Goal: Task Accomplishment & Management: Manage account settings

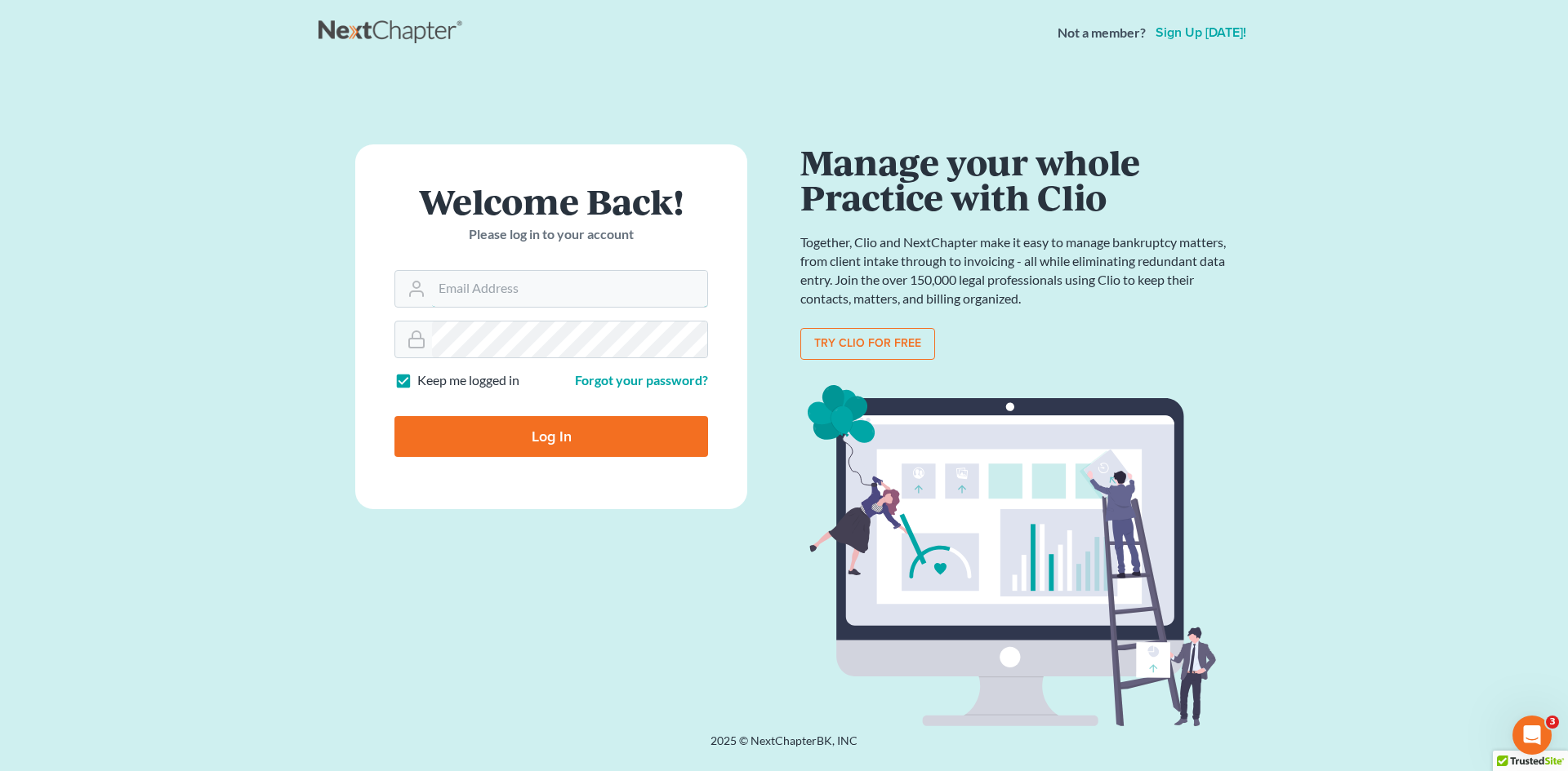
type input "Alicialodcm@gmail.com"
drag, startPoint x: 607, startPoint y: 443, endPoint x: 608, endPoint y: 435, distance: 8.1
click at [608, 440] on input "Log In" at bounding box center [551, 436] width 313 height 41
type input "Thinking..."
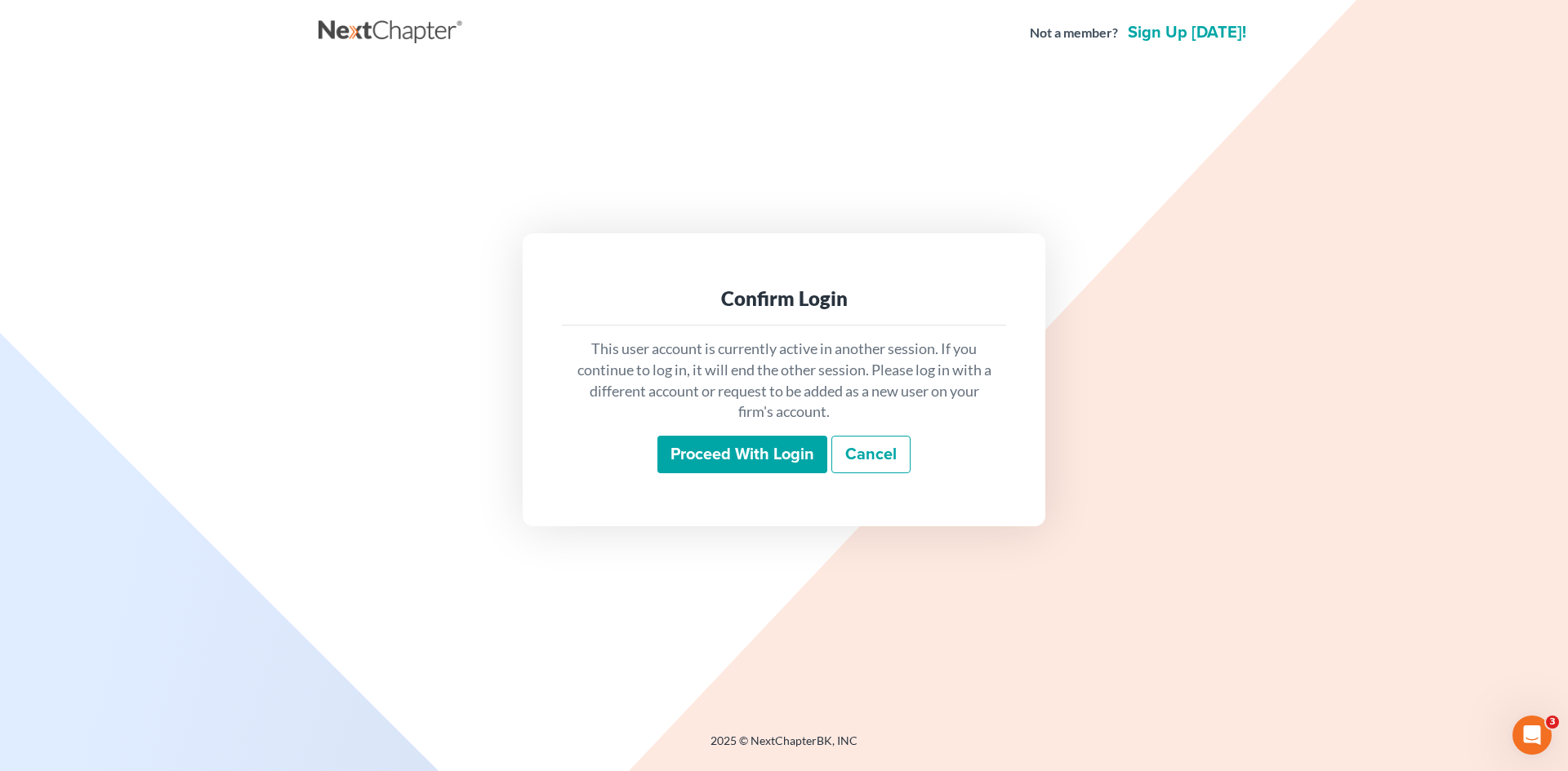
click at [726, 445] on input "Proceed with login" at bounding box center [743, 454] width 170 height 37
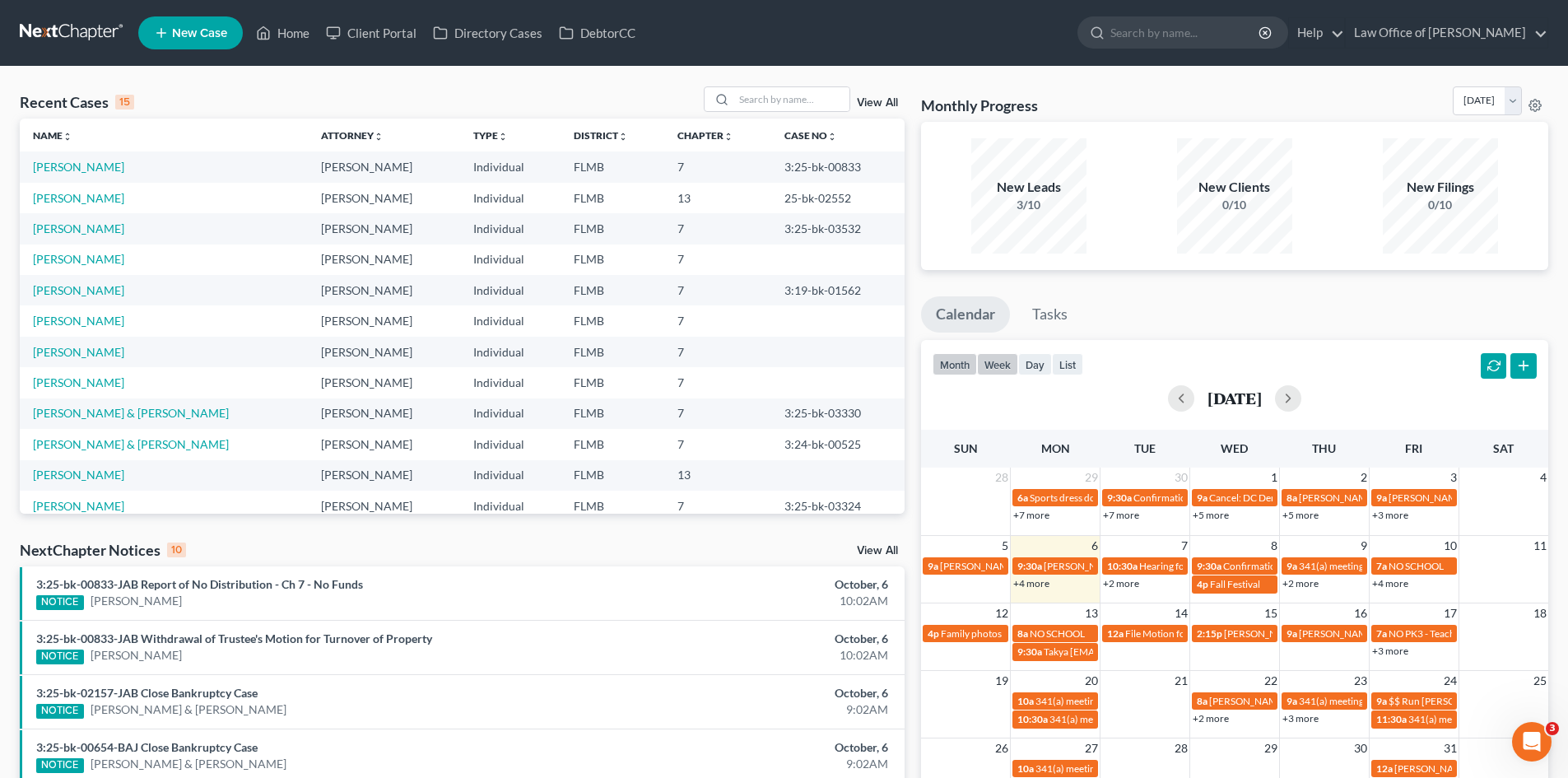
click at [1000, 368] on button "week" at bounding box center [998, 364] width 41 height 23
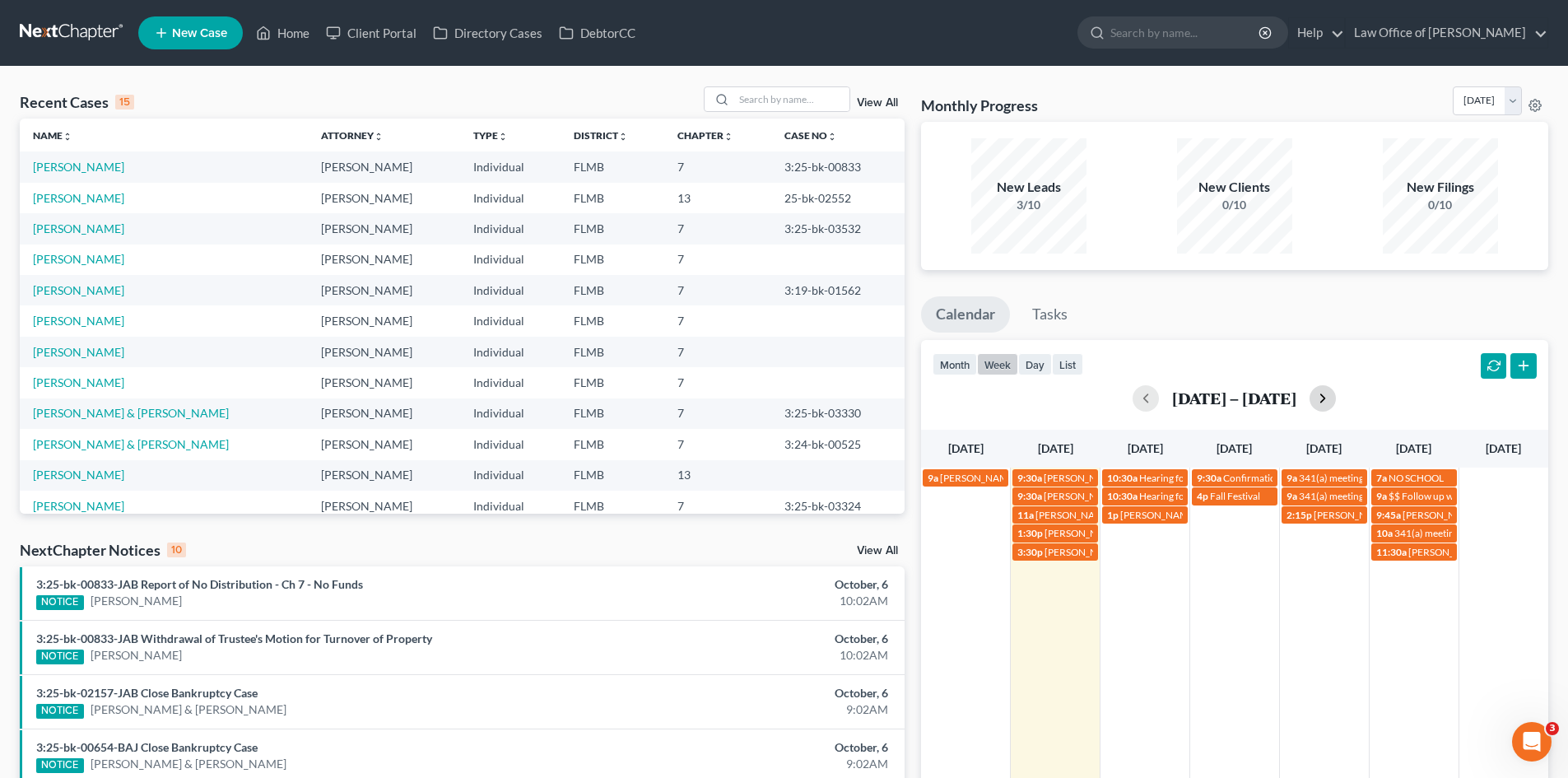
click at [1328, 399] on button "button" at bounding box center [1322, 398] width 27 height 27
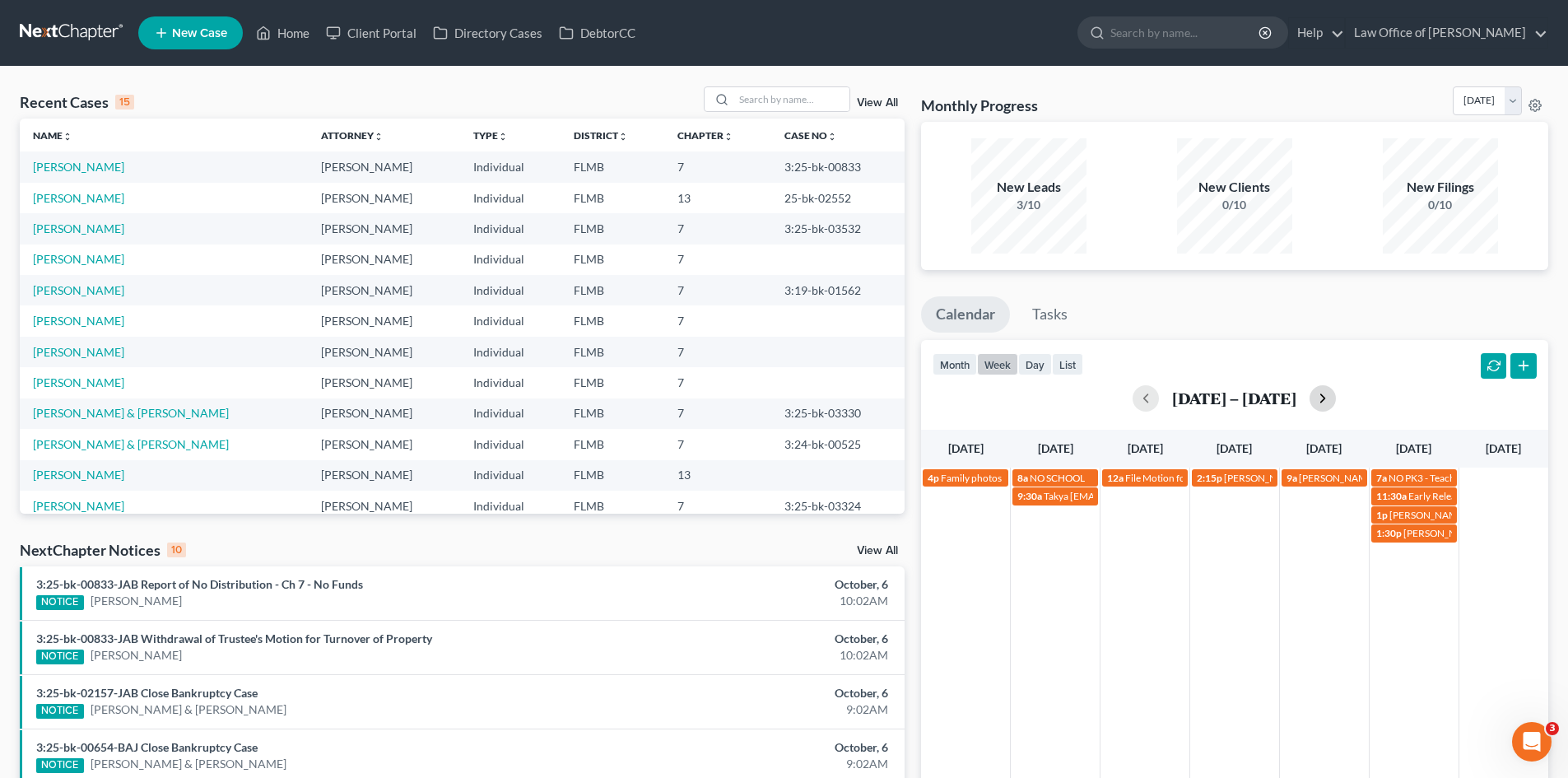
click at [1324, 399] on button "button" at bounding box center [1322, 398] width 27 height 27
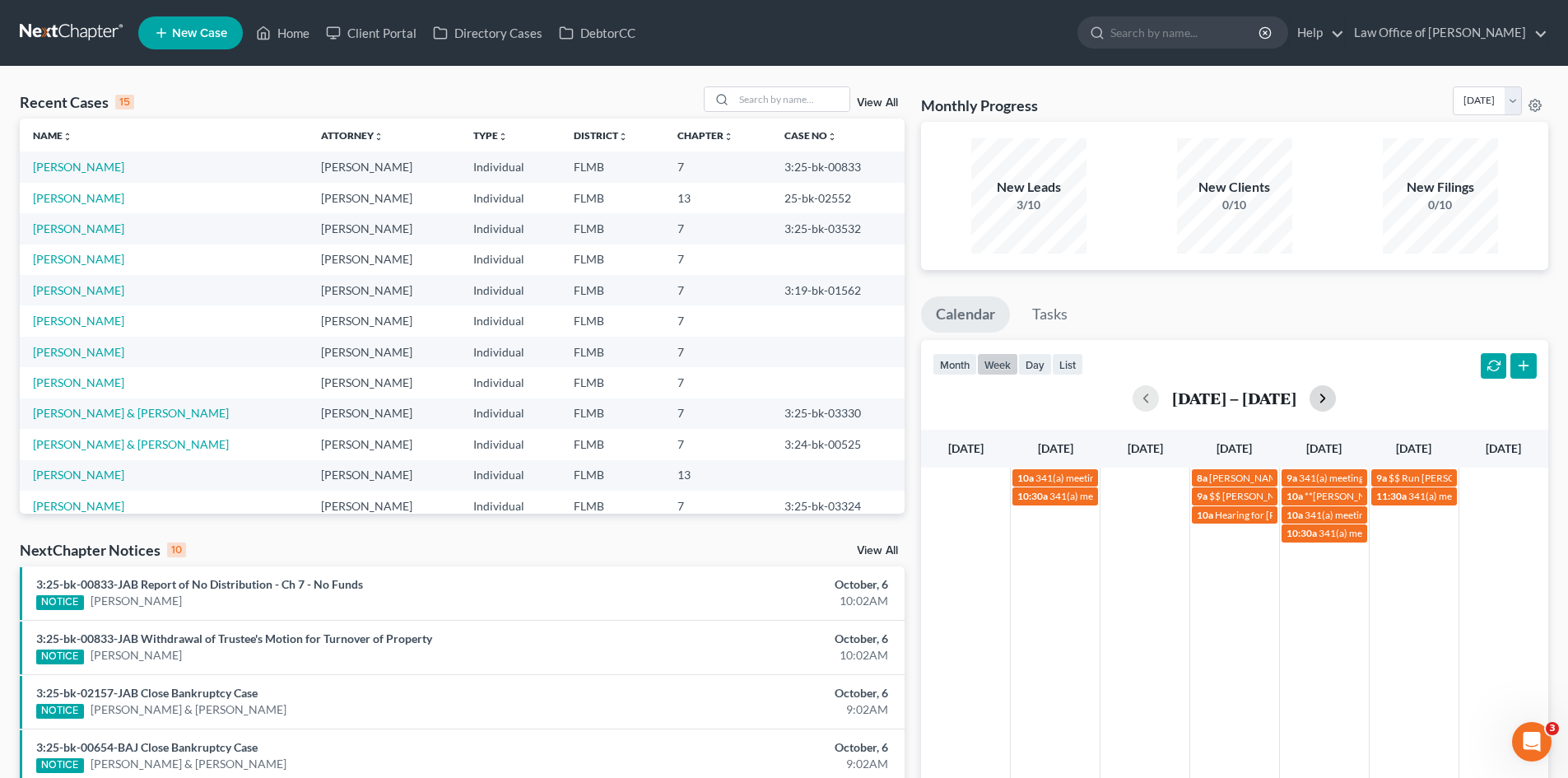
click at [1324, 399] on button "button" at bounding box center [1322, 398] width 27 height 27
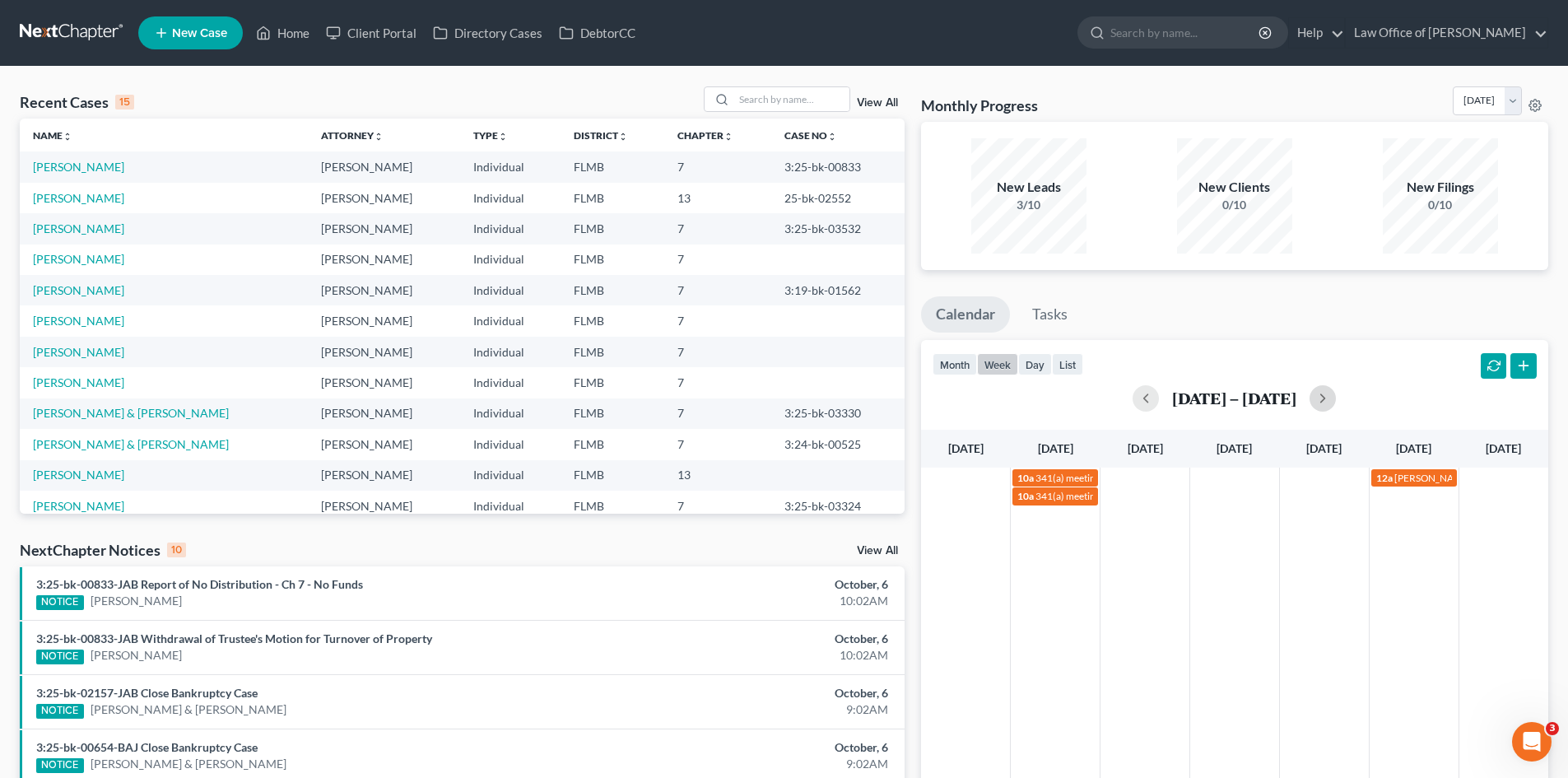
click at [1344, 526] on div "10a 341(a) meeting for [PERSON_NAME] 12a [PERSON_NAME] FC Hearing-Duval County …" at bounding box center [1235, 671] width 628 height 407
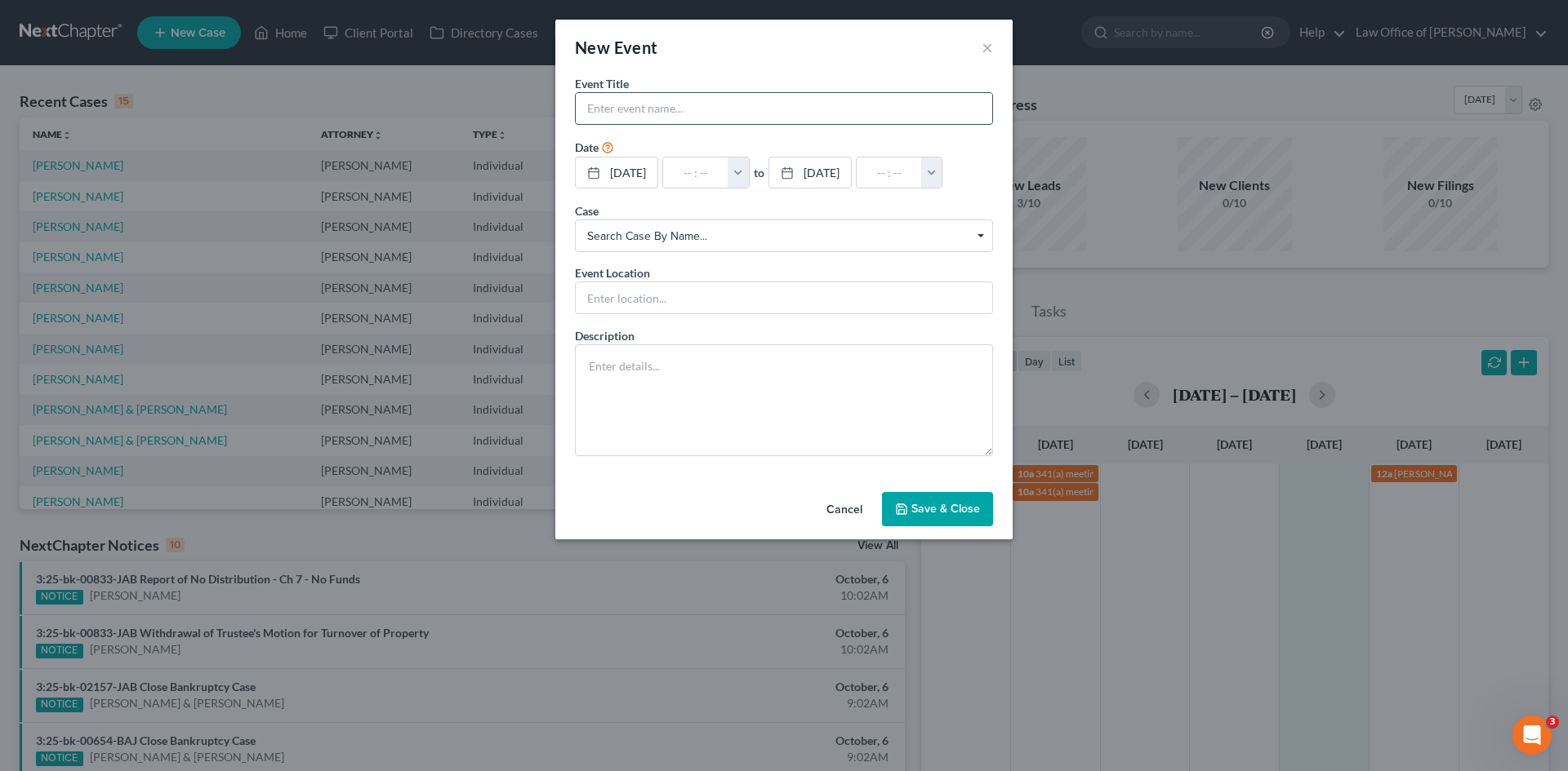
click at [716, 101] on input "text" at bounding box center [783, 109] width 416 height 31
type input "[PERSON_NAME] volunteering at SJCS"
click at [711, 176] on input "text" at bounding box center [695, 173] width 66 height 31
type input "9"
type input "01:00am"
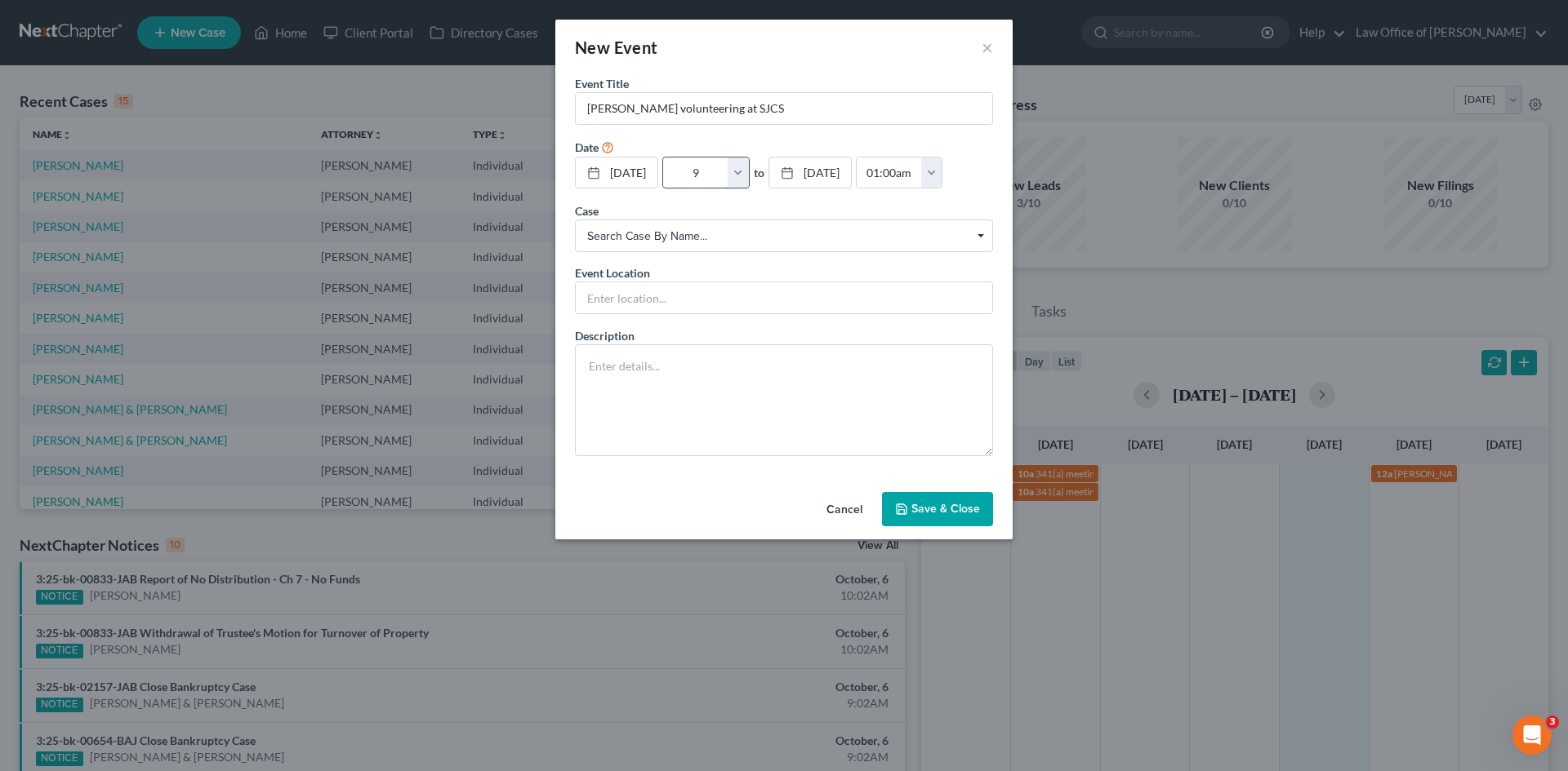
type input "9:"
type input "10:00am"
type input "9:0"
type input "01:00am"
type input "9:00"
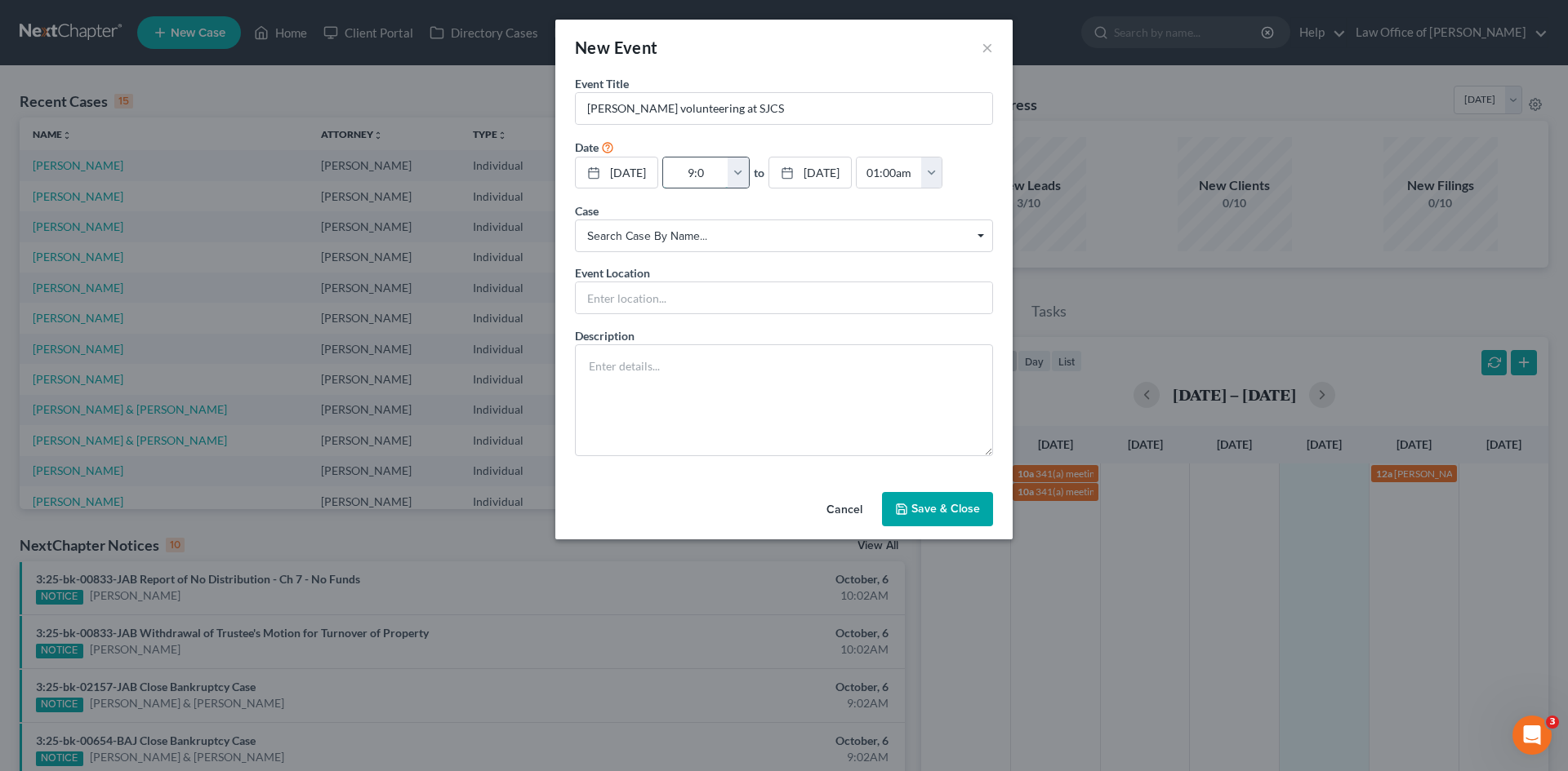
type input "10:00am"
type input "9:00a"
type input "01:00am"
type input "9:00am"
type input "10:00am"
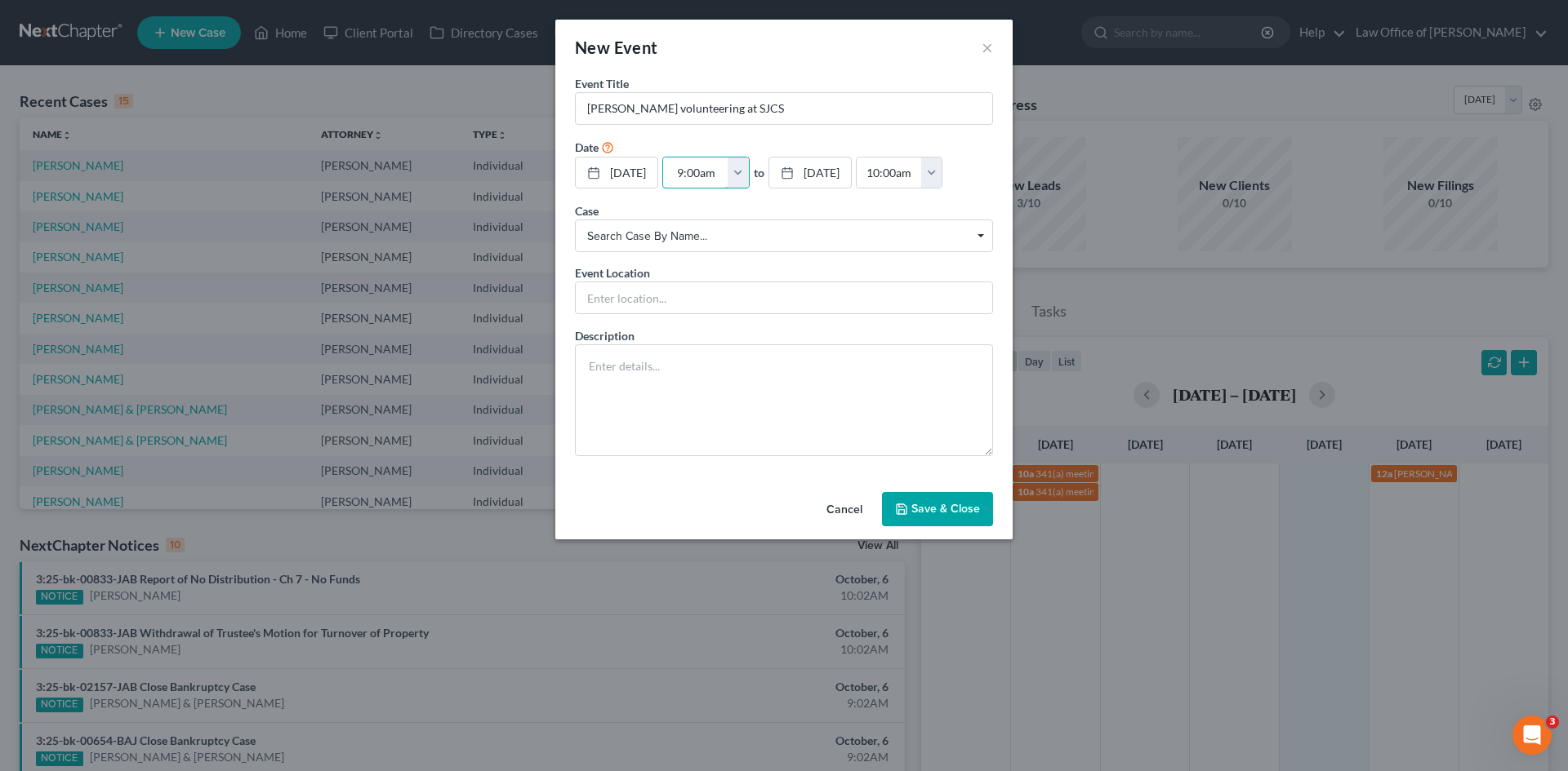
type input "9:00am"
click at [958, 526] on button "Save & Close" at bounding box center [937, 509] width 111 height 34
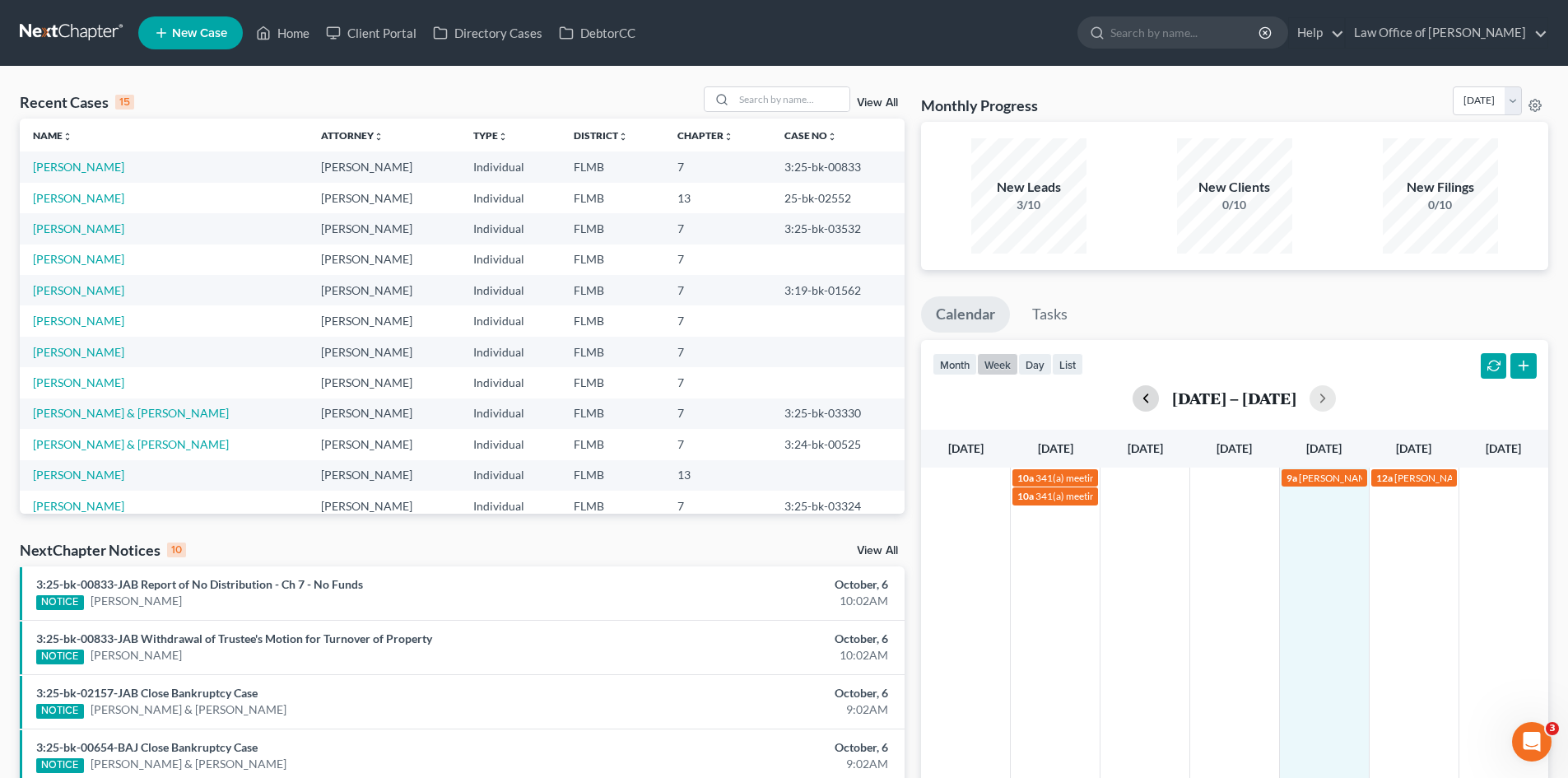
click at [1133, 401] on button "button" at bounding box center [1146, 398] width 27 height 27
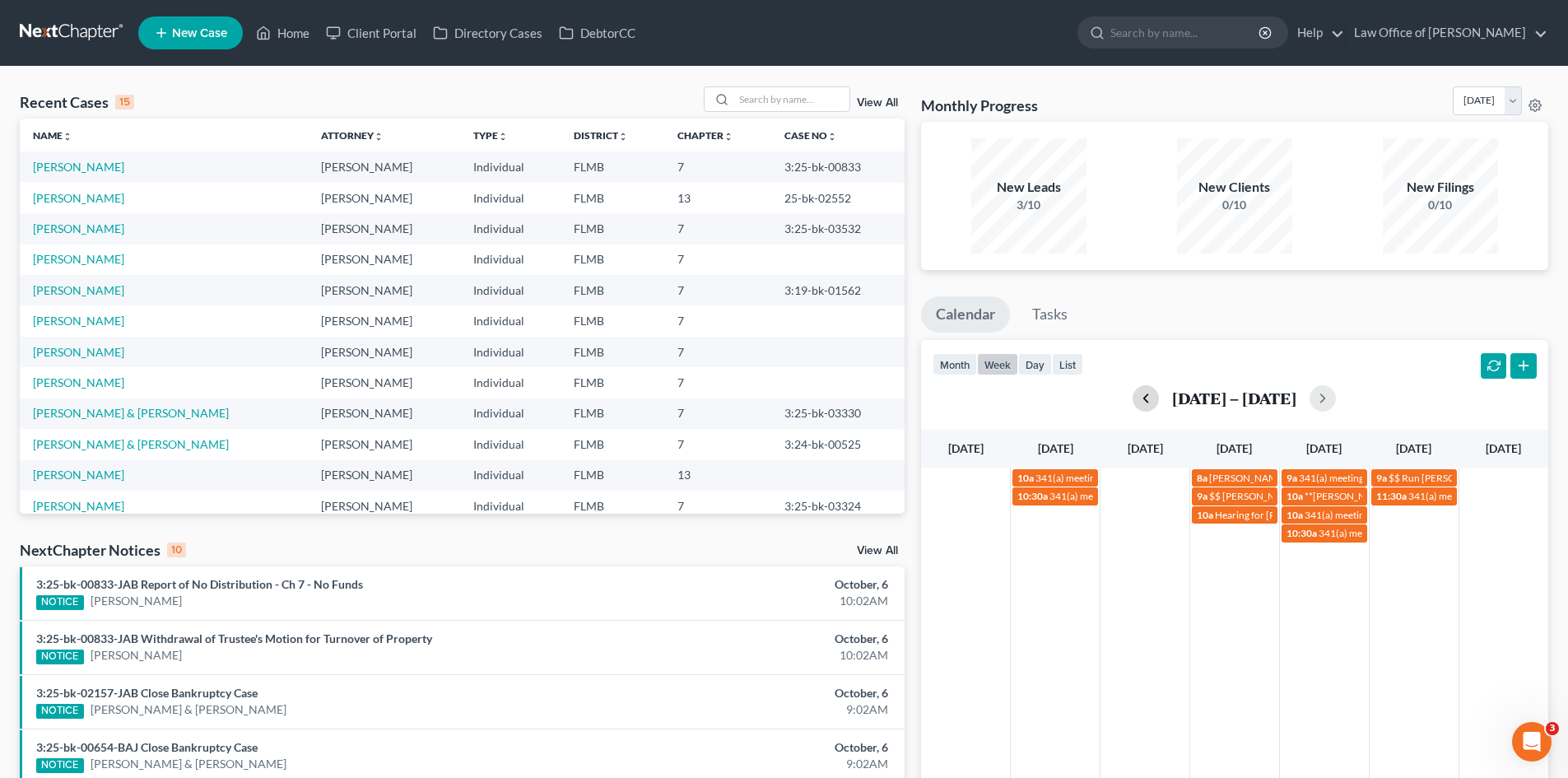
click at [1133, 401] on button "button" at bounding box center [1146, 398] width 27 height 27
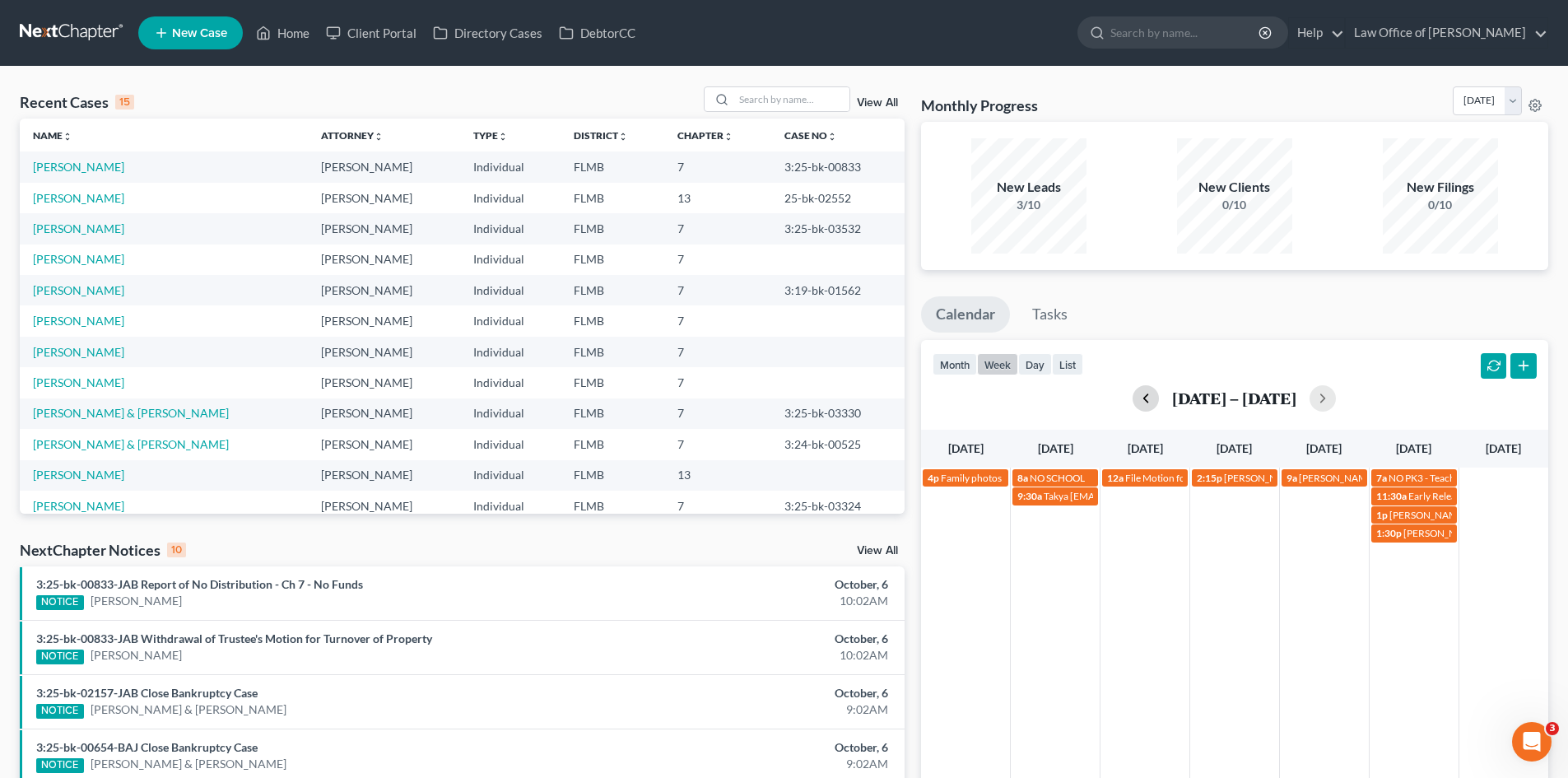
click at [1133, 401] on button "button" at bounding box center [1146, 398] width 27 height 27
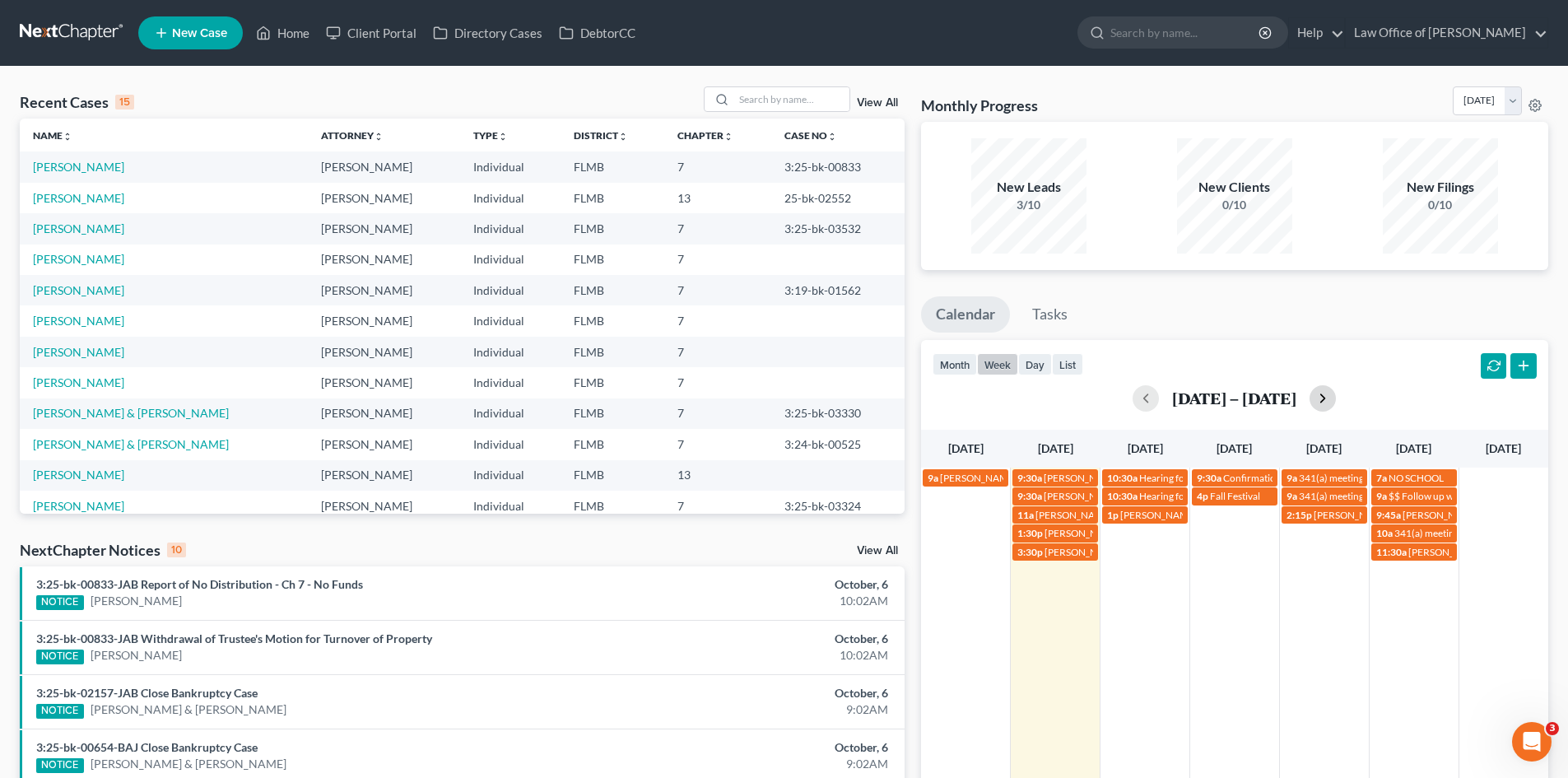
click at [1320, 389] on button "button" at bounding box center [1322, 398] width 27 height 27
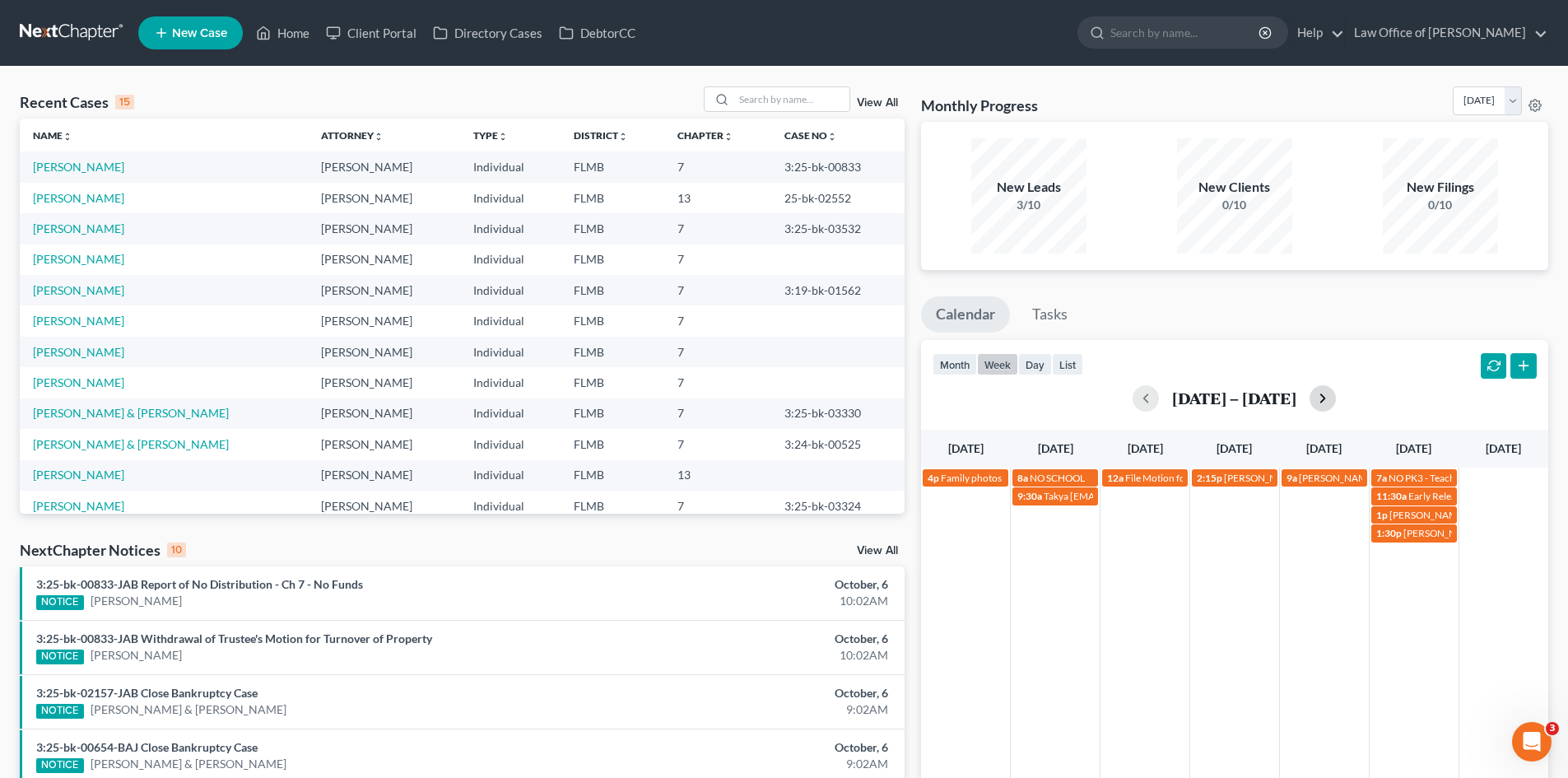
click at [1328, 407] on button "button" at bounding box center [1322, 398] width 27 height 27
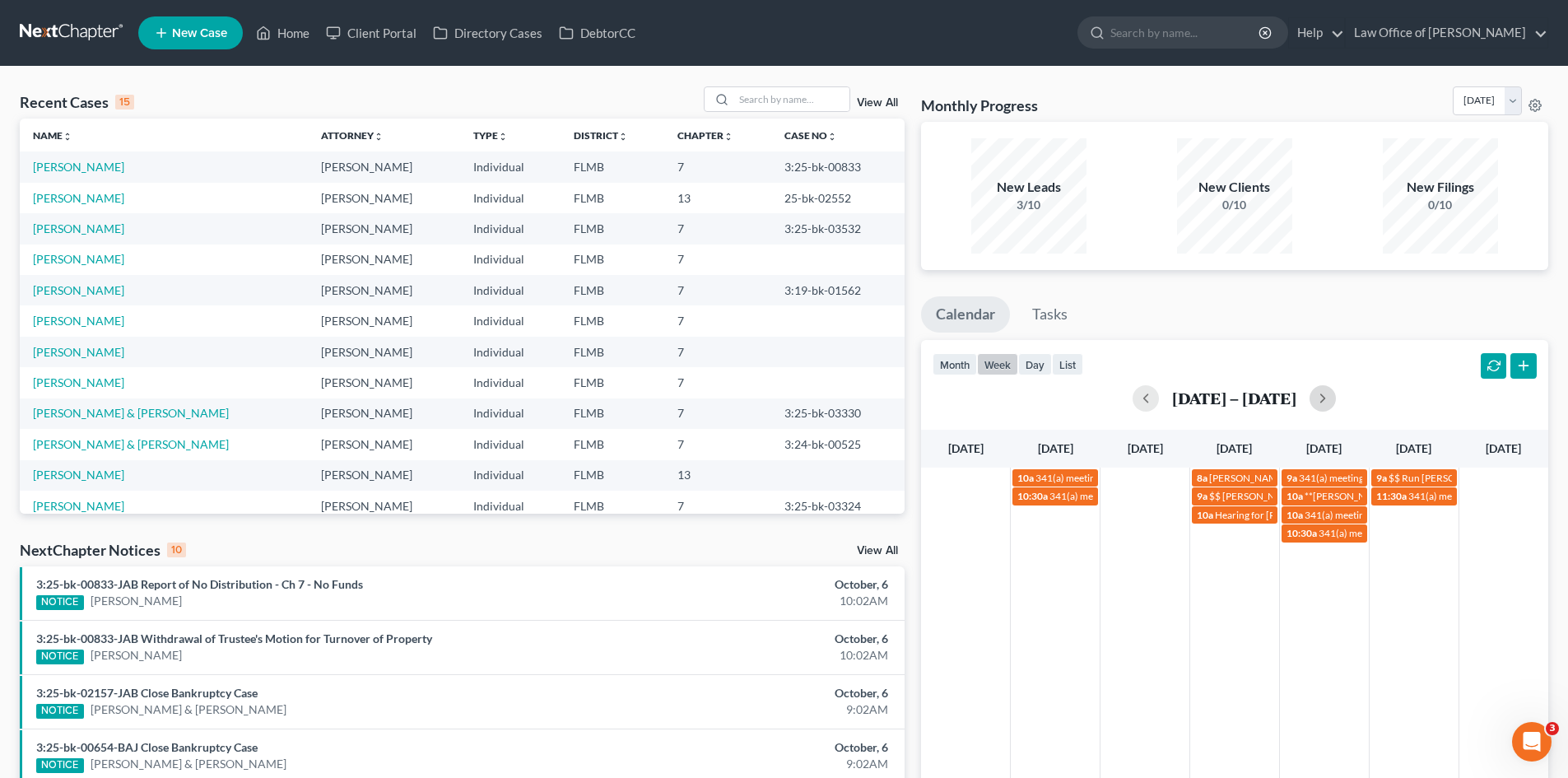
click at [1165, 481] on td at bounding box center [1145, 506] width 90 height 75
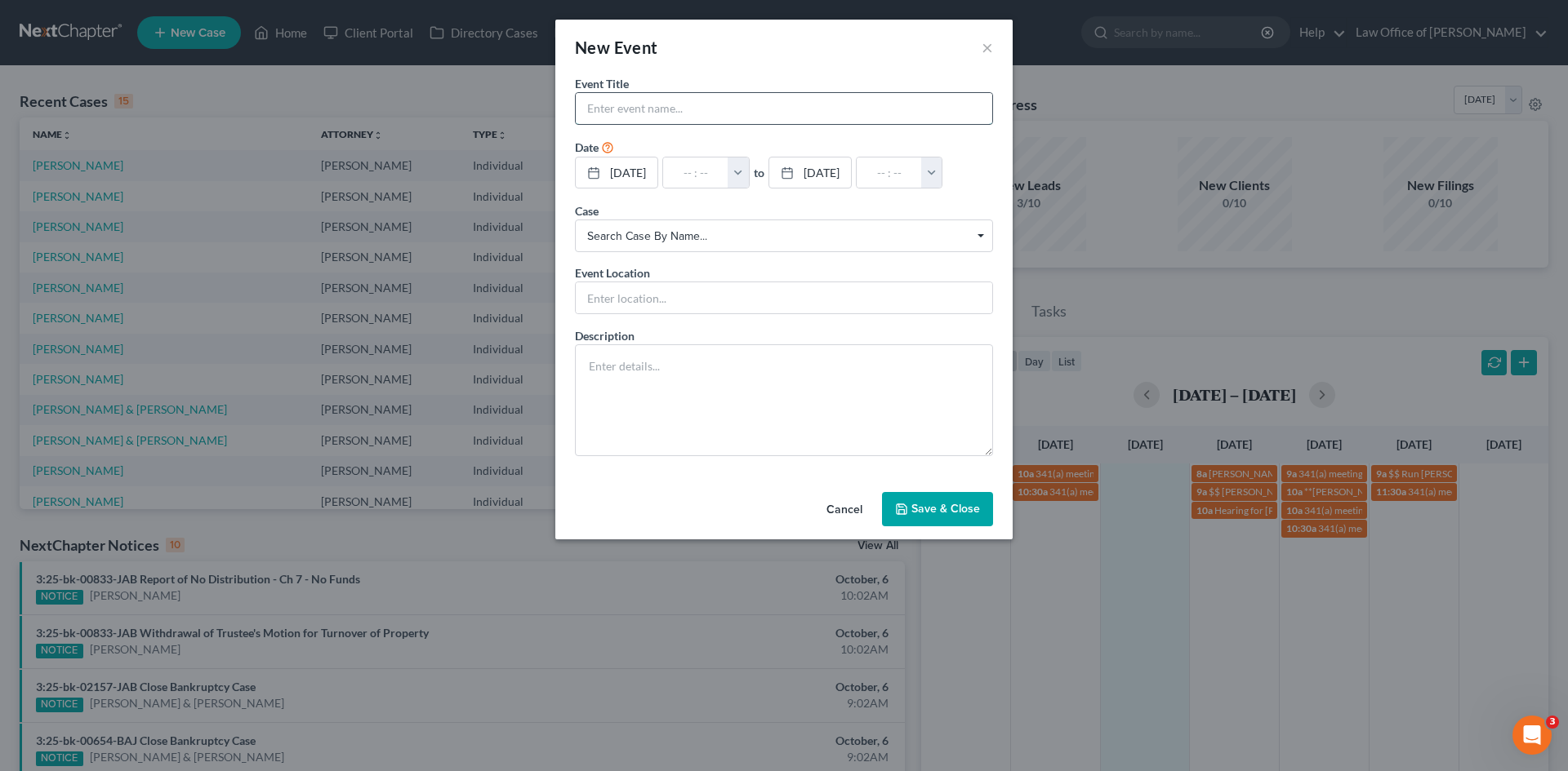
click at [669, 112] on input "text" at bounding box center [783, 109] width 416 height 31
type input "[PERSON_NAME] Hair appt"
click at [701, 169] on input "text" at bounding box center [695, 173] width 66 height 31
type input "1"
type input "01:00am"
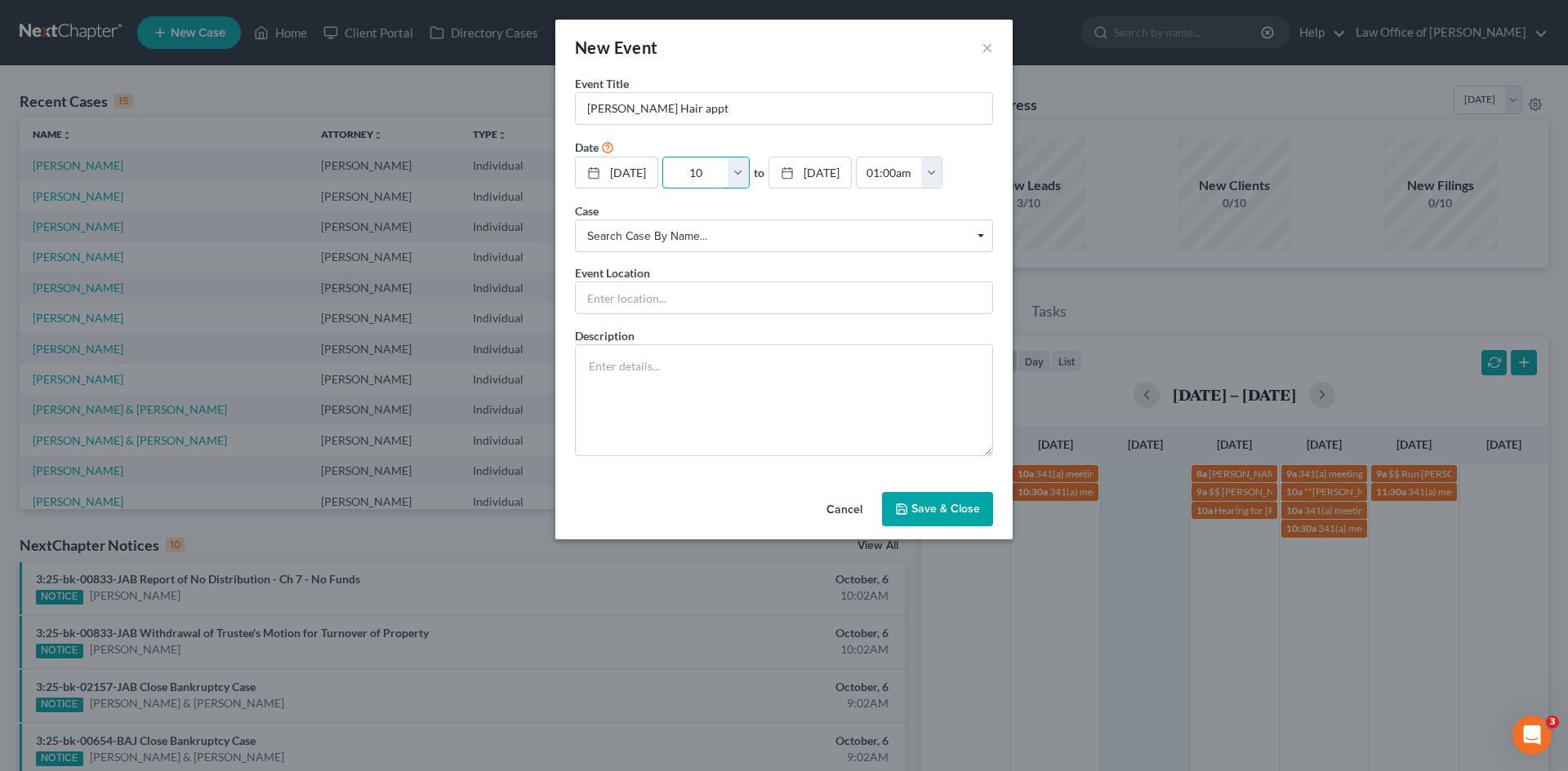
type input "10:"
type input "11:00am"
type input "10:0"
type input "01:00am"
type input "10:00"
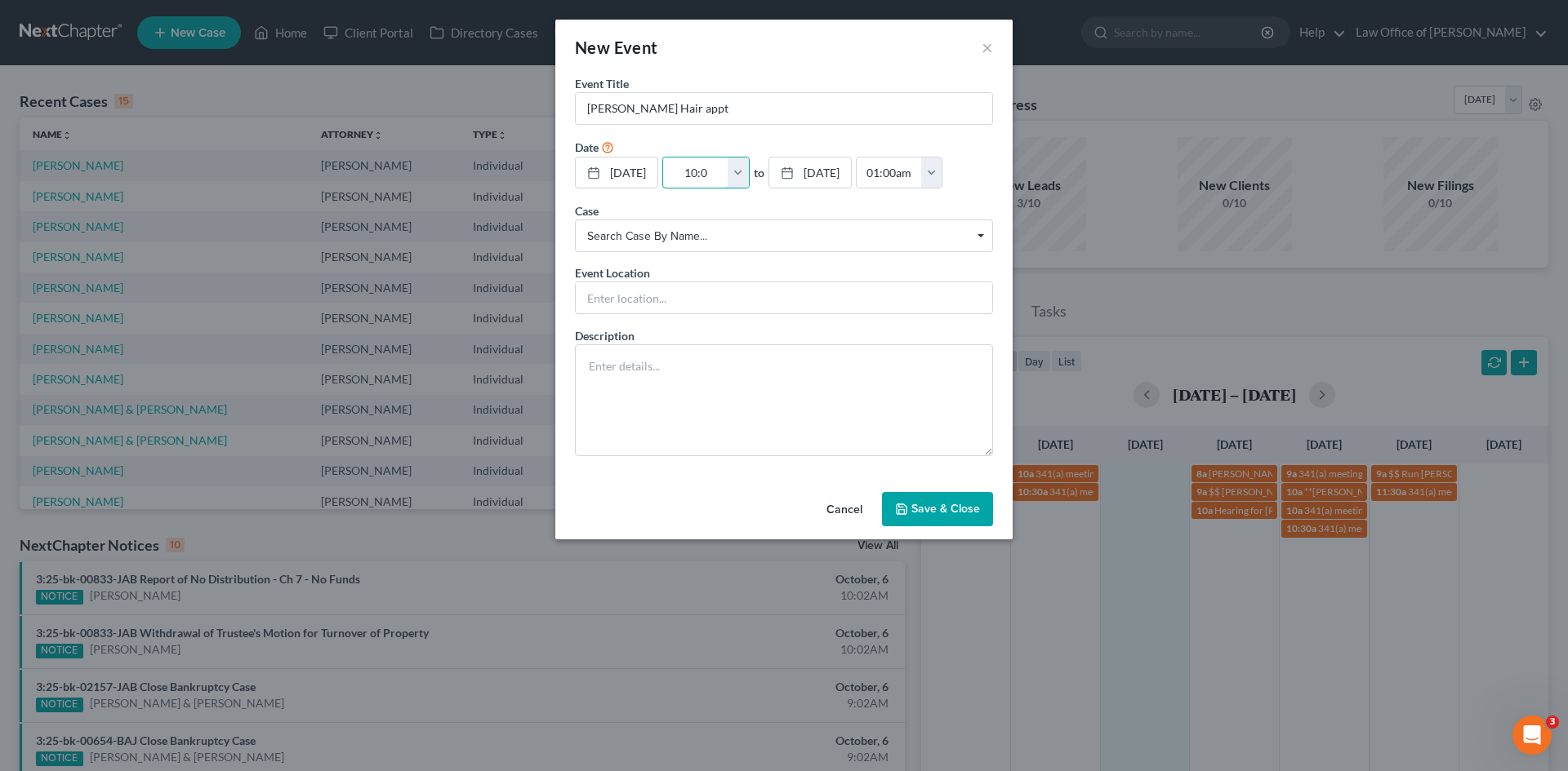
type input "11:00am"
type input "10:00a"
type input "01:00am"
type input "10:00am"
type input "11:00am"
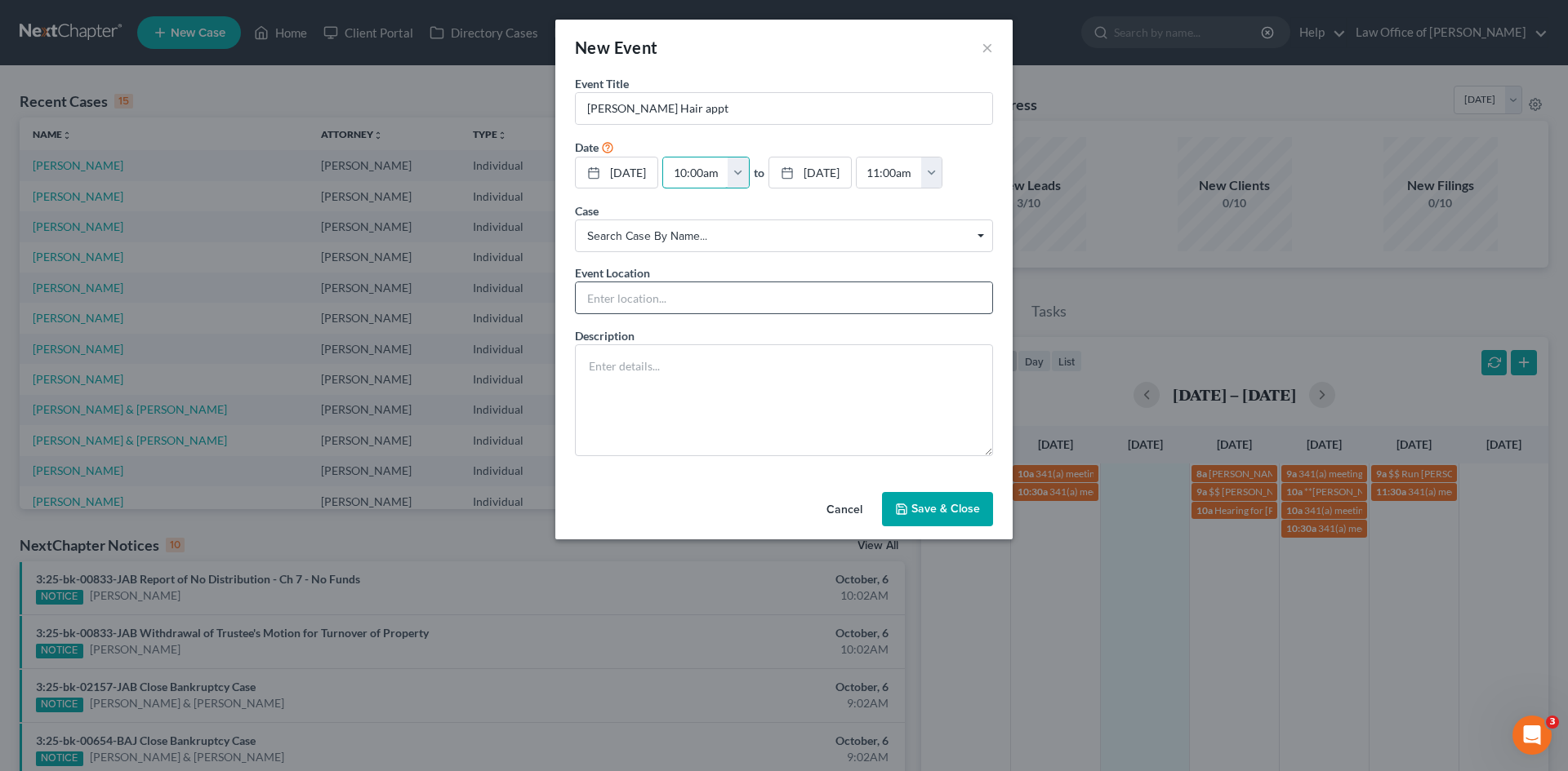
type input "10:00am"
click at [673, 313] on input "text" at bounding box center [783, 298] width 416 height 31
click at [906, 516] on icon "button" at bounding box center [900, 509] width 13 height 13
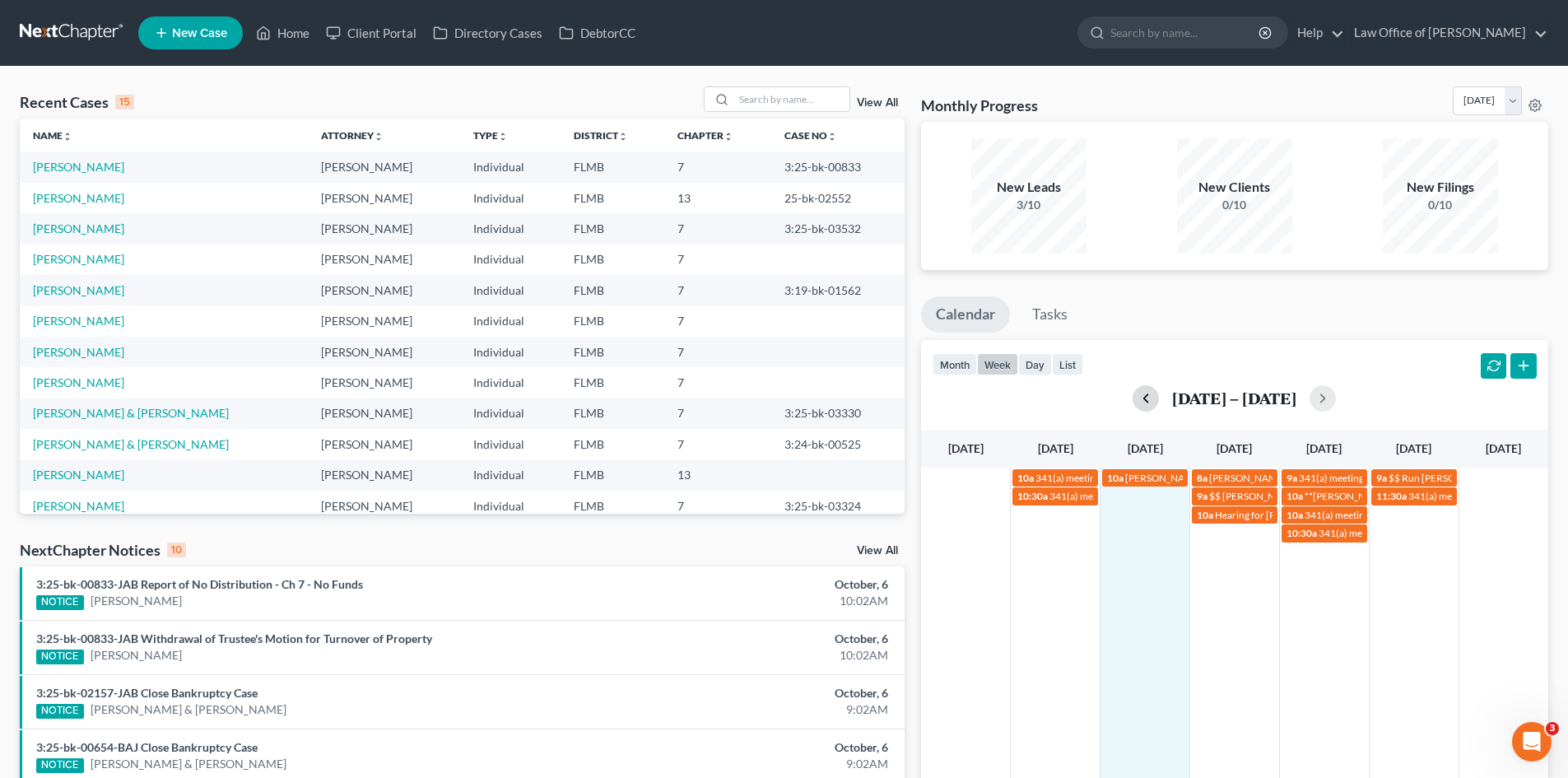
click at [1141, 405] on button "button" at bounding box center [1146, 398] width 27 height 27
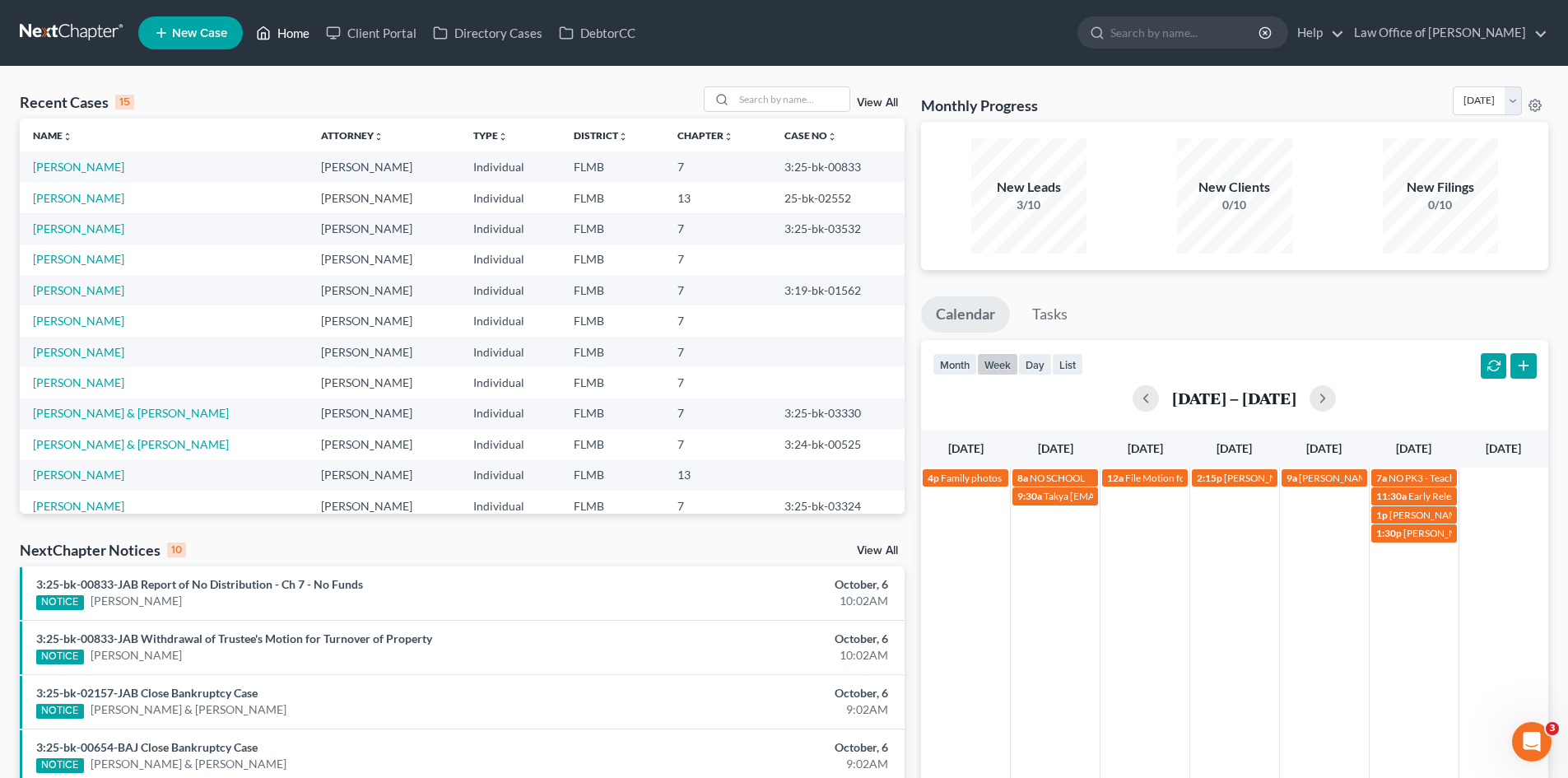
click at [287, 40] on link "Home" at bounding box center [282, 33] width 70 height 30
click at [1143, 396] on button "button" at bounding box center [1146, 398] width 27 height 27
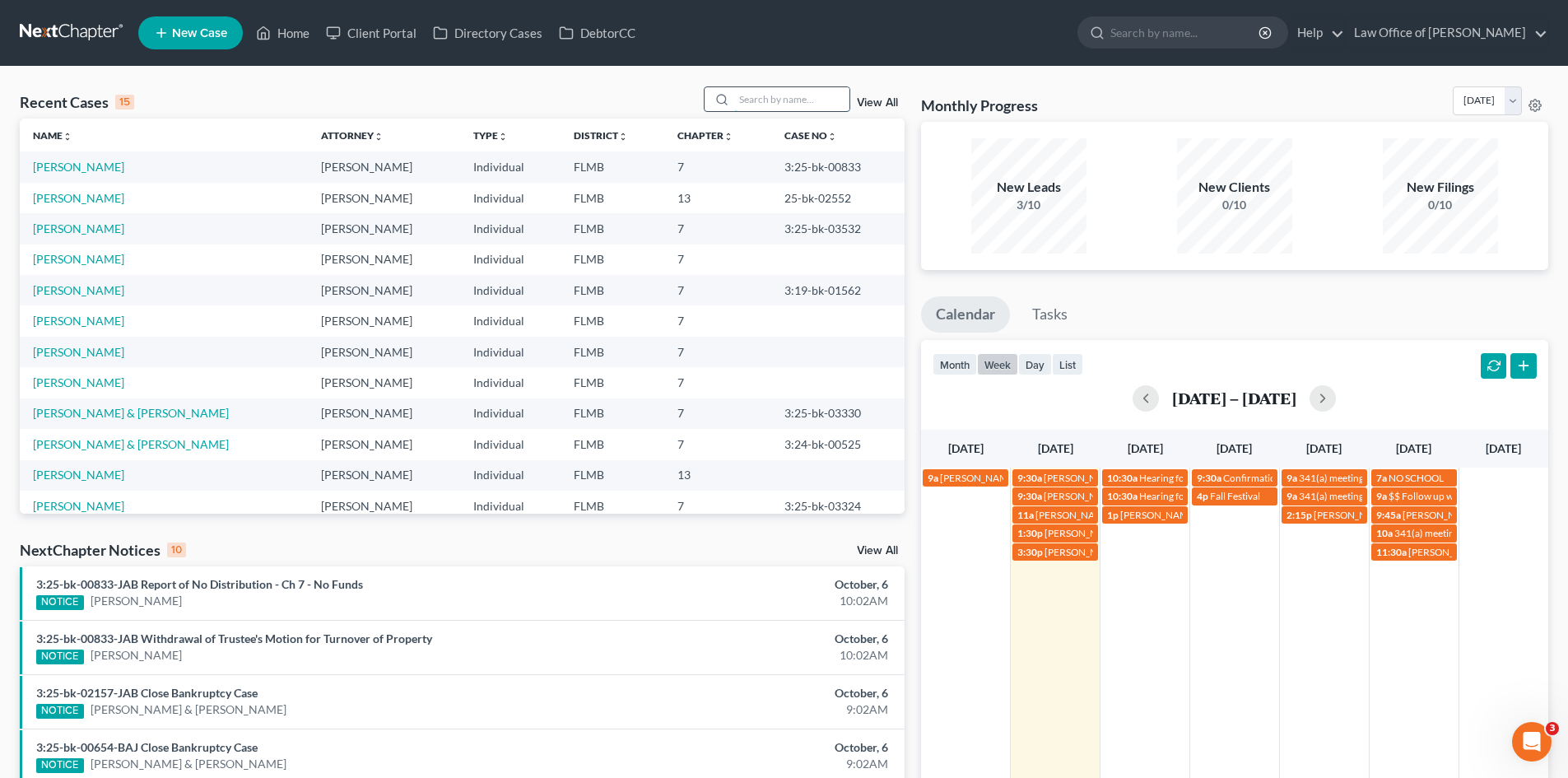
click at [784, 95] on input "search" at bounding box center [791, 99] width 115 height 24
type input "green"
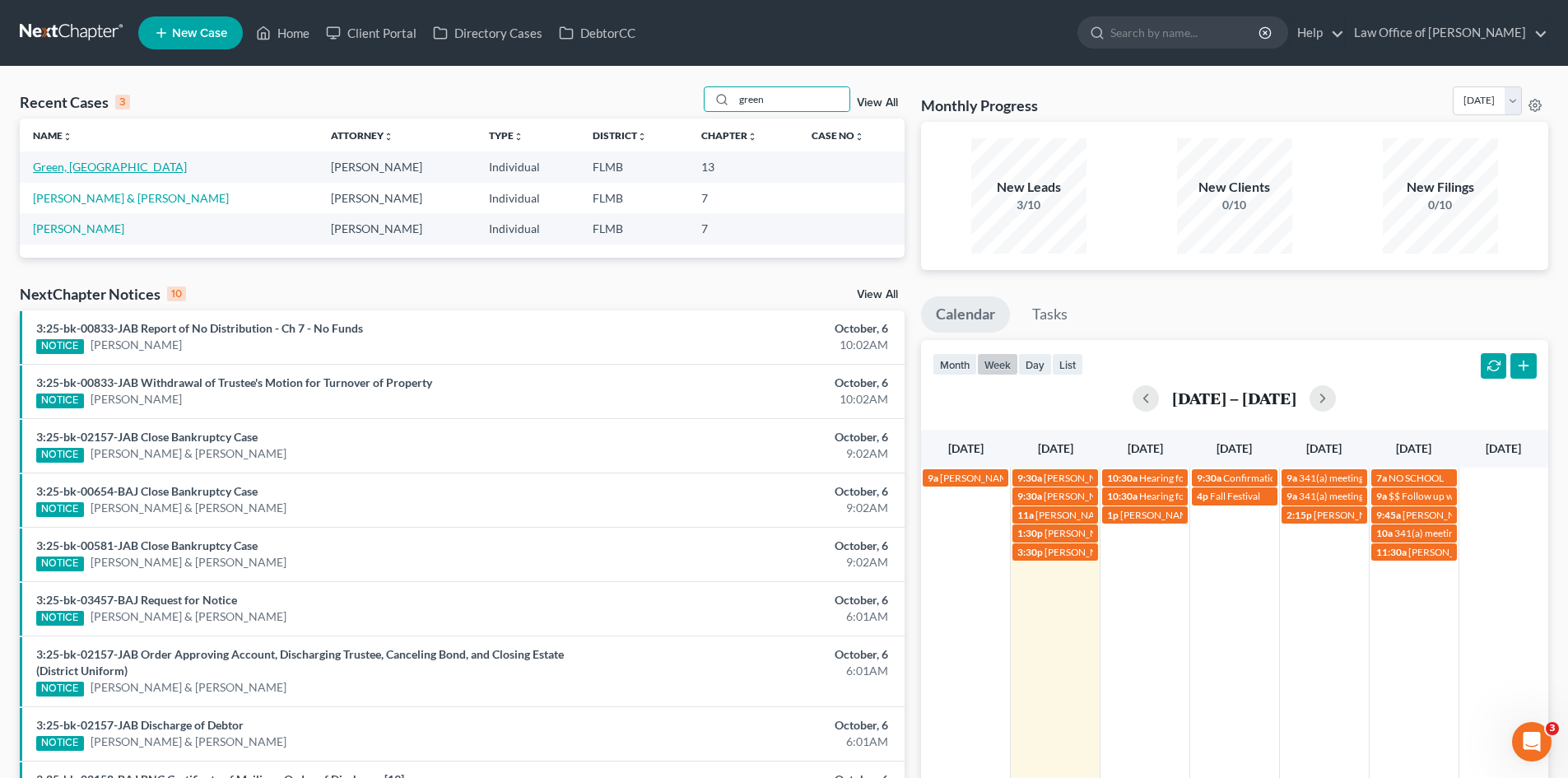
click at [83, 164] on link "Green, [GEOGRAPHIC_DATA]" at bounding box center [110, 167] width 154 height 14
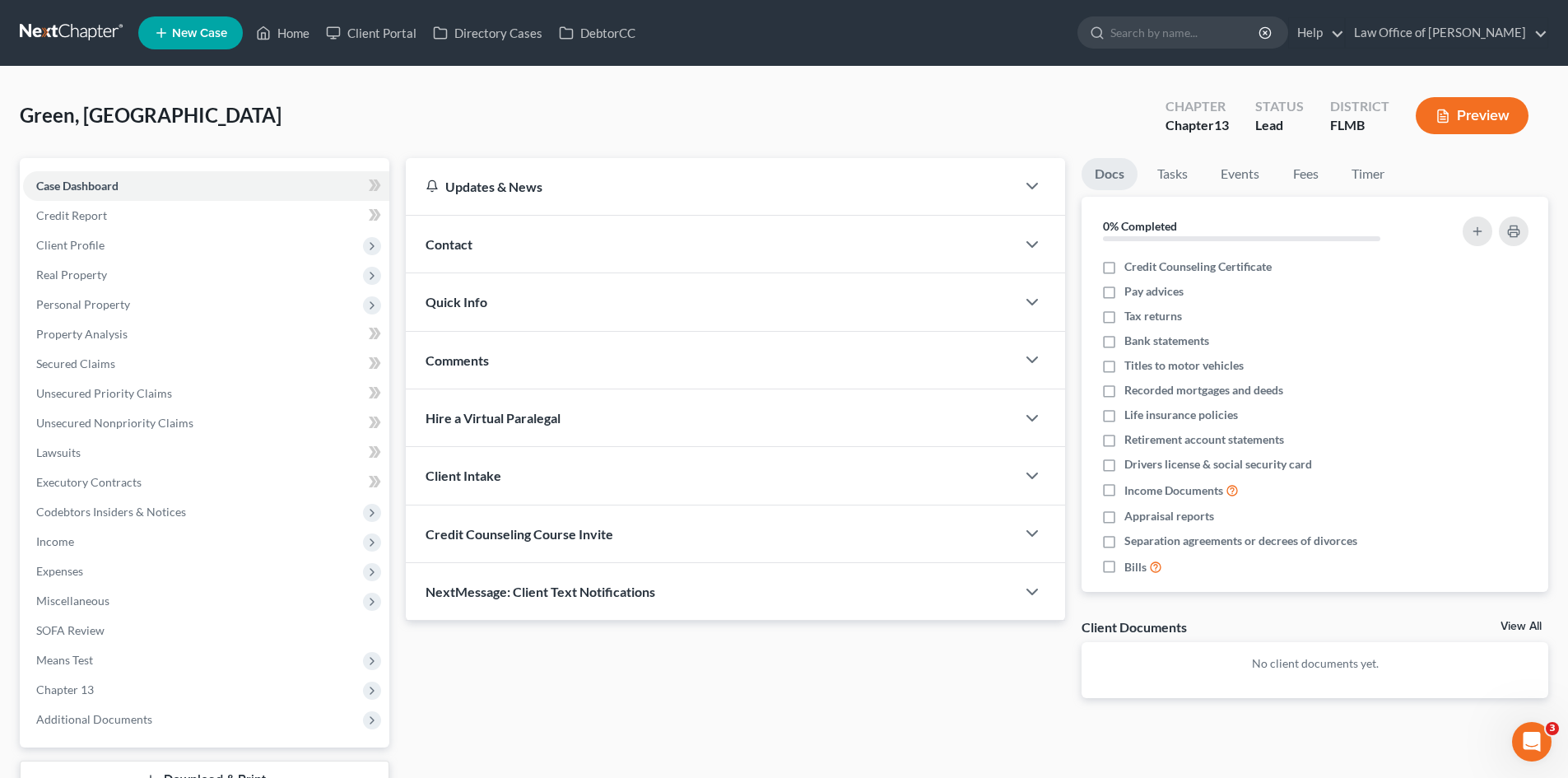
click at [499, 268] on div "Contact" at bounding box center [710, 245] width 610 height 57
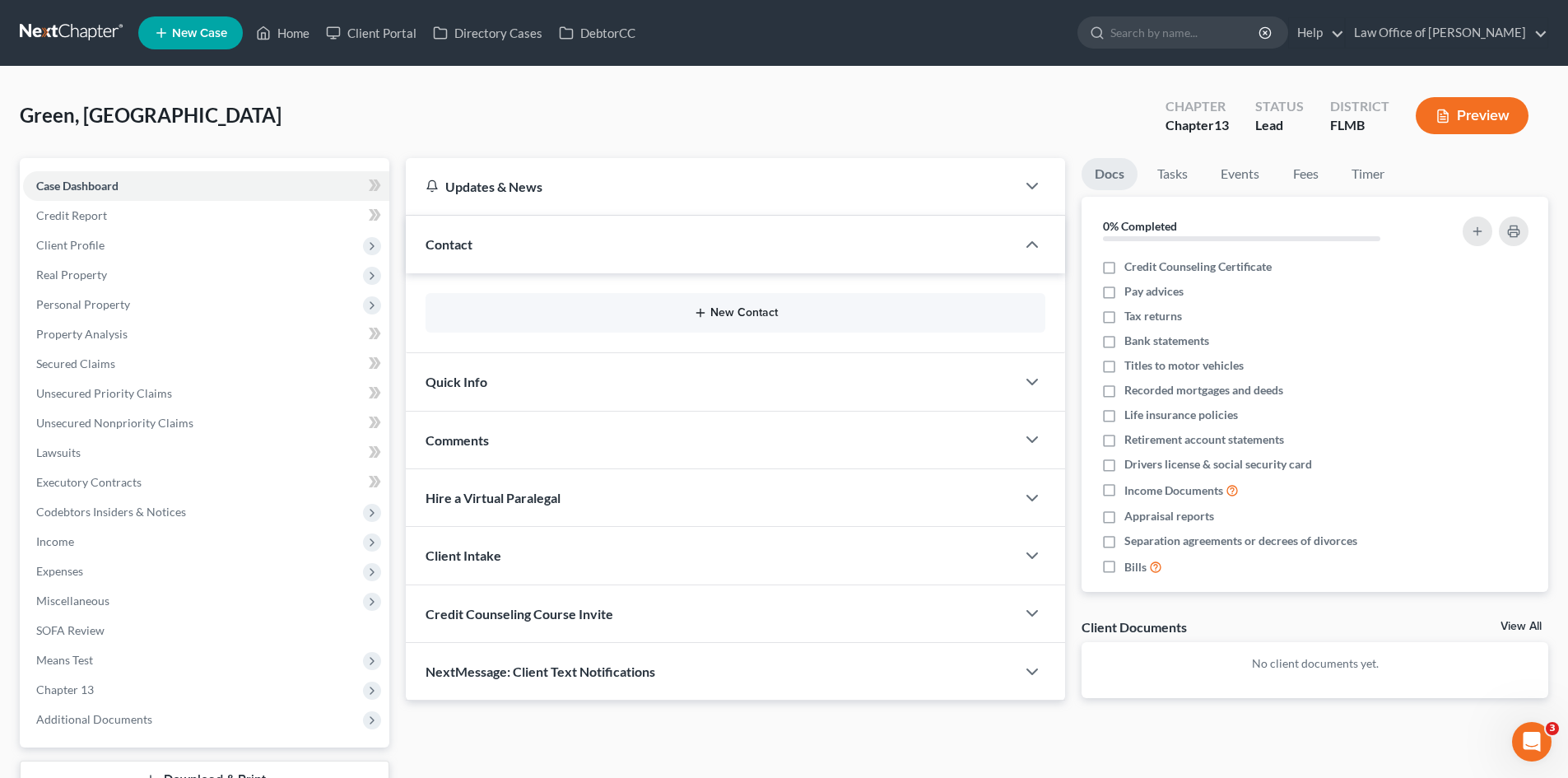
click at [701, 317] on line "button" at bounding box center [701, 314] width 0 height 8
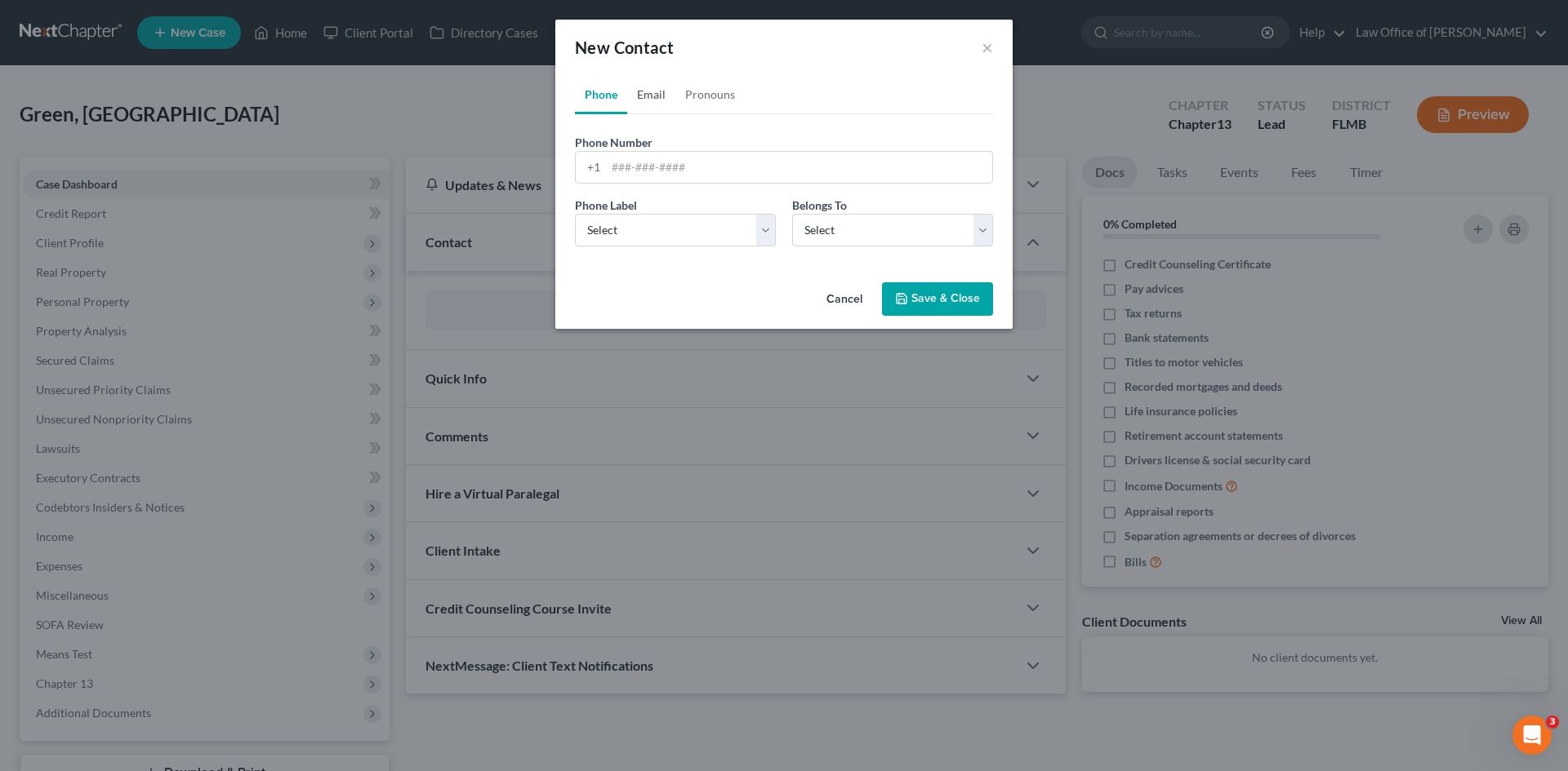
click at [658, 109] on link "Email" at bounding box center [651, 95] width 48 height 39
click at [677, 172] on input "email" at bounding box center [799, 167] width 387 height 31
paste input "[EMAIL_ADDRESS][DOMAIN_NAME]"
click at [630, 170] on input "[EMAIL_ADDRESS][DOMAIN_NAME]" at bounding box center [799, 167] width 387 height 31
type input "[EMAIL_ADDRESS][DOMAIN_NAME]"
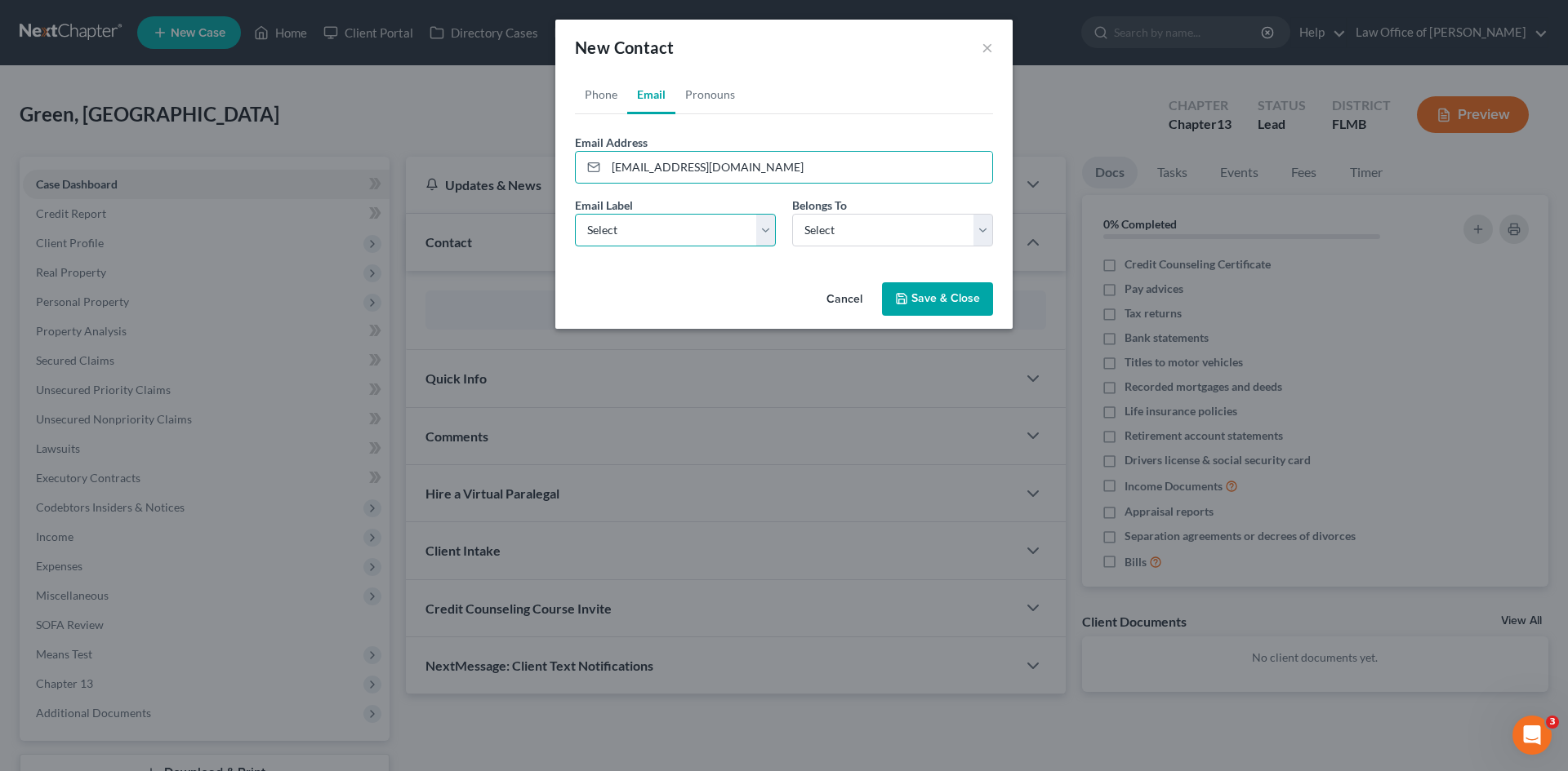
click at [639, 225] on select "Select Home Work Other" at bounding box center [674, 230] width 201 height 32
select select "0"
click at [575, 214] on select "Select Home Work Other" at bounding box center [674, 230] width 201 height 32
click at [834, 239] on select "Select Client Other" at bounding box center [892, 230] width 201 height 32
select select "0"
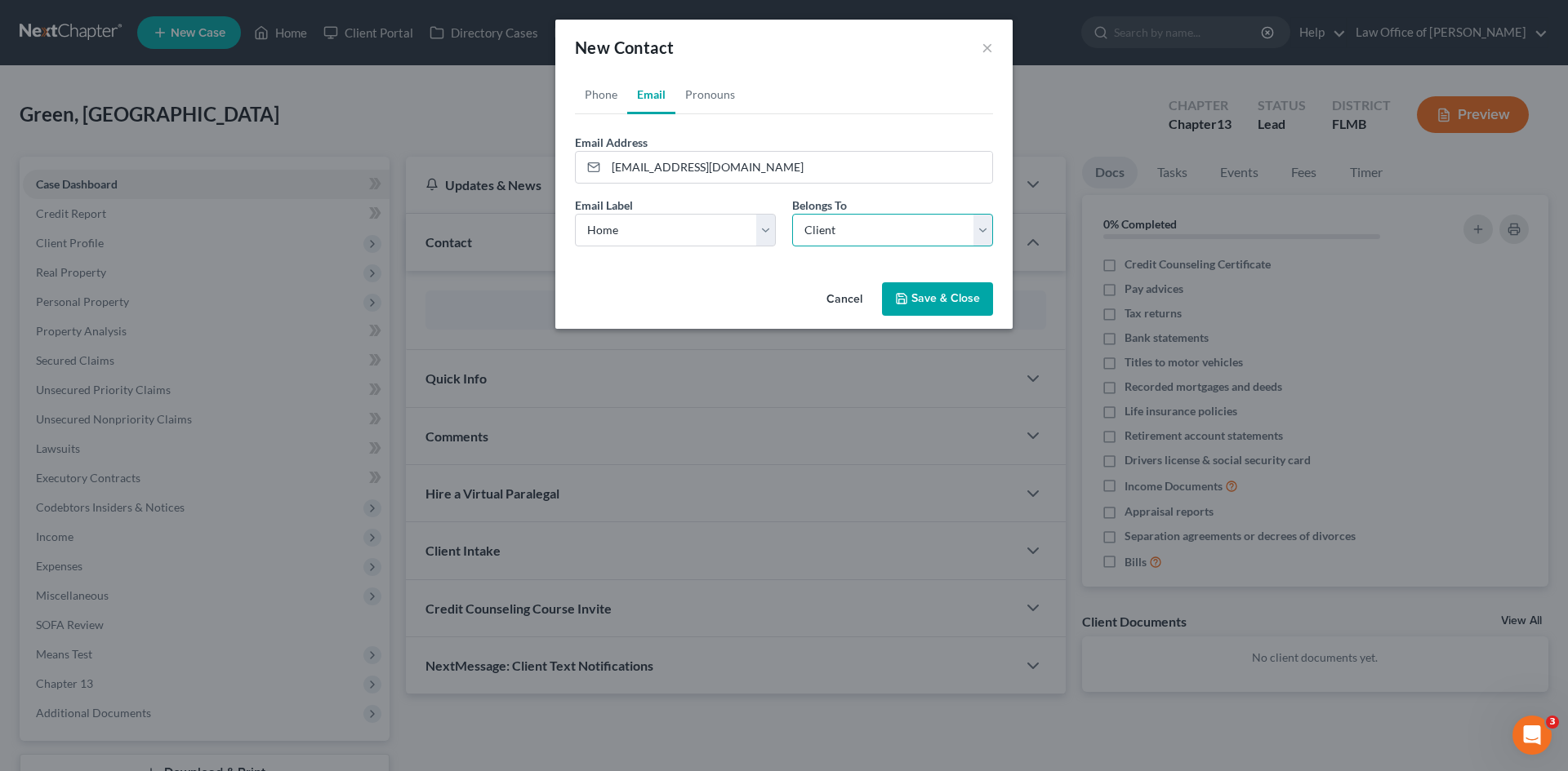
click at [792, 214] on select "Select Client Other" at bounding box center [892, 230] width 201 height 32
select select "0"
click at [599, 100] on link "Phone" at bounding box center [600, 95] width 52 height 39
click at [642, 159] on input "tel" at bounding box center [799, 167] width 387 height 31
paste input "[PHONE_NUMBER]"
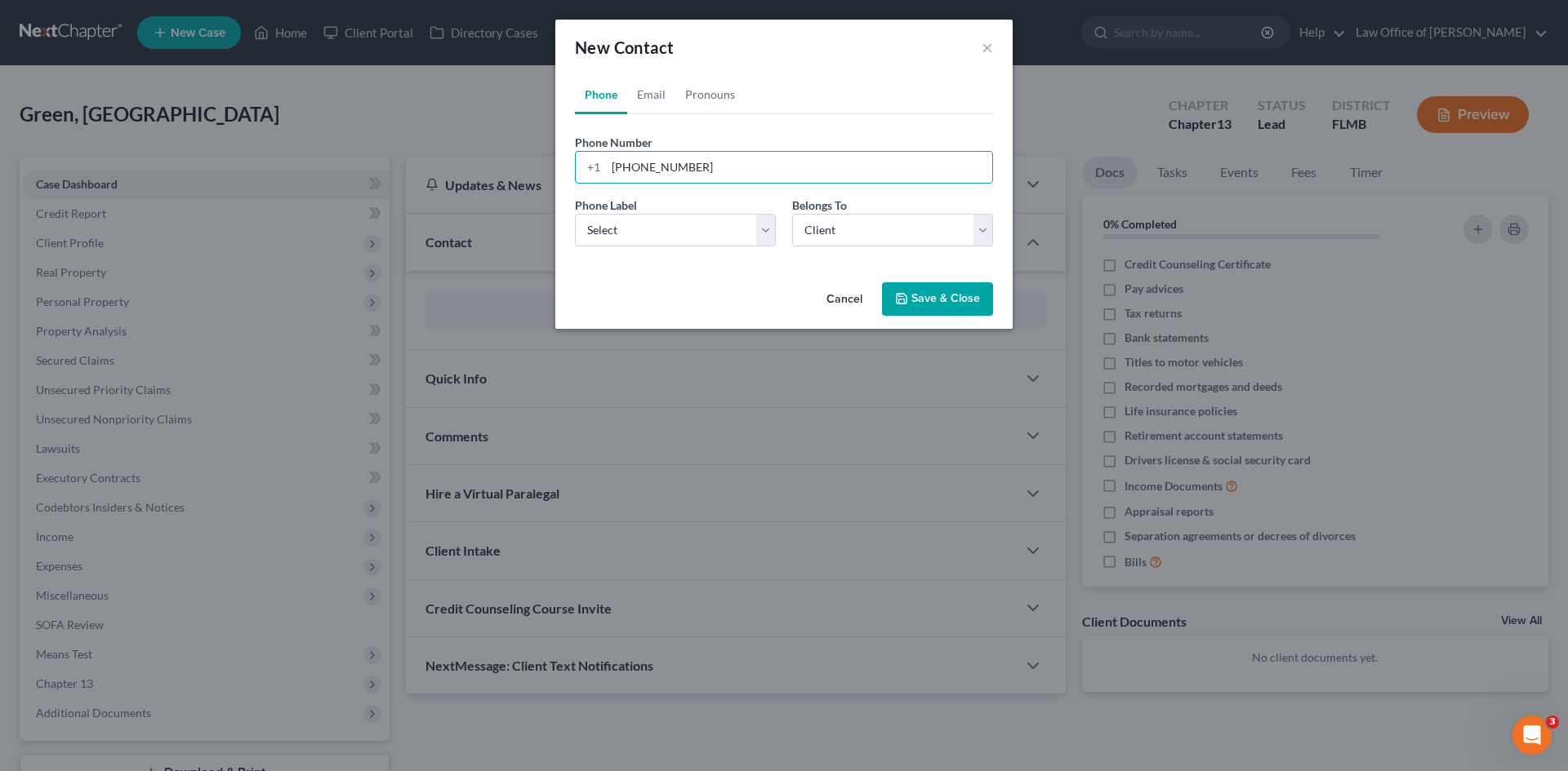
type input "[PHONE_NUMBER]"
click at [926, 292] on button "Save & Close" at bounding box center [937, 299] width 111 height 34
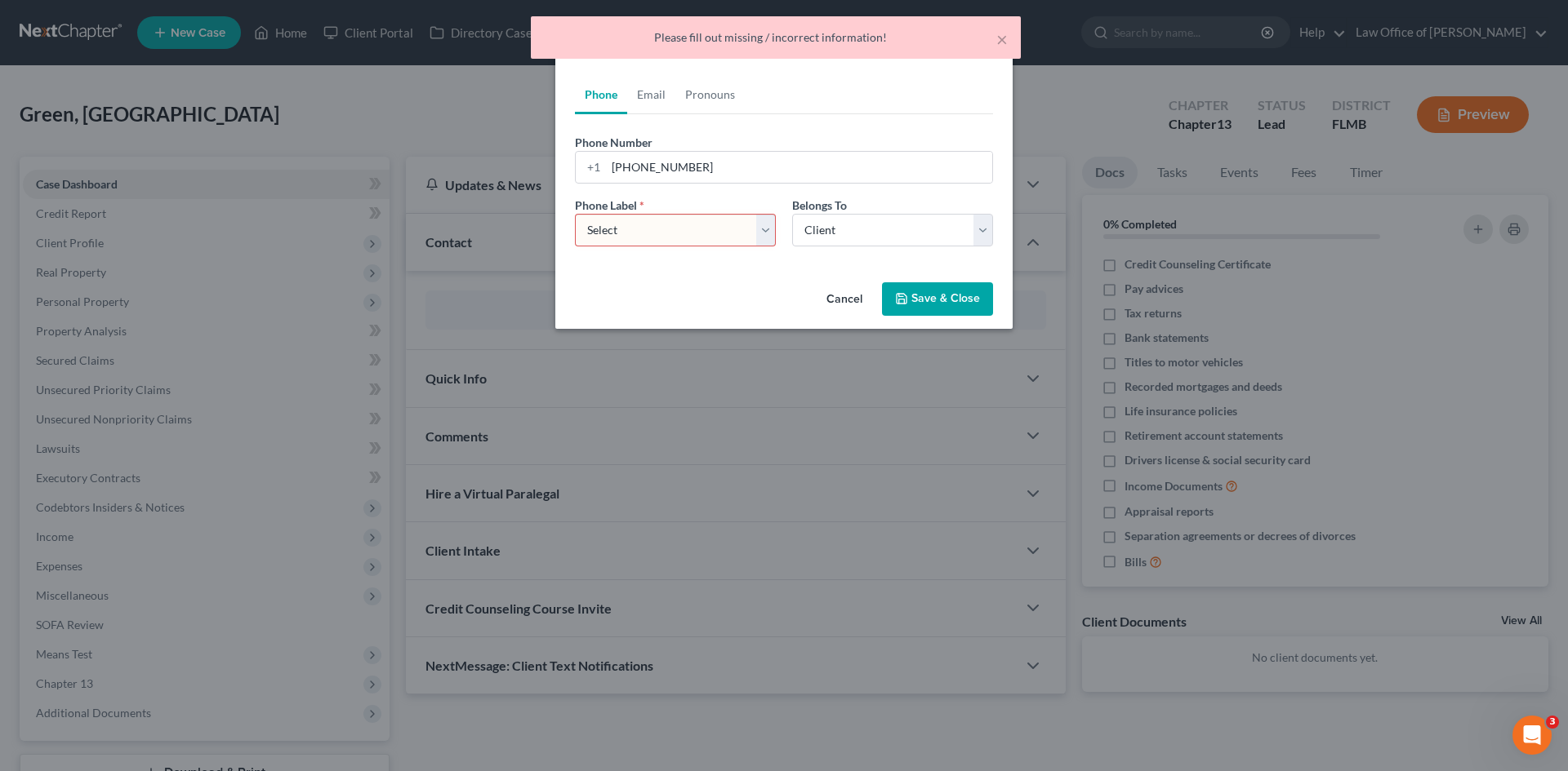
click at [674, 226] on select "Select Mobile Home Work Other" at bounding box center [674, 230] width 201 height 32
select select "0"
click at [575, 214] on select "Select Mobile Home Work Other" at bounding box center [674, 230] width 201 height 32
click at [944, 310] on button "Save & Close" at bounding box center [937, 299] width 111 height 34
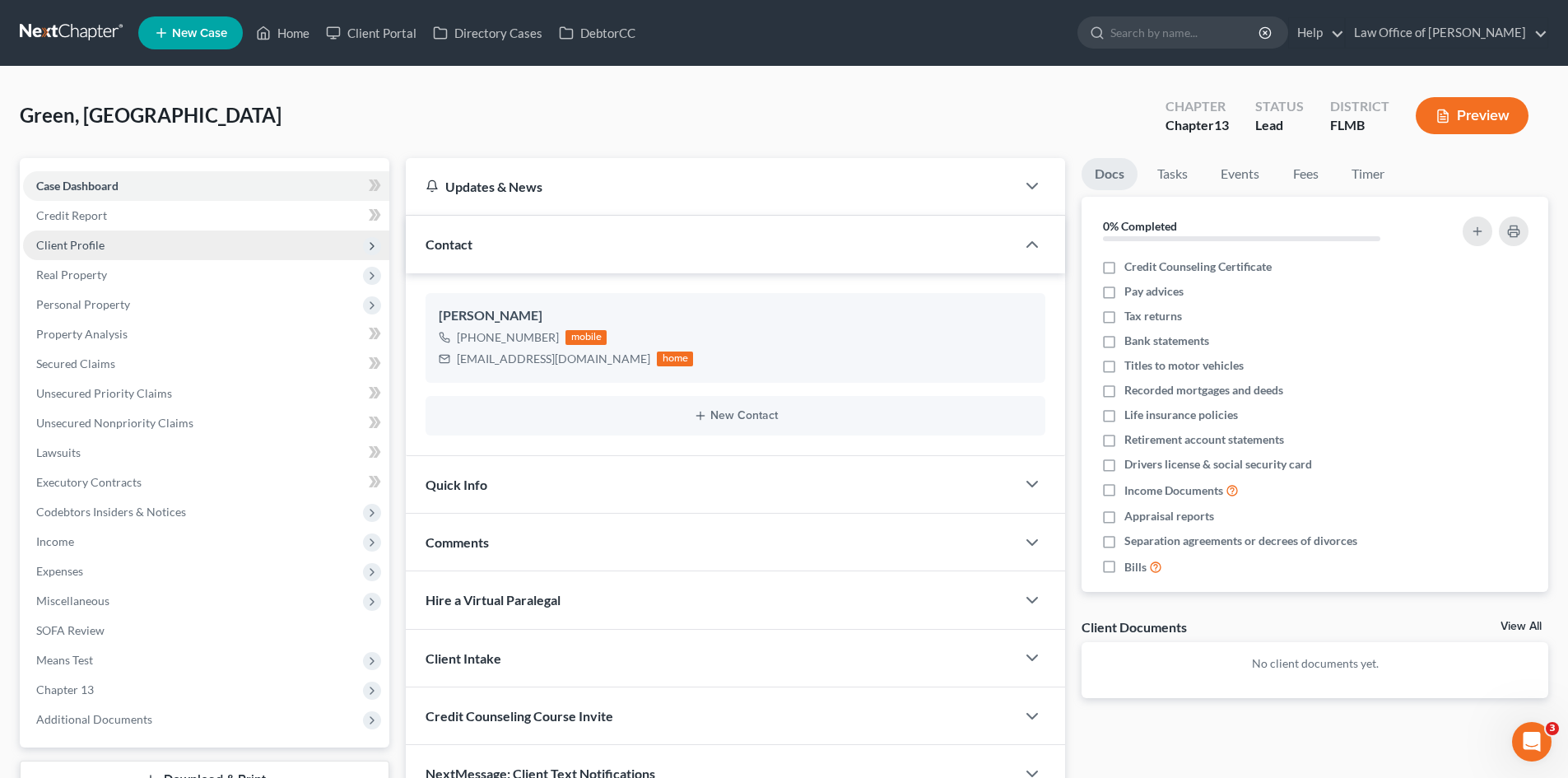
click at [191, 255] on span "Client Profile" at bounding box center [205, 246] width 366 height 30
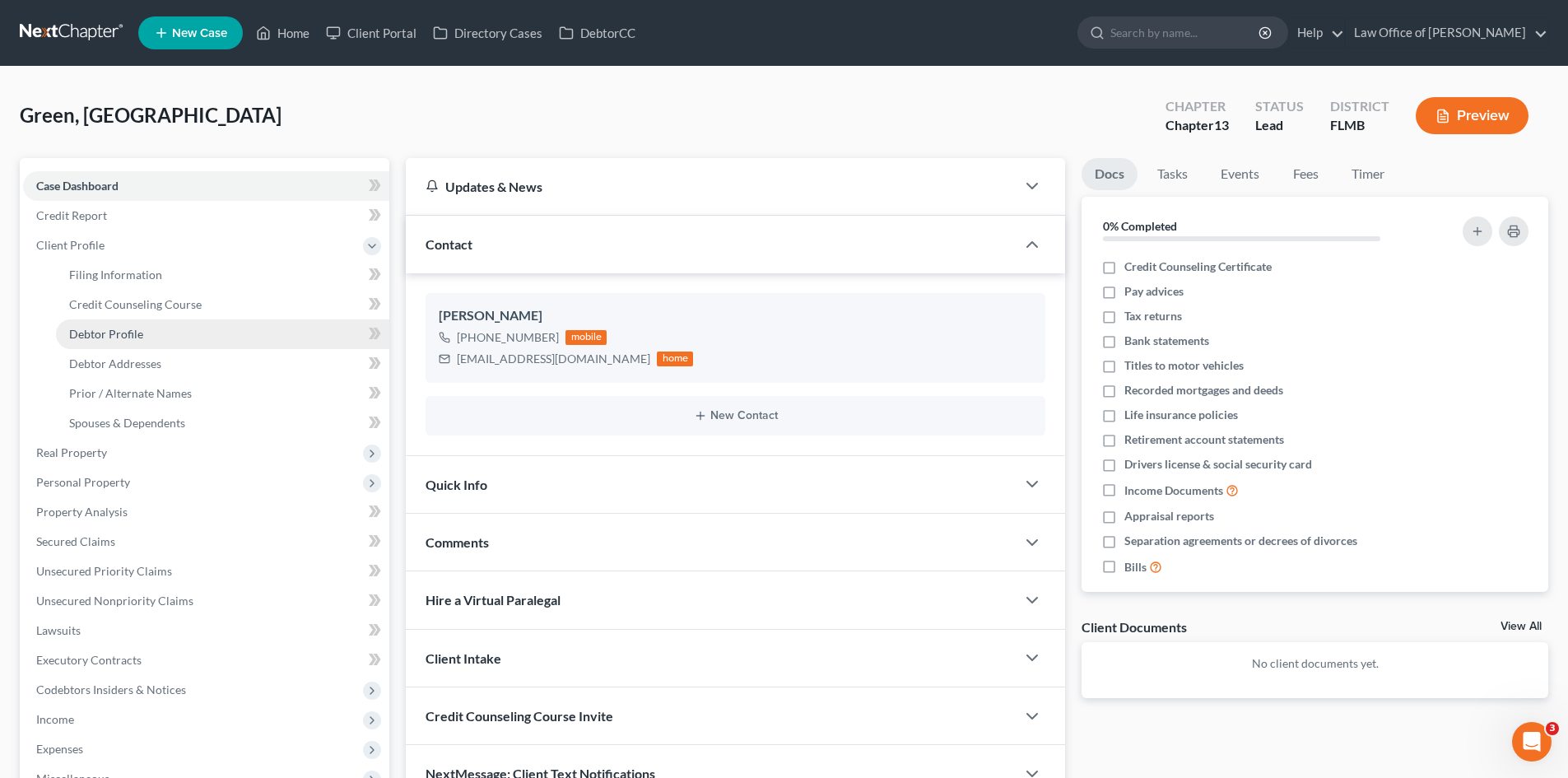
click at [202, 330] on link "Debtor Profile" at bounding box center [223, 335] width 334 height 30
select select "0"
select select "3"
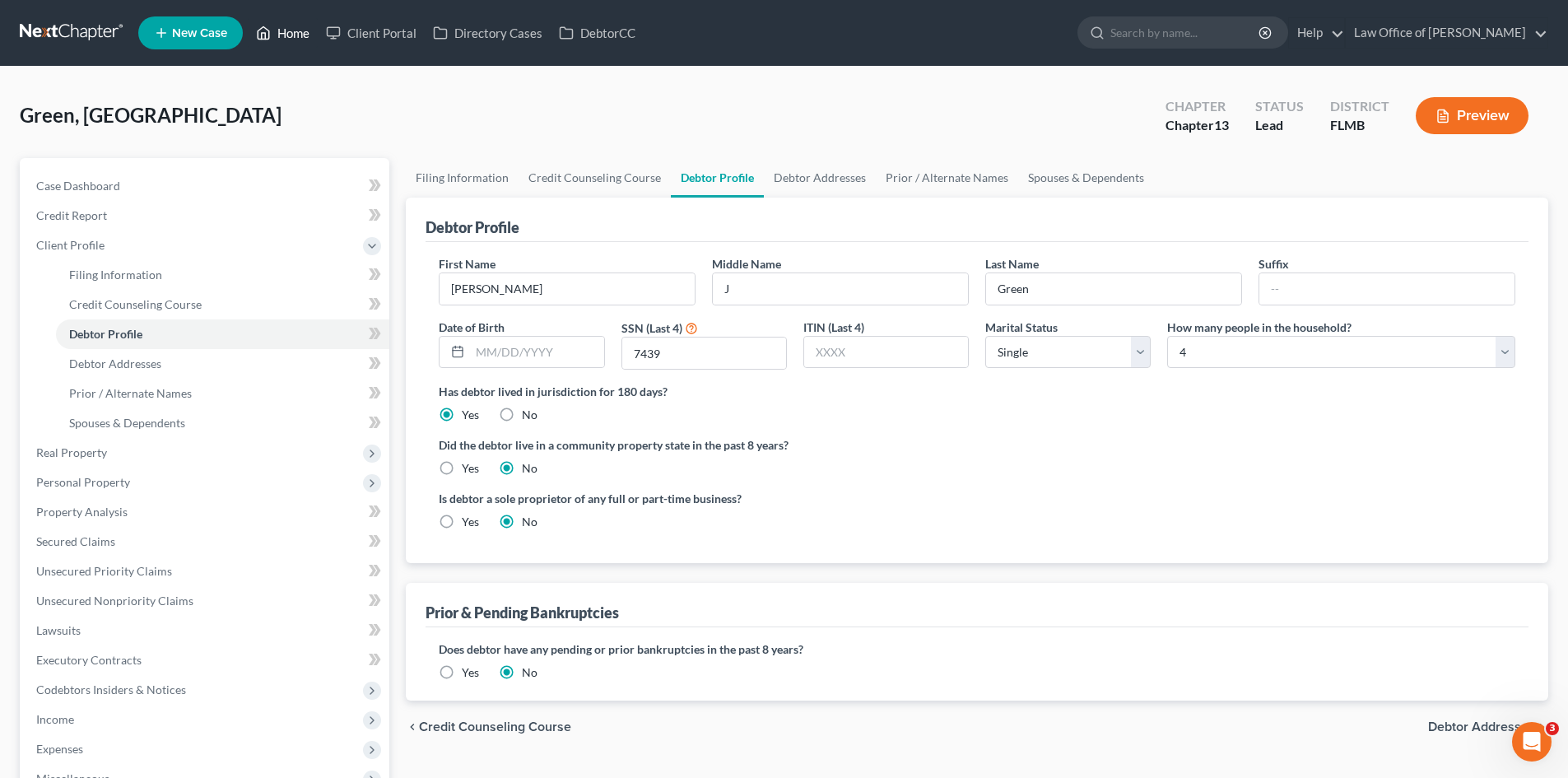
click at [300, 37] on link "Home" at bounding box center [282, 33] width 70 height 30
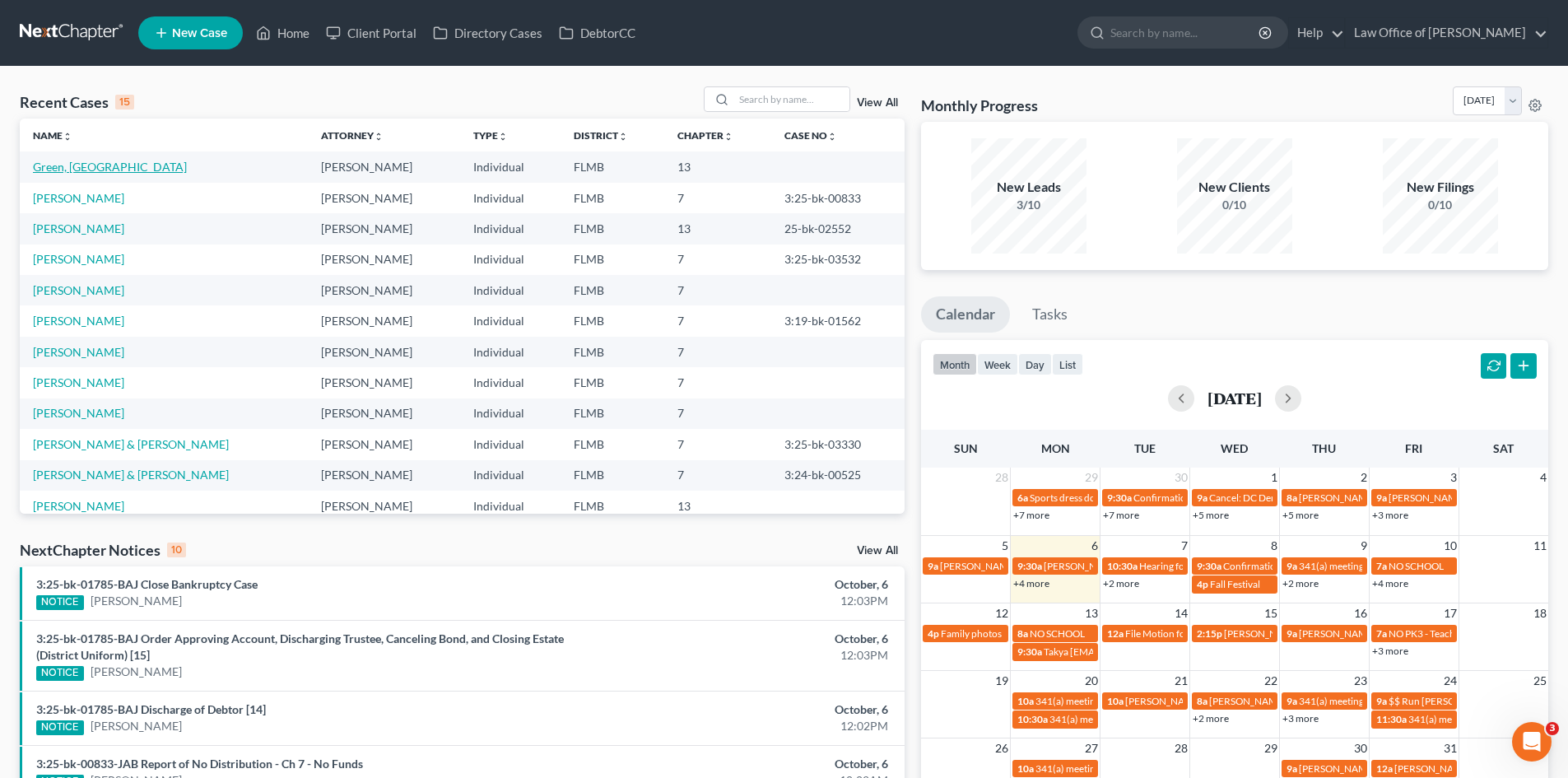
click at [103, 165] on link "Green, [GEOGRAPHIC_DATA]" at bounding box center [110, 167] width 154 height 14
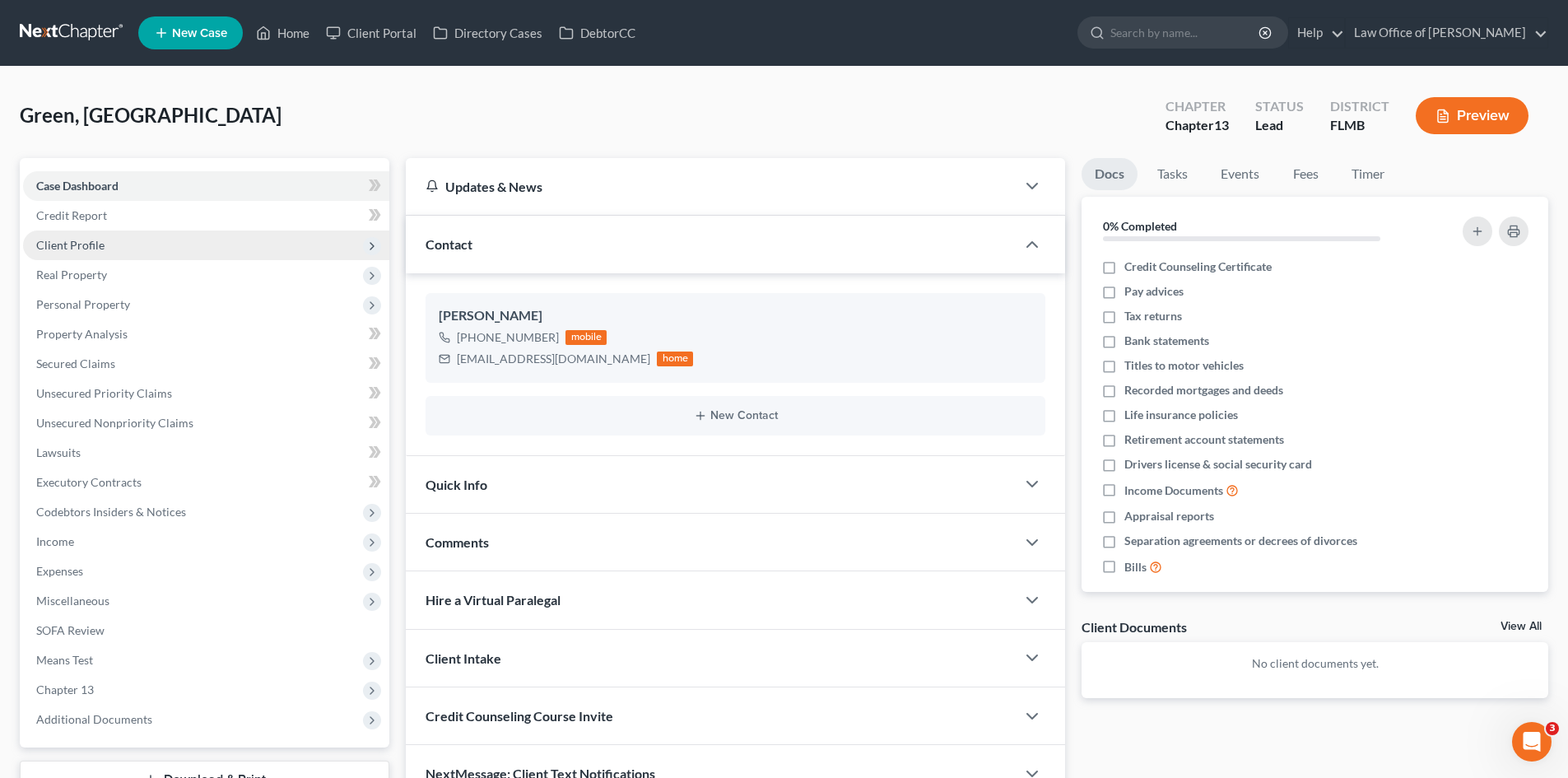
click at [106, 246] on span "Client Profile" at bounding box center [205, 246] width 366 height 30
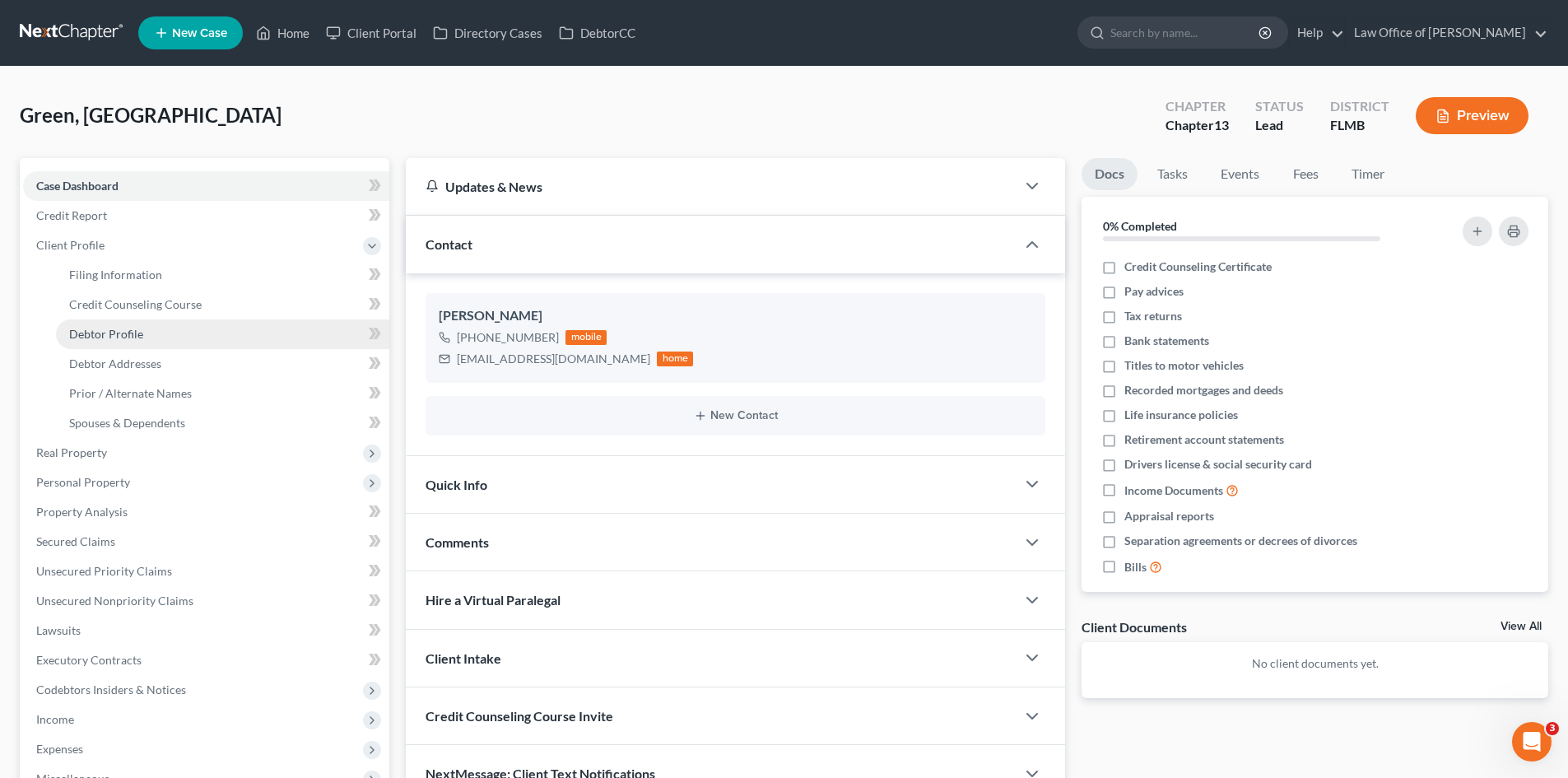
click at [135, 338] on span "Debtor Profile" at bounding box center [106, 334] width 74 height 14
select select "0"
select select "3"
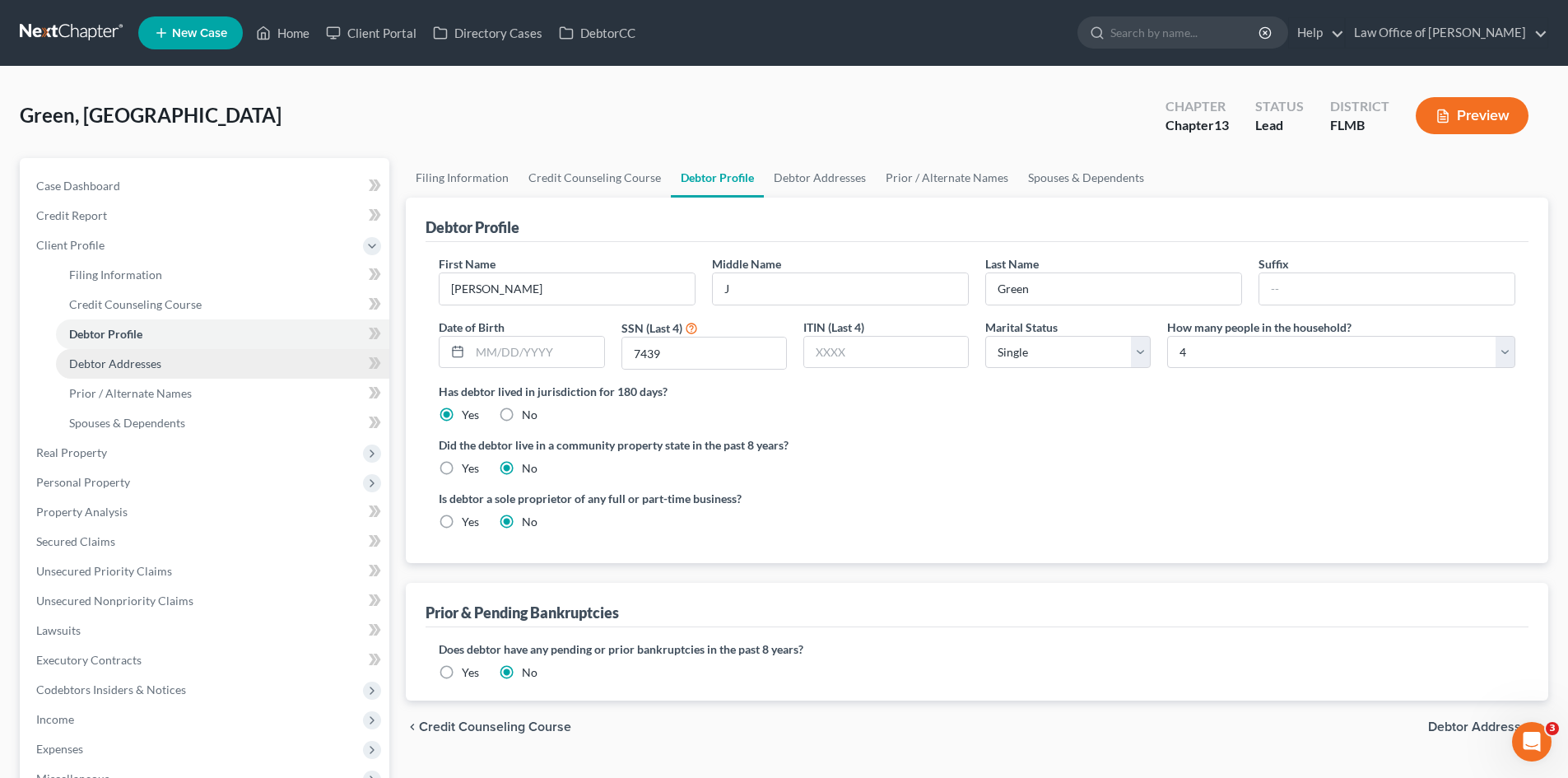
click at [139, 368] on span "Debtor Addresses" at bounding box center [114, 363] width 92 height 14
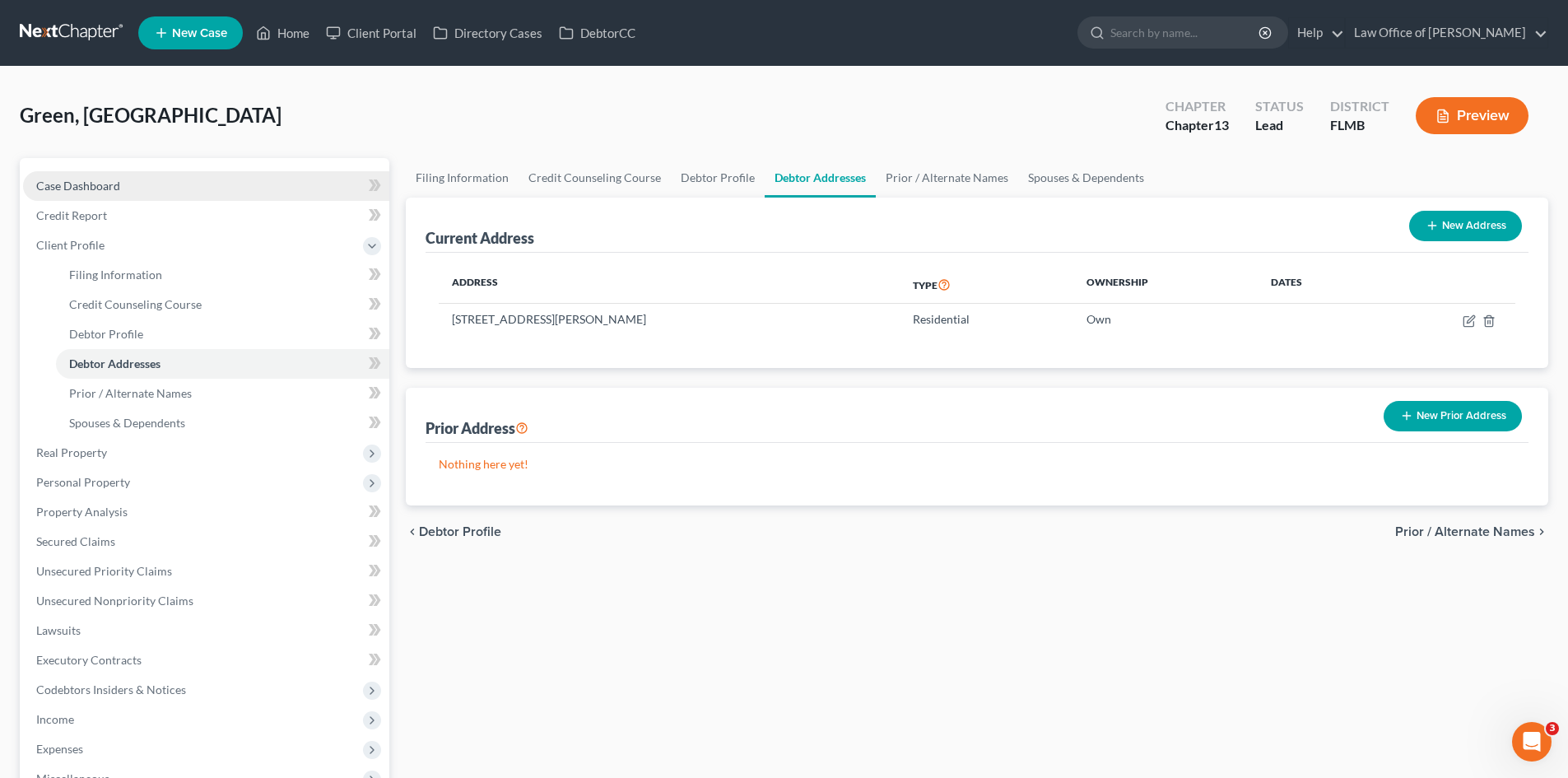
click at [93, 190] on span "Case Dashboard" at bounding box center [78, 186] width 84 height 14
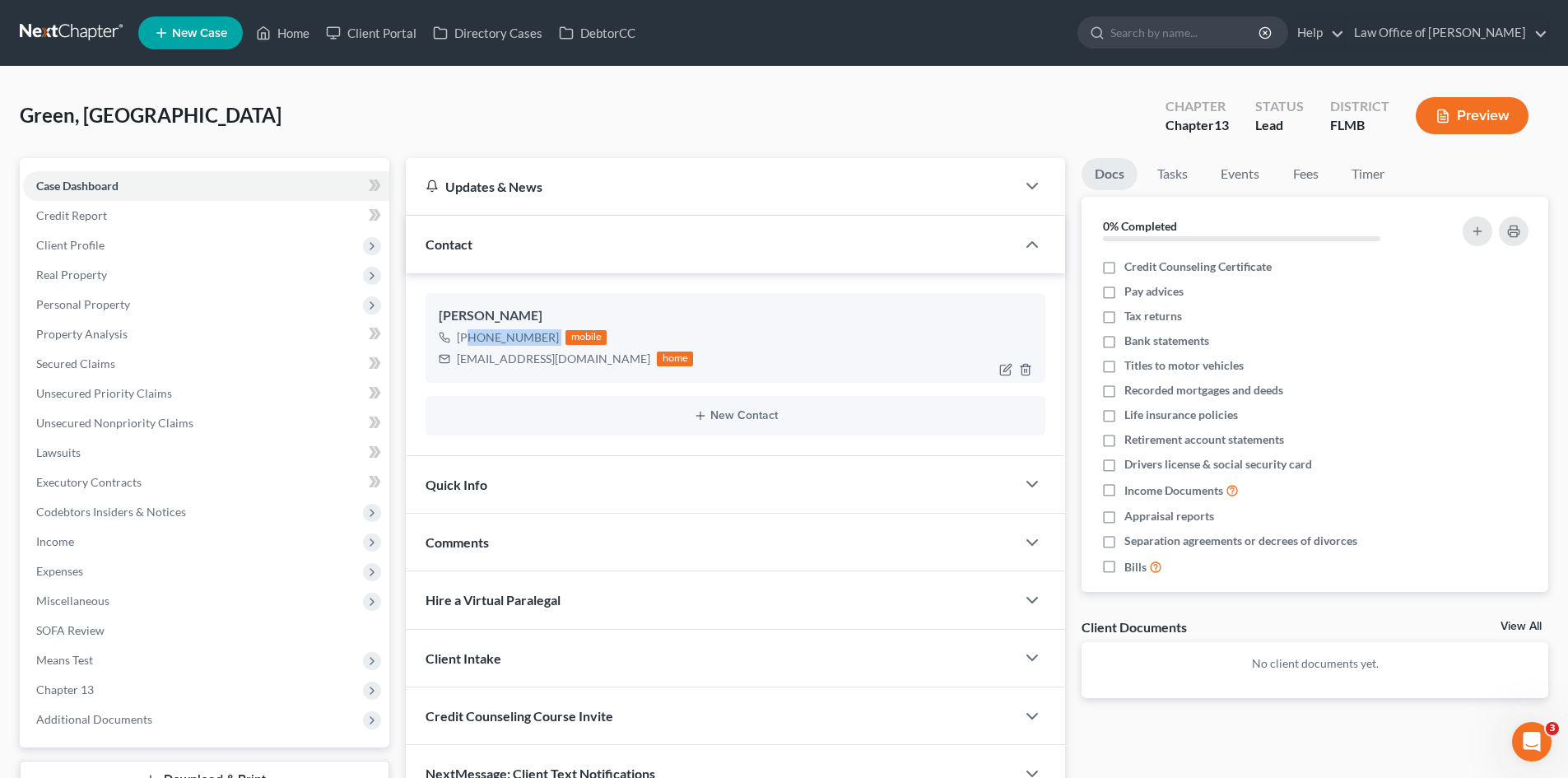
drag, startPoint x: 557, startPoint y: 341, endPoint x: 470, endPoint y: 336, distance: 87.1
click at [470, 336] on div "[PHONE_NUMBER] mobile" at bounding box center [566, 338] width 255 height 22
drag, startPoint x: 558, startPoint y: 360, endPoint x: 459, endPoint y: 362, distance: 99.0
click at [459, 362] on div "[EMAIL_ADDRESS][DOMAIN_NAME] home" at bounding box center [566, 359] width 255 height 22
copy div "[EMAIL_ADDRESS][DOMAIN_NAME]"
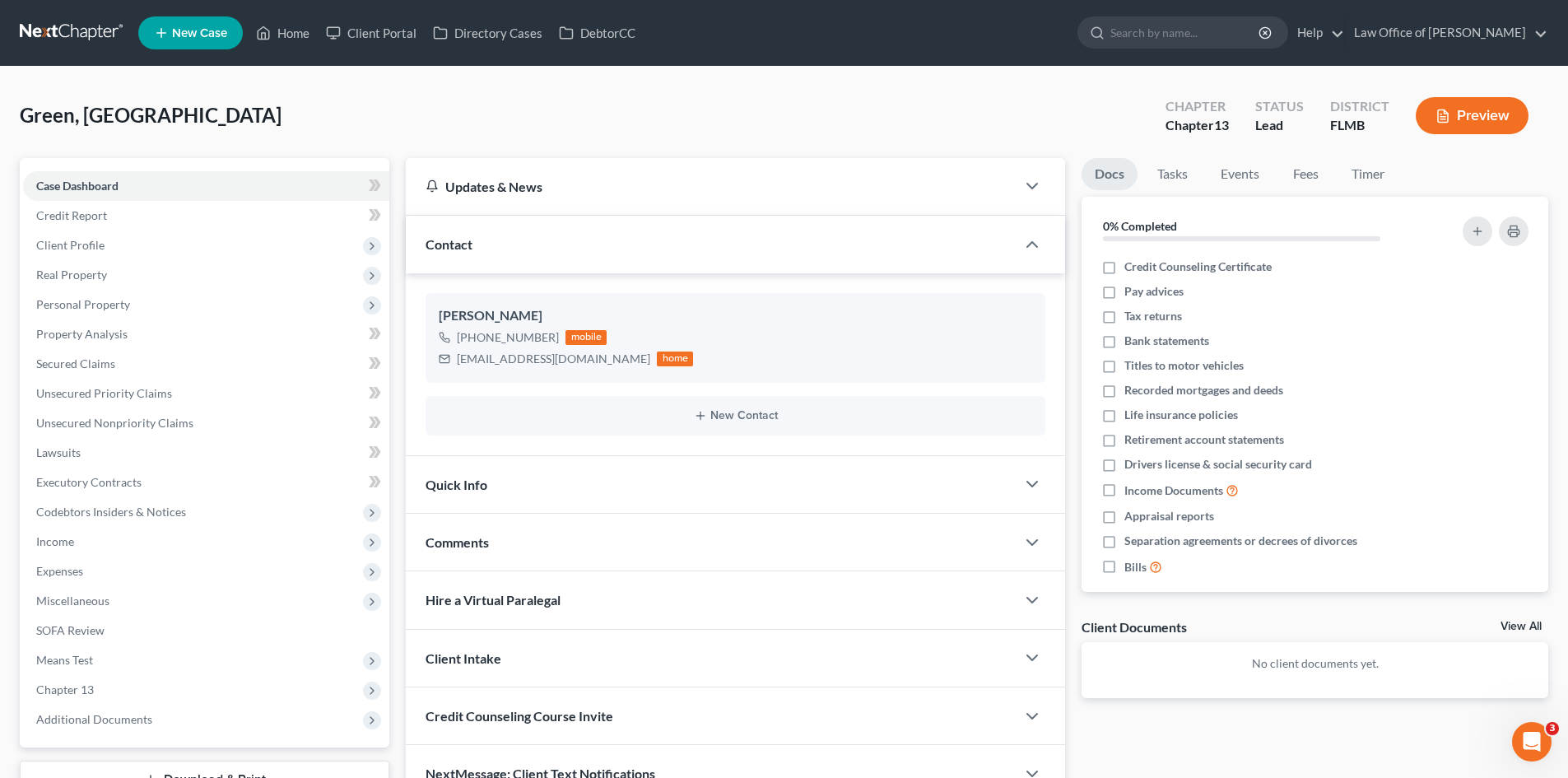
drag, startPoint x: 13, startPoint y: 248, endPoint x: 0, endPoint y: 248, distance: 13.0
click at [13, 248] on div "Case Dashboard Payments Invoices Payments Payments Credit Report Client Profile" at bounding box center [204, 500] width 386 height 684
click at [77, 250] on span "Client Profile" at bounding box center [70, 245] width 68 height 14
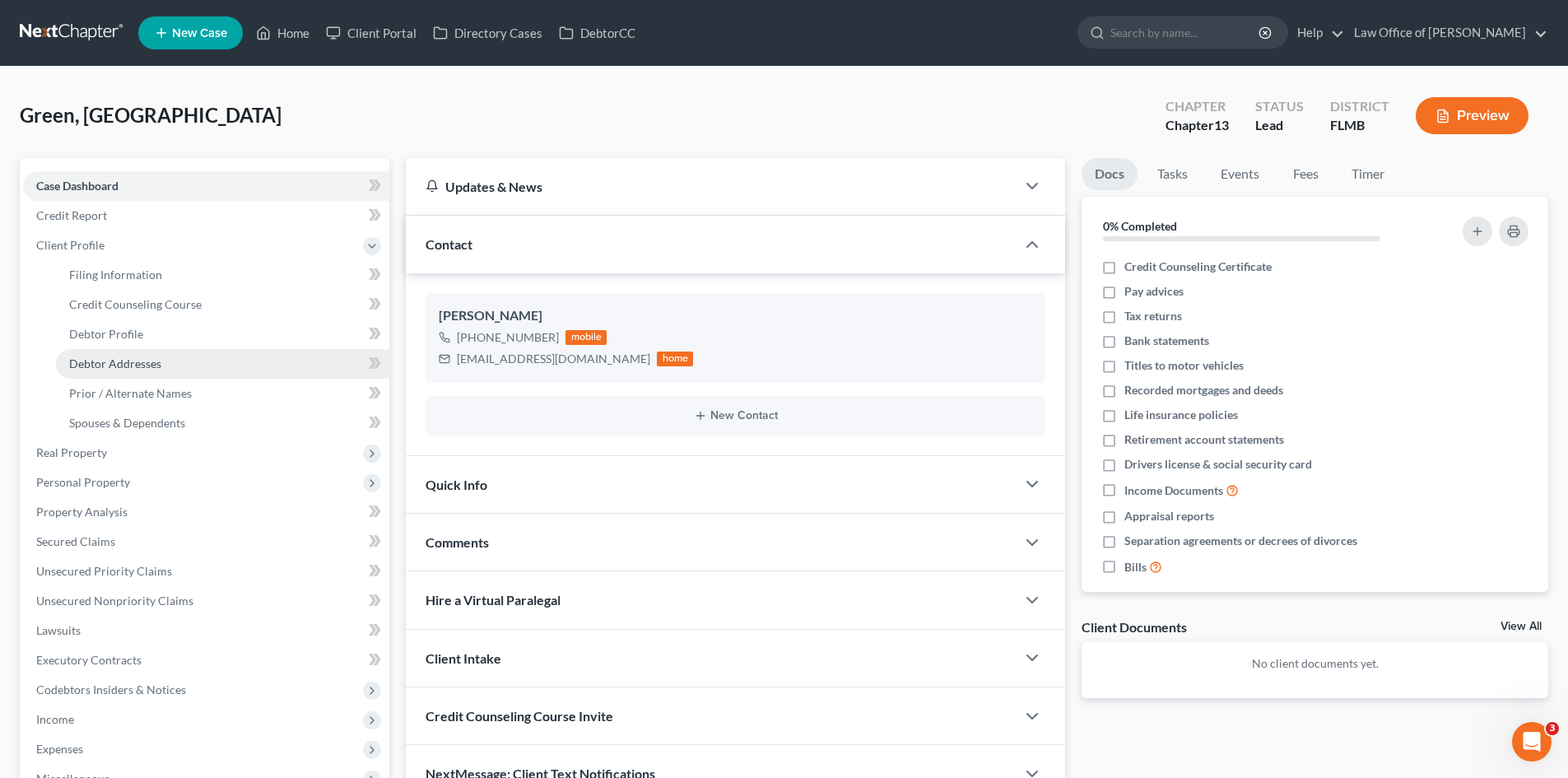
click at [119, 360] on span "Debtor Addresses" at bounding box center [114, 363] width 92 height 14
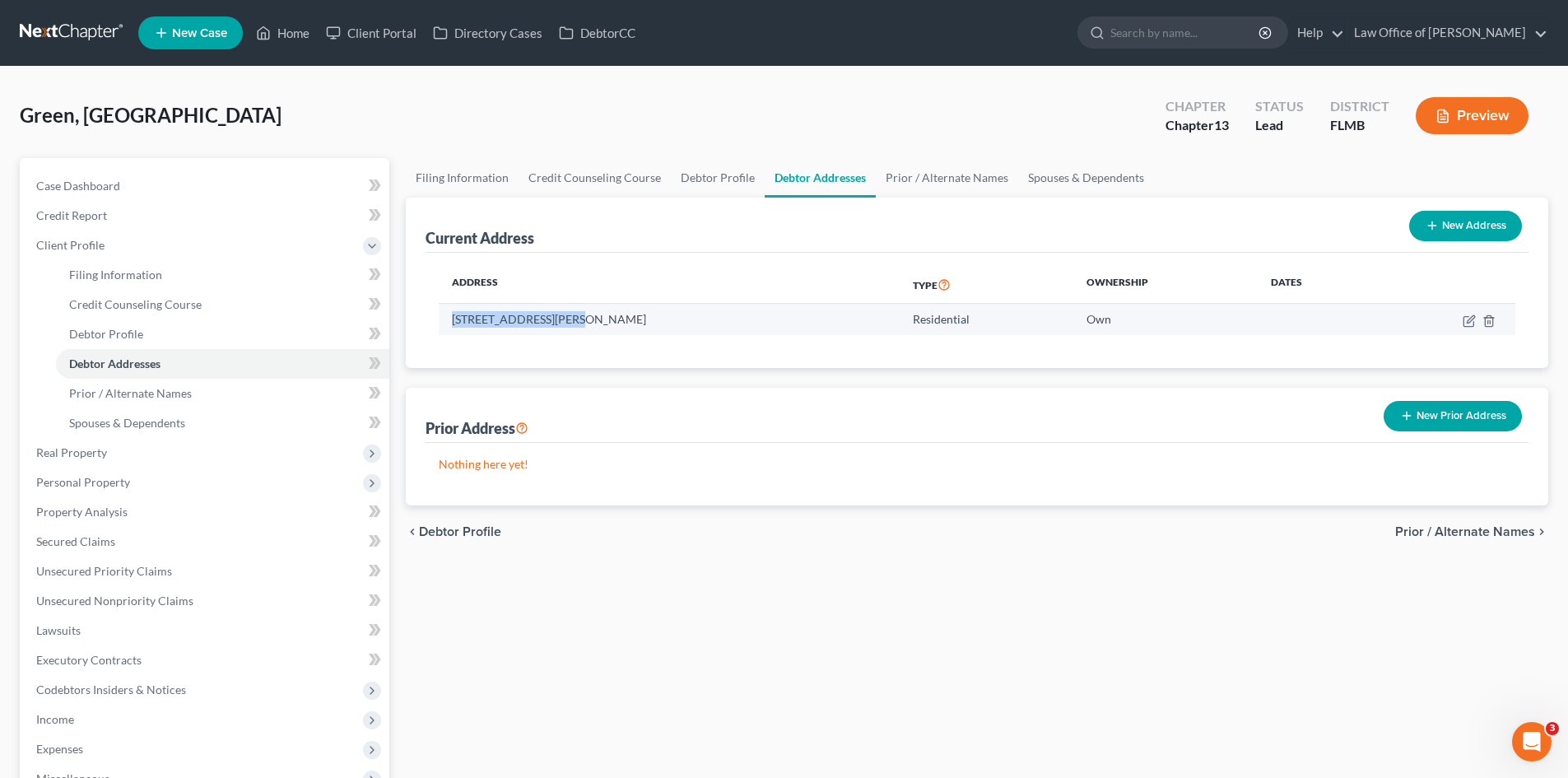
drag, startPoint x: 563, startPoint y: 317, endPoint x: 450, endPoint y: 320, distance: 113.0
click at [450, 320] on td "[STREET_ADDRESS][PERSON_NAME]" at bounding box center [669, 320] width 461 height 32
copy td "[STREET_ADDRESS][PERSON_NAME]"
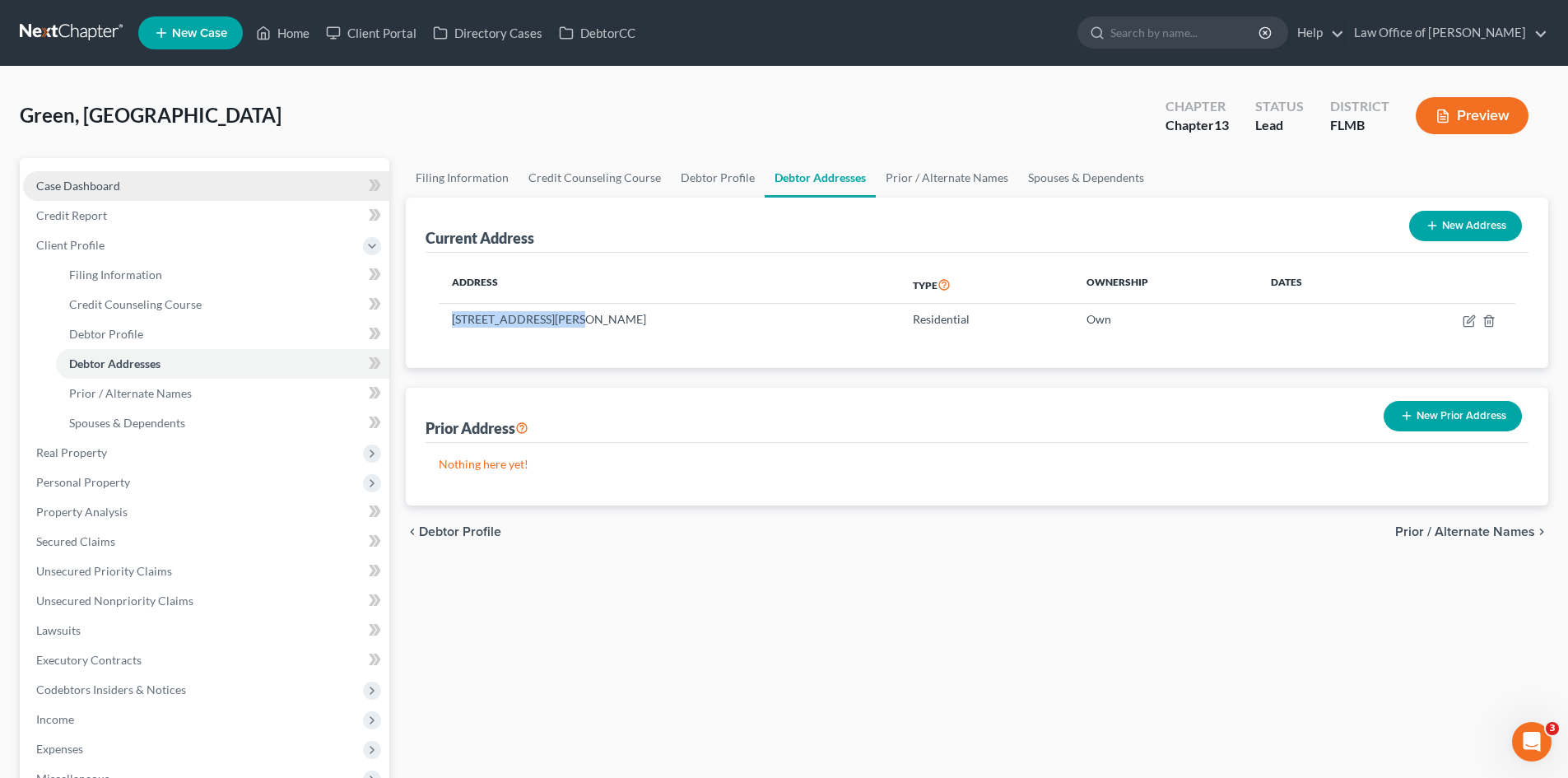
click at [74, 180] on span "Case Dashboard" at bounding box center [78, 186] width 84 height 14
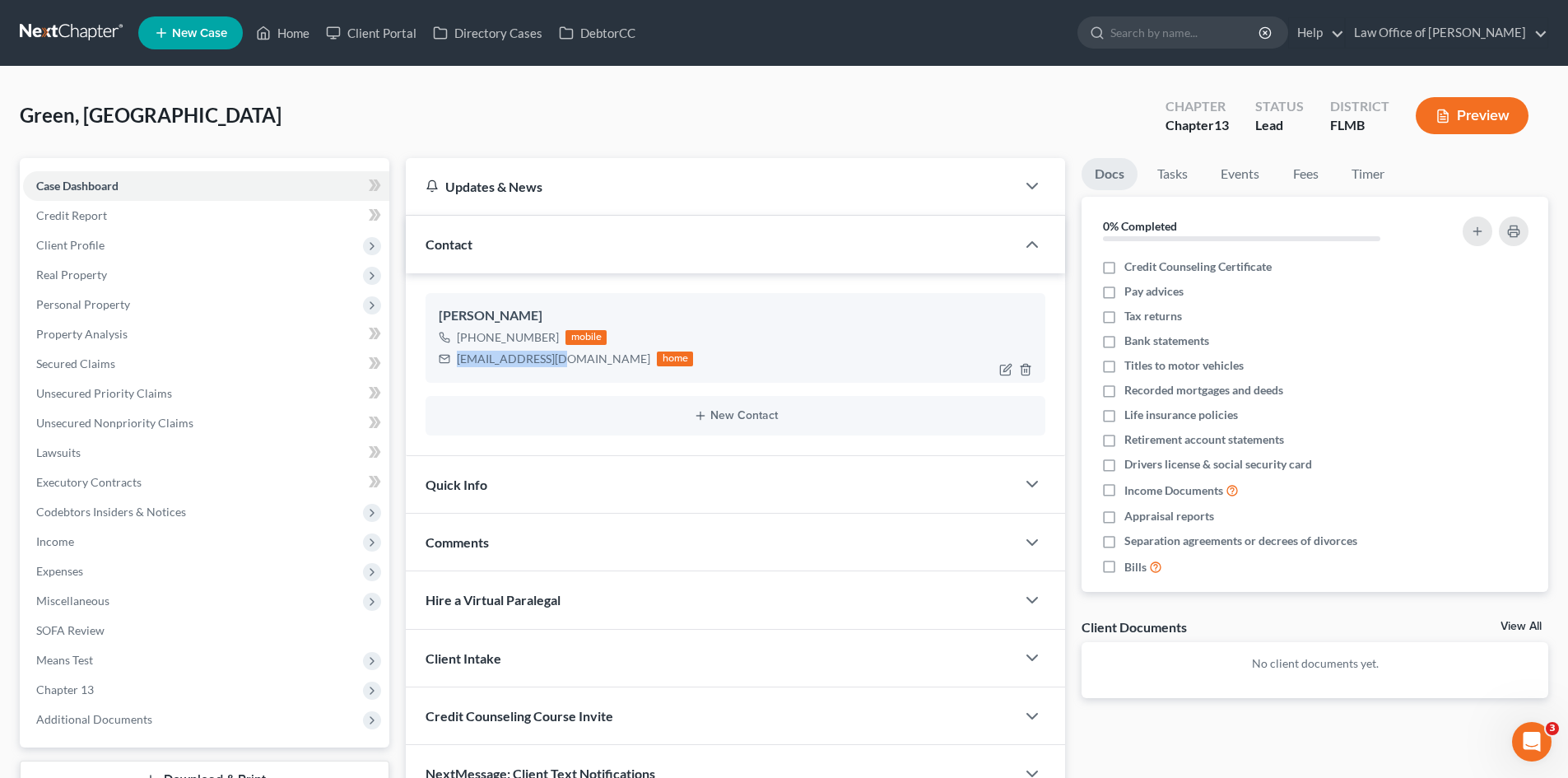
drag, startPoint x: 554, startPoint y: 358, endPoint x: 434, endPoint y: 355, distance: 120.0
click at [434, 355] on div "[PERSON_NAME] [PHONE_NUMBER] mobile [EMAIL_ADDRESS][DOMAIN_NAME] home" at bounding box center [735, 338] width 620 height 89
copy div "[EMAIL_ADDRESS][DOMAIN_NAME]"
click at [213, 242] on span "Client Profile" at bounding box center [205, 246] width 366 height 30
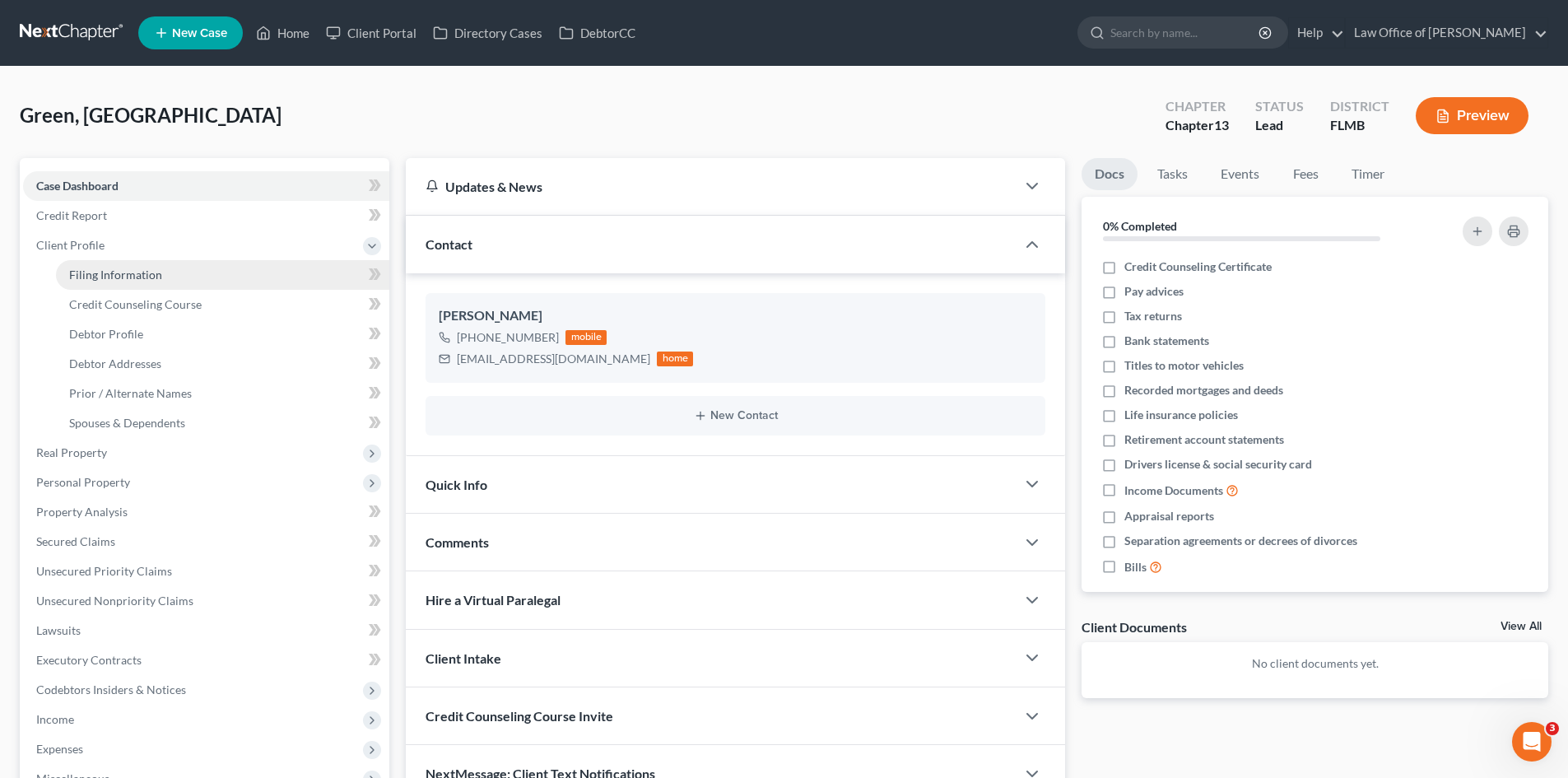
click at [135, 275] on span "Filing Information" at bounding box center [115, 274] width 93 height 14
select select "1"
select select "0"
select select "3"
select select "9"
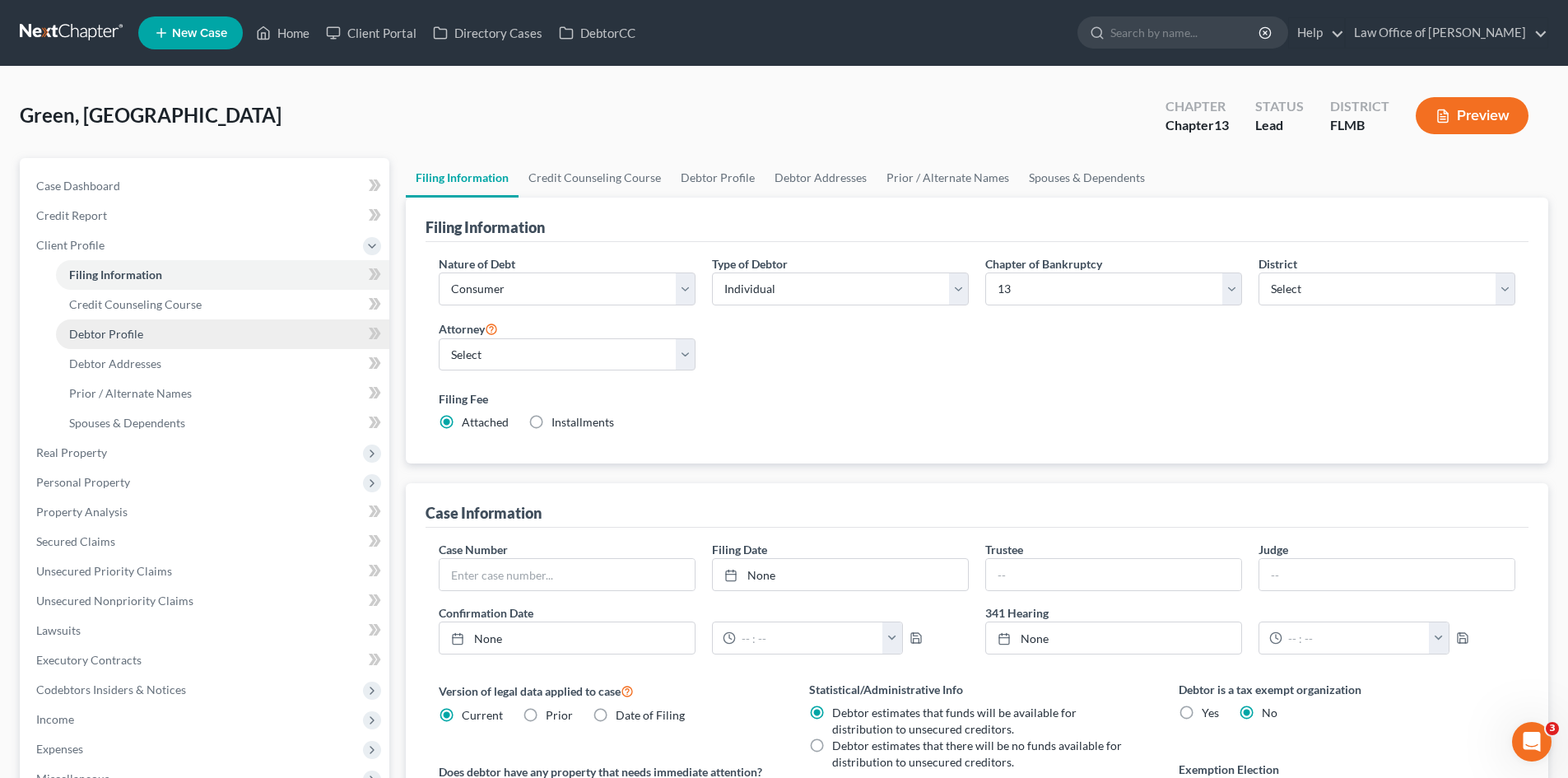
click at [136, 338] on span "Debtor Profile" at bounding box center [106, 334] width 74 height 14
select select "0"
select select "3"
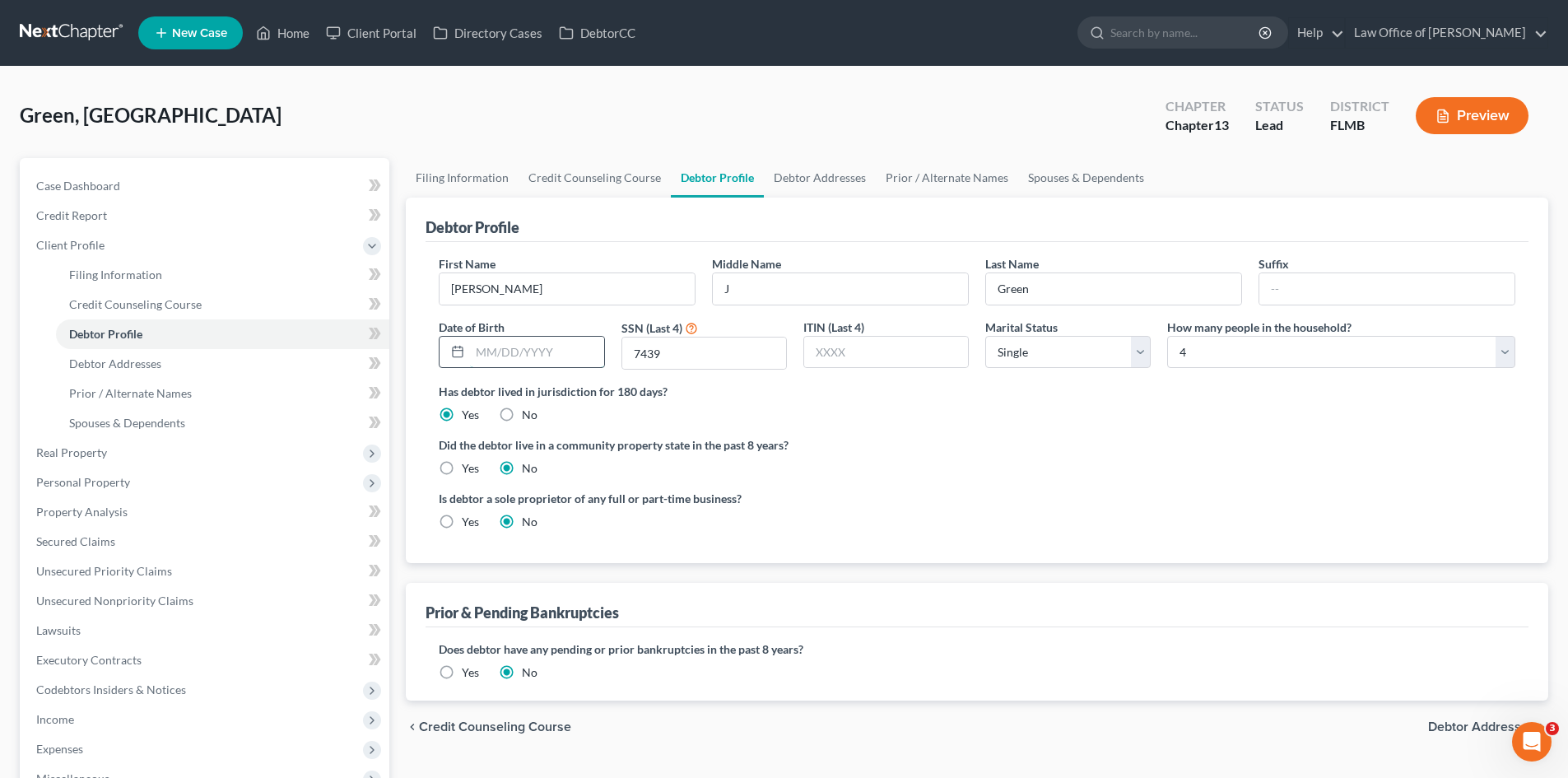
click at [548, 362] on input "text" at bounding box center [536, 352] width 133 height 32
type input "07/241976"
click at [776, 452] on label "Did the debtor live in a community property state in the past 8 years?" at bounding box center [977, 445] width 1077 height 18
click at [261, 40] on icon at bounding box center [262, 33] width 15 height 20
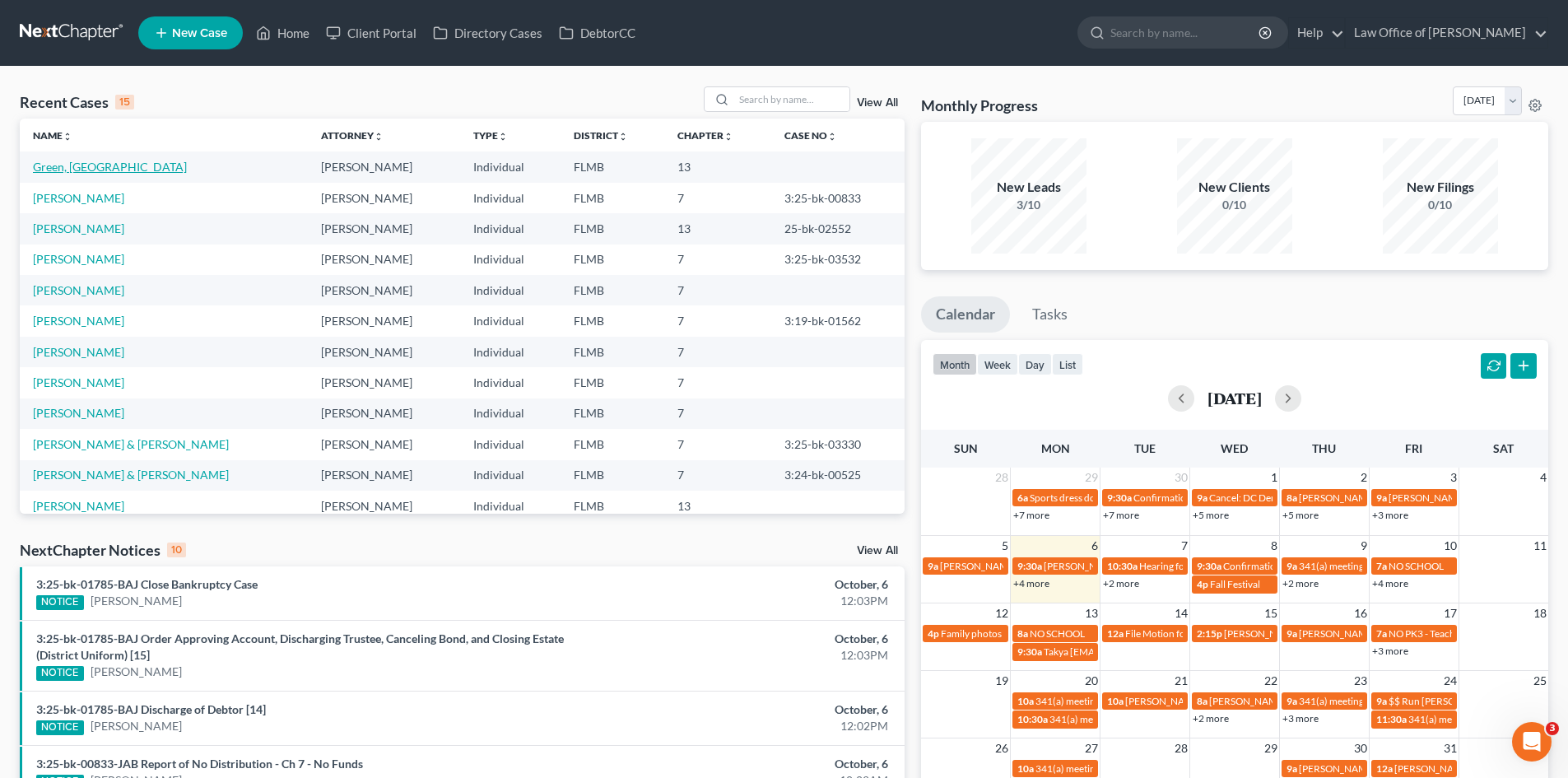
click at [76, 167] on link "Green, [GEOGRAPHIC_DATA]" at bounding box center [110, 167] width 154 height 14
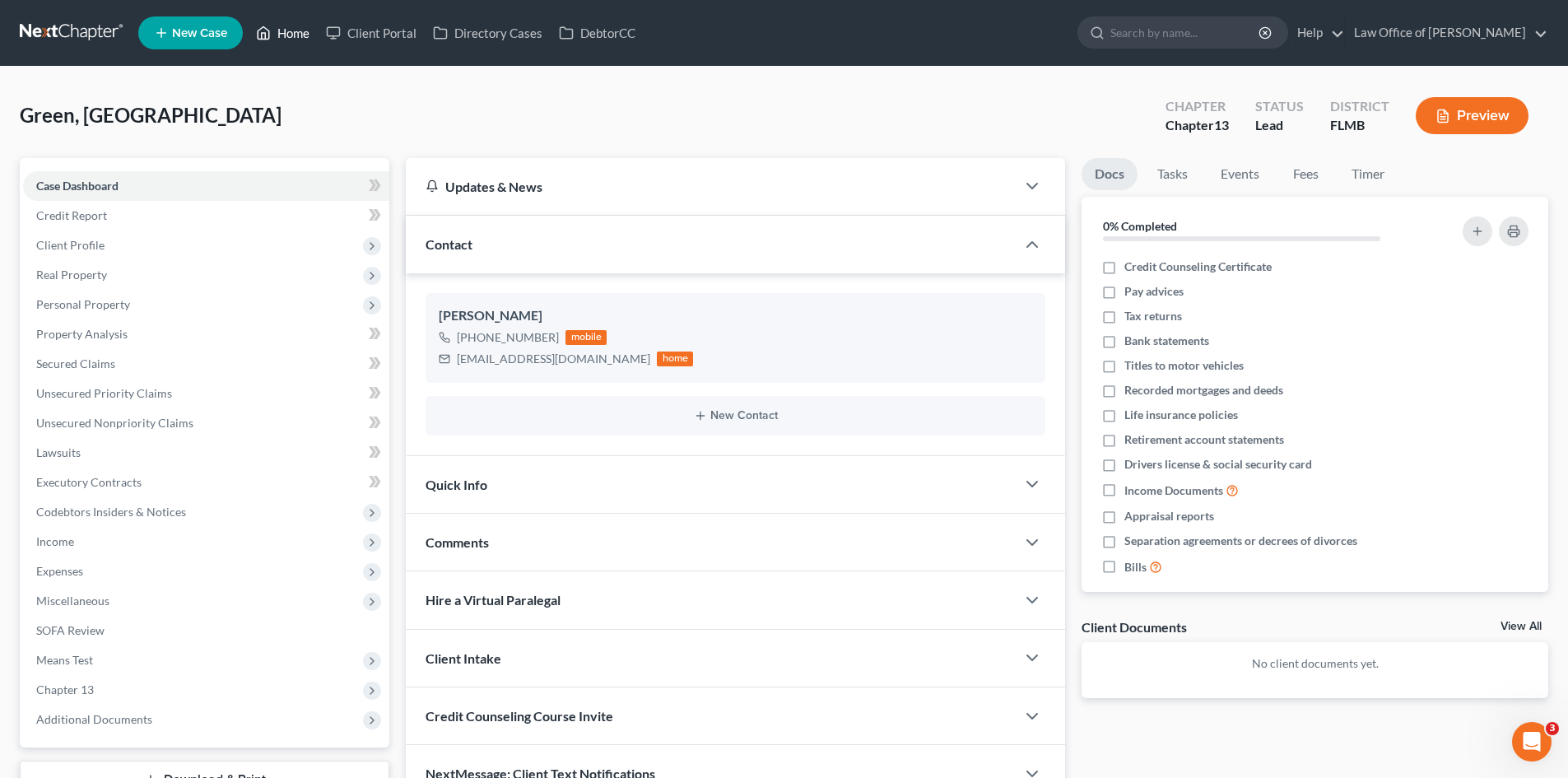
click at [263, 38] on icon at bounding box center [262, 33] width 15 height 20
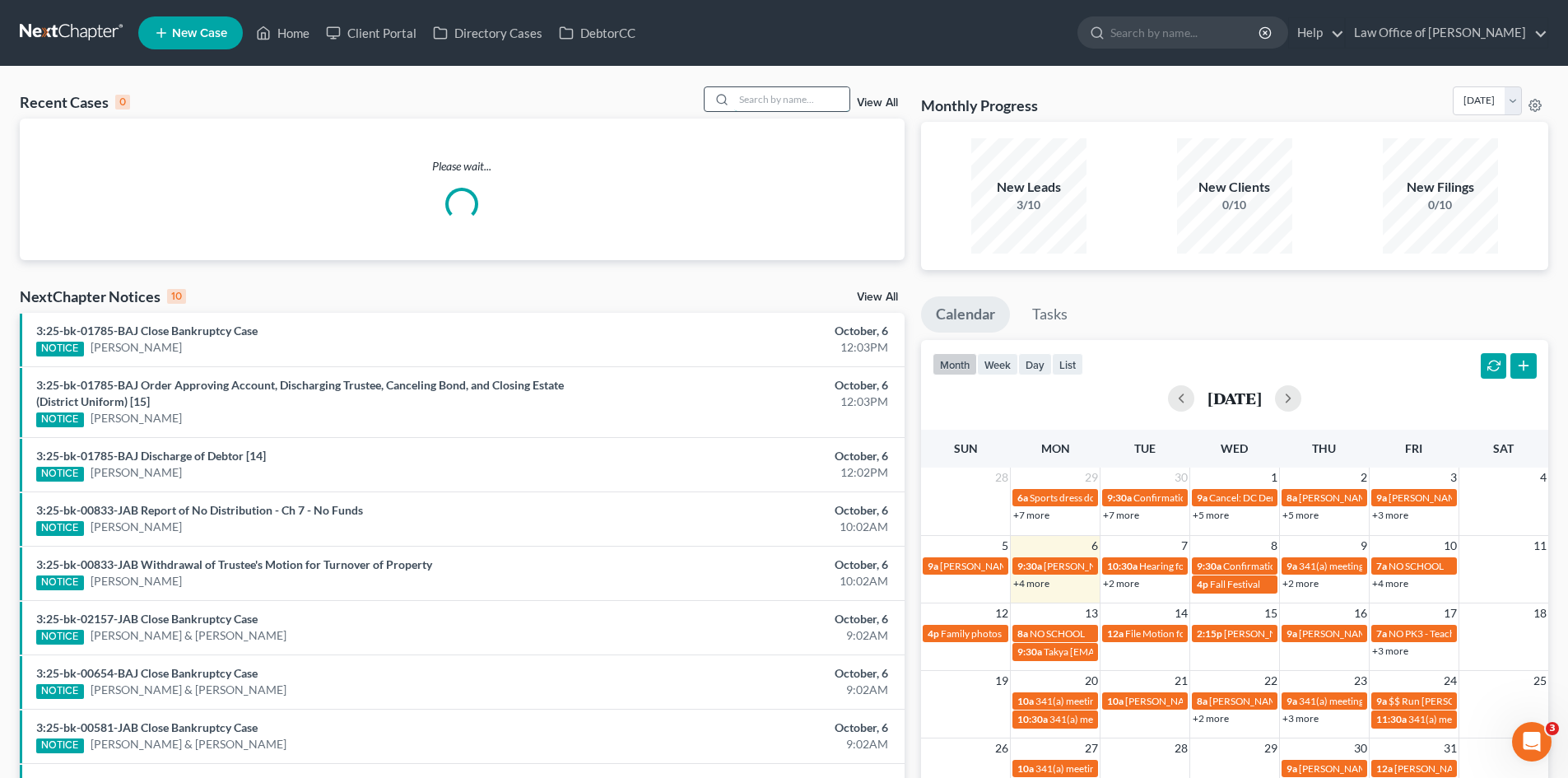
click at [770, 99] on input "search" at bounding box center [791, 99] width 115 height 24
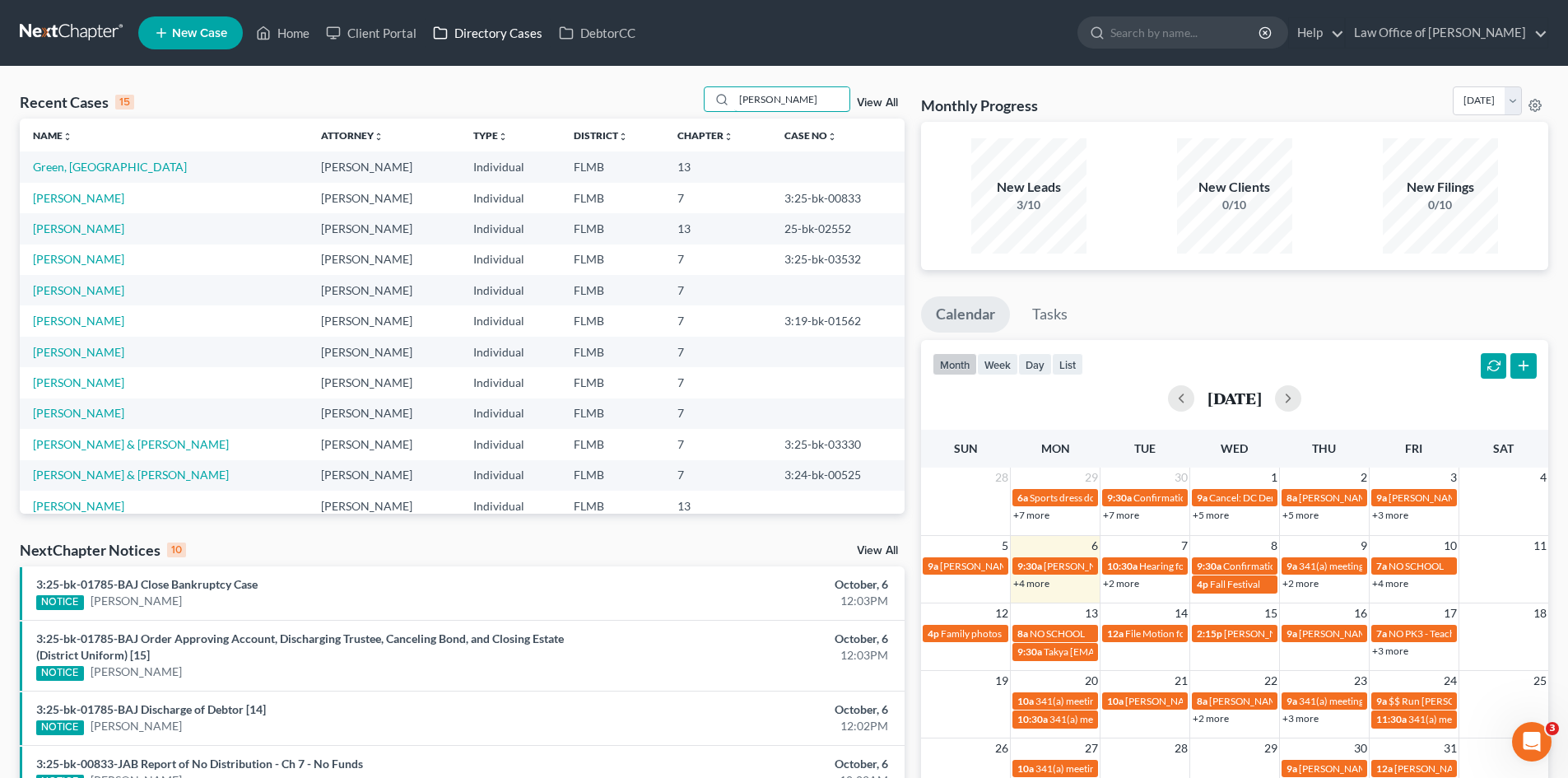
type input "[PERSON_NAME]"
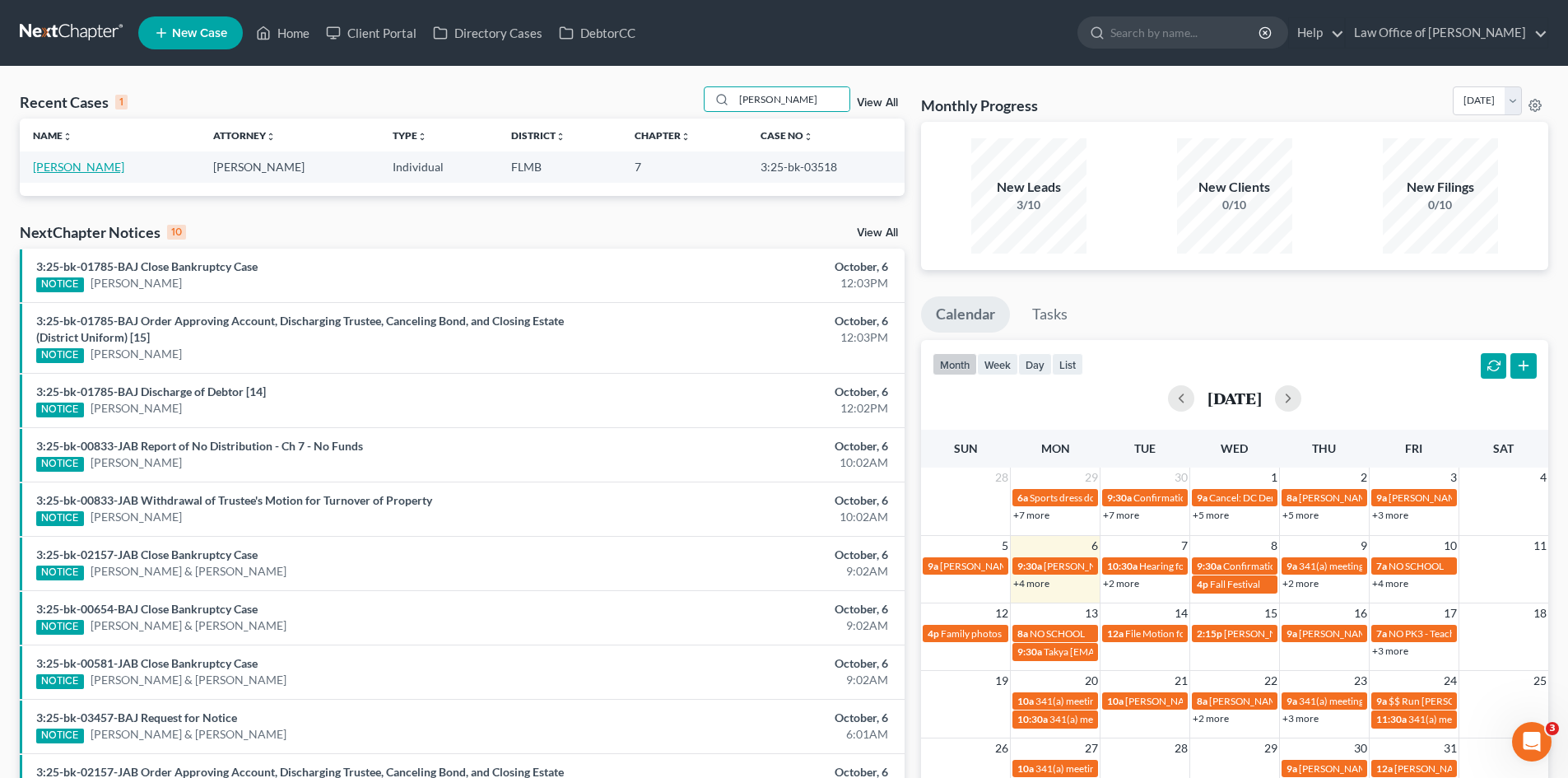
click at [81, 162] on link "[PERSON_NAME]" at bounding box center [78, 167] width 92 height 14
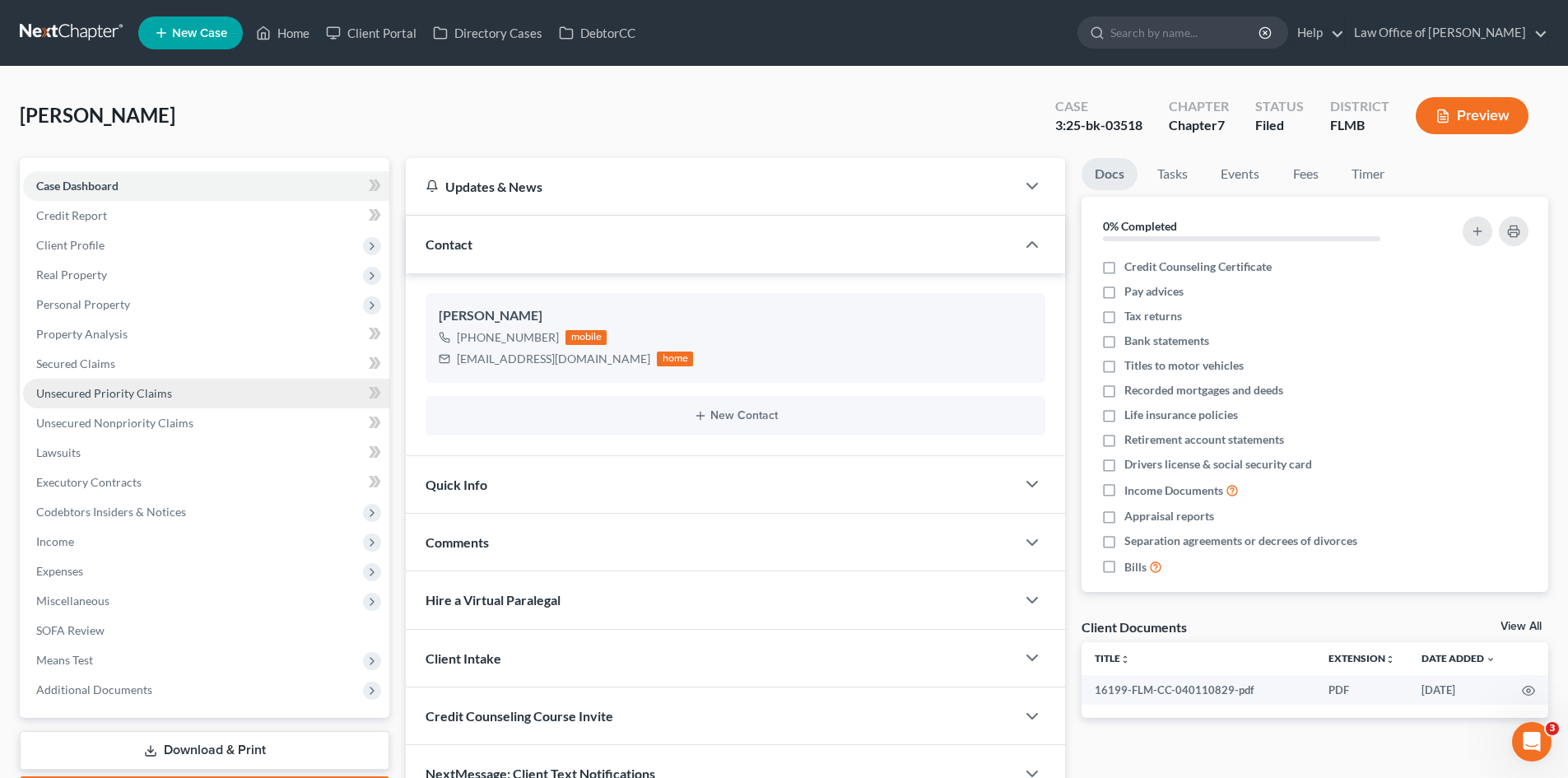
click at [177, 402] on link "Unsecured Priority Claims" at bounding box center [205, 394] width 366 height 30
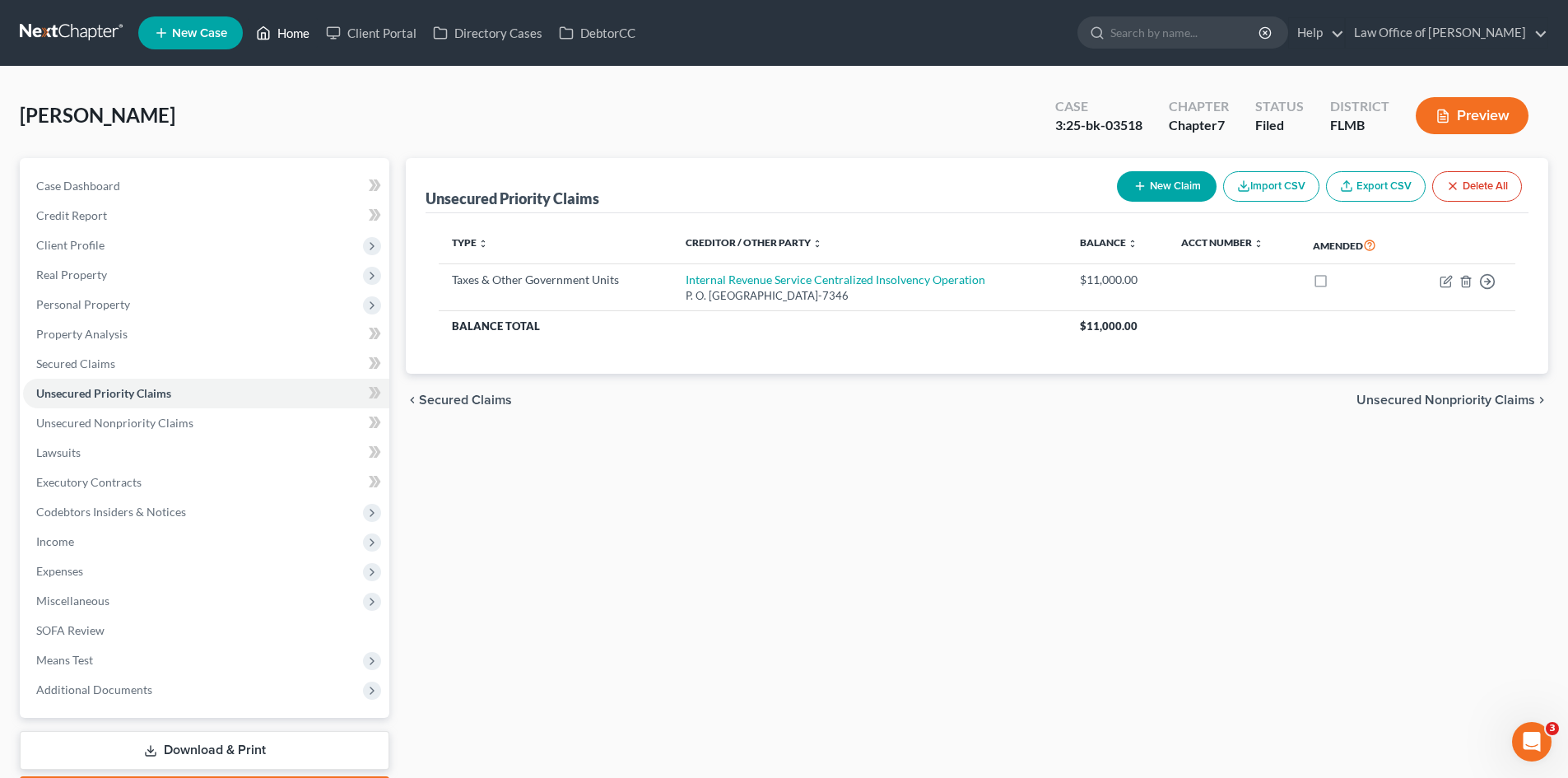
click at [297, 32] on link "Home" at bounding box center [282, 33] width 70 height 30
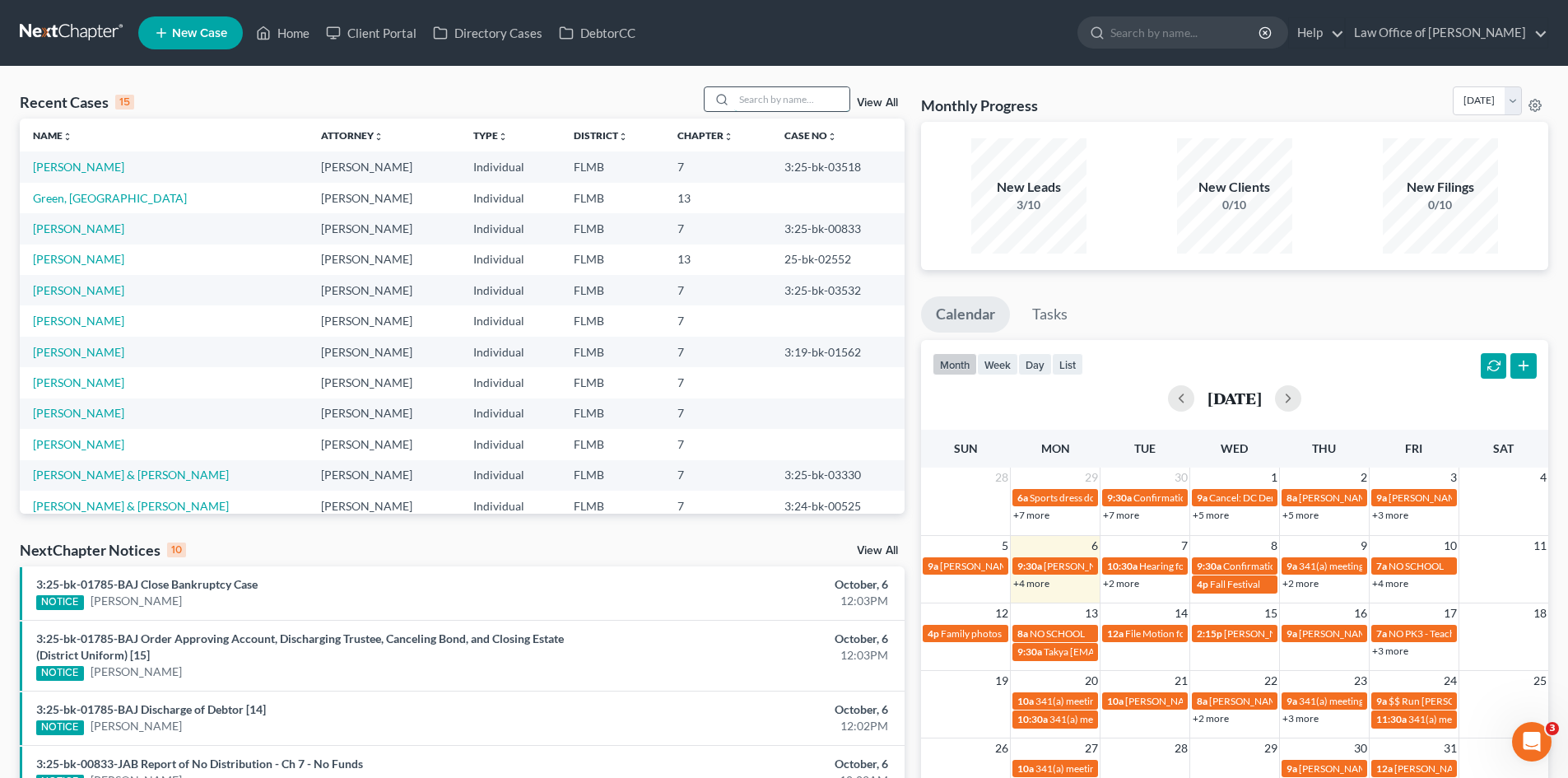
click at [801, 102] on input "search" at bounding box center [791, 99] width 115 height 24
type input "lamb"
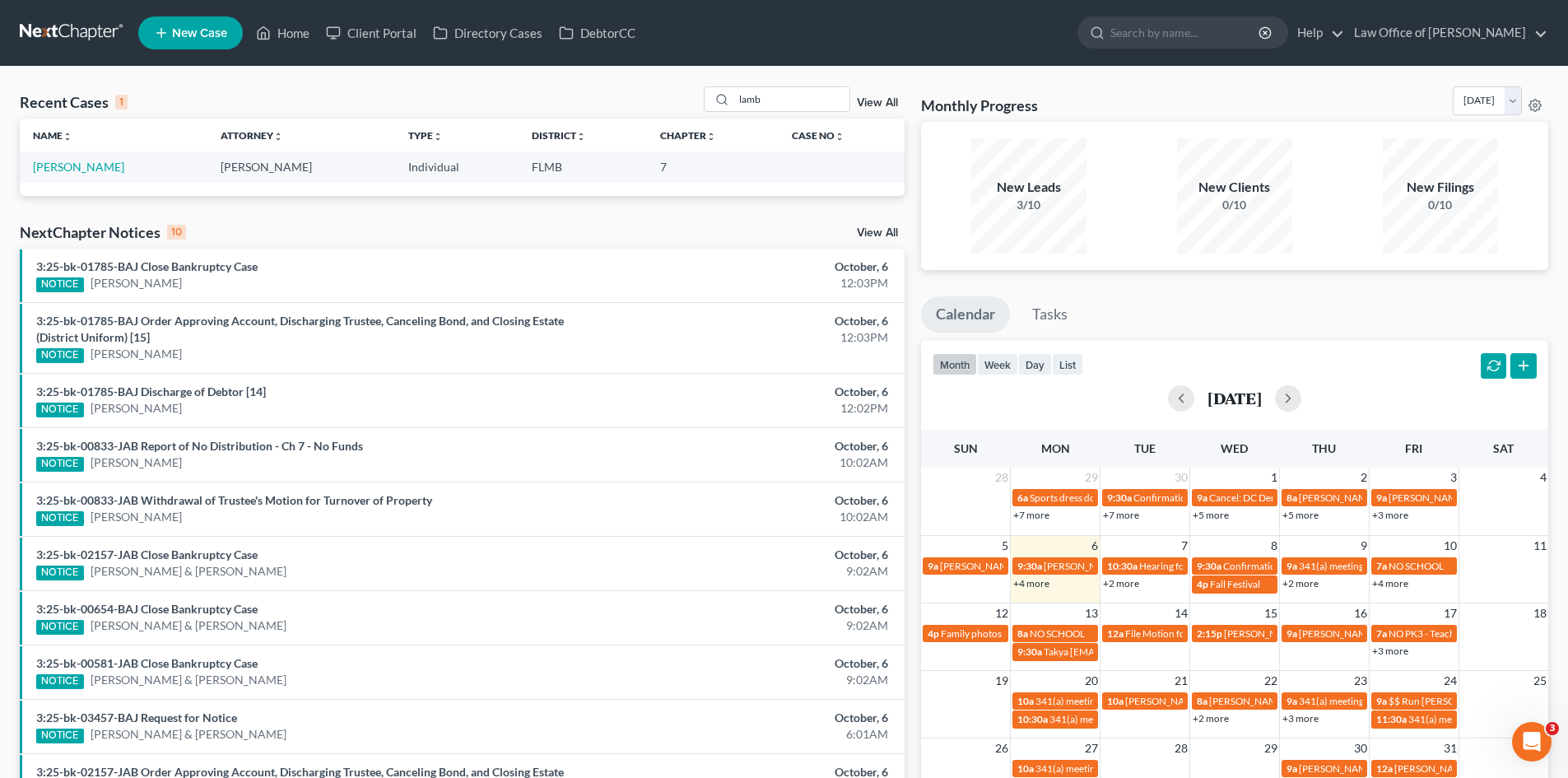
click at [27, 141] on th "Name unfold_more expand_more expand_less" at bounding box center [113, 134] width 187 height 33
click at [47, 166] on link "[PERSON_NAME]" at bounding box center [78, 167] width 92 height 14
select select "4"
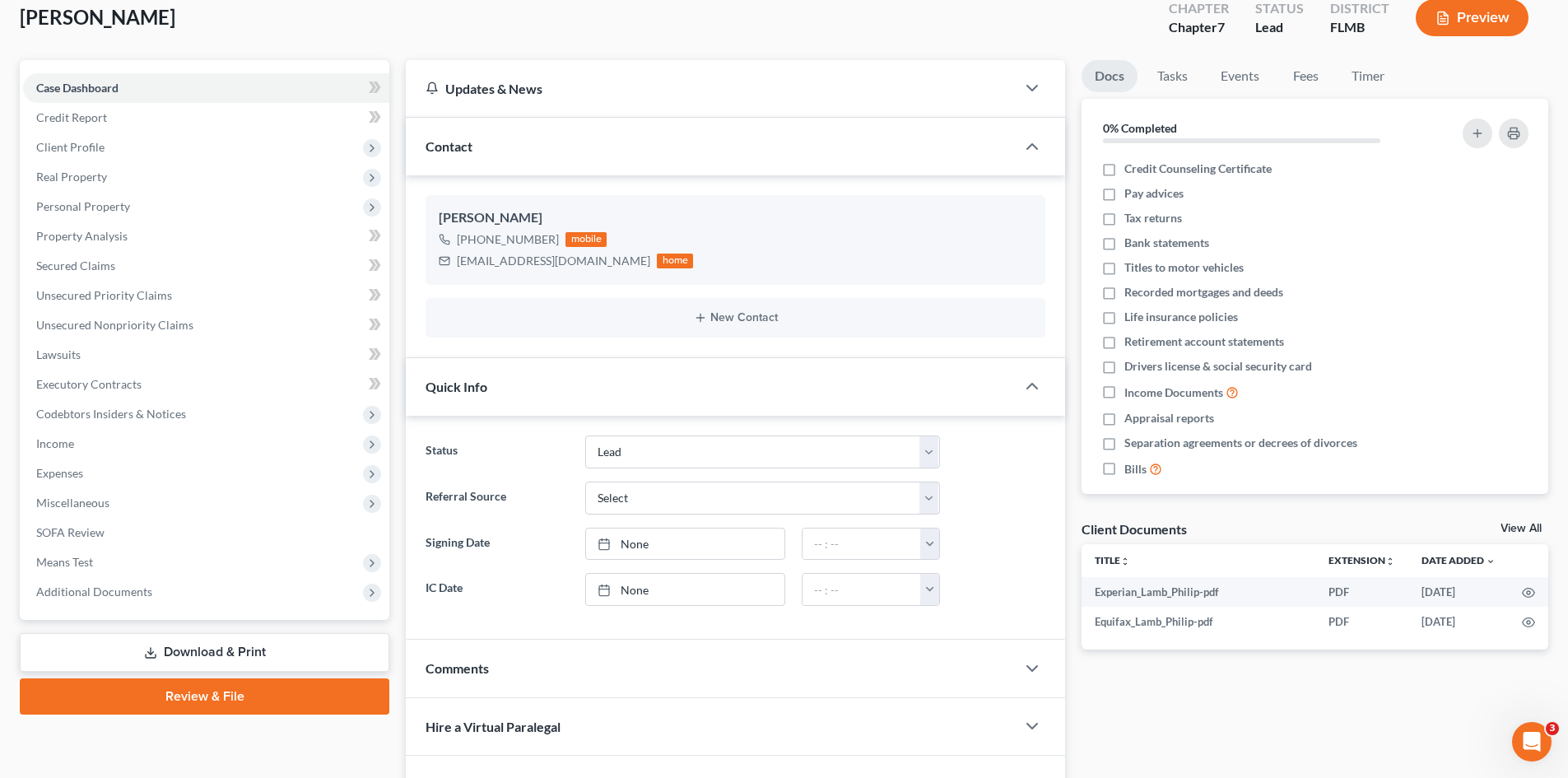
scroll to position [247, 0]
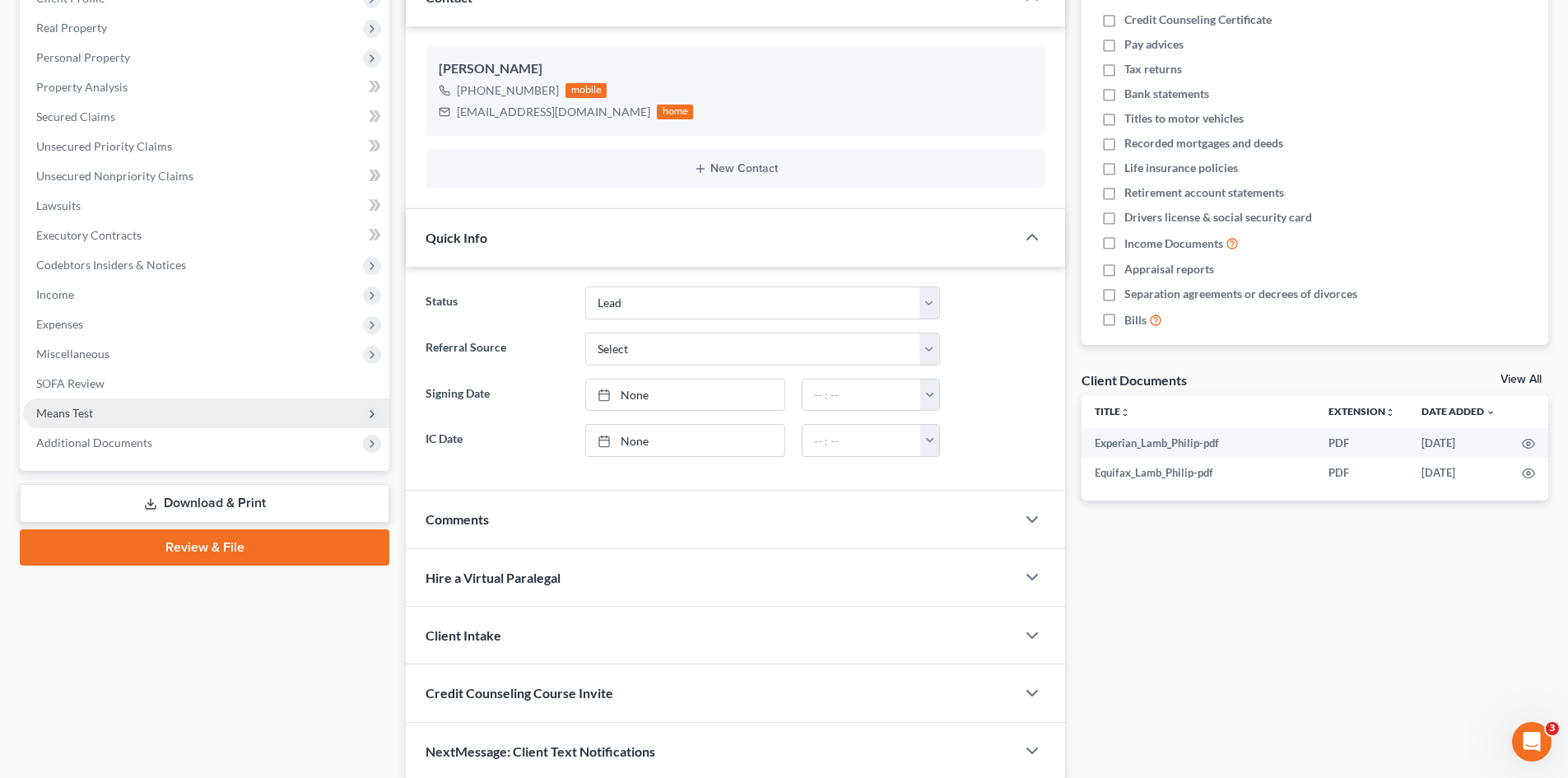
click at [77, 402] on span "Means Test" at bounding box center [205, 414] width 366 height 30
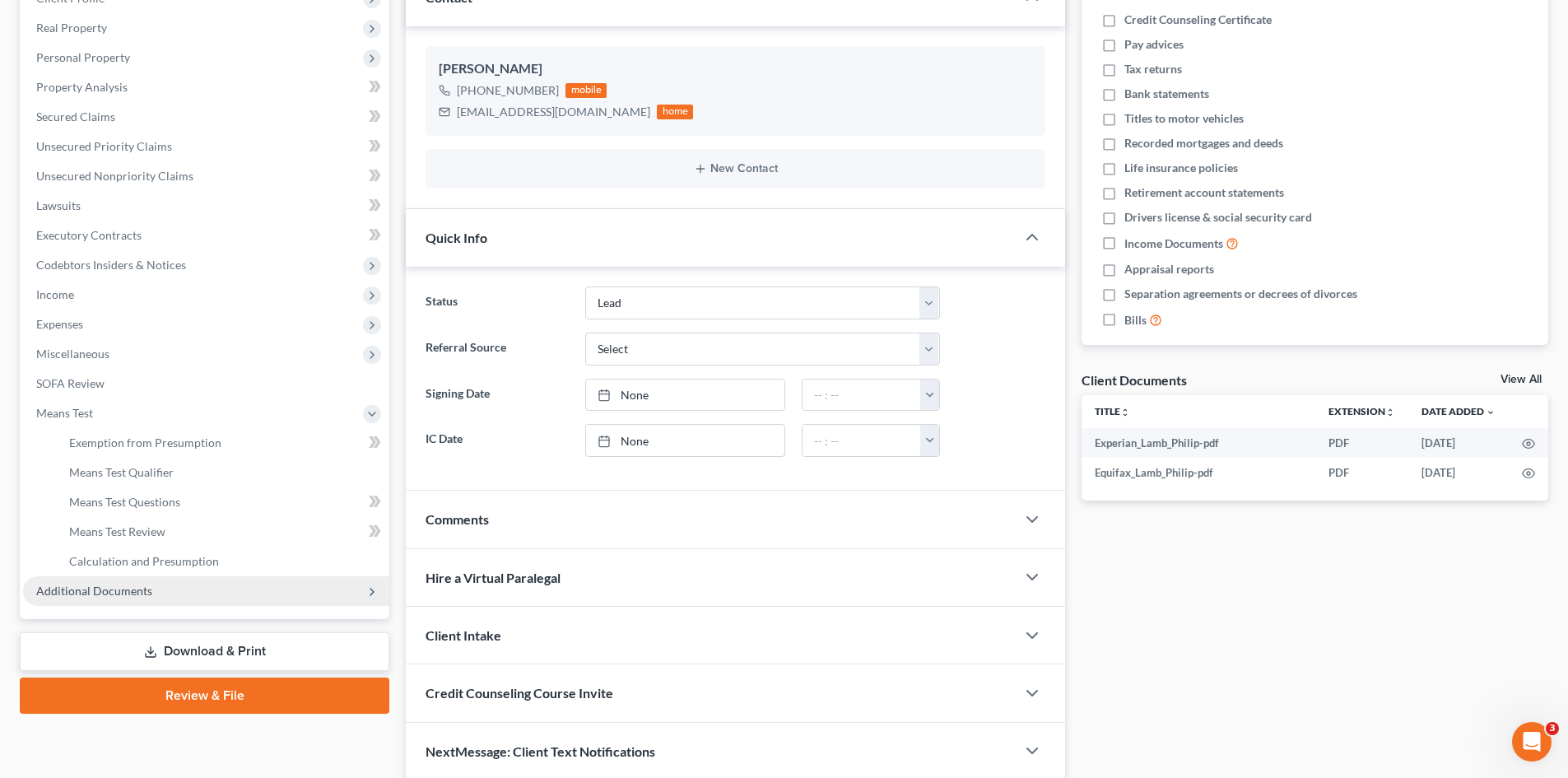
click at [130, 582] on span "Additional Documents" at bounding box center [205, 591] width 366 height 30
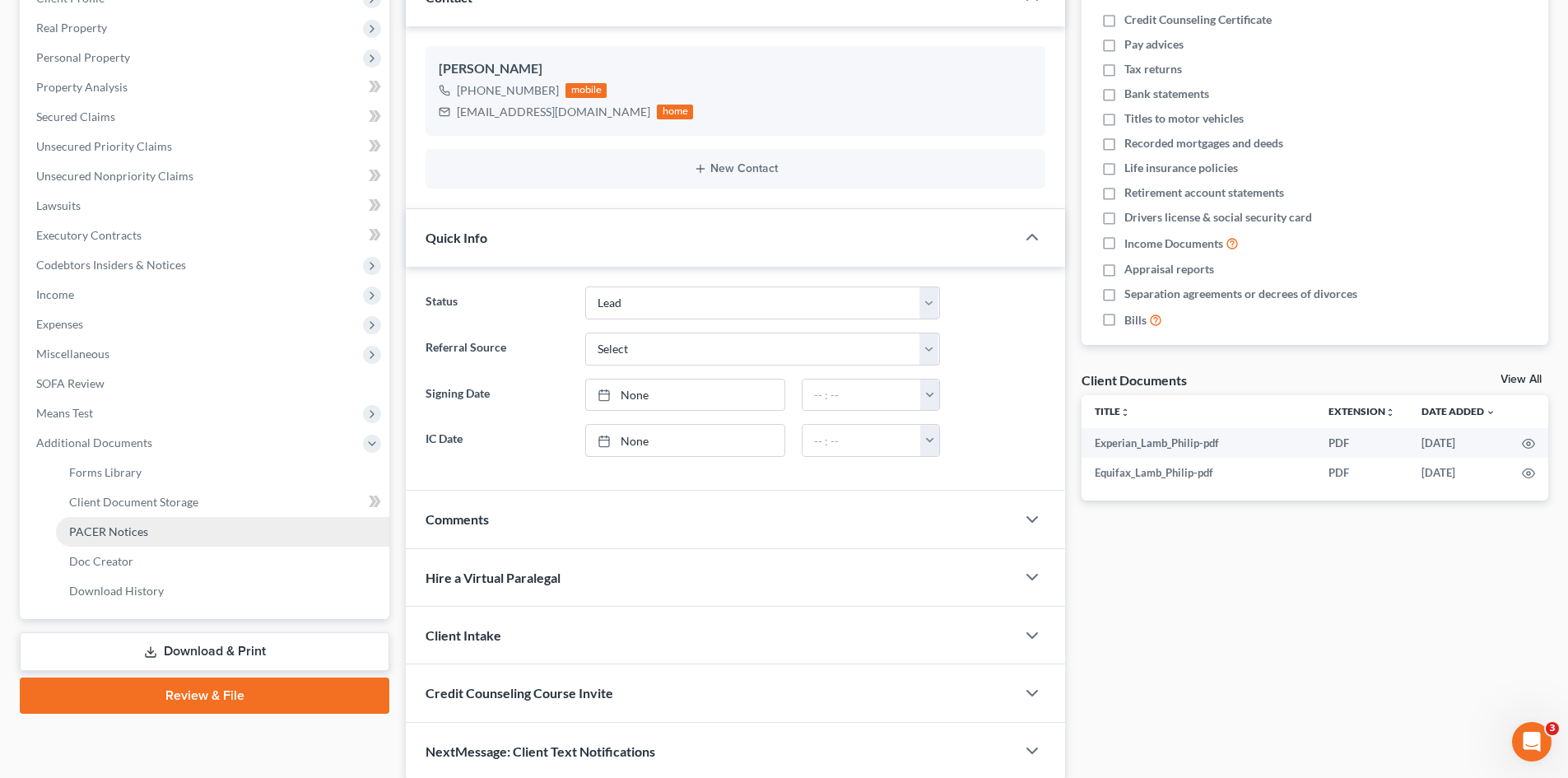
click at [128, 525] on span "PACER Notices" at bounding box center [109, 531] width 79 height 14
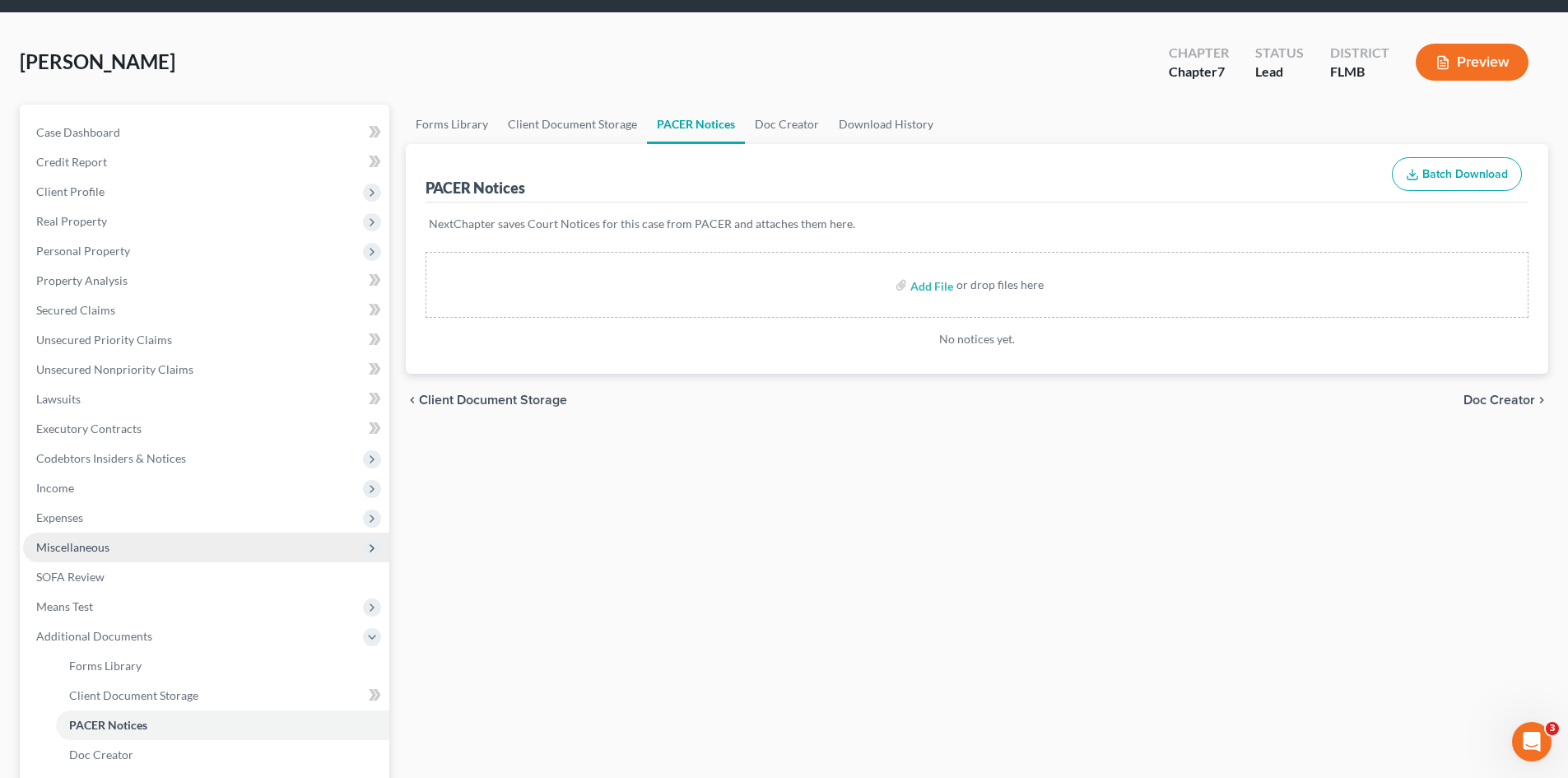
scroll to position [82, 0]
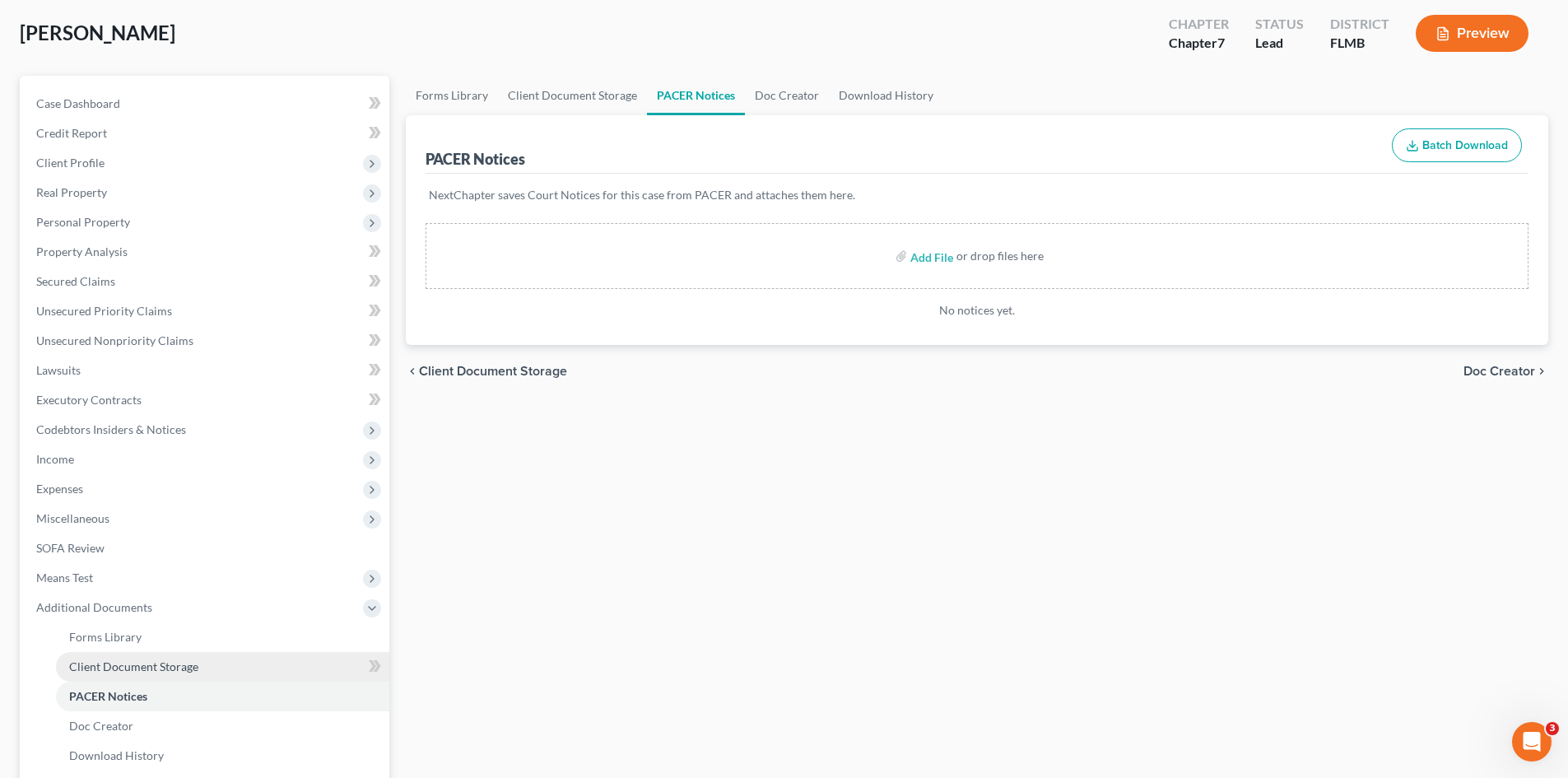
click at [122, 664] on span "Client Document Storage" at bounding box center [133, 666] width 129 height 14
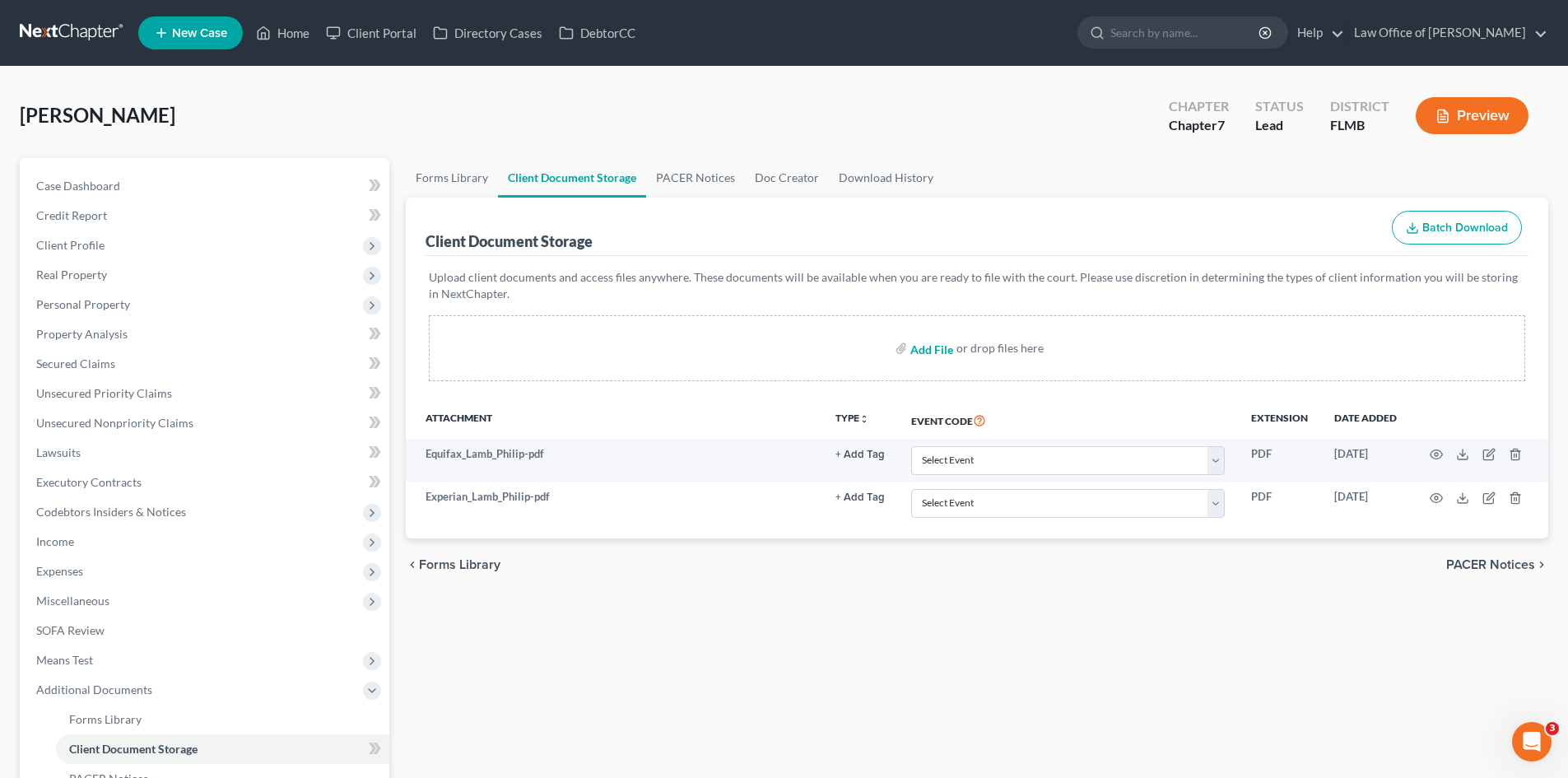
click at [928, 350] on input "file" at bounding box center [931, 349] width 39 height 30
type input "C:\fakepath\Certificate_Lamb.pdf"
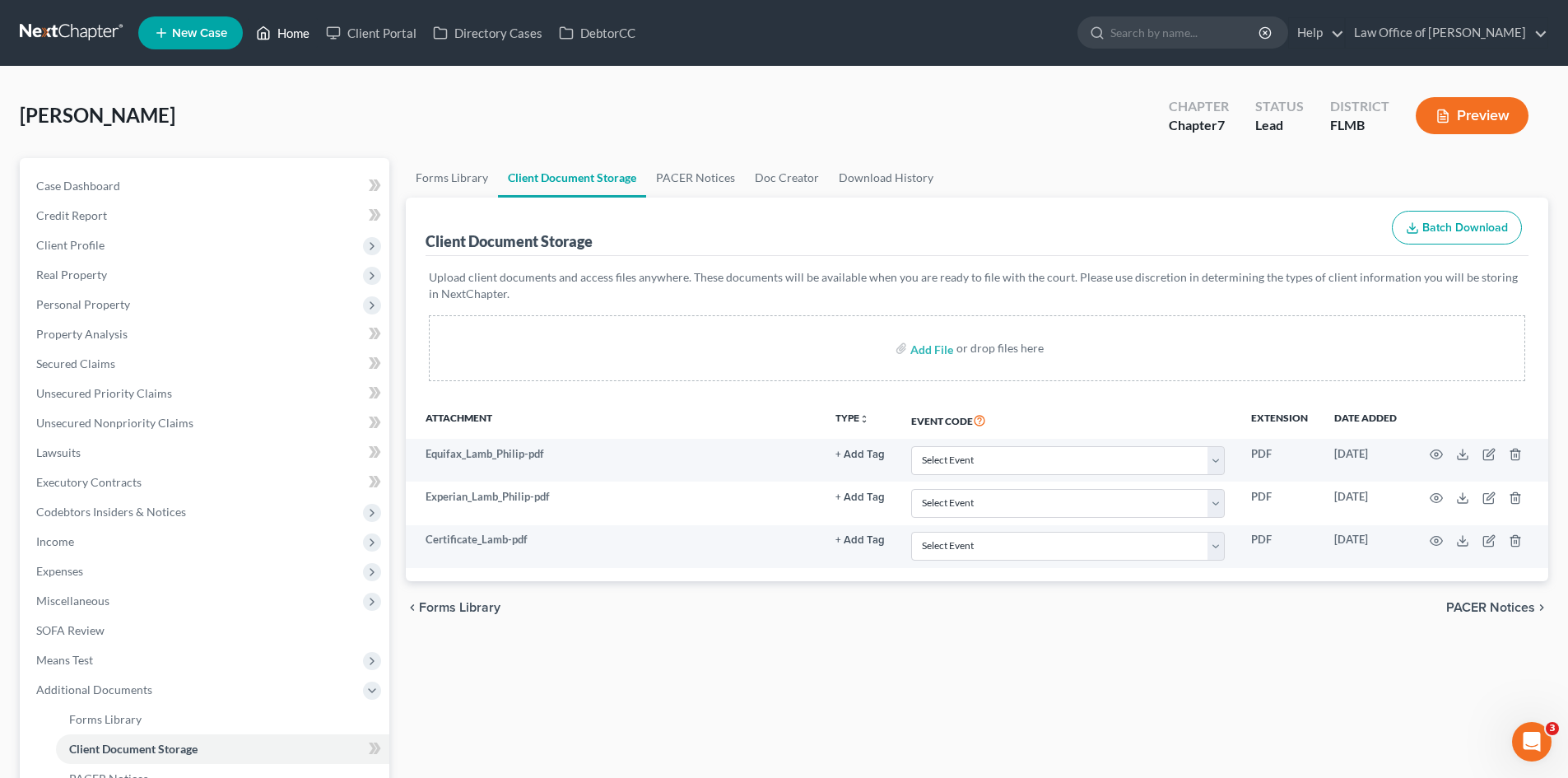
click at [290, 21] on link "Home" at bounding box center [282, 33] width 70 height 30
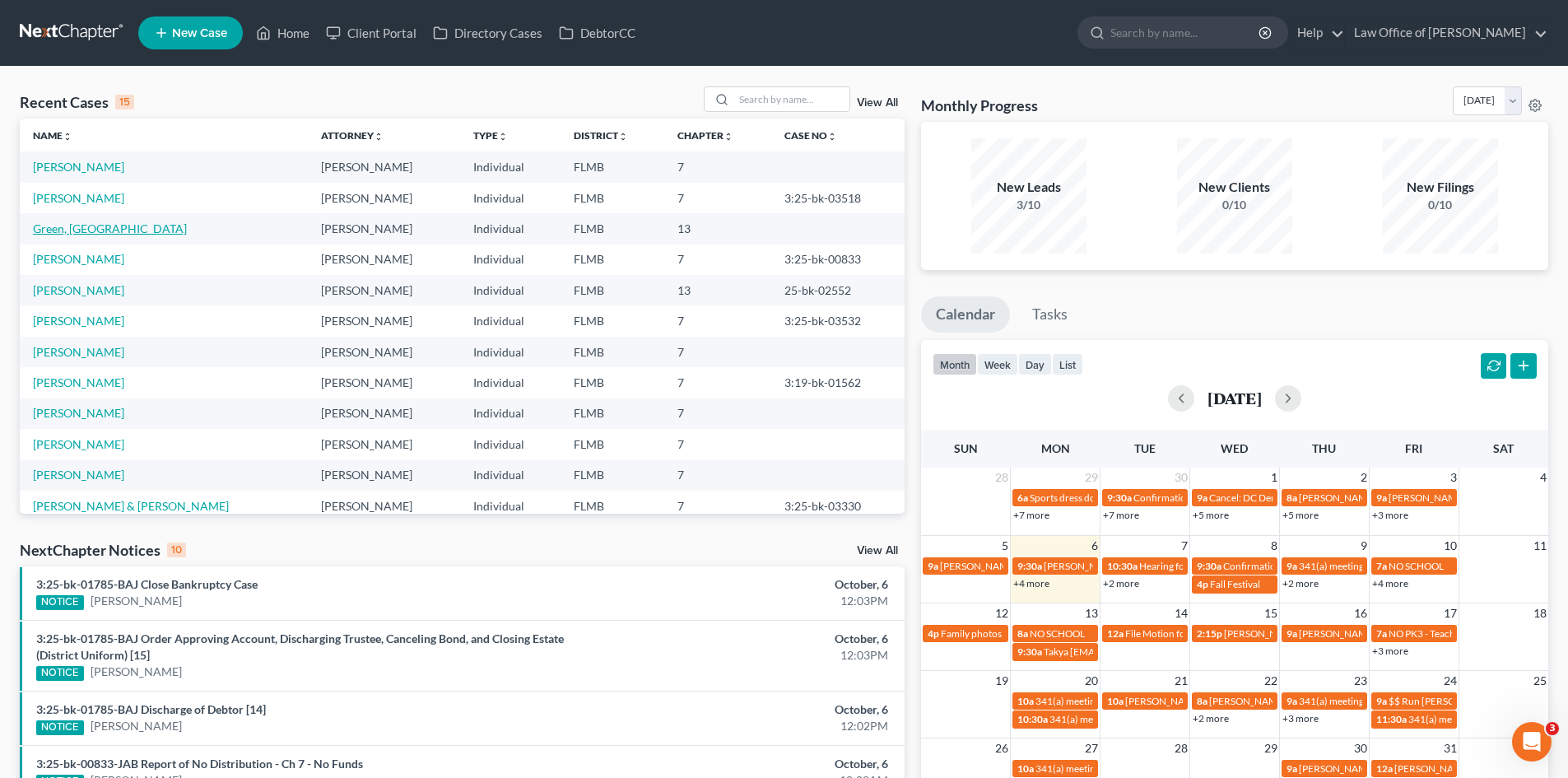
drag, startPoint x: 104, startPoint y: 218, endPoint x: 100, endPoint y: 226, distance: 8.9
click at [104, 218] on td "Green, [GEOGRAPHIC_DATA]" at bounding box center [164, 228] width 288 height 31
click at [100, 226] on link "Green, [GEOGRAPHIC_DATA]" at bounding box center [110, 228] width 154 height 14
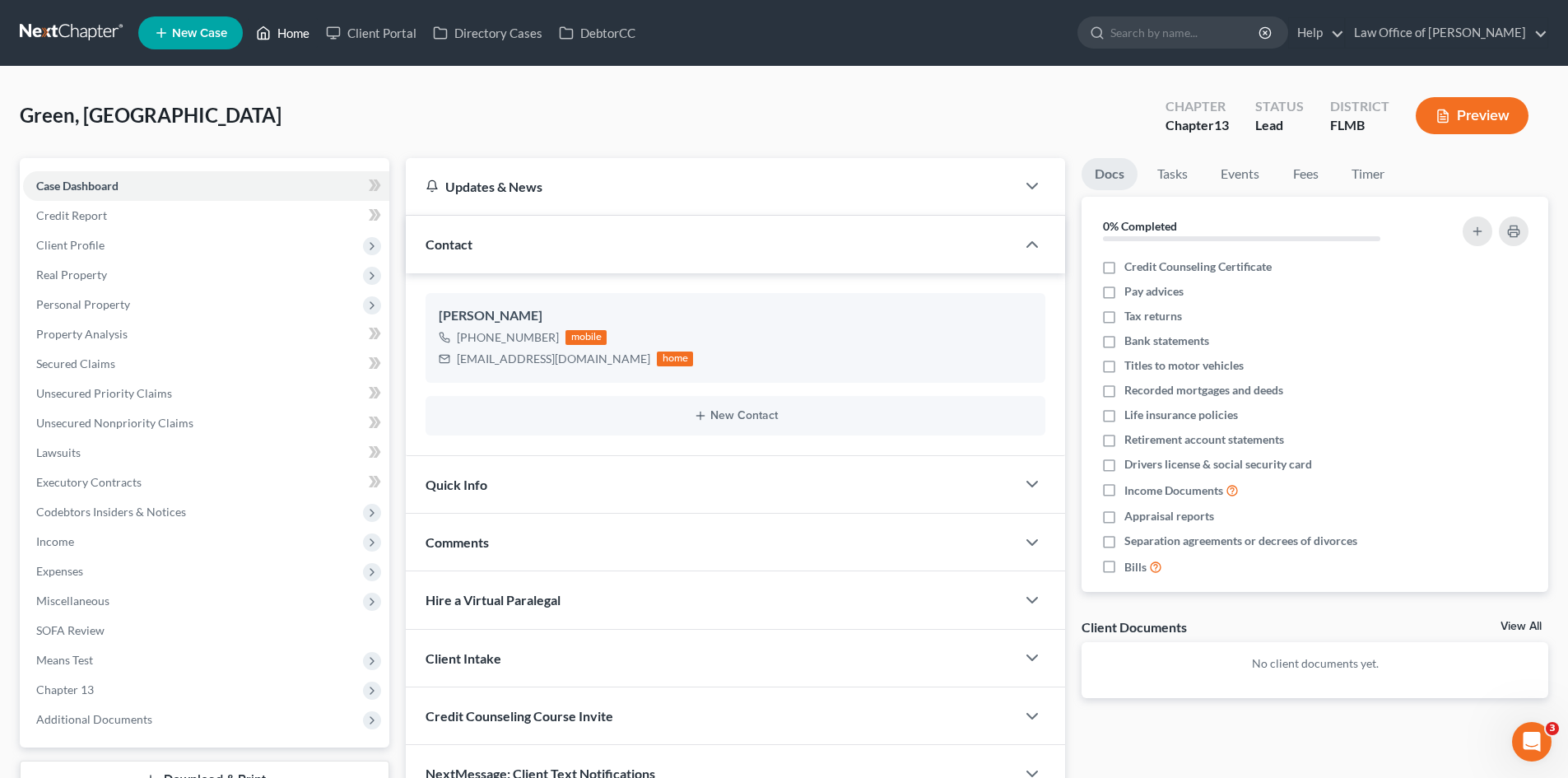
click at [269, 37] on icon at bounding box center [262, 33] width 15 height 20
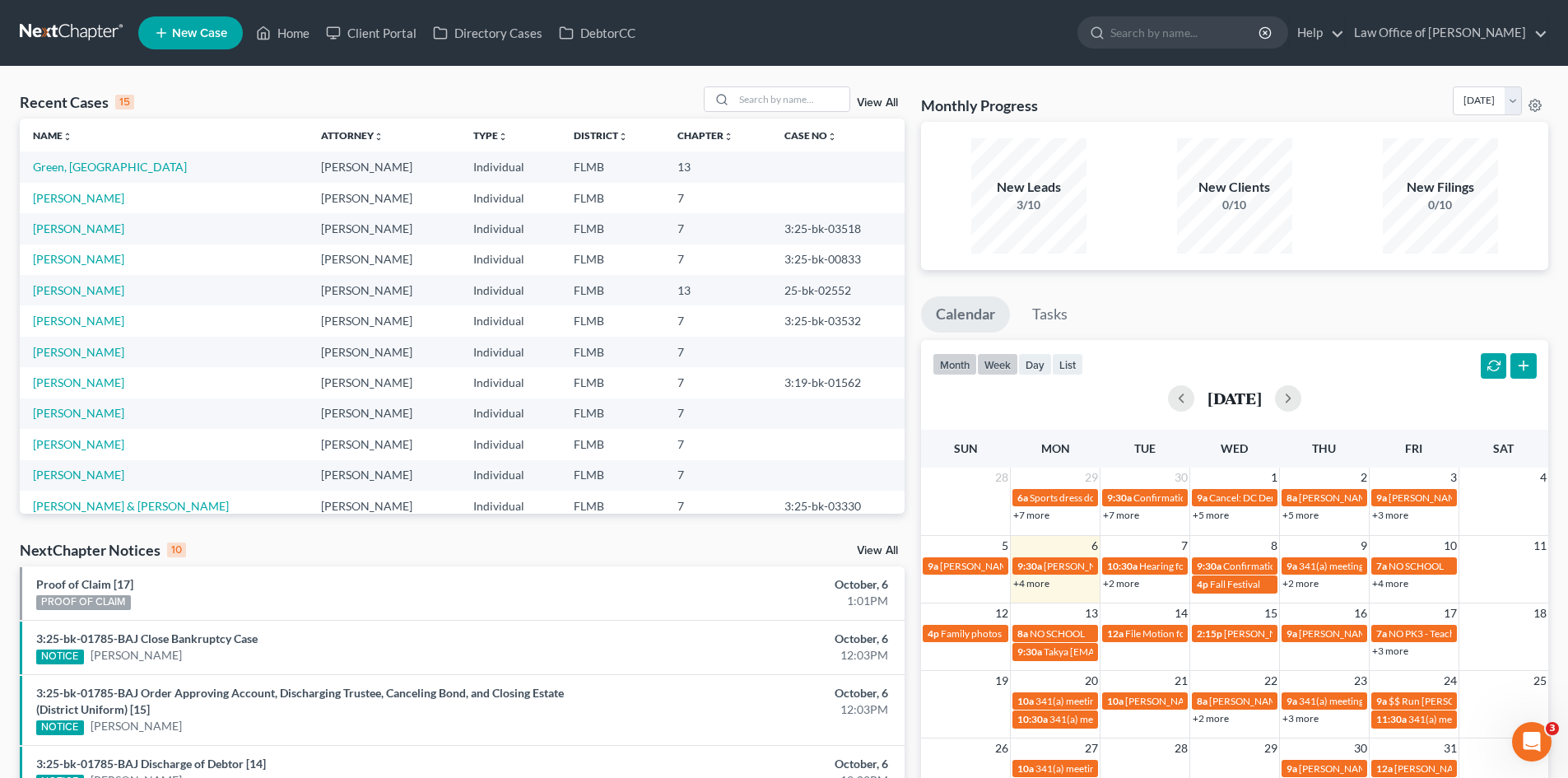
click at [983, 365] on button "week" at bounding box center [998, 364] width 41 height 23
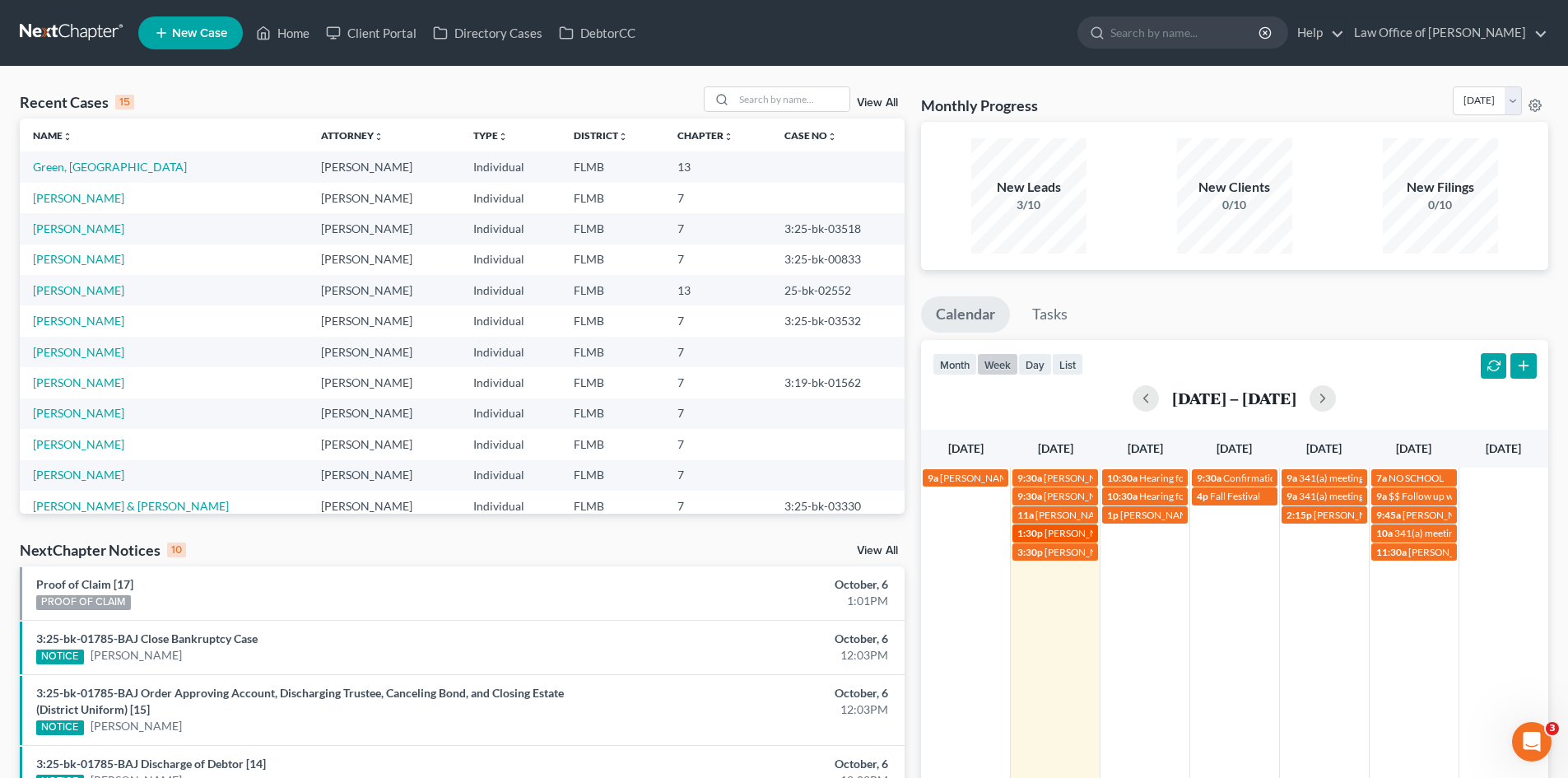
click at [1053, 534] on span "[PERSON_NAME] sign up appointment chapter 13 [EMAIL_ADDRESS][DOMAIN_NAME]" at bounding box center [1235, 533] width 382 height 13
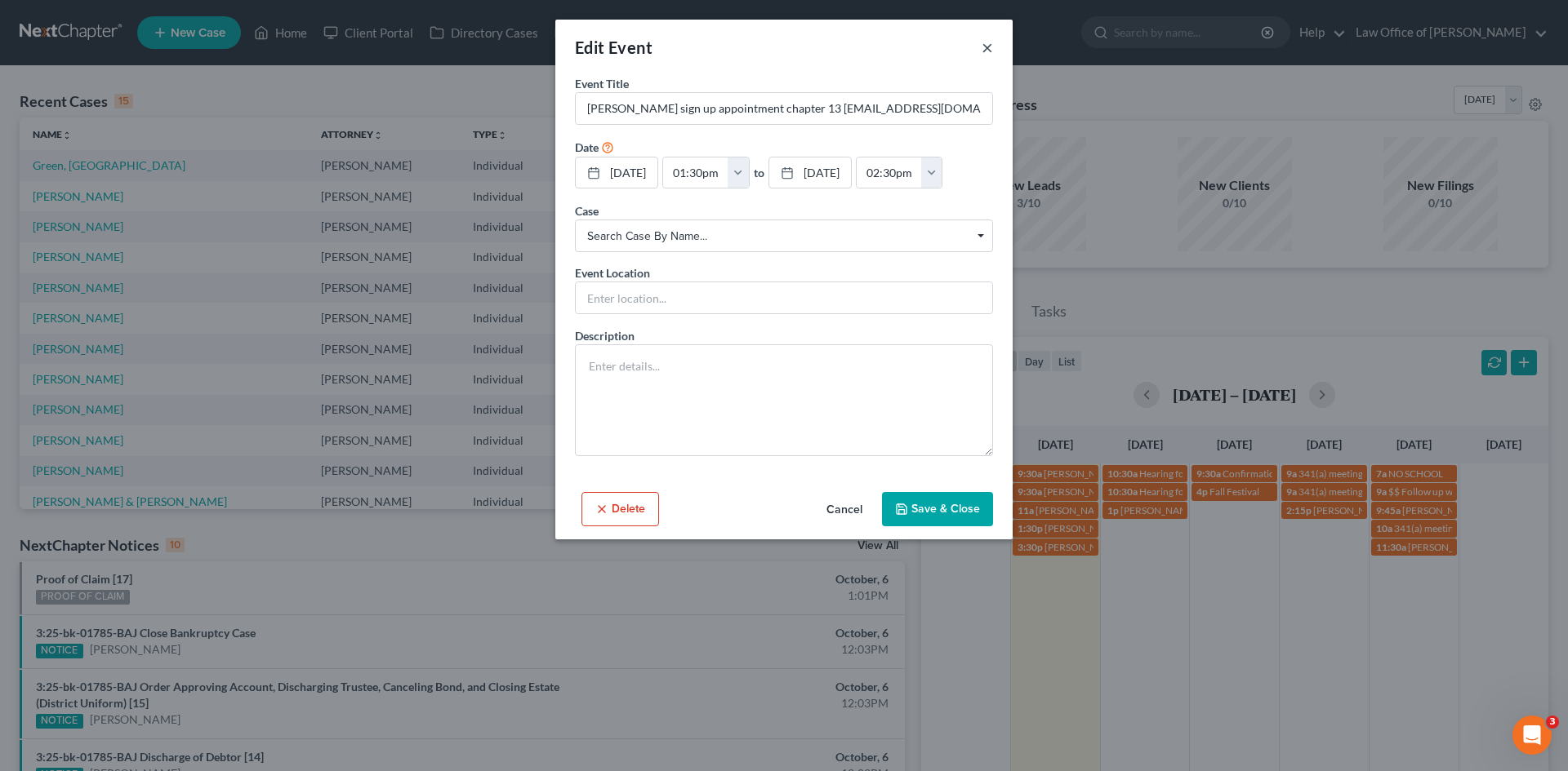
click at [991, 44] on button "×" at bounding box center [988, 47] width 12 height 20
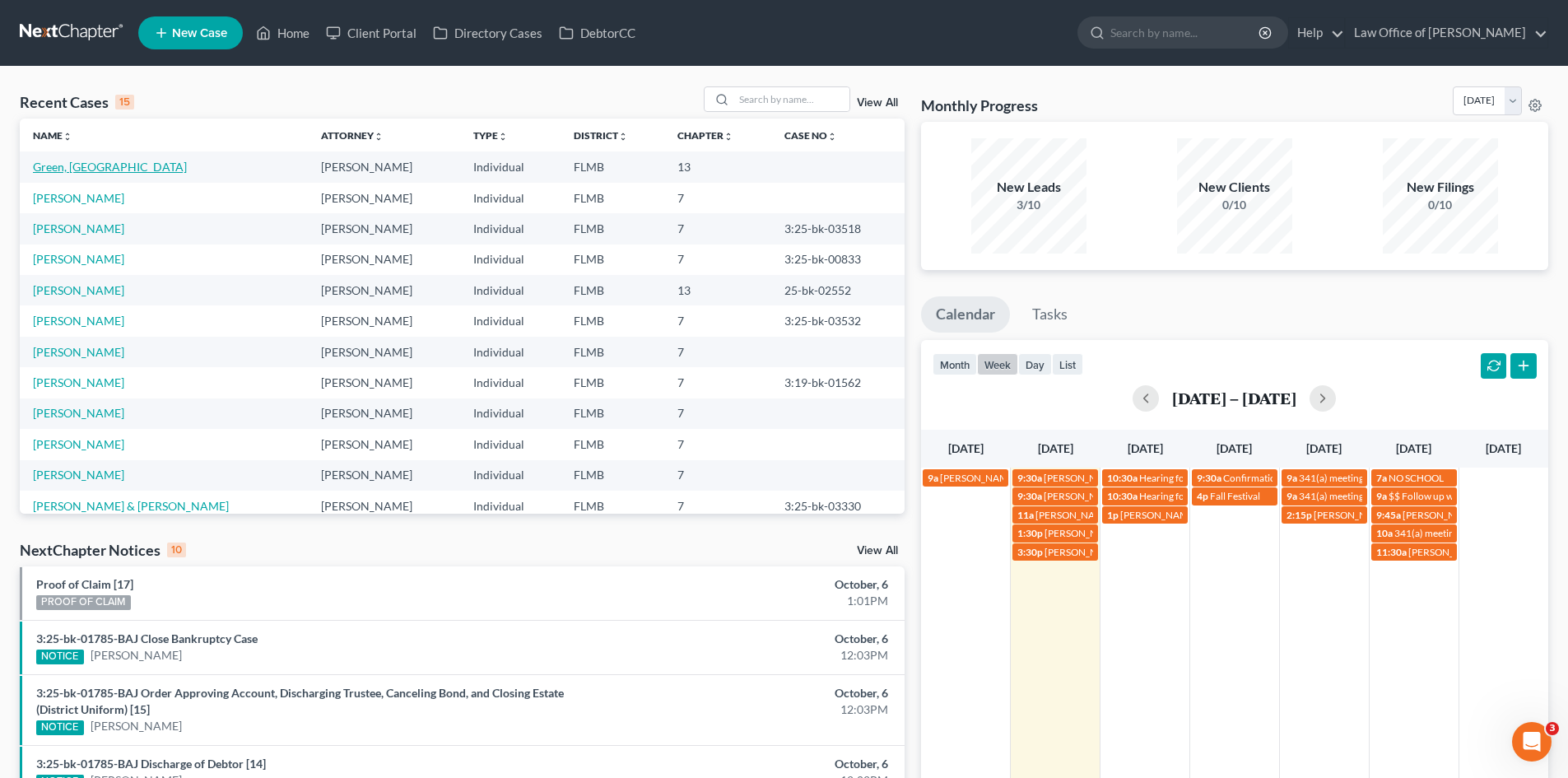
click at [50, 170] on link "Green, [GEOGRAPHIC_DATA]" at bounding box center [110, 167] width 154 height 14
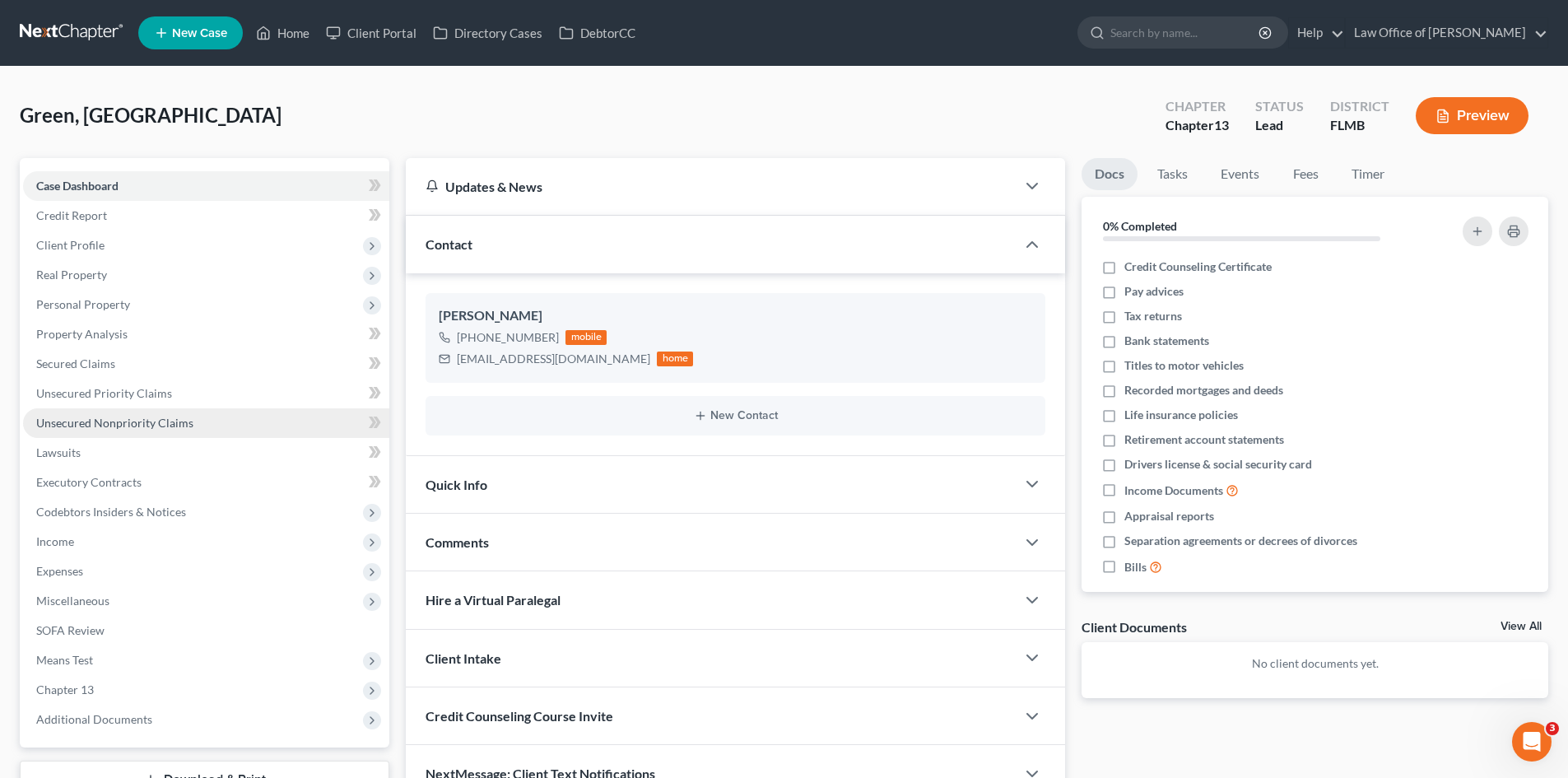
click at [160, 420] on span "Unsecured Nonpriority Claims" at bounding box center [114, 423] width 157 height 14
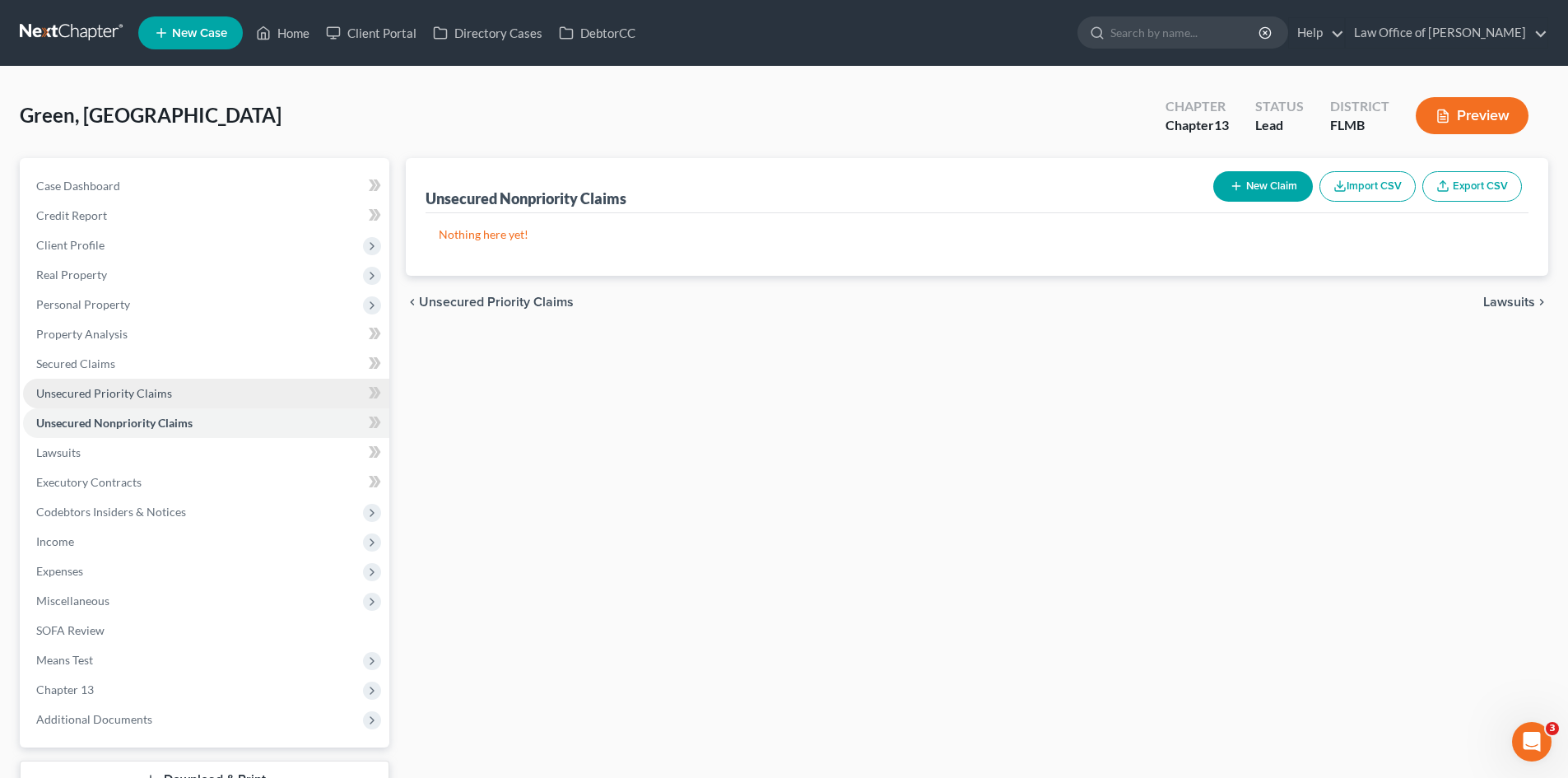
click at [172, 394] on link "Unsecured Priority Claims" at bounding box center [205, 394] width 366 height 30
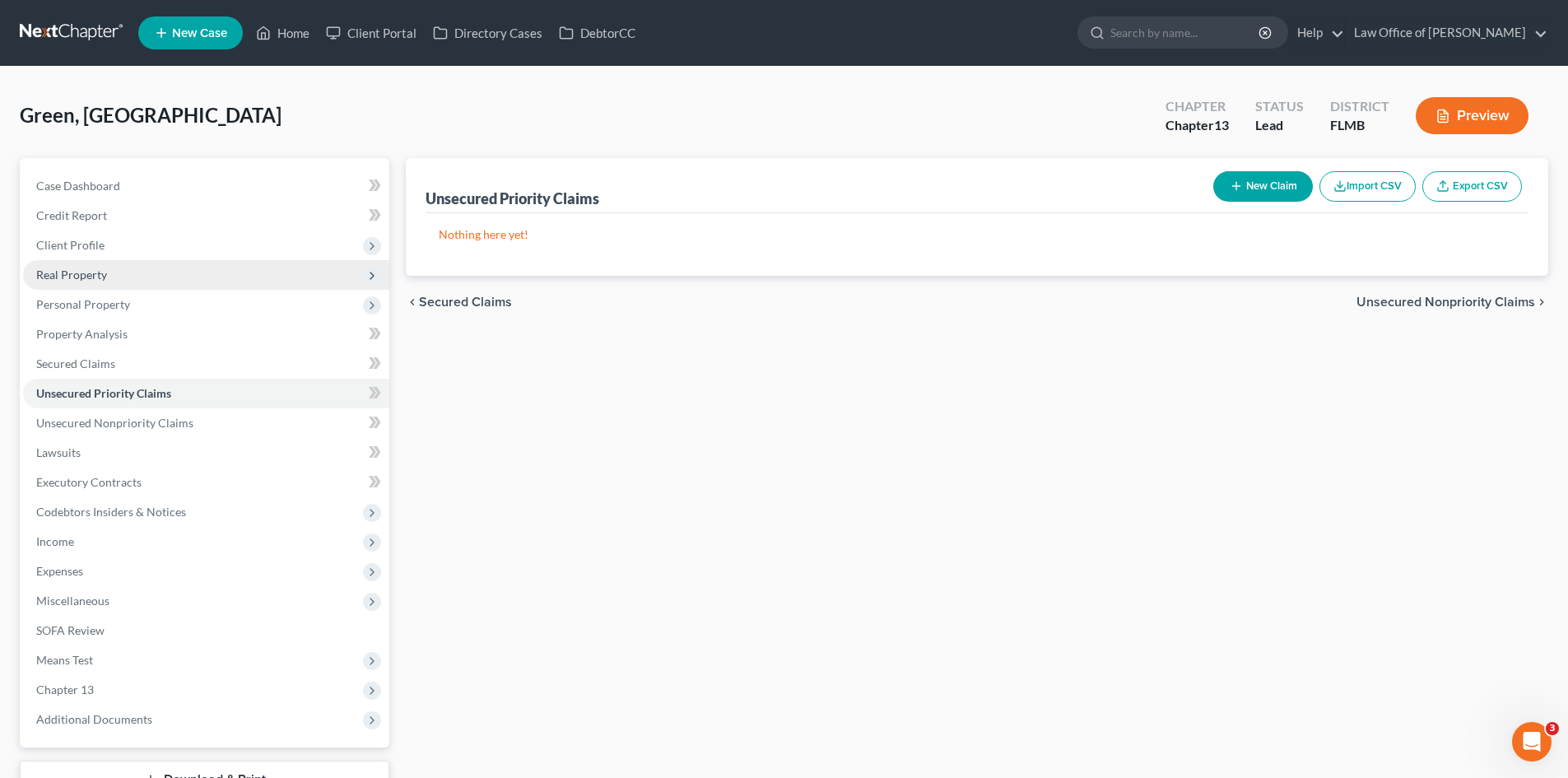
click at [113, 273] on span "Real Property" at bounding box center [205, 275] width 366 height 30
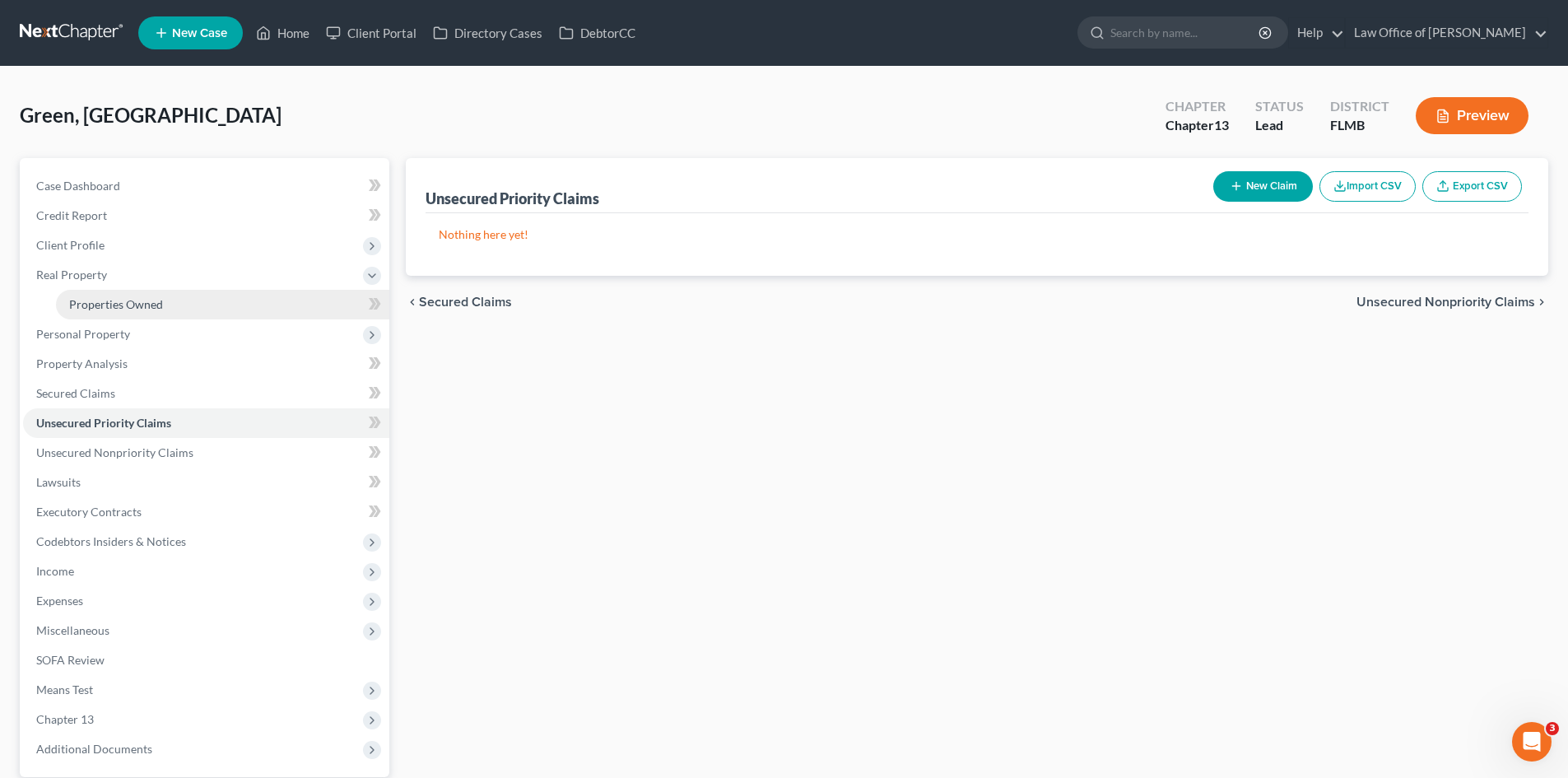
click at [118, 304] on span "Properties Owned" at bounding box center [115, 304] width 94 height 14
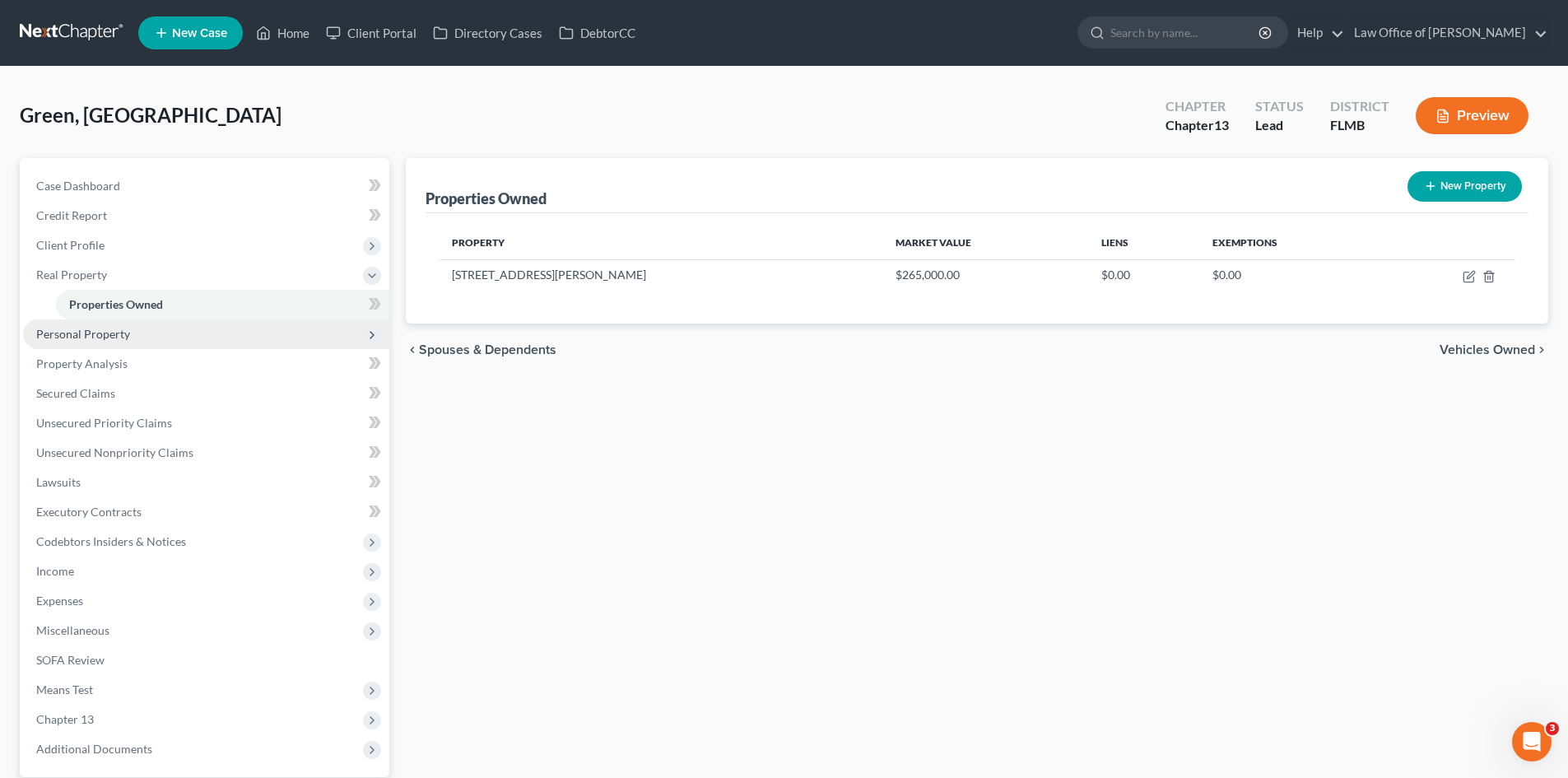
click at [114, 340] on span "Personal Property" at bounding box center [83, 334] width 94 height 14
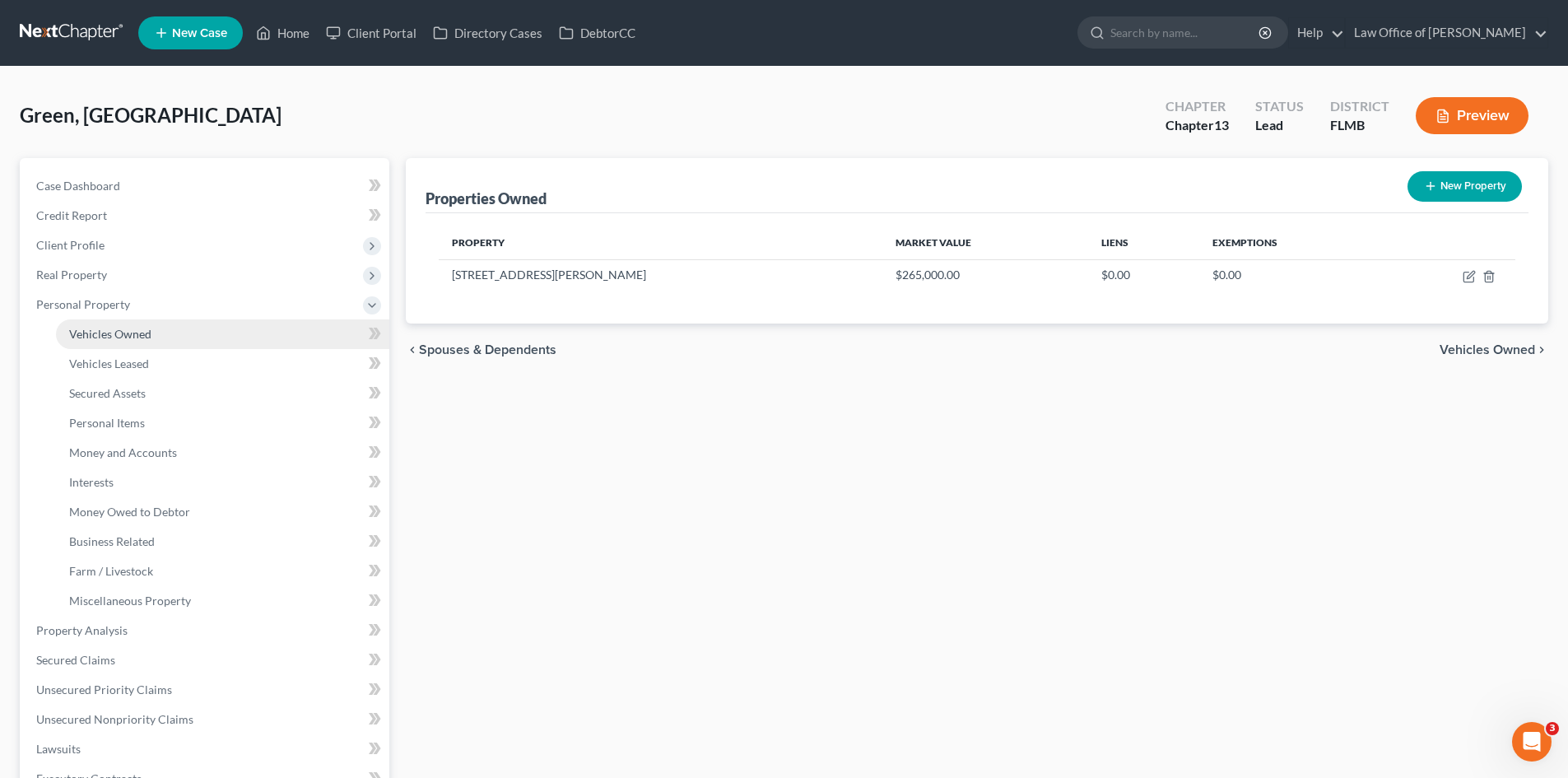
click at [117, 335] on span "Vehicles Owned" at bounding box center [110, 334] width 82 height 14
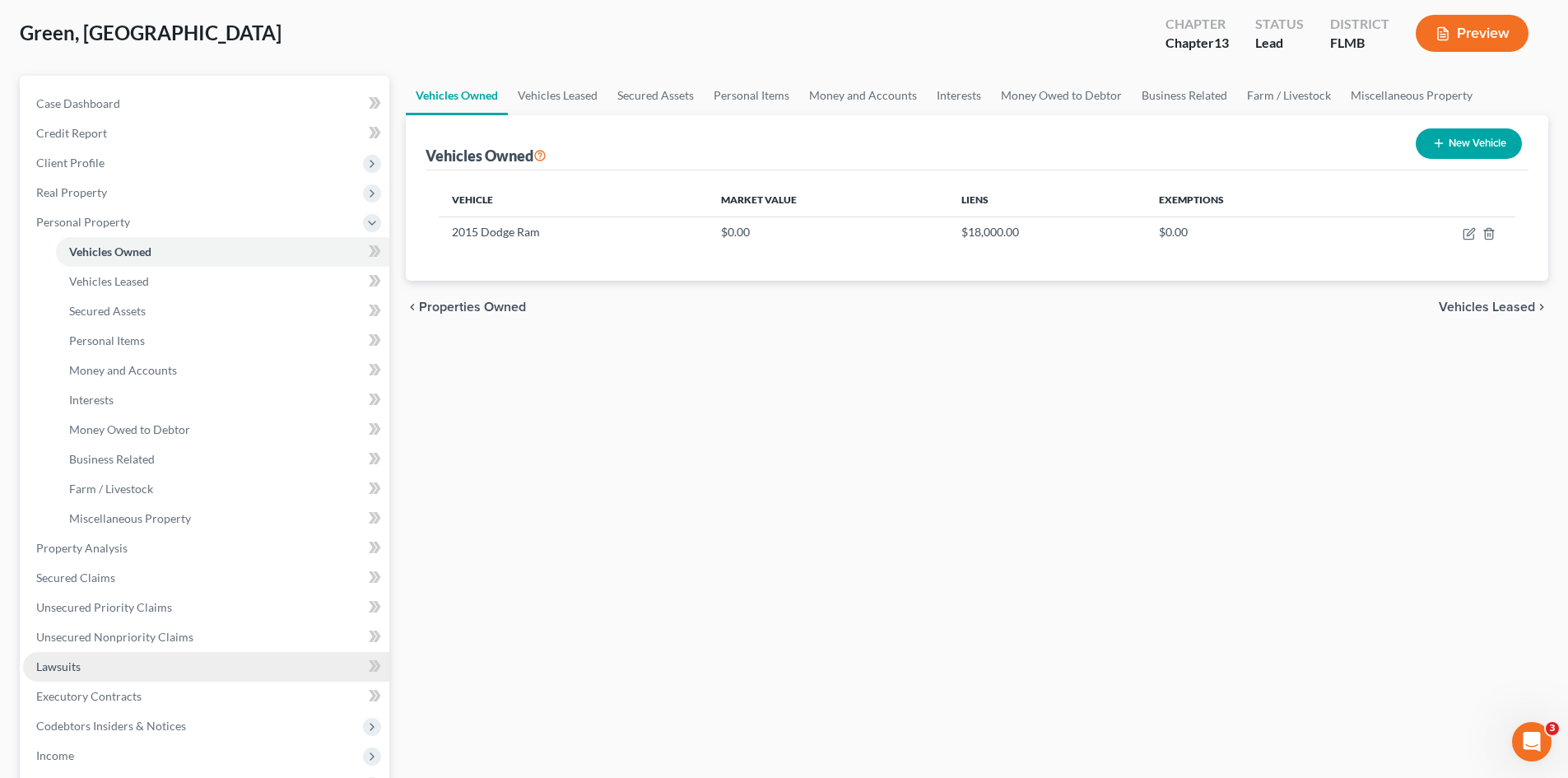
scroll to position [247, 0]
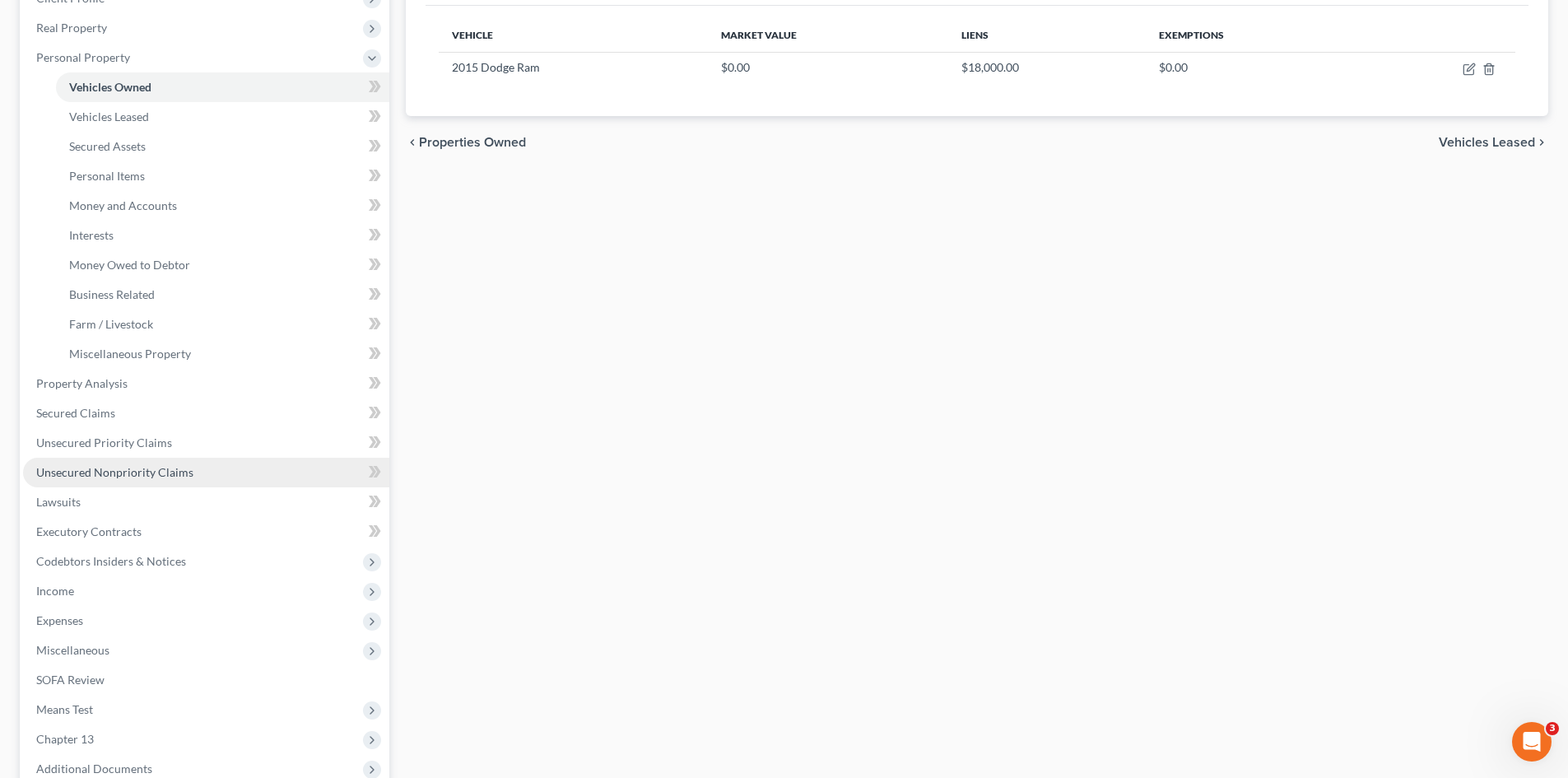
click at [132, 466] on span "Unsecured Nonpriority Claims" at bounding box center [114, 472] width 157 height 14
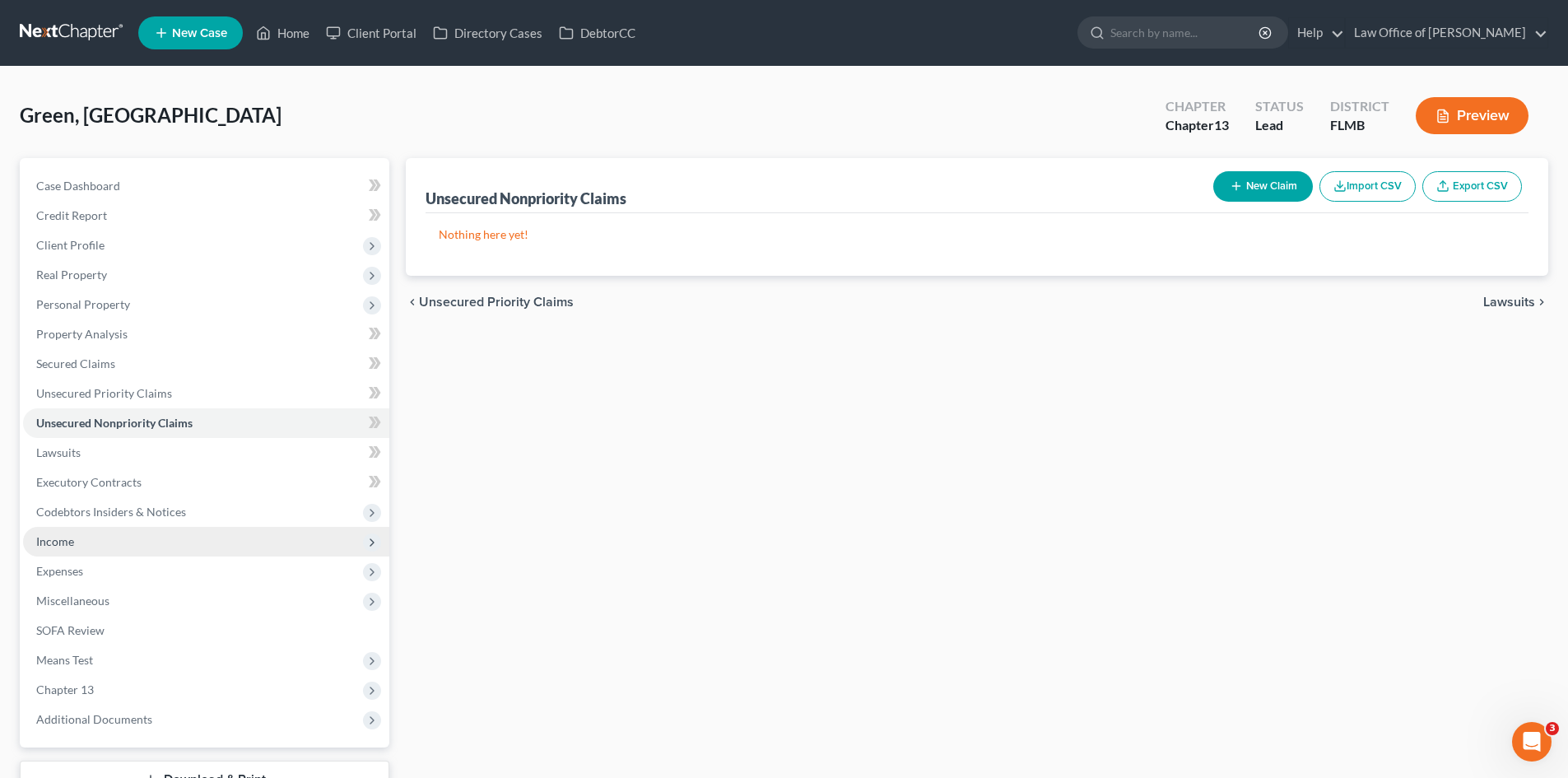
click at [118, 544] on span "Income" at bounding box center [205, 542] width 366 height 30
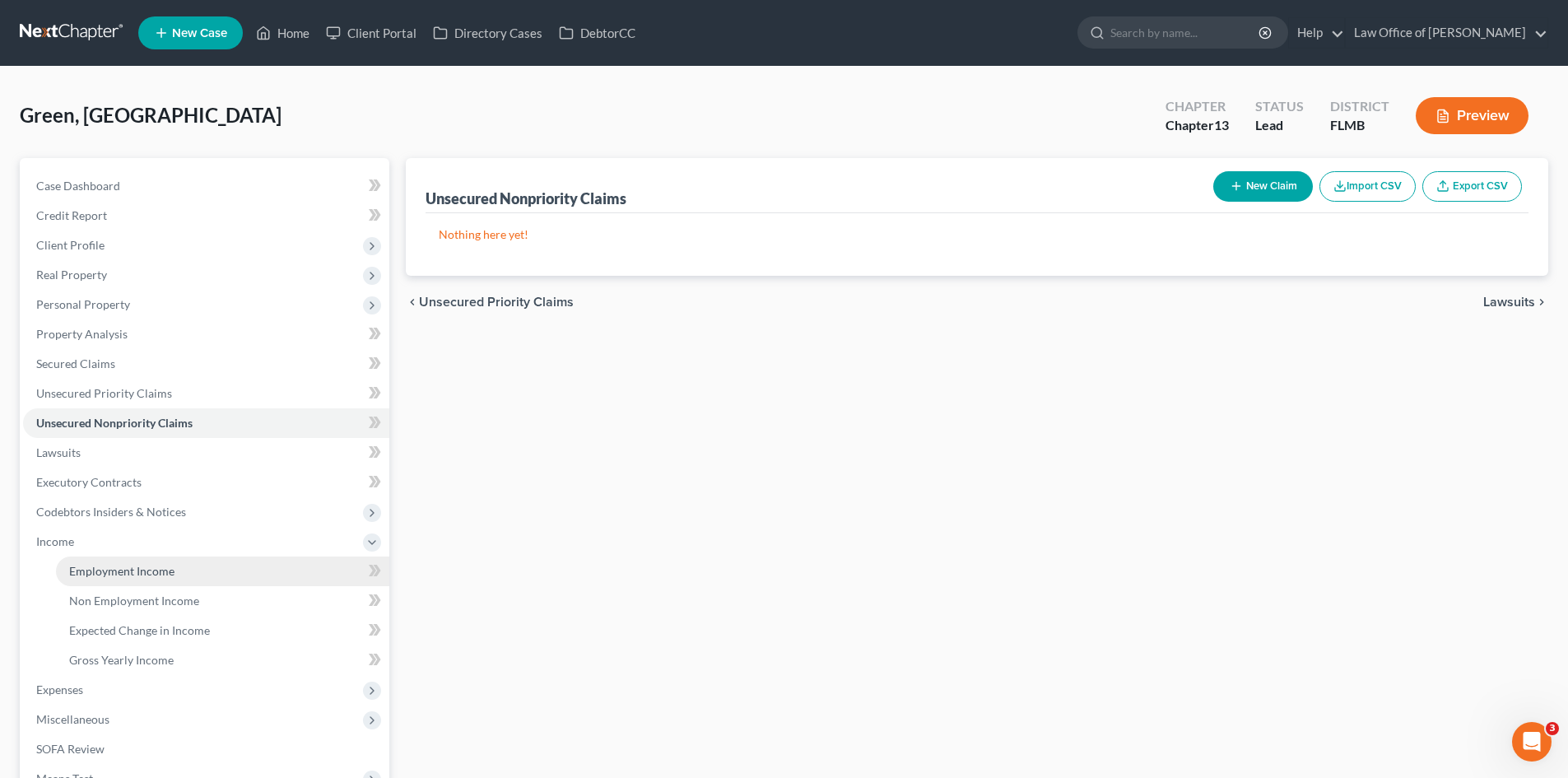
click at [120, 567] on span "Employment Income" at bounding box center [121, 571] width 106 height 14
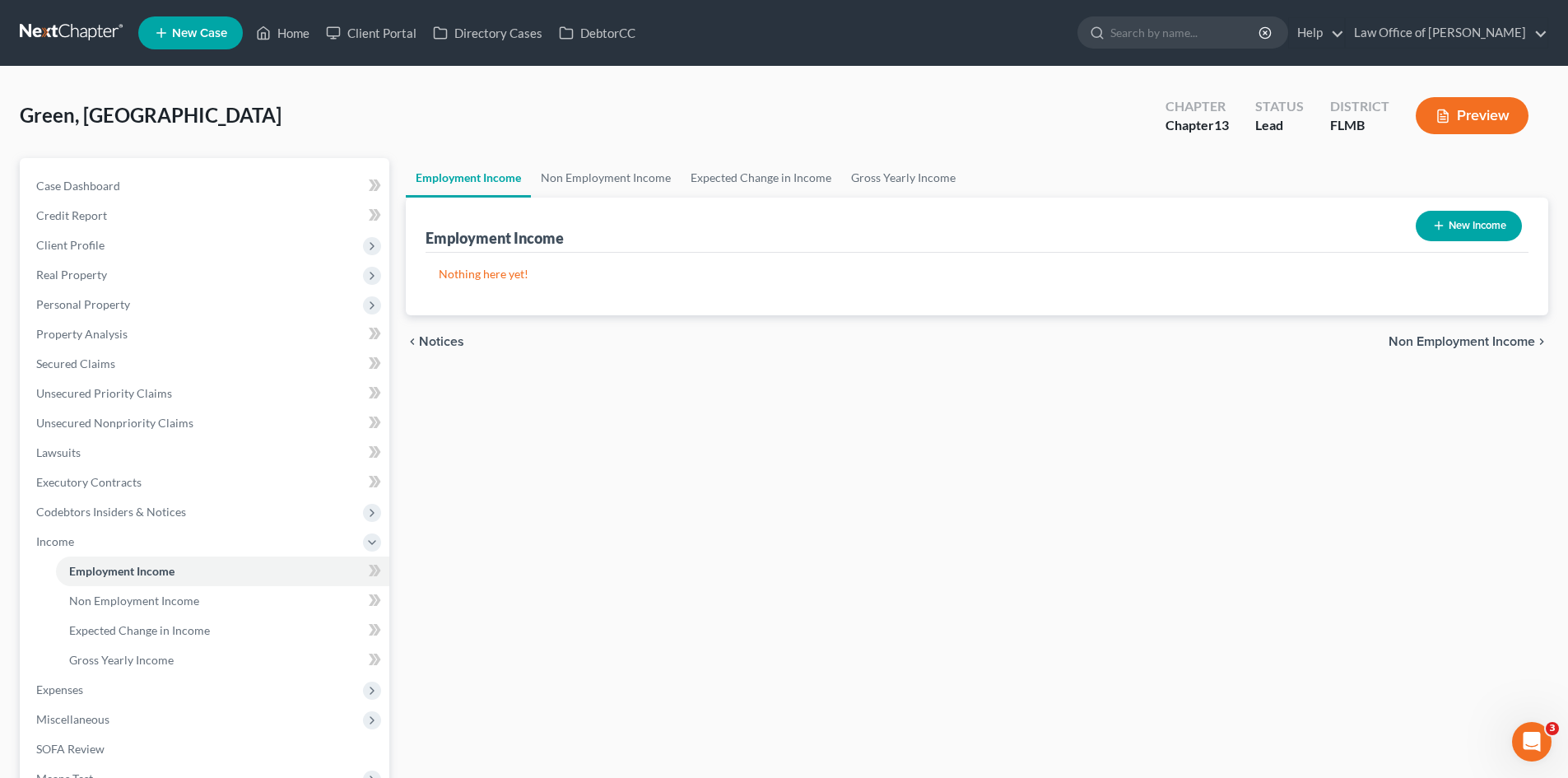
click at [1438, 224] on icon "button" at bounding box center [1439, 225] width 13 height 13
select select "0"
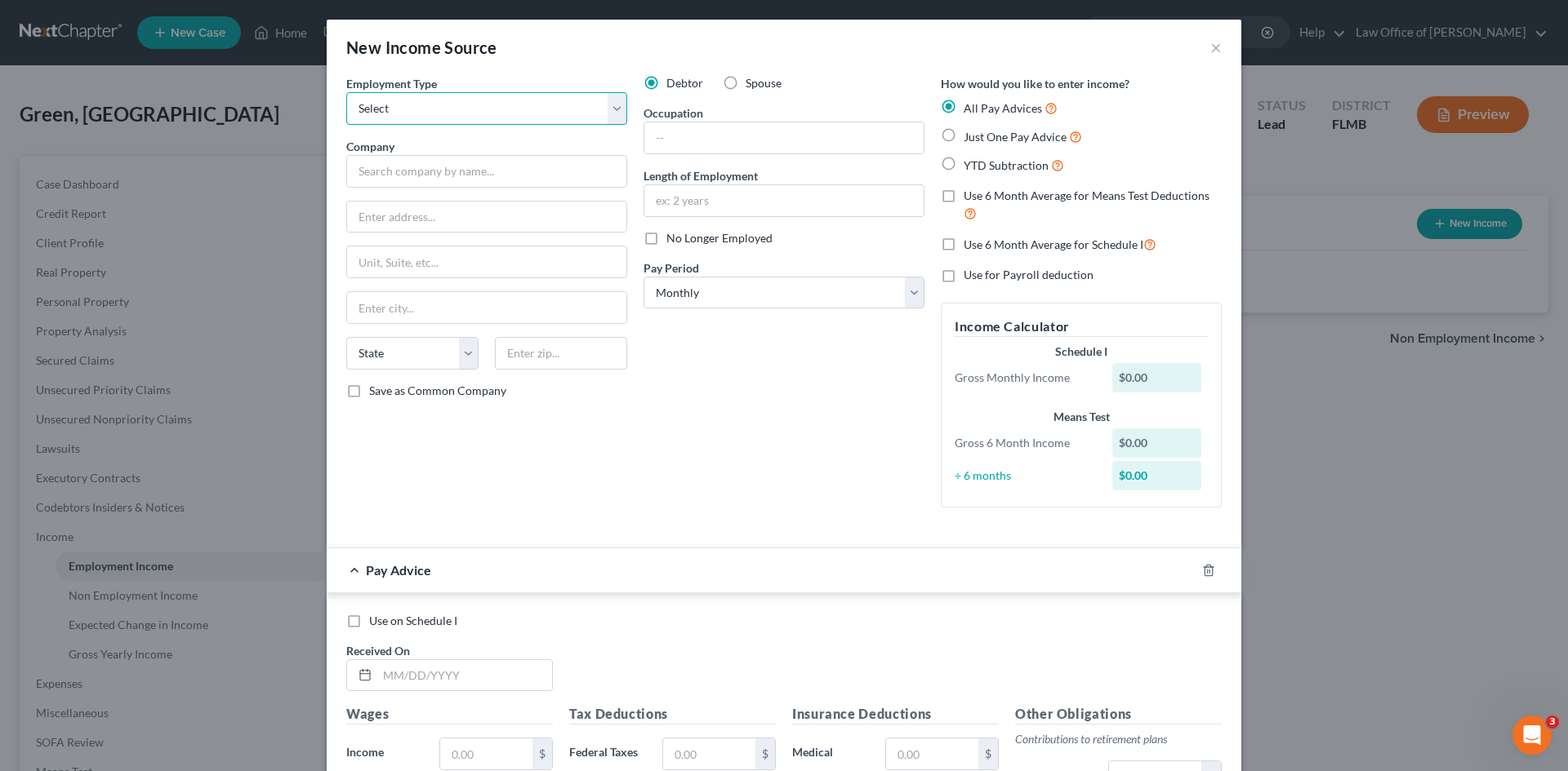
click at [471, 106] on select "Select Full or [DEMOGRAPHIC_DATA] Employment Self Employment" at bounding box center [486, 108] width 281 height 32
select select "0"
click at [346, 92] on select "Select Full or [DEMOGRAPHIC_DATA] Employment Self Employment" at bounding box center [486, 108] width 281 height 32
click at [686, 139] on input "text" at bounding box center [783, 138] width 279 height 31
type input "CNA"
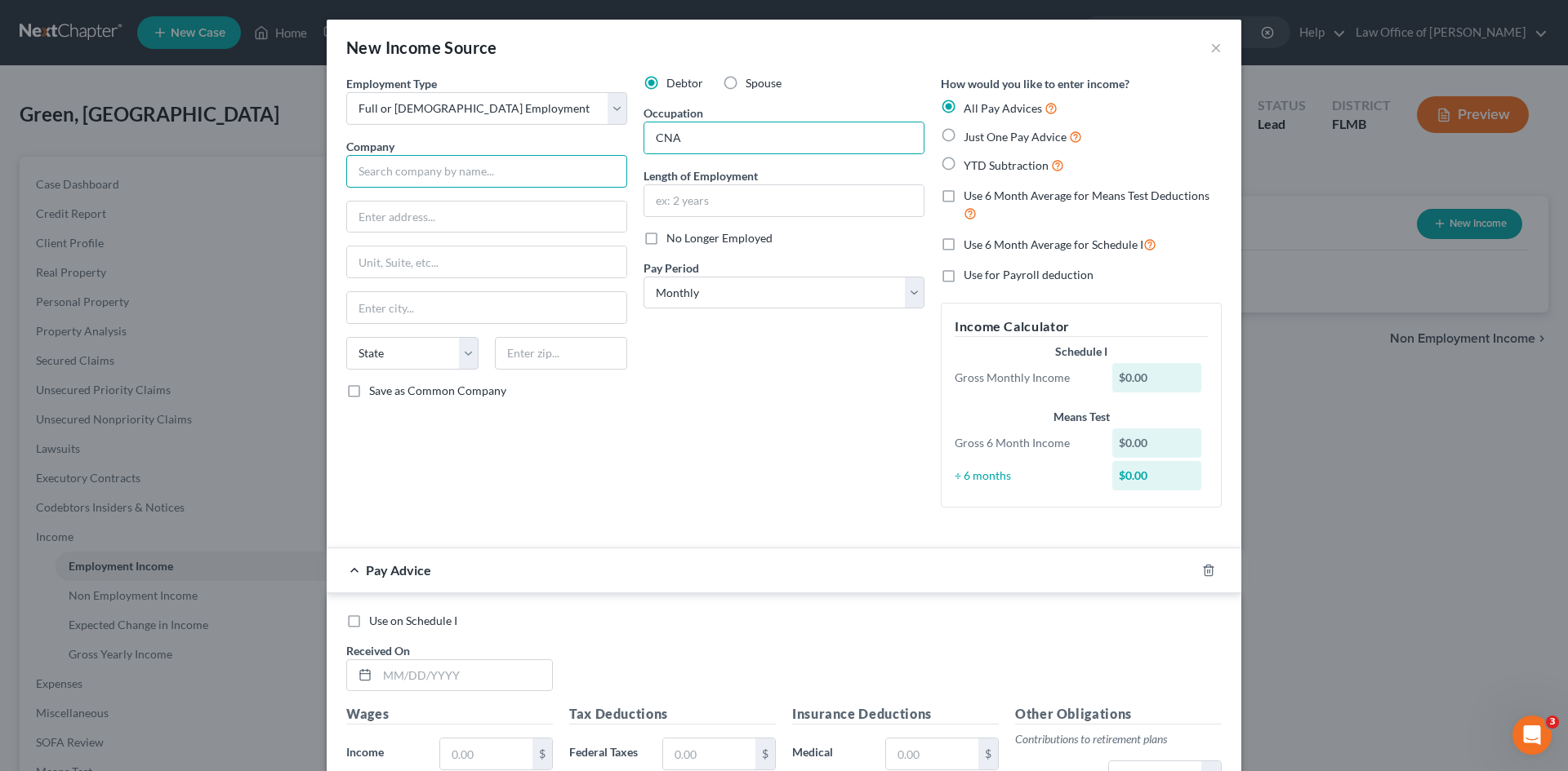
click at [385, 158] on input "text" at bounding box center [486, 171] width 281 height 32
click at [456, 170] on input "text" at bounding box center [486, 171] width 281 height 32
paste input "[DEMOGRAPHIC_DATA][GEOGRAPHIC_DATA]"
type input "[DEMOGRAPHIC_DATA][GEOGRAPHIC_DATA]"
click at [479, 229] on input "text" at bounding box center [486, 217] width 279 height 31
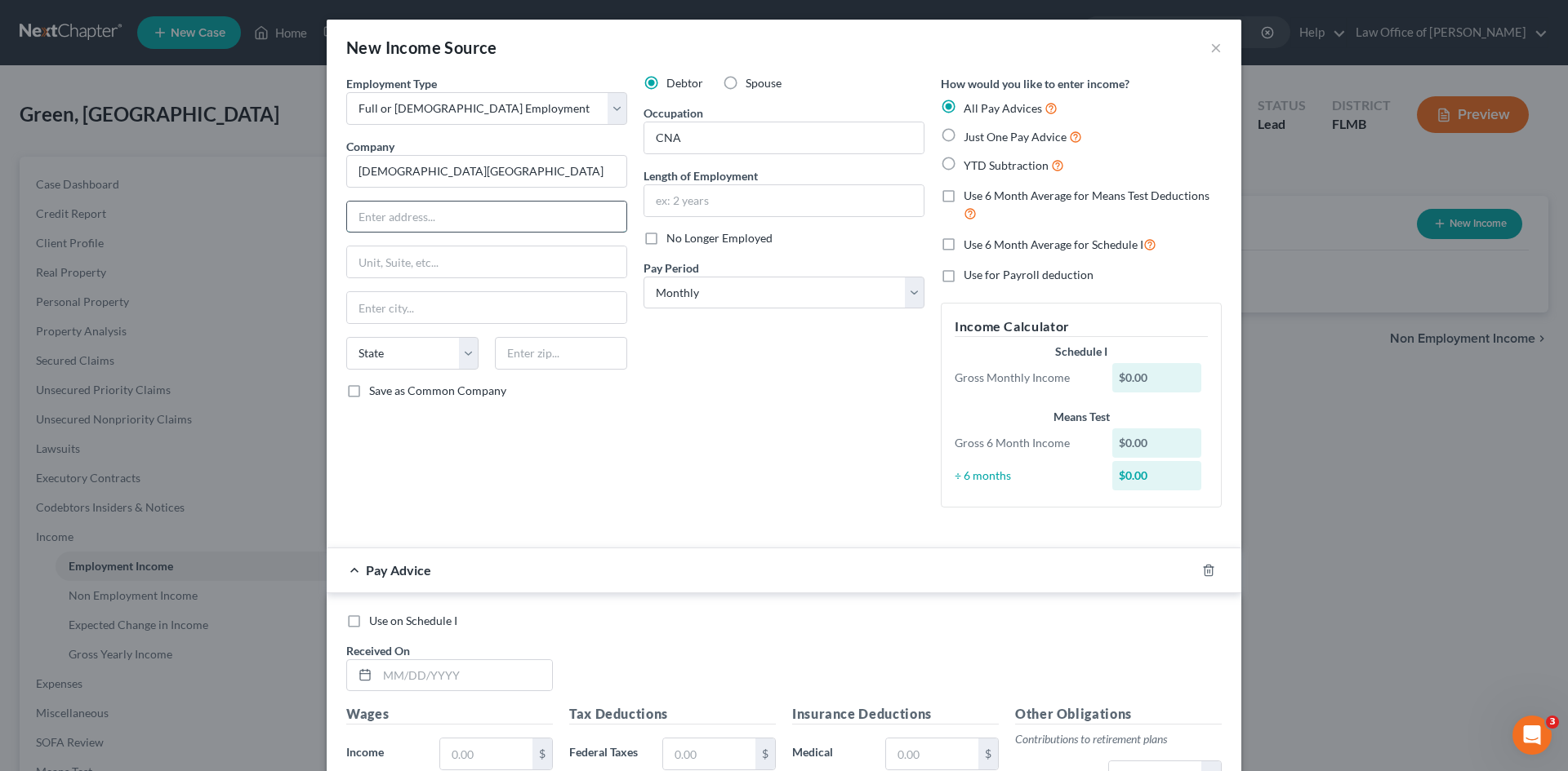
paste input "[STREET_ADDRESS],"
type input "[STREET_ADDRESS]"
click at [411, 255] on input "text" at bounding box center [486, 262] width 279 height 31
paste input "[STREET_ADDRESS]"
type input "[STREET_ADDRESS]"
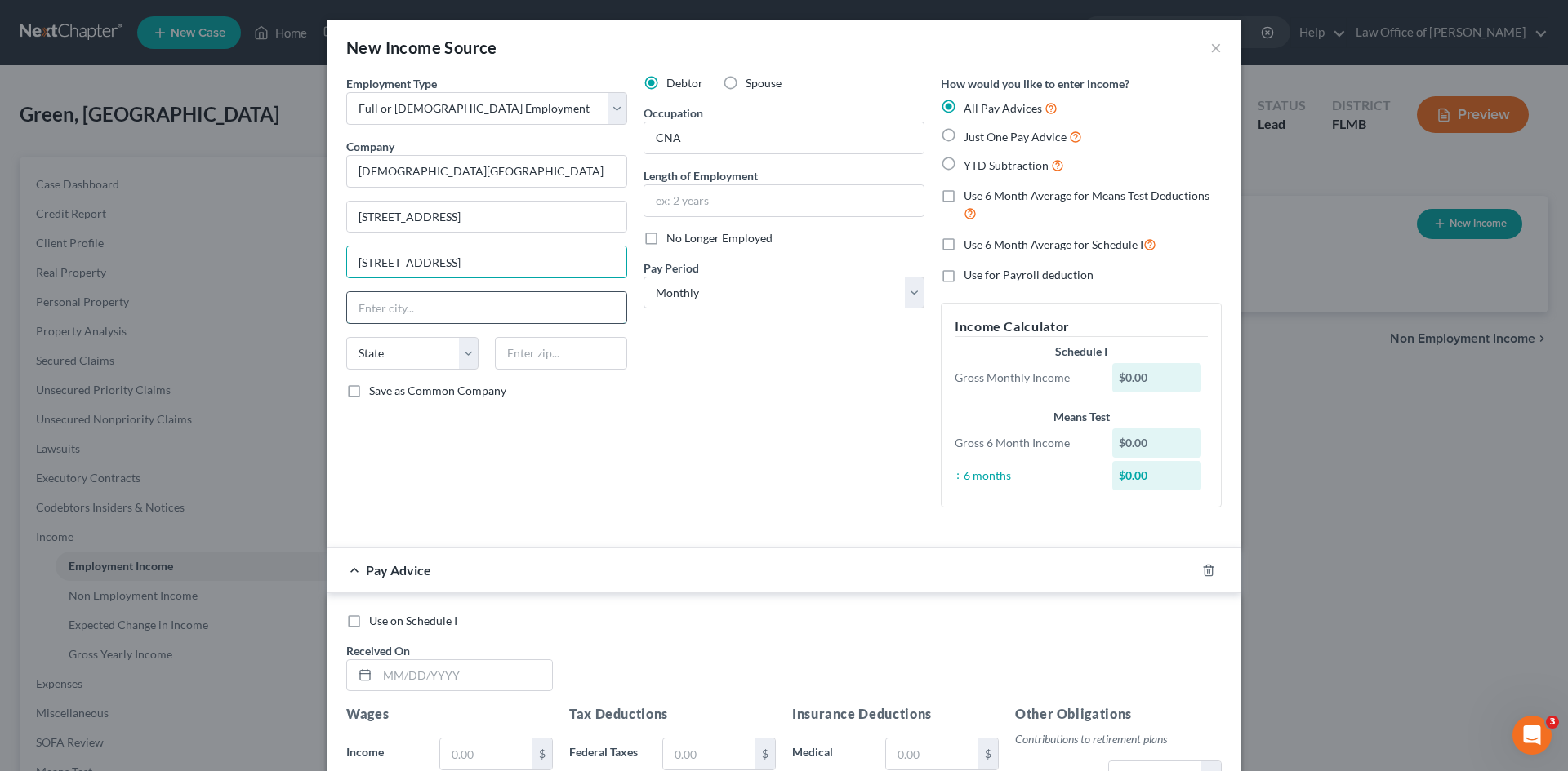
click at [377, 302] on input "text" at bounding box center [486, 308] width 279 height 31
type input "[GEOGRAPHIC_DATA]"
select select "9"
type input "32222"
click at [564, 451] on div "Employment Type * Select Full or [DEMOGRAPHIC_DATA] Employment Self Employment …" at bounding box center [486, 297] width 298 height 445
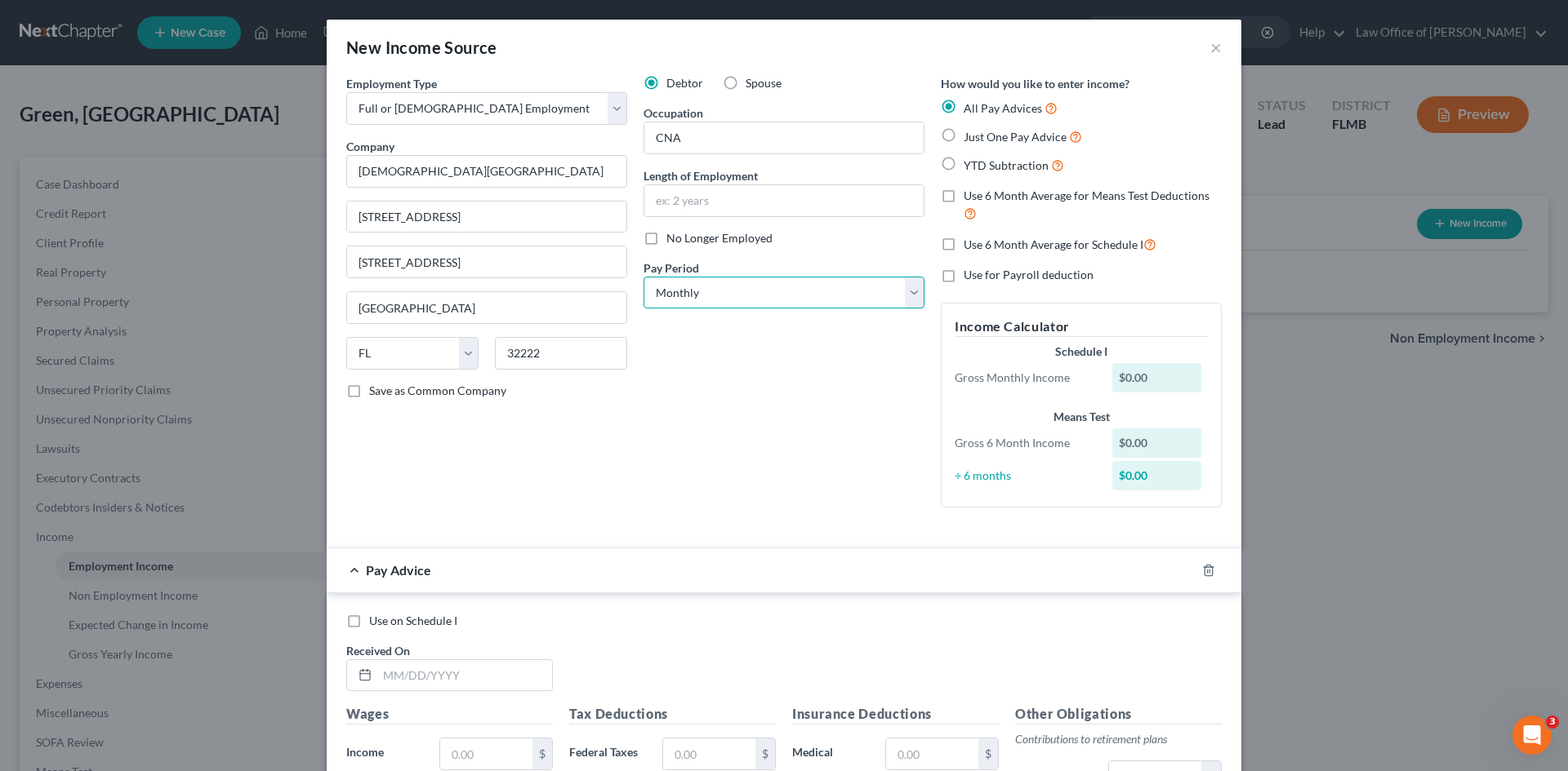
click at [715, 297] on select "Select Monthly Twice Monthly Every Other Week Weekly" at bounding box center [783, 293] width 281 height 32
select select "2"
click at [643, 277] on select "Select Monthly Twice Monthly Every Other Week Weekly" at bounding box center [783, 293] width 281 height 32
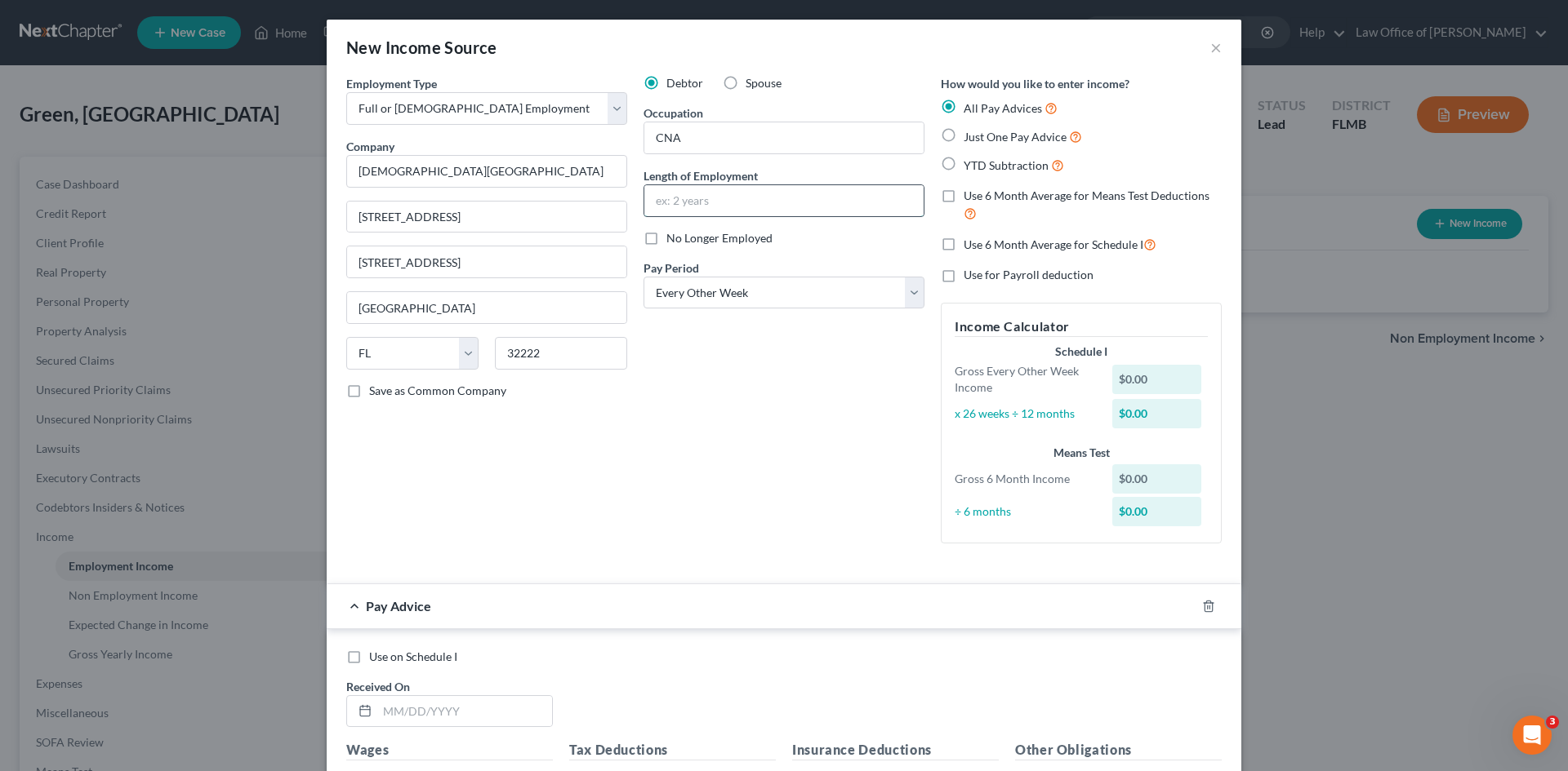
click at [745, 207] on input "text" at bounding box center [783, 201] width 279 height 31
click at [672, 440] on div "Debtor Spouse Occupation CNA Length of Employment No Longer Employed Pay Period…" at bounding box center [784, 316] width 298 height 481
drag, startPoint x: 714, startPoint y: 137, endPoint x: 609, endPoint y: 144, distance: 105.2
click at [609, 144] on div "Employment Type * Select Full or [DEMOGRAPHIC_DATA] Employment Self Employment …" at bounding box center [783, 323] width 892 height 495
paste input "Asst, Cert Nursing (CNA)"
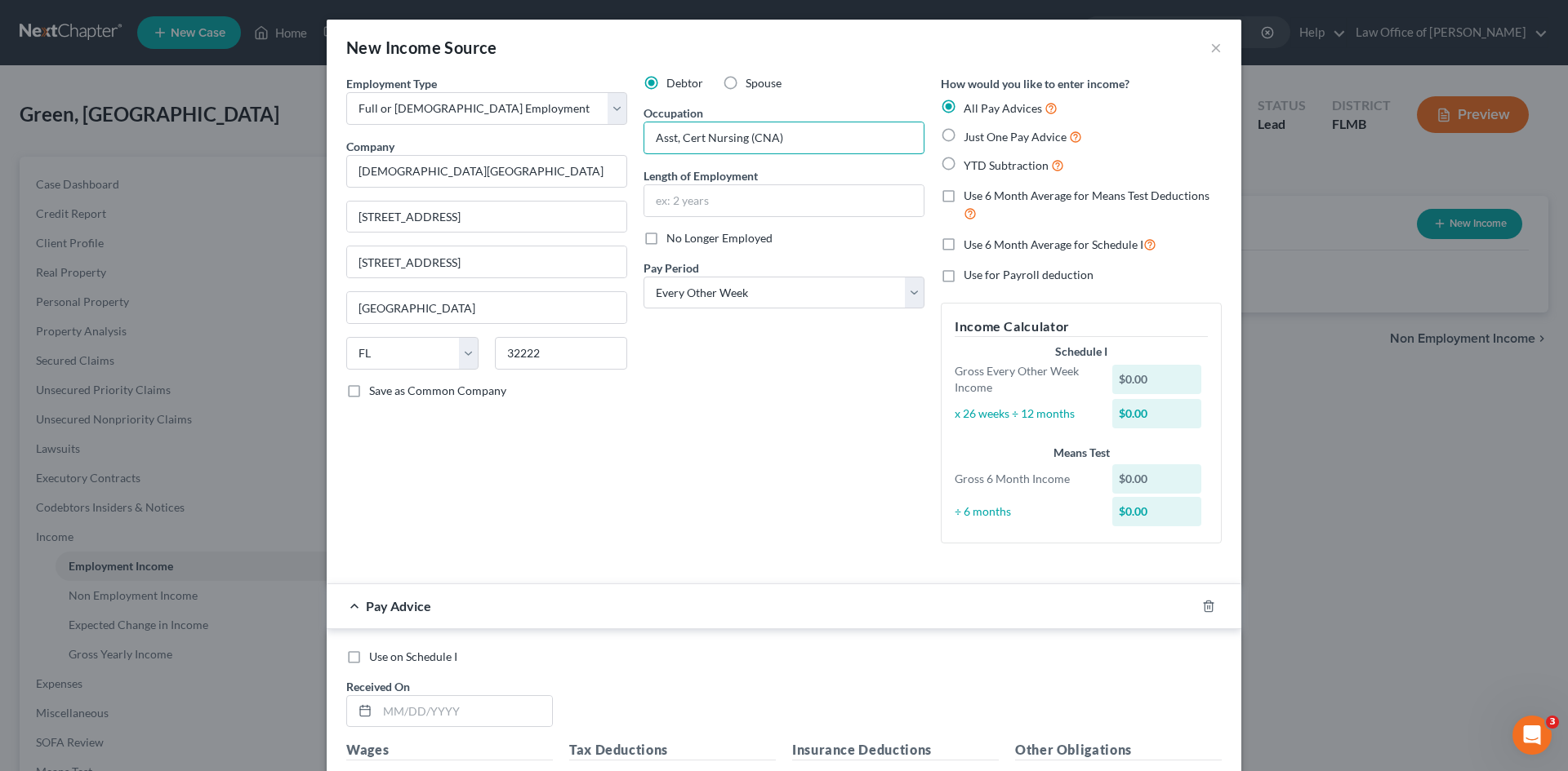
type input "Asst, Cert Nursing (CNA)"
click at [846, 442] on div "Debtor Spouse Occupation Asst, Cert Nursing (CNA) Length of Employment No Longe…" at bounding box center [784, 316] width 298 height 481
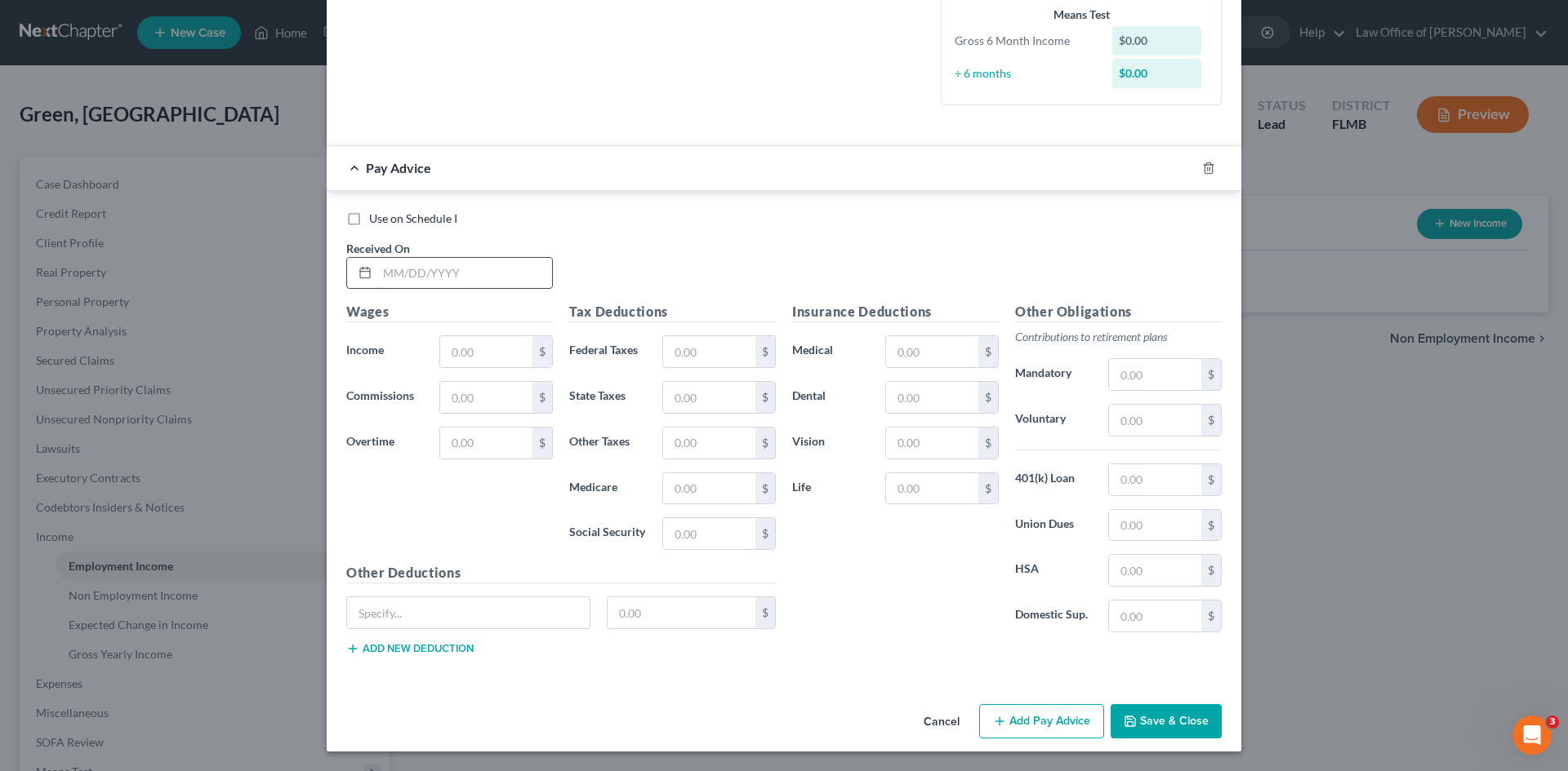
click at [412, 266] on input "text" at bounding box center [464, 274] width 175 height 31
type input "[DATE]"
click at [440, 348] on input "text" at bounding box center [486, 352] width 92 height 31
type input "1,973.89"
click at [467, 557] on div "Wages Income * 1,973.89 $ Commissions $ Overtime $" at bounding box center [449, 432] width 223 height 261
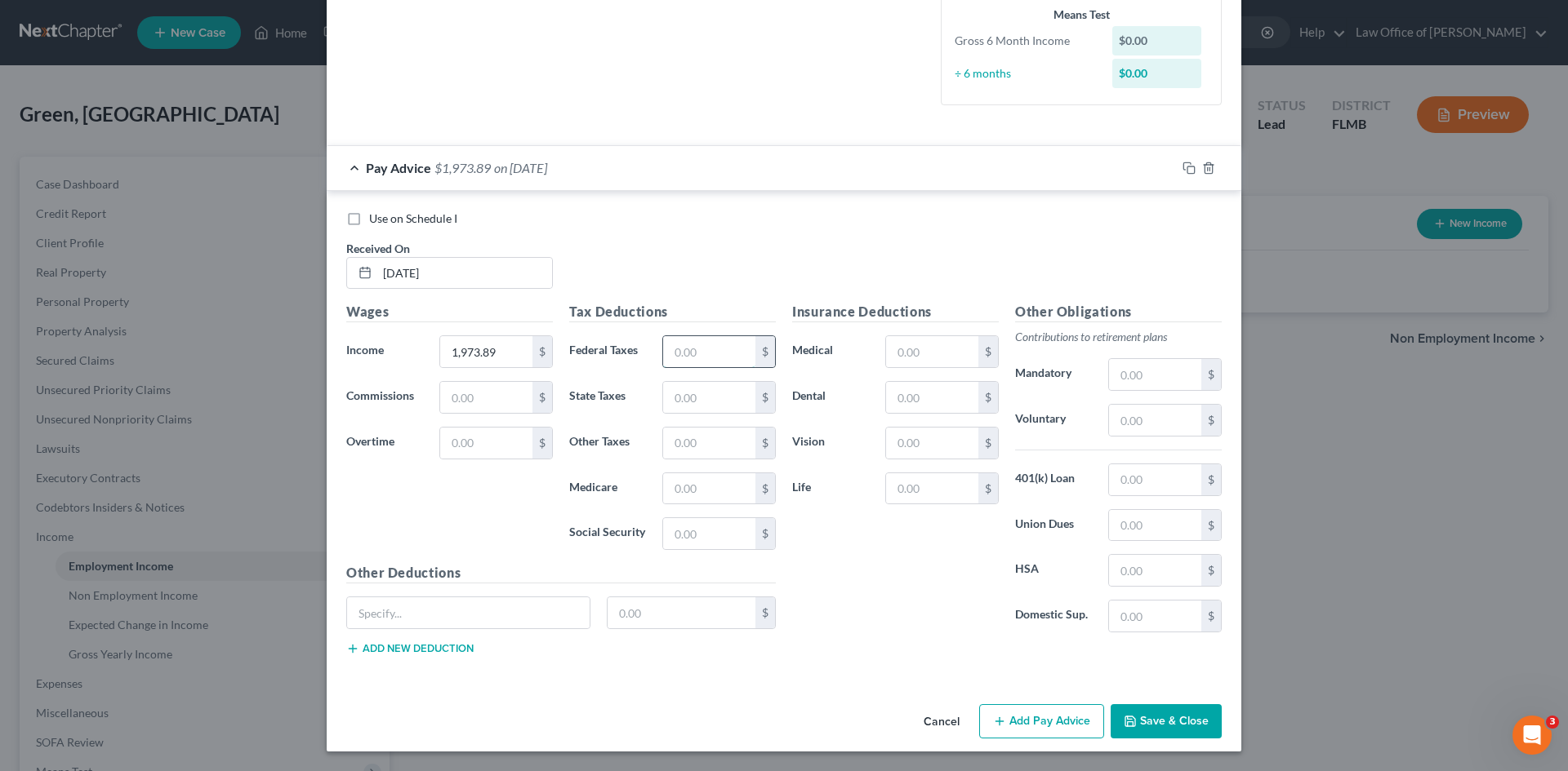
click at [680, 344] on input "text" at bounding box center [709, 352] width 92 height 31
type input "0.00"
click at [672, 480] on input "text" at bounding box center [709, 489] width 92 height 31
type input "28.62"
click at [725, 532] on input "text" at bounding box center [709, 534] width 92 height 31
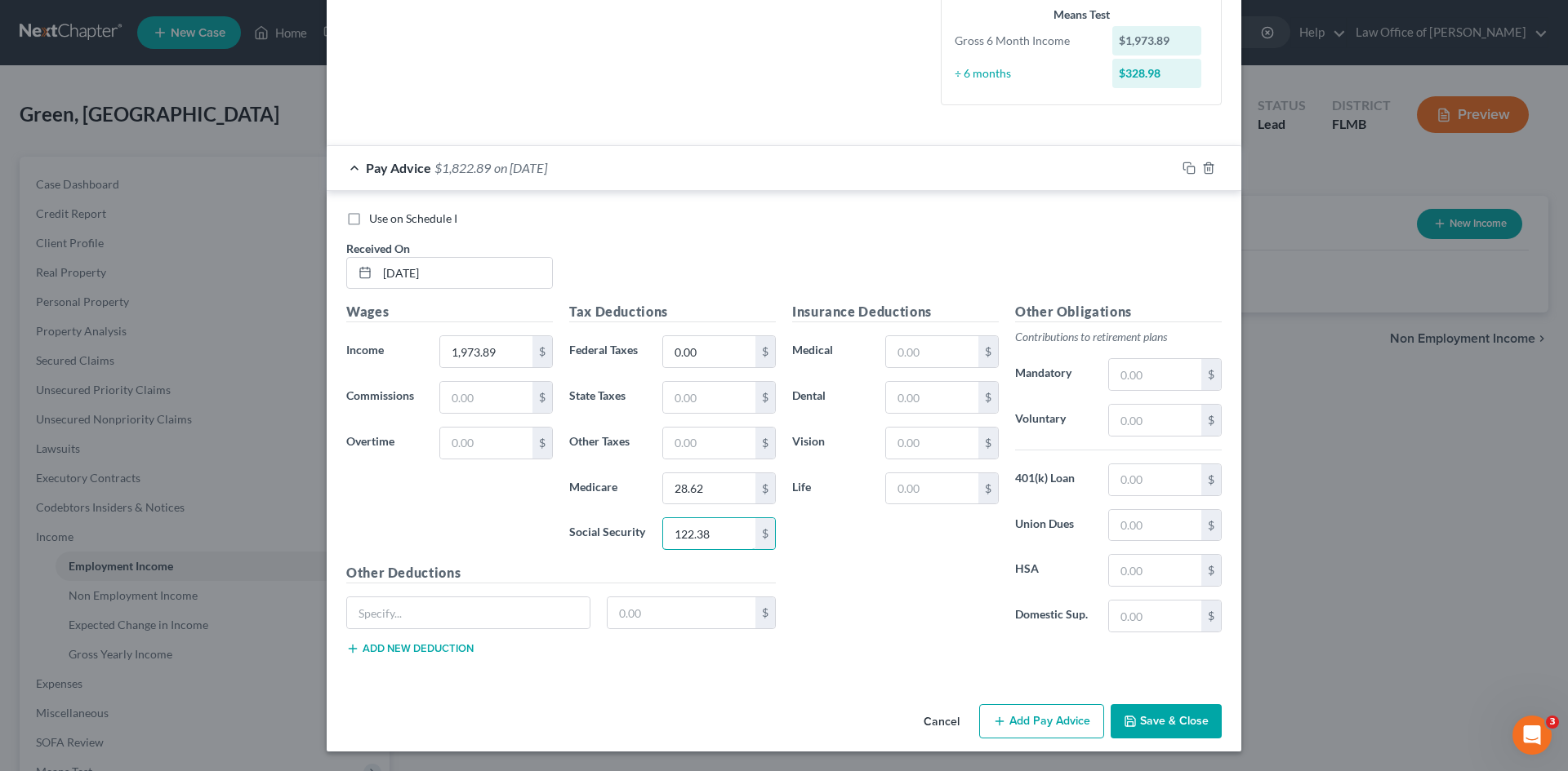
type input "122.38"
click at [823, 592] on div "Insurance Deductions Medical $ Dental $ Vision $ Life $" at bounding box center [896, 474] width 223 height 343
drag, startPoint x: 1136, startPoint y: 421, endPoint x: 1101, endPoint y: 406, distance: 38.1
click at [1136, 421] on input "text" at bounding box center [1155, 421] width 92 height 31
type input "118.43"
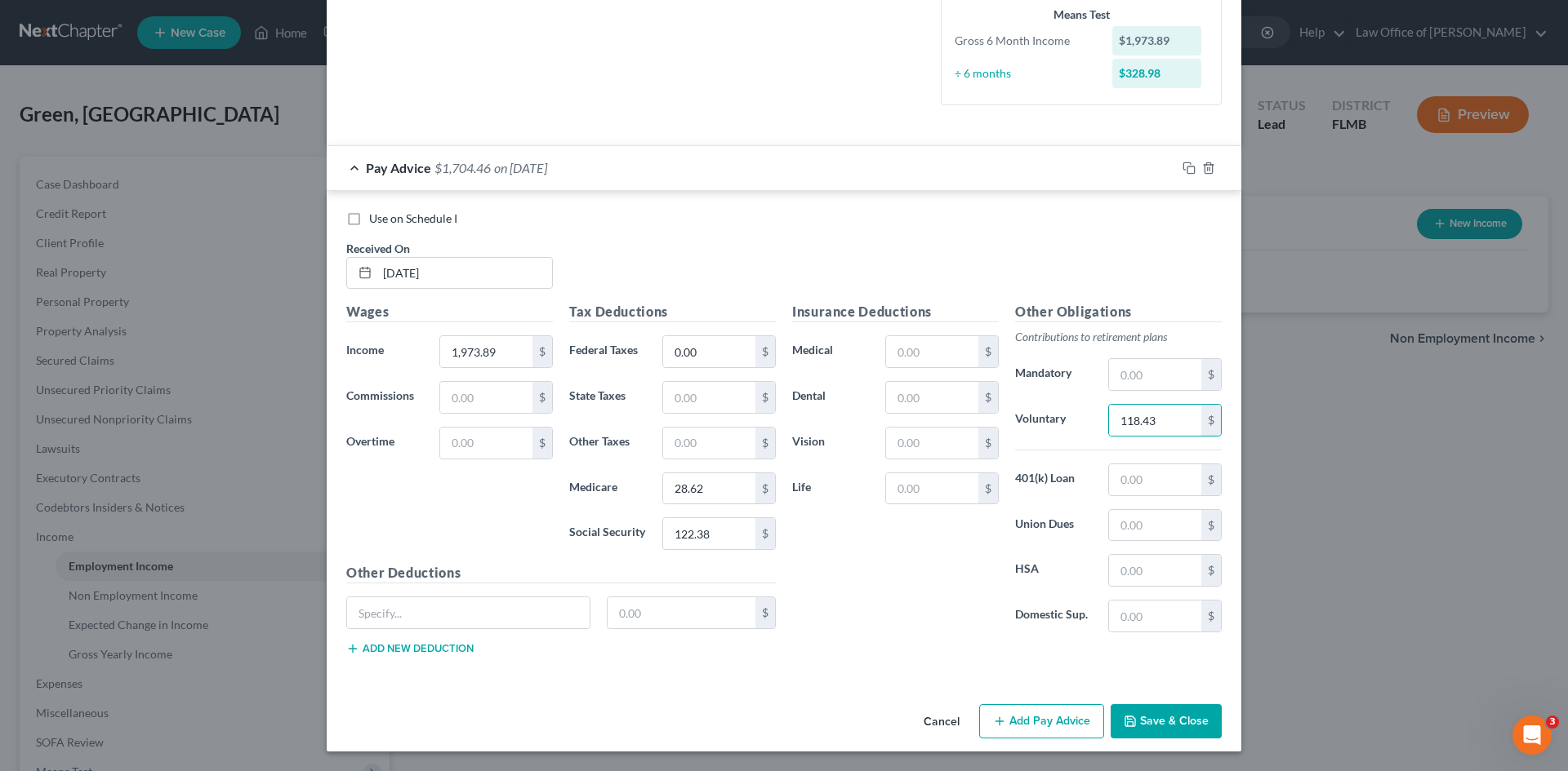
click at [1062, 460] on div "Other Obligations Contributions to retirement plans Mandatory $ Voluntary 118.4…" at bounding box center [1119, 474] width 223 height 343
click at [443, 623] on input "text" at bounding box center [469, 613] width 243 height 31
type input "STD"
type input "13.76"
click at [409, 643] on div "Other Deductions STD 13.76 $ Add new deduction" at bounding box center [560, 616] width 445 height 106
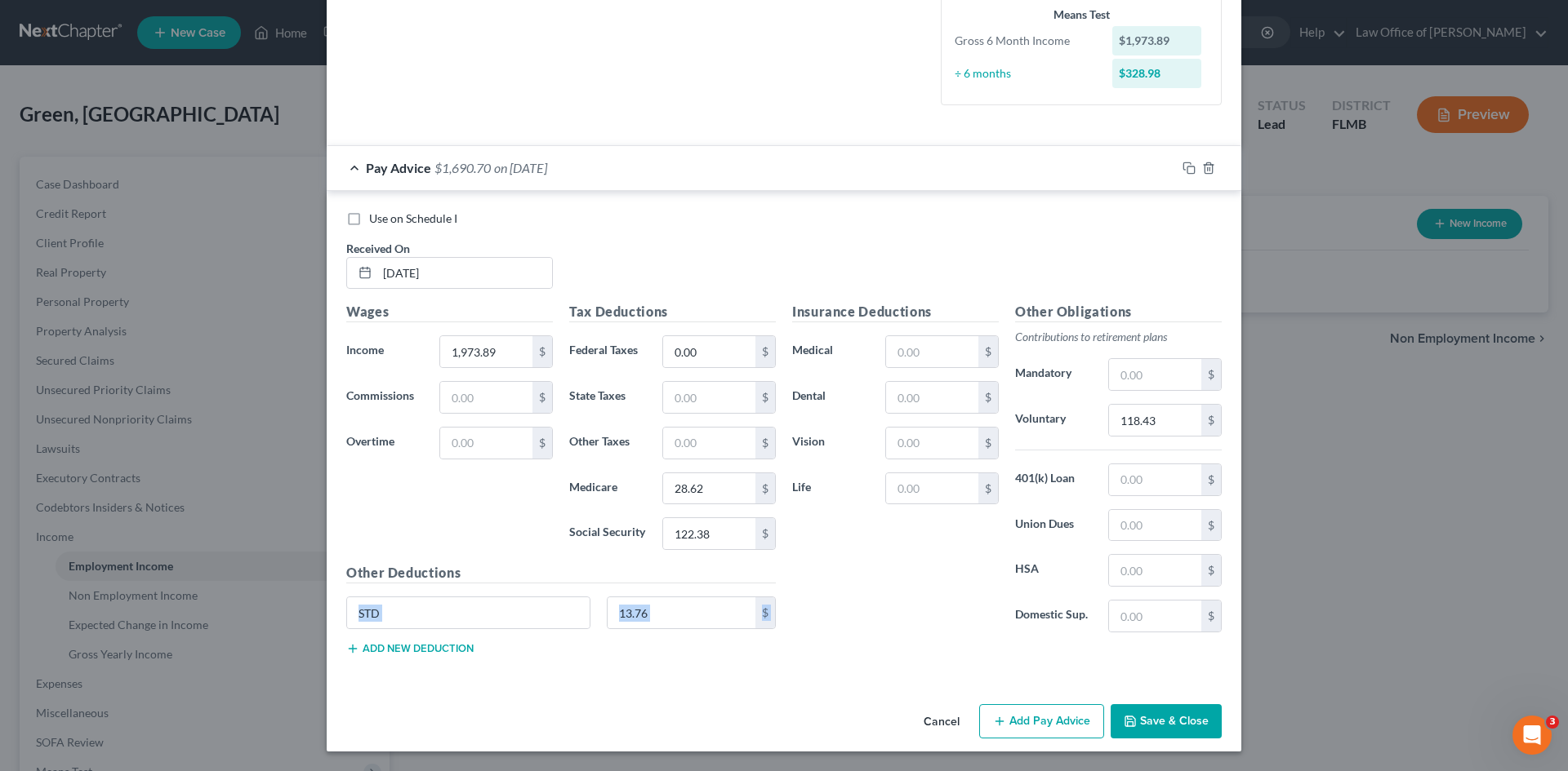
click at [411, 651] on button "Add new deduction" at bounding box center [410, 649] width 127 height 13
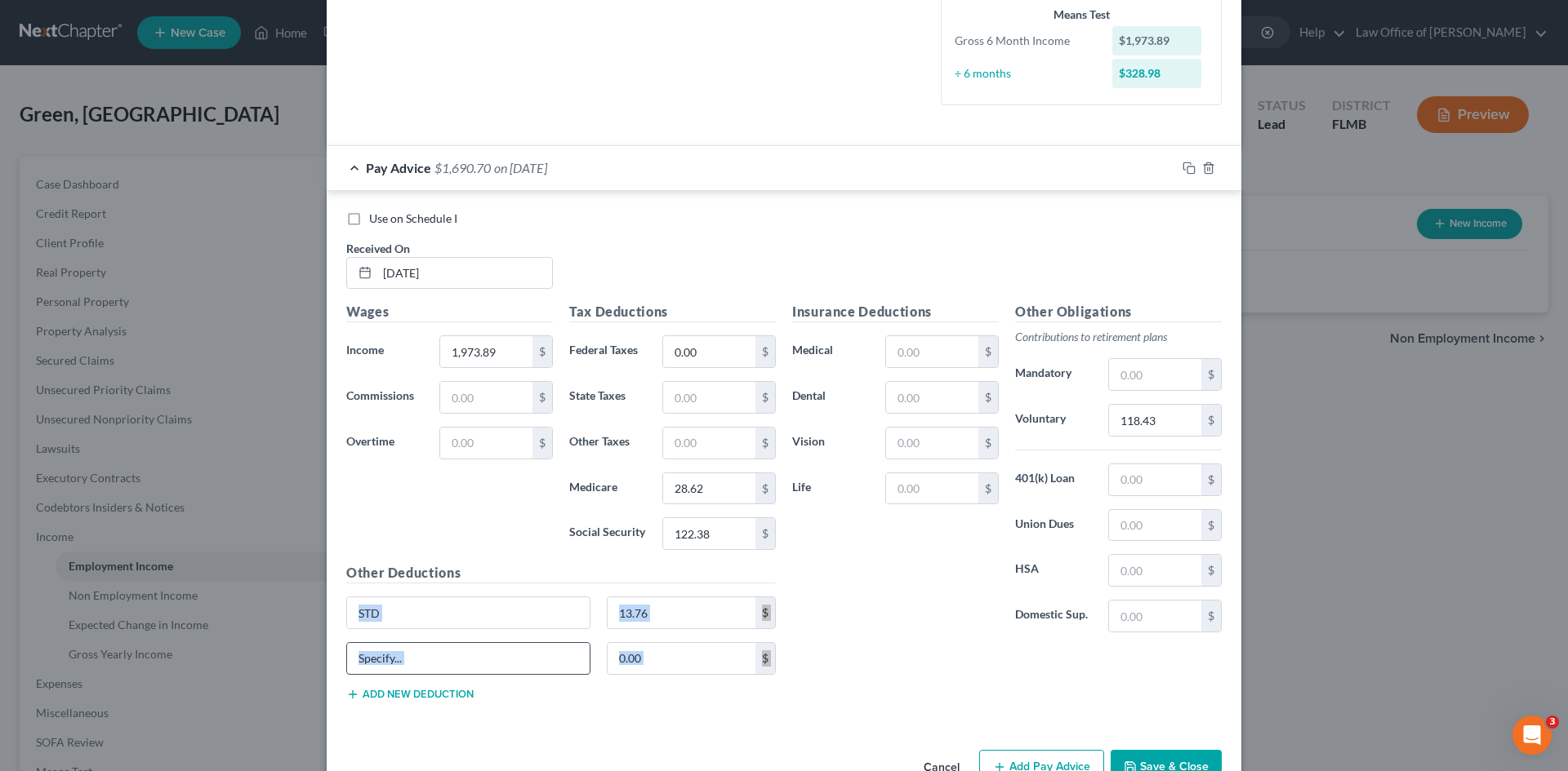
click at [429, 657] on input "text" at bounding box center [469, 658] width 243 height 31
click at [417, 659] on input "text" at bounding box center [469, 658] width 243 height 31
paste input "Food BMCD-Bridges Cafe"
type input "Food BMCD-Bridges Cafe"
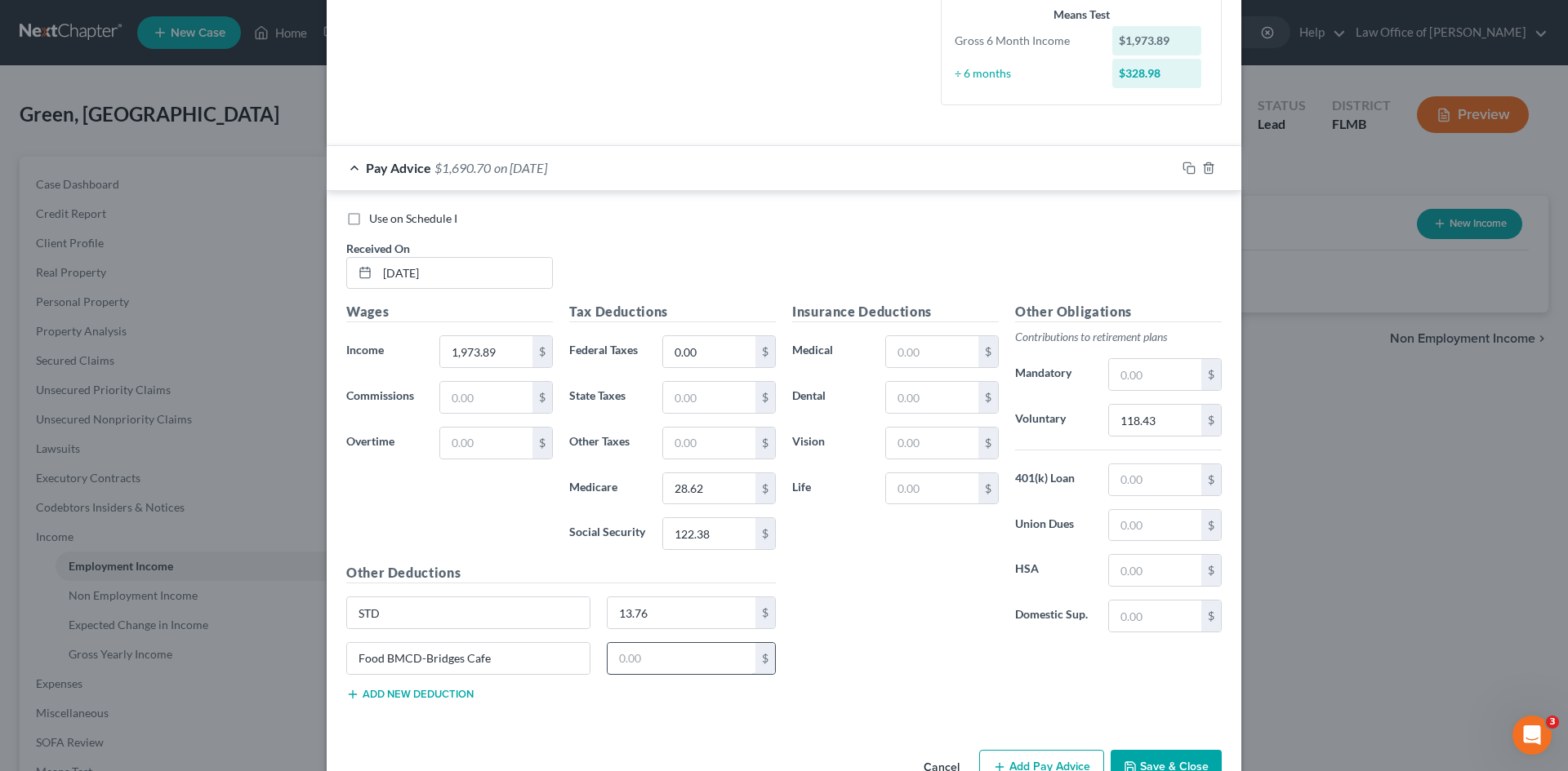
click at [658, 660] on input "text" at bounding box center [682, 658] width 149 height 31
type input "38.65"
click at [433, 689] on button "Add new deduction" at bounding box center [410, 694] width 127 height 13
click at [444, 702] on input "text" at bounding box center [469, 704] width 243 height 31
paste input "Food BMCJax-Main Cafe Tower 8"
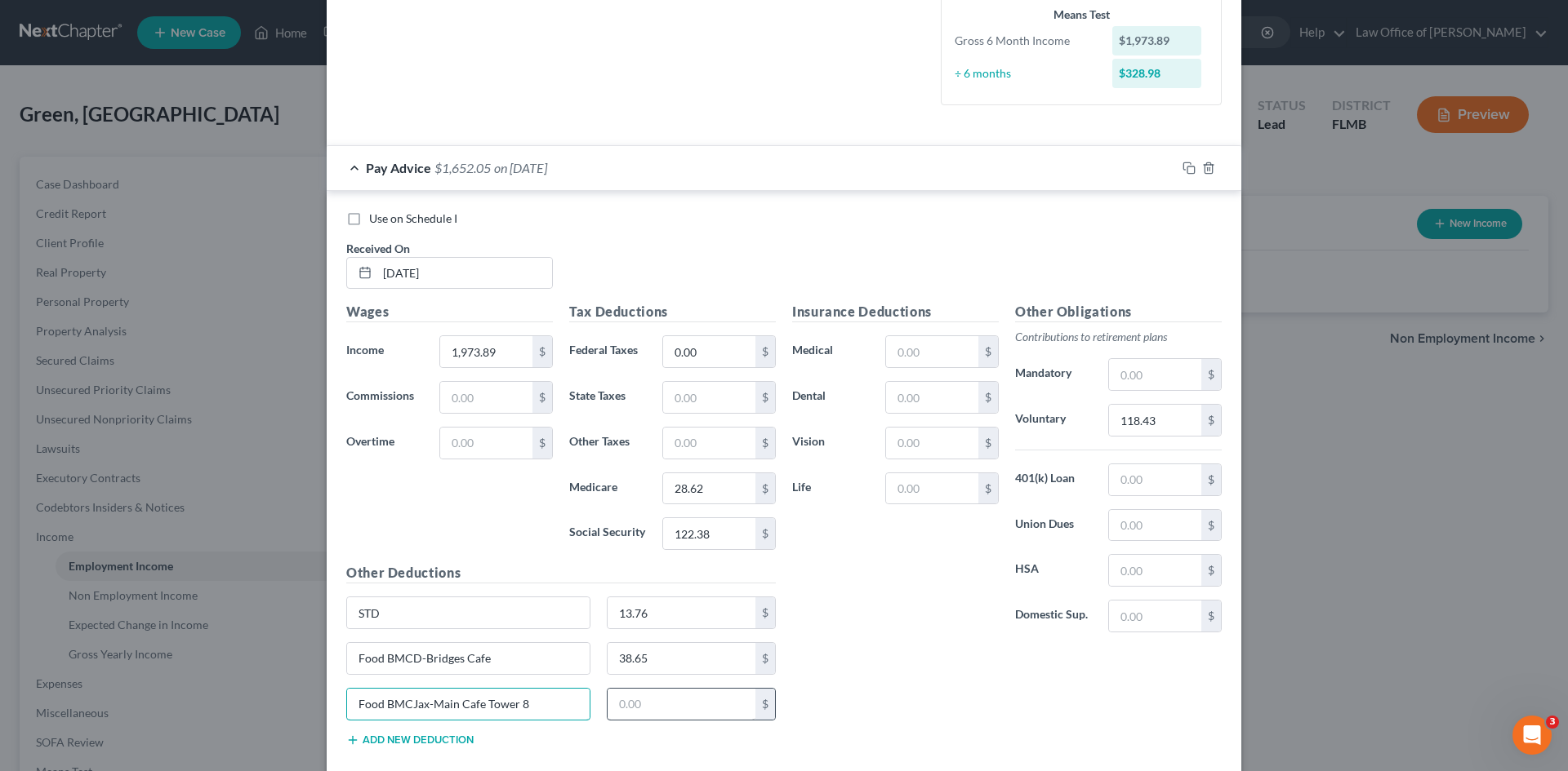
type input "Food BMCJax-Main Cafe Tower 8"
click at [630, 706] on input "text" at bounding box center [682, 704] width 149 height 31
type input "53.33"
drag, startPoint x: 452, startPoint y: 735, endPoint x: 483, endPoint y: 722, distance: 33.6
click at [451, 735] on button "Add new deduction" at bounding box center [410, 740] width 127 height 13
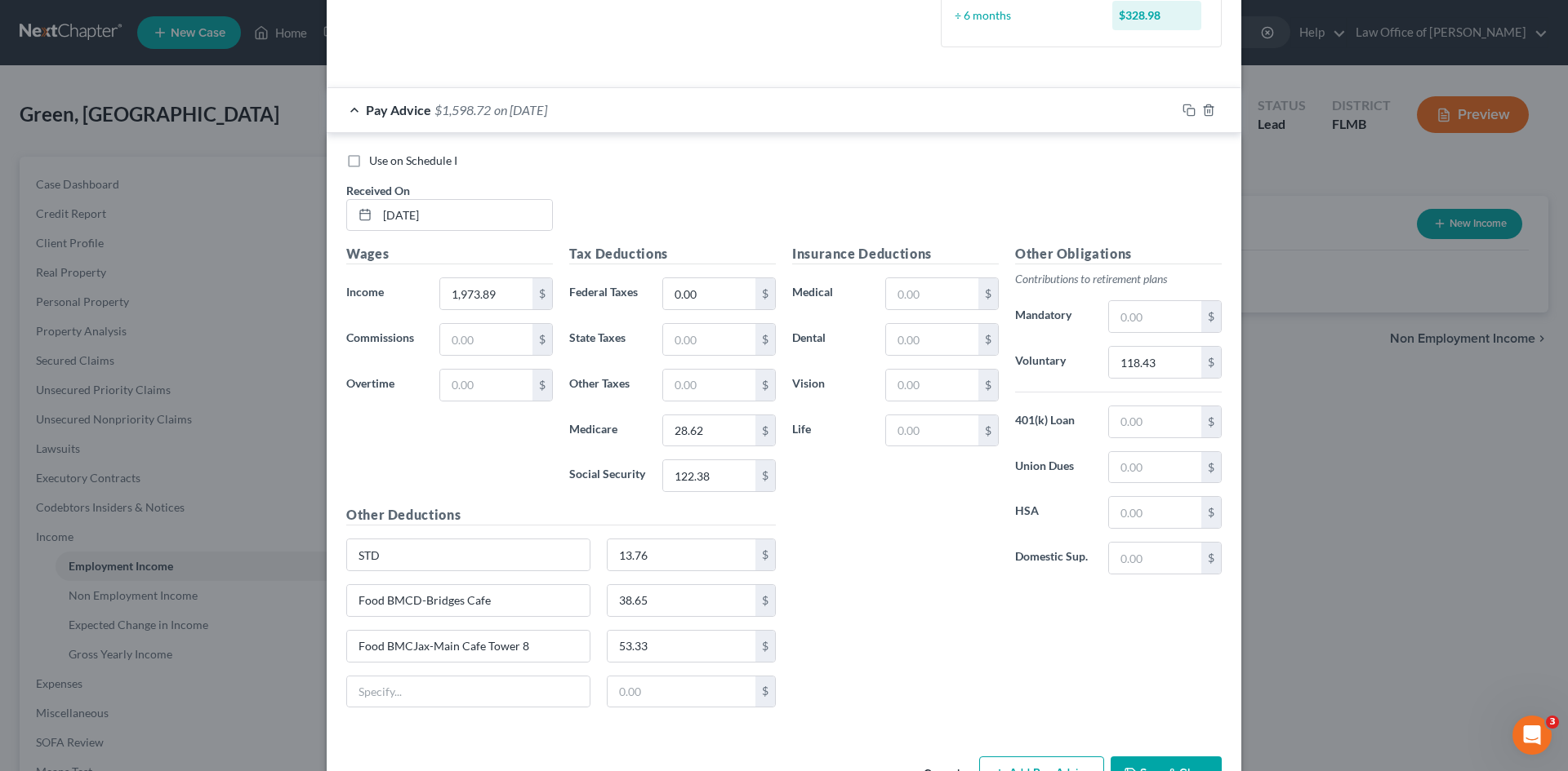
scroll to position [549, 0]
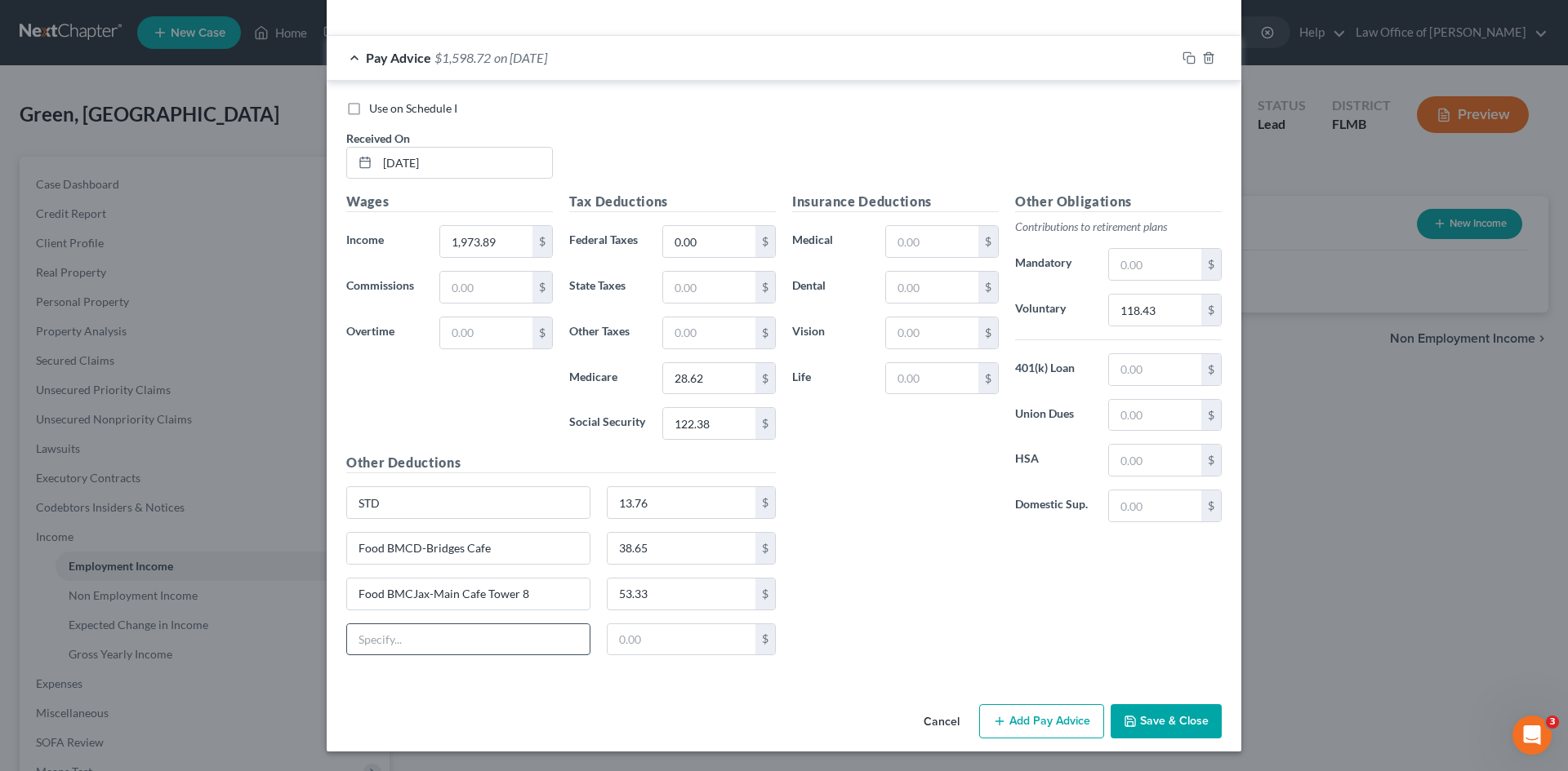
click at [389, 638] on input "text" at bounding box center [469, 640] width 243 height 31
paste input "Food Starbucks BMC-Jax"
type input "Food Starbucks BMC-Jax"
drag, startPoint x: 641, startPoint y: 644, endPoint x: 629, endPoint y: 644, distance: 12.0
click at [641, 644] on input "text" at bounding box center [682, 640] width 149 height 31
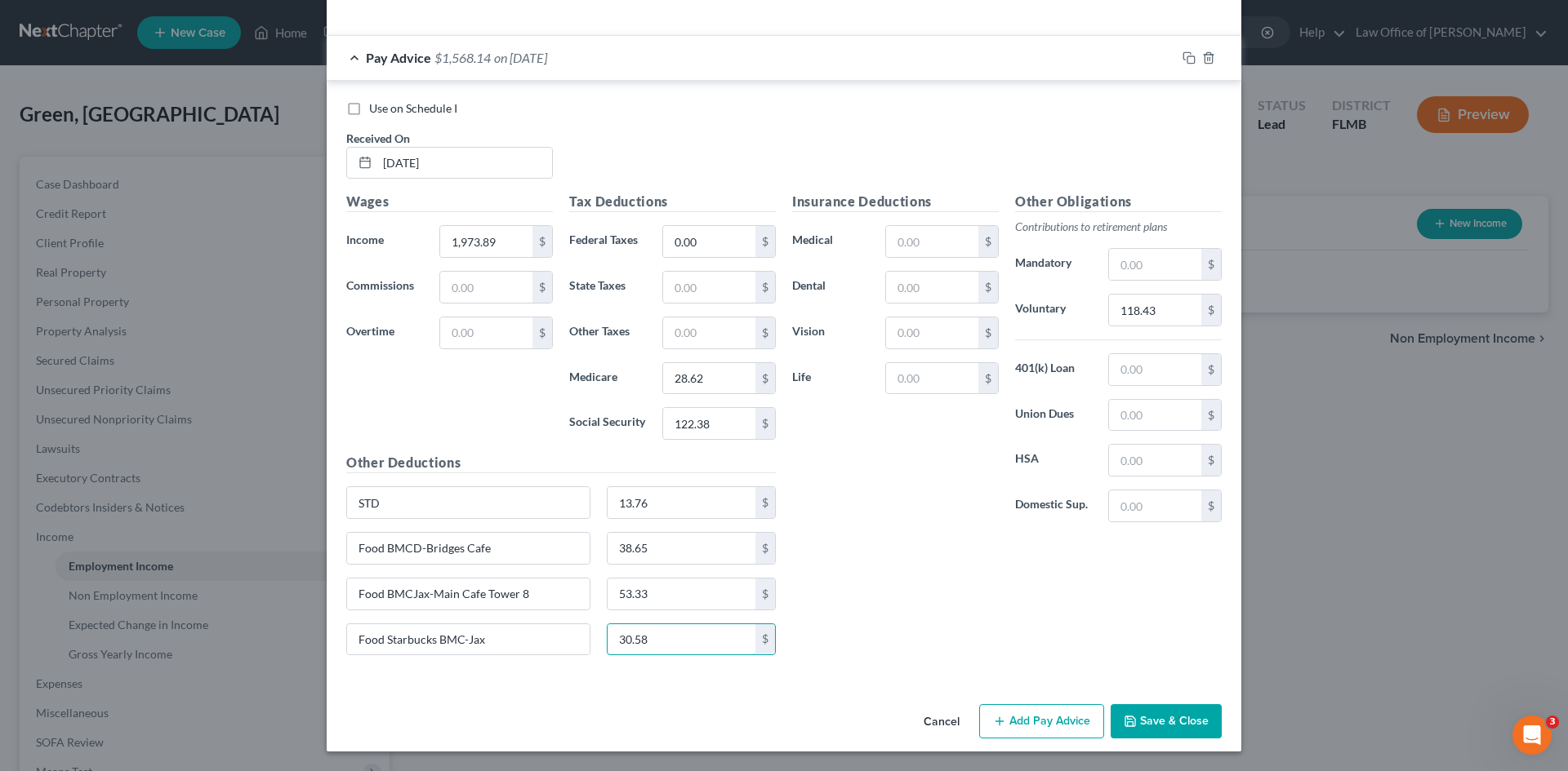
type input "30.58"
click at [899, 577] on div "Insurance Deductions Medical $ Dental $ Vision $ Life $ Other Obligations Contr…" at bounding box center [1006, 430] width 445 height 476
click at [1148, 304] on input "118.43" at bounding box center [1155, 310] width 92 height 31
type input "236.86"
click at [988, 610] on div "Insurance Deductions Medical $ Dental $ Vision $ Life $ Other Obligations Contr…" at bounding box center [1006, 430] width 445 height 476
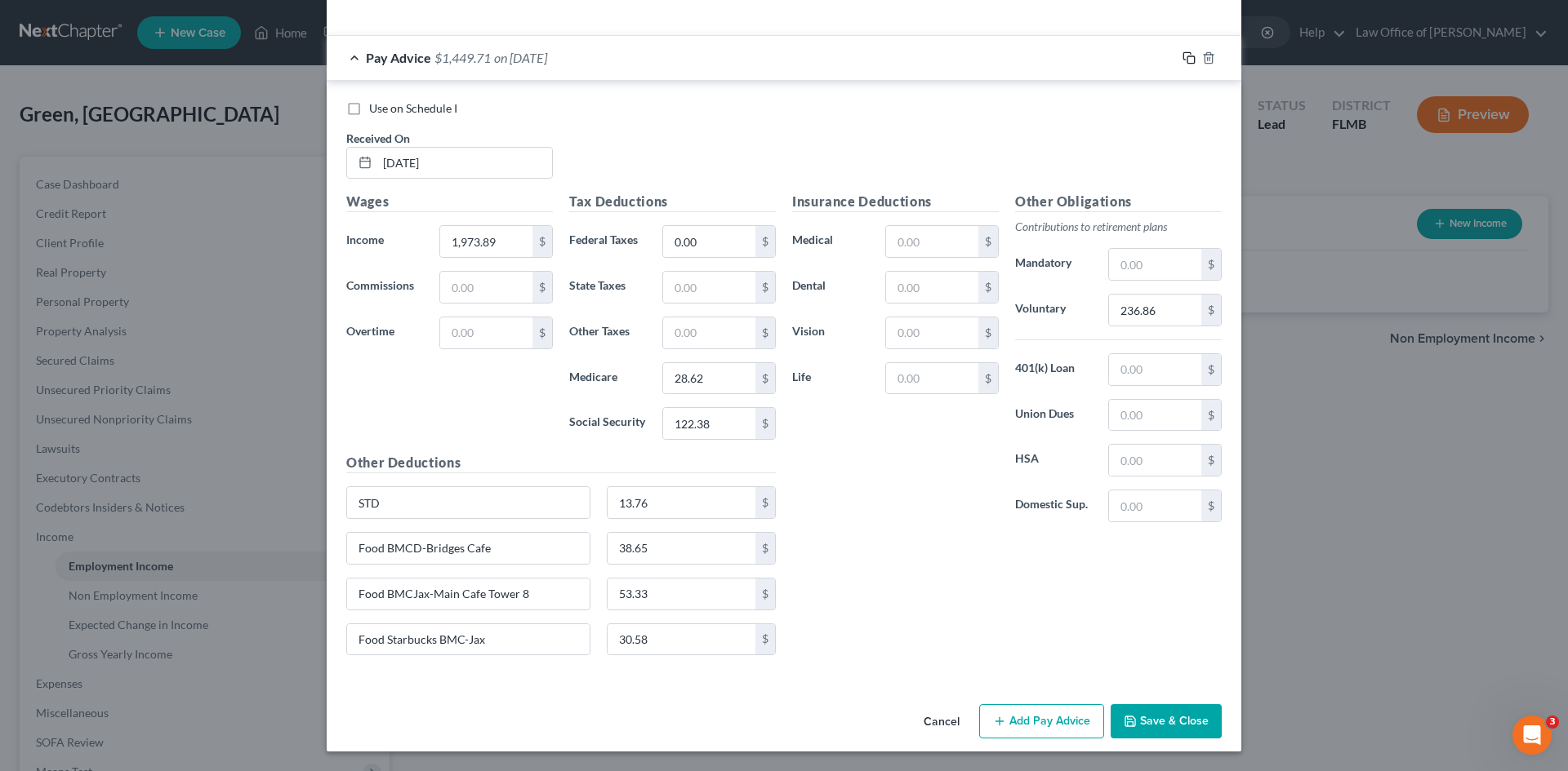
click at [1184, 61] on icon "button" at bounding box center [1188, 58] width 13 height 13
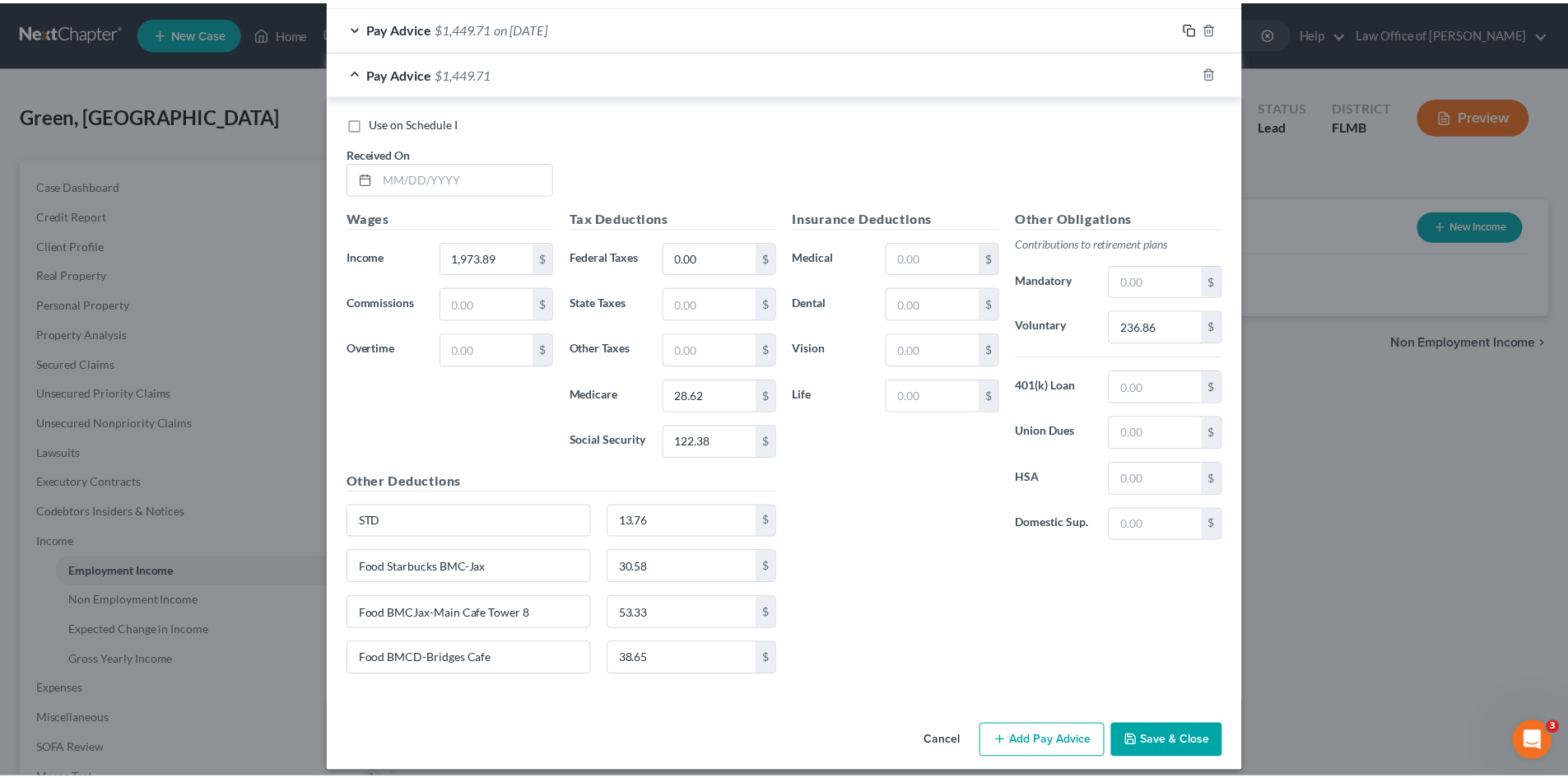
scroll to position [598, 0]
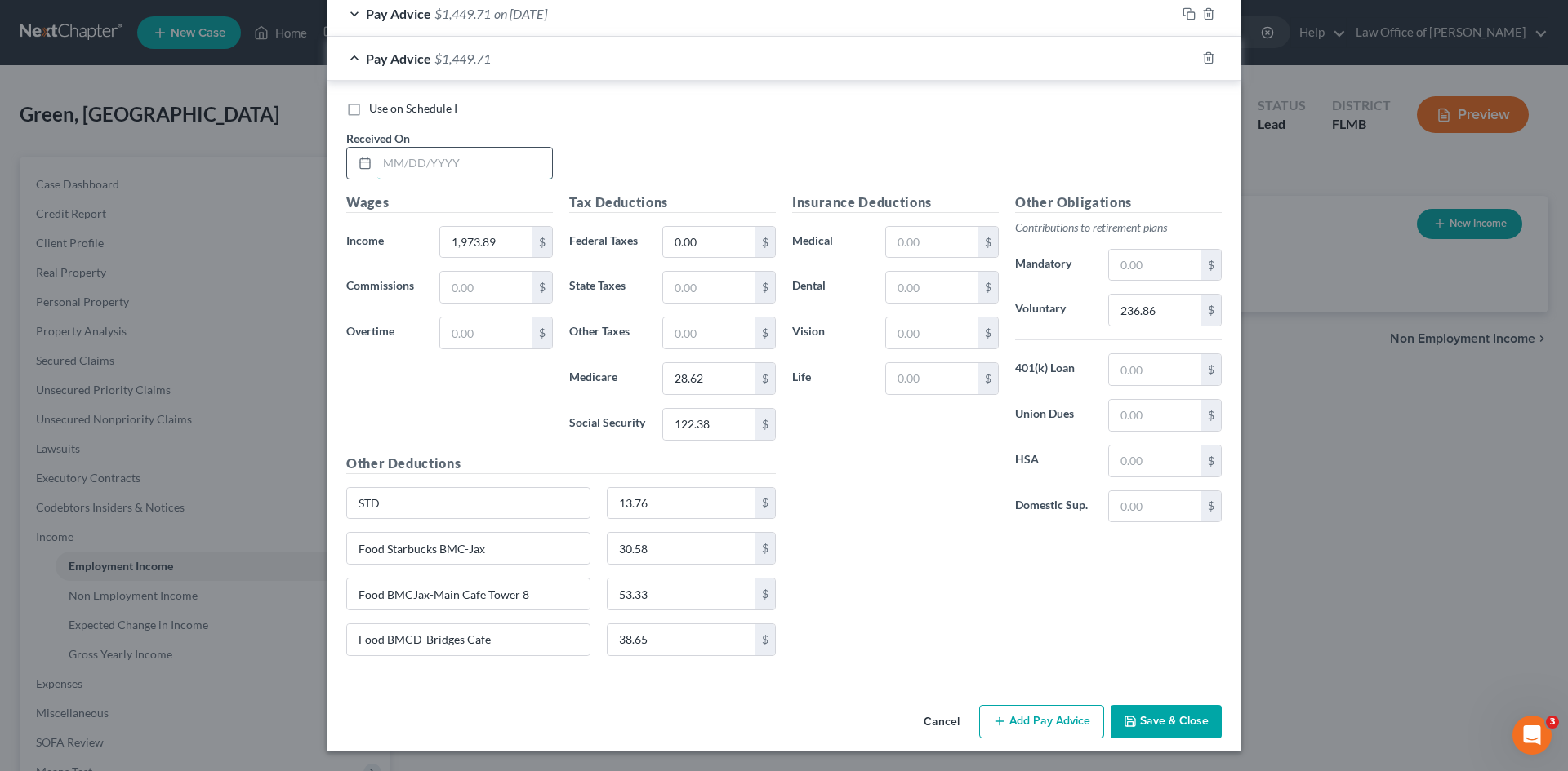
click at [420, 154] on input "text" at bounding box center [464, 163] width 175 height 31
type input "[DATE]"
click at [488, 237] on input "1,973.89" at bounding box center [486, 243] width 92 height 31
type input "3,080.96"
click at [586, 401] on div "Tax Deductions Federal Taxes 0.00 $ State Taxes $ Other Taxes $ Medicare 28.62 …" at bounding box center [672, 323] width 223 height 261
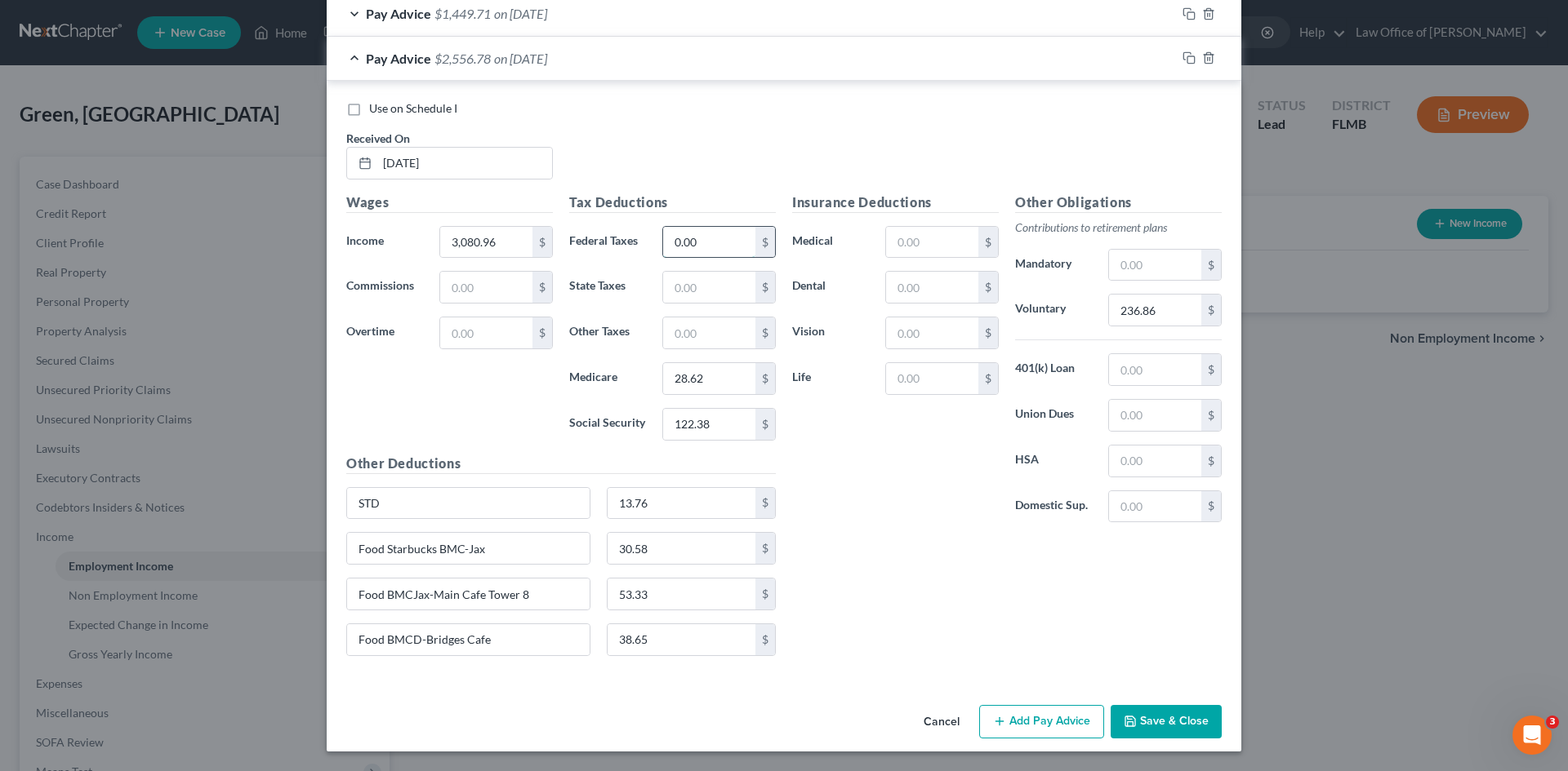
click at [712, 244] on input "0.00" at bounding box center [709, 243] width 92 height 31
type input "57.61"
click at [709, 381] on input "28.62" at bounding box center [709, 379] width 92 height 31
type input "44.68"
click at [727, 430] on input "122.38" at bounding box center [709, 425] width 92 height 31
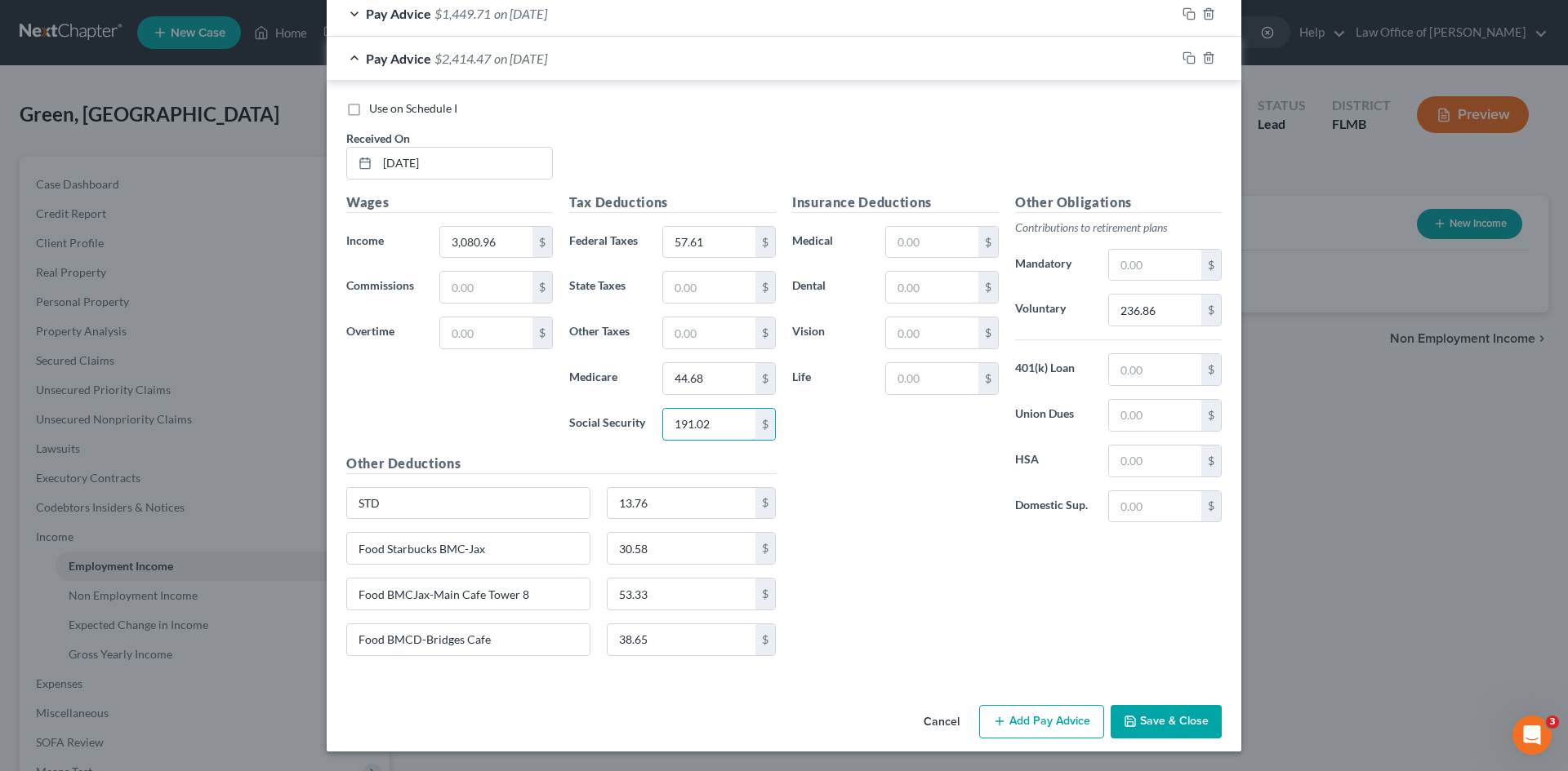
type input "191.02"
click at [973, 573] on div "Insurance Deductions Medical $ Dental $ Vision $ Life $ Other Obligations Contr…" at bounding box center [1006, 431] width 445 height 476
click at [1173, 319] on input "236.86" at bounding box center [1155, 310] width 92 height 31
type input "369.72"
click at [949, 585] on div "Insurance Deductions Medical $ Dental $ Vision $ Life $ Other Obligations Contr…" at bounding box center [1006, 431] width 445 height 476
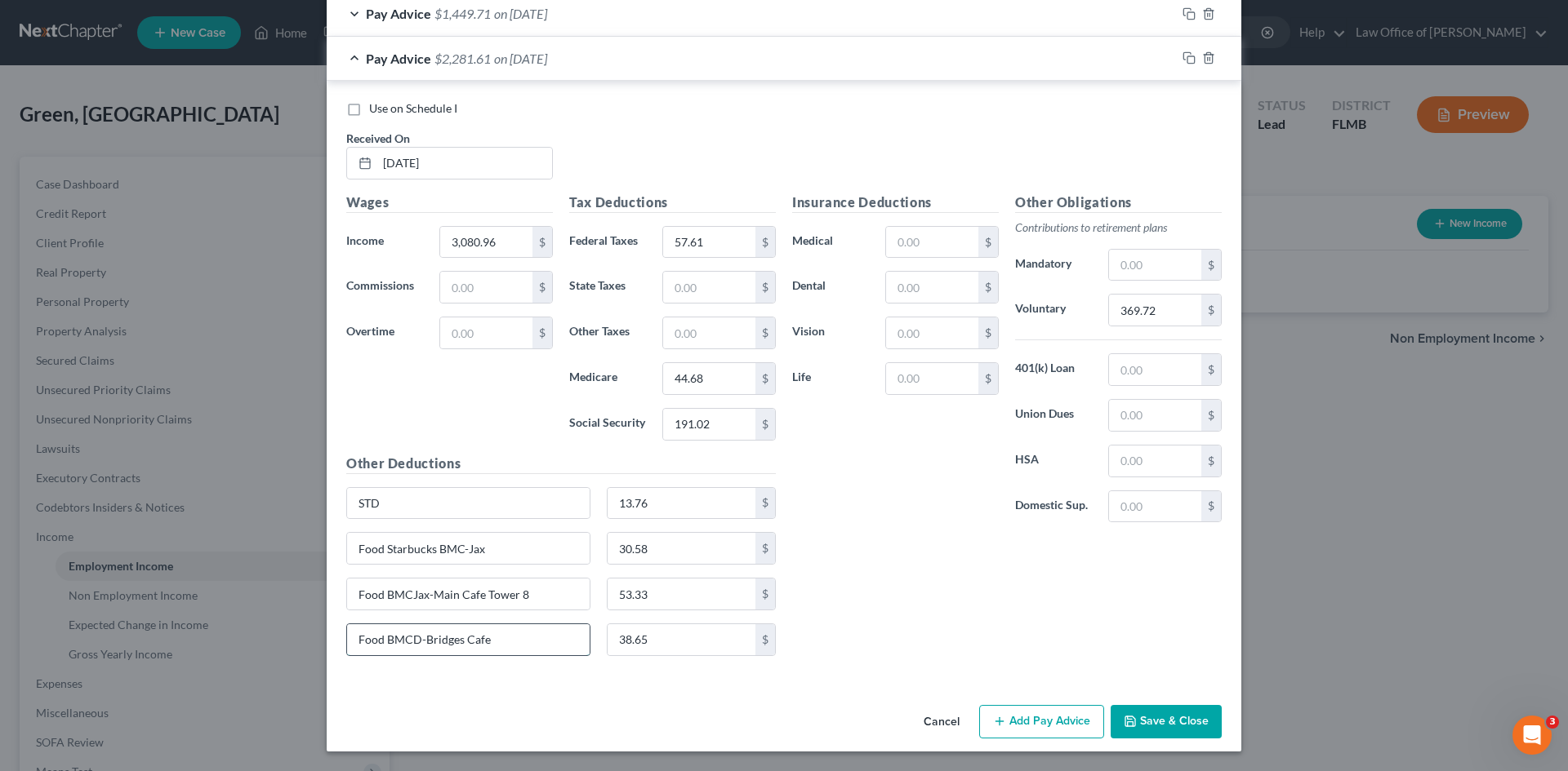
click at [539, 648] on input "Food BMCD-Bridges Cafe" at bounding box center [469, 640] width 243 height 31
drag, startPoint x: 540, startPoint y: 711, endPoint x: 675, endPoint y: 656, distance: 145.8
click at [541, 711] on div "Cancel Add Pay Advice Save & Close" at bounding box center [784, 725] width 914 height 54
click at [714, 631] on input "38.65" at bounding box center [682, 640] width 149 height 31
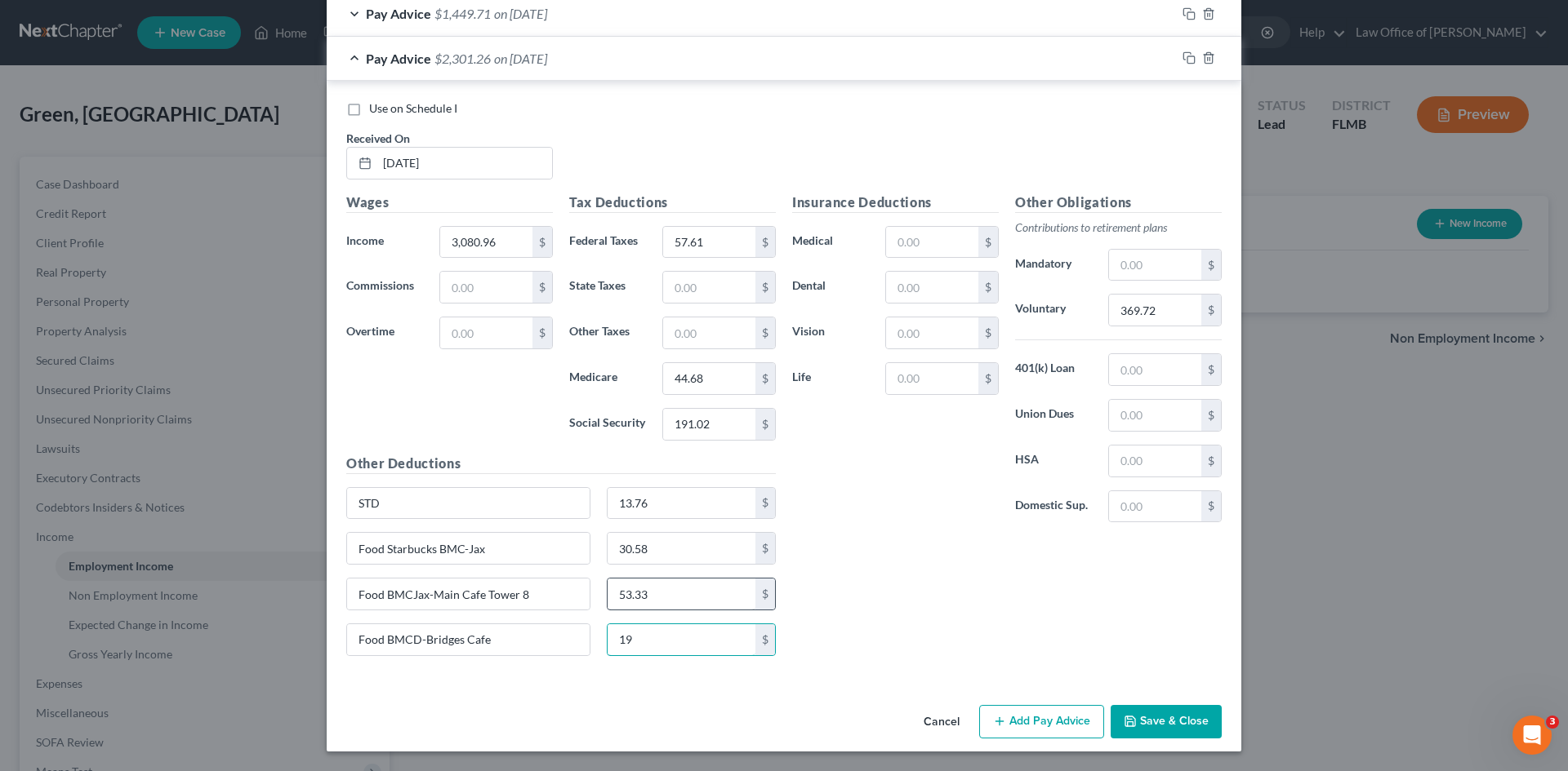
type input "1"
type input "14.99"
click at [452, 709] on div "Cancel Add Pay Advice Save & Close" at bounding box center [784, 725] width 914 height 54
click at [520, 549] on input "Food Starbucks BMC-Jax" at bounding box center [469, 549] width 243 height 31
type input "Food Starbucks BMC-Jax and Firehouse"
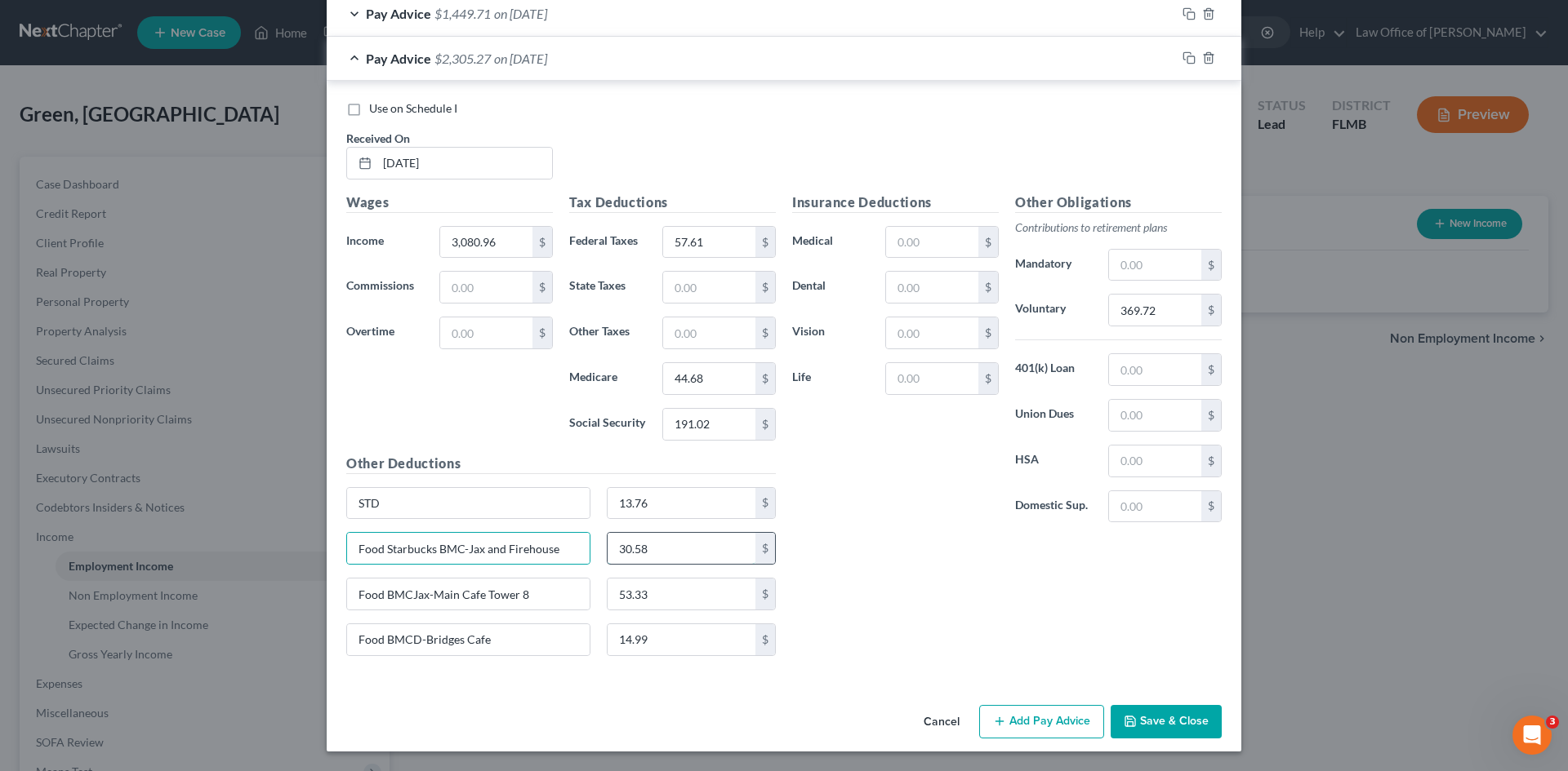
click at [669, 552] on input "30.58" at bounding box center [682, 549] width 149 height 31
type input "51.95"
drag, startPoint x: 896, startPoint y: 571, endPoint x: 835, endPoint y: 583, distance: 62.2
click at [897, 571] on div "Insurance Deductions Medical $ Dental $ Vision $ Life $ Other Obligations Contr…" at bounding box center [1006, 431] width 445 height 476
click at [647, 590] on input "53.33" at bounding box center [682, 594] width 149 height 31
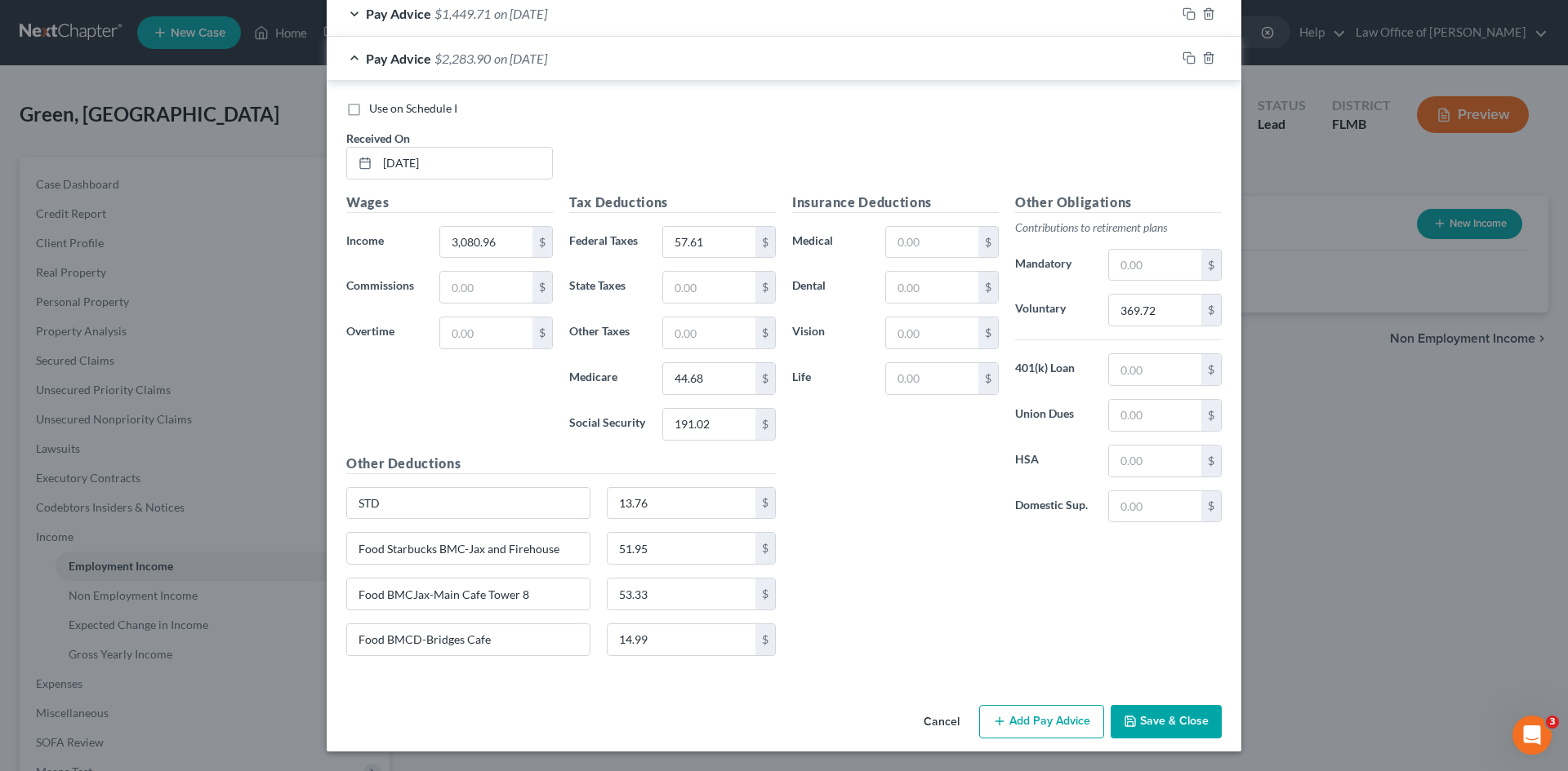
click at [869, 618] on div "Insurance Deductions Medical $ Dental $ Vision $ Life $ Other Obligations Contr…" at bounding box center [1006, 431] width 445 height 476
click at [1175, 720] on button "Save & Close" at bounding box center [1166, 722] width 111 height 34
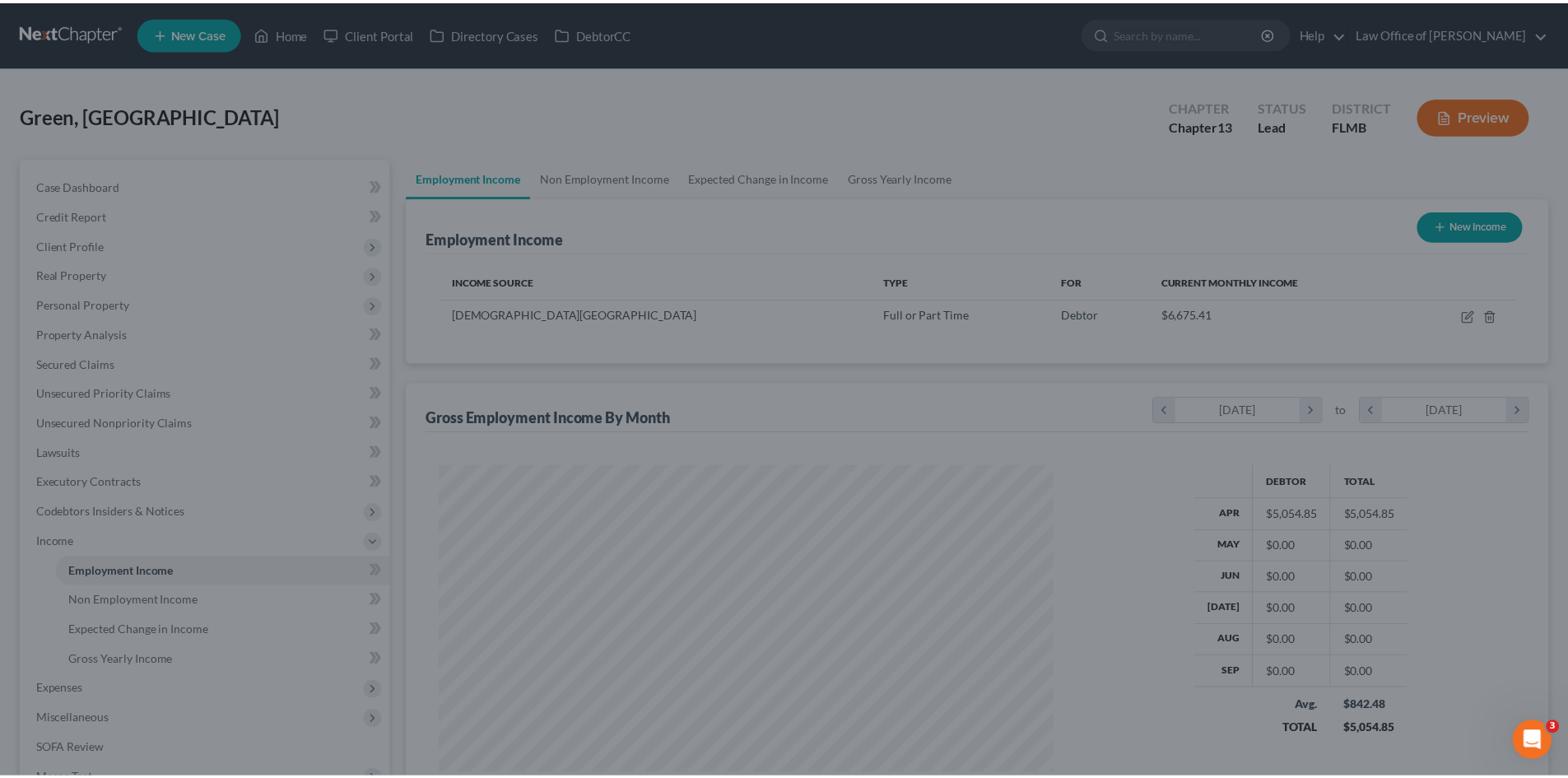
scroll to position [307, 647]
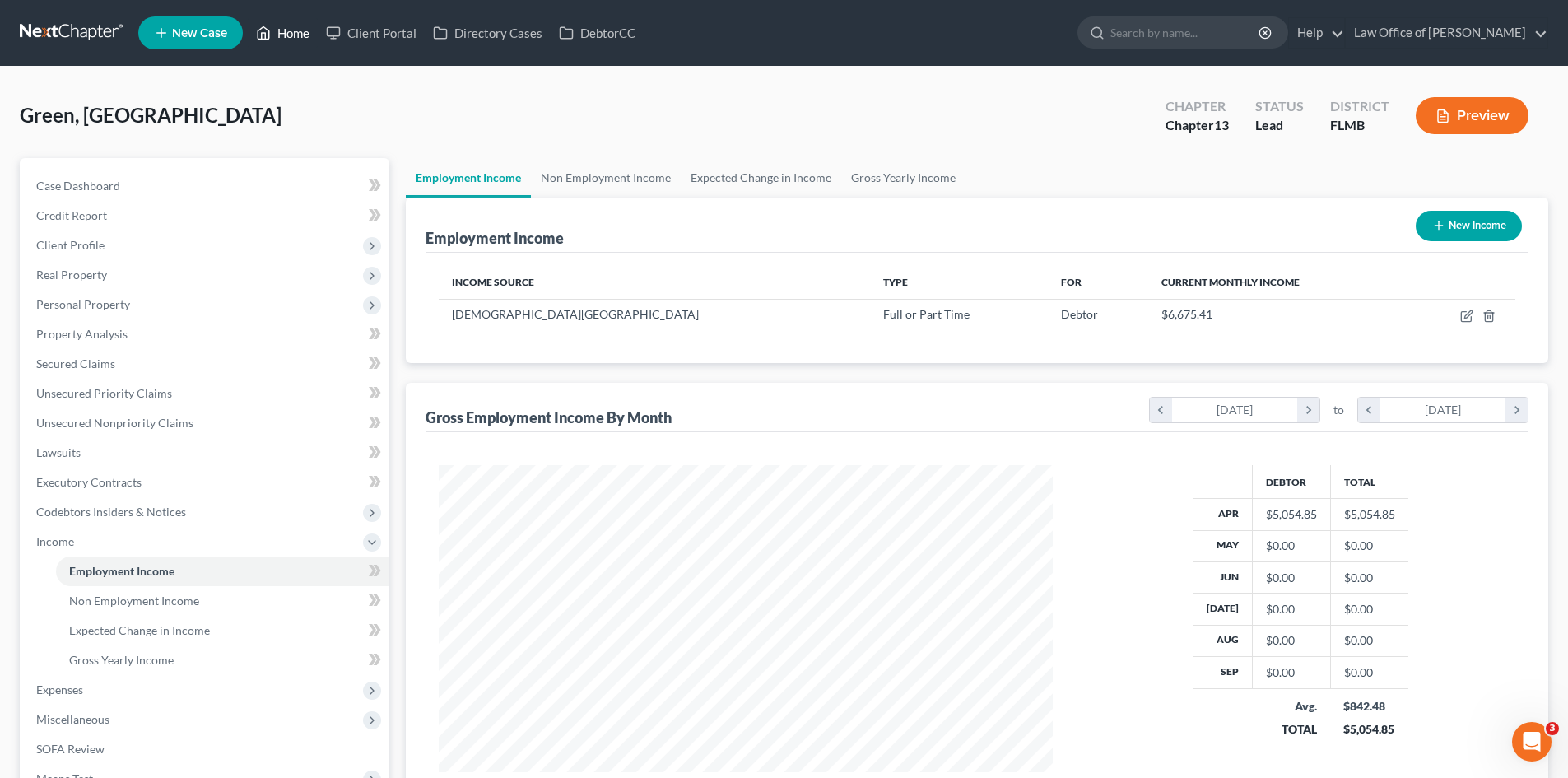
click at [281, 29] on link "Home" at bounding box center [282, 33] width 70 height 30
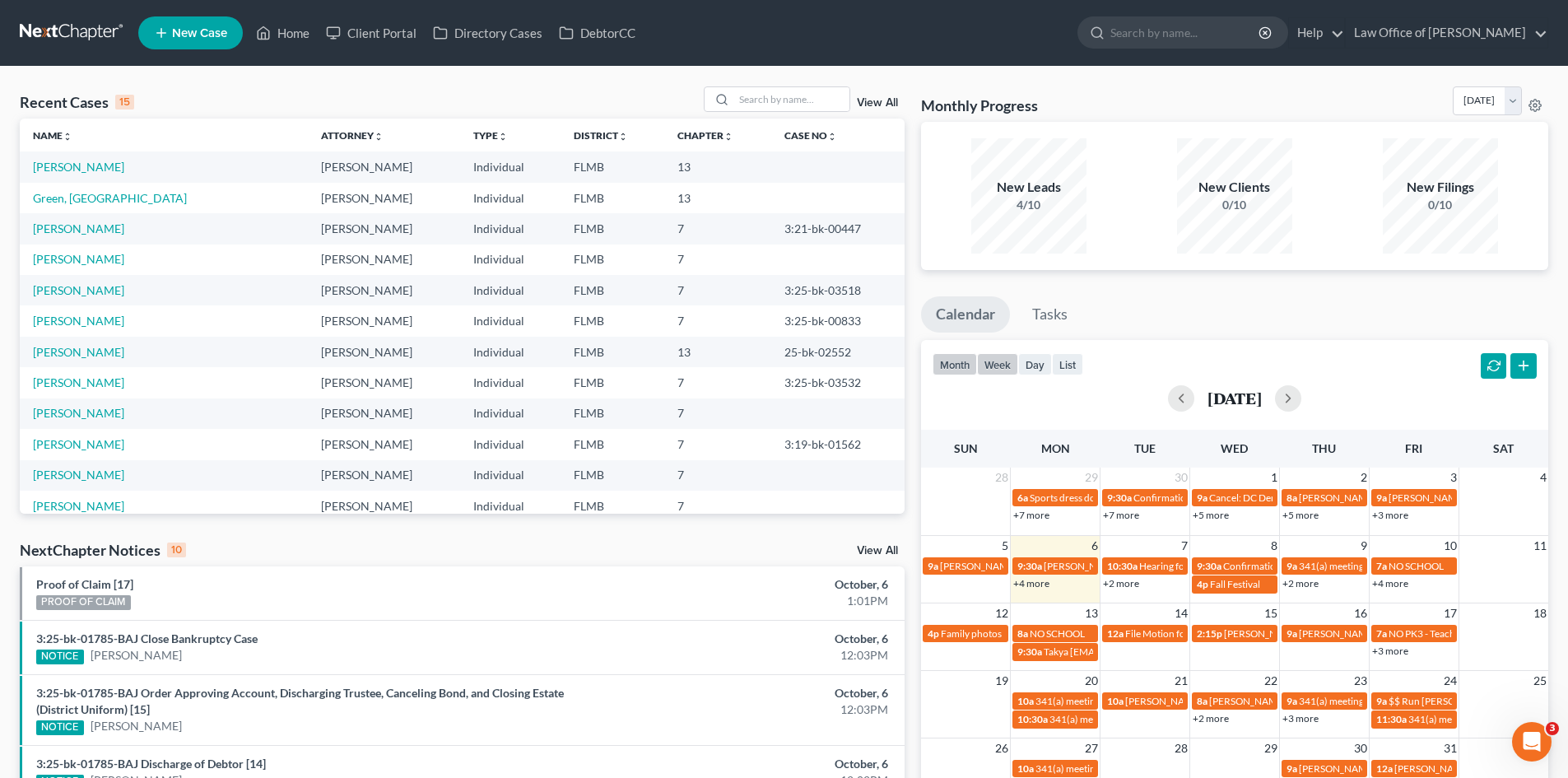
click at [1005, 365] on button "week" at bounding box center [998, 364] width 41 height 23
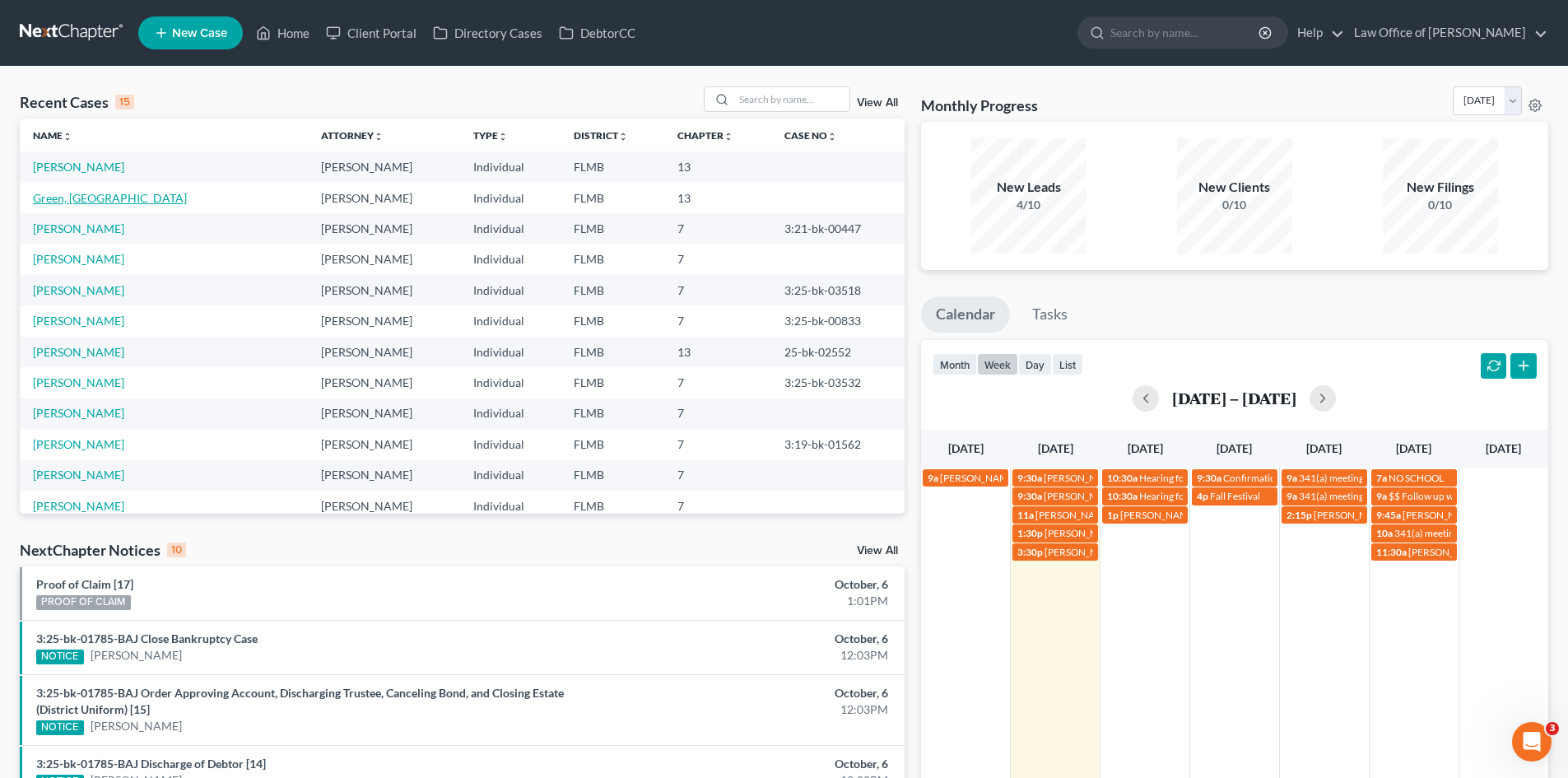
click at [70, 195] on link "Green, [GEOGRAPHIC_DATA]" at bounding box center [110, 198] width 154 height 14
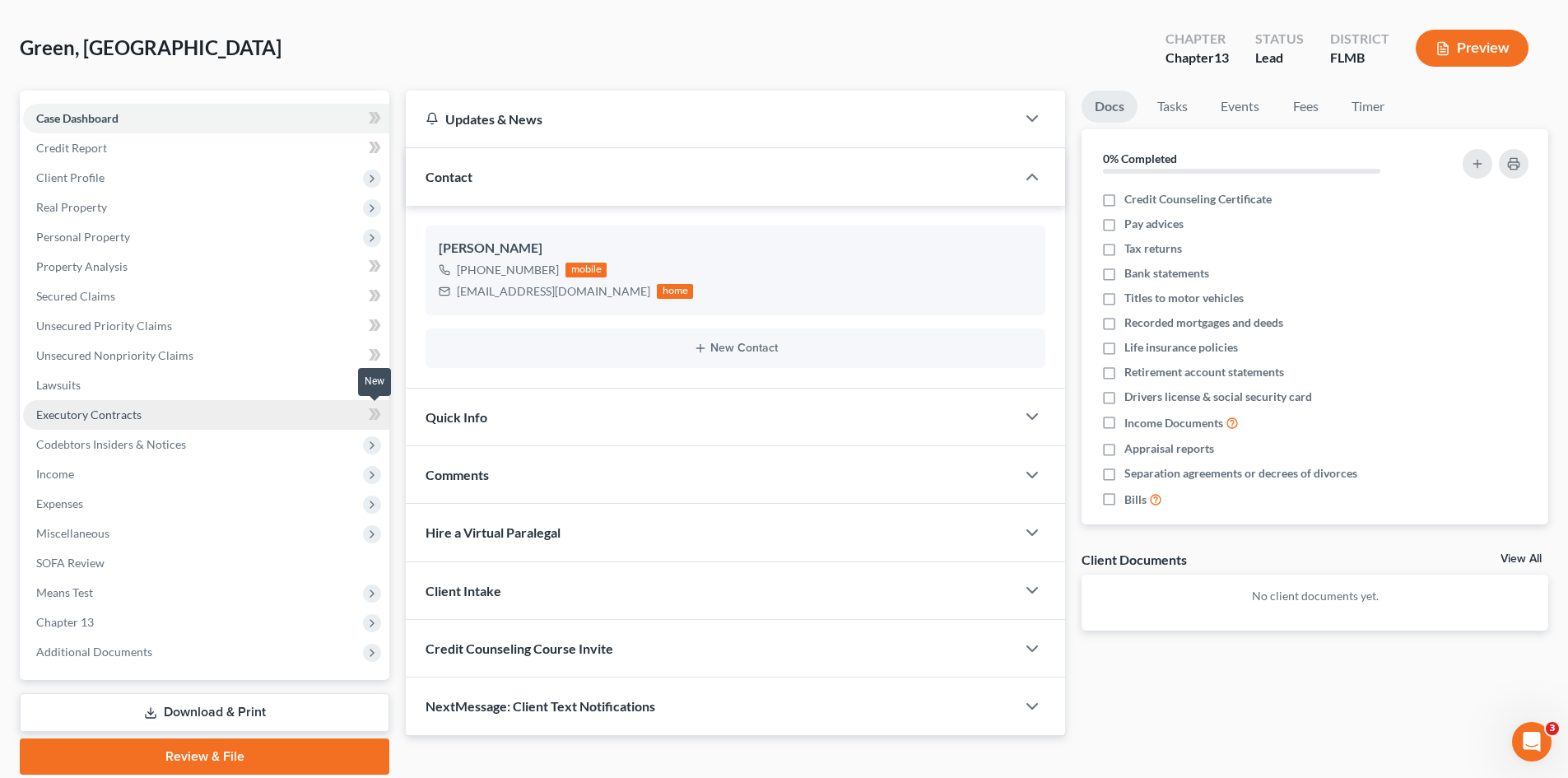
scroll to position [126, 0]
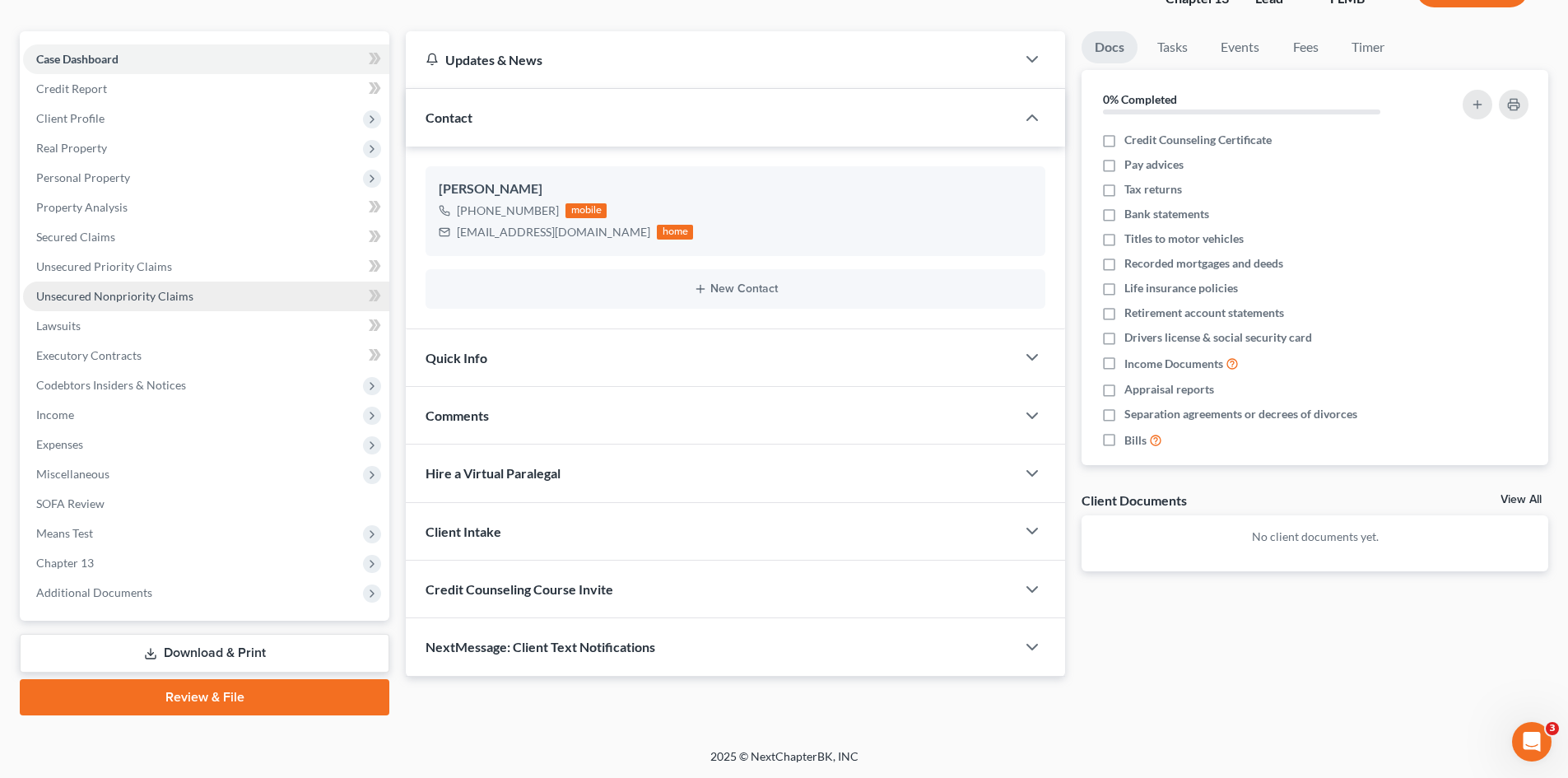
click at [136, 295] on span "Unsecured Nonpriority Claims" at bounding box center [114, 296] width 157 height 14
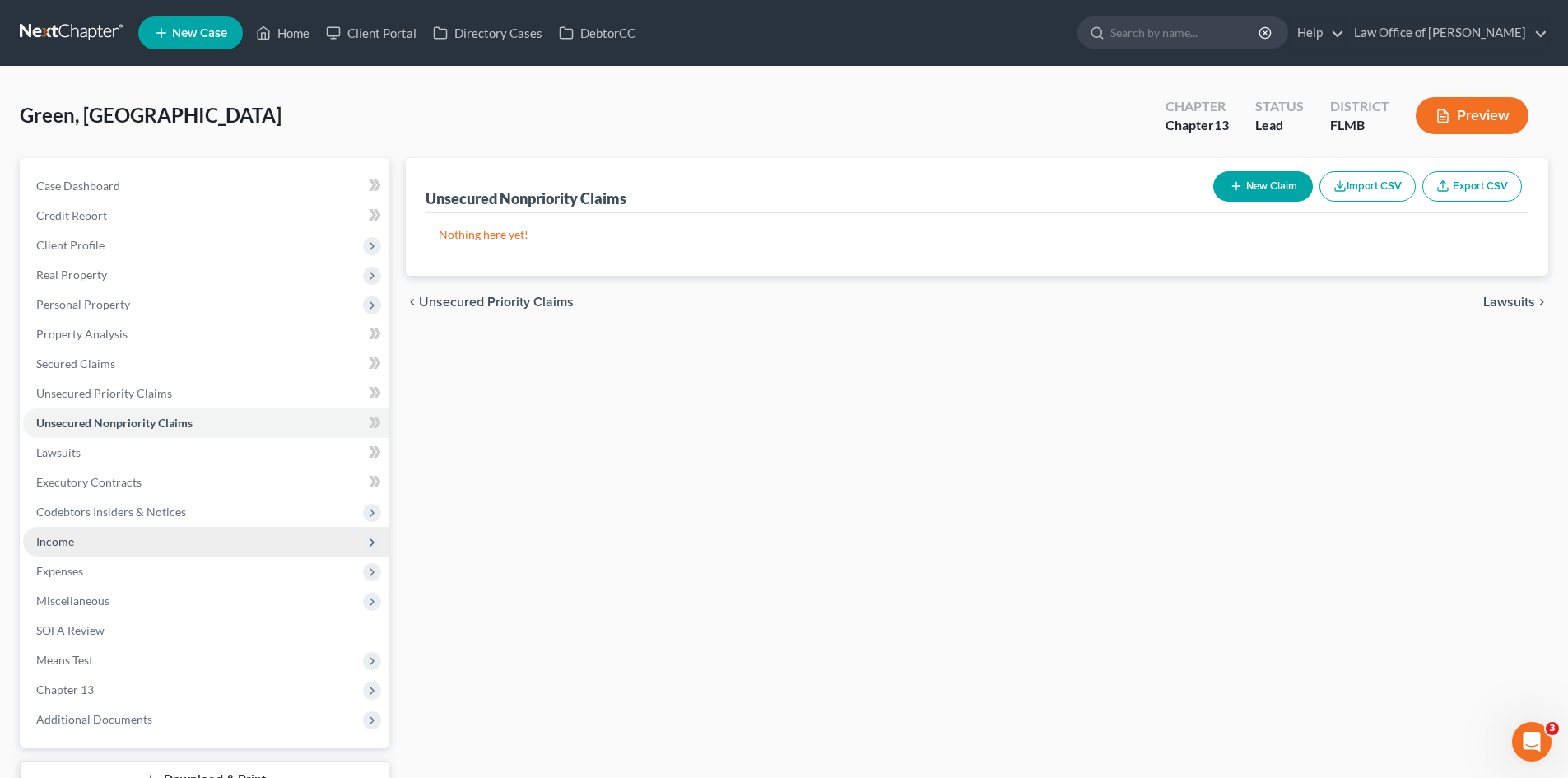
click at [59, 544] on span "Income" at bounding box center [55, 541] width 37 height 14
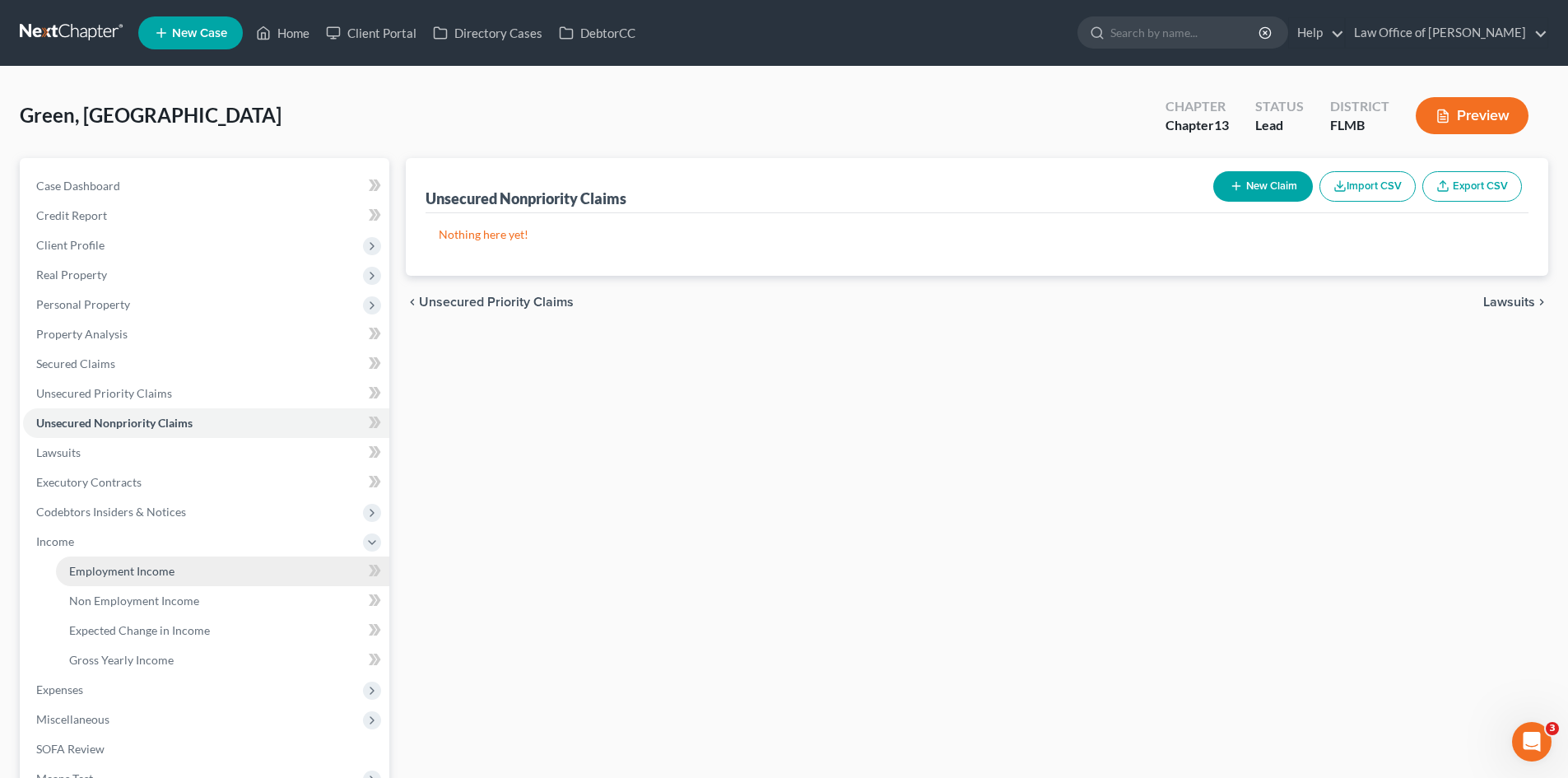
click at [158, 582] on link "Employment Income" at bounding box center [223, 572] width 334 height 30
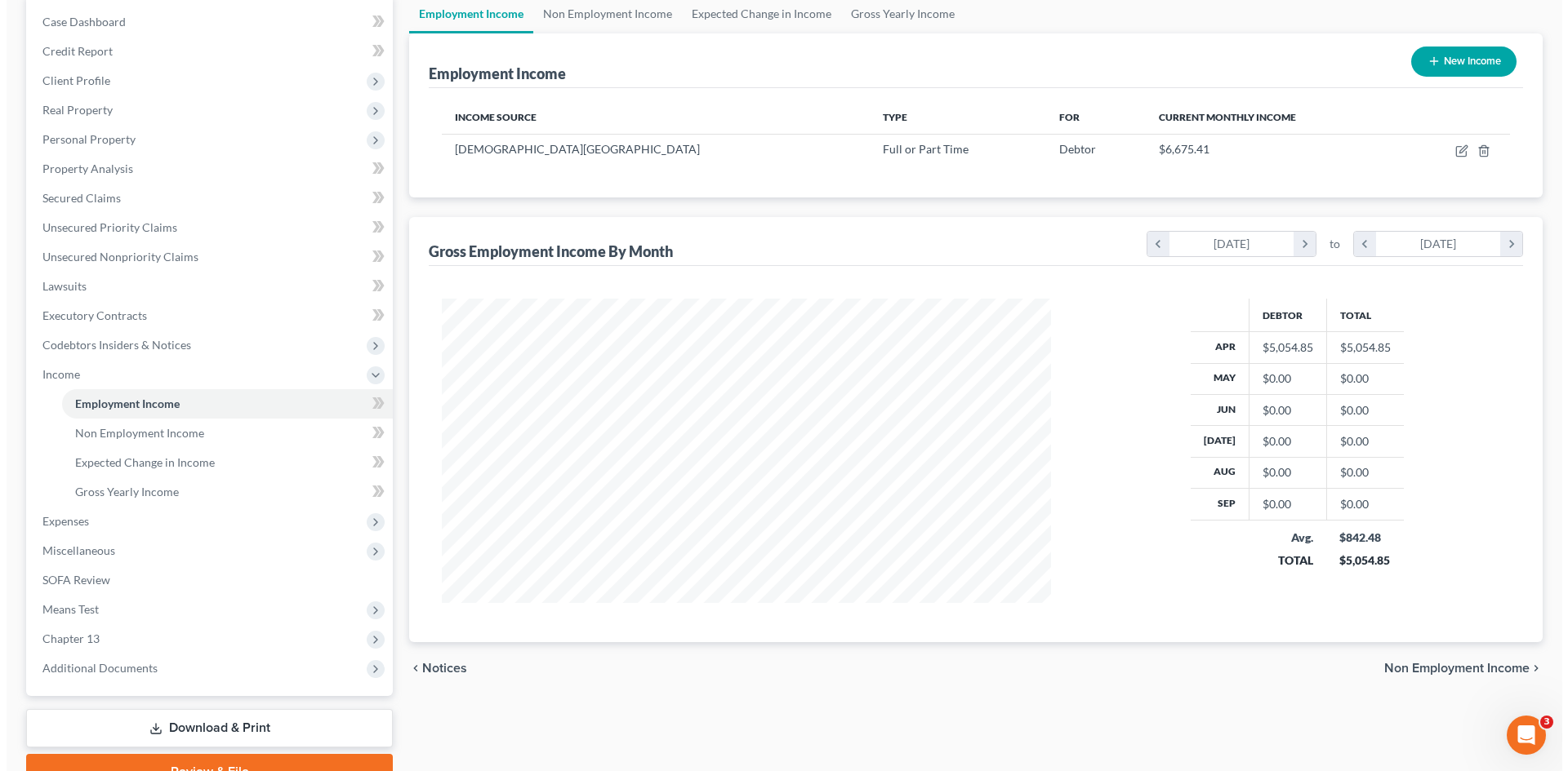
scroll to position [163, 0]
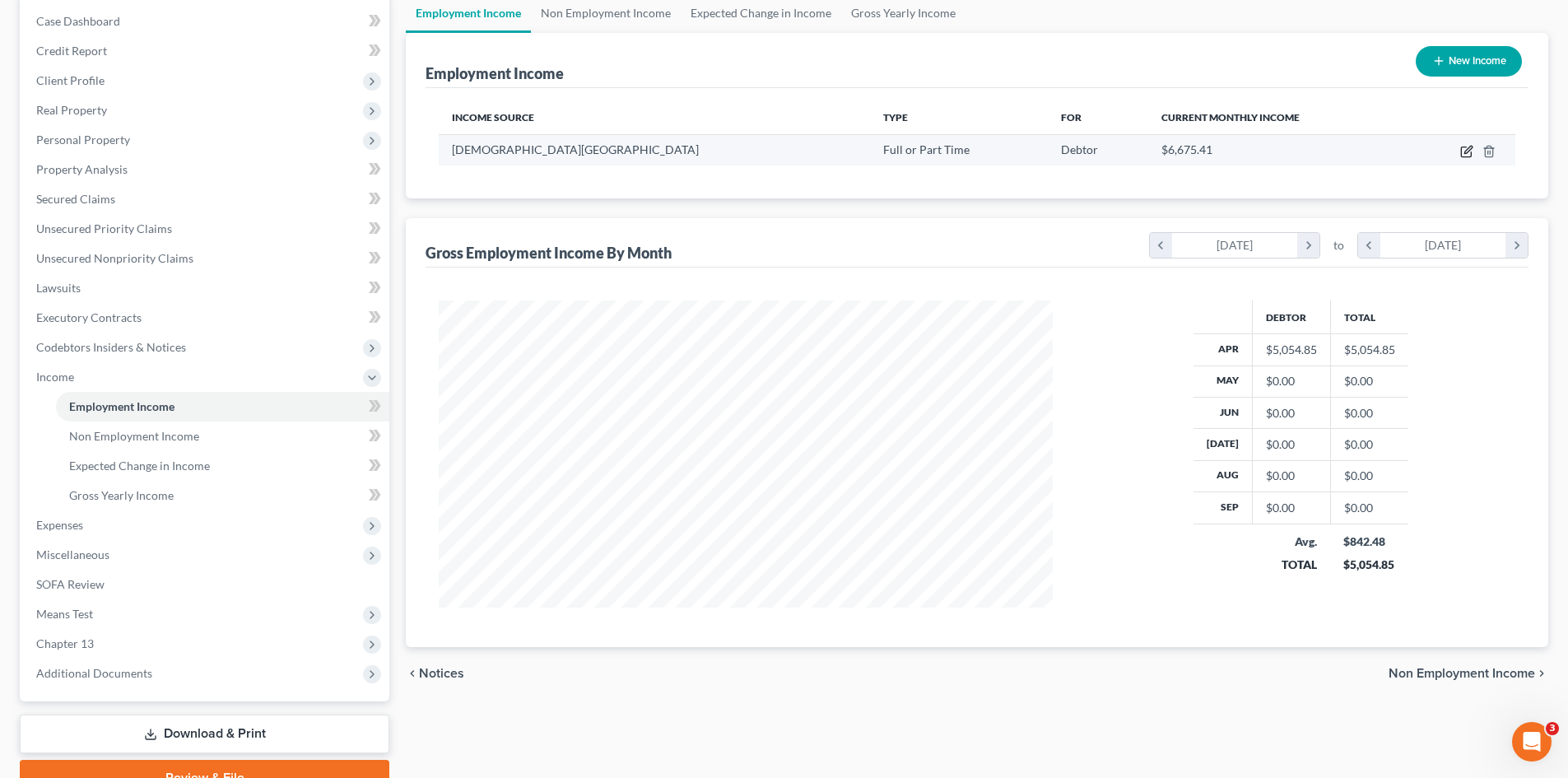
click at [1466, 146] on icon "button" at bounding box center [1466, 151] width 13 height 13
select select "0"
select select "9"
select select "2"
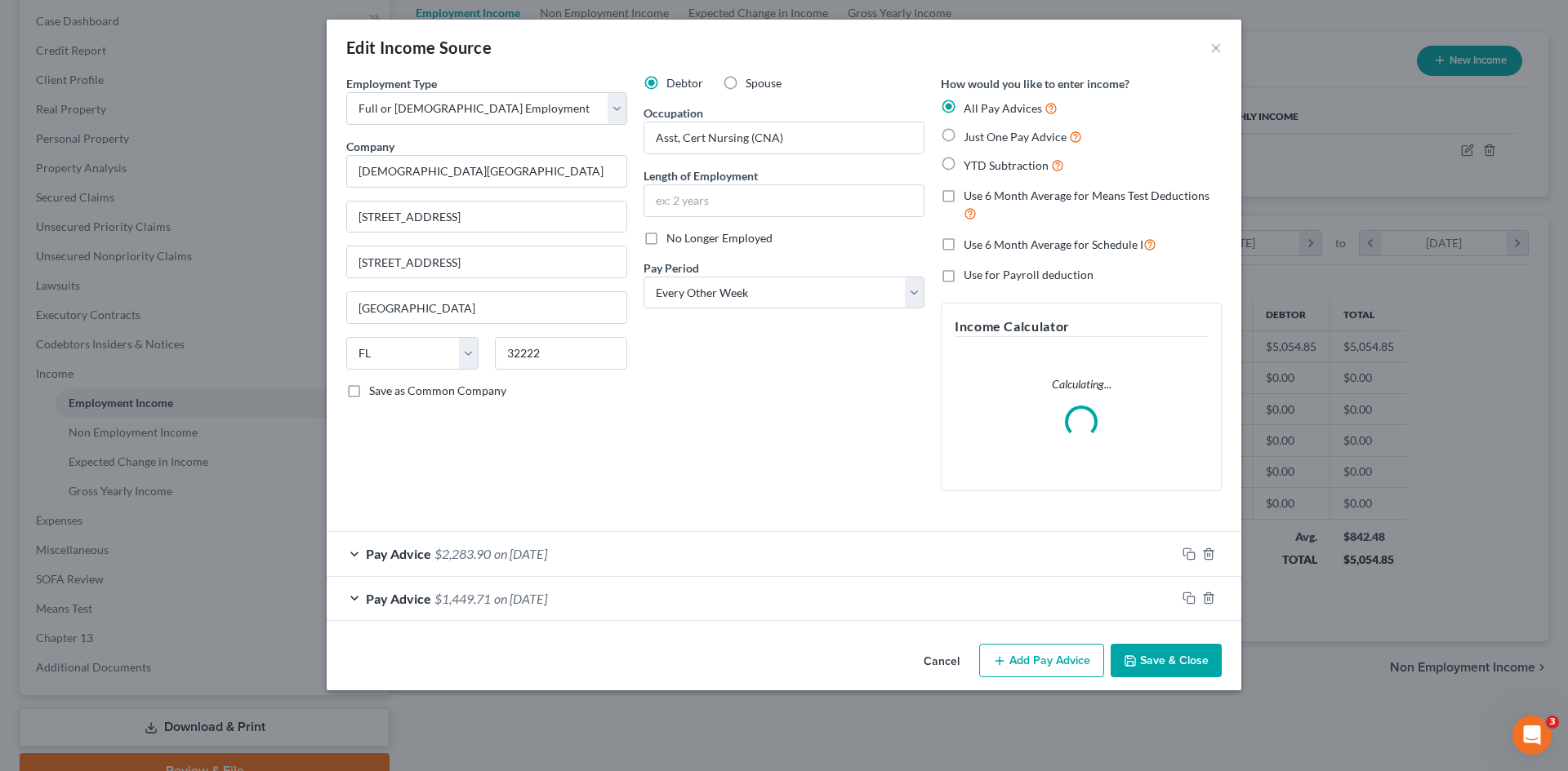
scroll to position [307, 648]
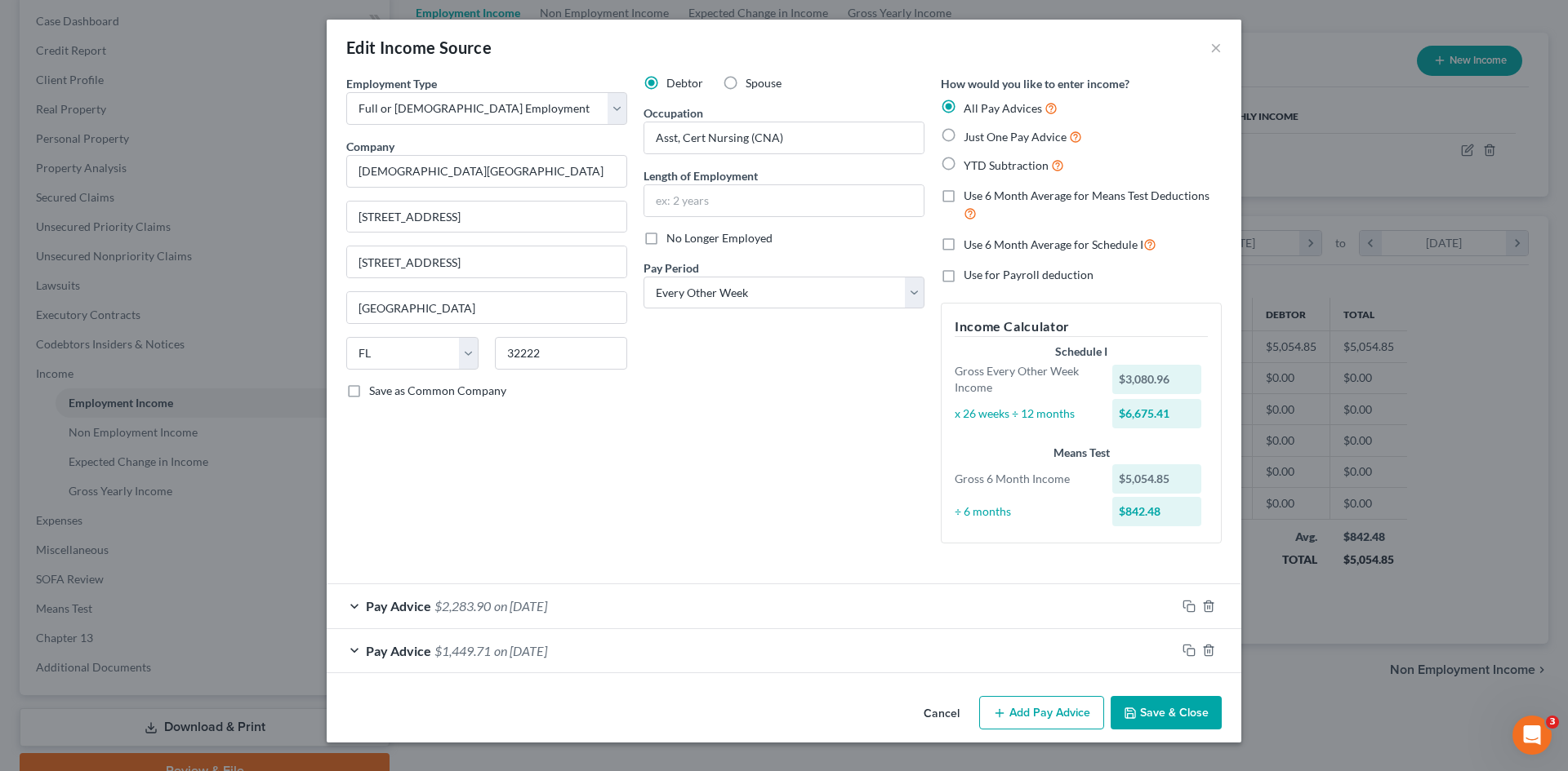
click at [539, 602] on span "on [DATE]" at bounding box center [521, 607] width 53 height 16
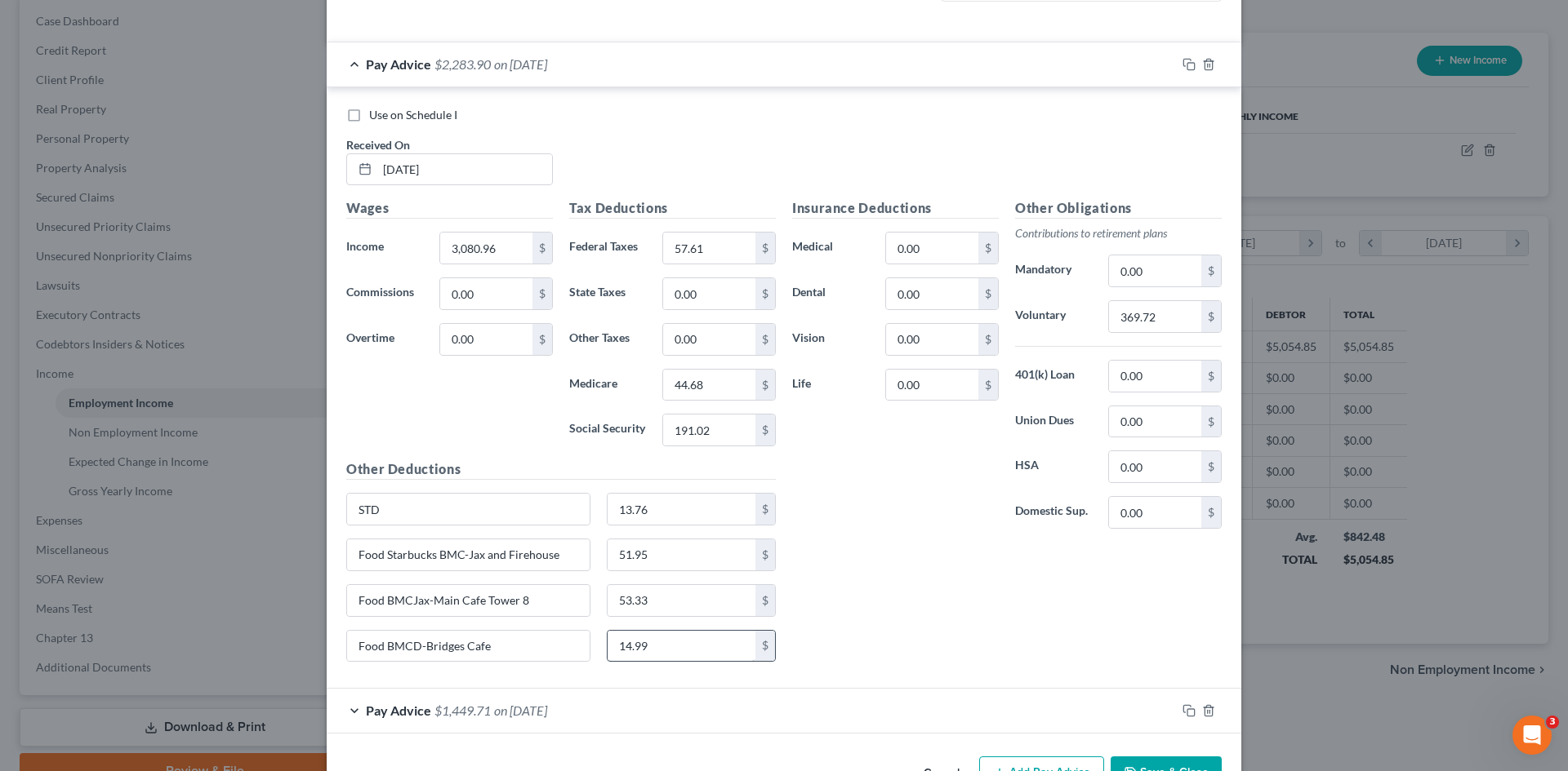
scroll to position [571, 0]
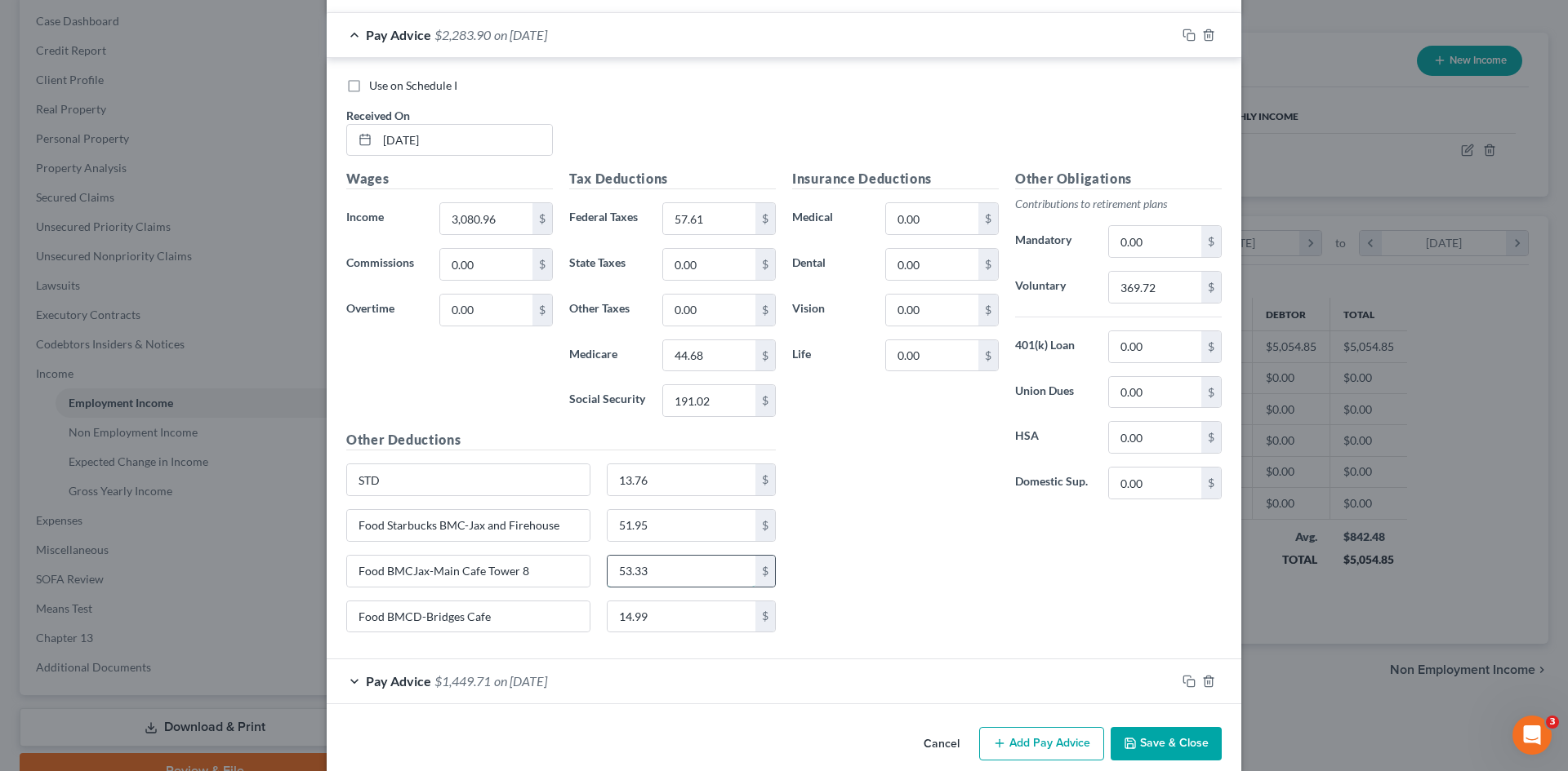
click at [680, 559] on input "53.33" at bounding box center [682, 571] width 149 height 31
type input "52.90"
click at [892, 515] on div "Insurance Deductions Medical 0.00 $ Dental 0.00 $ Vision 0.00 $ Life 0.00 $ Oth…" at bounding box center [1006, 407] width 445 height 476
click at [1182, 30] on icon "button" at bounding box center [1188, 34] width 13 height 13
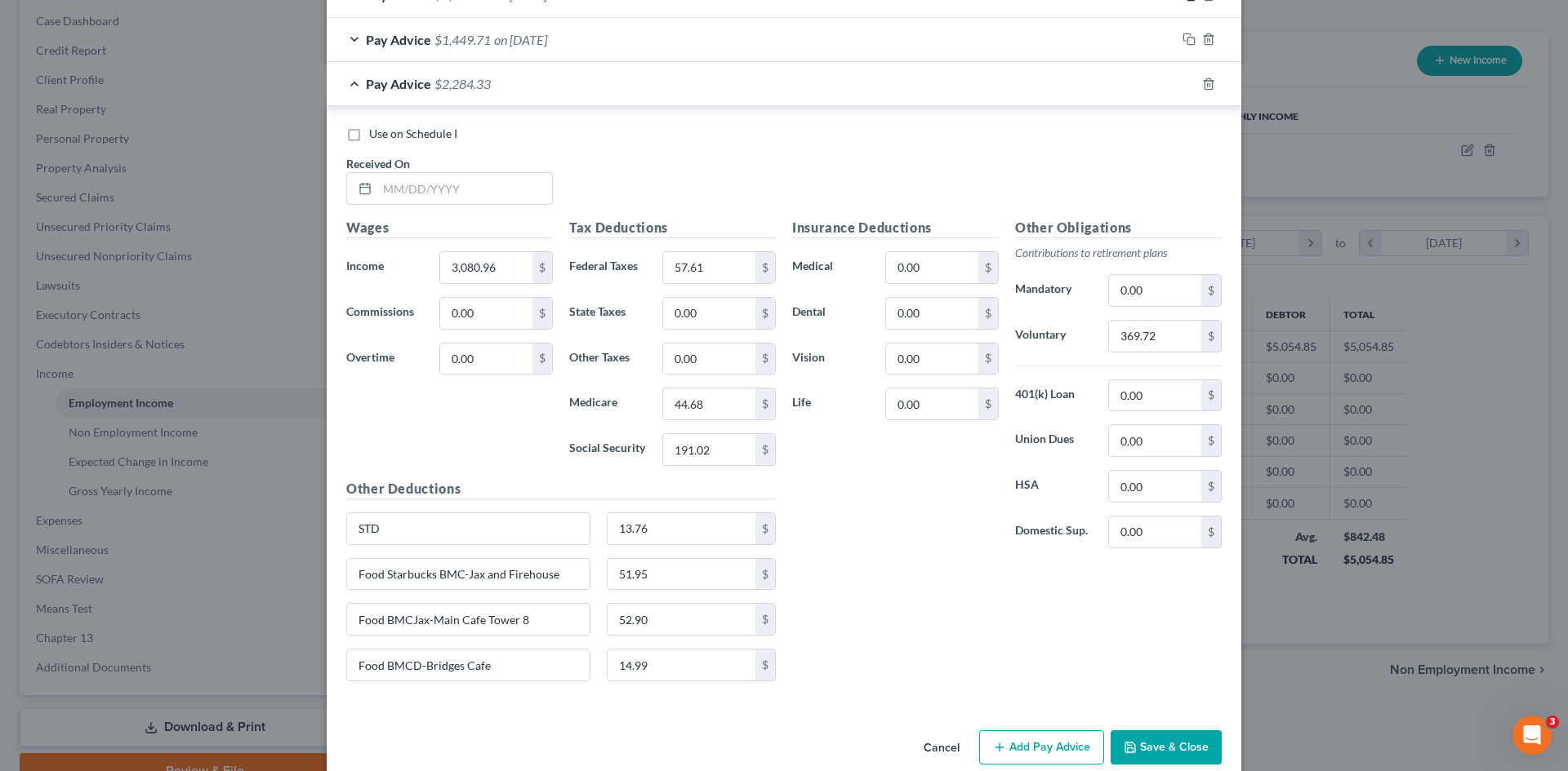
scroll to position [638, 0]
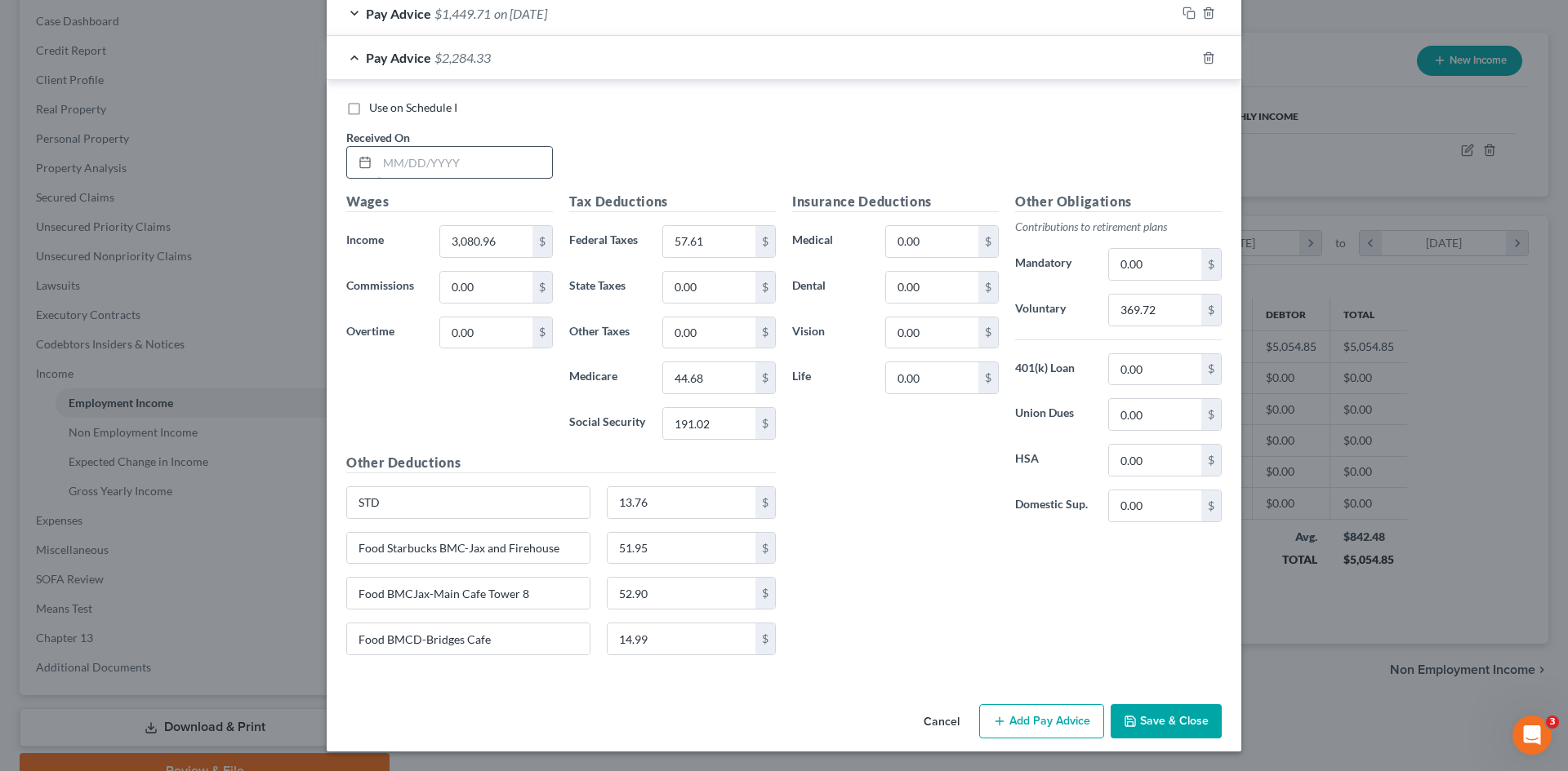
drag, startPoint x: 427, startPoint y: 173, endPoint x: 396, endPoint y: 173, distance: 31.0
click at [428, 176] on input "text" at bounding box center [464, 162] width 175 height 31
type input "[DATE]"
click at [490, 250] on input "3,080.96" at bounding box center [486, 242] width 92 height 31
type input "1,991.37"
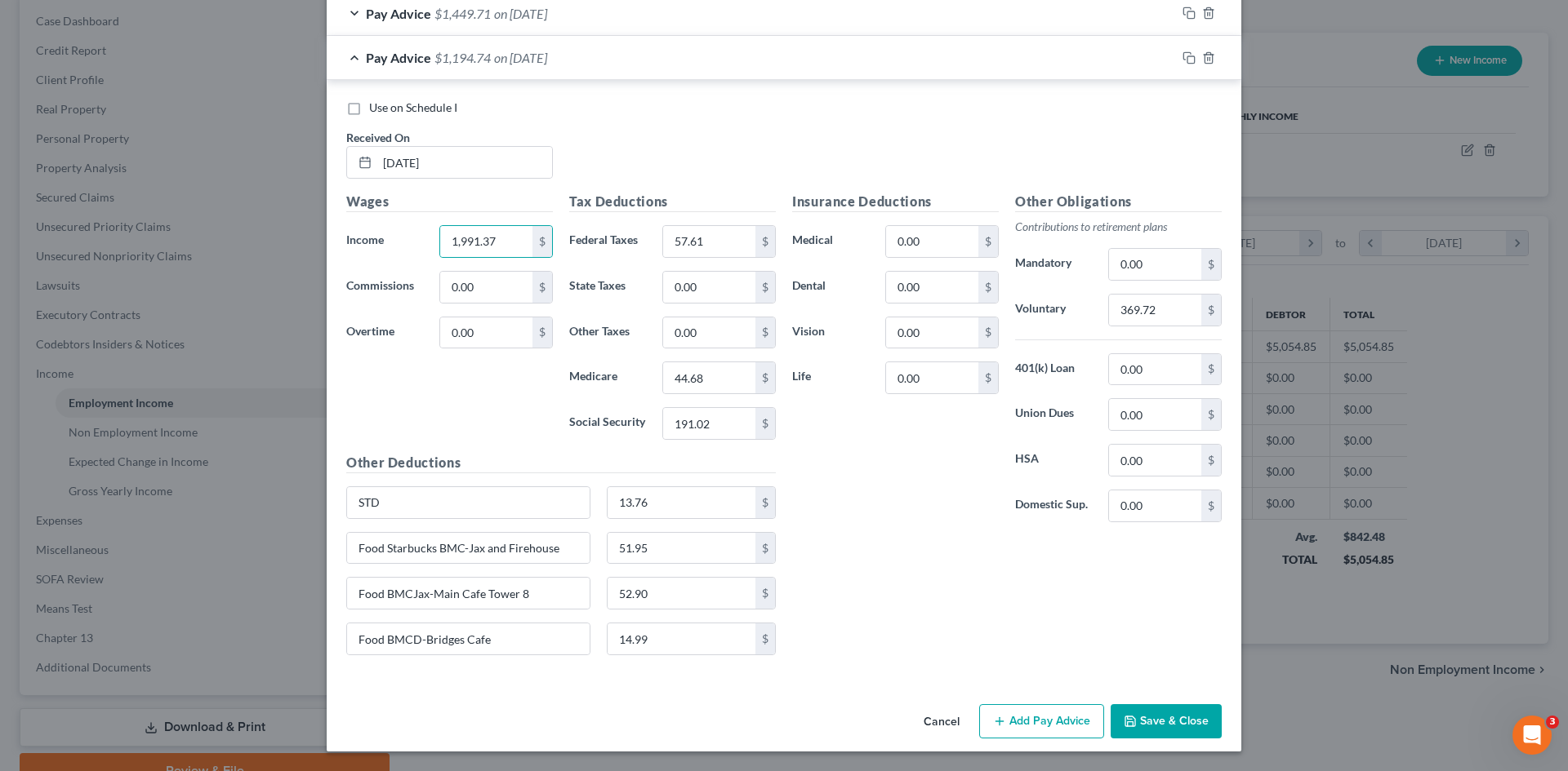
click at [525, 386] on div "Wages Income * 1,991.37 $ Commissions 0.00 $ Overtime 0.00 $" at bounding box center [449, 322] width 223 height 261
click at [677, 235] on input "57.61" at bounding box center [709, 242] width 92 height 31
type input "0.00"
click at [711, 374] on input "44.68" at bounding box center [709, 378] width 92 height 31
type input "28.87"
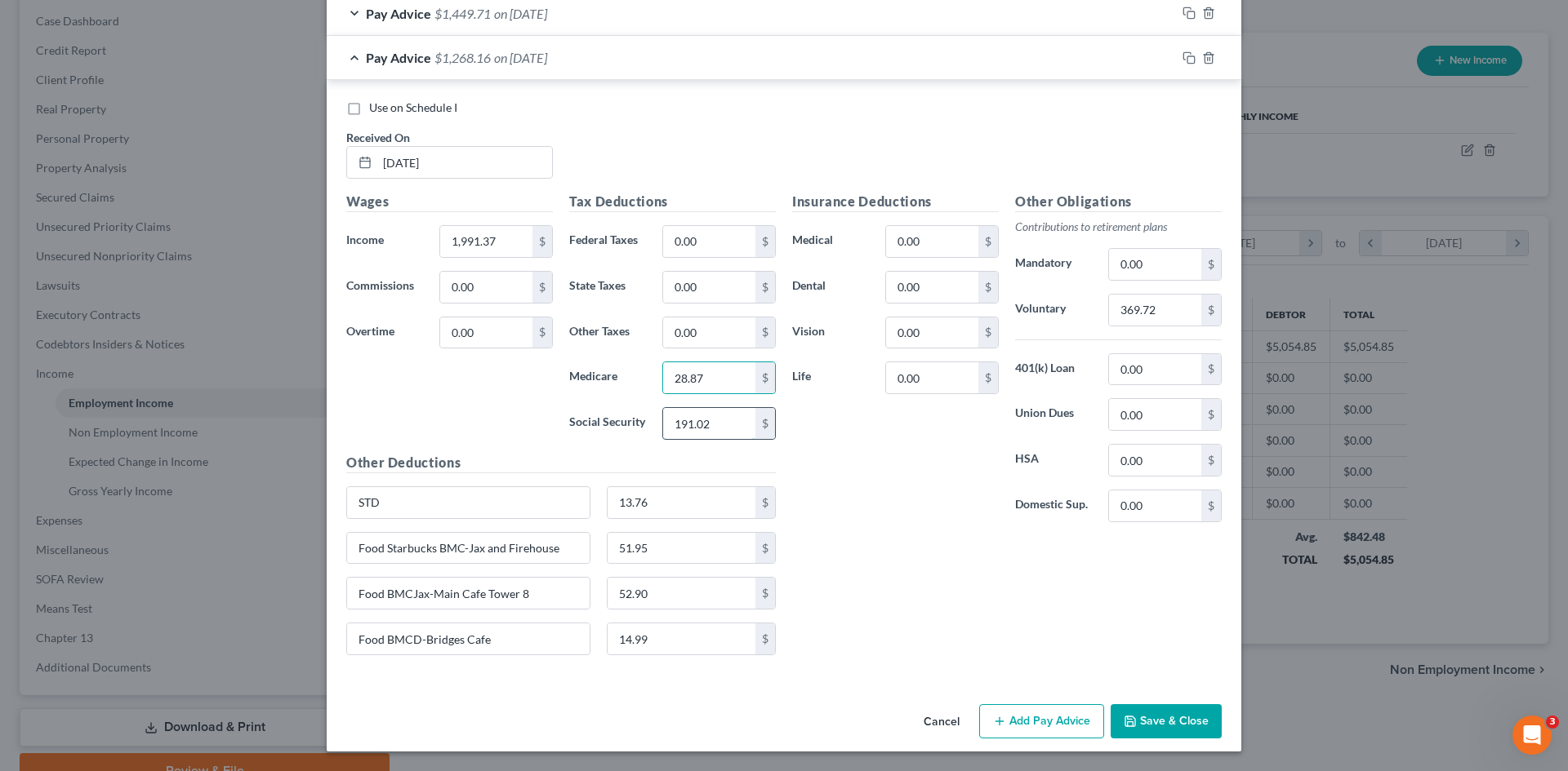
click at [721, 430] on input "191.02" at bounding box center [709, 424] width 92 height 31
type input "123.46"
click at [857, 513] on div "Insurance Deductions Medical 0.00 $ Dental 0.00 $ Vision 0.00 $ Life 0.00 $" at bounding box center [896, 363] width 223 height 343
click at [1160, 315] on input "369.72" at bounding box center [1155, 310] width 92 height 31
click at [850, 597] on div "Insurance Deductions Medical 0.00 $ Dental 0.00 $ Vision 0.00 $ Life 0.00 $ Oth…" at bounding box center [1006, 430] width 445 height 476
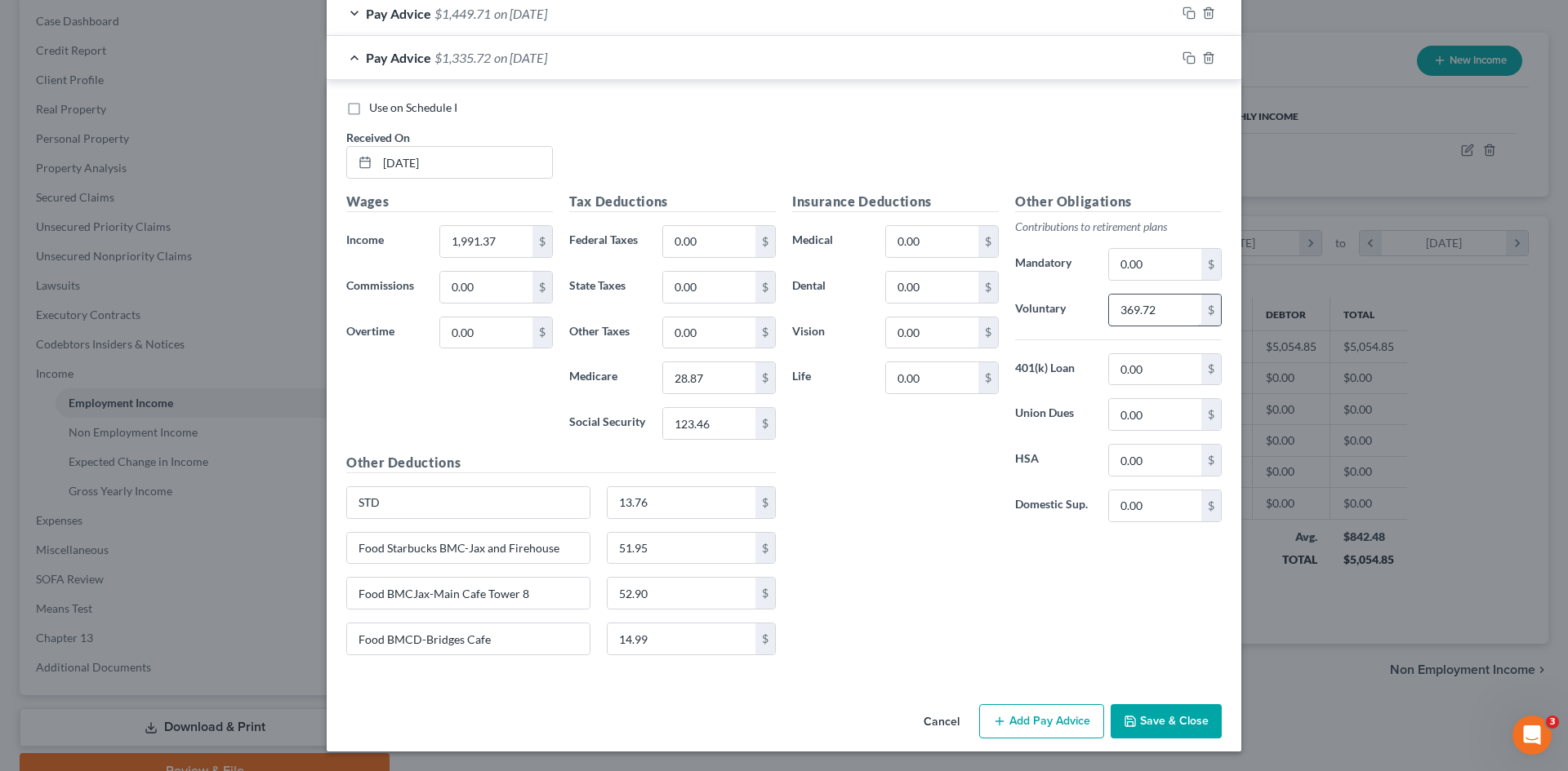
click at [1147, 309] on input "369.72" at bounding box center [1155, 310] width 92 height 31
type input "238.96"
click at [872, 500] on div "Insurance Deductions Medical 0.00 $ Dental 0.00 $ Vision 0.00 $ Life 0.00 $" at bounding box center [896, 363] width 223 height 343
click at [676, 647] on input "14.99" at bounding box center [682, 639] width 149 height 31
type input "18.41"
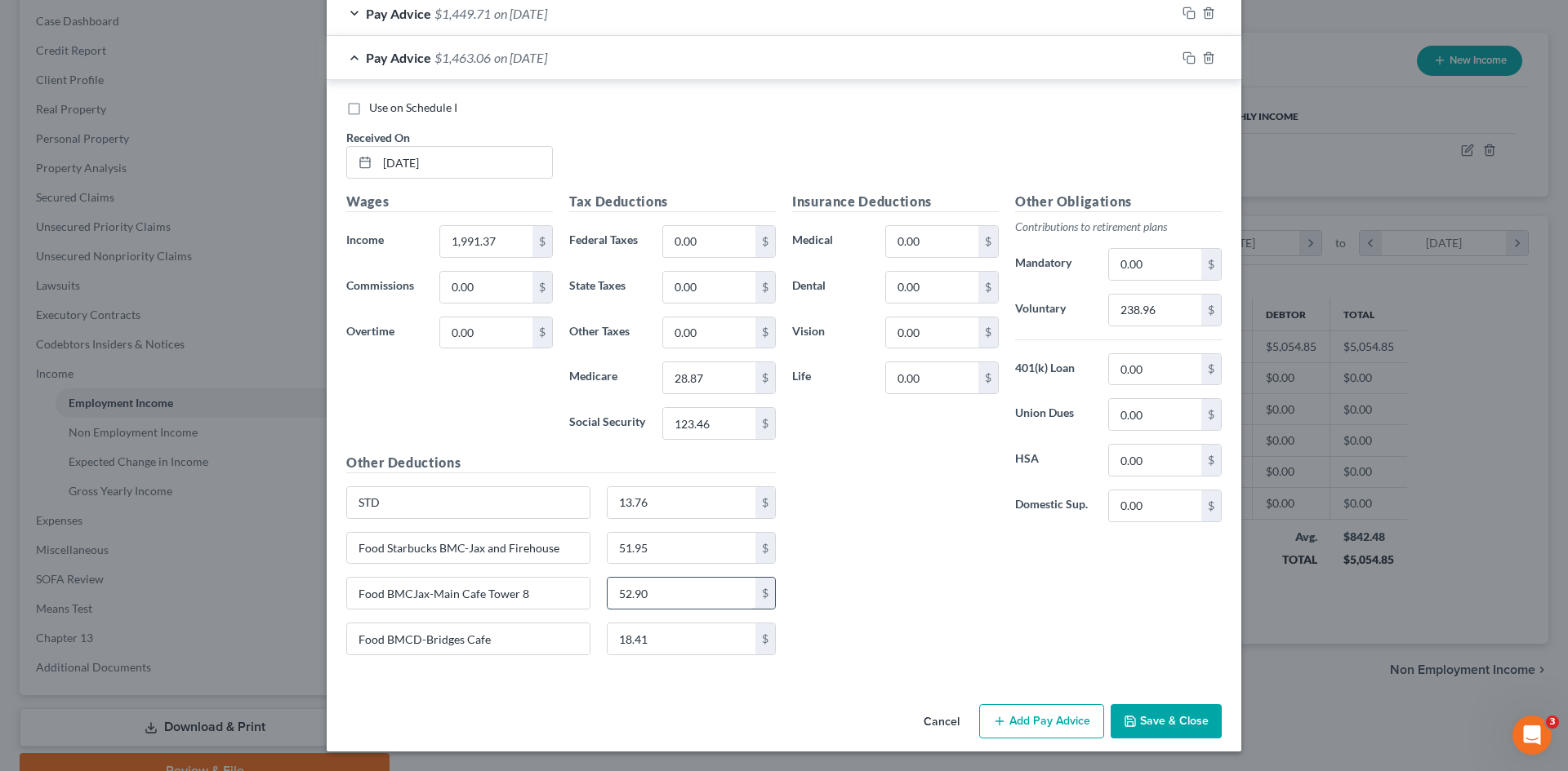
click at [675, 599] on input "52.90" at bounding box center [682, 594] width 149 height 31
type input "27.31"
click at [647, 553] on input "51.95" at bounding box center [682, 549] width 149 height 31
type input "50.68"
click at [952, 558] on div "Insurance Deductions Medical 0.00 $ Dental 0.00 $ Vision 0.00 $ Life 0.00 $ Oth…" at bounding box center [1006, 430] width 445 height 476
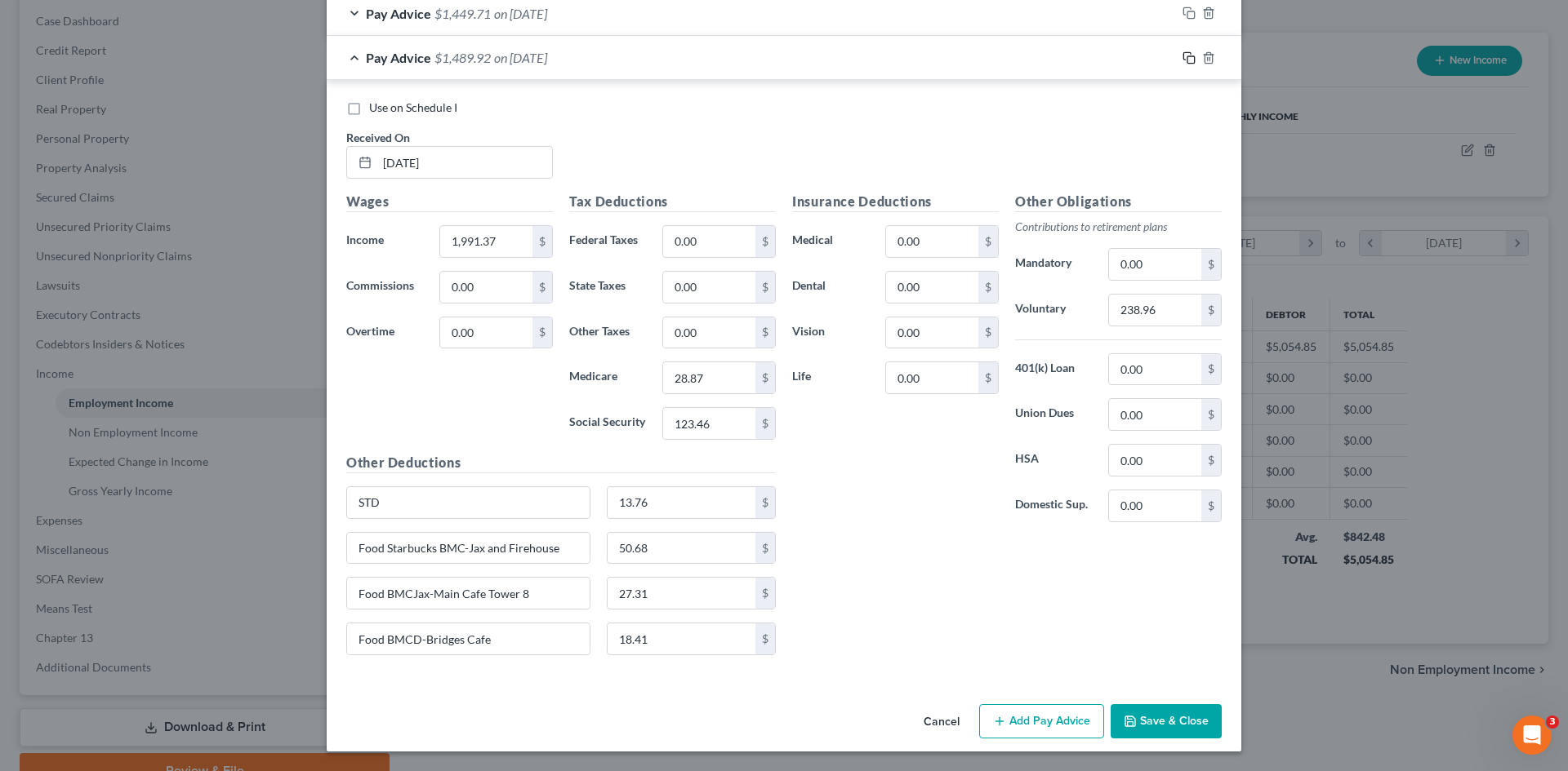
click at [1182, 52] on icon "button" at bounding box center [1188, 58] width 13 height 13
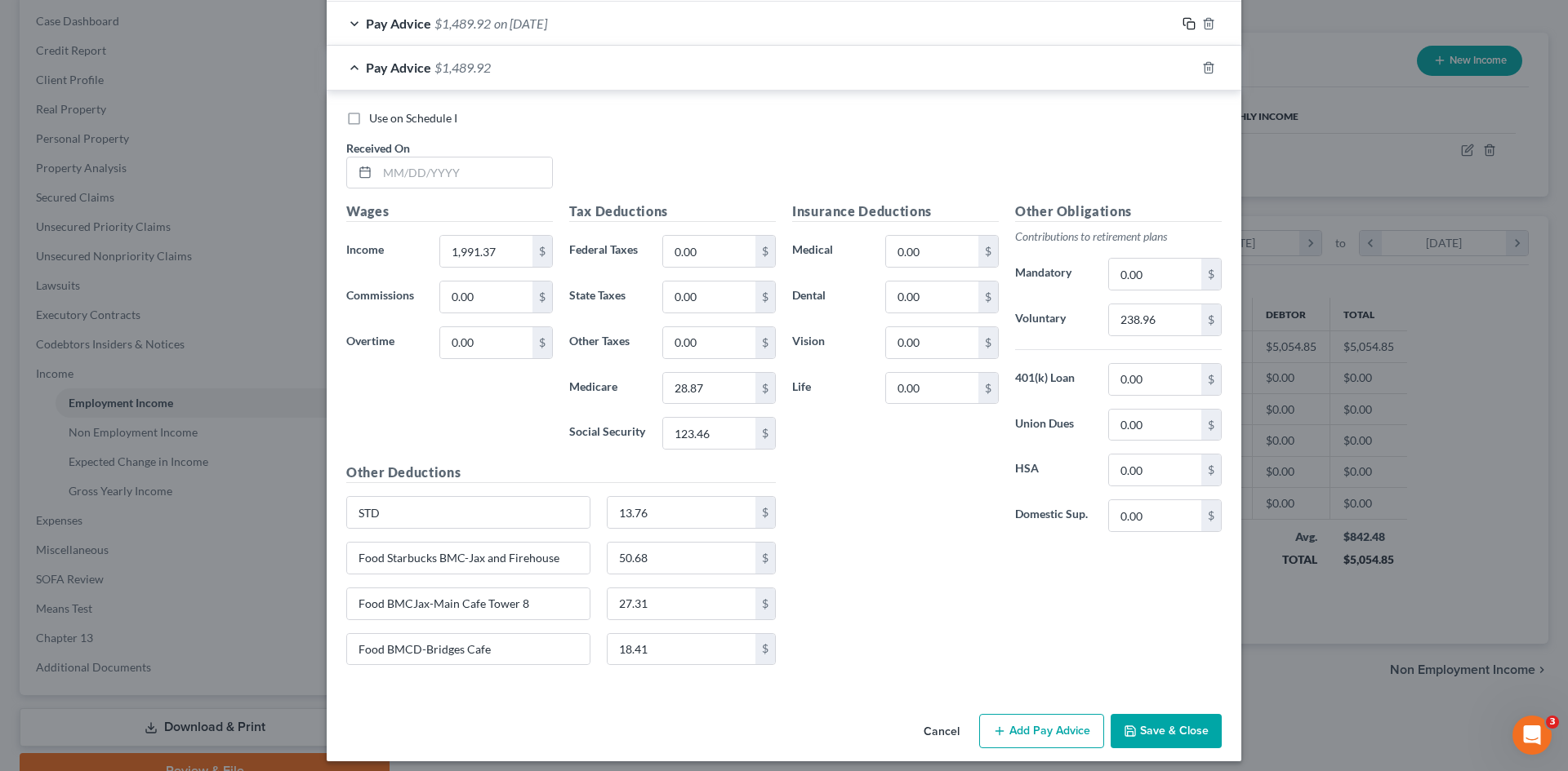
scroll to position [682, 0]
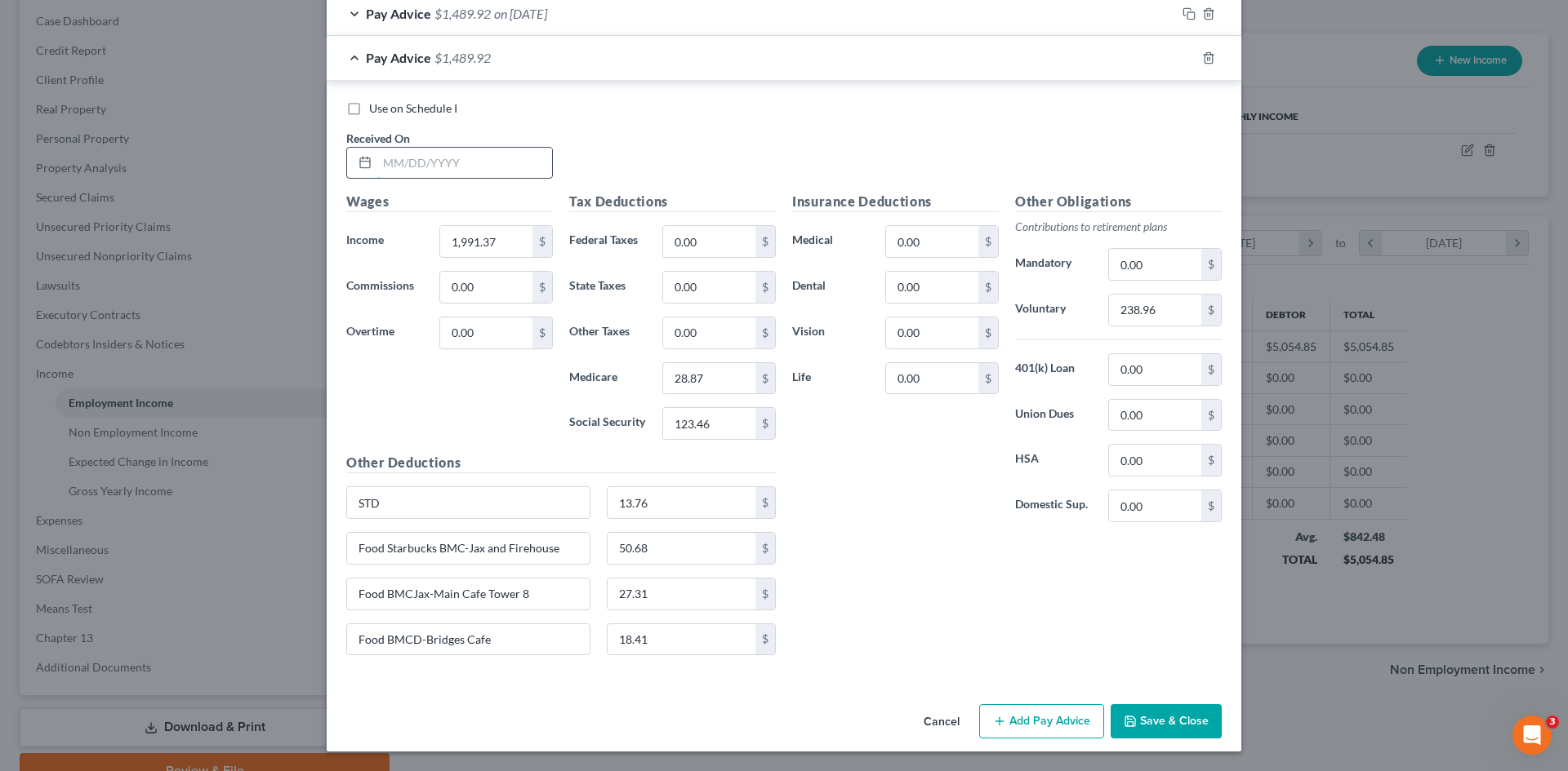
click at [490, 164] on input "text" at bounding box center [464, 163] width 175 height 31
type input "[DATE]"
click at [495, 242] on input "1,991.37" at bounding box center [486, 242] width 92 height 31
type input "2,489.34"
click at [517, 401] on div "Wages Income * 2,489.34 $ Commissions 0.00 $ Overtime 0.00 $" at bounding box center [449, 322] width 223 height 261
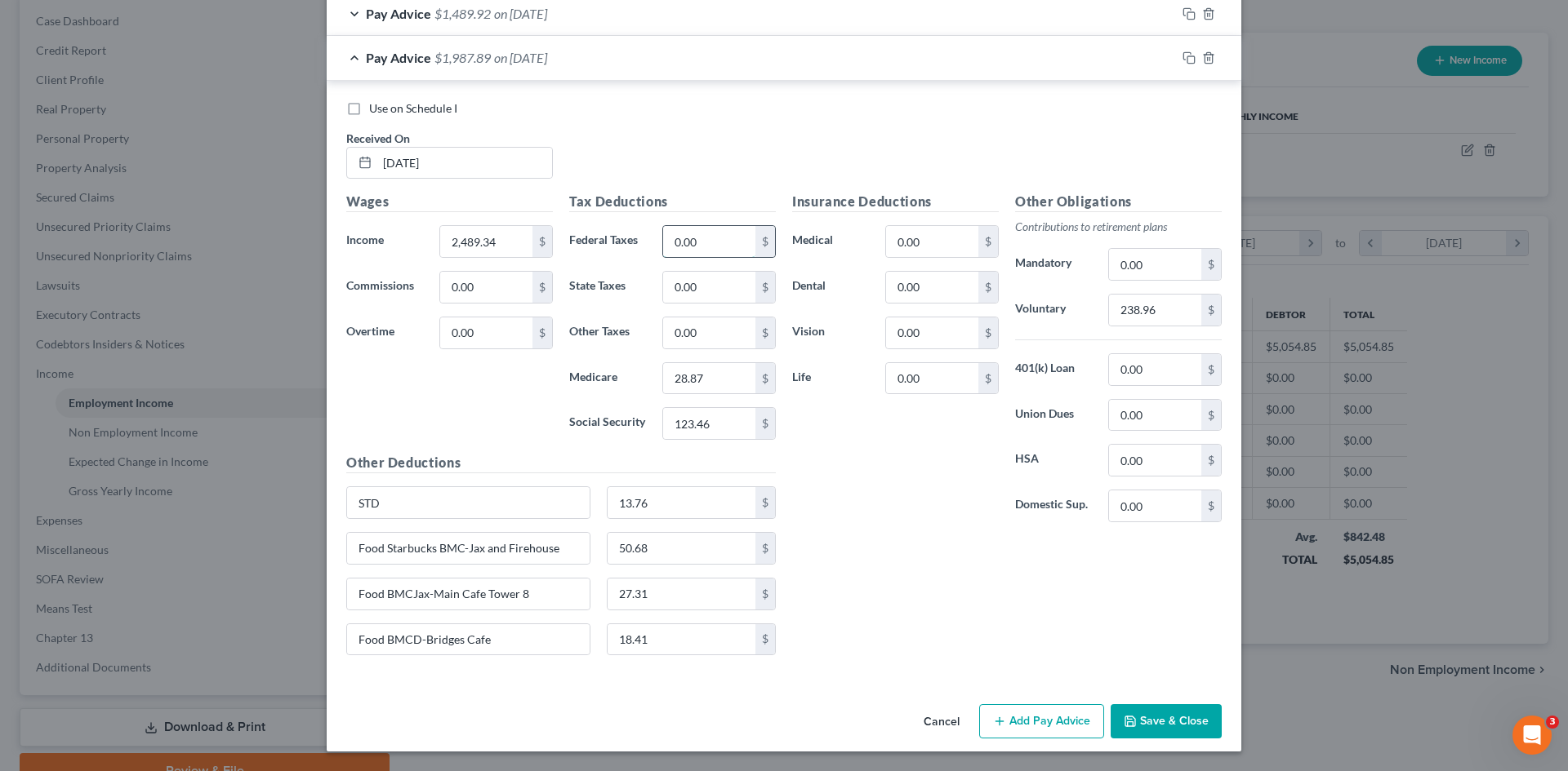
click at [707, 255] on input "0.00" at bounding box center [709, 242] width 92 height 31
type input "30.03"
click at [697, 379] on input "28.87" at bounding box center [709, 379] width 92 height 31
type input "36.10"
click at [702, 423] on input "123.46" at bounding box center [709, 424] width 92 height 31
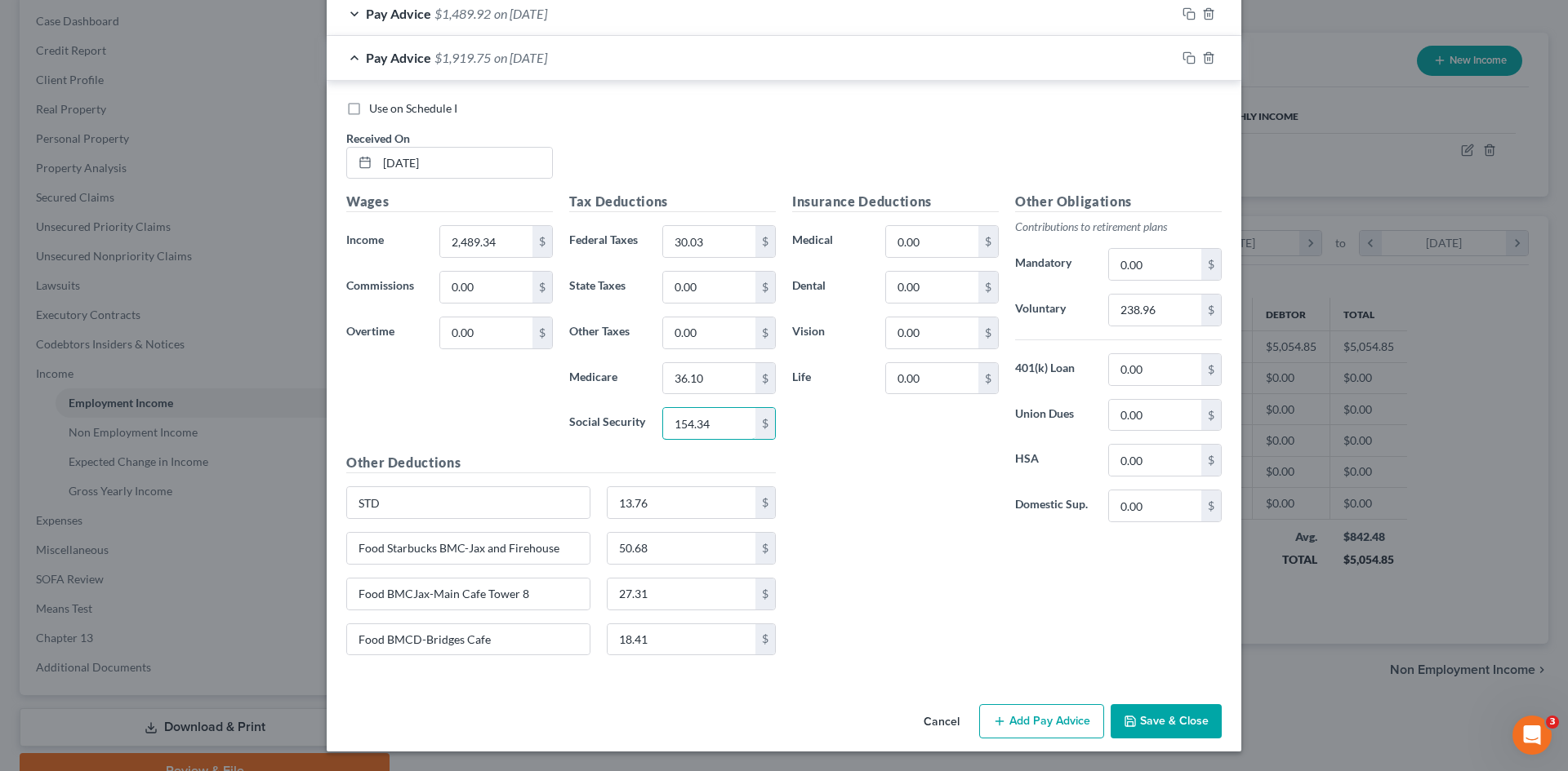
type input "154.34"
click at [888, 476] on div "Insurance Deductions Medical 0.00 $ Dental 0.00 $ Vision 0.00 $ Life 0.00 $" at bounding box center [896, 363] width 223 height 343
click at [1182, 312] on input "238.96" at bounding box center [1155, 310] width 92 height 31
type input "298.72"
click at [906, 554] on div "Insurance Deductions Medical 0.00 $ Dental 0.00 $ Vision 0.00 $ Life 0.00 $ Oth…" at bounding box center [1006, 430] width 445 height 476
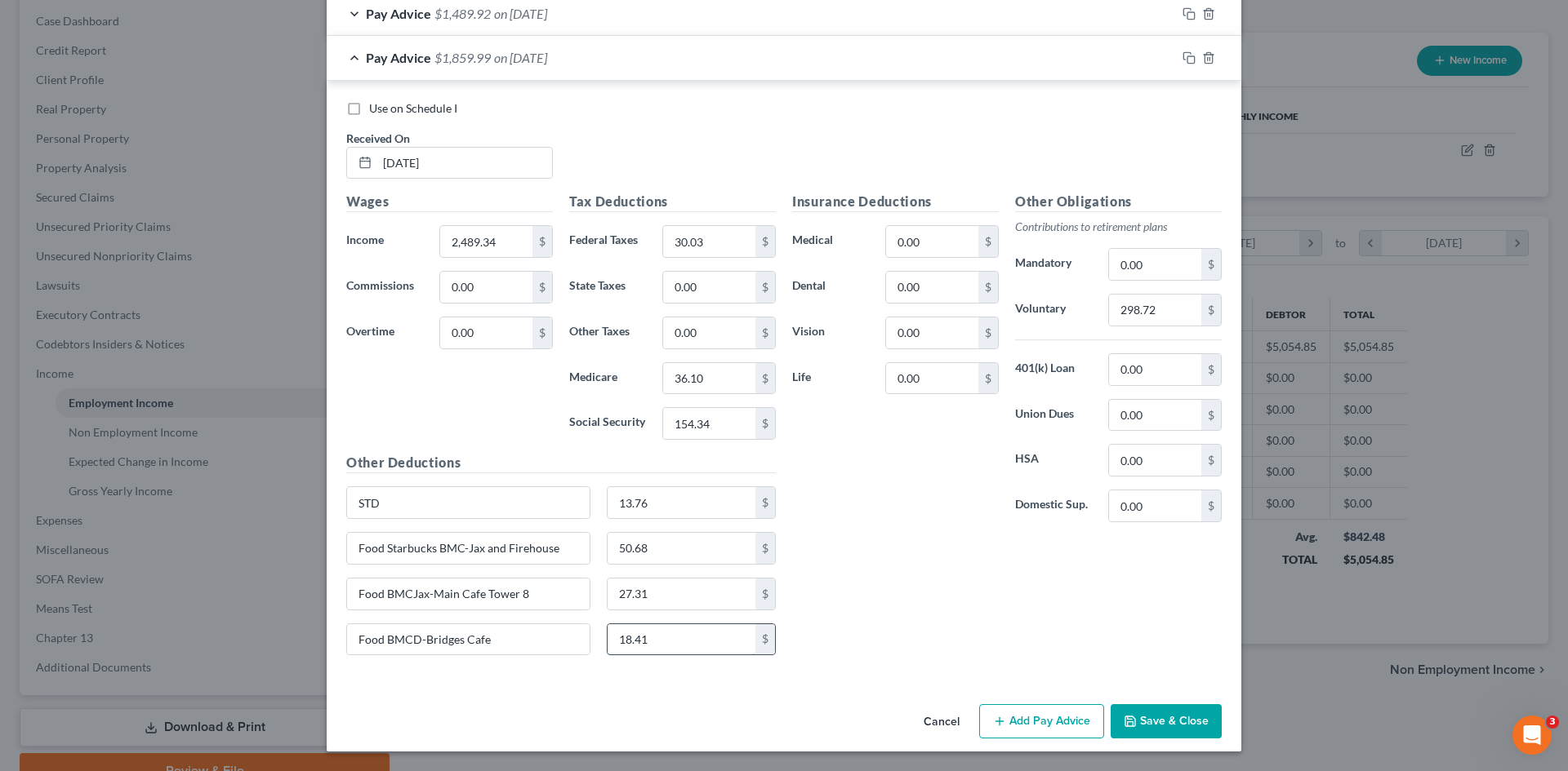
click at [658, 647] on input "18.41" at bounding box center [682, 640] width 149 height 31
type input "33.16"
click at [914, 583] on div "Insurance Deductions Medical 0.00 $ Dental 0.00 $ Vision 0.00 $ Life 0.00 $ Oth…" at bounding box center [1006, 430] width 445 height 476
click at [682, 548] on input "50.68" at bounding box center [682, 549] width 149 height 31
click at [649, 604] on input "27.31" at bounding box center [682, 594] width 149 height 31
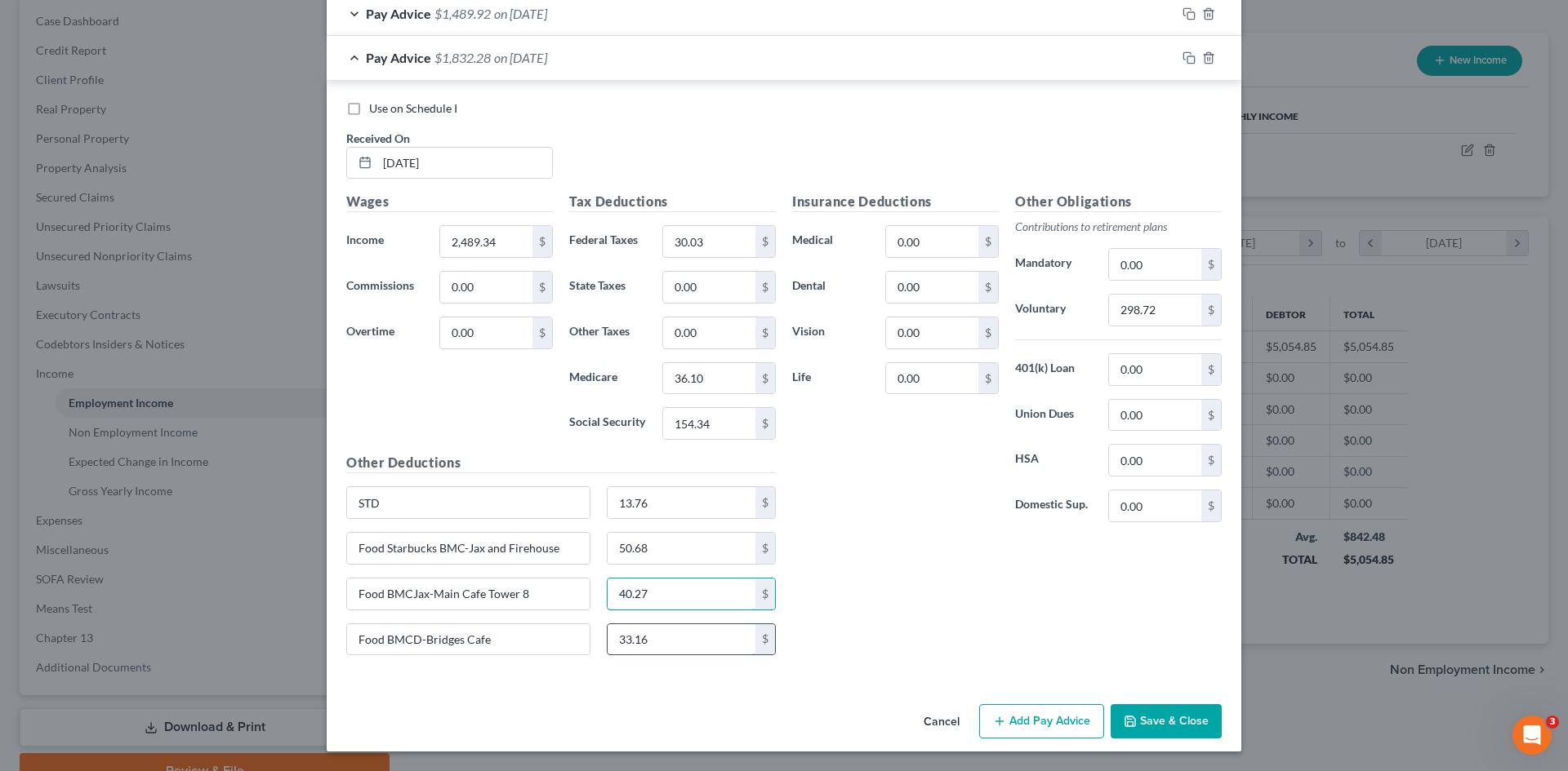
type input "40.27"
click at [663, 637] on input "33.16" at bounding box center [682, 640] width 149 height 31
type input "4"
type input "33.16"
click at [903, 593] on div "Insurance Deductions Medical 0.00 $ Dental 0.00 $ Vision 0.00 $ Life 0.00 $ Oth…" at bounding box center [1006, 430] width 445 height 476
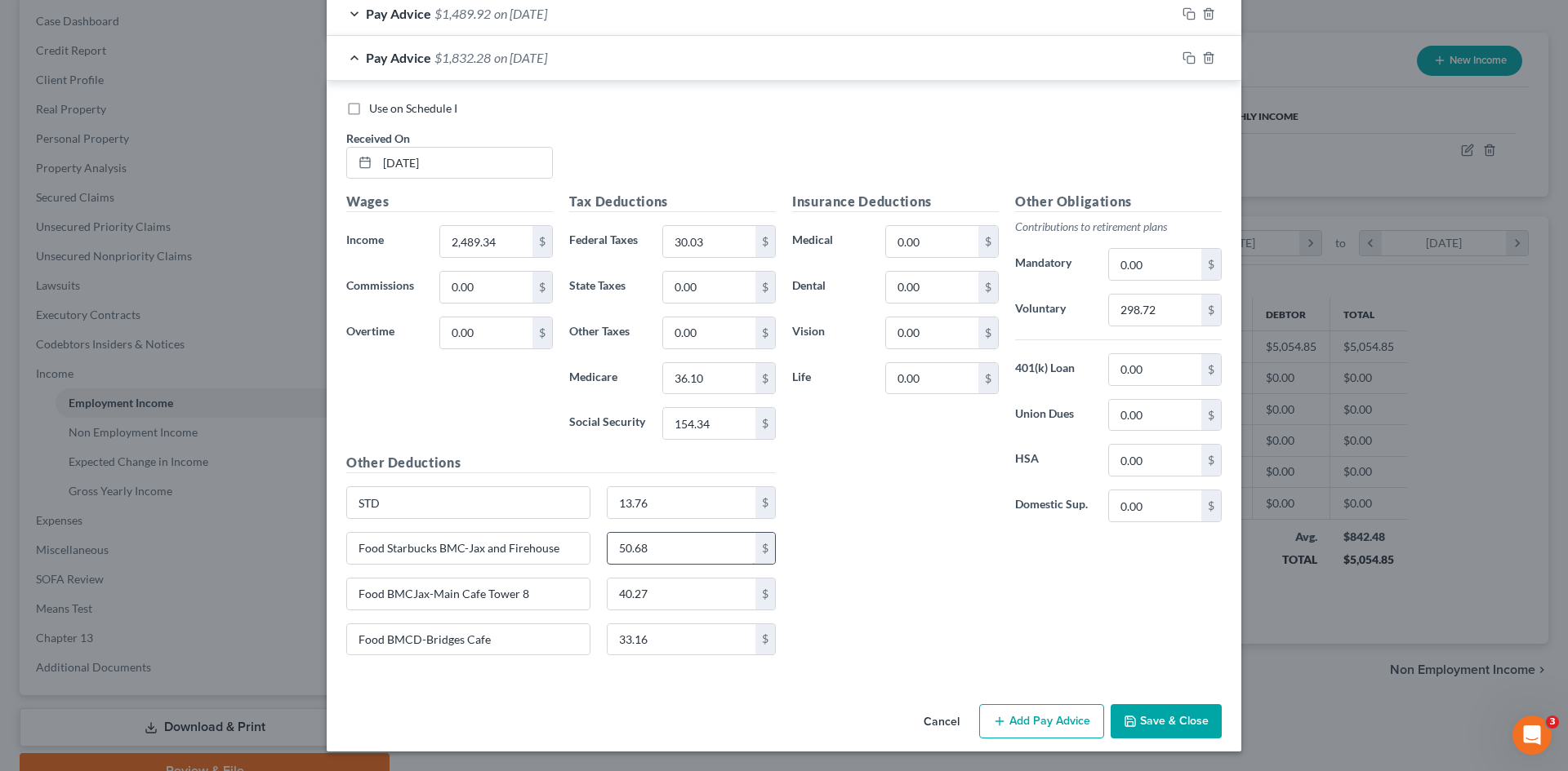
click at [649, 546] on input "50.68" at bounding box center [682, 549] width 149 height 31
type input "46.28"
click at [845, 558] on div "Insurance Deductions Medical 0.00 $ Dental 0.00 $ Vision 0.00 $ Life 0.00 $ Oth…" at bounding box center [1006, 430] width 445 height 476
click at [1187, 58] on rect "button" at bounding box center [1191, 61] width 8 height 8
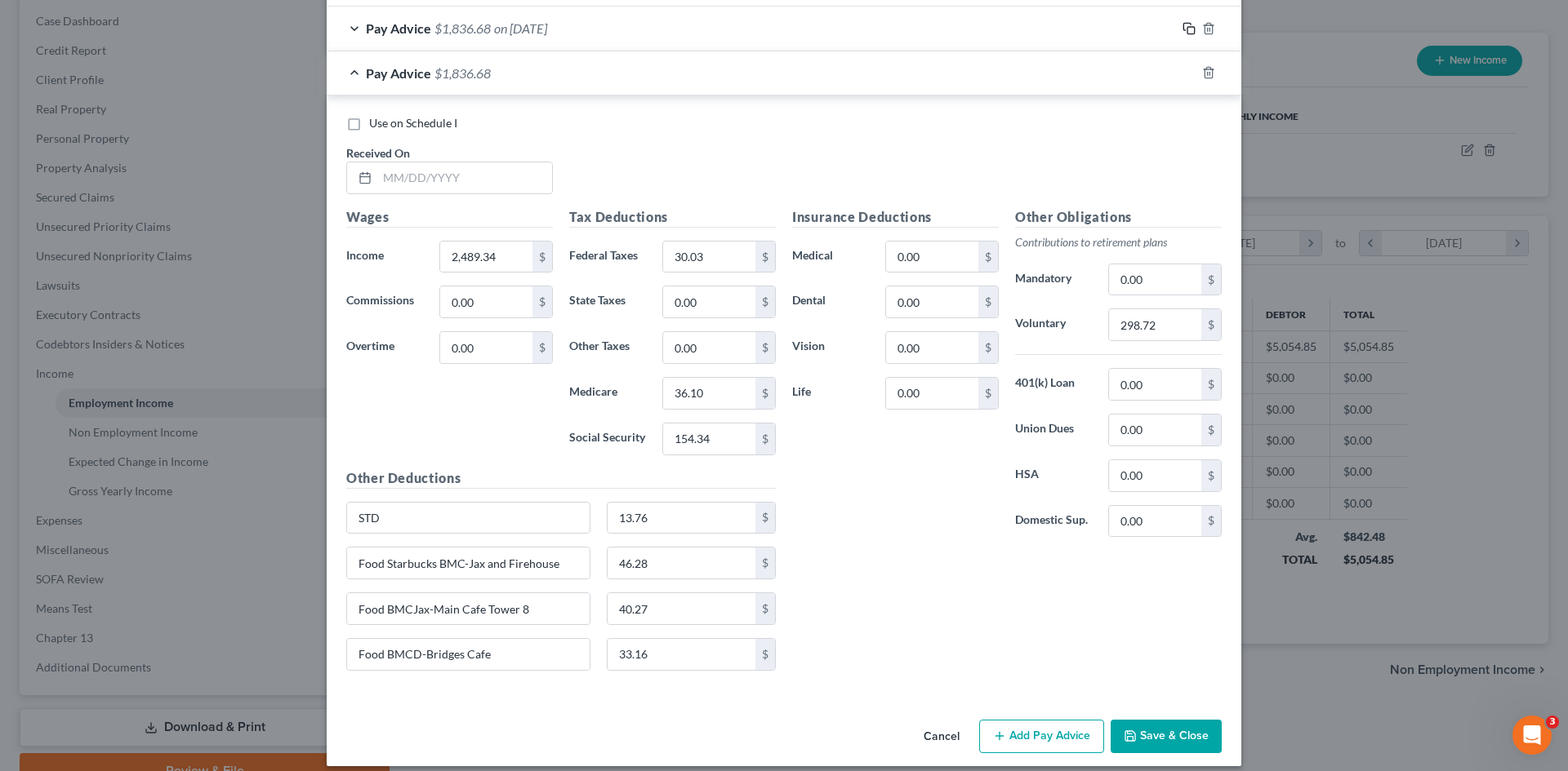
scroll to position [726, 0]
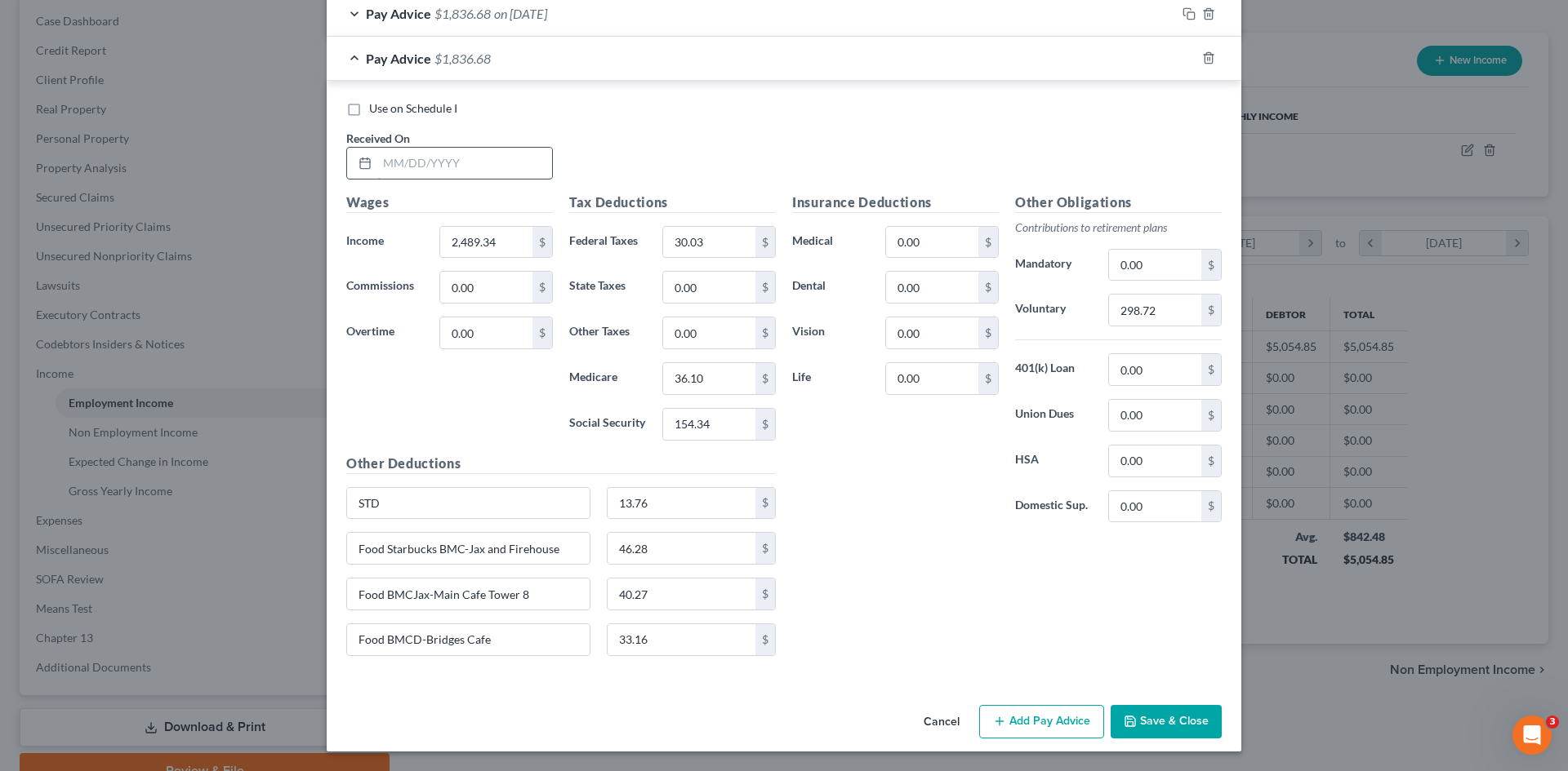
drag, startPoint x: 431, startPoint y: 165, endPoint x: 416, endPoint y: 163, distance: 15.1
click at [431, 165] on input "text" at bounding box center [464, 163] width 175 height 31
type input "[DATE]"
click at [499, 246] on input "2,489.34" at bounding box center [486, 243] width 92 height 31
type input "1,971.73"
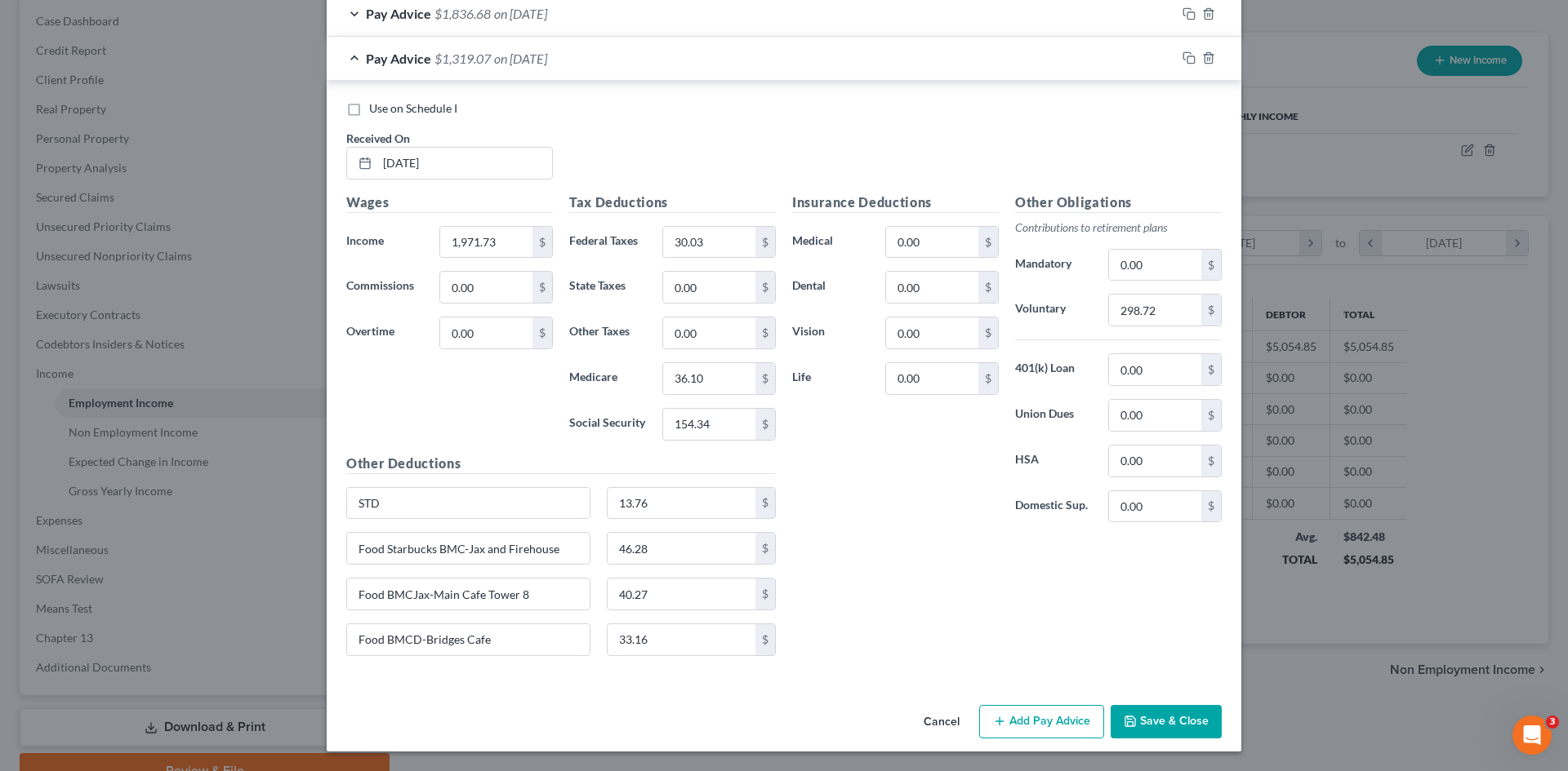
click at [500, 387] on div "Wages Income * 1,971.73 $ Commissions 0.00 $ Overtime 0.00 $" at bounding box center [449, 323] width 223 height 261
type input "0.00"
type input "28.59"
click at [655, 396] on div "Tax Deductions Federal Taxes 0.00 $ State Taxes 0.00 $ Other Taxes 0.00 $ Medic…" at bounding box center [672, 323] width 223 height 261
click at [682, 424] on input "154.34" at bounding box center [709, 425] width 92 height 31
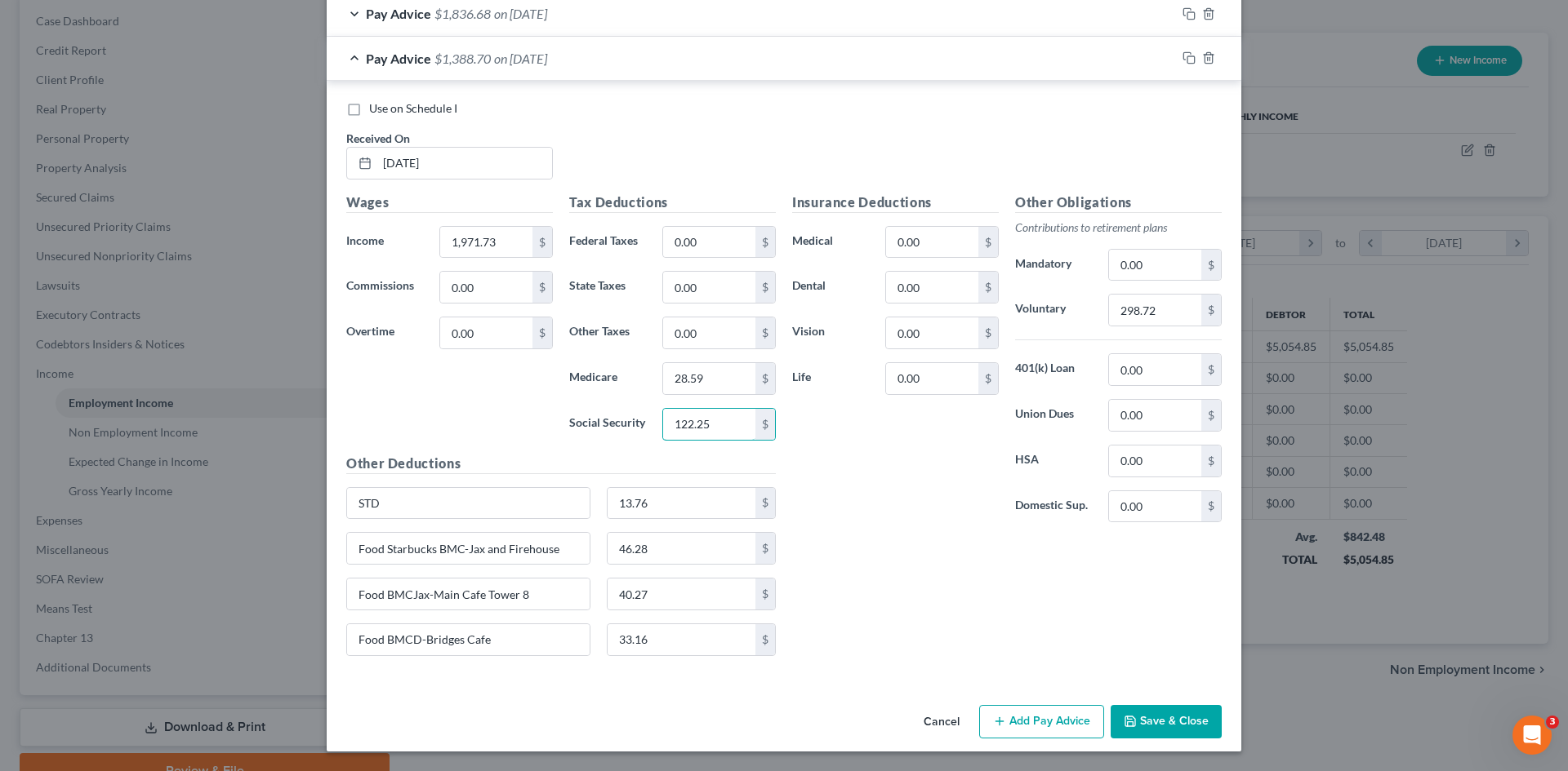
type input "122.25"
click at [843, 520] on div "Insurance Deductions Medical 0.00 $ Dental 0.00 $ Vision 0.00 $ Life 0.00 $" at bounding box center [896, 364] width 223 height 343
click at [1148, 308] on input "298.72" at bounding box center [1155, 310] width 92 height 31
type input "236.60"
click at [878, 526] on div "Insurance Deductions Medical 0.00 $ Dental 0.00 $ Vision 0.00 $ Life 0.00 $" at bounding box center [896, 364] width 223 height 343
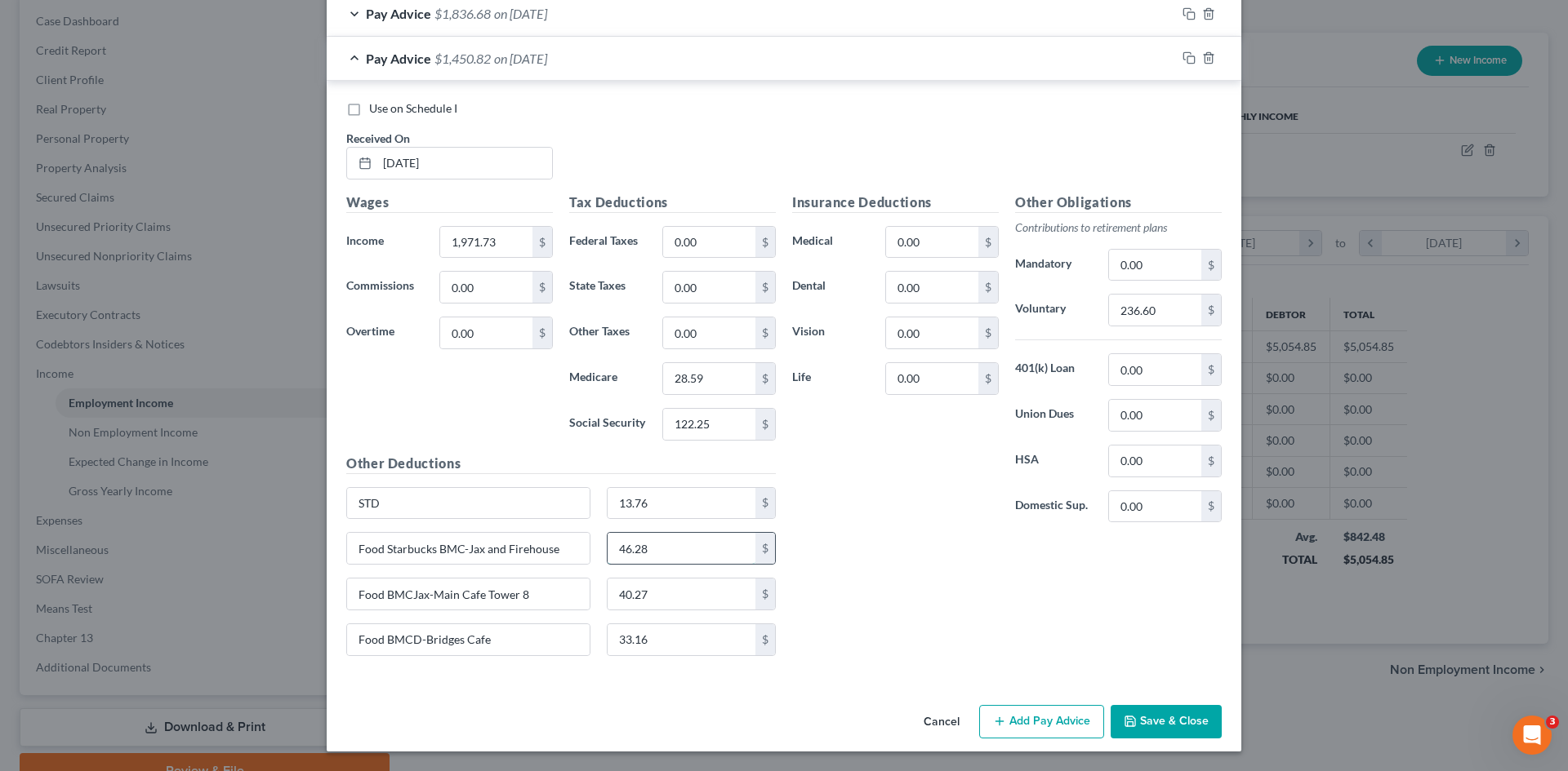
click at [685, 555] on input "46.28" at bounding box center [682, 549] width 149 height 31
type input "44.08"
click at [673, 595] on input "40.27" at bounding box center [682, 594] width 149 height 31
type input "30.84"
click at [670, 636] on input "33.16" at bounding box center [682, 640] width 149 height 31
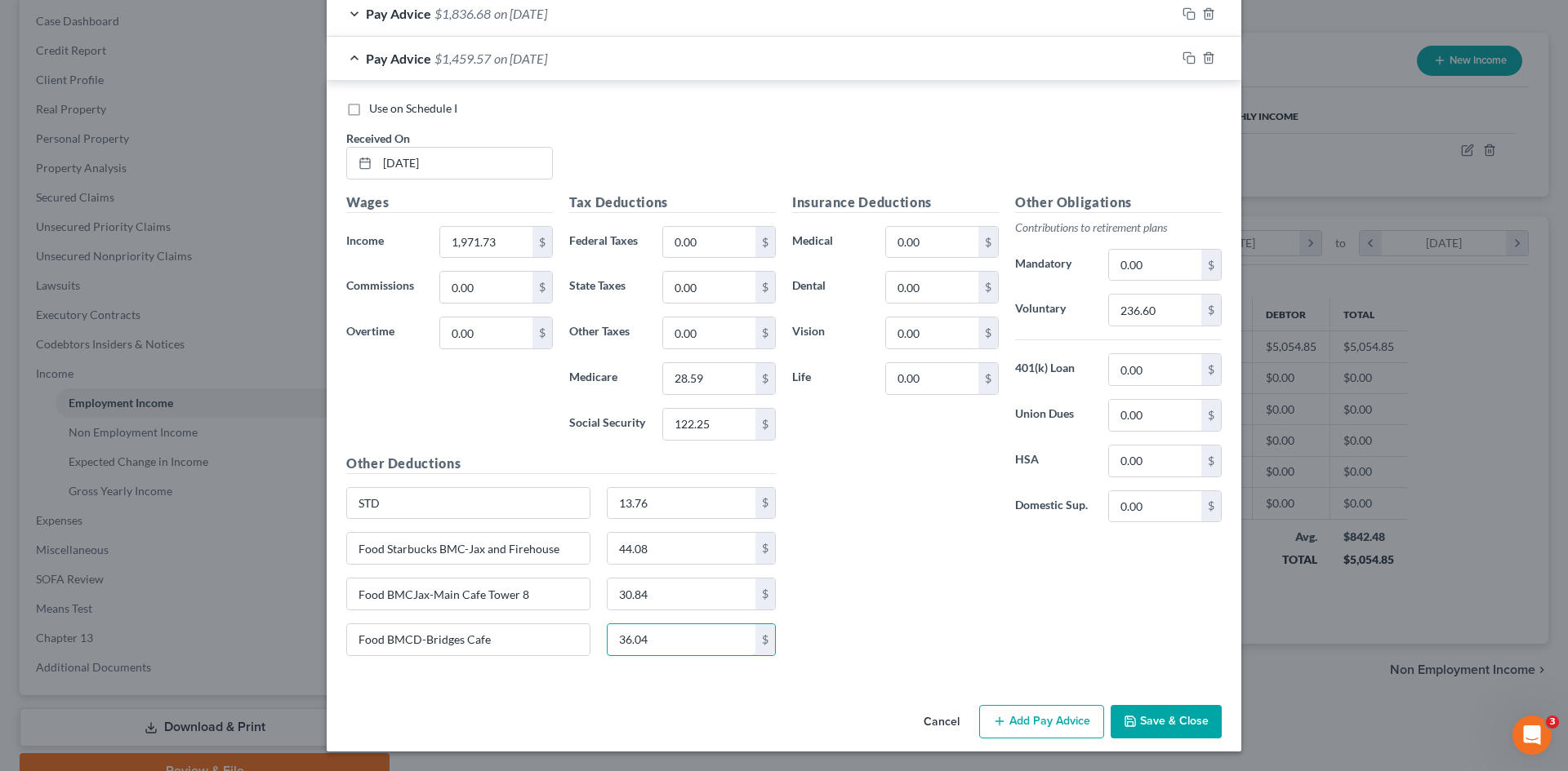
type input "36.04"
click at [916, 579] on div "Insurance Deductions Medical 0.00 $ Dental 0.00 $ Vision 0.00 $ Life 0.00 $ Oth…" at bounding box center [1006, 431] width 445 height 476
click at [1184, 57] on icon "button" at bounding box center [1188, 58] width 13 height 13
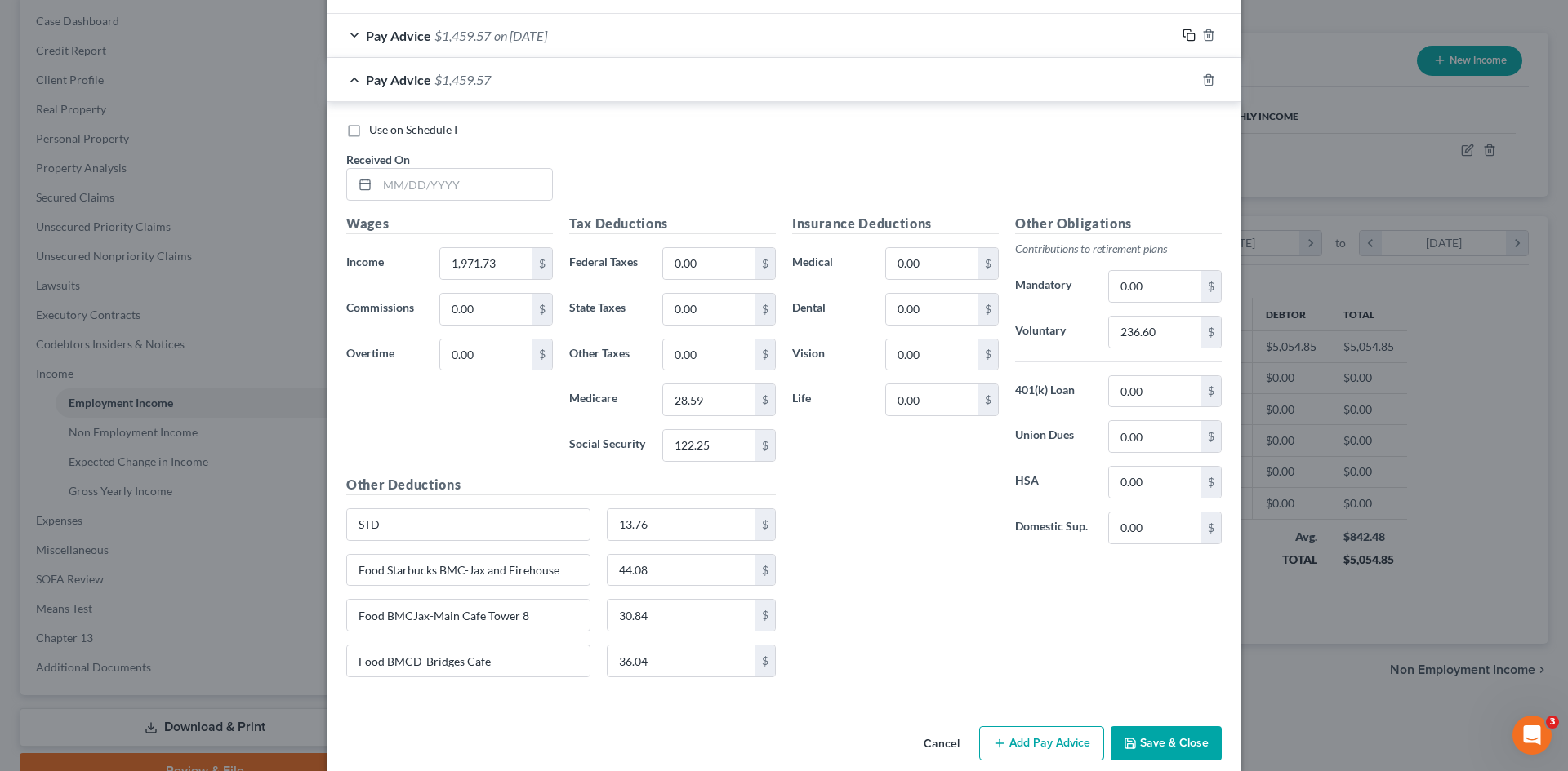
scroll to position [771, 0]
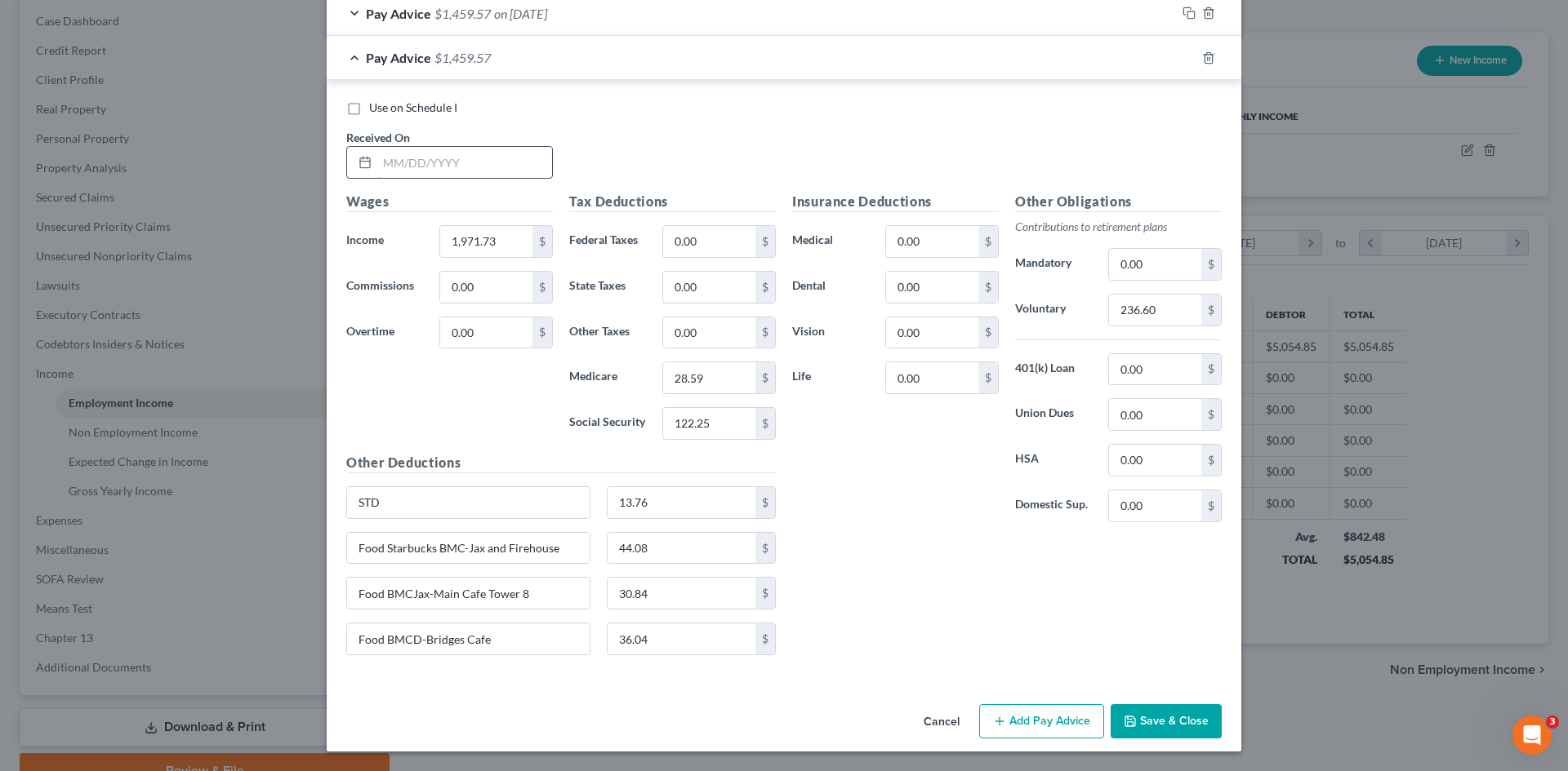
drag, startPoint x: 428, startPoint y: 168, endPoint x: 359, endPoint y: 145, distance: 72.7
click at [428, 168] on input "text" at bounding box center [464, 162] width 175 height 31
type input "[DATE]"
click at [490, 243] on input "1,971.73" at bounding box center [486, 242] width 92 height 31
type input "1,983.97"
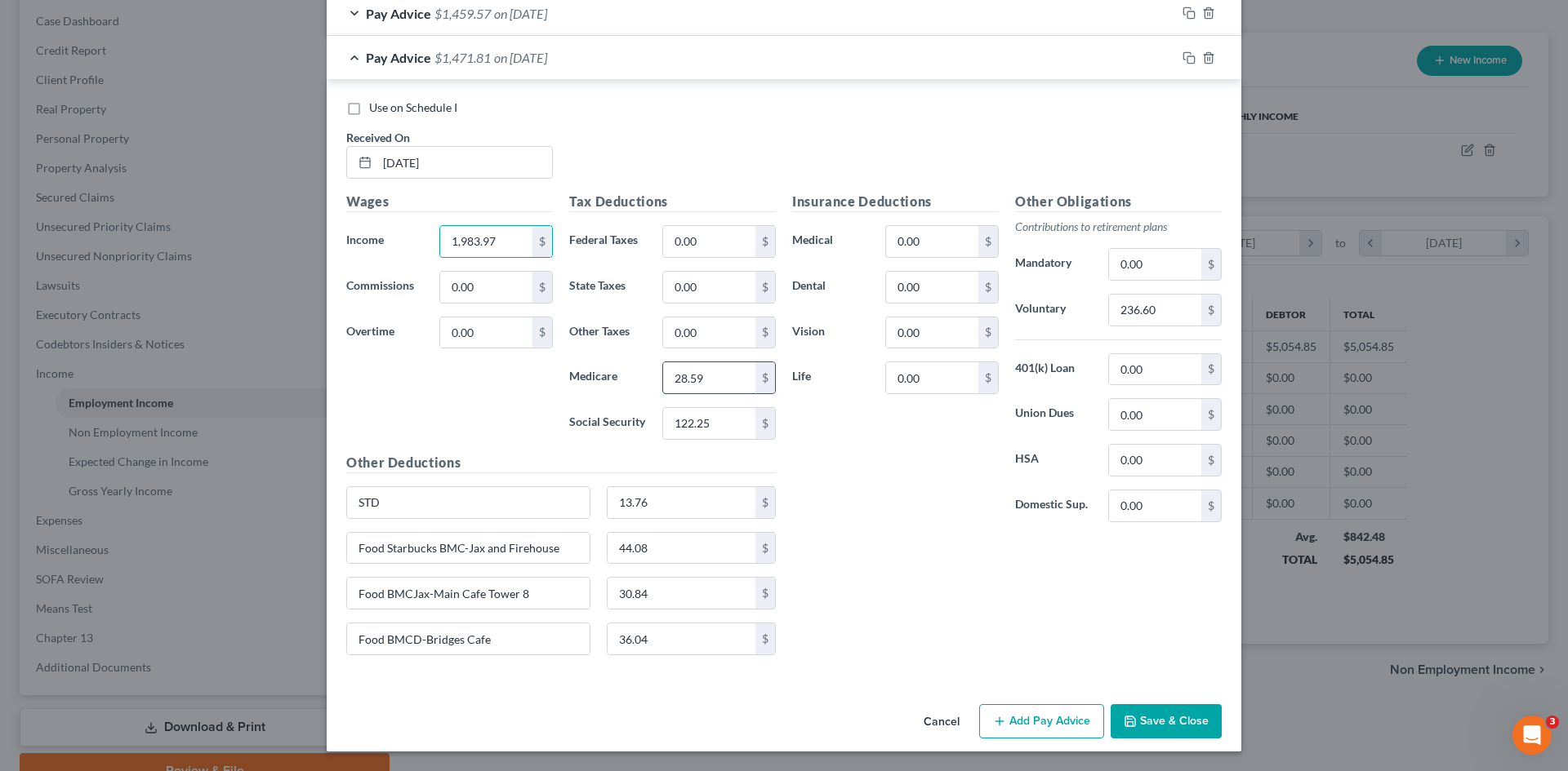
click at [721, 381] on input "28.59" at bounding box center [709, 378] width 92 height 31
click at [711, 383] on input "28.59" at bounding box center [709, 378] width 92 height 31
type input "28.76"
click at [721, 417] on input "122.25" at bounding box center [709, 424] width 92 height 31
type input "123.00"
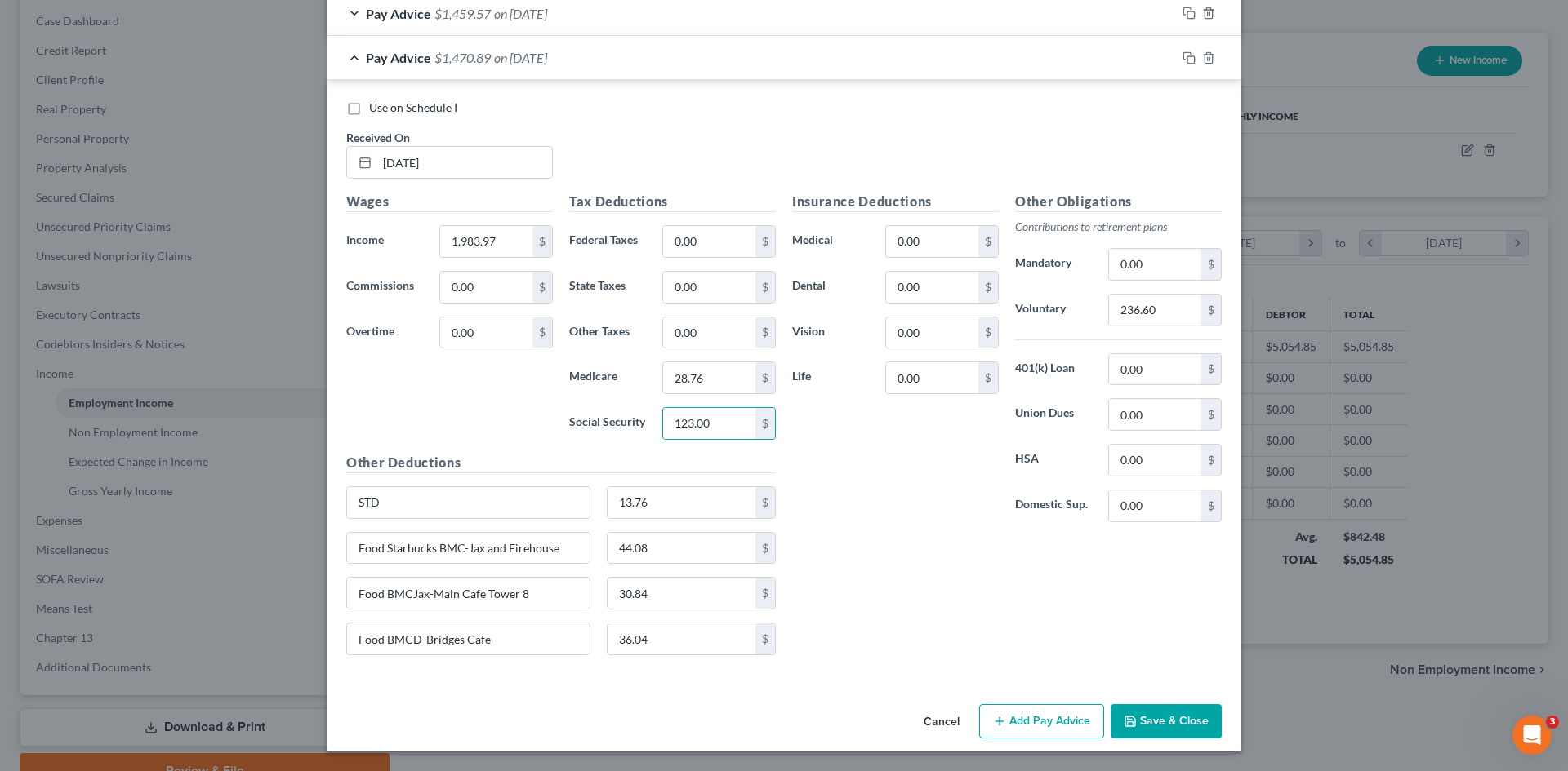
click at [922, 613] on div "Insurance Deductions Medical 0.00 $ Dental 0.00 $ Vision 0.00 $ Life 0.00 $ Oth…" at bounding box center [1006, 430] width 445 height 476
click at [1155, 319] on input "236.60" at bounding box center [1155, 310] width 92 height 31
type input "238.08"
click at [890, 534] on div "Insurance Deductions Medical 0.00 $ Dental 0.00 $ Vision 0.00 $ Life 0.00 $" at bounding box center [896, 363] width 223 height 343
click at [690, 636] on input "36.04" at bounding box center [682, 639] width 149 height 31
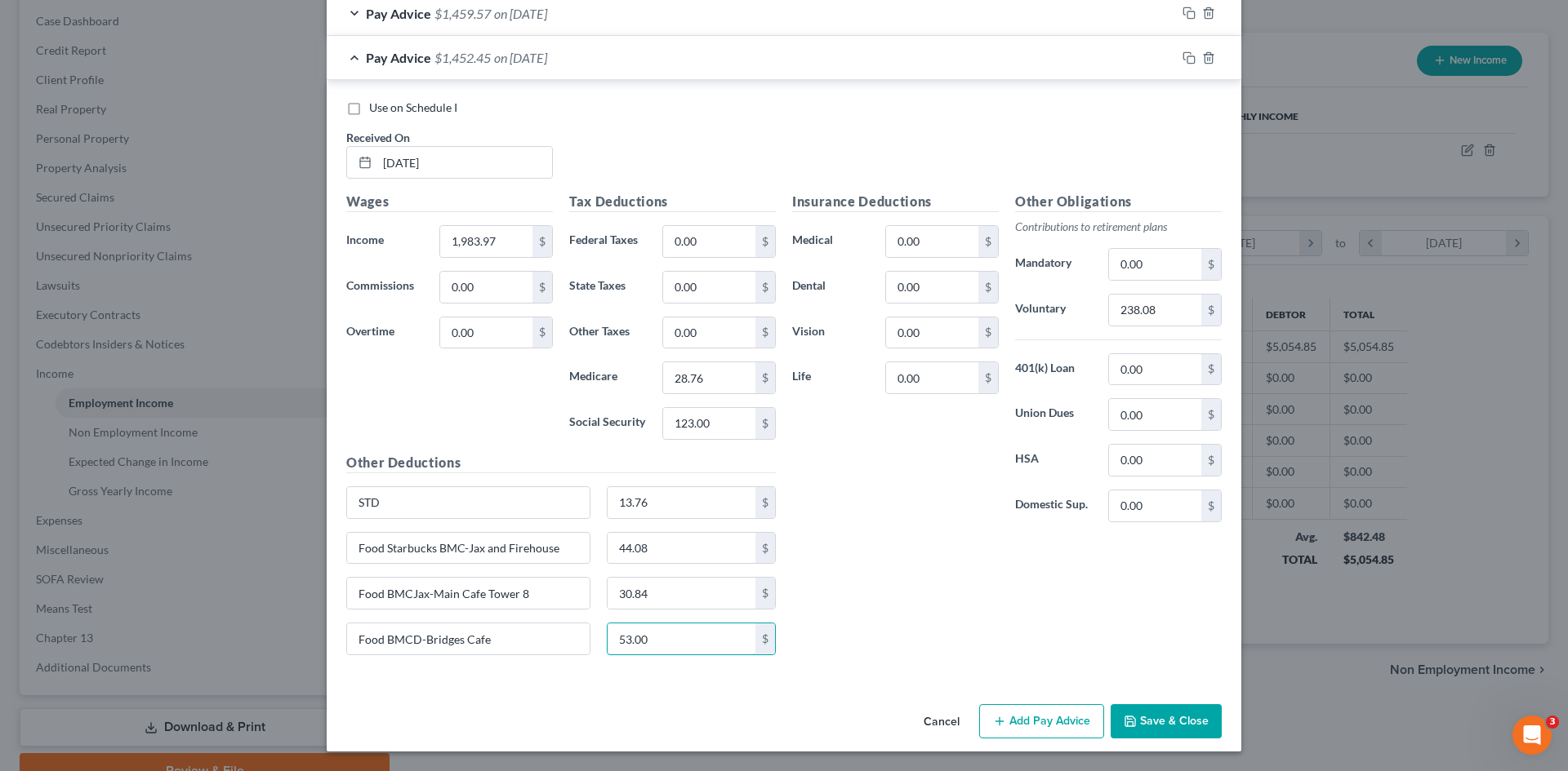
type input "53.00"
click at [899, 580] on div "Insurance Deductions Medical 0.00 $ Dental 0.00 $ Vision 0.00 $ Life 0.00 $ Oth…" at bounding box center [1006, 430] width 445 height 476
click at [707, 593] on input "30.84" at bounding box center [682, 594] width 149 height 31
type input "40.22"
click at [646, 549] on input "44.08" at bounding box center [682, 549] width 149 height 31
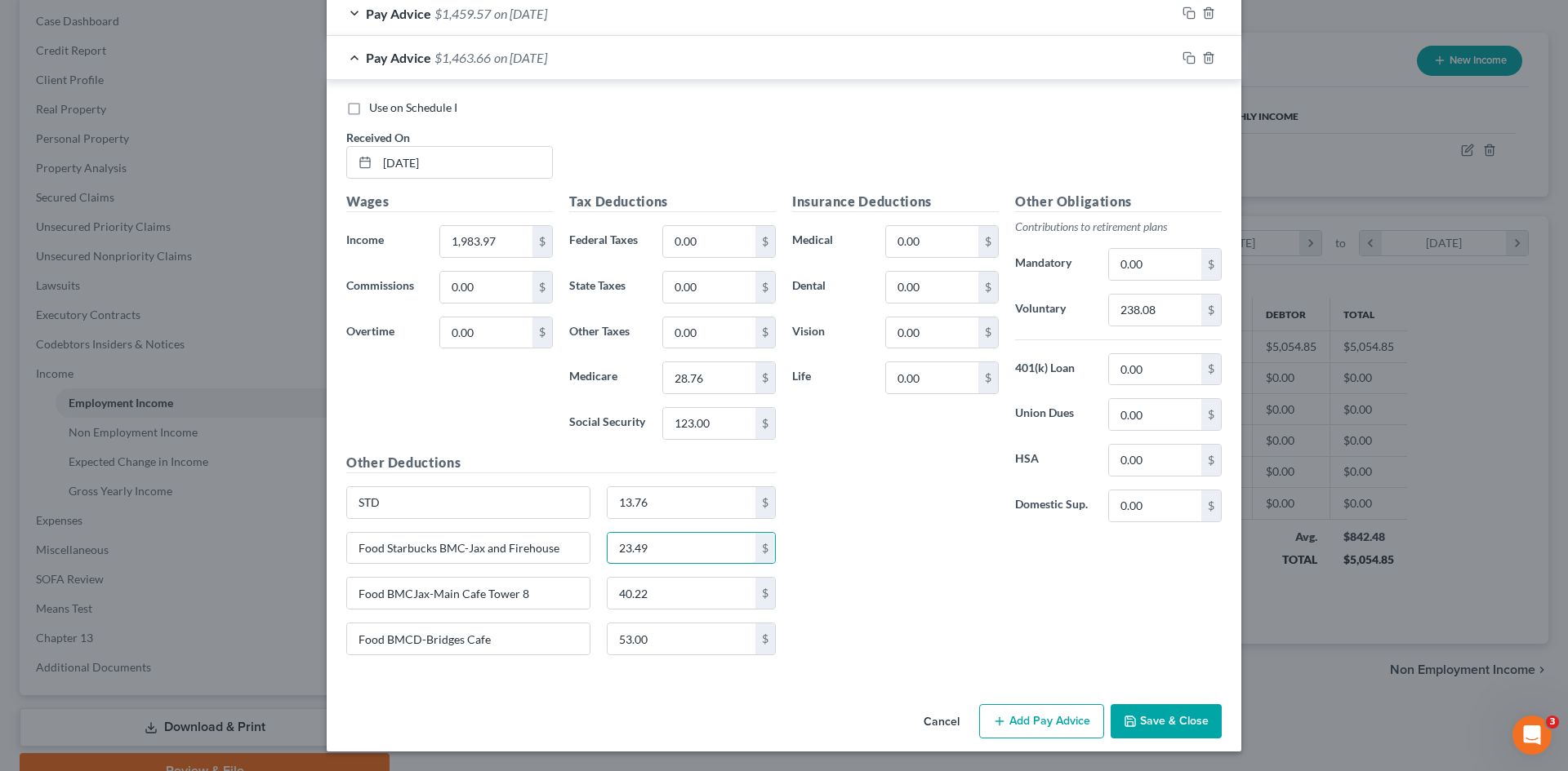
type input "23.49"
click at [886, 585] on div "Insurance Deductions Medical 0.00 $ Dental 0.00 $ Vision 0.00 $ Life 0.00 $ Oth…" at bounding box center [1006, 430] width 445 height 476
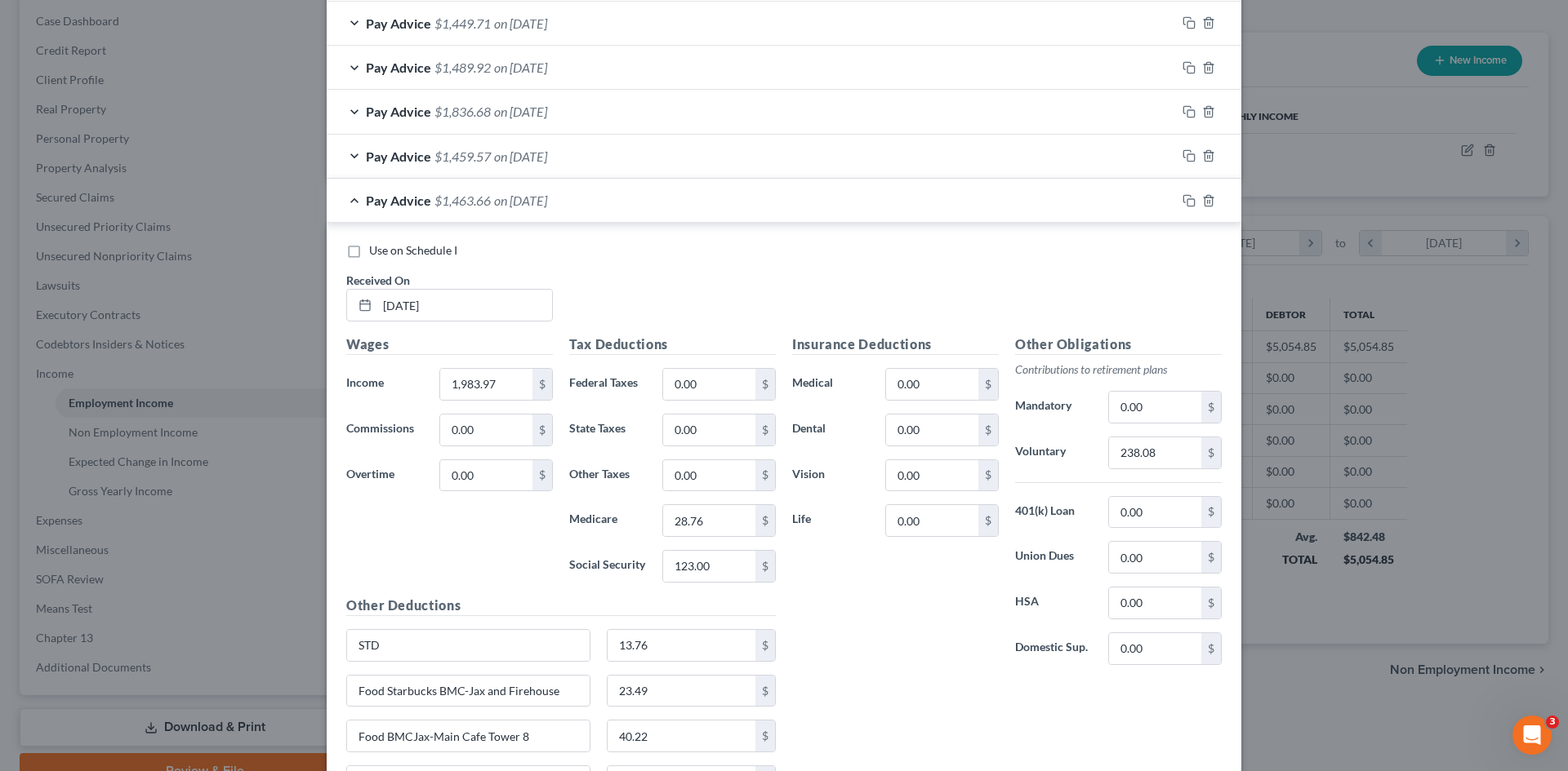
scroll to position [444, 0]
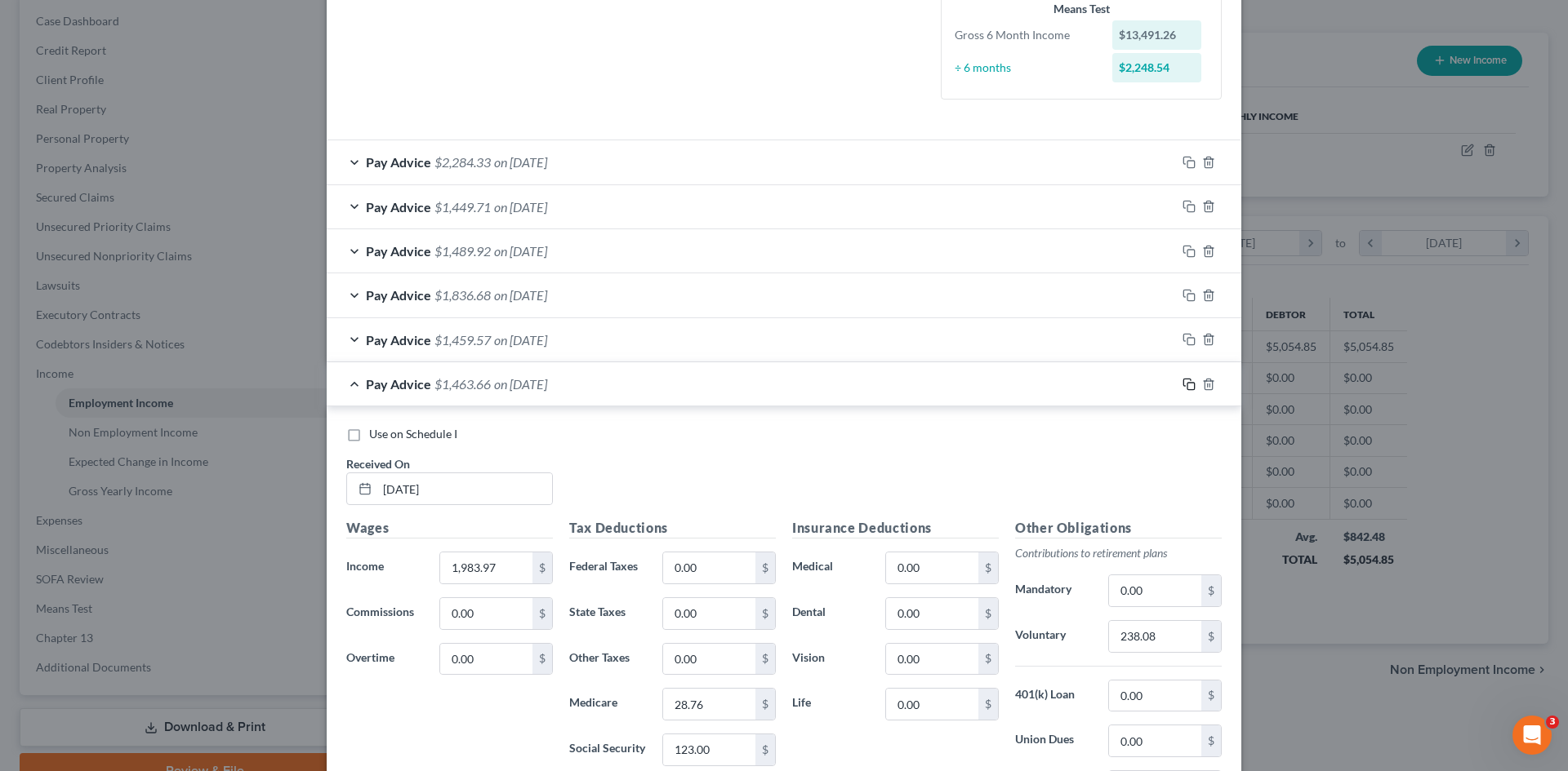
click at [1187, 383] on rect "button" at bounding box center [1191, 386] width 8 height 8
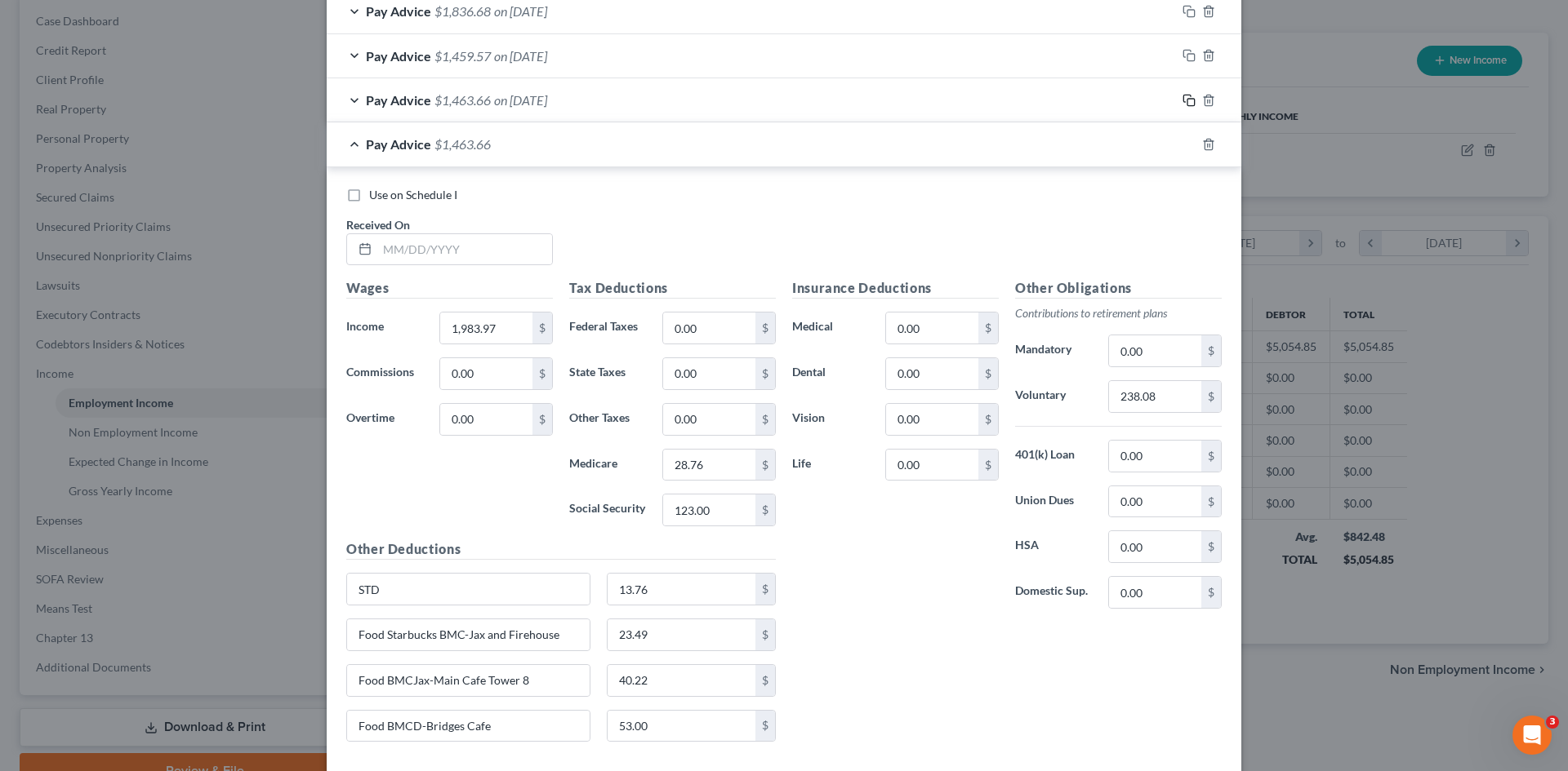
scroll to position [815, 0]
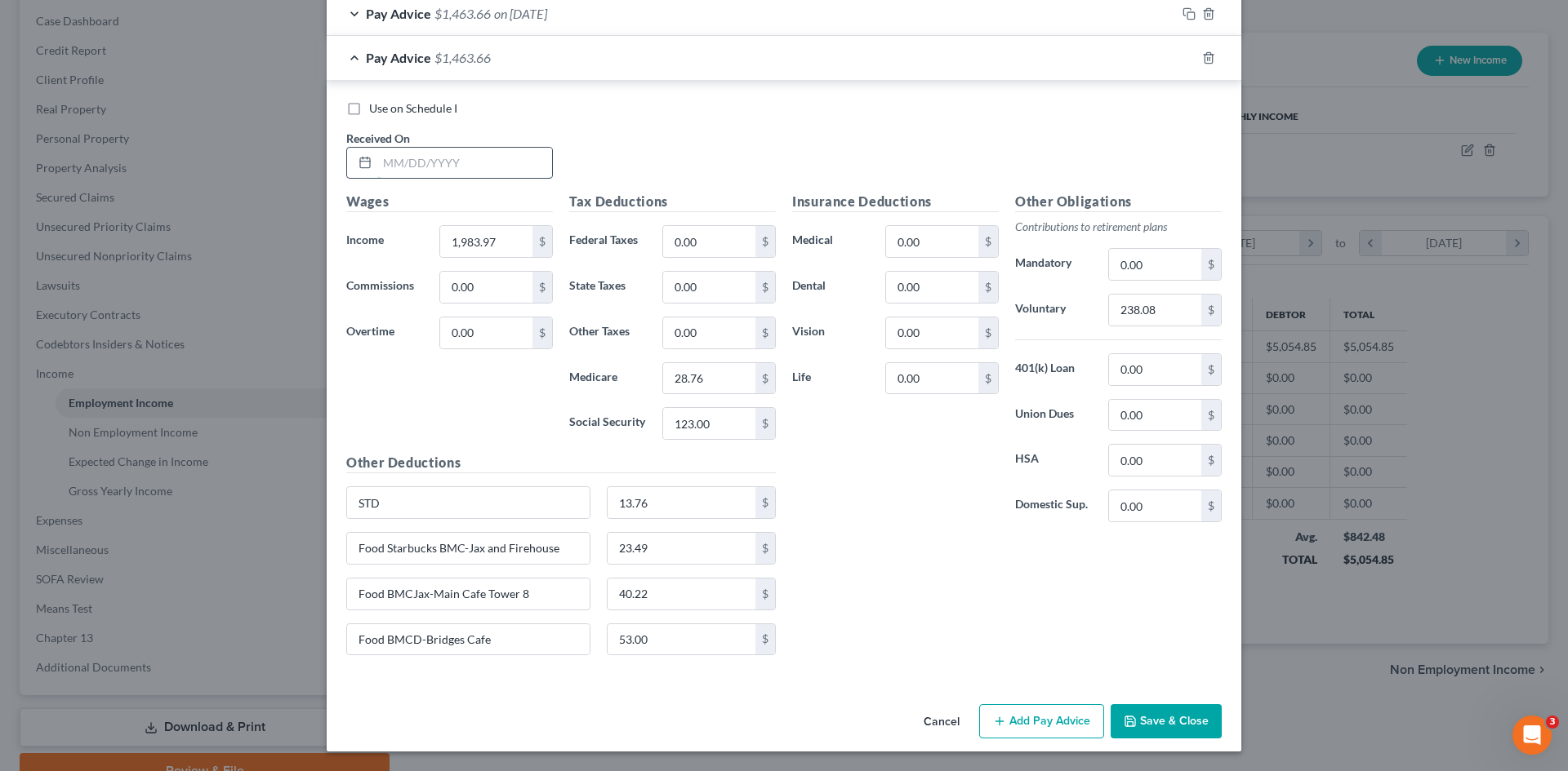
drag, startPoint x: 533, startPoint y: 174, endPoint x: 506, endPoint y: 170, distance: 27.3
click at [533, 174] on input "text" at bounding box center [464, 163] width 175 height 31
type input "[DATE]"
click at [497, 249] on input "1,983.97" at bounding box center [486, 242] width 92 height 31
type input "2,561.22"
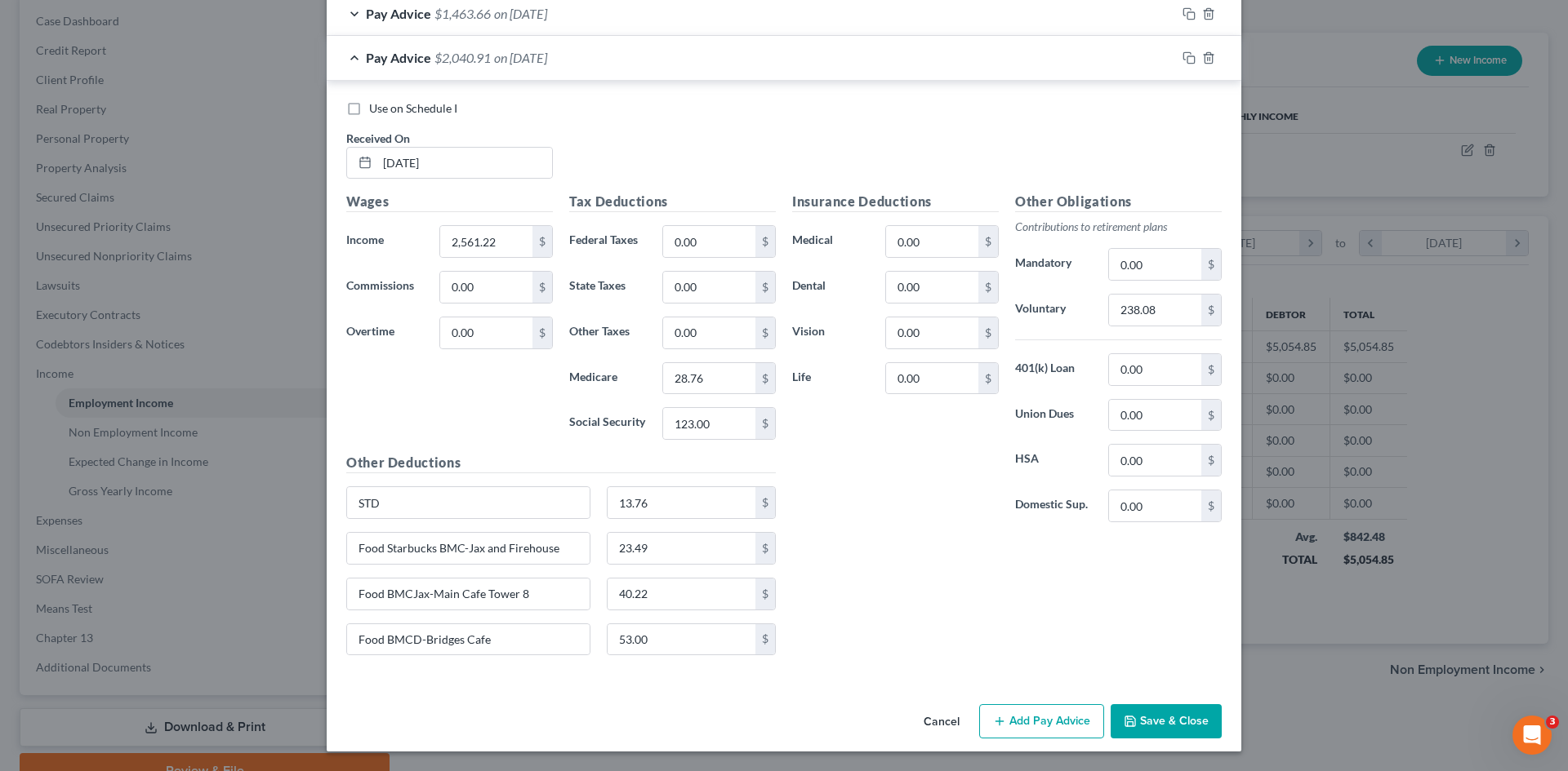
click at [479, 435] on div "Wages Income * 2,561.22 $ Commissions 0.00 $ Overtime 0.00 $" at bounding box center [449, 322] width 223 height 261
click at [689, 245] on input "0.00" at bounding box center [709, 242] width 92 height 31
click at [702, 387] on input "28.76" at bounding box center [709, 379] width 92 height 31
type input "37.14"
click at [696, 431] on input "123.00" at bounding box center [709, 424] width 92 height 31
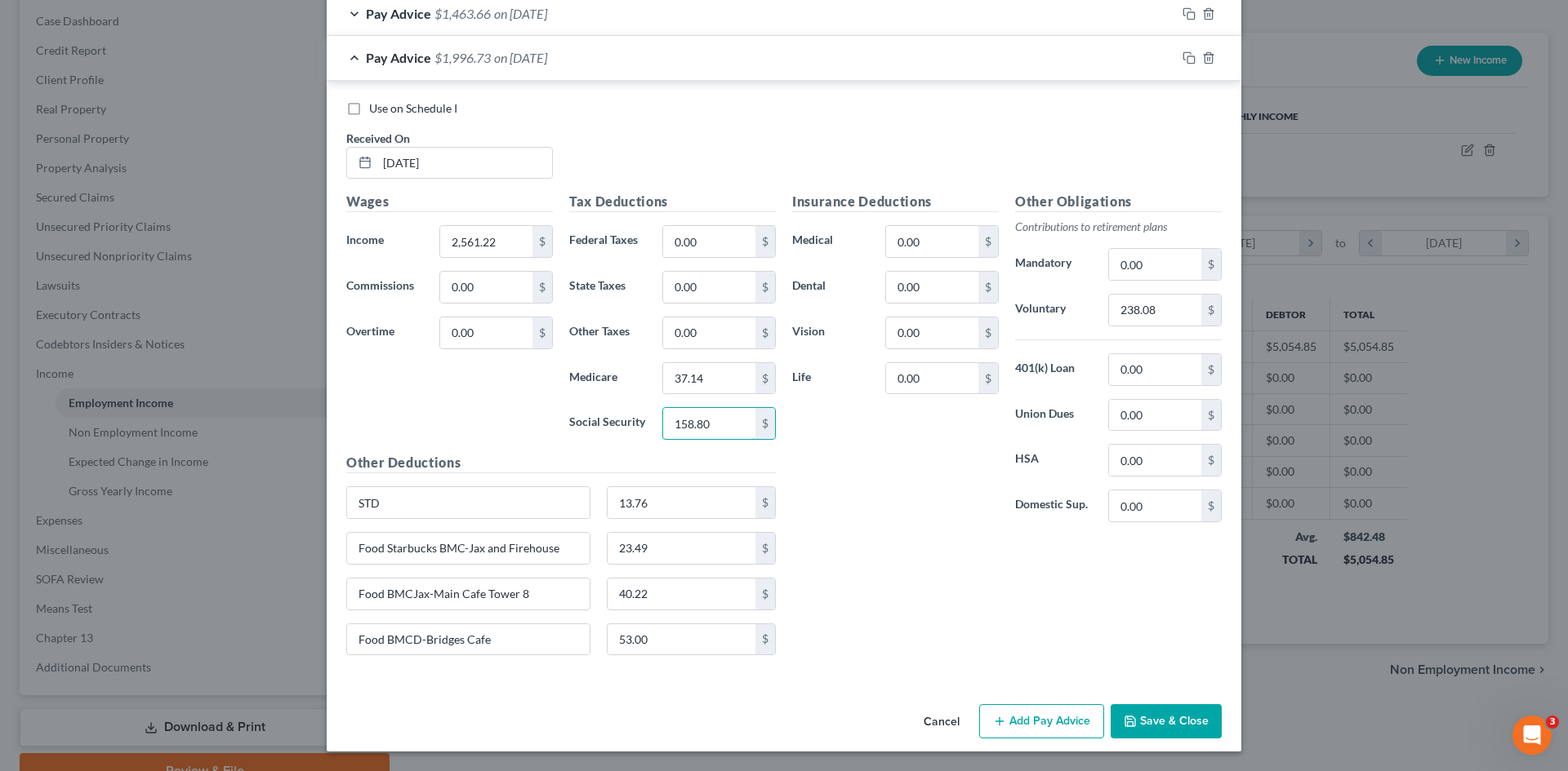
type input "158.80"
click at [924, 505] on div "Insurance Deductions Medical 0.00 $ Dental 0.00 $ Vision 0.00 $ Life 0.00 $" at bounding box center [896, 363] width 223 height 343
click at [1160, 314] on input "238.08" at bounding box center [1155, 310] width 92 height 31
type input "307.34"
click at [845, 515] on div "Insurance Deductions Medical 0.00 $ Dental 0.00 $ Vision 0.00 $ Life 0.00 $" at bounding box center [896, 363] width 223 height 343
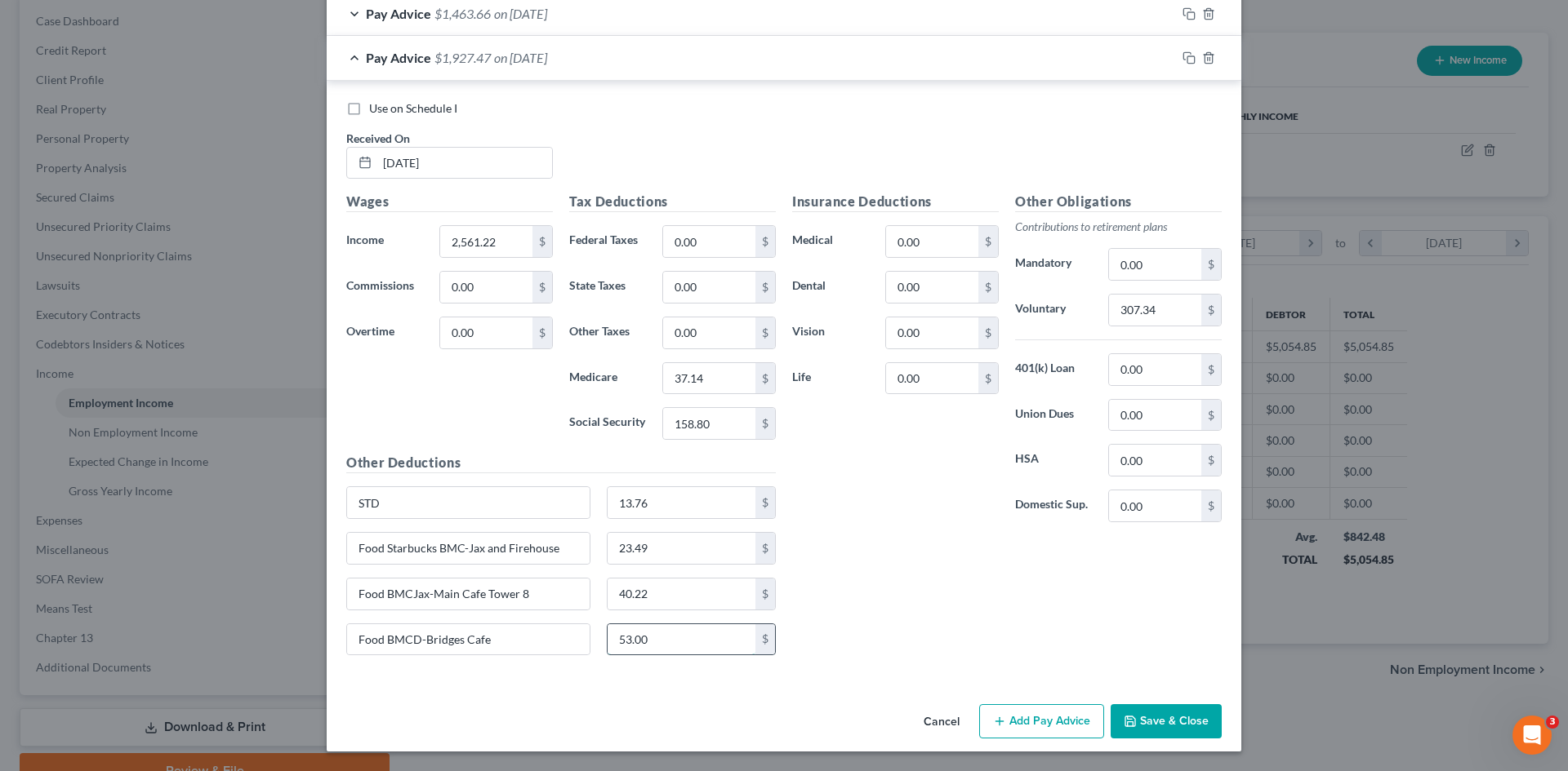
click at [641, 644] on input "53.00" at bounding box center [682, 640] width 149 height 31
type input "21.58"
click at [678, 555] on input "23.49" at bounding box center [682, 549] width 149 height 31
type input "61.48"
click at [906, 569] on div "Insurance Deductions Medical 0.00 $ Dental 0.00 $ Vision 0.00 $ Life 0.00 $ Oth…" at bounding box center [1006, 430] width 445 height 476
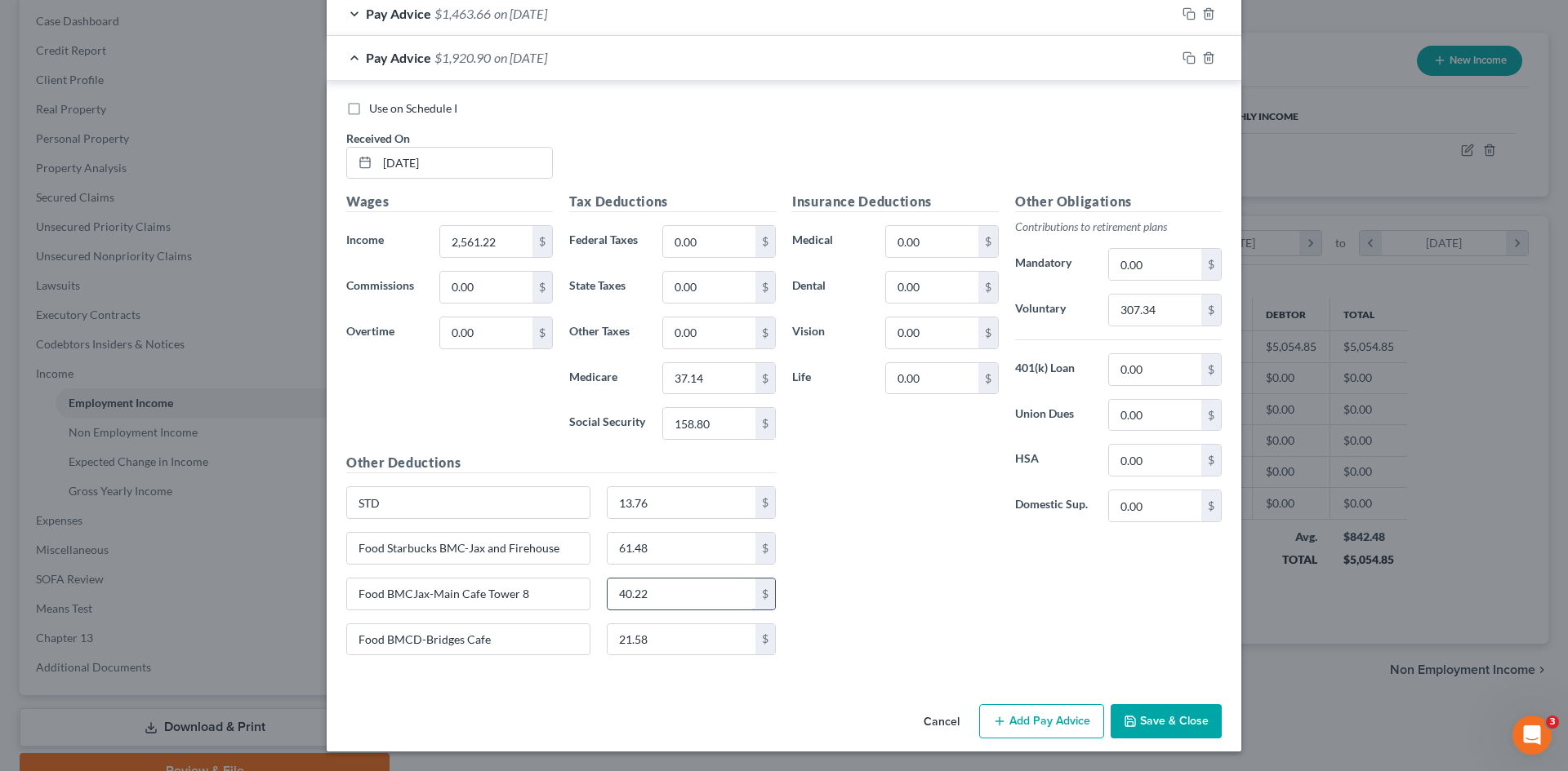
click at [682, 593] on input "40.22" at bounding box center [682, 594] width 149 height 31
type input "41.94"
click at [841, 544] on div "Insurance Deductions Medical 0.00 $ Dental 0.00 $ Vision 0.00 $ Life 0.00 $ Oth…" at bounding box center [1006, 430] width 445 height 476
click at [1183, 58] on icon "button" at bounding box center [1188, 58] width 13 height 13
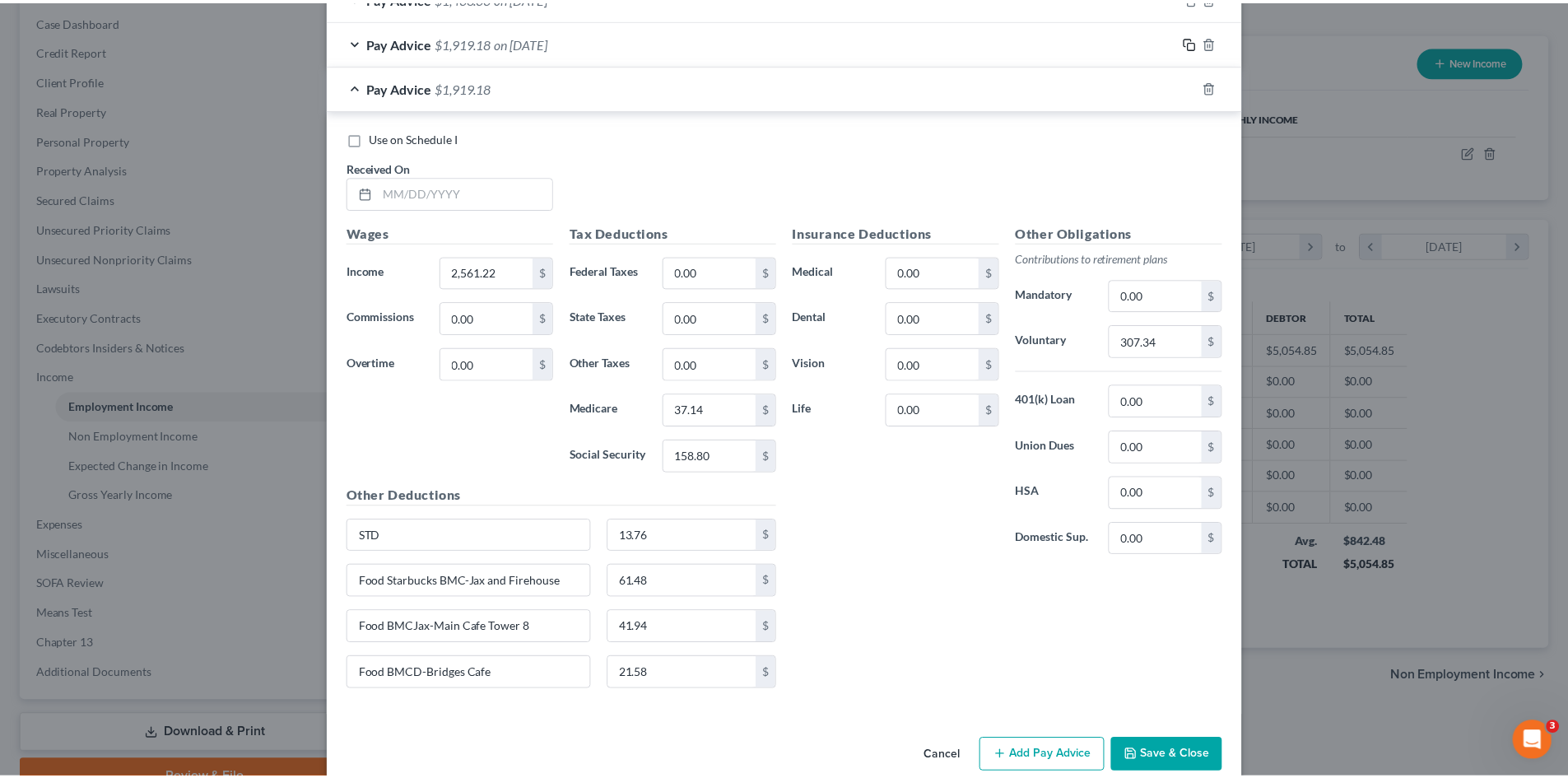
scroll to position [867, 0]
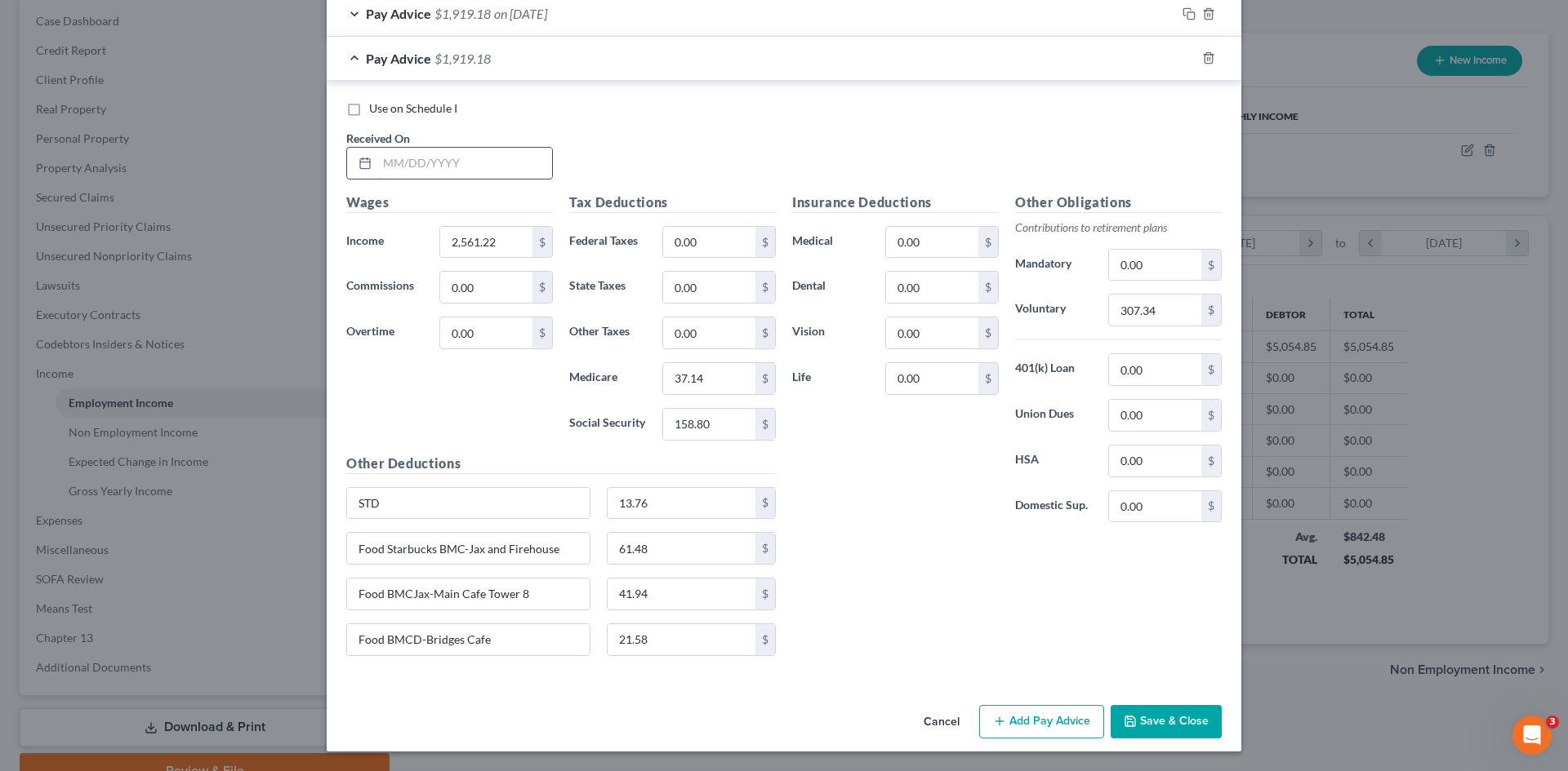
click at [458, 166] on input "text" at bounding box center [464, 163] width 175 height 31
type input "[DATE]"
click at [715, 118] on div "Use on Schedule I Received On * [DATE]" at bounding box center [783, 147] width 892 height 92
click at [480, 237] on input "2,561.22" at bounding box center [486, 243] width 92 height 31
type input "2,533.38"
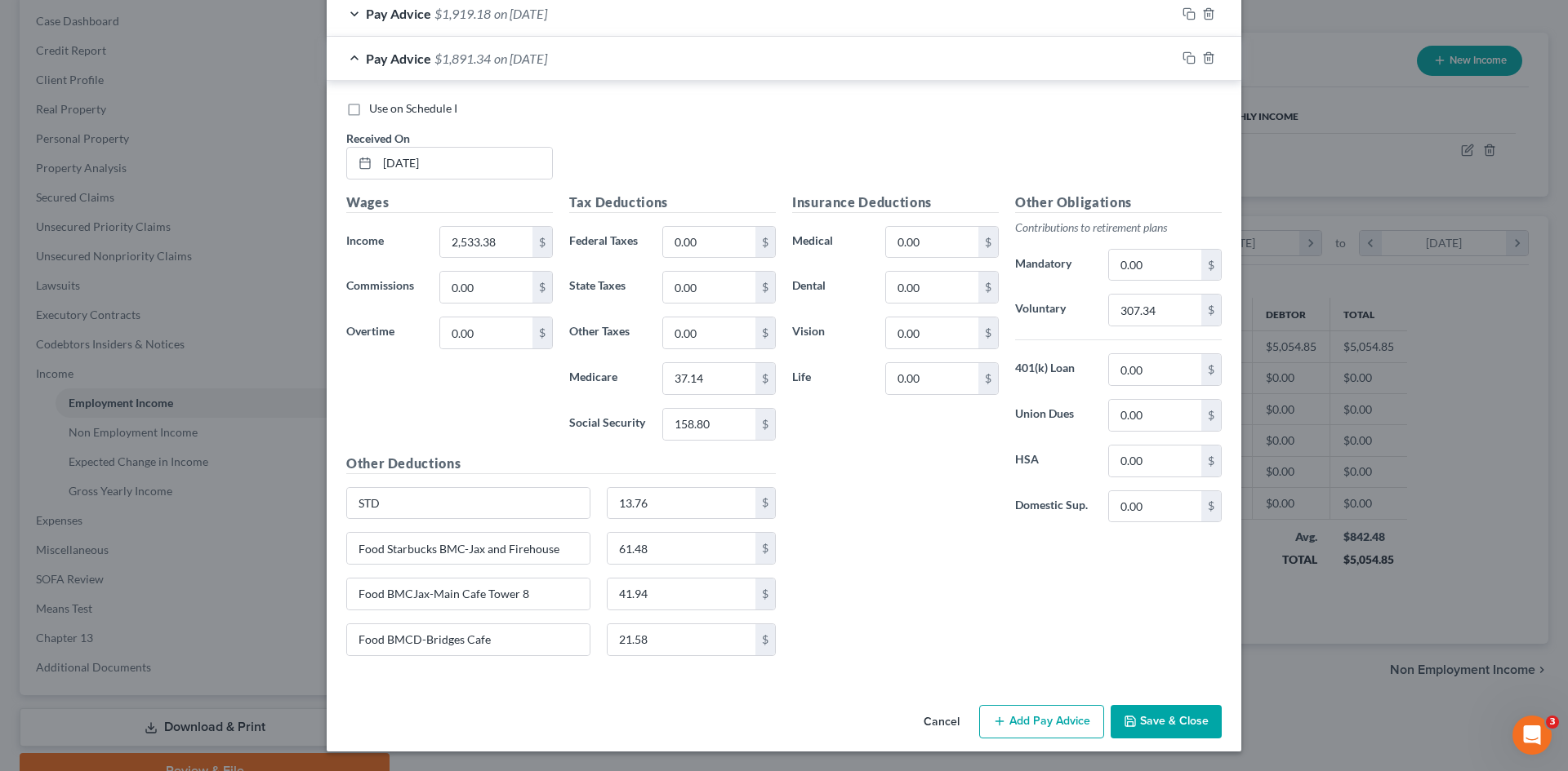
click at [511, 386] on div "Wages Income * 2,533.38 $ Commissions 0.00 $ Overtime 0.00 $" at bounding box center [449, 323] width 223 height 261
click at [716, 236] on input "0.00" at bounding box center [709, 243] width 92 height 31
type input "27.81"
click at [712, 376] on input "37.14" at bounding box center [709, 379] width 92 height 31
type input "36.74"
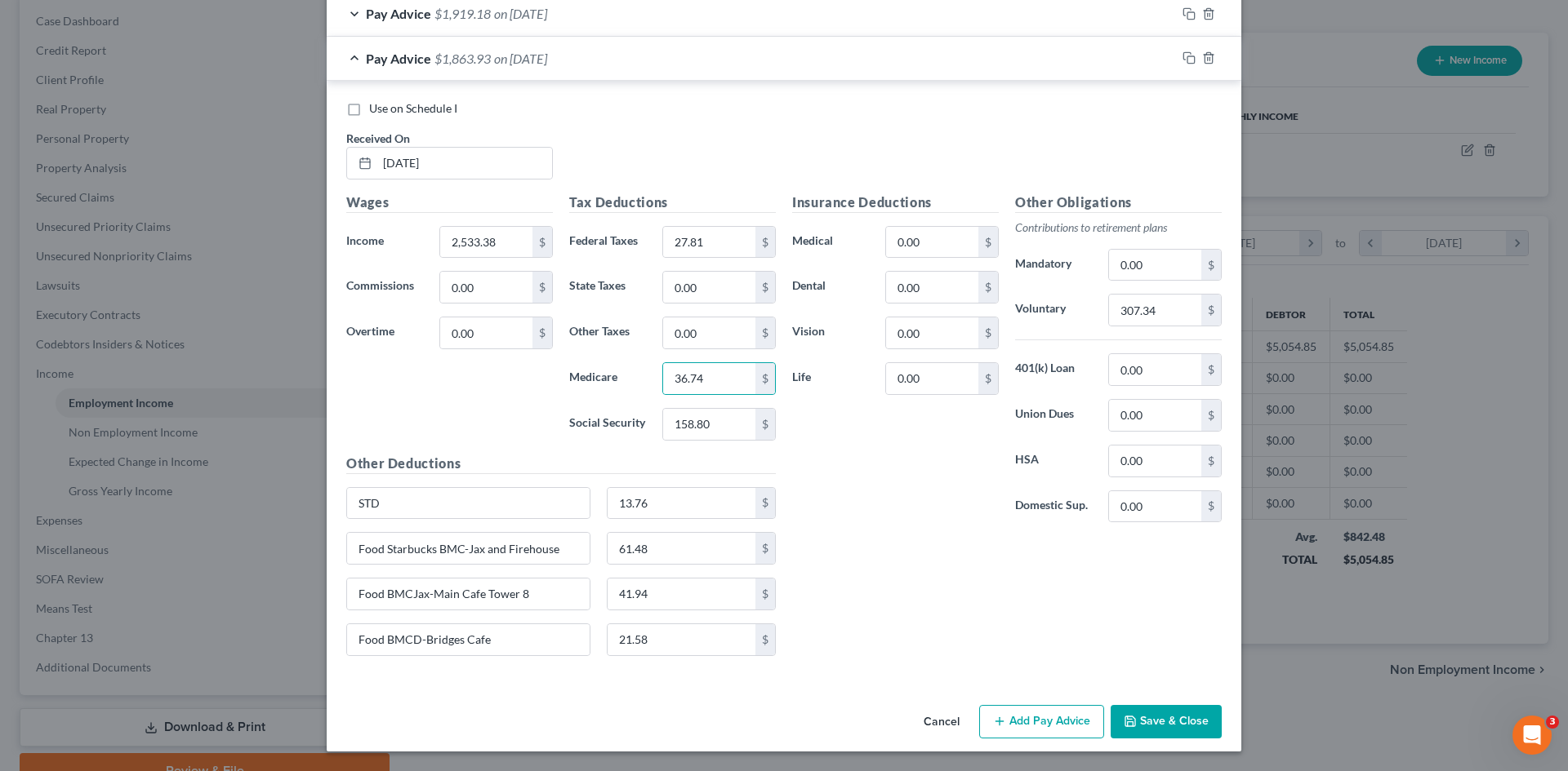
click at [714, 442] on div "Tax Deductions Federal Taxes 27.81 $ State Taxes 0.00 $ Other Taxes 0.00 $ Medi…" at bounding box center [672, 323] width 223 height 261
click at [718, 427] on input "158.80" at bounding box center [709, 425] width 92 height 31
type input "157.07"
click at [859, 491] on div "Insurance Deductions Medical 0.00 $ Dental 0.00 $ Vision 0.00 $ Life 0.00 $" at bounding box center [896, 364] width 223 height 343
click at [1150, 302] on input "307.34" at bounding box center [1155, 310] width 92 height 31
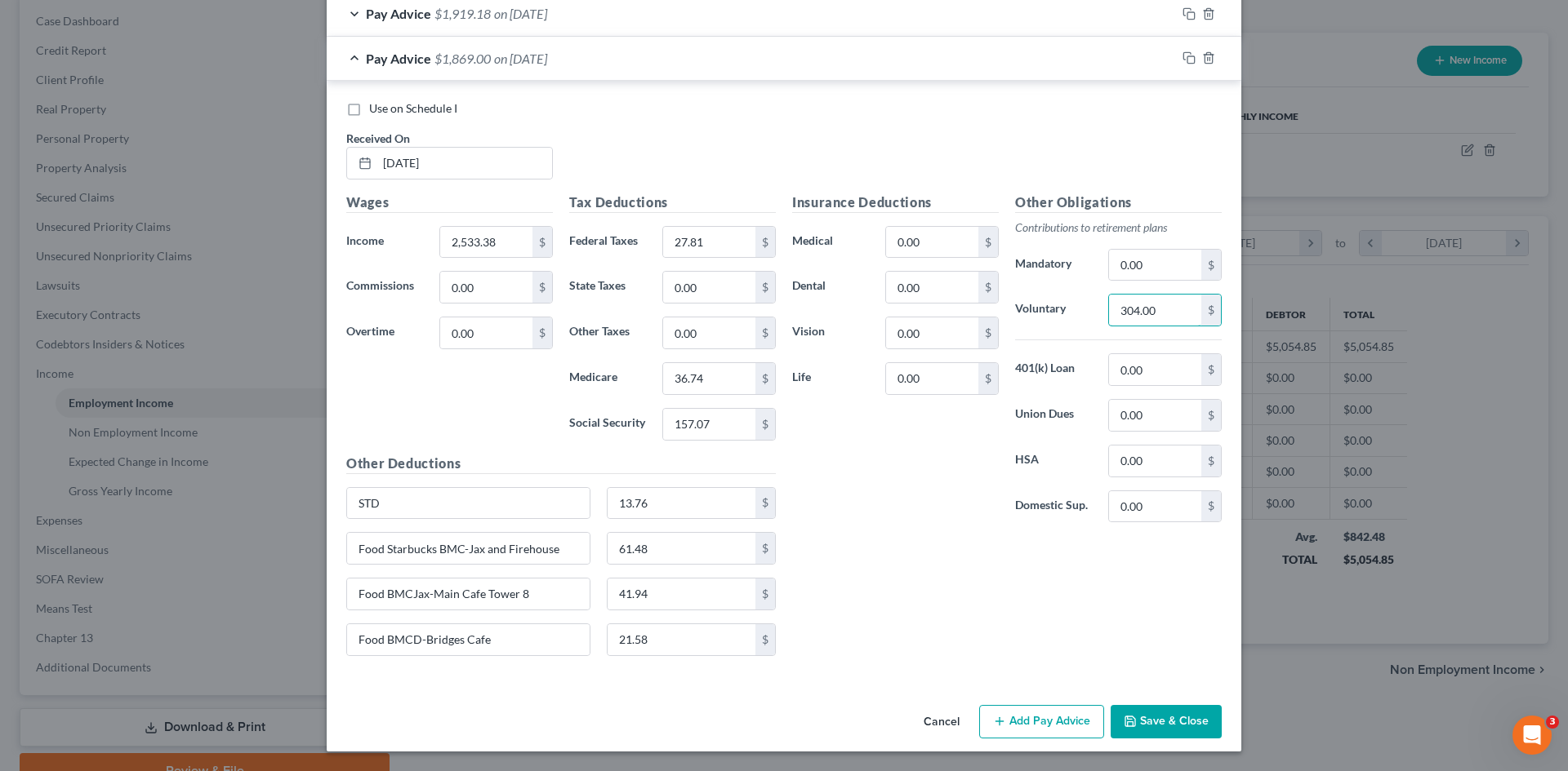
type input "304.00"
drag, startPoint x: 975, startPoint y: 649, endPoint x: 958, endPoint y: 625, distance: 29.4
click at [973, 648] on div "Insurance Deductions Medical 0.00 $ Dental 0.00 $ Vision 0.00 $ Life 0.00 $ Oth…" at bounding box center [1006, 431] width 445 height 476
click at [657, 643] on input "21.58" at bounding box center [682, 640] width 149 height 31
type input "19.05"
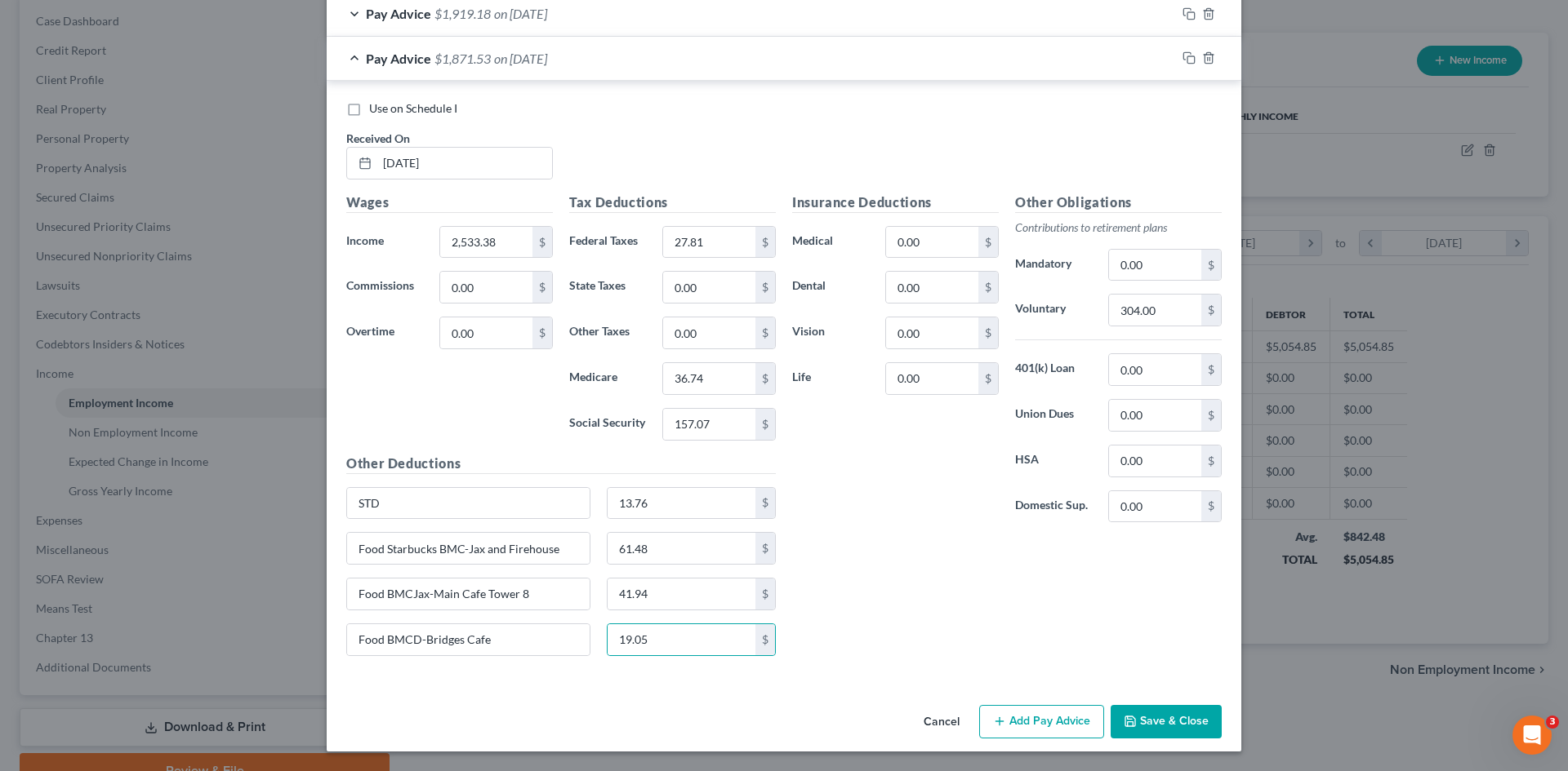
click at [959, 617] on div "Insurance Deductions Medical 0.00 $ Dental 0.00 $ Vision 0.00 $ Life 0.00 $ Oth…" at bounding box center [1006, 431] width 445 height 476
click at [643, 596] on input "41.94" at bounding box center [682, 594] width 149 height 31
type input "50.78"
click at [862, 567] on div "Insurance Deductions Medical 0.00 $ Dental 0.00 $ Vision 0.00 $ Life 0.00 $ Oth…" at bounding box center [1006, 431] width 445 height 476
type input "51.01"
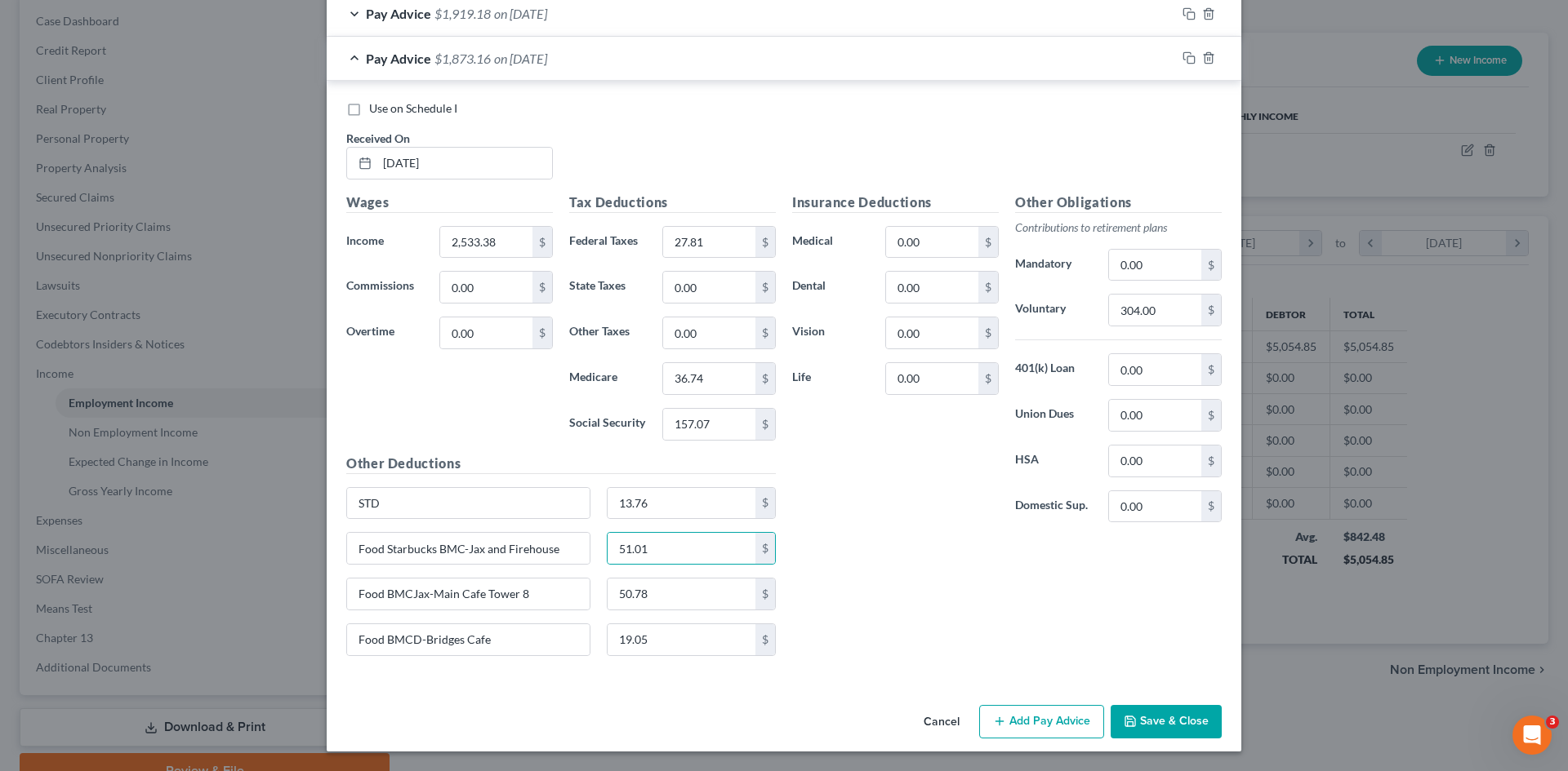
click at [910, 529] on div "Insurance Deductions Medical 0.00 $ Dental 0.00 $ Vision 0.00 $ Life 0.00 $" at bounding box center [896, 364] width 223 height 343
click at [1185, 713] on button "Save & Close" at bounding box center [1166, 722] width 111 height 34
click at [1136, 723] on button "Save & Close" at bounding box center [1166, 722] width 111 height 34
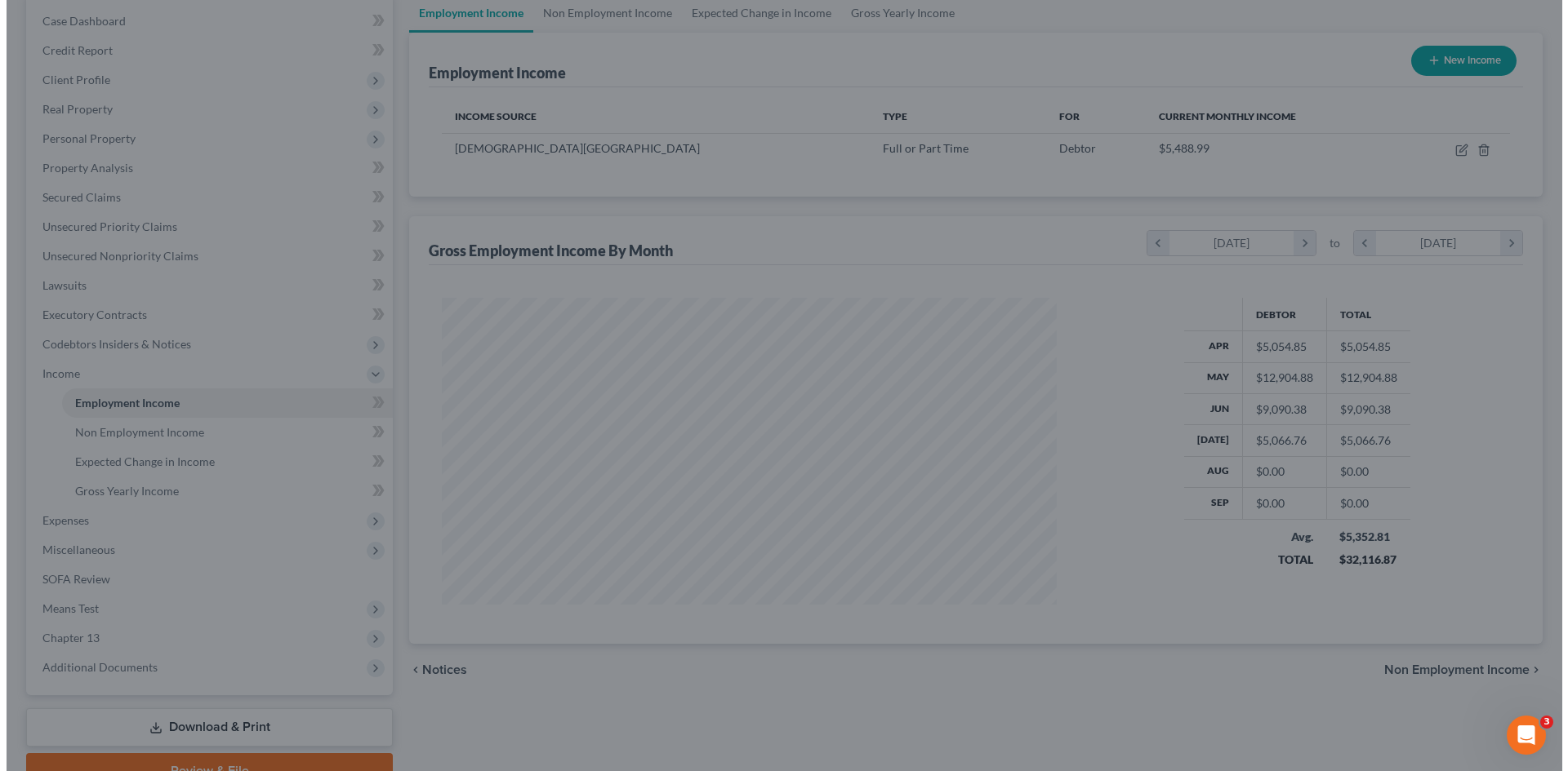
scroll to position [815944, 815899]
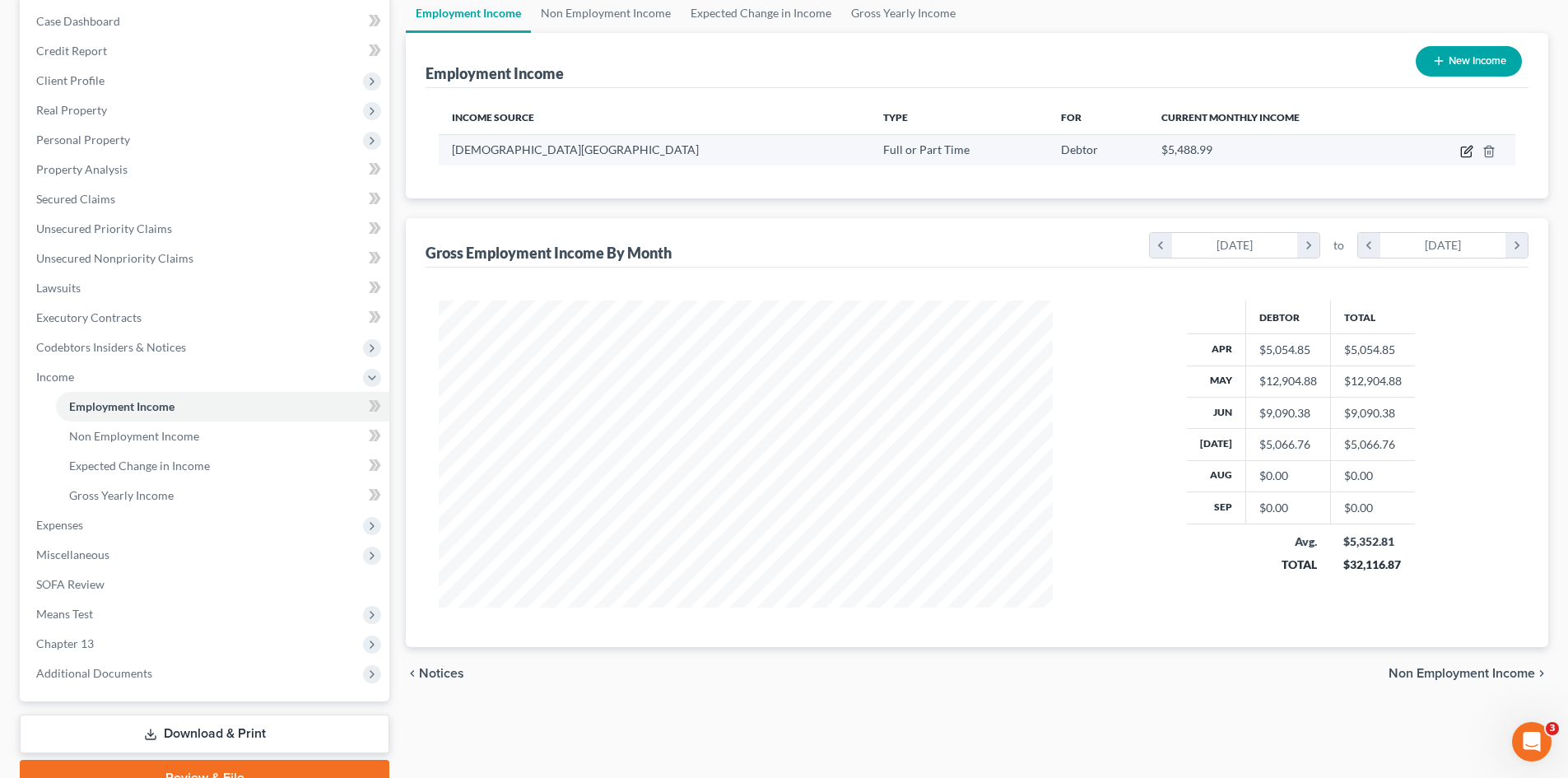
click at [1467, 152] on icon "button" at bounding box center [1466, 151] width 13 height 13
select select "0"
select select "9"
select select "2"
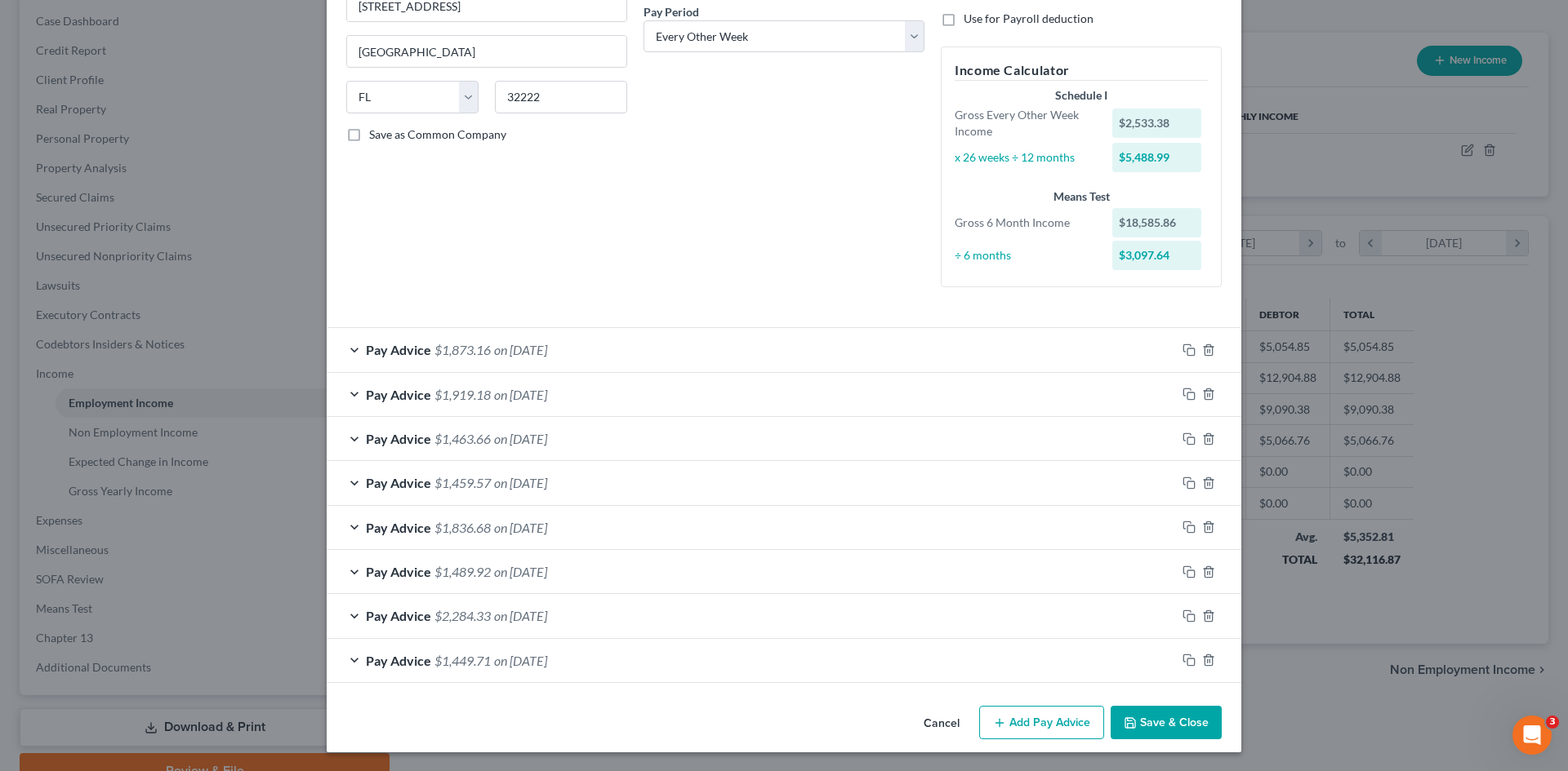
scroll to position [257, 0]
click at [1187, 351] on rect "button" at bounding box center [1191, 351] width 8 height 8
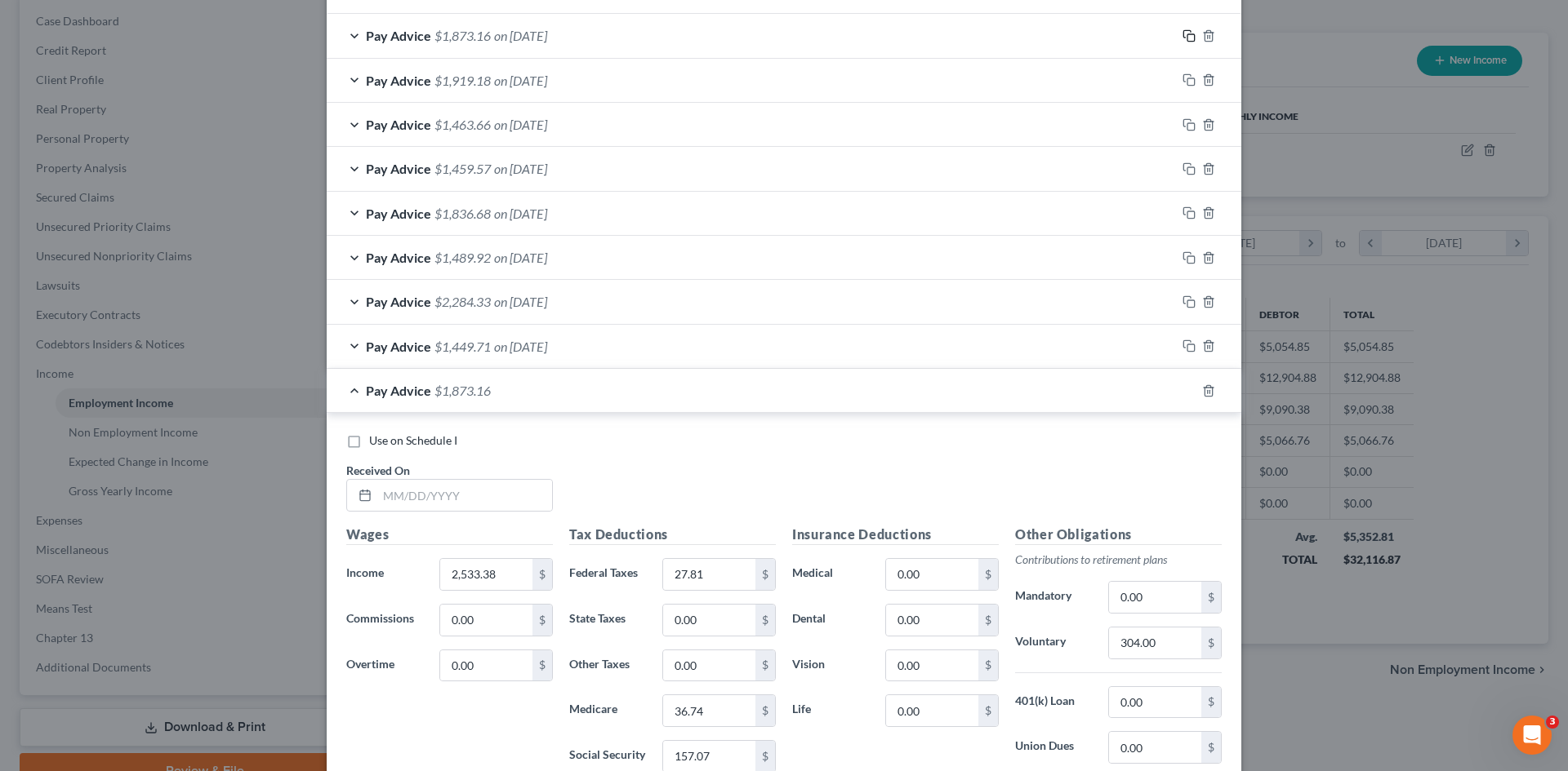
scroll to position [904, 0]
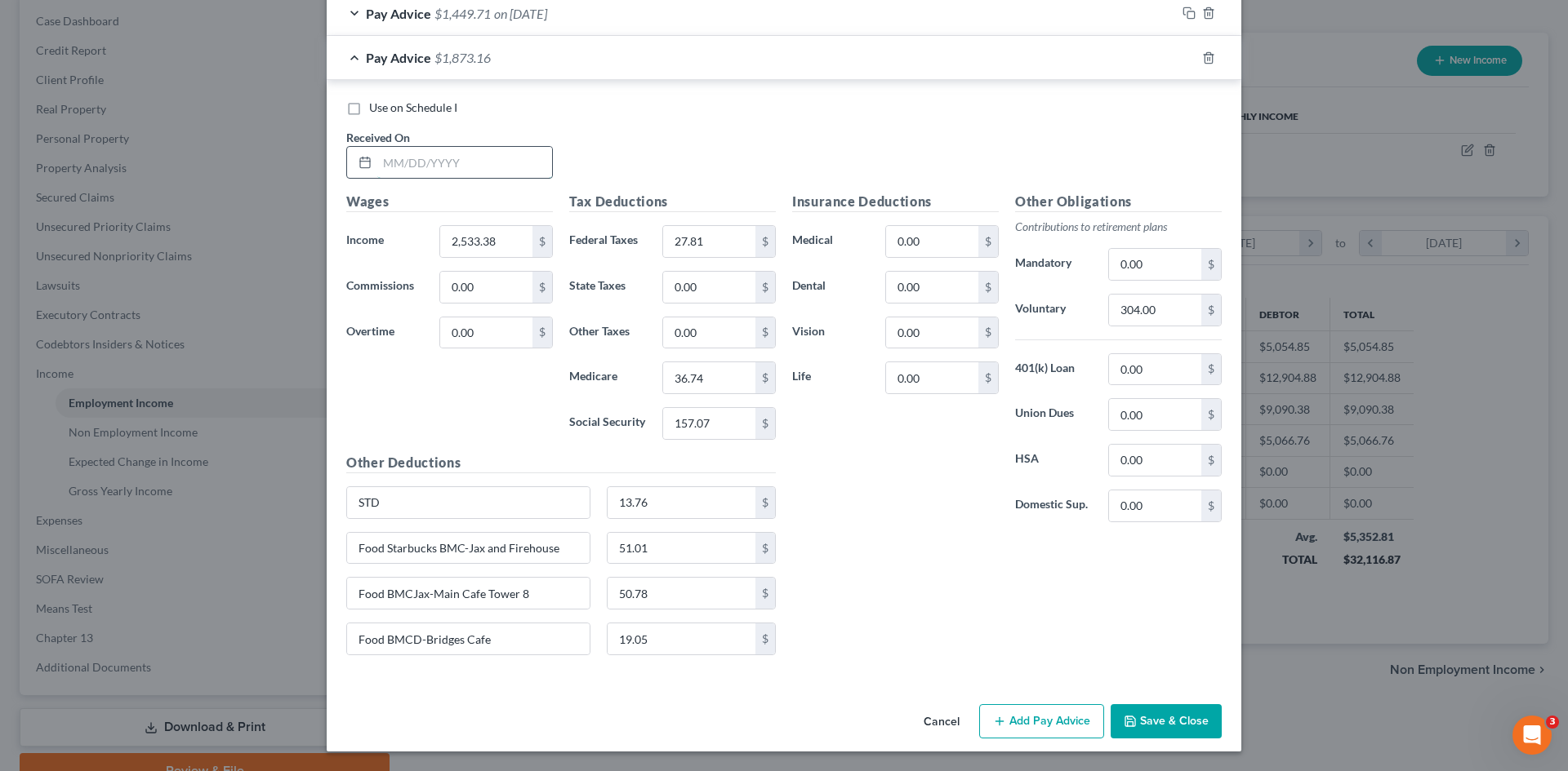
click at [445, 174] on input "text" at bounding box center [464, 162] width 175 height 31
type input "[DATE]"
type input "3,324.18"
click at [561, 411] on label "Social Security" at bounding box center [607, 423] width 93 height 32
click at [688, 250] on input "27.81" at bounding box center [709, 242] width 92 height 31
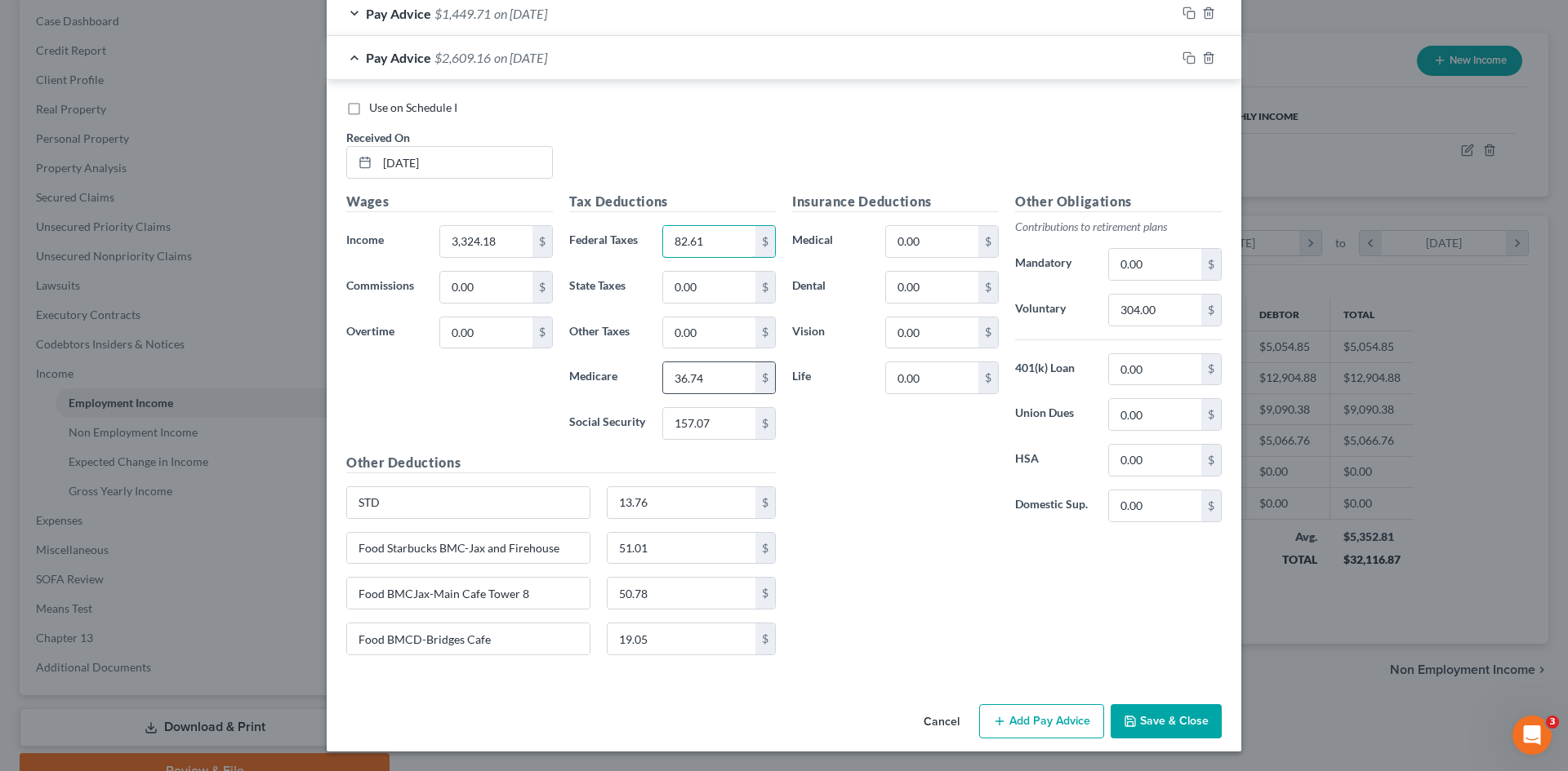
type input "82.61"
click at [721, 388] on input "36.74" at bounding box center [709, 378] width 92 height 31
type input "48.20"
click at [706, 436] on input "157.07" at bounding box center [709, 424] width 92 height 31
type input "206.10"
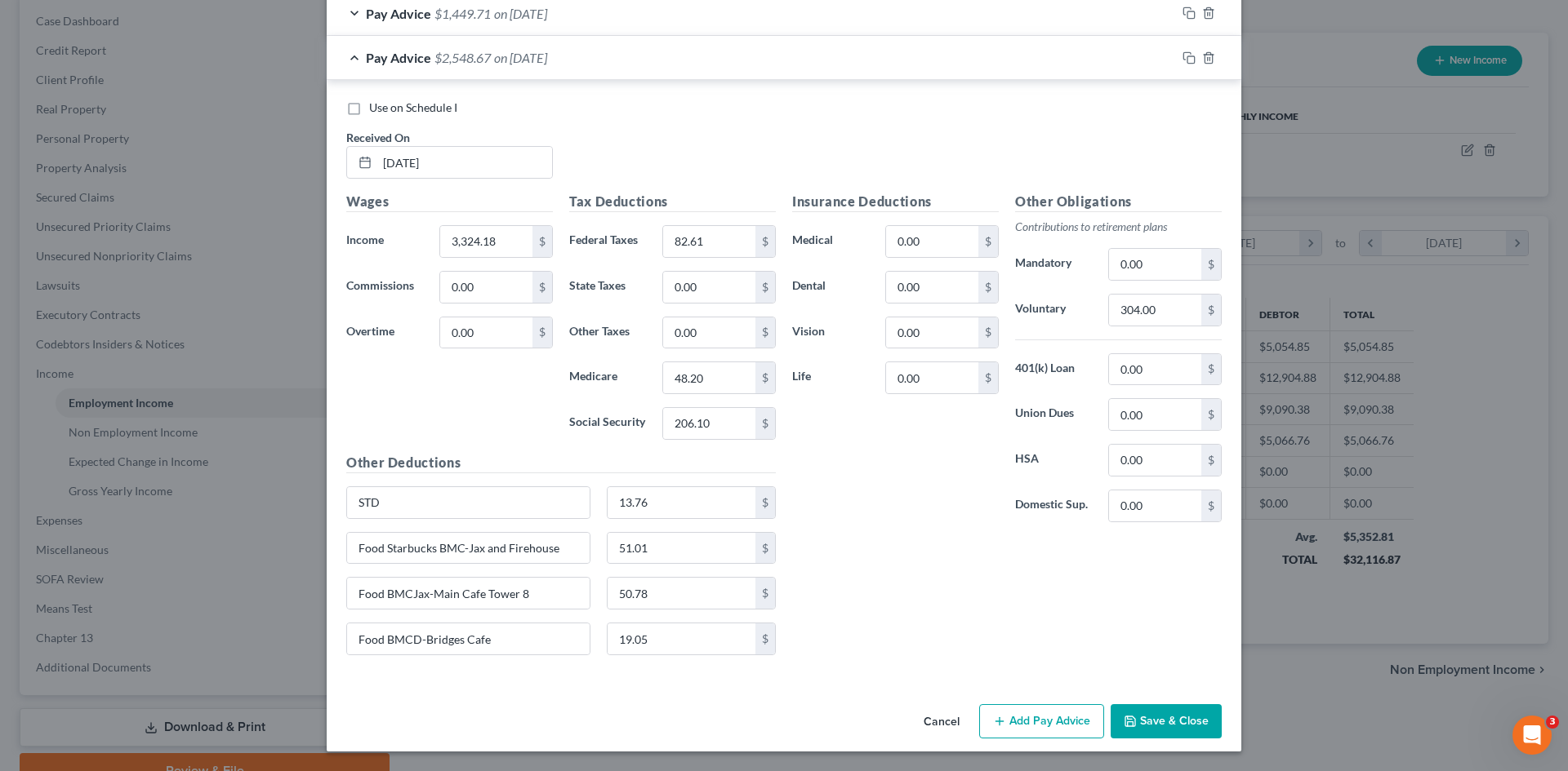
click at [936, 496] on div "Insurance Deductions Medical 0.00 $ Dental 0.00 $ Vision 0.00 $ Life 0.00 $" at bounding box center [896, 363] width 223 height 343
click at [1163, 318] on input "304.00" at bounding box center [1155, 310] width 92 height 31
type input "398.90"
click at [973, 482] on div "Insurance Deductions Medical 0.00 $ Dental 0.00 $ Vision 0.00 $ Life 0.00 $" at bounding box center [896, 363] width 223 height 343
click at [669, 543] on input "51.01" at bounding box center [682, 549] width 149 height 31
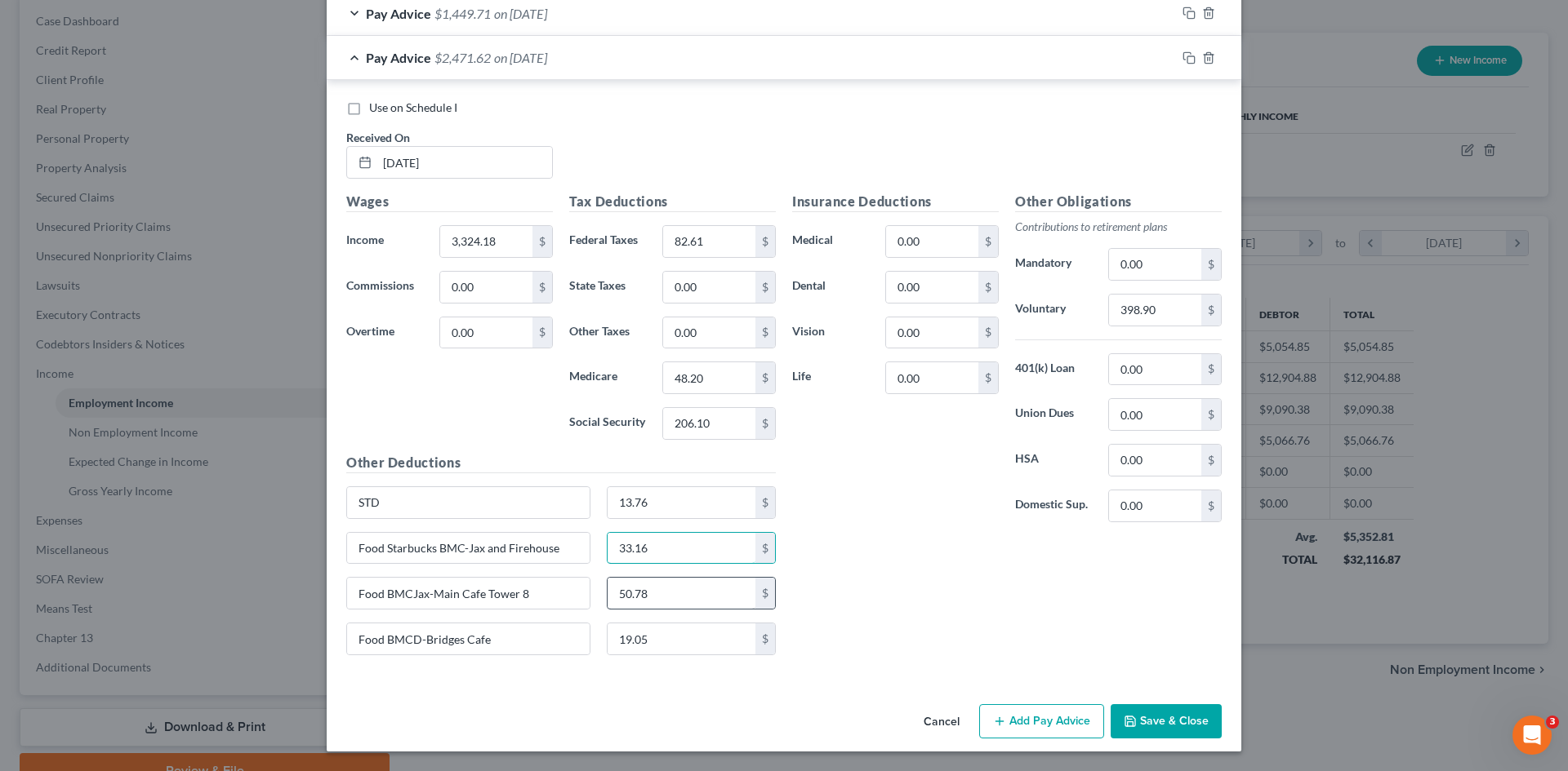
type input "33.16"
click at [685, 588] on input "50.78" at bounding box center [682, 594] width 149 height 31
type input "49.08"
click at [686, 640] on input "19.05" at bounding box center [682, 639] width 149 height 31
type input "42.76"
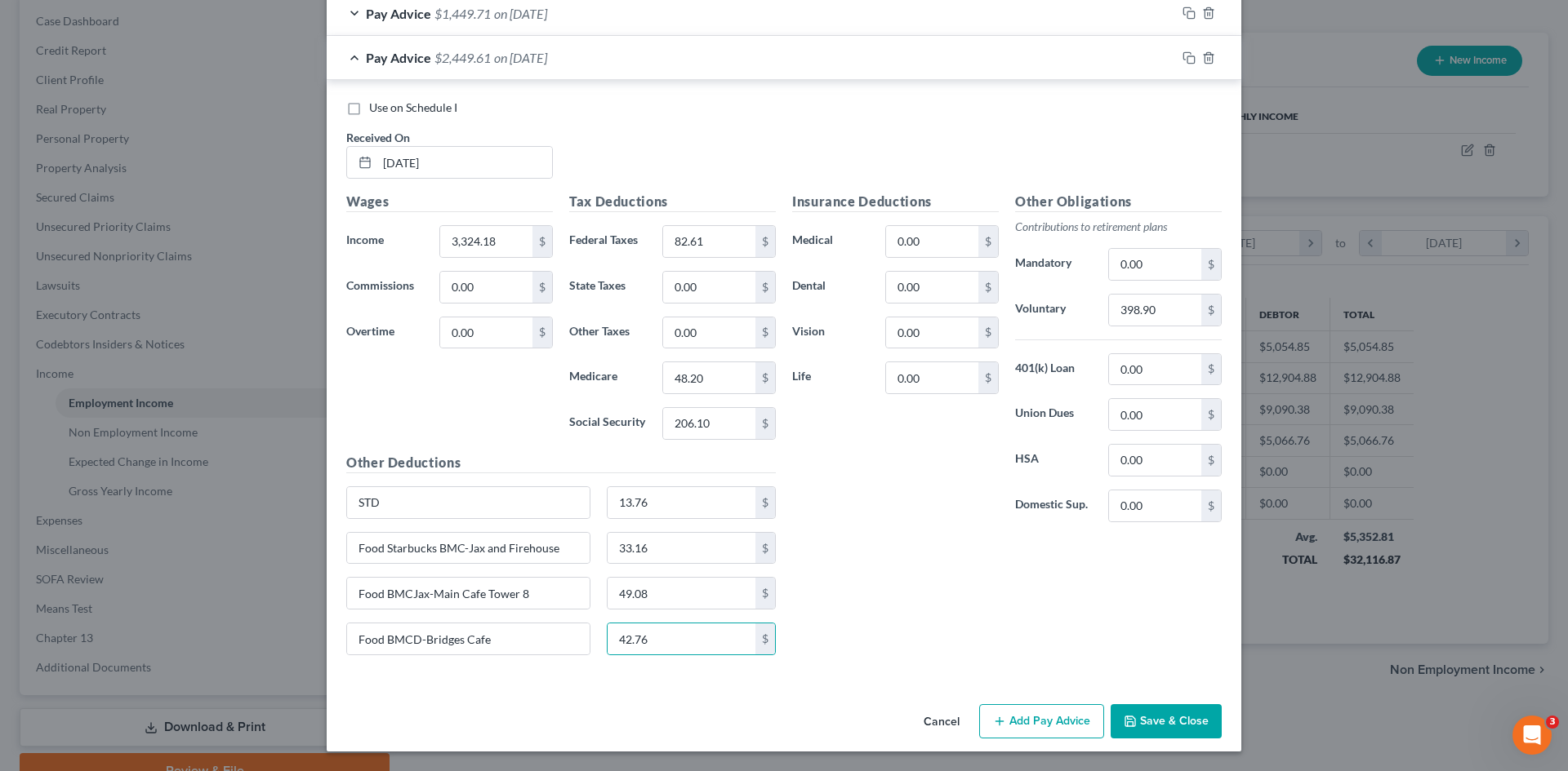
click at [891, 564] on div "Insurance Deductions Medical 0.00 $ Dental 0.00 $ Vision 0.00 $ Life 0.00 $ Oth…" at bounding box center [1006, 430] width 445 height 476
click at [1176, 57] on div at bounding box center [1208, 58] width 66 height 26
click at [1182, 57] on icon "button" at bounding box center [1188, 58] width 13 height 13
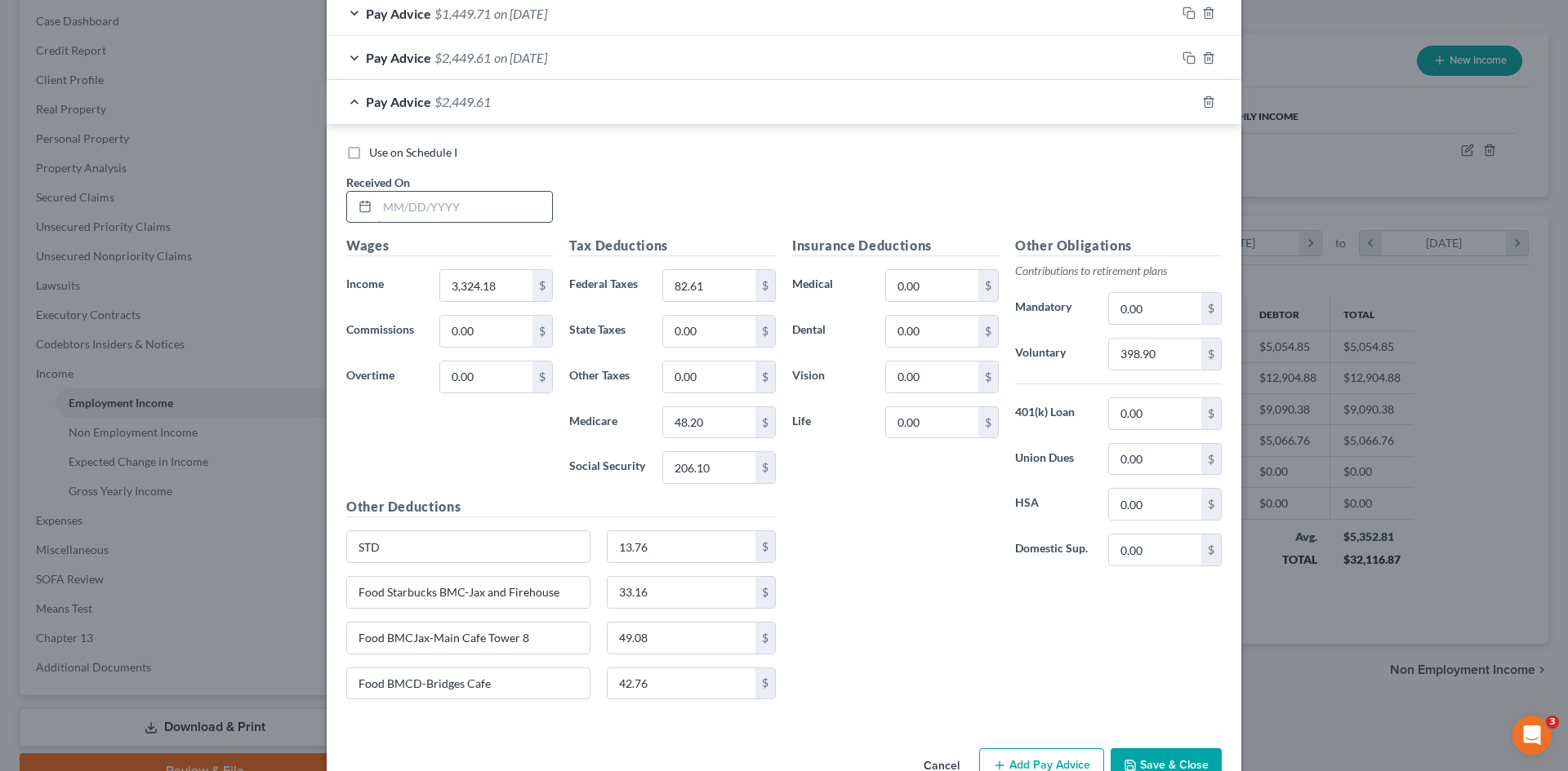
click at [434, 220] on input "text" at bounding box center [464, 207] width 175 height 31
click at [436, 214] on input "text" at bounding box center [464, 207] width 175 height 31
type input "[DATE]"
click at [505, 295] on input "3,324.18" at bounding box center [486, 286] width 92 height 31
type input "3,124.94"
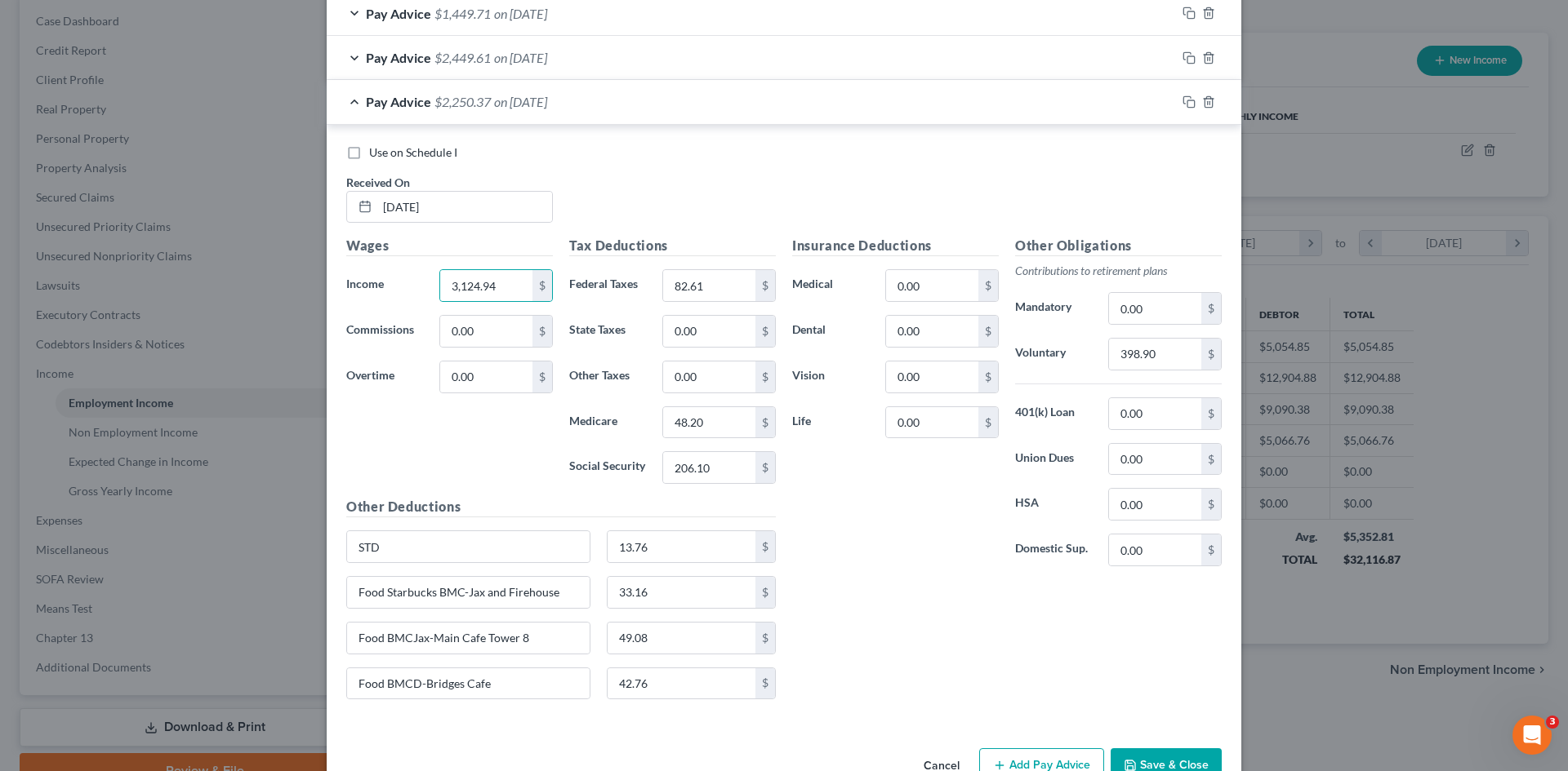
click at [548, 434] on div "Wages Income * 3,124.94 $ Commissions 0.00 $ Overtime 0.00 $" at bounding box center [449, 366] width 223 height 261
click at [692, 297] on input "82.61" at bounding box center [709, 286] width 92 height 31
type input "0.00"
click at [697, 431] on input "48.20" at bounding box center [709, 423] width 92 height 31
type input "45.31"
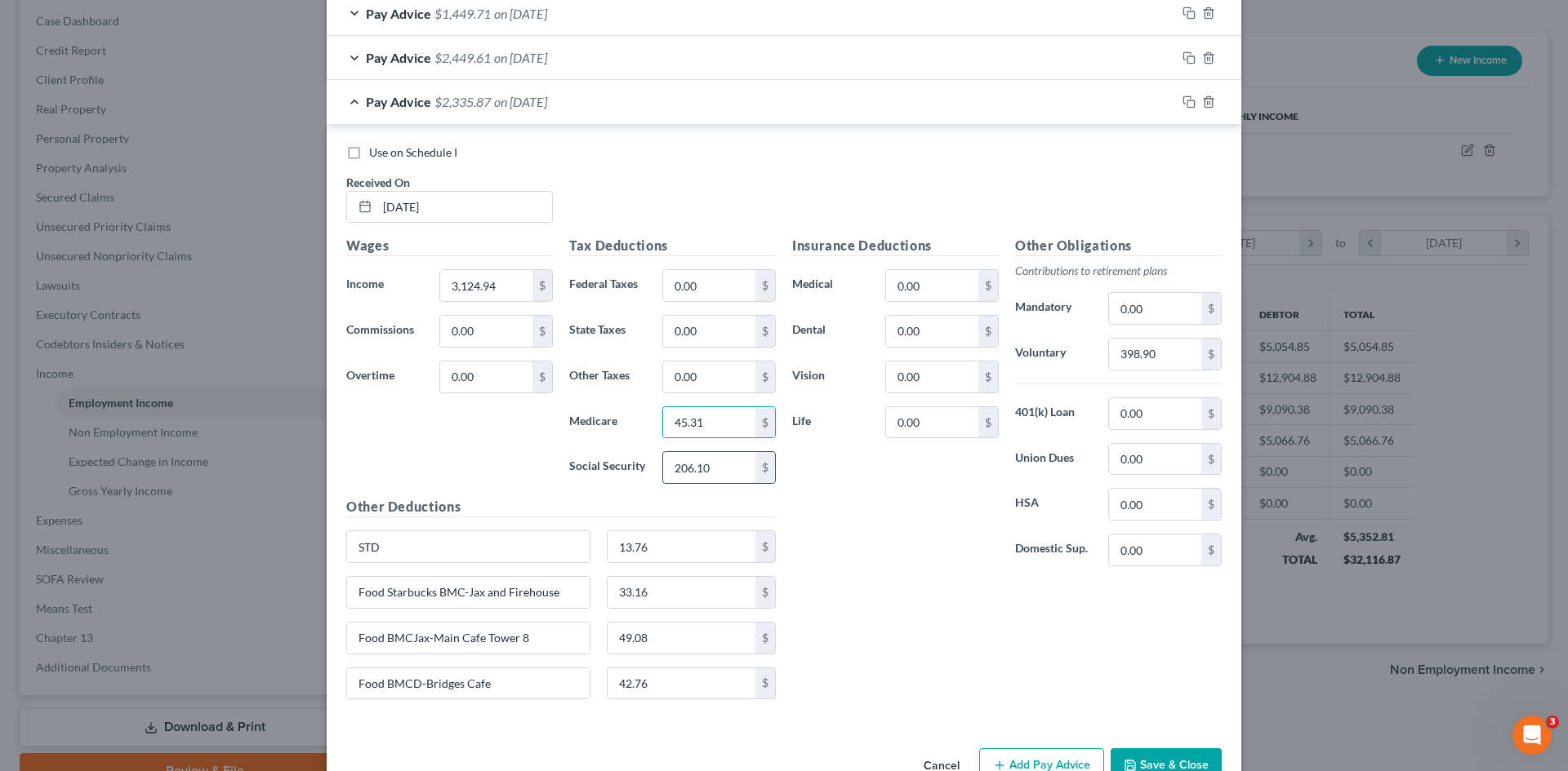
click at [692, 472] on input "206.10" at bounding box center [709, 468] width 92 height 31
type input "193.74"
click at [894, 493] on div "Insurance Deductions Medical 0.00 $ Dental 0.00 $ Vision 0.00 $ Life 0.00 $" at bounding box center [896, 407] width 223 height 343
click at [1145, 352] on input "398.90" at bounding box center [1155, 354] width 92 height 31
type input "375.00"
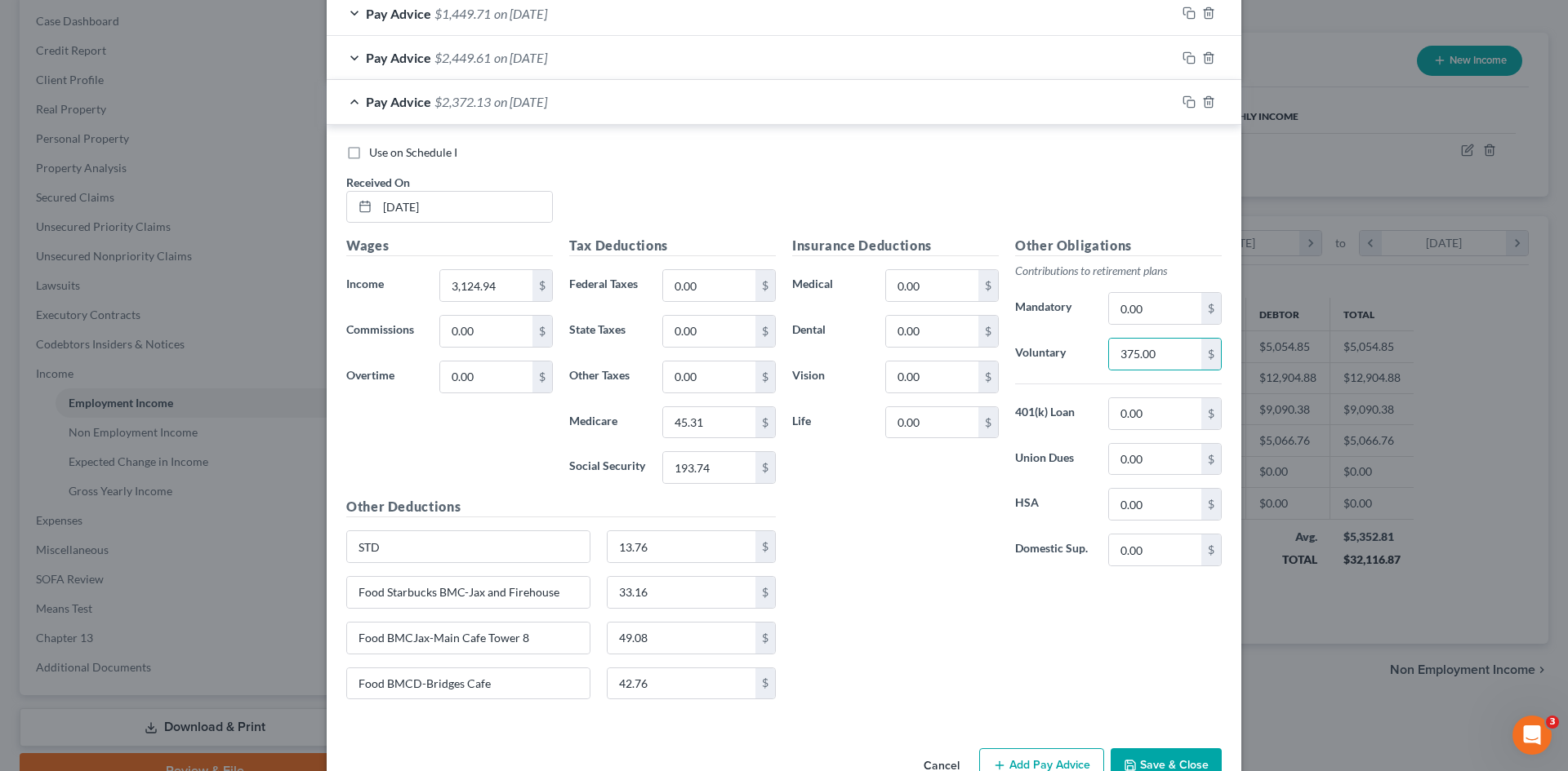
click at [944, 593] on div "Insurance Deductions Medical 0.00 $ Dental 0.00 $ Vision 0.00 $ Life 0.00 $ Oth…" at bounding box center [1006, 474] width 445 height 476
click at [675, 682] on input "42.76" at bounding box center [682, 684] width 149 height 31
type input "9.78"
click at [639, 639] on input "49.08" at bounding box center [682, 639] width 149 height 31
type input "30.75"
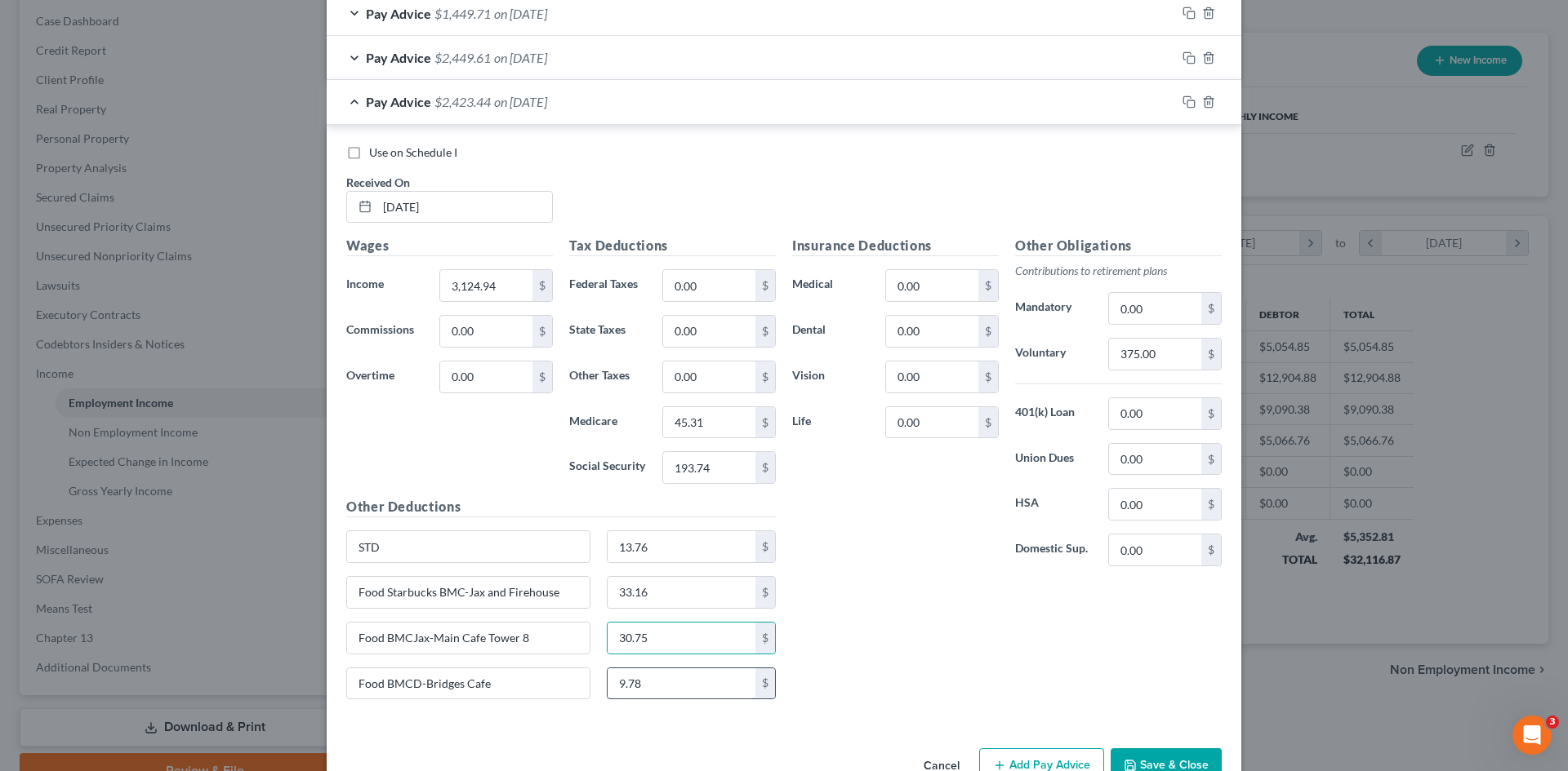
click at [660, 677] on input "9.78" at bounding box center [682, 684] width 149 height 31
click at [669, 590] on input "33.16" at bounding box center [682, 593] width 149 height 31
type input "78.58"
drag, startPoint x: 912, startPoint y: 543, endPoint x: 907, endPoint y: 528, distance: 15.8
click at [912, 542] on div "Insurance Deductions Medical 0.00 $ Dental 0.00 $ Vision 0.00 $ Life 0.00 $" at bounding box center [896, 407] width 223 height 343
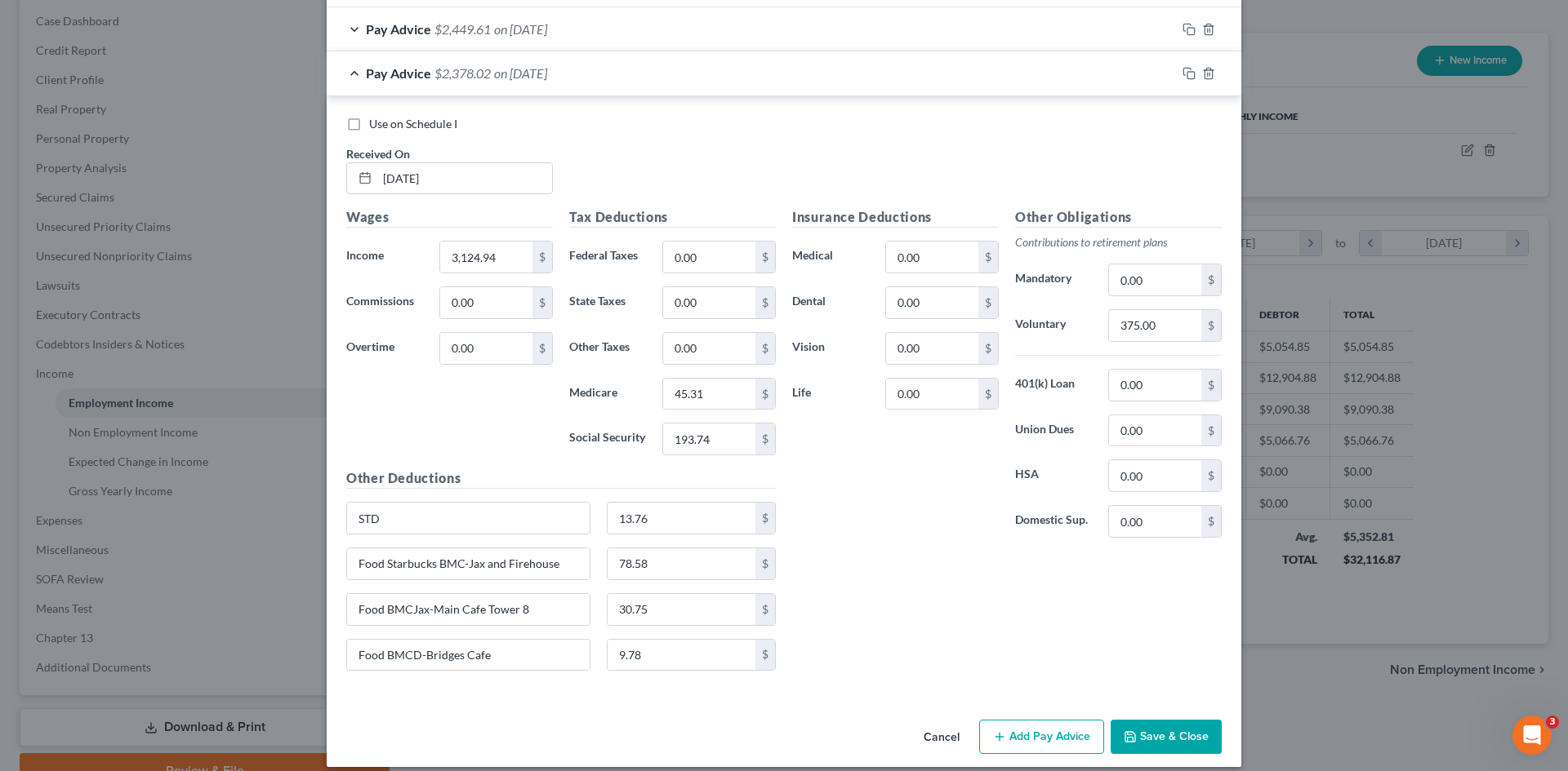
scroll to position [948, 0]
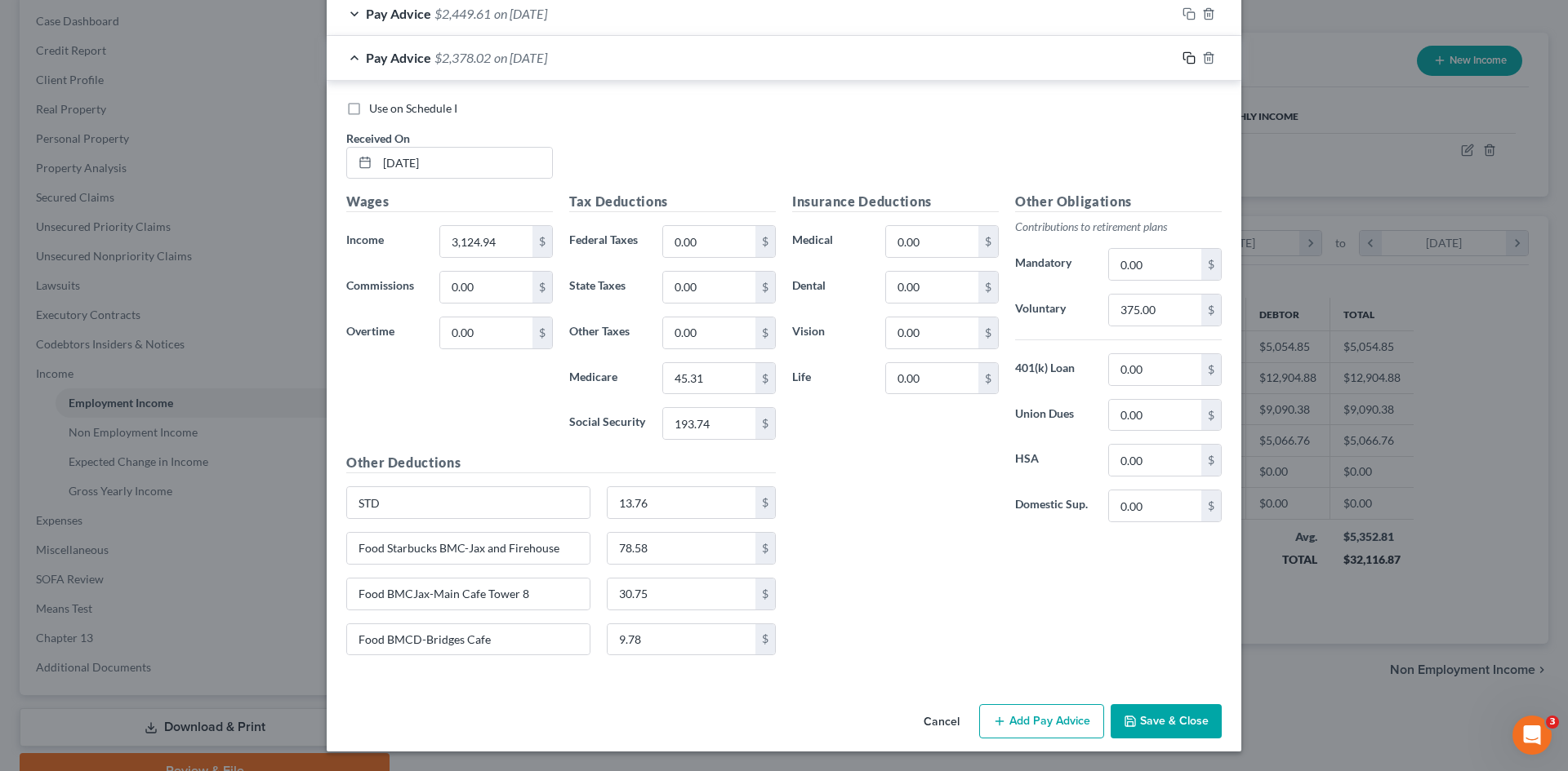
click at [1183, 52] on icon "button" at bounding box center [1187, 56] width 8 height 8
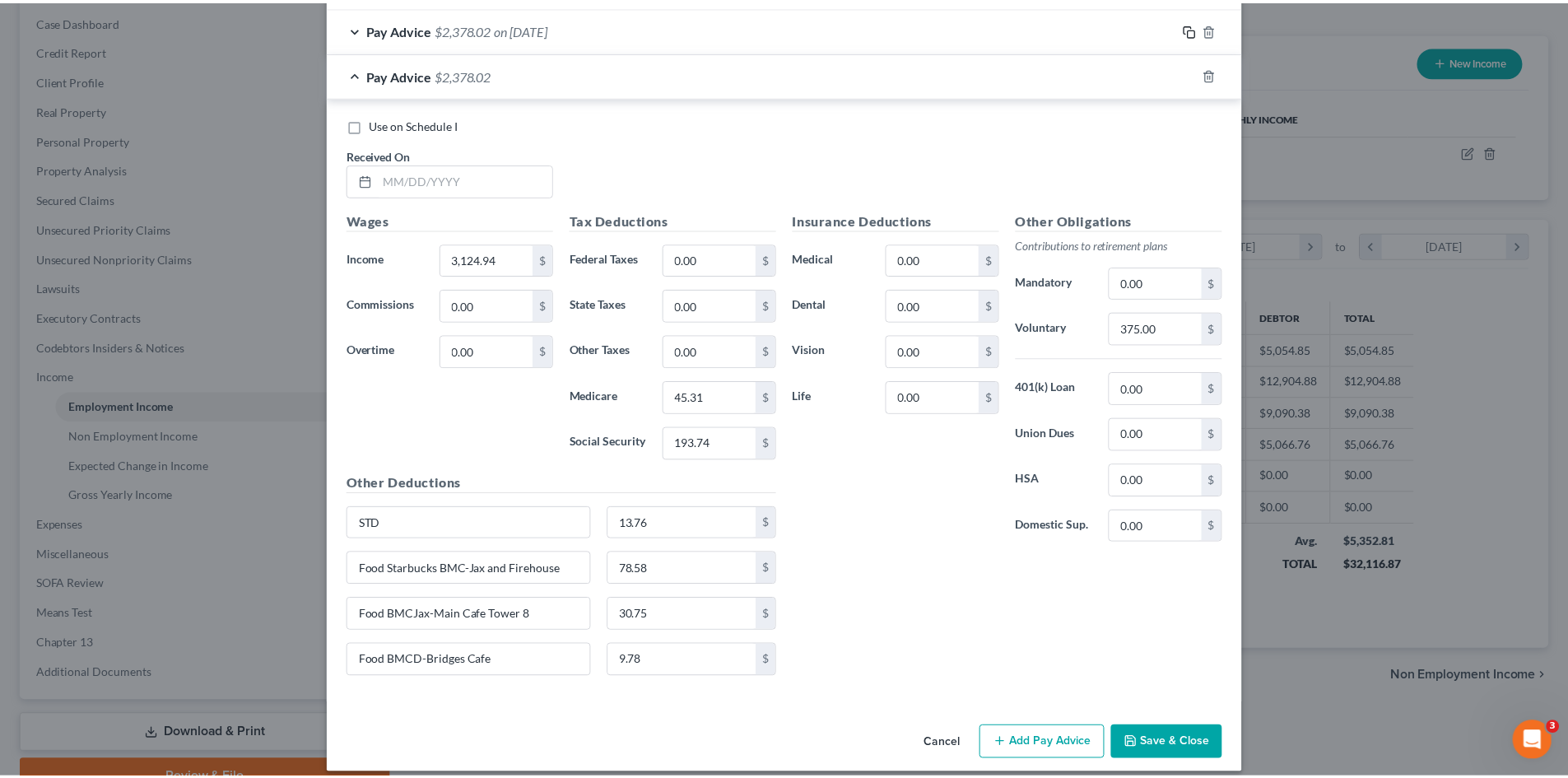
scroll to position [1001, 0]
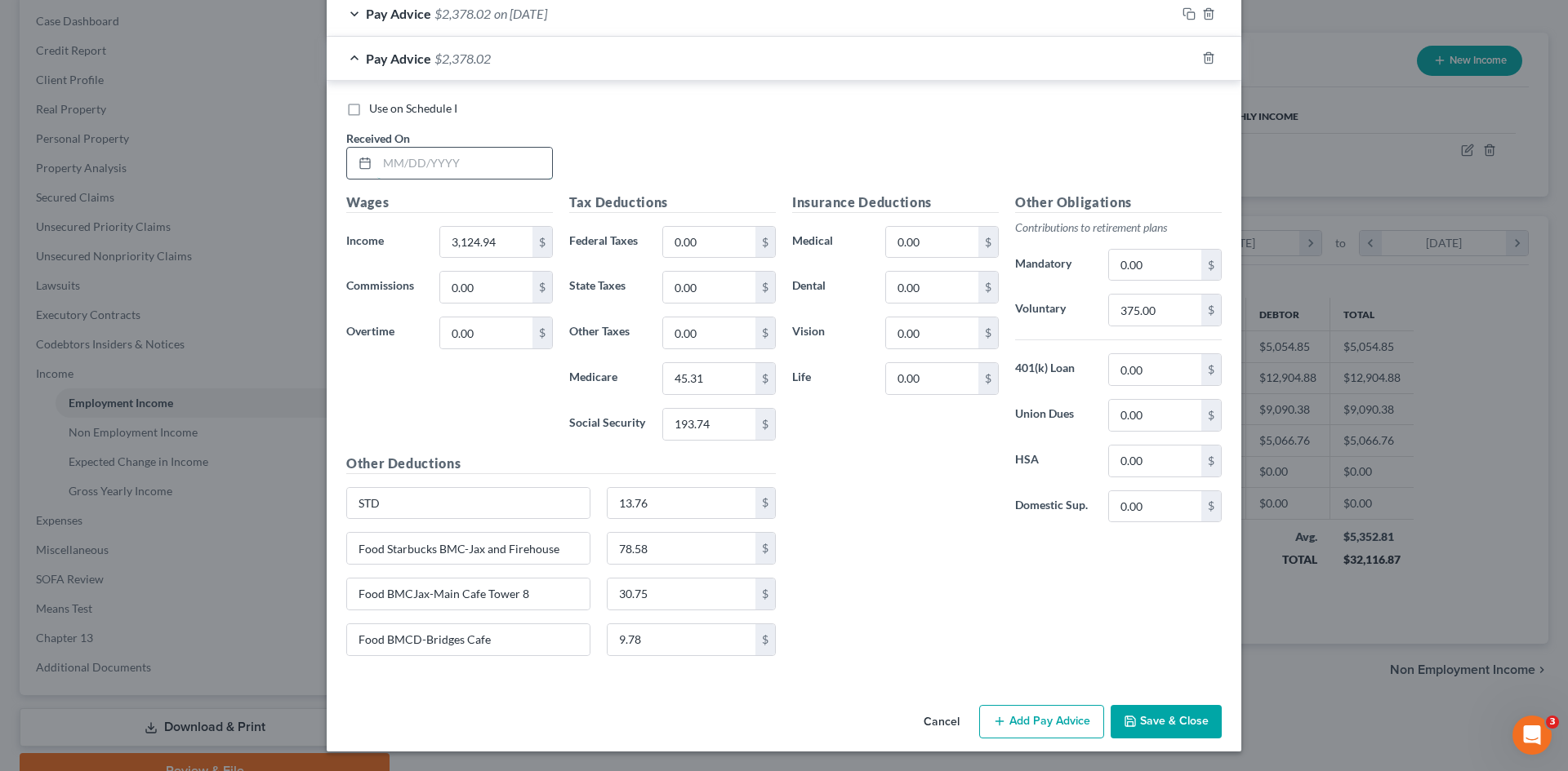
click at [392, 159] on input "text" at bounding box center [464, 163] width 175 height 31
type input "[DATE]"
click at [490, 239] on input "3,124.94" at bounding box center [486, 243] width 92 height 31
type input "2,692.32"
click at [494, 380] on div "Wages Income * 2,692.32 $ Commissions 0.00 $ Overtime 0.00 $" at bounding box center [449, 323] width 223 height 261
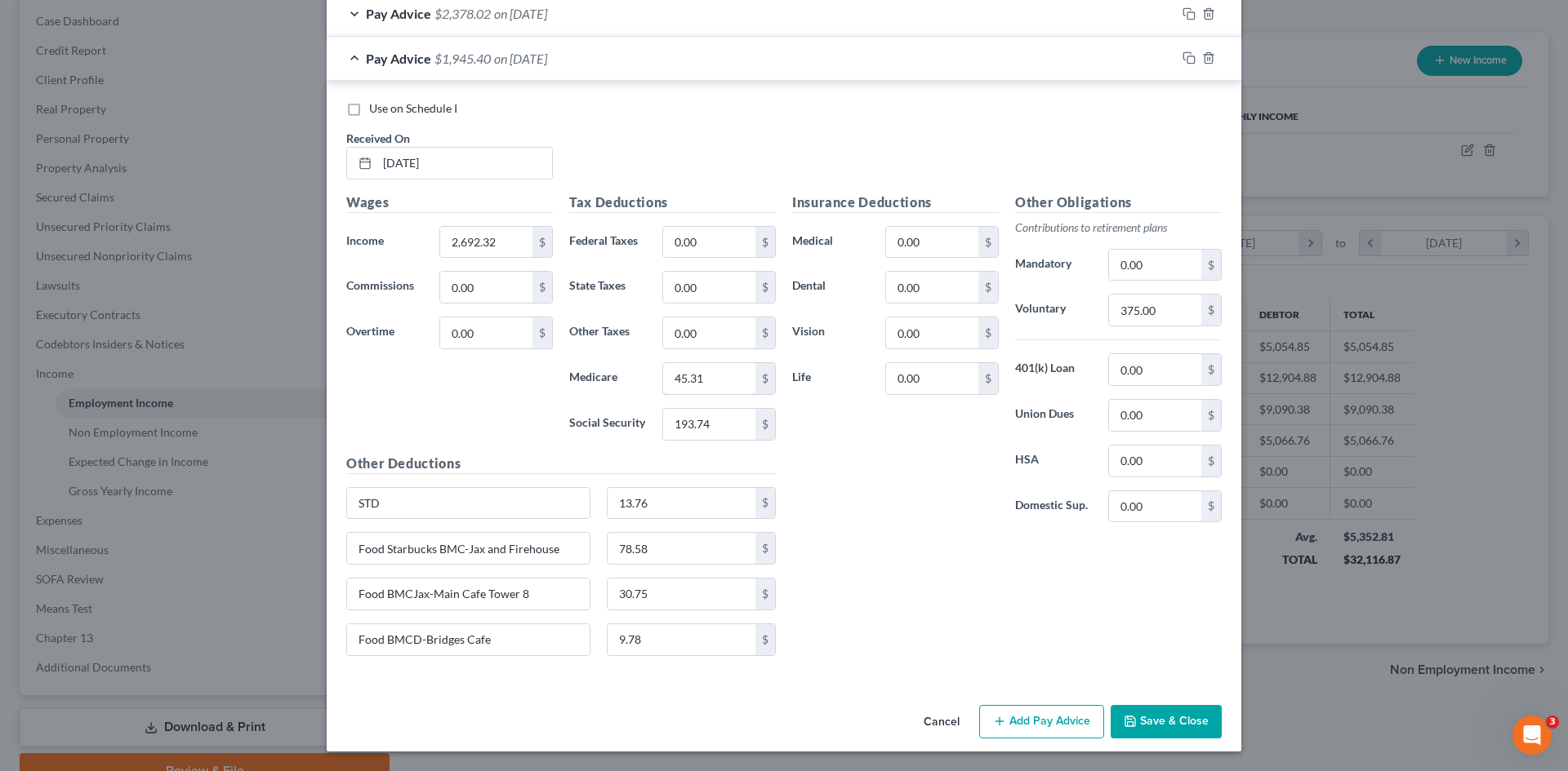
click at [706, 380] on input "45.31" at bounding box center [709, 379] width 92 height 31
type input "39.04"
click at [709, 427] on input "193.74" at bounding box center [709, 425] width 92 height 31
type input "166.93"
click at [899, 444] on div "Insurance Deductions Medical 0.00 $ Dental 0.00 $ Vision 0.00 $ Life 0.00 $" at bounding box center [896, 364] width 223 height 343
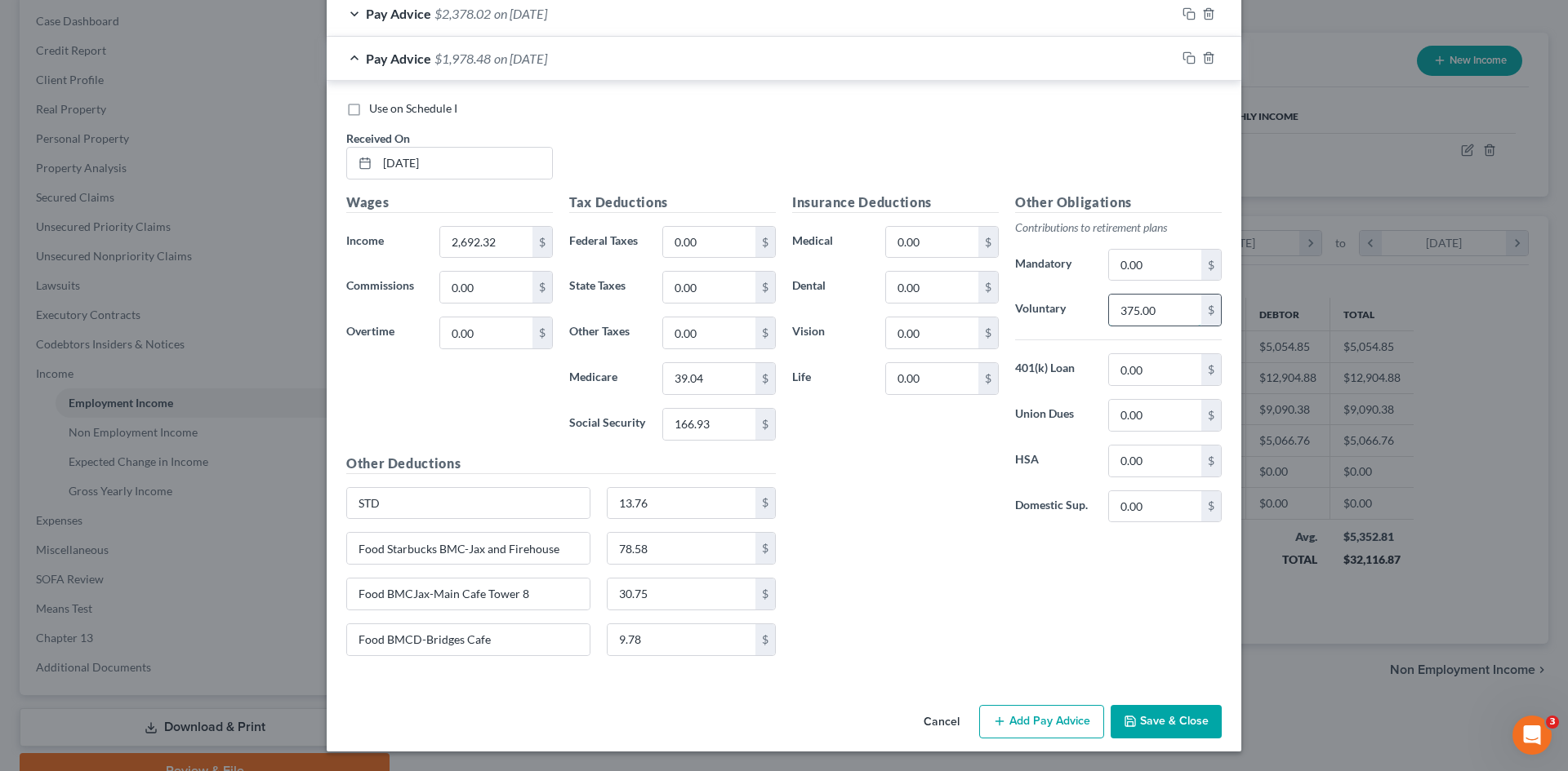
click at [1168, 301] on input "375.00" at bounding box center [1155, 310] width 92 height 31
type input "323.08"
drag, startPoint x: 944, startPoint y: 514, endPoint x: 945, endPoint y: 533, distance: 19.0
click at [944, 521] on div "Insurance Deductions Medical 0.00 $ Dental 0.00 $ Vision 0.00 $ Life 0.00 $" at bounding box center [896, 364] width 223 height 343
click at [636, 630] on input "9.78" at bounding box center [682, 640] width 149 height 31
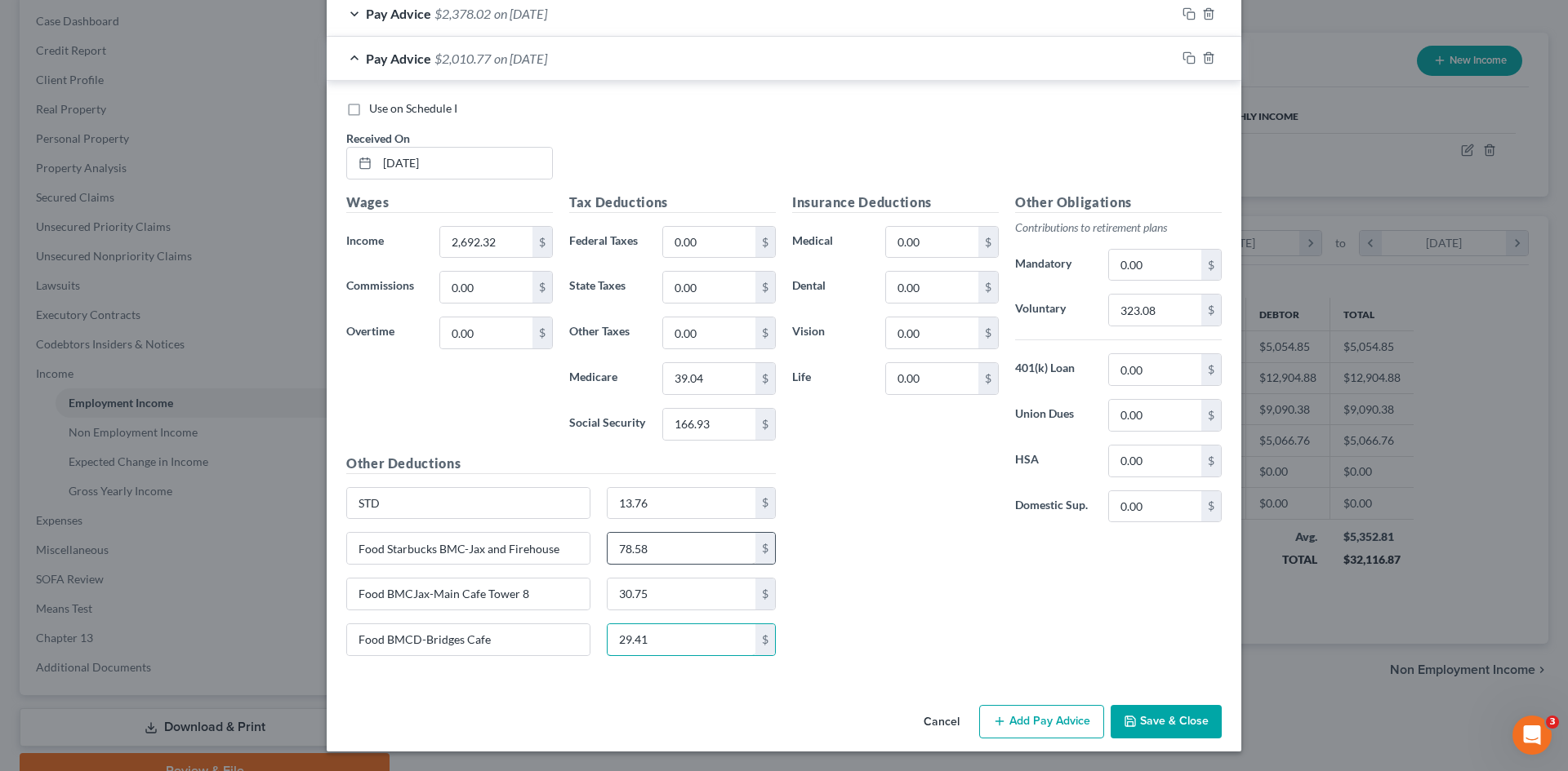
type input "29.41"
click at [653, 552] on input "78.58" at bounding box center [682, 549] width 149 height 31
type input "45.42"
click at [870, 541] on div "Insurance Deductions Medical 0.00 $ Dental 0.00 $ Vision 0.00 $ Life 0.00 $ Oth…" at bounding box center [1006, 431] width 445 height 476
click at [666, 602] on input "30.75" at bounding box center [682, 594] width 149 height 31
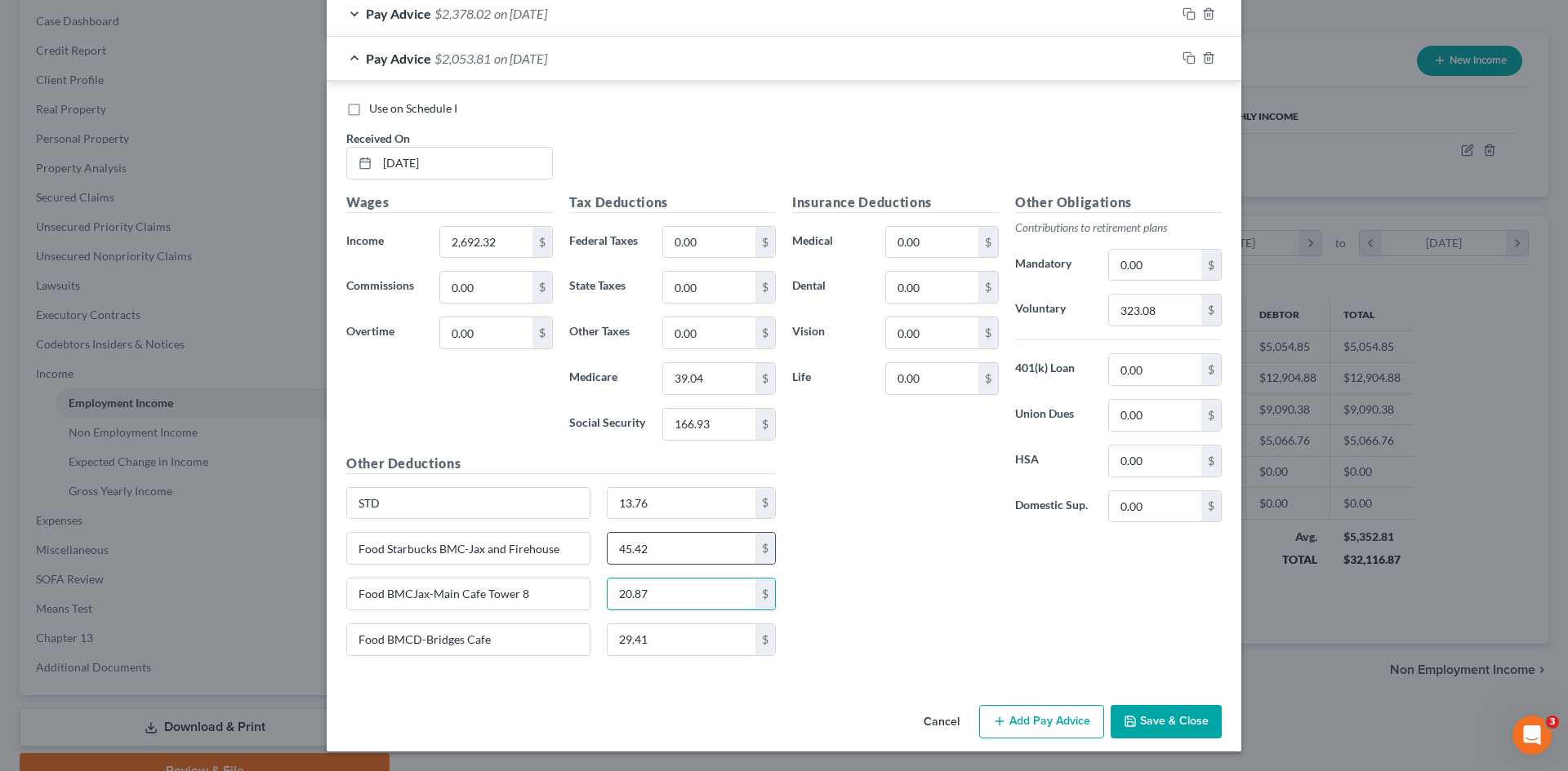
type input "20.87"
click at [682, 549] on input "45.42" at bounding box center [682, 549] width 149 height 31
type input "61.09"
click at [837, 546] on div "Insurance Deductions Medical 0.00 $ Dental 0.00 $ Vision 0.00 $ Life 0.00 $ Oth…" at bounding box center [1006, 431] width 445 height 476
click at [1142, 720] on button "Save & Close" at bounding box center [1166, 722] width 111 height 34
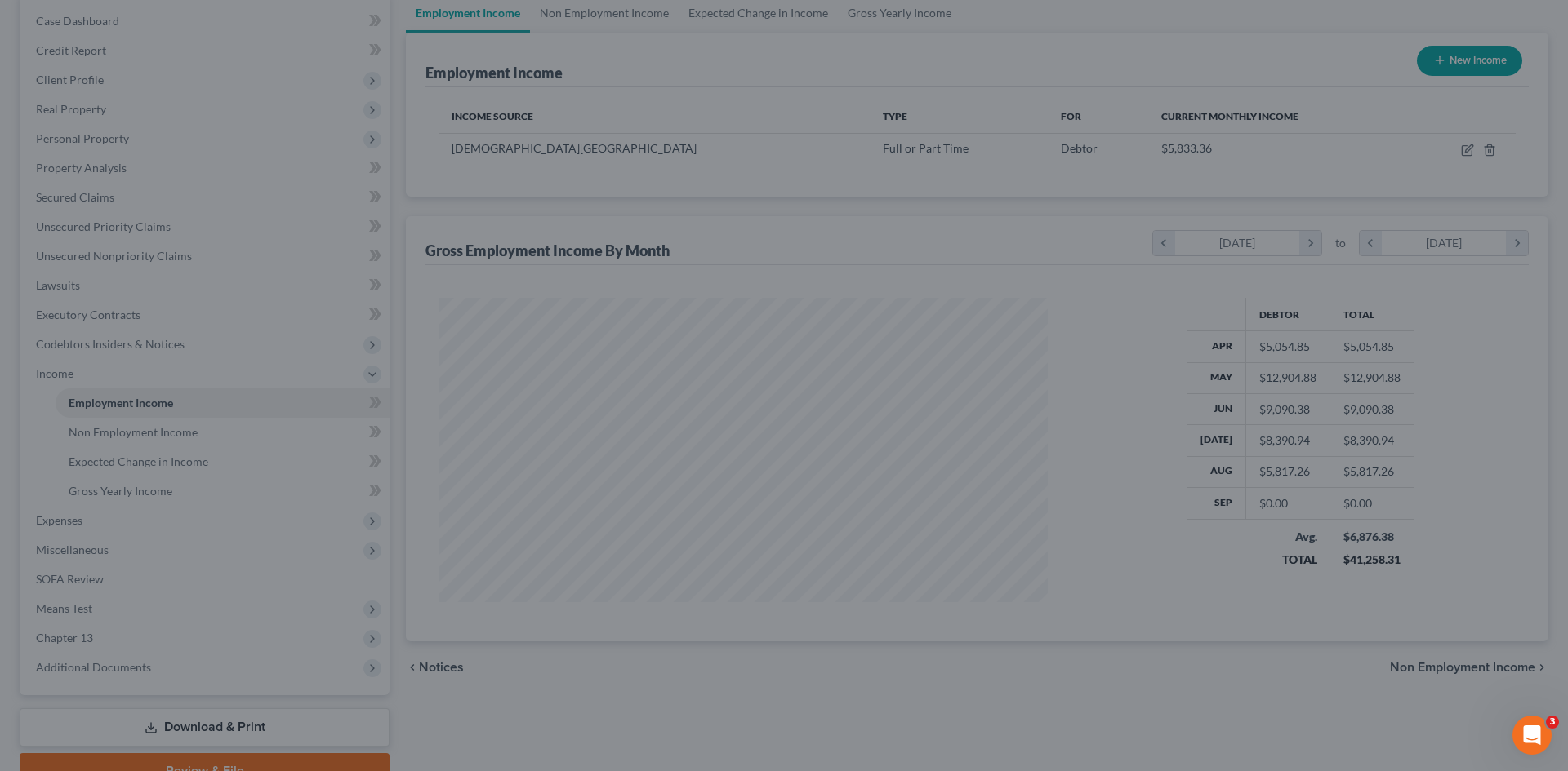
scroll to position [815944, 815899]
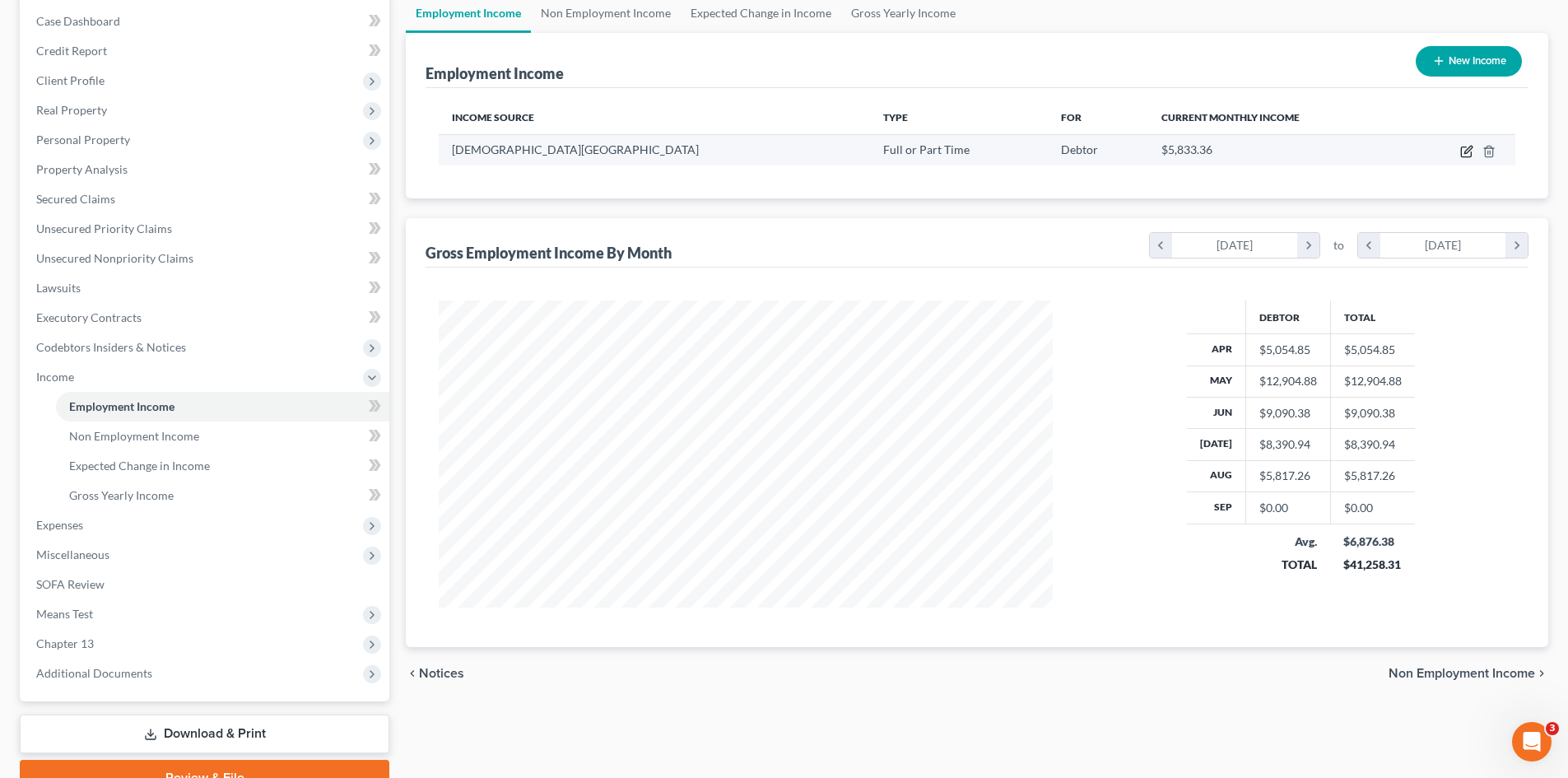
click at [1468, 150] on icon "button" at bounding box center [1466, 151] width 13 height 13
select select "0"
select select "9"
select select "2"
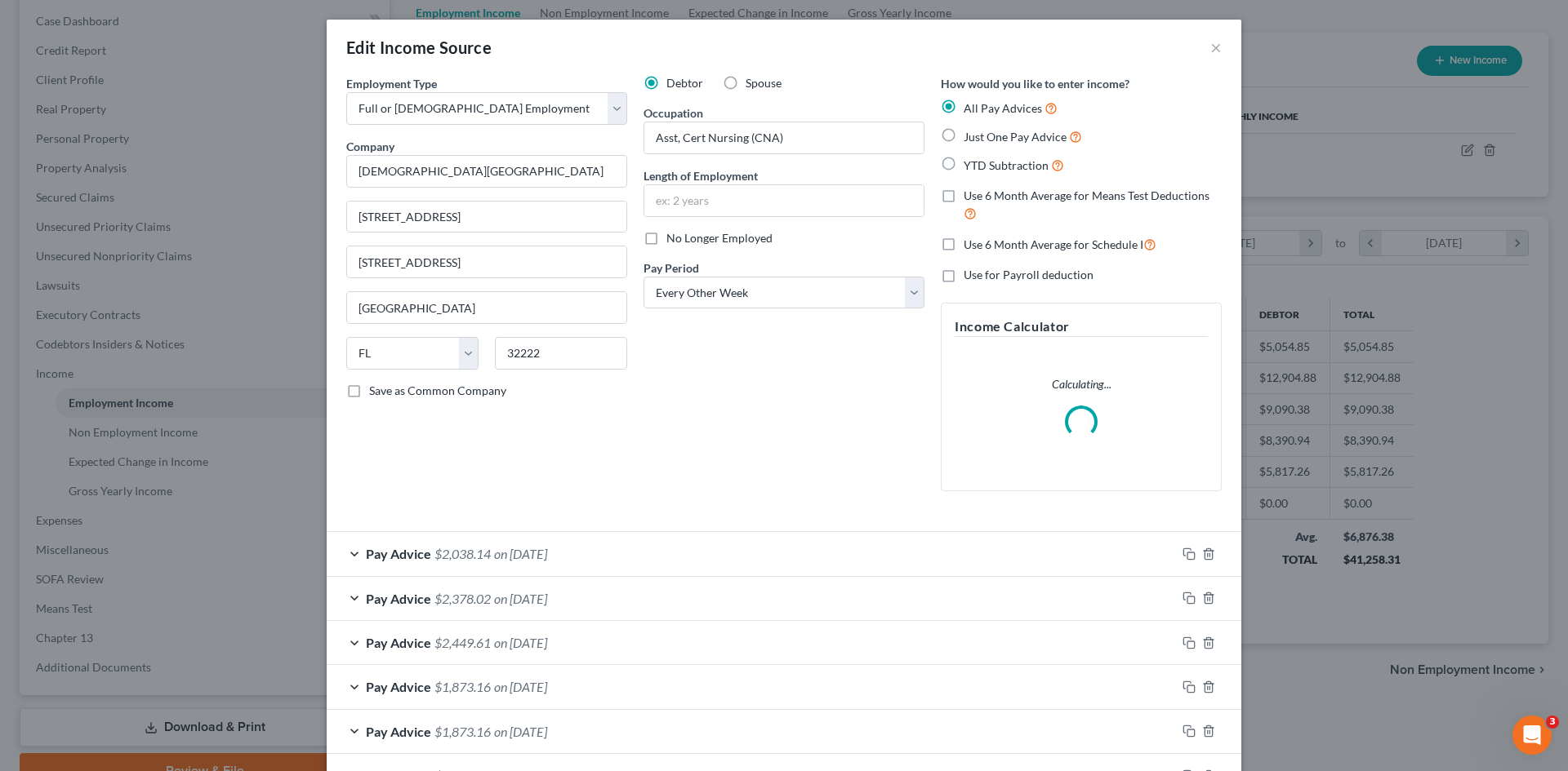
scroll to position [307, 648]
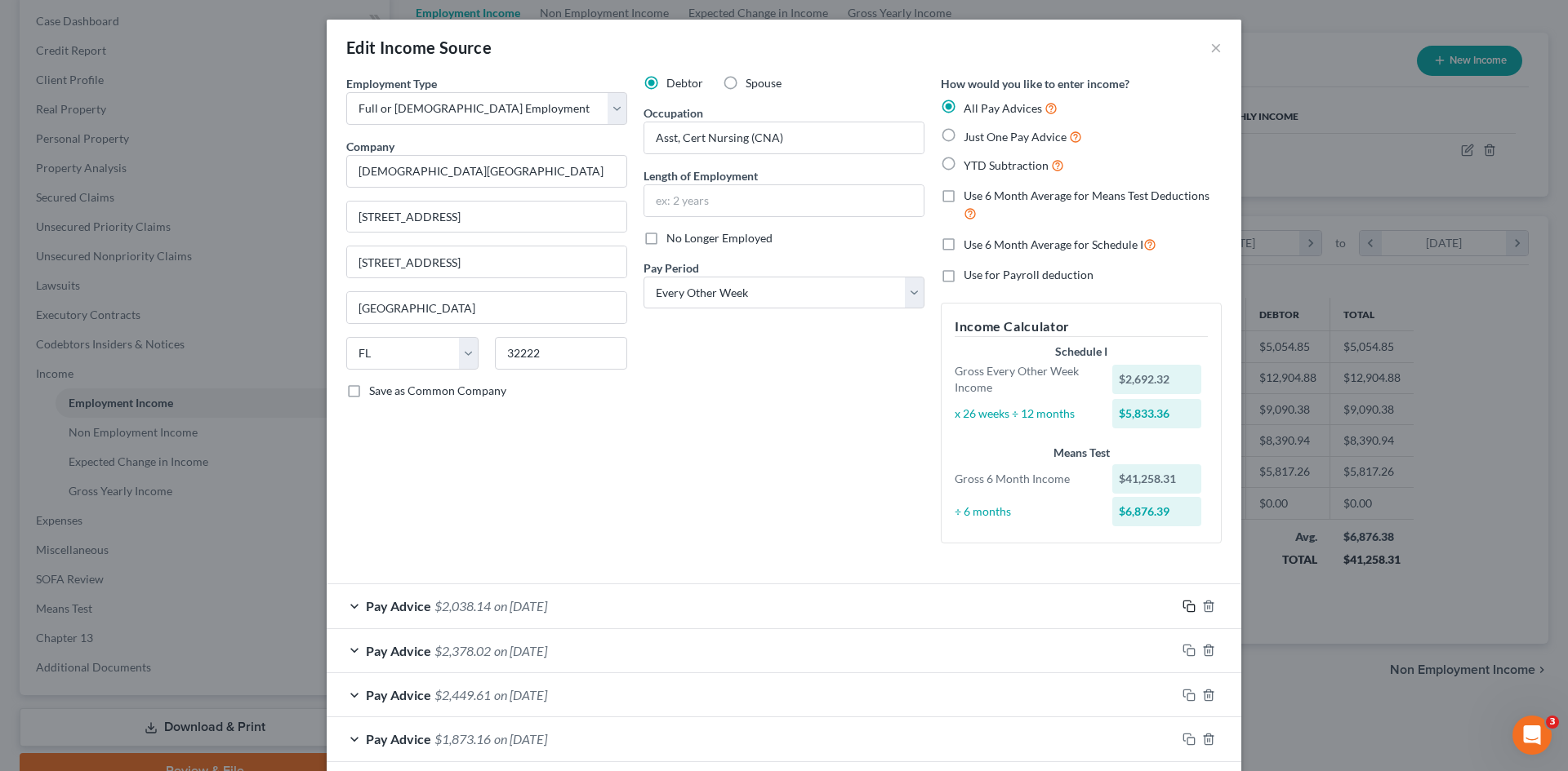
click at [1184, 556] on form "Employment Type * Select Full or [DEMOGRAPHIC_DATA] Employment Self Employment …" at bounding box center [784, 706] width 875 height 1263
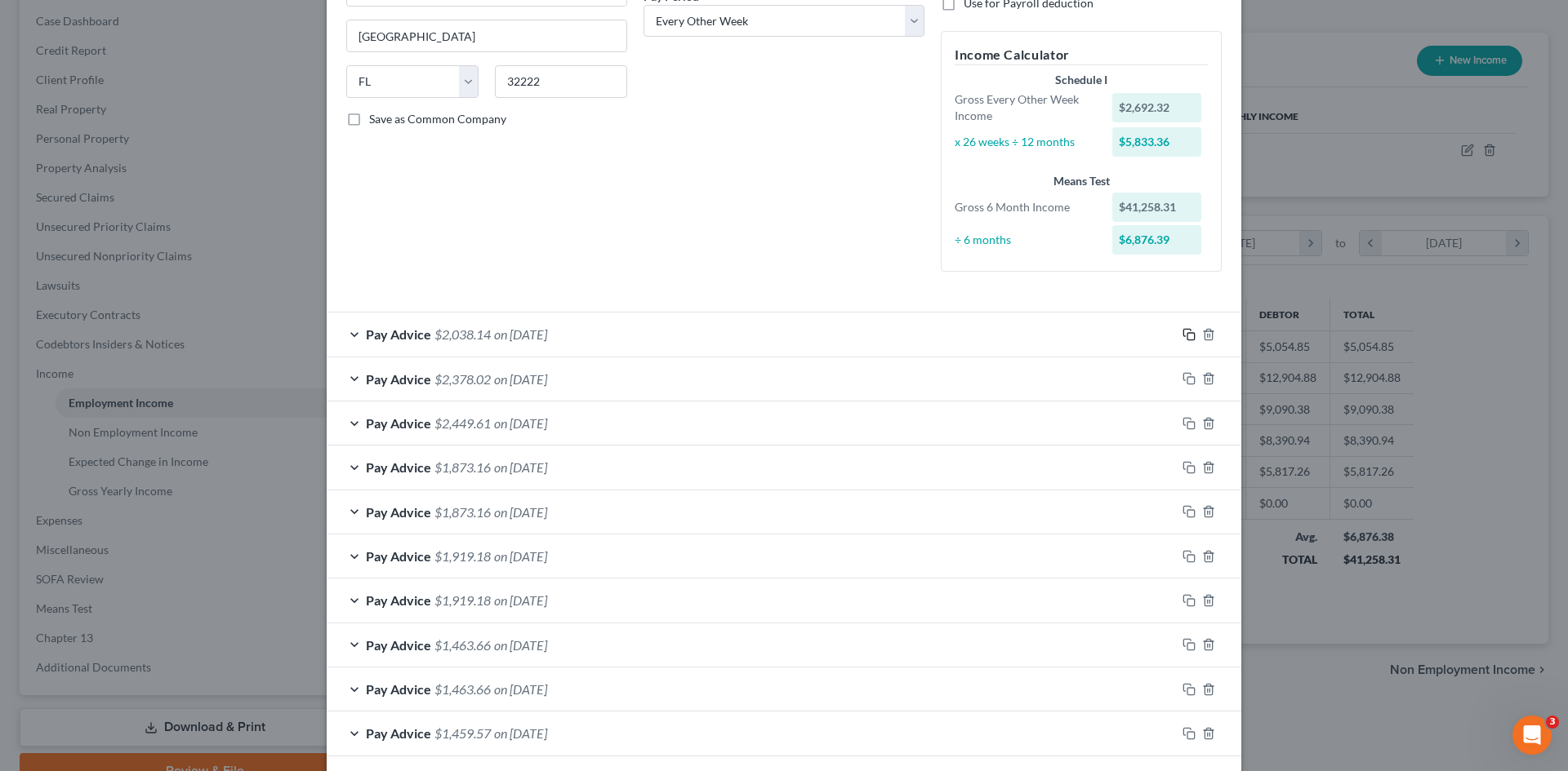
scroll to position [3, 0]
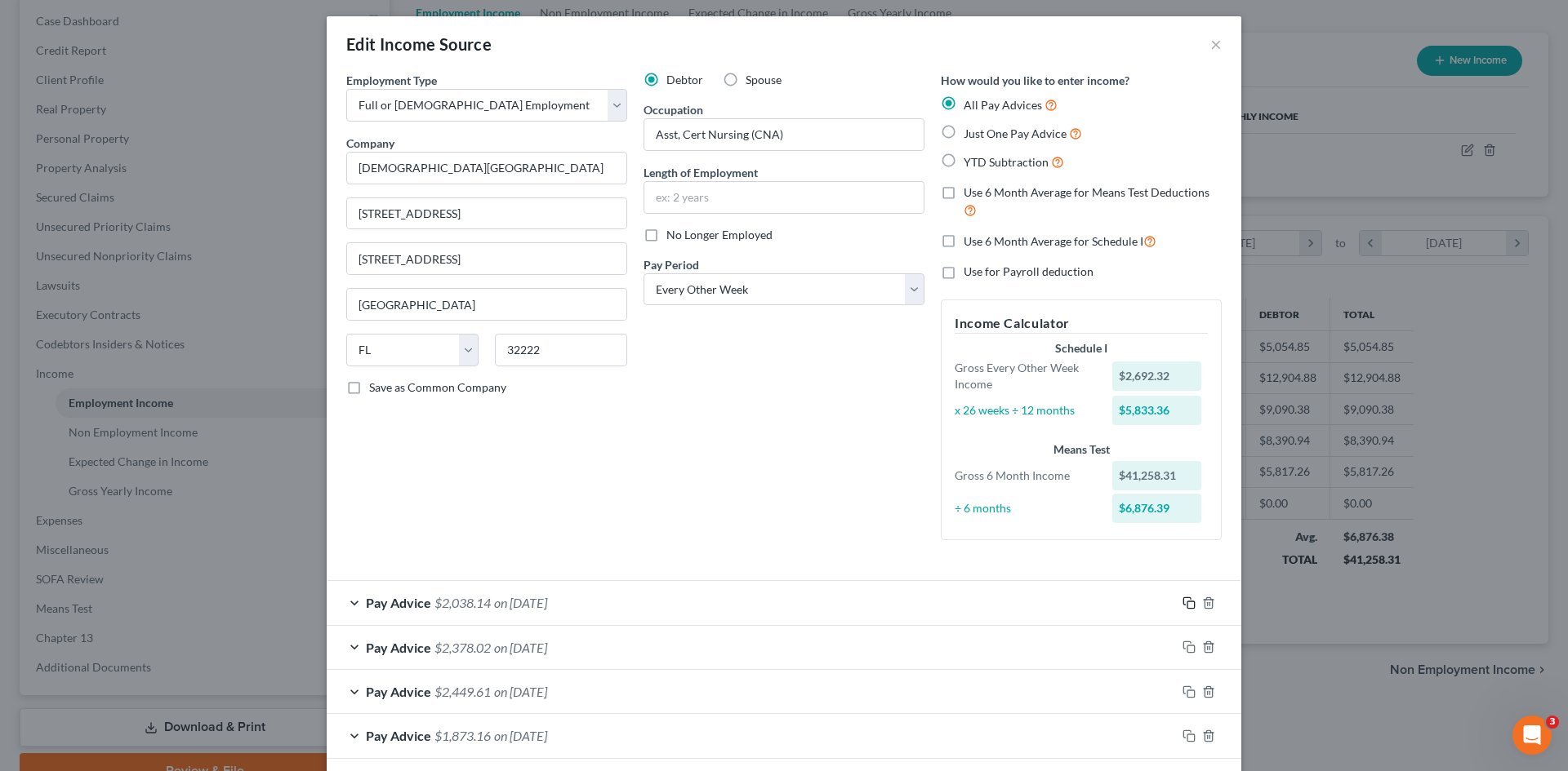
drag, startPoint x: 1179, startPoint y: 598, endPoint x: 784, endPoint y: 515, distance: 403.6
click at [1183, 598] on icon "button" at bounding box center [1187, 602] width 8 height 8
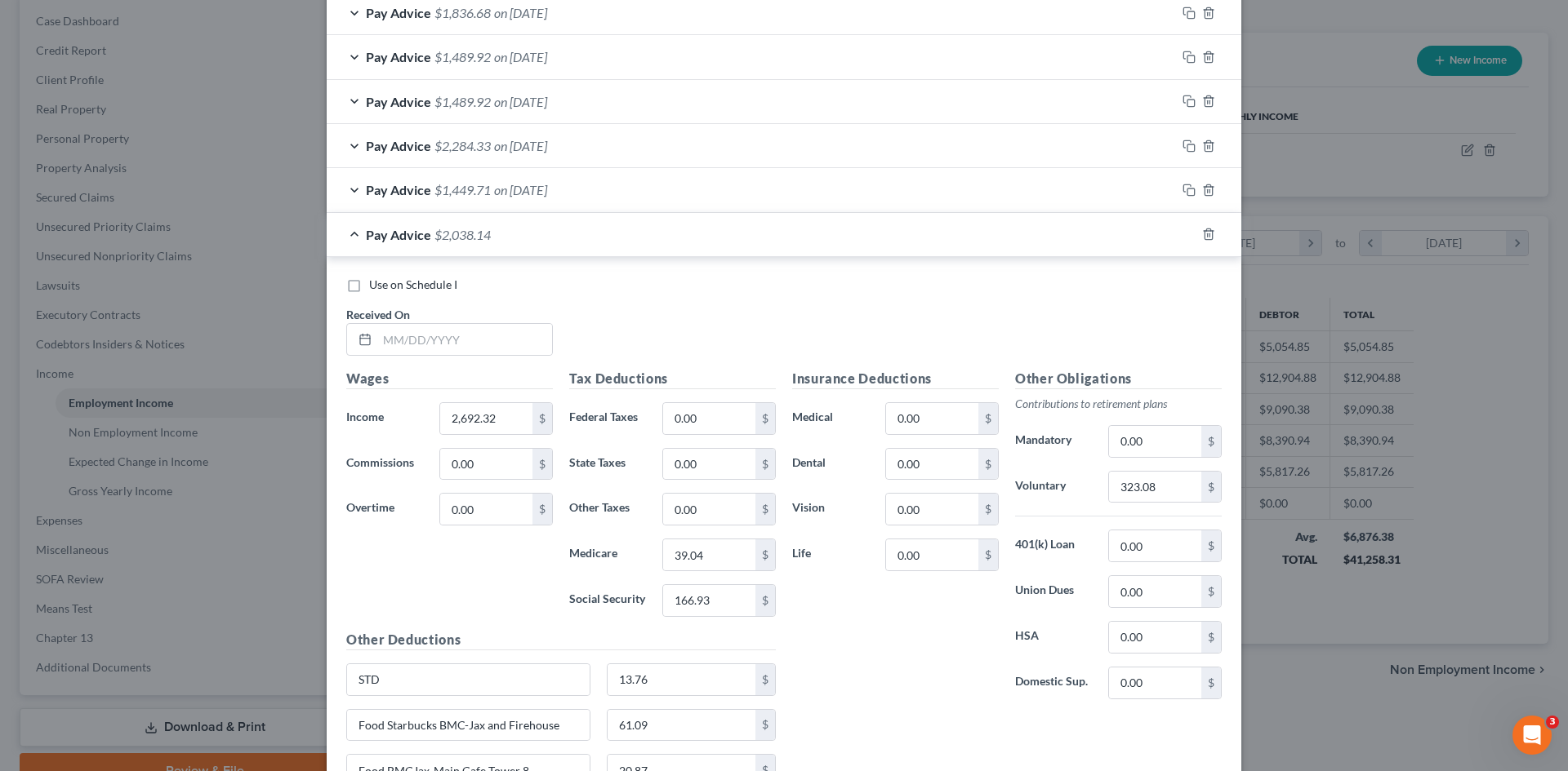
scroll to position [1302, 0]
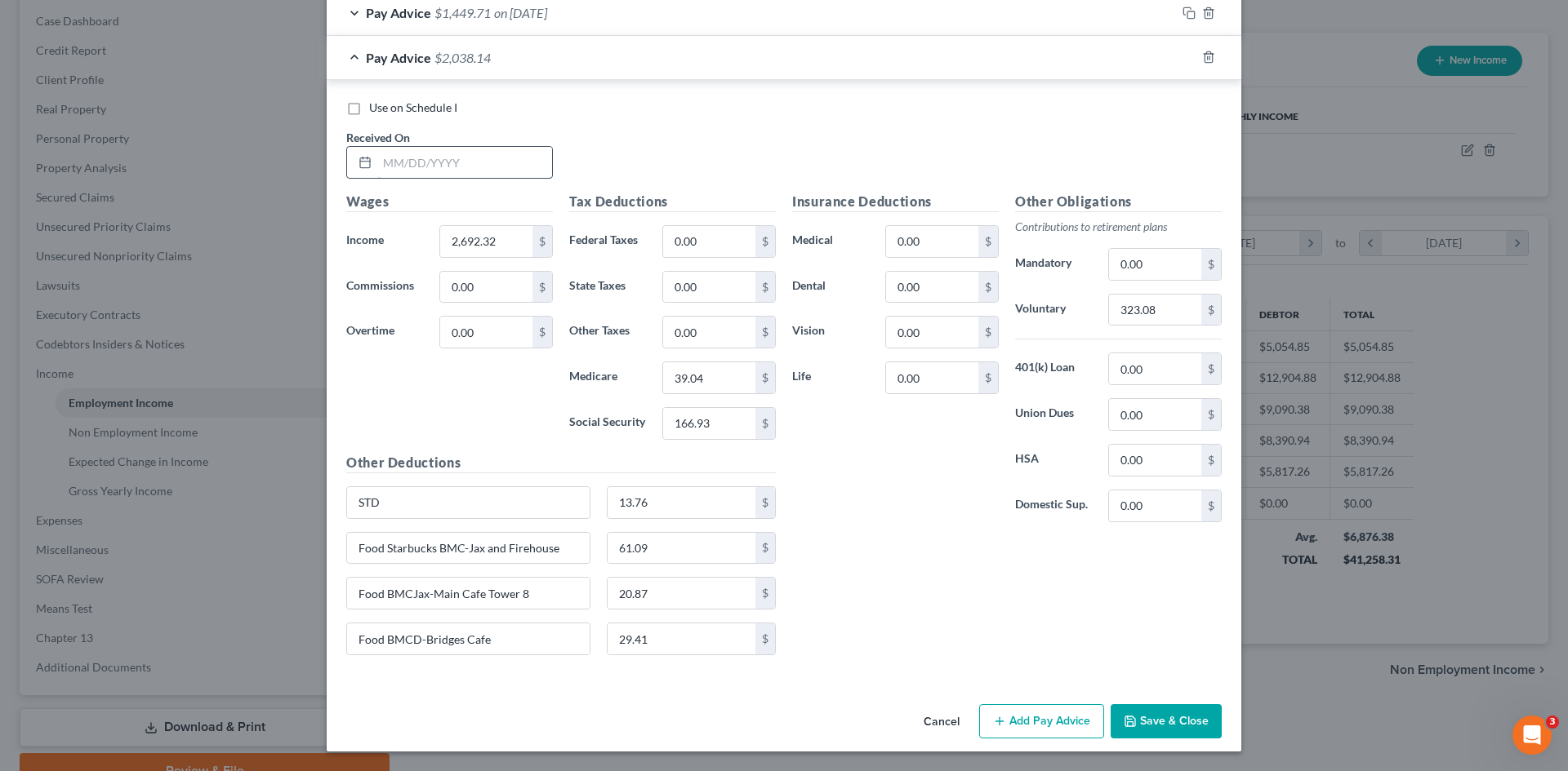
drag, startPoint x: 435, startPoint y: 160, endPoint x: 436, endPoint y: 147, distance: 13.0
click at [435, 160] on input "text" at bounding box center [464, 162] width 175 height 31
type input "[DATE]"
click at [471, 243] on input "2,692.32" at bounding box center [486, 242] width 92 height 31
type input "2,256.60"
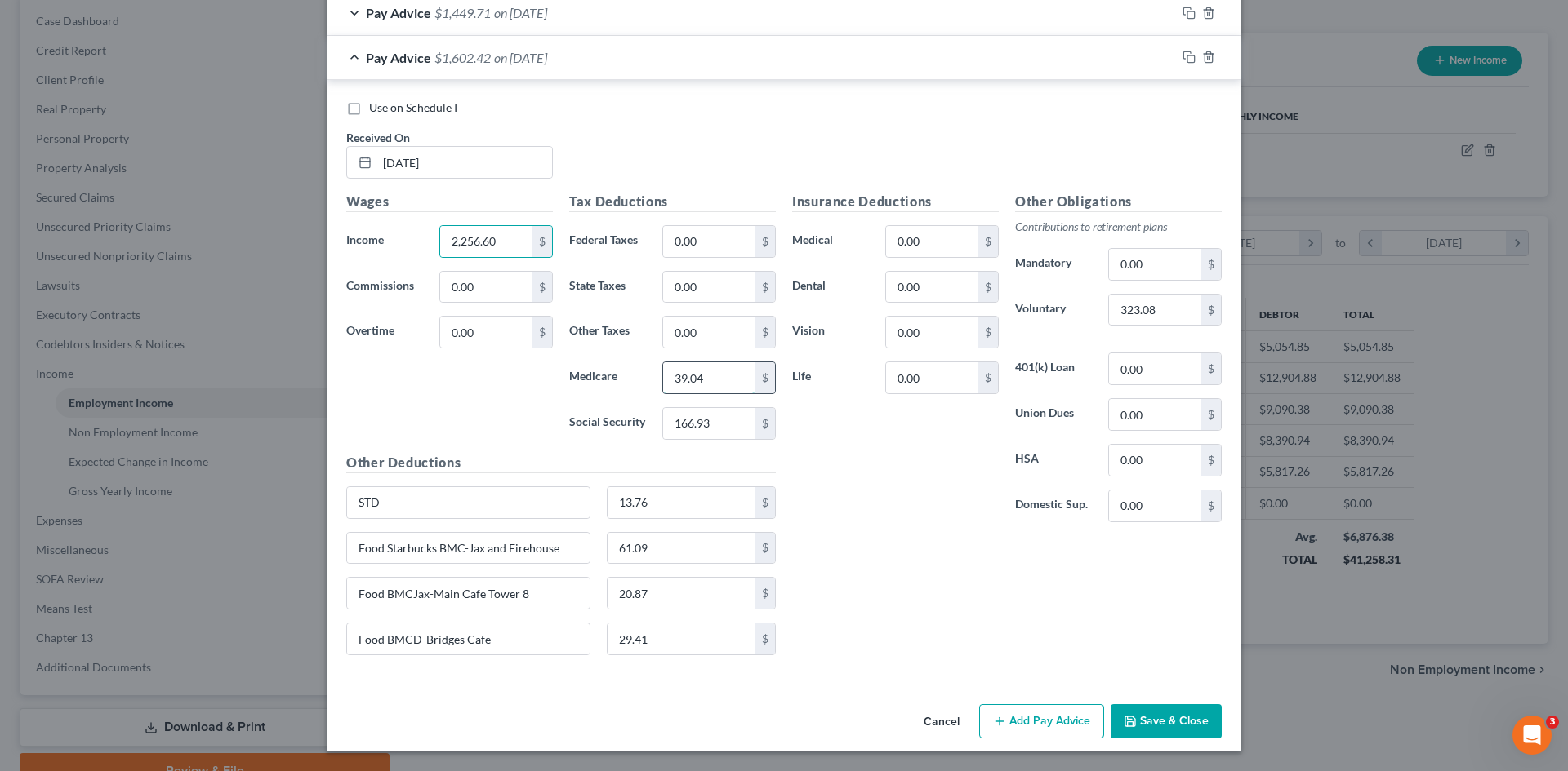
click at [734, 377] on input "39.04" at bounding box center [709, 378] width 92 height 31
type input "32.72"
click at [702, 430] on input "166.93" at bounding box center [709, 424] width 92 height 31
type input "139.91"
click at [919, 524] on div "Insurance Deductions Medical 0.00 $ Dental 0.00 $ Vision 0.00 $ Life 0.00 $" at bounding box center [896, 363] width 223 height 343
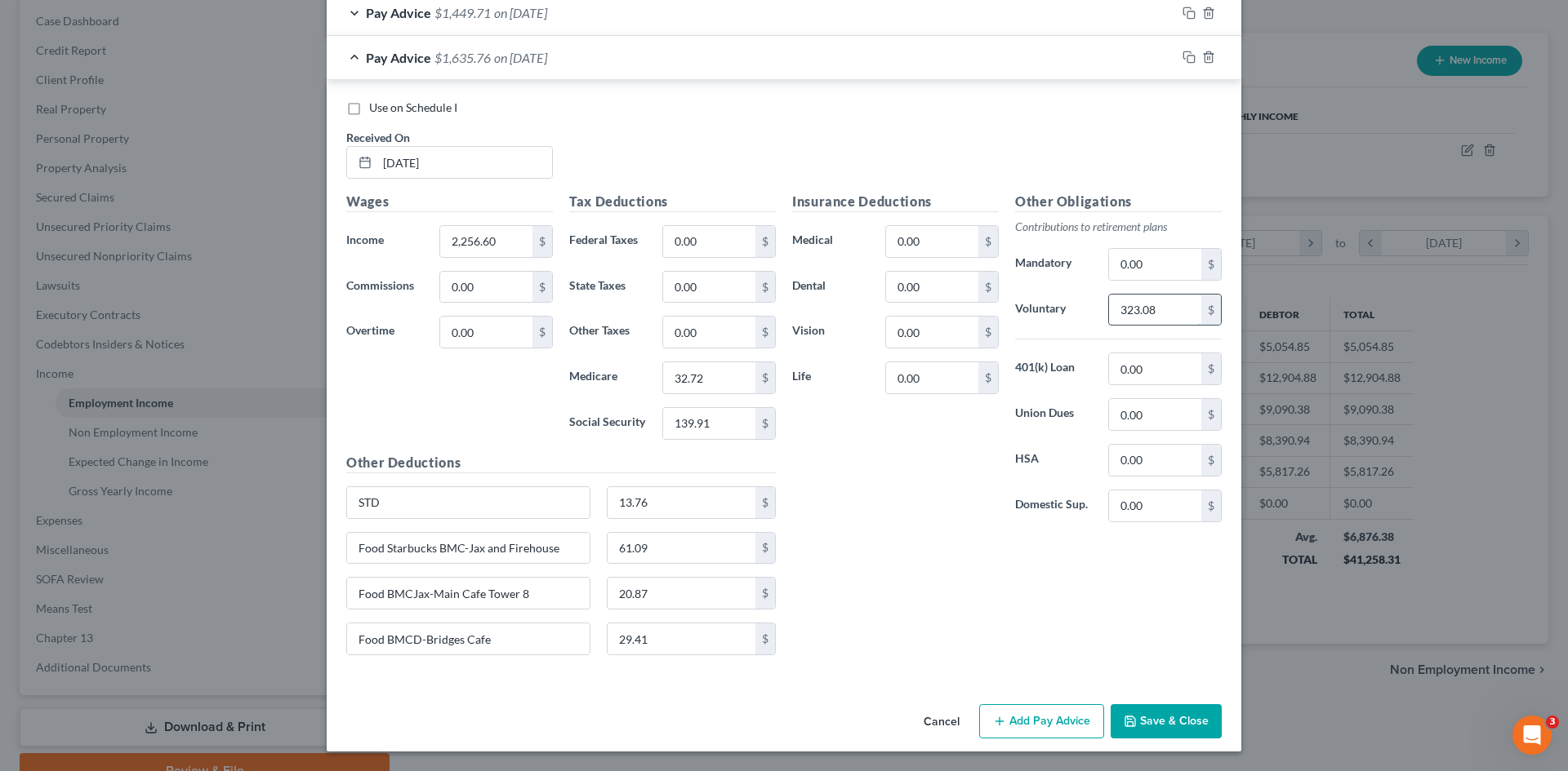
click at [1150, 306] on input "323.08" at bounding box center [1155, 310] width 92 height 31
type input "270.80"
click at [968, 622] on div "Insurance Deductions Medical 0.00 $ Dental 0.00 $ Vision 0.00 $ Life 0.00 $ Oth…" at bounding box center [1006, 430] width 445 height 476
click at [653, 643] on input "29.41" at bounding box center [682, 639] width 149 height 31
type input "17.74"
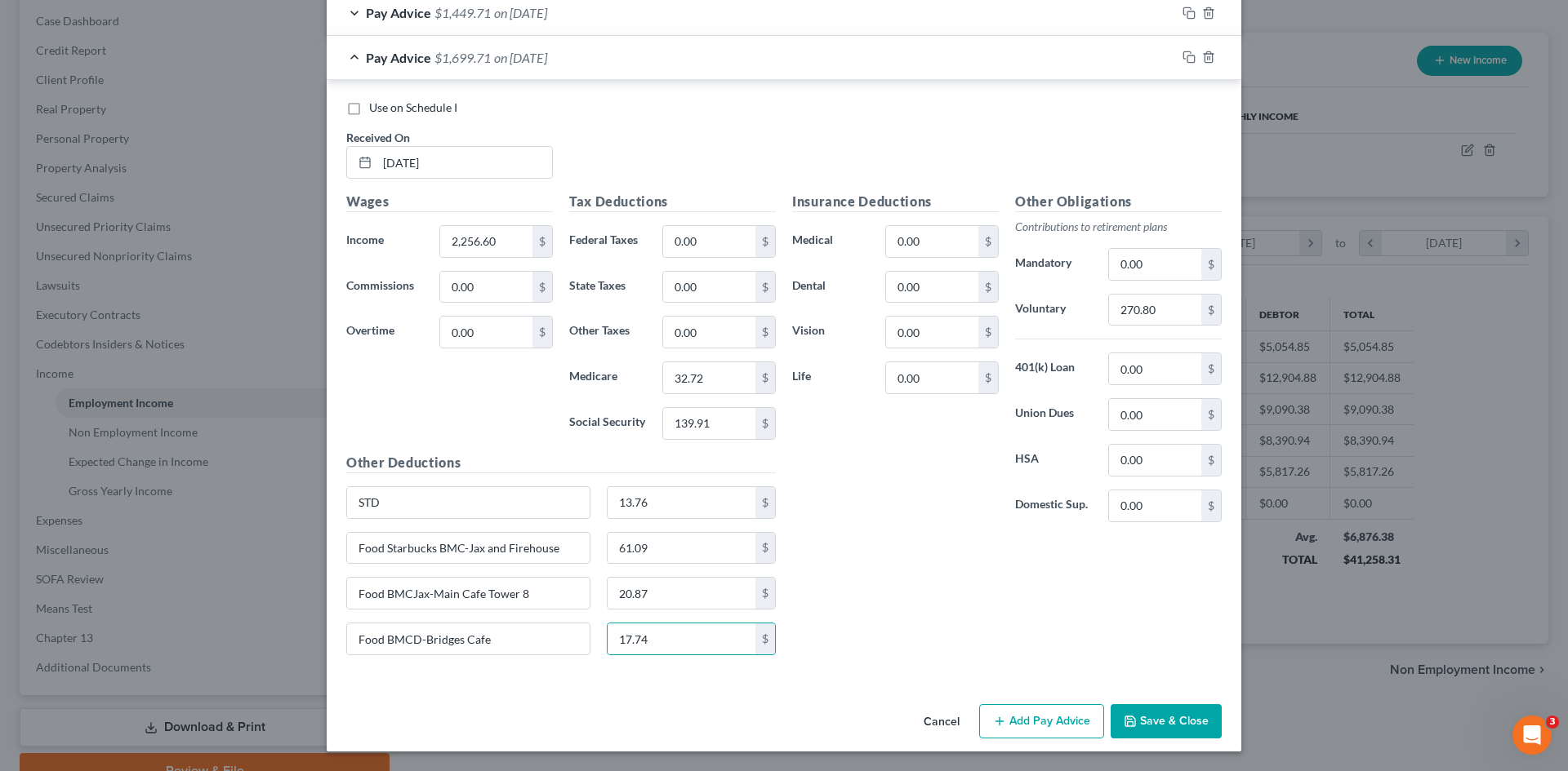
click at [845, 583] on div "Insurance Deductions Medical 0.00 $ Dental 0.00 $ Vision 0.00 $ Life 0.00 $ Oth…" at bounding box center [1006, 430] width 445 height 476
click at [664, 554] on input "61.09" at bounding box center [682, 549] width 149 height 31
type input "60.98"
click at [628, 657] on div "Food BMCD-Bridges Cafe 17.74 $" at bounding box center [560, 646] width 445 height 46
click at [644, 633] on input "17.74" at bounding box center [682, 639] width 149 height 31
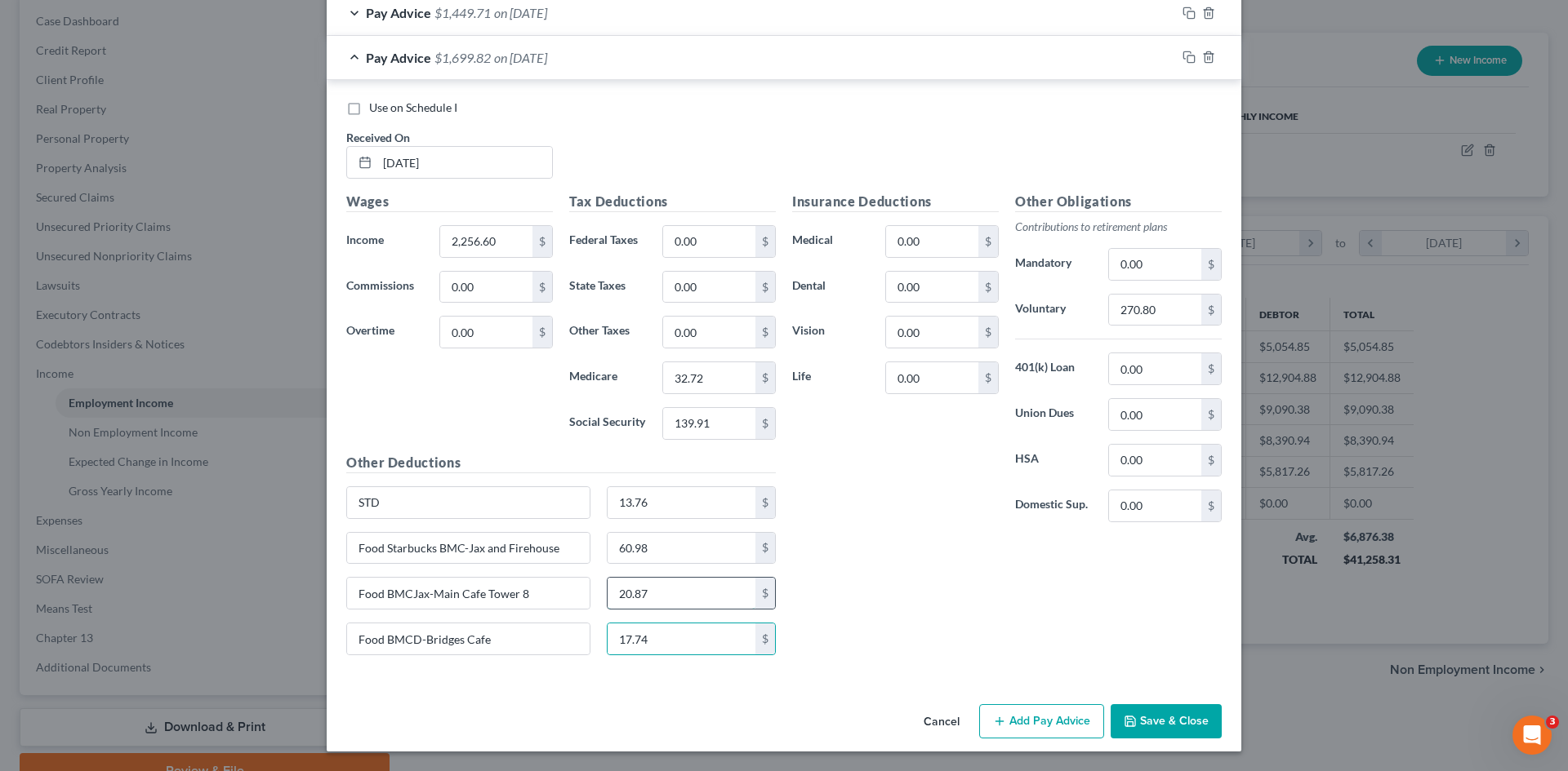
click at [642, 588] on input "20.87" at bounding box center [682, 594] width 149 height 31
type input "27.05"
click at [826, 523] on div "Insurance Deductions Medical 0.00 $ Dental 0.00 $ Vision 0.00 $ Life 0.00 $" at bounding box center [896, 363] width 223 height 343
click at [1187, 62] on rect "button" at bounding box center [1191, 60] width 8 height 8
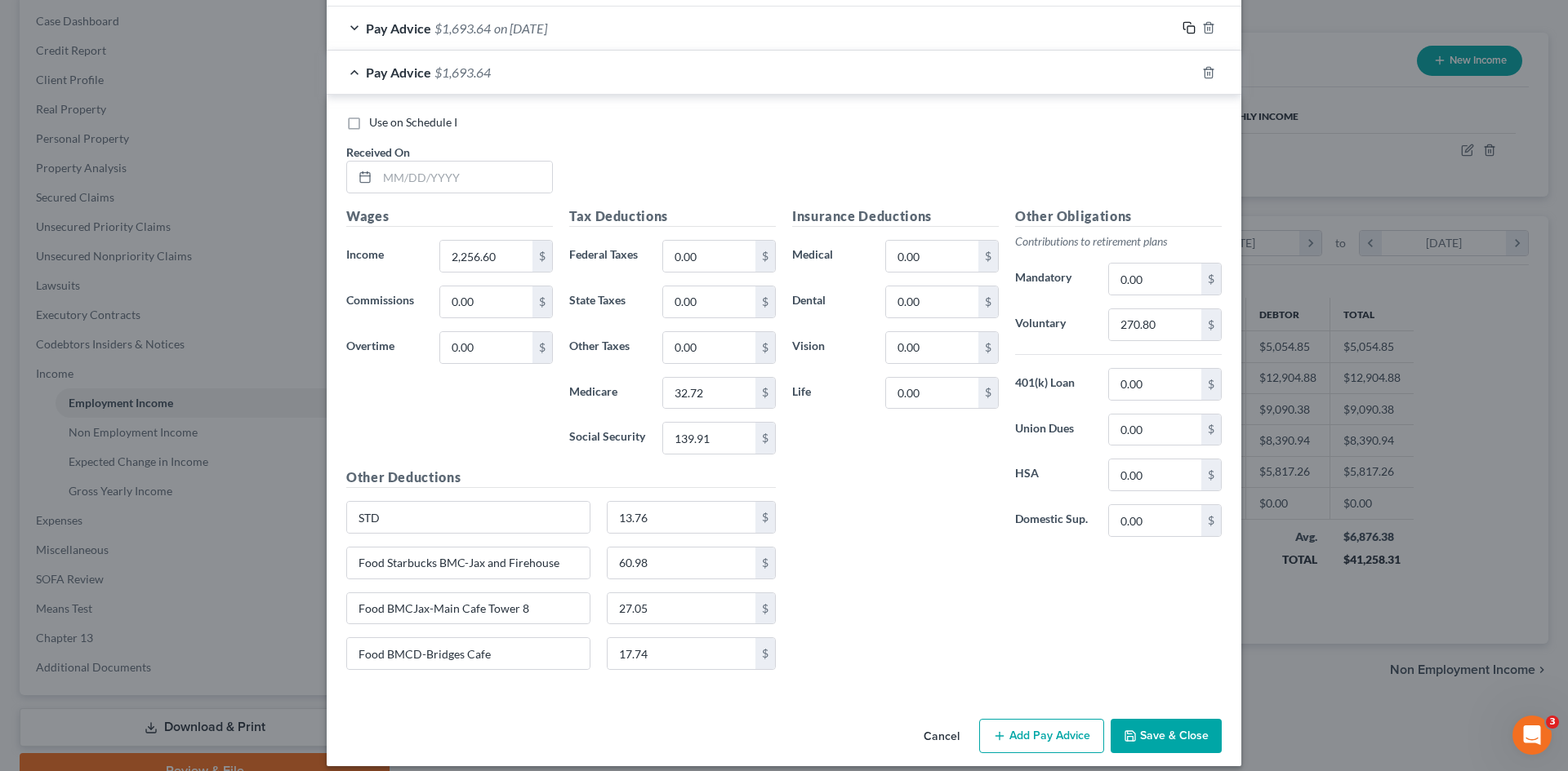
scroll to position [1347, 0]
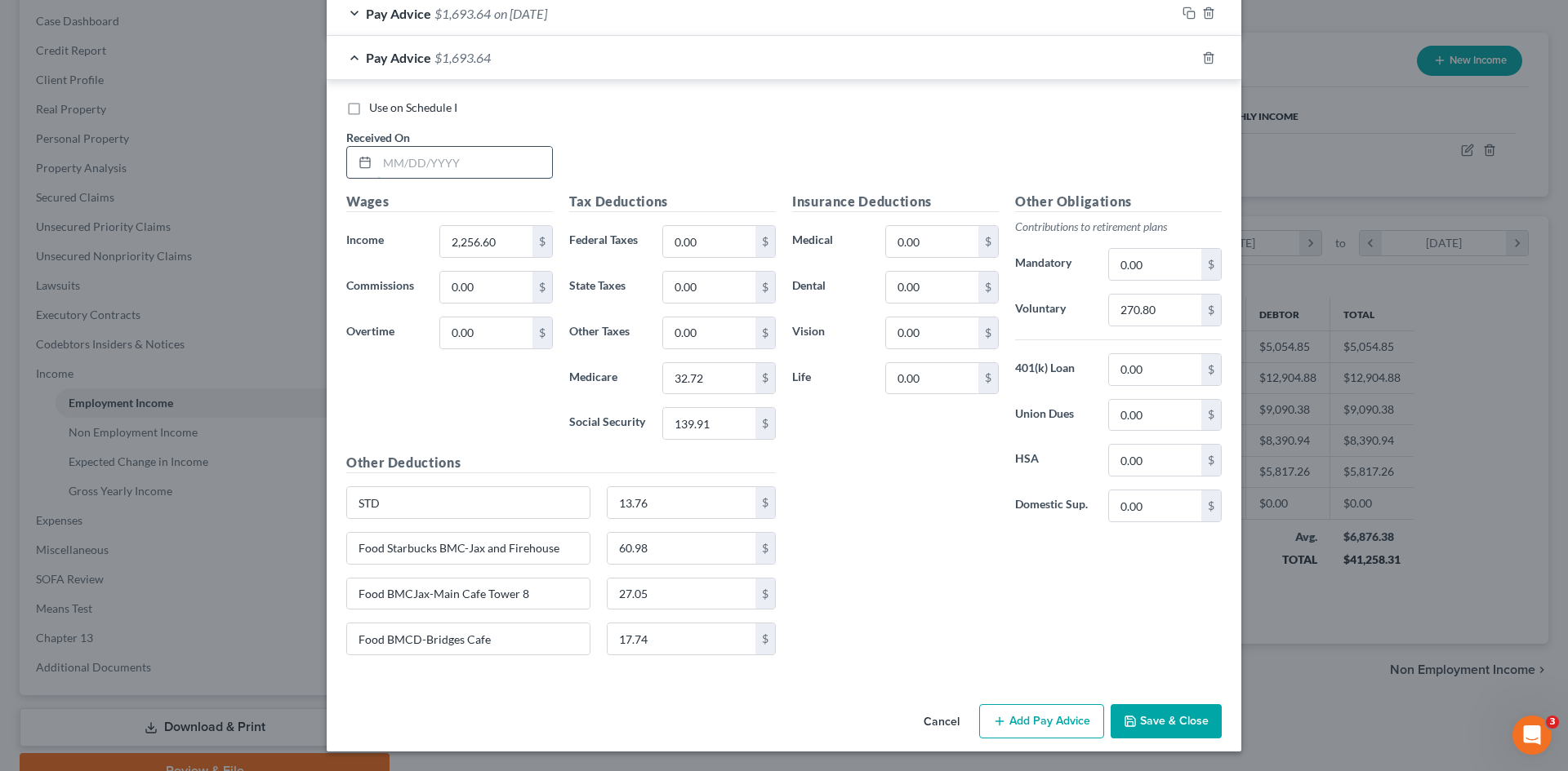
click at [421, 165] on input "text" at bounding box center [464, 162] width 175 height 31
type input "[DATE]"
click at [464, 241] on input "2,256.60" at bounding box center [486, 242] width 92 height 31
type input "2,545.56"
click at [515, 404] on div "Wages Income * 2,545.56 $ Commissions 0.00 $ Overtime 0.00 $" at bounding box center [449, 322] width 223 height 261
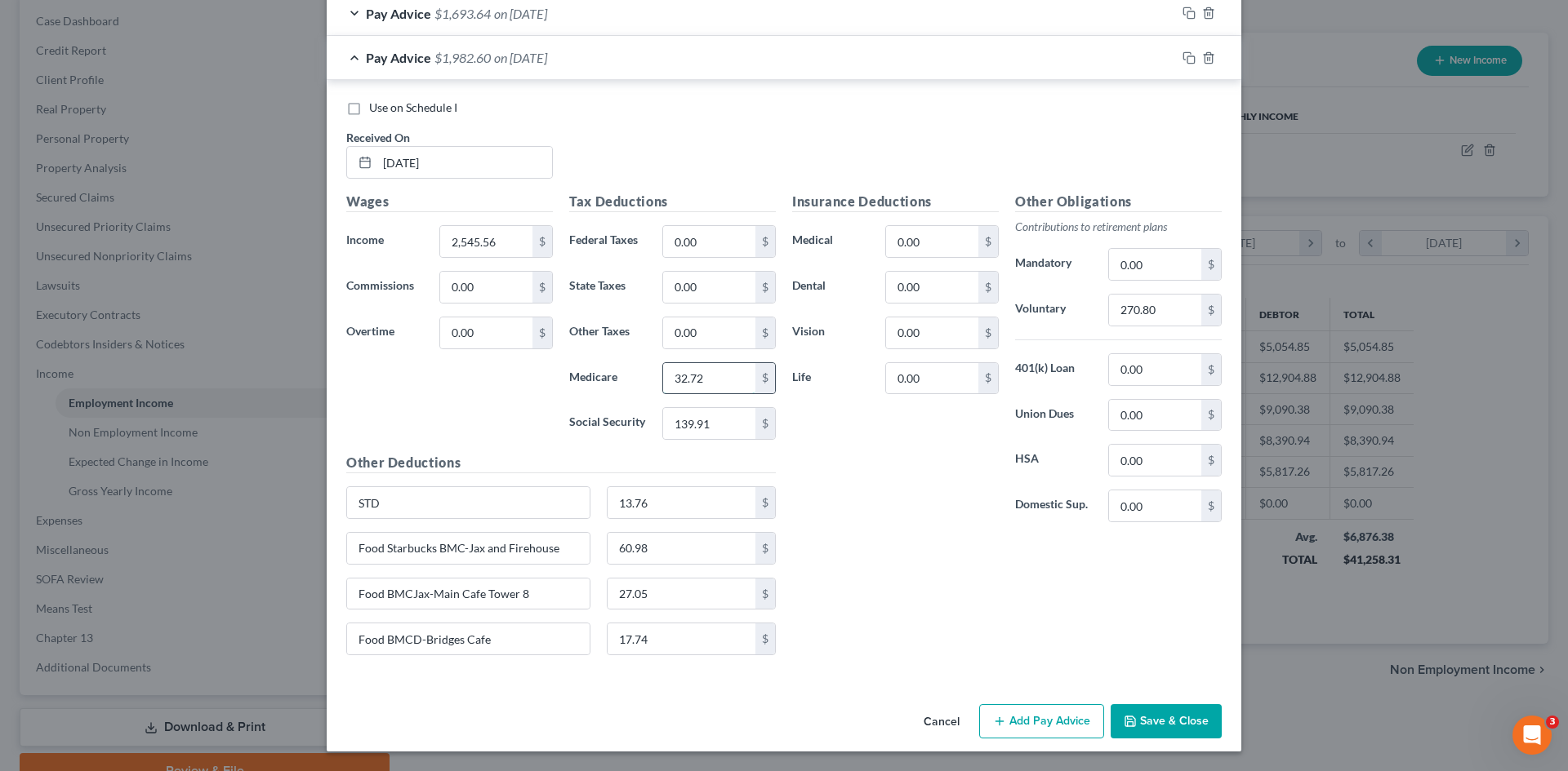
click at [713, 391] on input "32.72" at bounding box center [709, 379] width 92 height 31
type input "36.91"
click at [726, 429] on input "139.91" at bounding box center [709, 424] width 92 height 31
type input "157.82"
drag, startPoint x: 810, startPoint y: 489, endPoint x: 857, endPoint y: 480, distance: 47.9
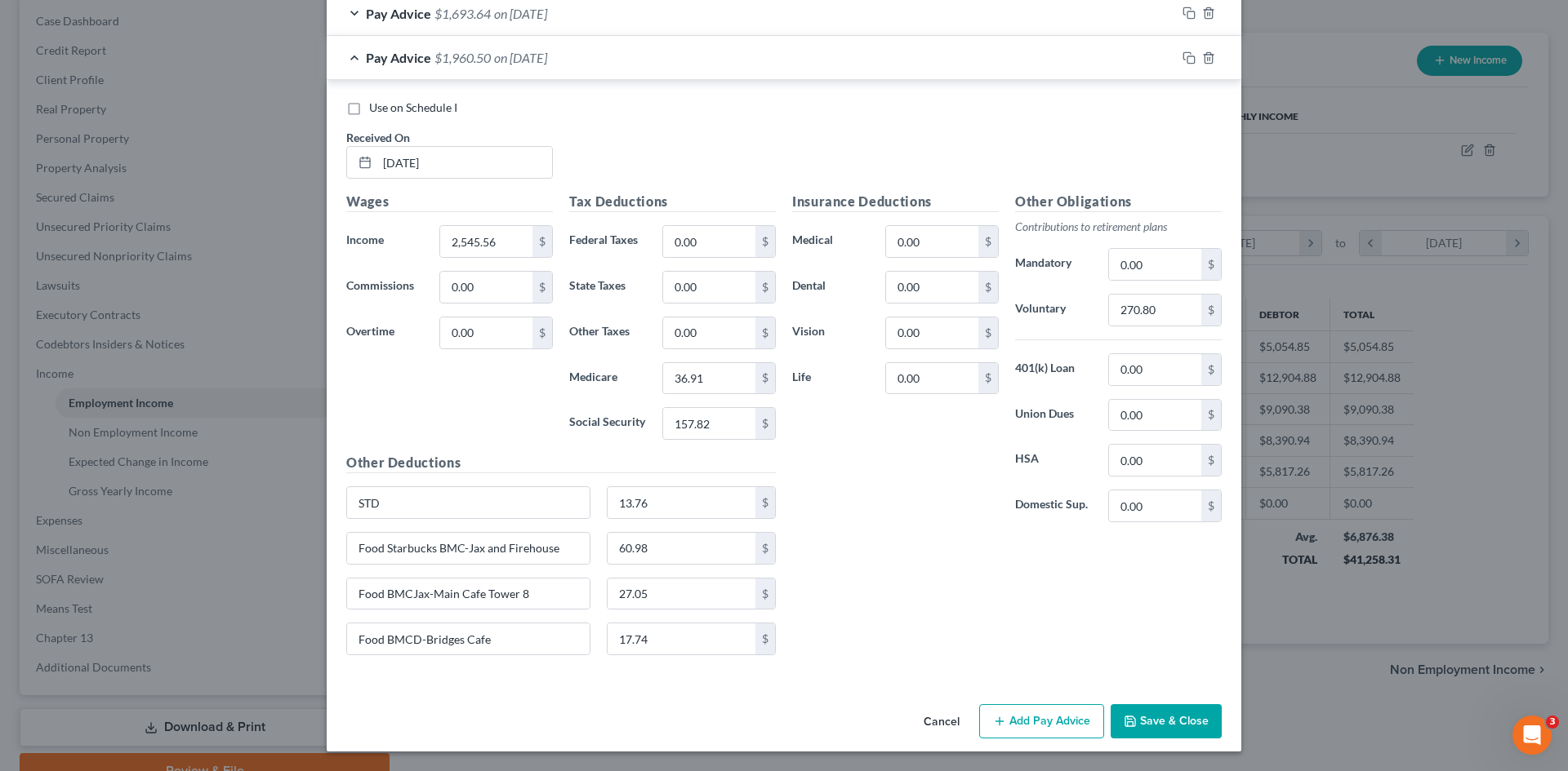
click at [812, 489] on div "Insurance Deductions Medical 0.00 $ Dental 0.00 $ Vision 0.00 $ Life 0.00 $" at bounding box center [896, 363] width 223 height 343
click at [1162, 314] on input "270.80" at bounding box center [1155, 310] width 92 height 31
type input "305.46"
click at [949, 559] on div "Insurance Deductions Medical 0.00 $ Dental 0.00 $ Vision 0.00 $ Life 0.00 $ Oth…" at bounding box center [1006, 430] width 445 height 476
click at [641, 644] on input "17.74" at bounding box center [682, 639] width 149 height 31
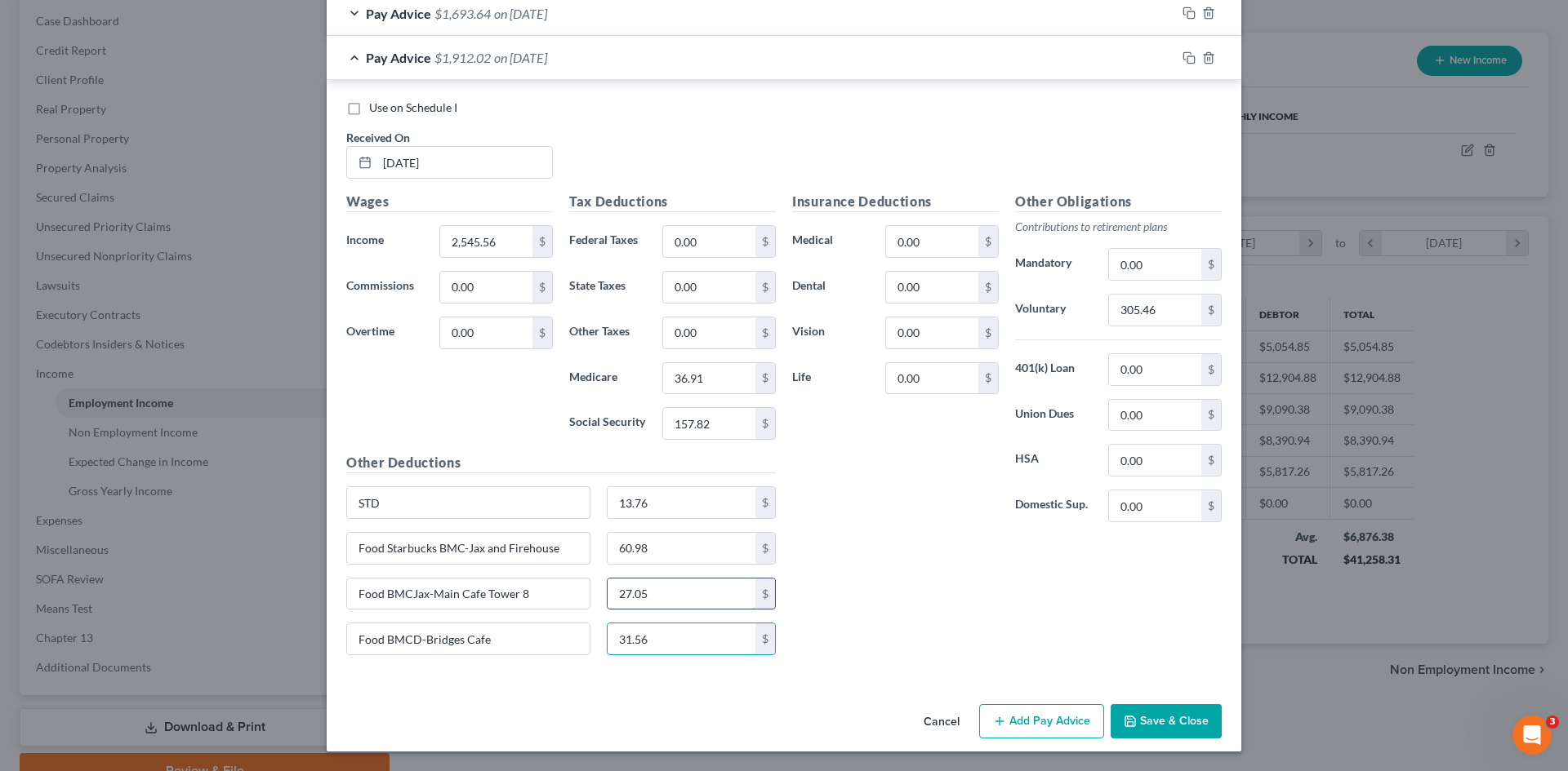
type input "31.56"
click at [678, 591] on input "27.05" at bounding box center [682, 594] width 149 height 31
type input "33.91"
click at [658, 552] on input "60.98" at bounding box center [682, 549] width 149 height 31
type input "52.79"
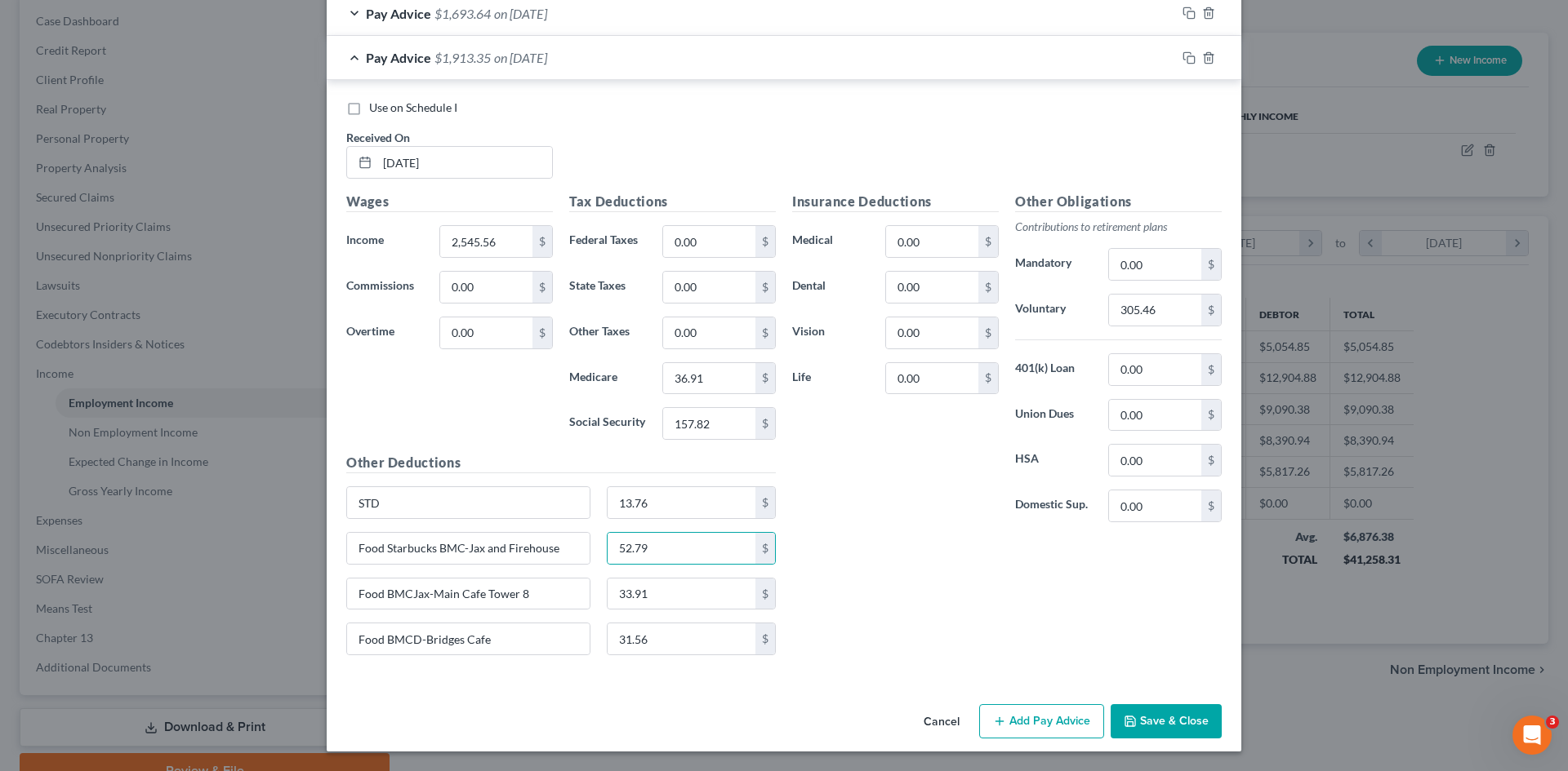
click at [861, 515] on div "Insurance Deductions Medical 0.00 $ Dental 0.00 $ Vision 0.00 $ Life 0.00 $" at bounding box center [896, 363] width 223 height 343
click at [1184, 56] on icon "button" at bounding box center [1188, 58] width 13 height 13
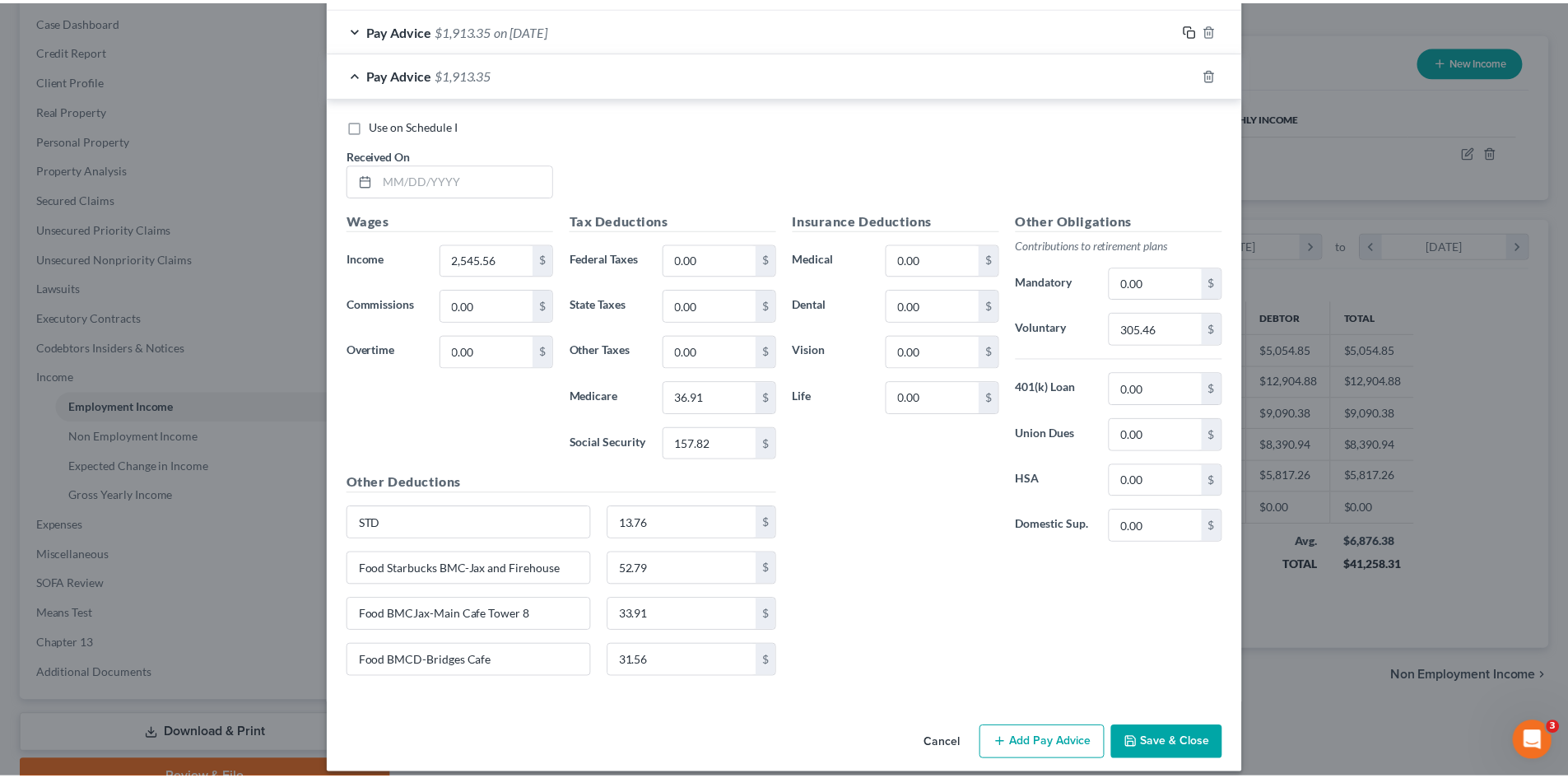
scroll to position [1404, 0]
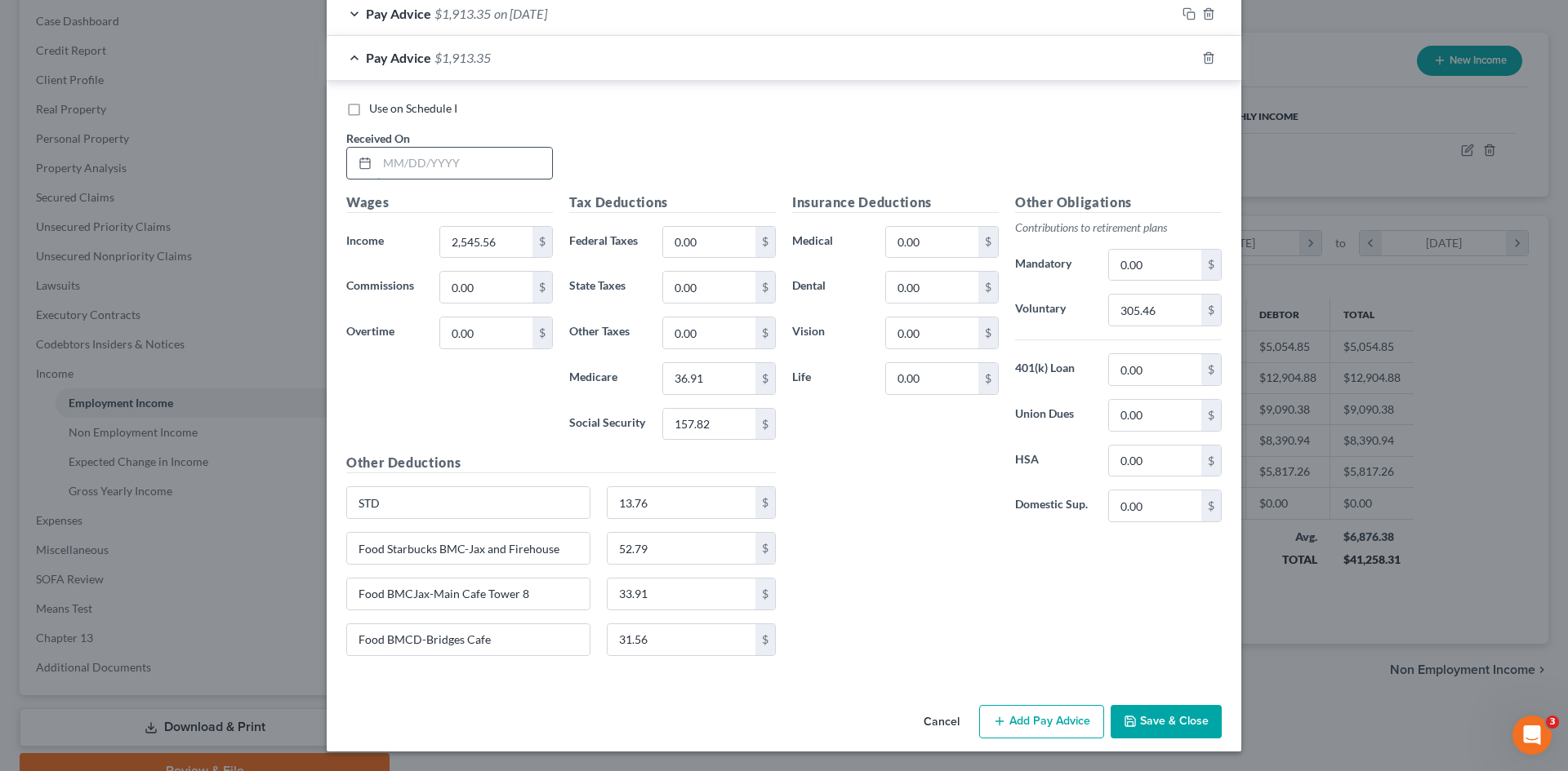
click at [384, 167] on input "text" at bounding box center [464, 163] width 175 height 31
type input "[DATE]"
click at [507, 241] on input "2,545.56" at bounding box center [486, 243] width 92 height 31
type input "2,477.09"
click at [449, 450] on div "Wages Income * 2,477.09 $ Commissions 0.00 $ Overtime 0.00 $" at bounding box center [449, 323] width 223 height 261
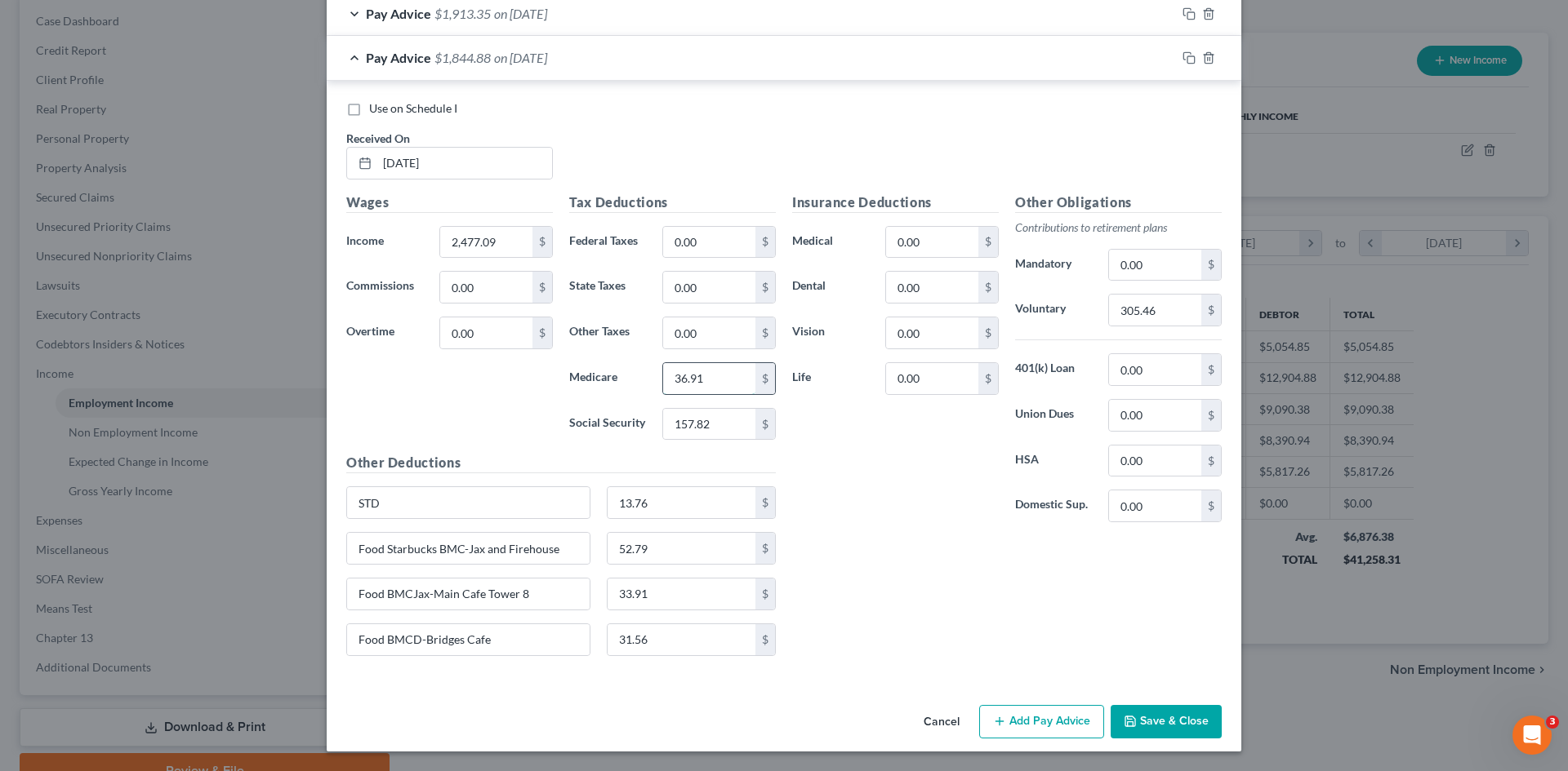
click at [715, 390] on input "36.91" at bounding box center [709, 379] width 92 height 31
type input "35.92"
drag, startPoint x: 725, startPoint y: 424, endPoint x: 716, endPoint y: 425, distance: 9.1
click at [726, 424] on input "157.82" at bounding box center [709, 425] width 92 height 31
type input "153.58"
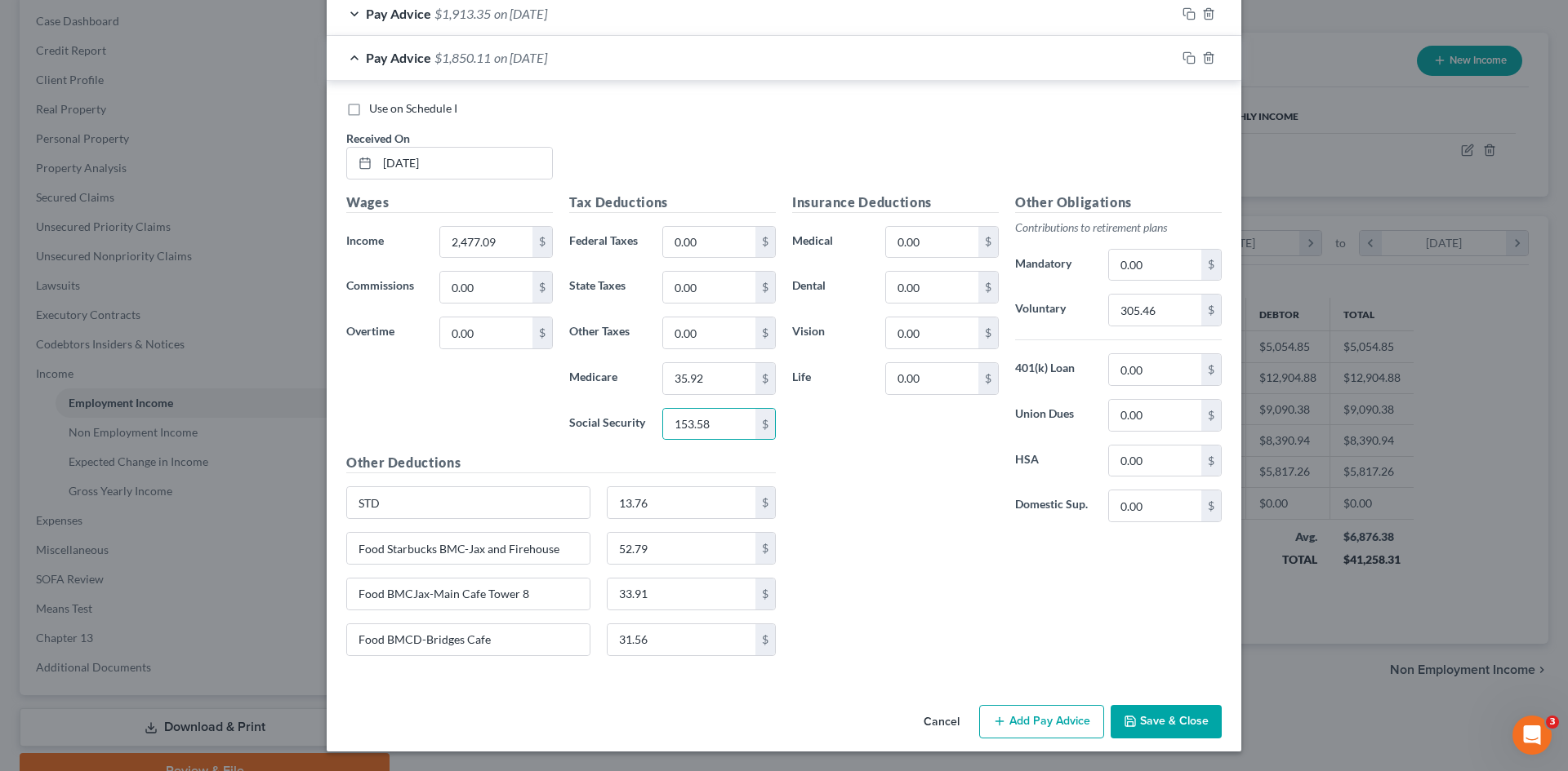
drag, startPoint x: 949, startPoint y: 509, endPoint x: 884, endPoint y: 423, distance: 107.8
click at [948, 509] on div "Insurance Deductions Medical 0.00 $ Dental 0.00 $ Vision 0.00 $ Life 0.00 $" at bounding box center [896, 364] width 223 height 343
drag, startPoint x: 1171, startPoint y: 308, endPoint x: 1070, endPoint y: 164, distance: 175.9
click at [1172, 308] on input "305.46" at bounding box center [1155, 310] width 92 height 31
type input "297.26"
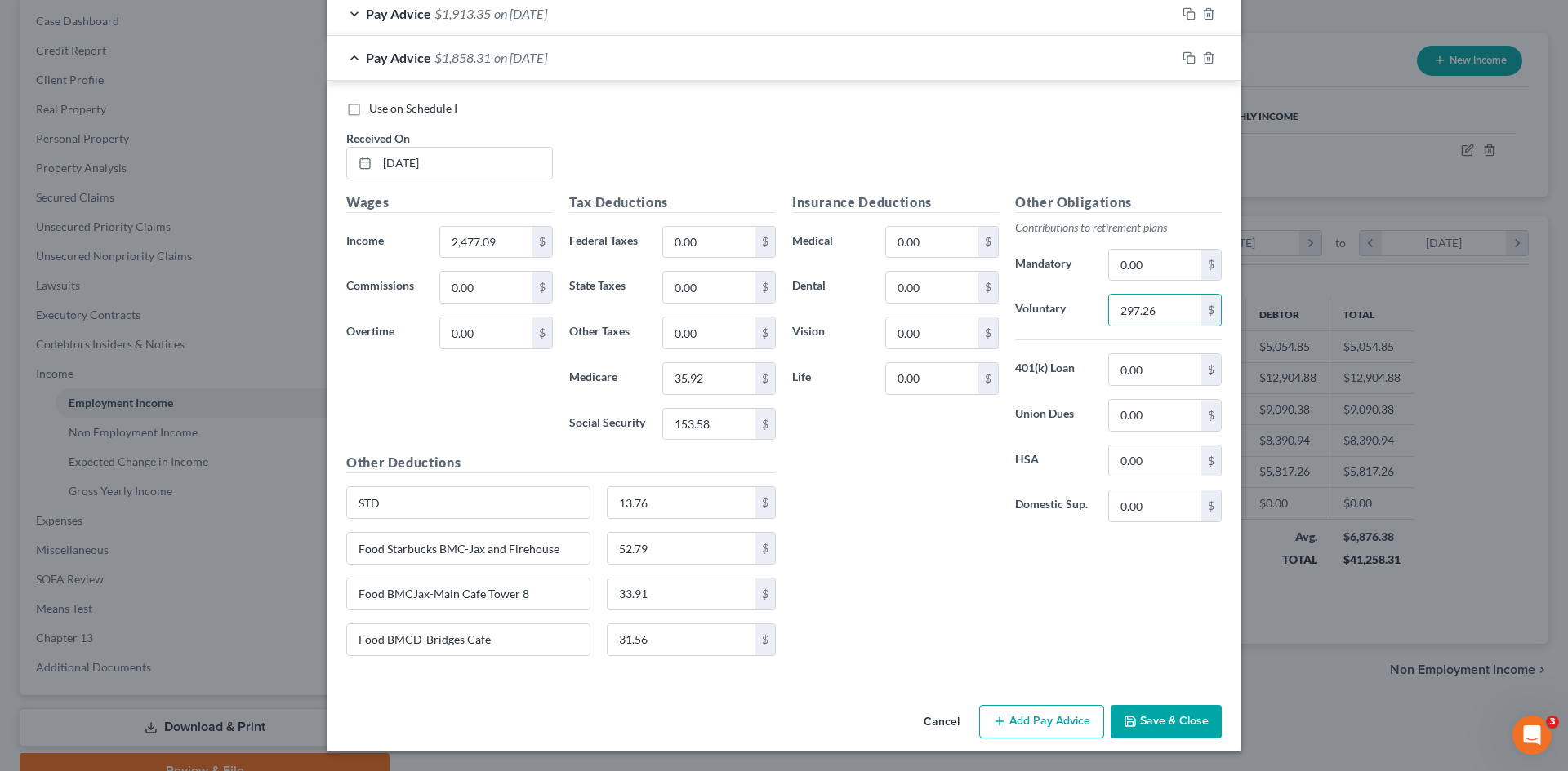
click at [879, 552] on div "Insurance Deductions Medical 0.00 $ Dental 0.00 $ Vision 0.00 $ Life 0.00 $ Oth…" at bounding box center [1006, 431] width 445 height 476
click at [703, 644] on input "31.56" at bounding box center [682, 640] width 149 height 31
type input "30.75"
click at [695, 591] on input "33.91" at bounding box center [682, 594] width 149 height 31
click at [677, 547] on input "52.79" at bounding box center [682, 549] width 149 height 31
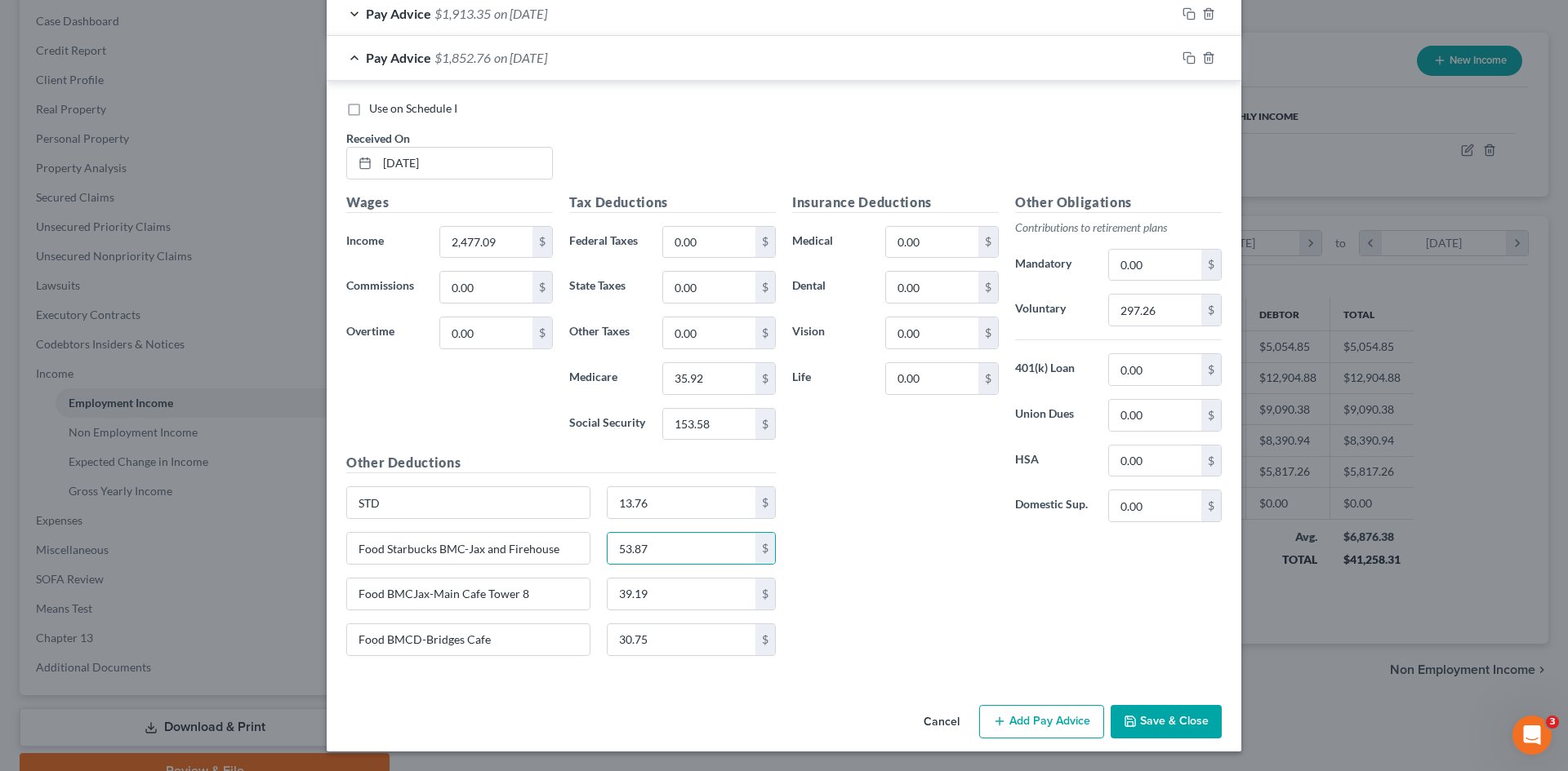
click at [917, 653] on div "Insurance Deductions Medical 0.00 $ Dental 0.00 $ Vision 0.00 $ Life 0.00 $ Oth…" at bounding box center [1006, 431] width 445 height 476
click at [1190, 724] on button "Save & Close" at bounding box center [1166, 722] width 111 height 34
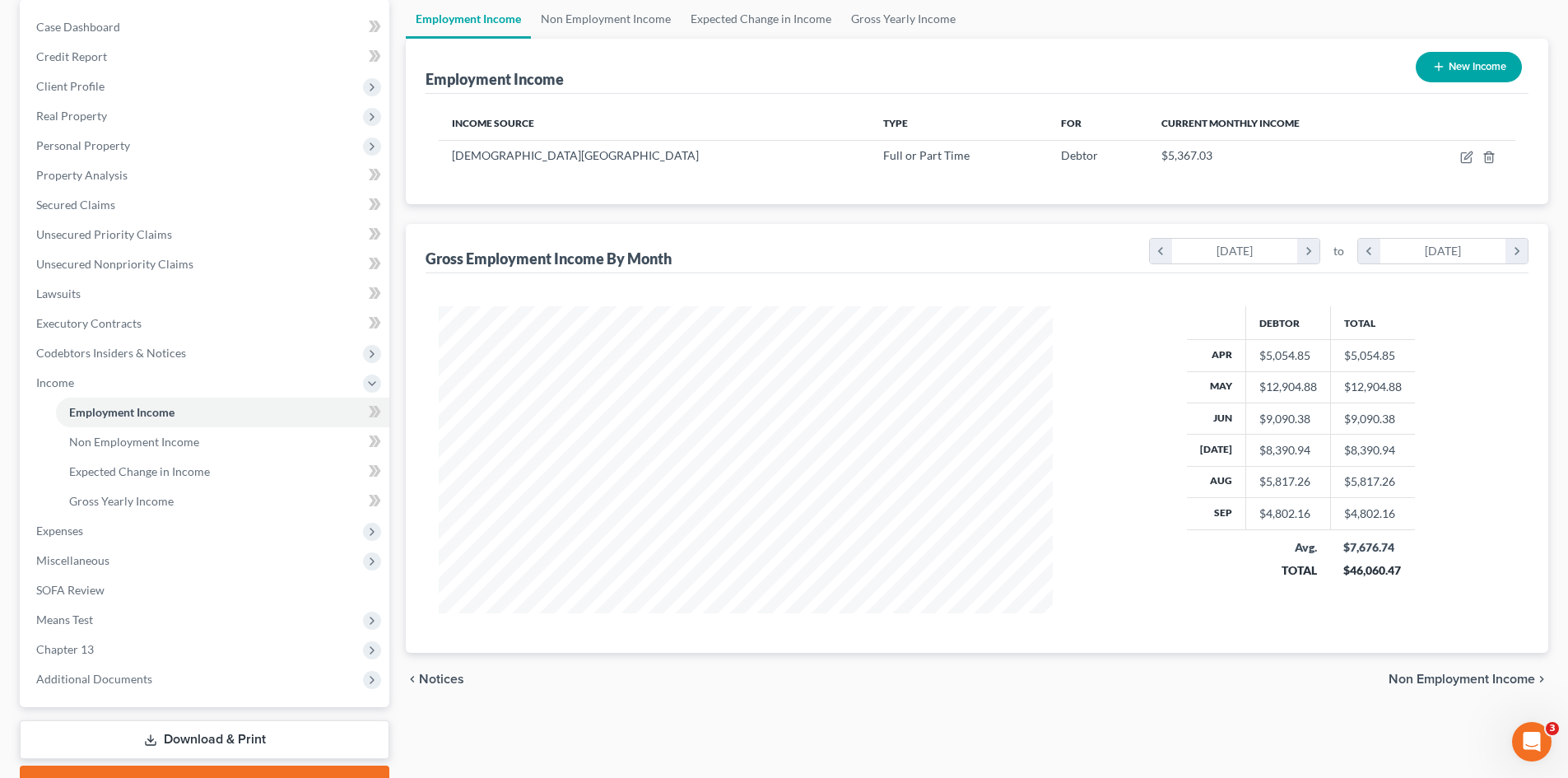
scroll to position [246, 0]
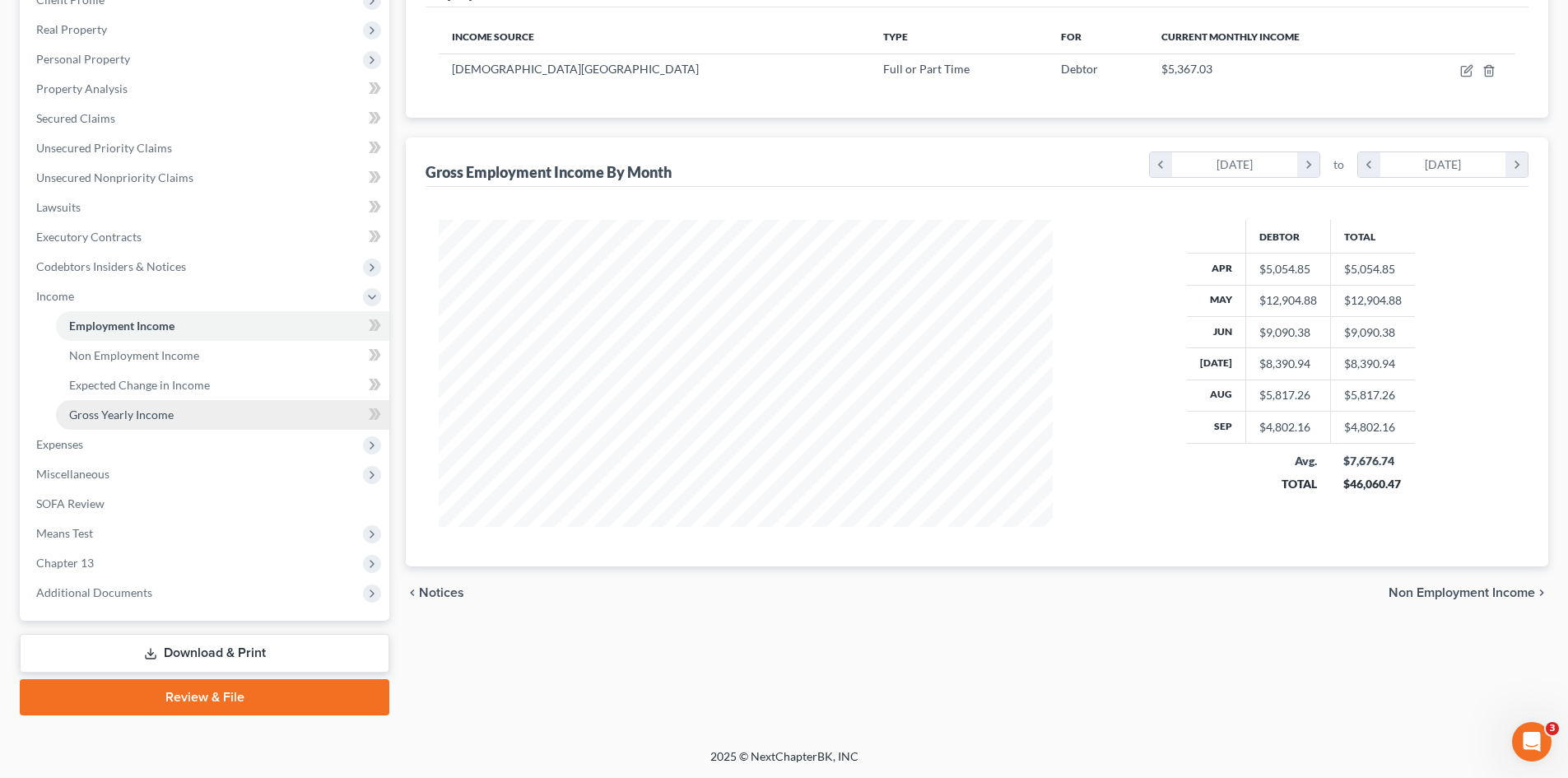
click at [213, 414] on link "Gross Yearly Income" at bounding box center [223, 415] width 334 height 30
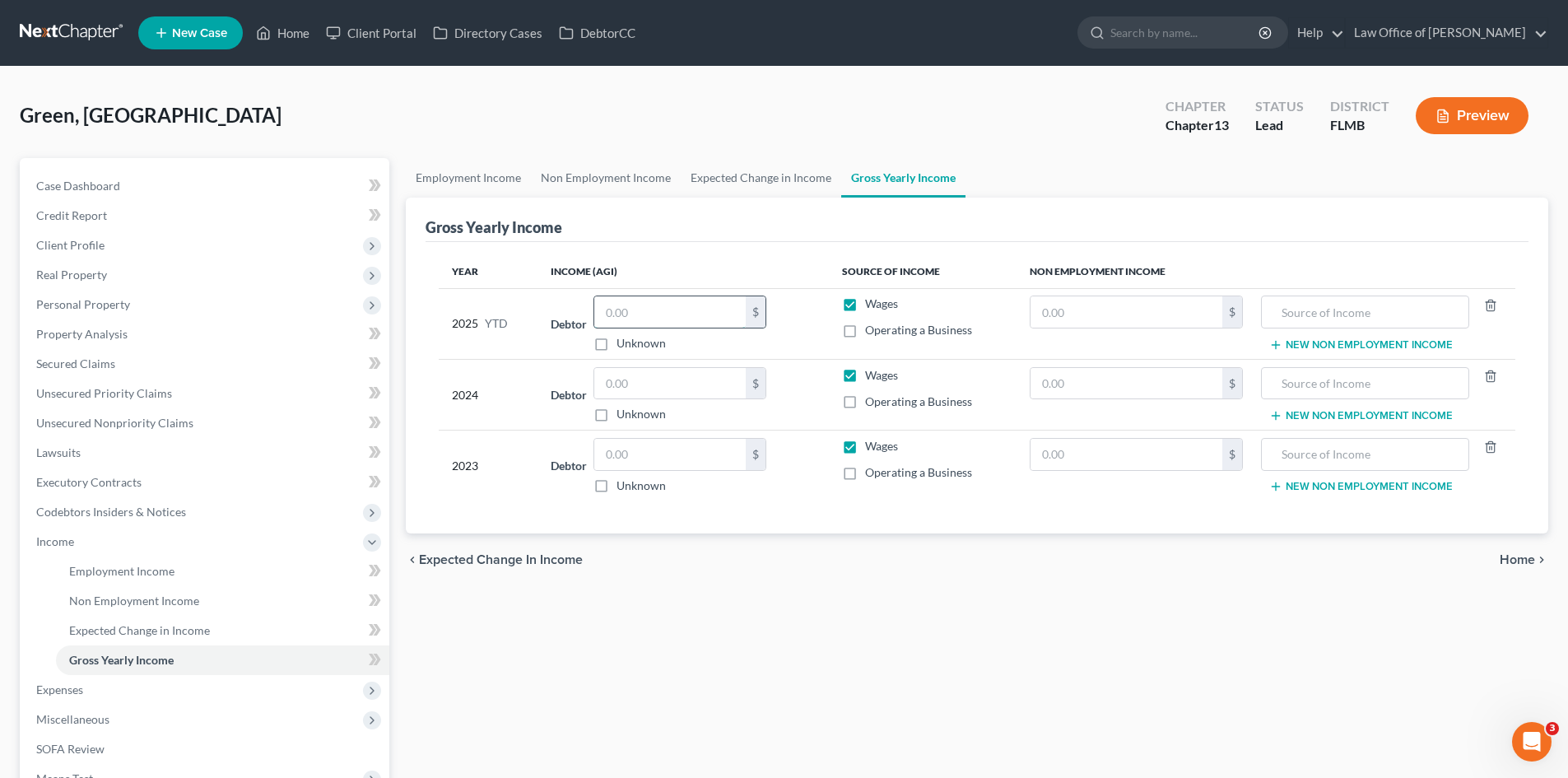
click at [694, 315] on input "text" at bounding box center [670, 312] width 152 height 32
drag, startPoint x: 758, startPoint y: 653, endPoint x: 758, endPoint y: 641, distance: 12.0
click at [759, 653] on div "Employment Income Non Employment Income Expected Change in Income Gross Yearly …" at bounding box center [977, 559] width 1159 height 803
click at [127, 625] on span "Expected Change in Income" at bounding box center [139, 631] width 141 height 14
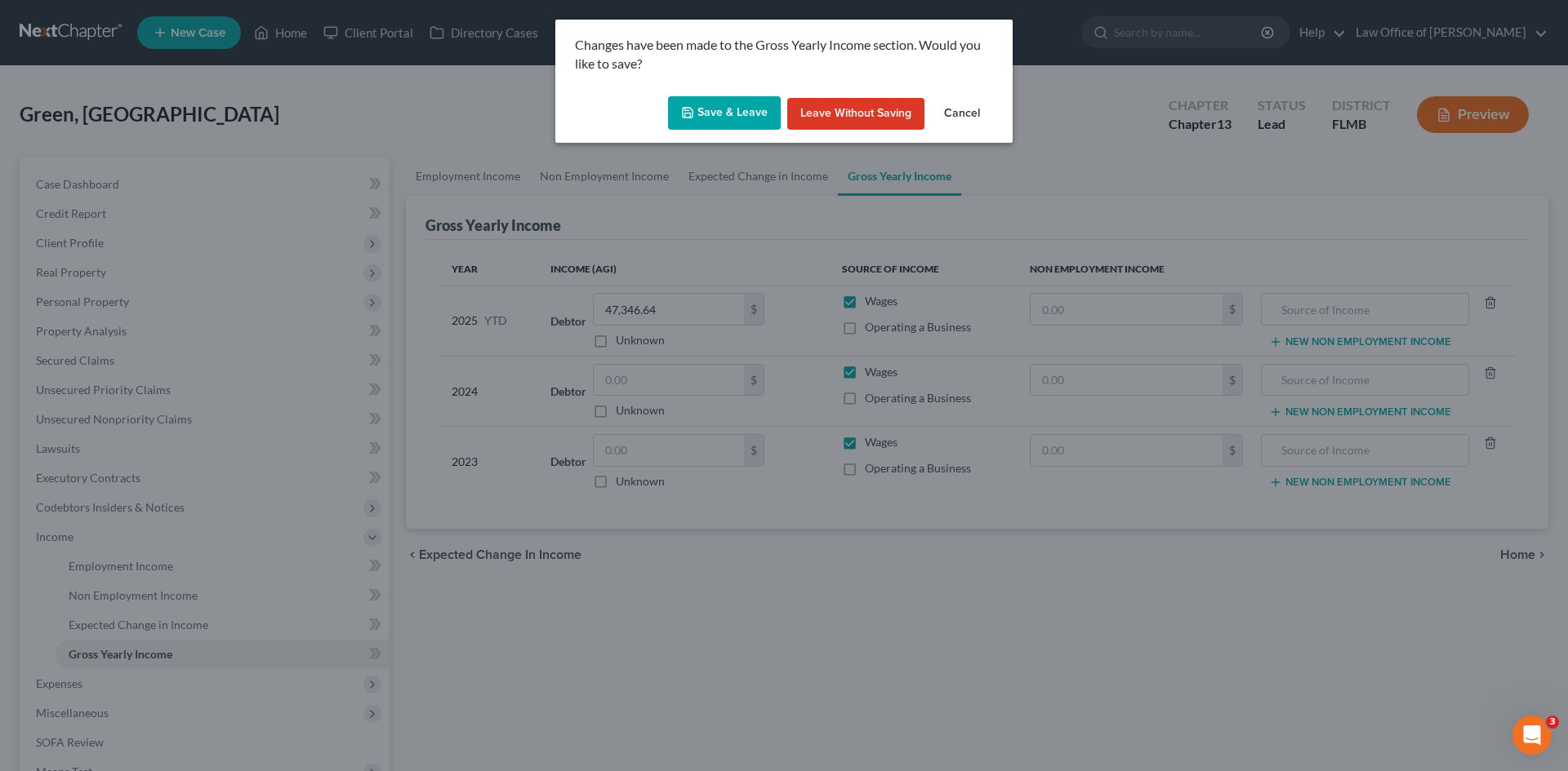
click at [730, 118] on button "Save & Leave" at bounding box center [723, 113] width 113 height 34
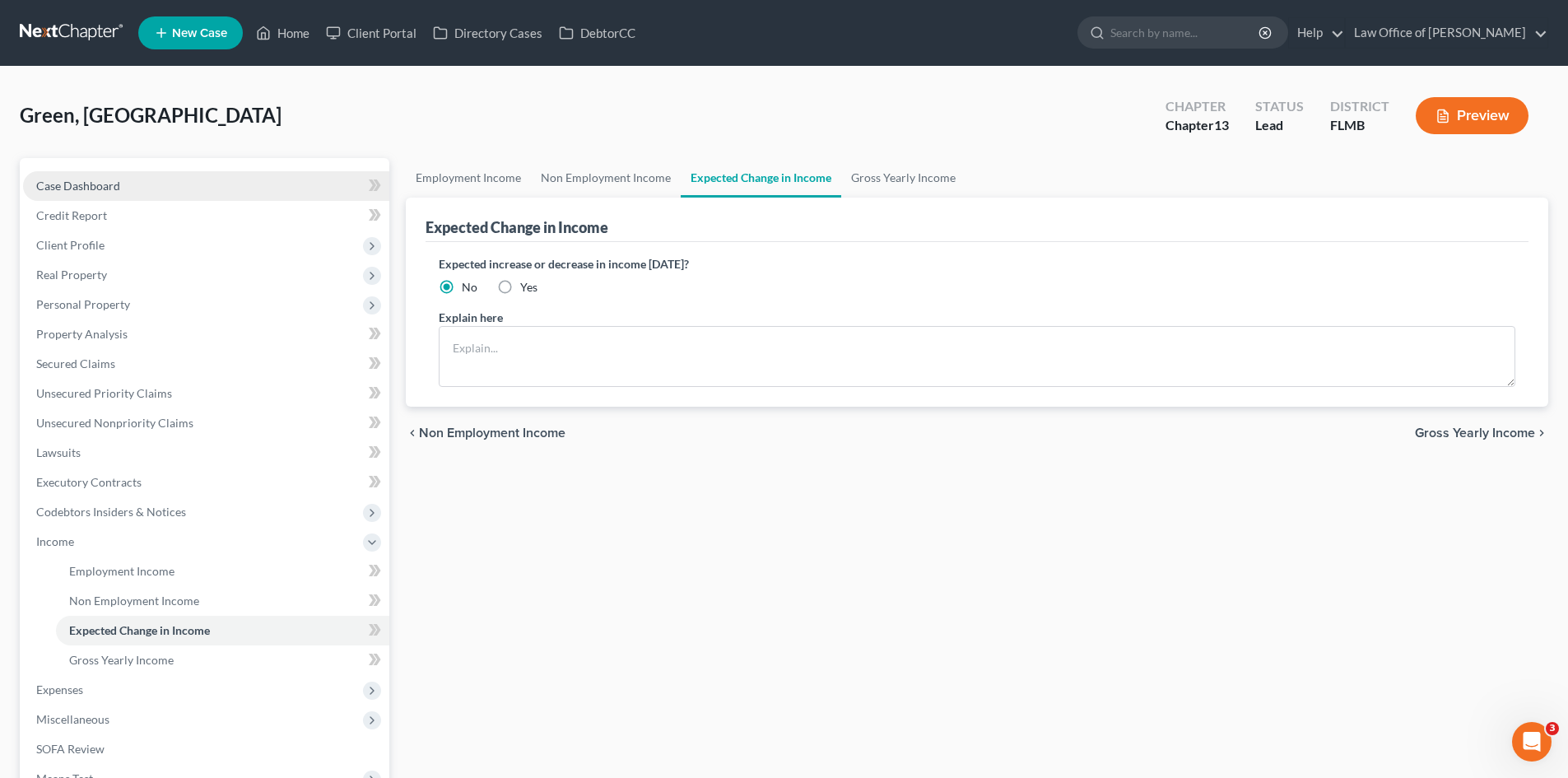
click at [62, 183] on span "Case Dashboard" at bounding box center [78, 186] width 84 height 14
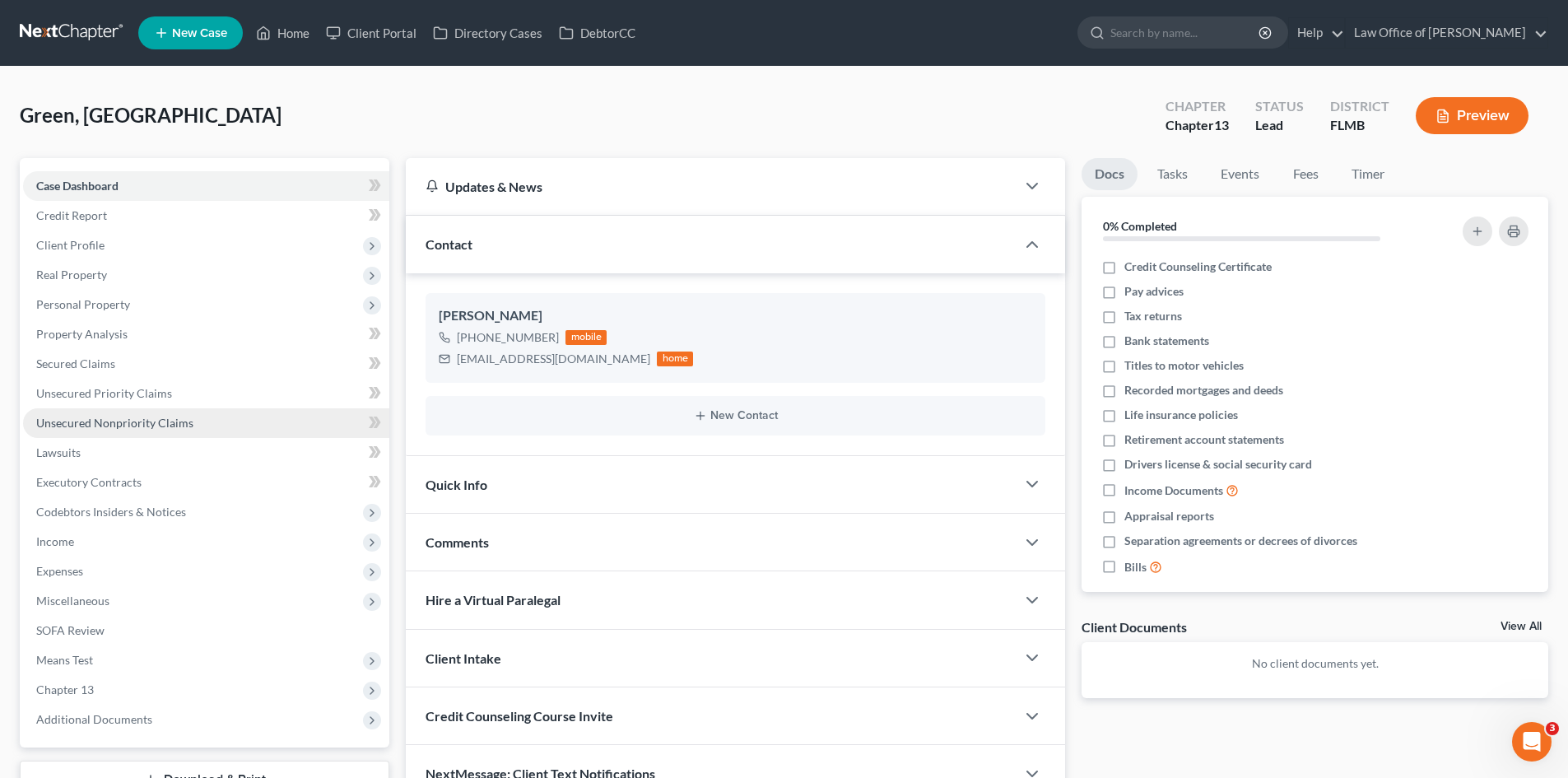
click at [158, 425] on span "Unsecured Nonpriority Claims" at bounding box center [114, 423] width 157 height 14
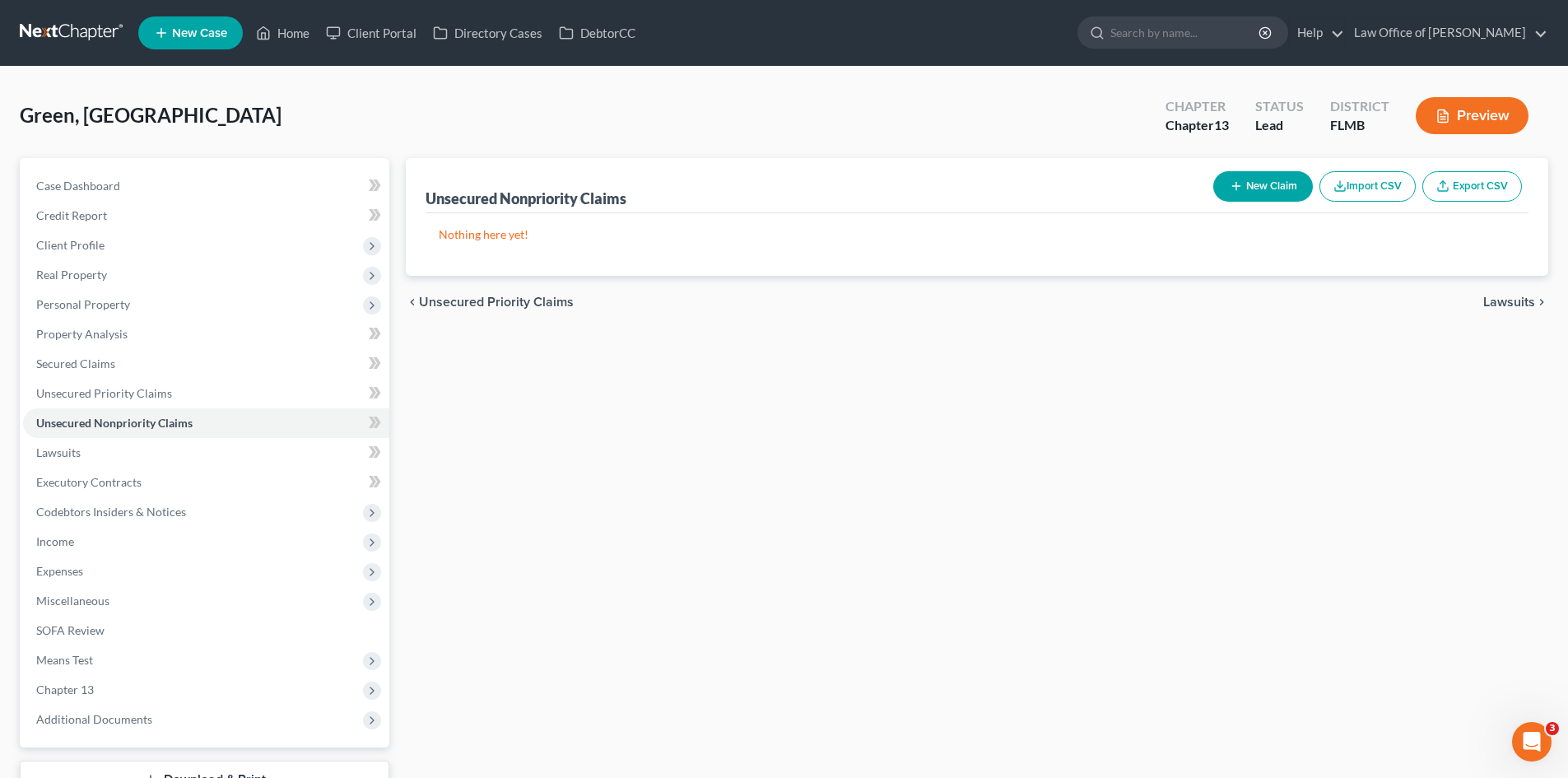
click at [1274, 190] on button "New Claim" at bounding box center [1263, 187] width 100 height 31
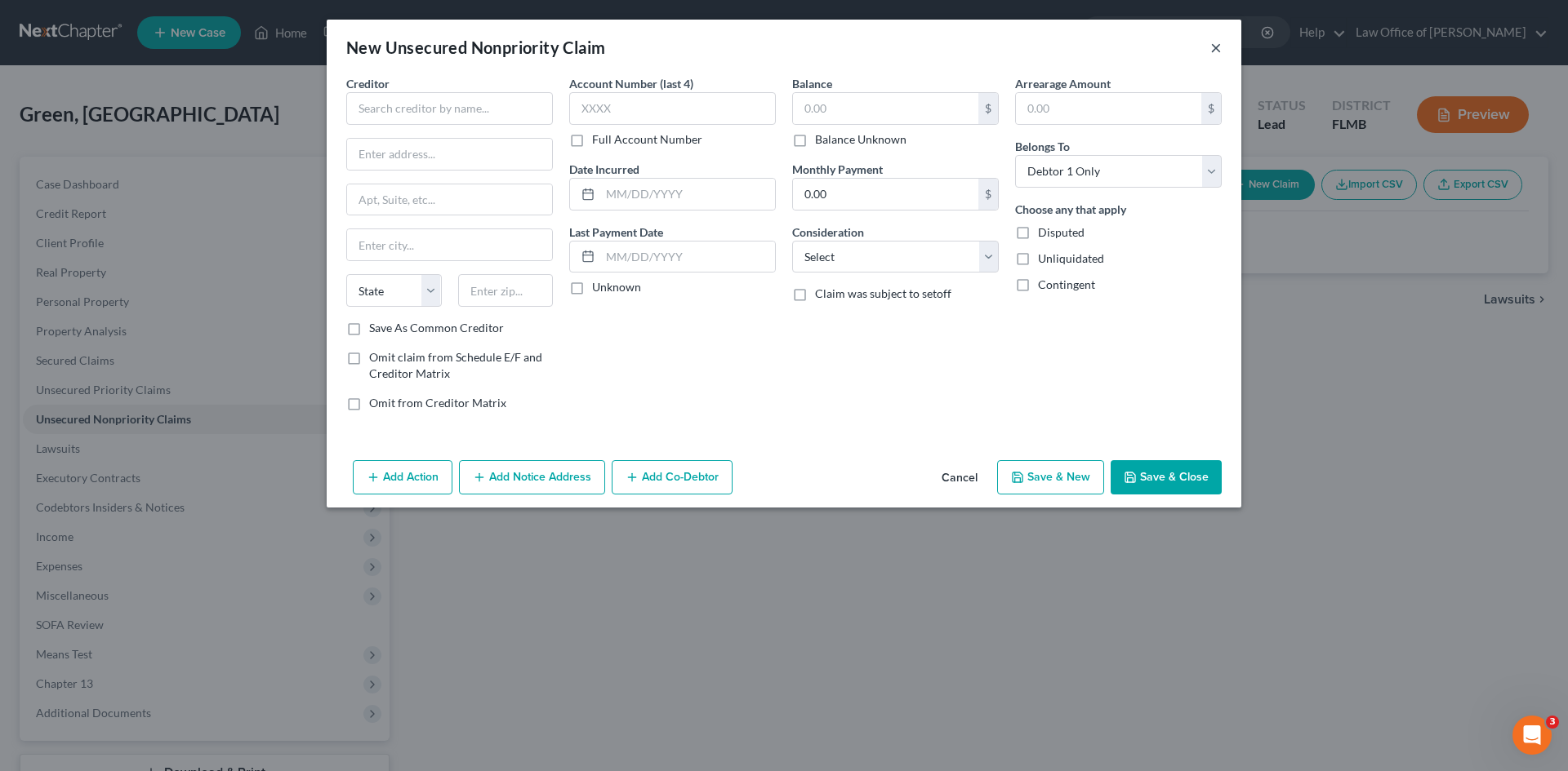
drag, startPoint x: 1216, startPoint y: 50, endPoint x: 1116, endPoint y: 81, distance: 104.7
click at [1216, 50] on button "×" at bounding box center [1216, 47] width 12 height 20
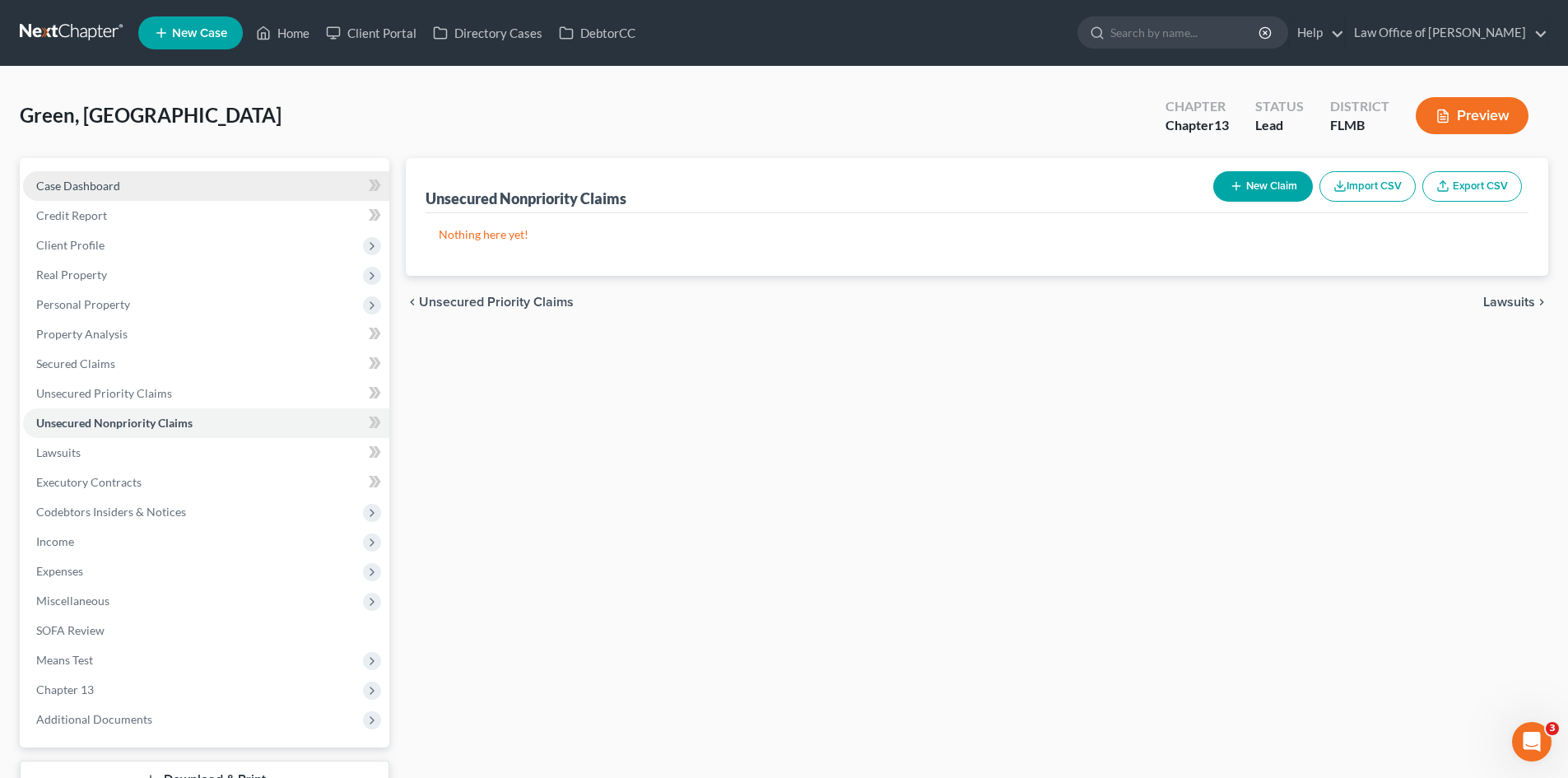
click at [83, 182] on span "Case Dashboard" at bounding box center [78, 186] width 84 height 14
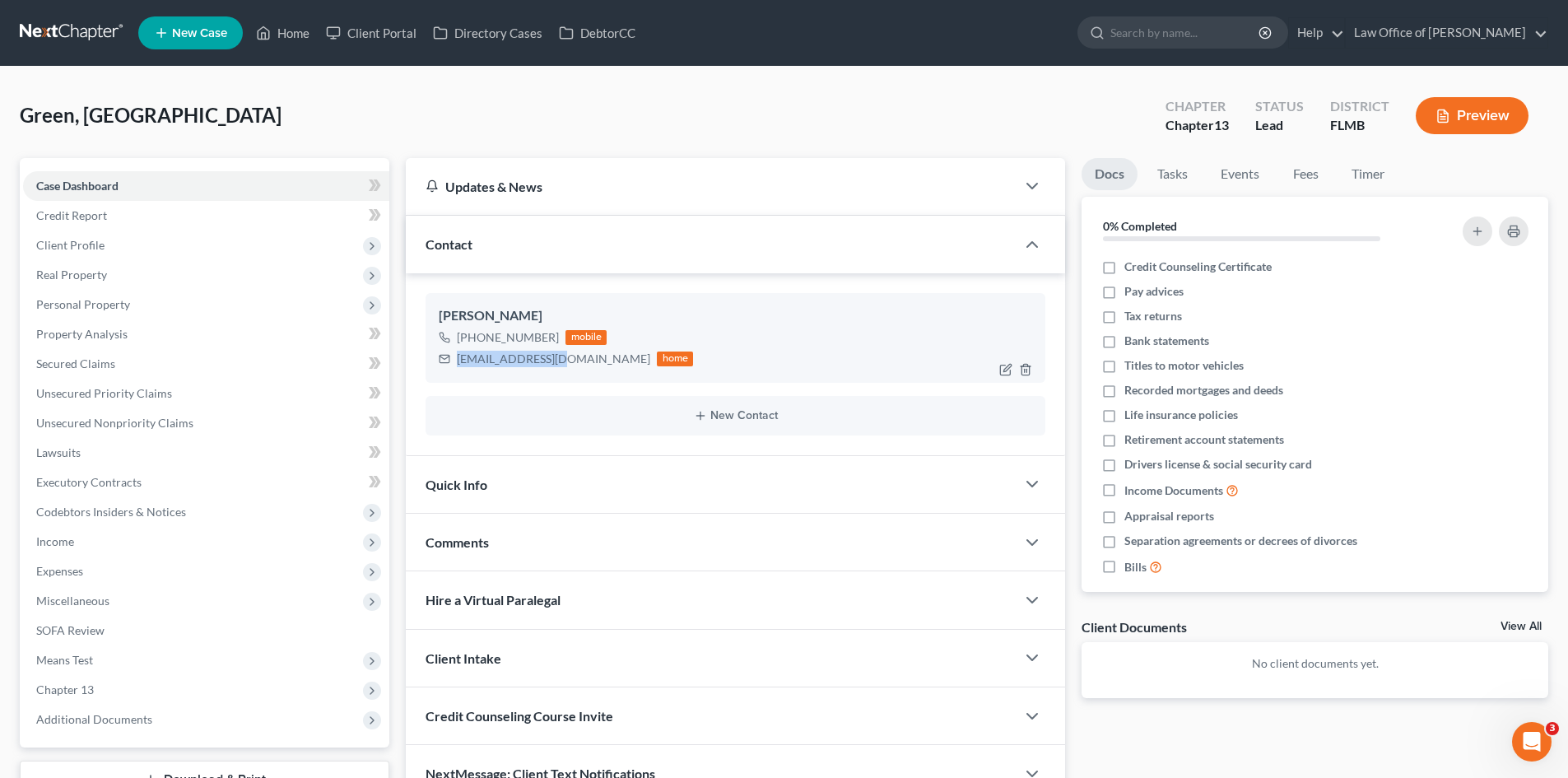
drag, startPoint x: 554, startPoint y: 359, endPoint x: 454, endPoint y: 360, distance: 100.0
click at [454, 360] on div "[EMAIL_ADDRESS][DOMAIN_NAME] home" at bounding box center [566, 359] width 255 height 22
copy div "[EMAIL_ADDRESS][DOMAIN_NAME]"
click at [306, 32] on link "Home" at bounding box center [282, 33] width 70 height 30
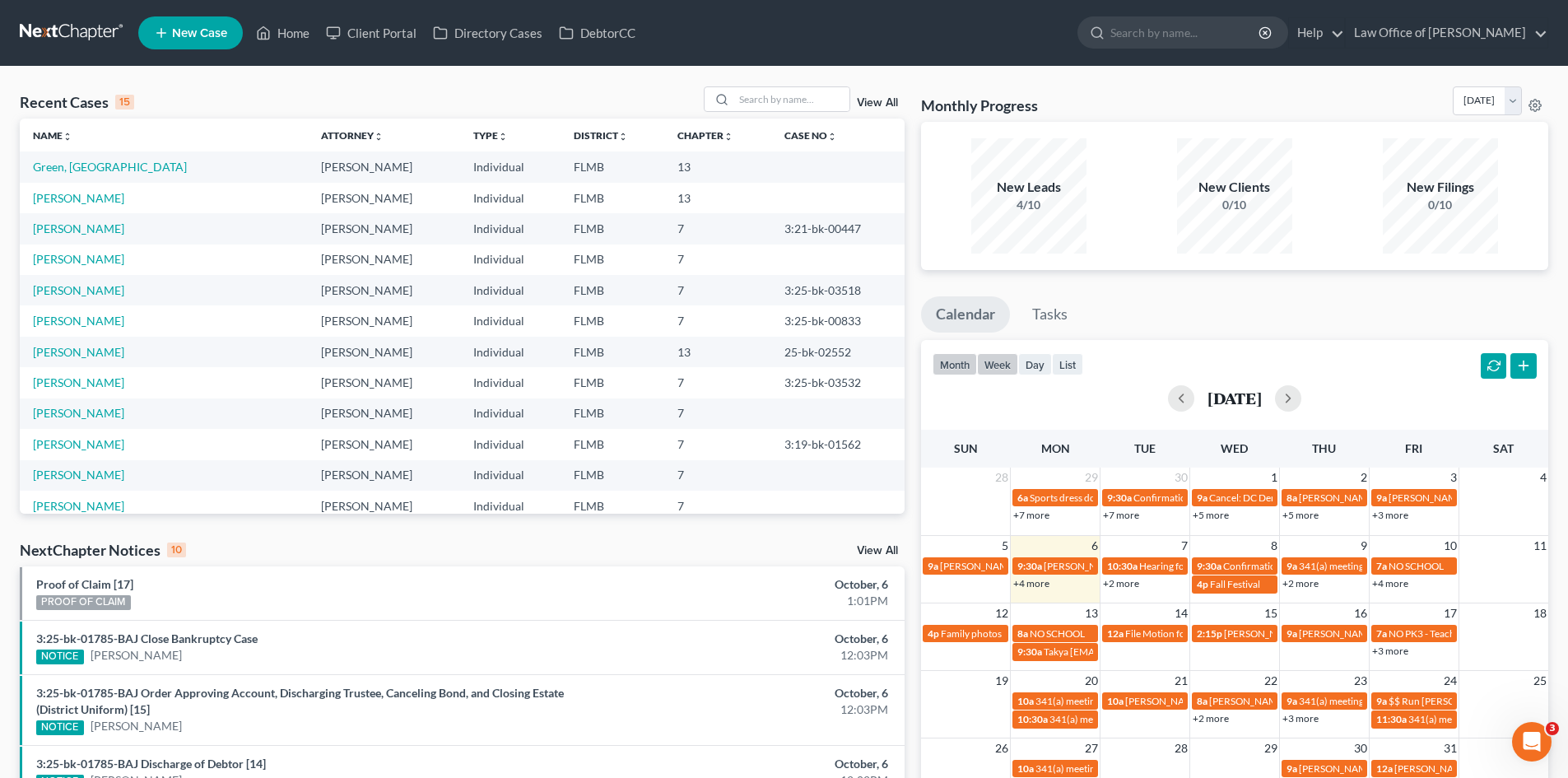
click at [1001, 370] on button "week" at bounding box center [998, 364] width 41 height 23
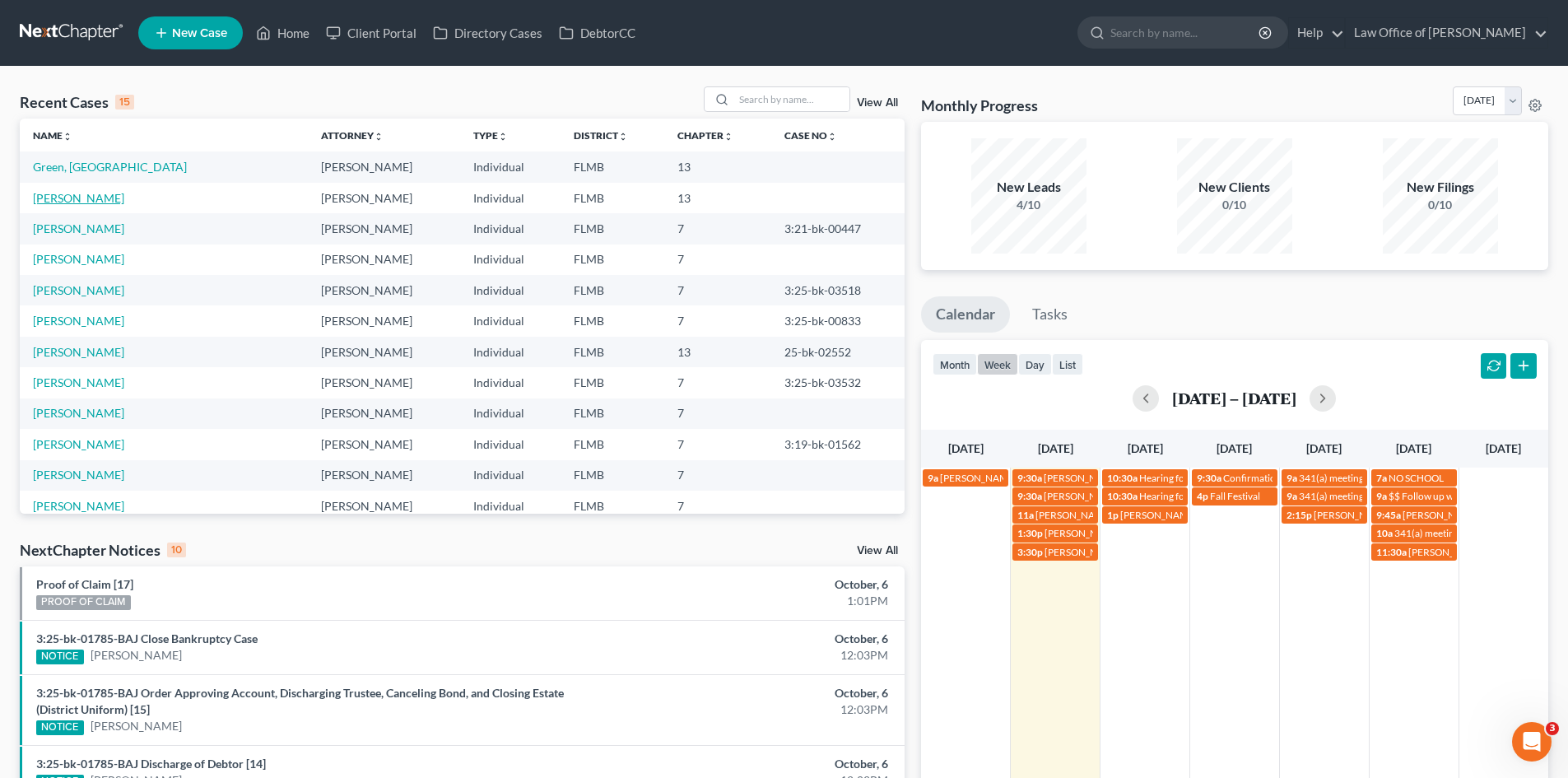
click at [63, 201] on link "[PERSON_NAME]" at bounding box center [78, 198] width 92 height 14
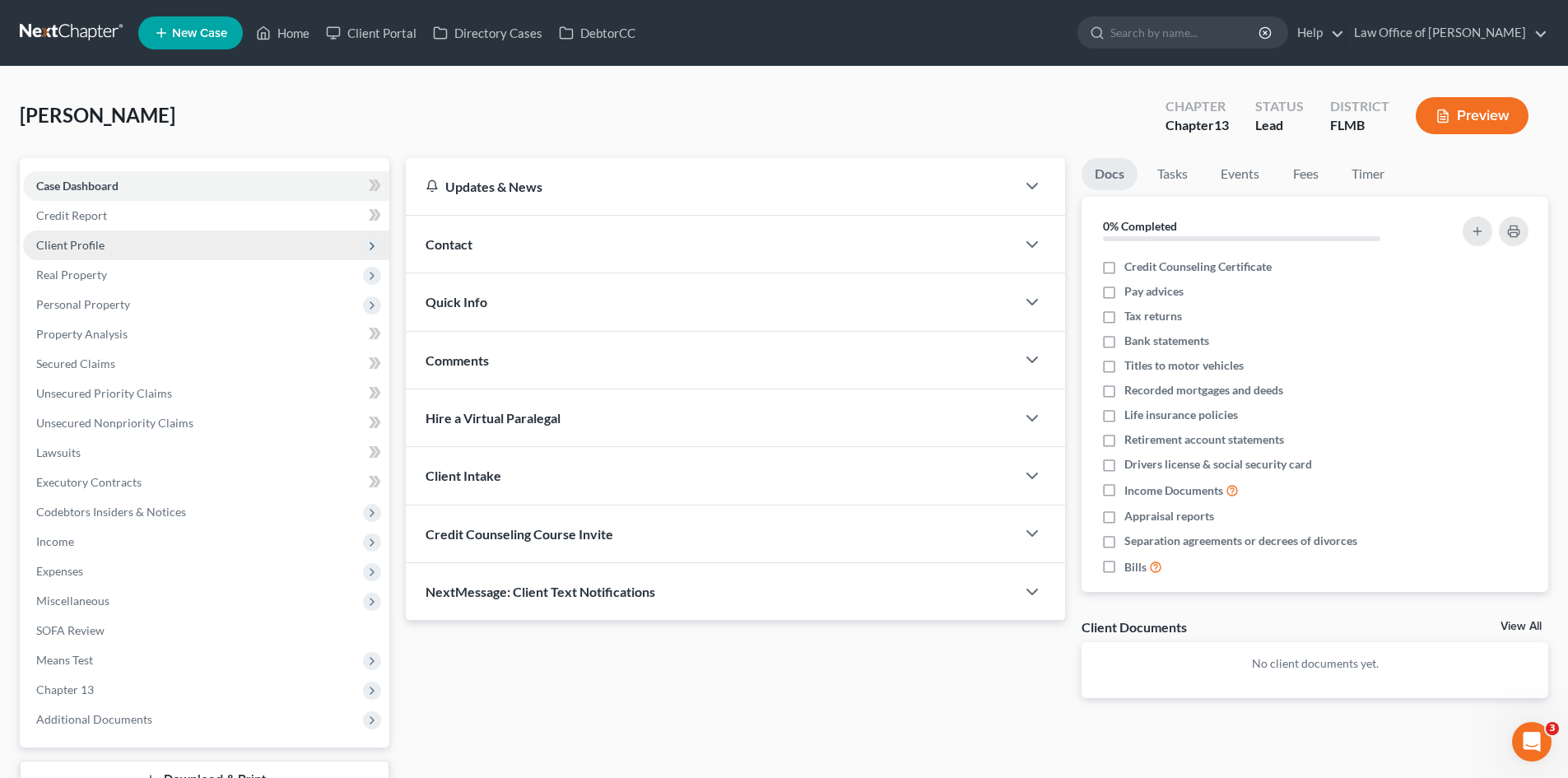
click at [132, 251] on span "Client Profile" at bounding box center [205, 246] width 366 height 30
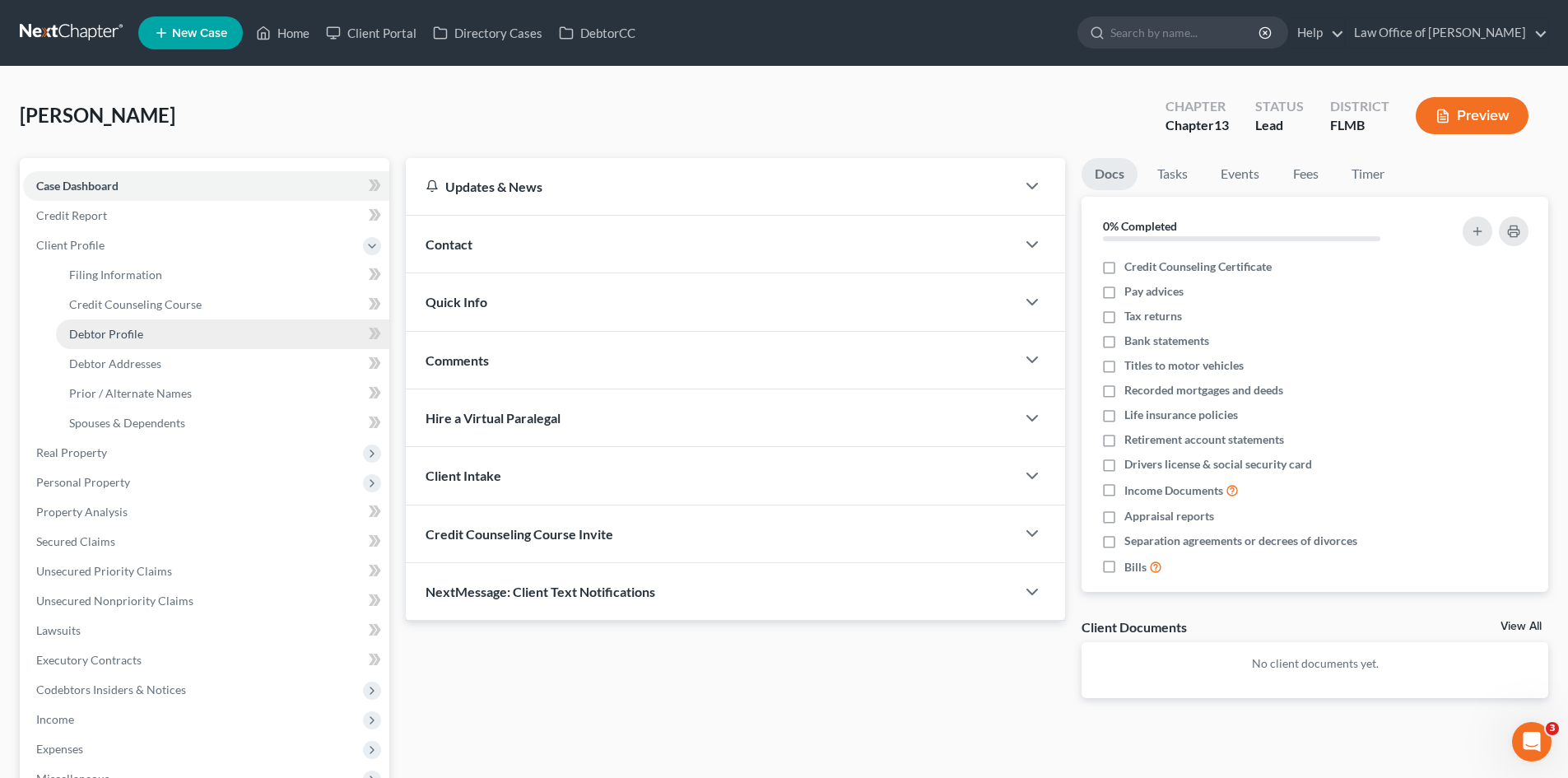
click at [142, 341] on link "Debtor Profile" at bounding box center [223, 335] width 334 height 30
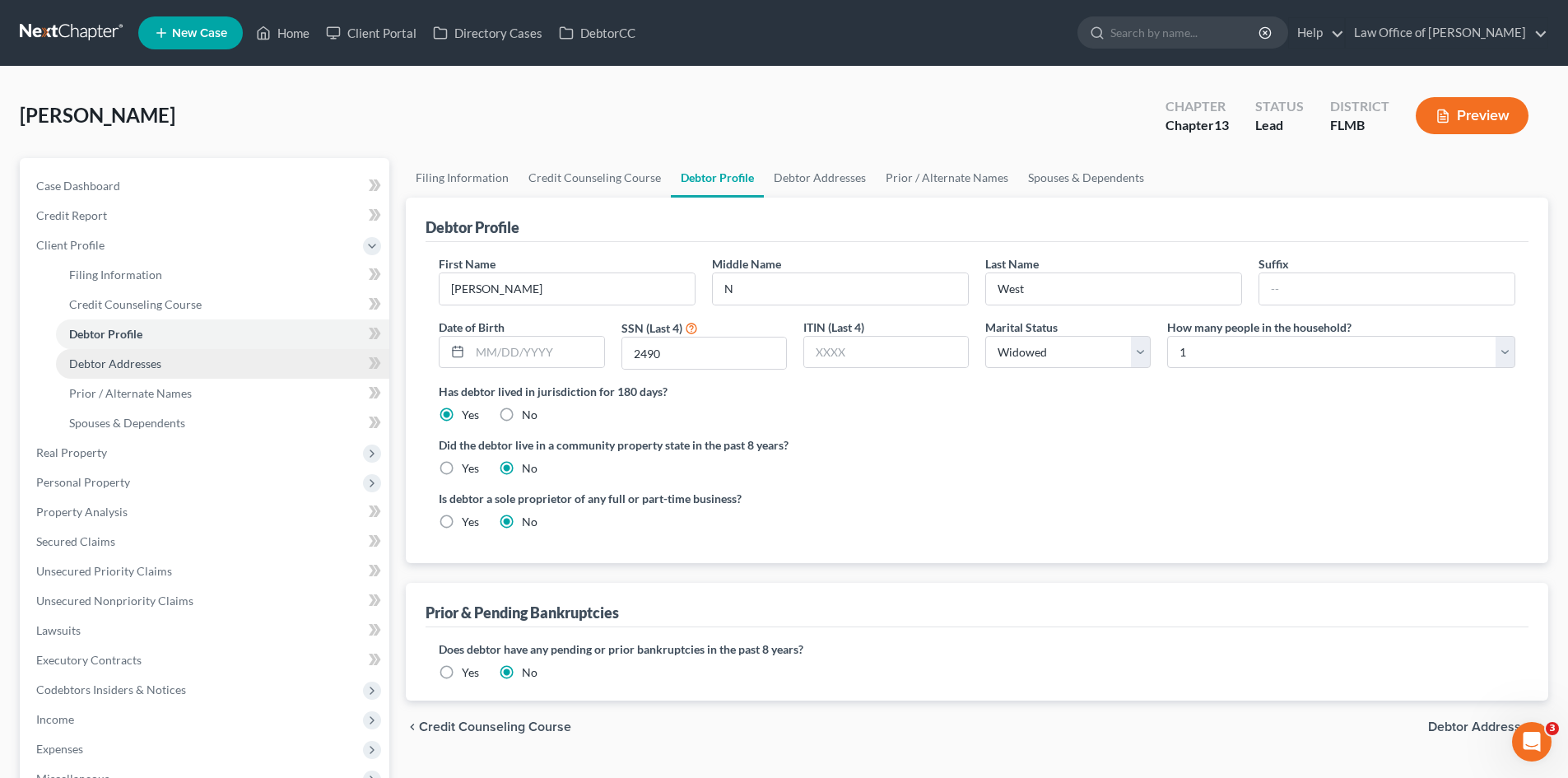
click at [176, 368] on link "Debtor Addresses" at bounding box center [223, 364] width 334 height 30
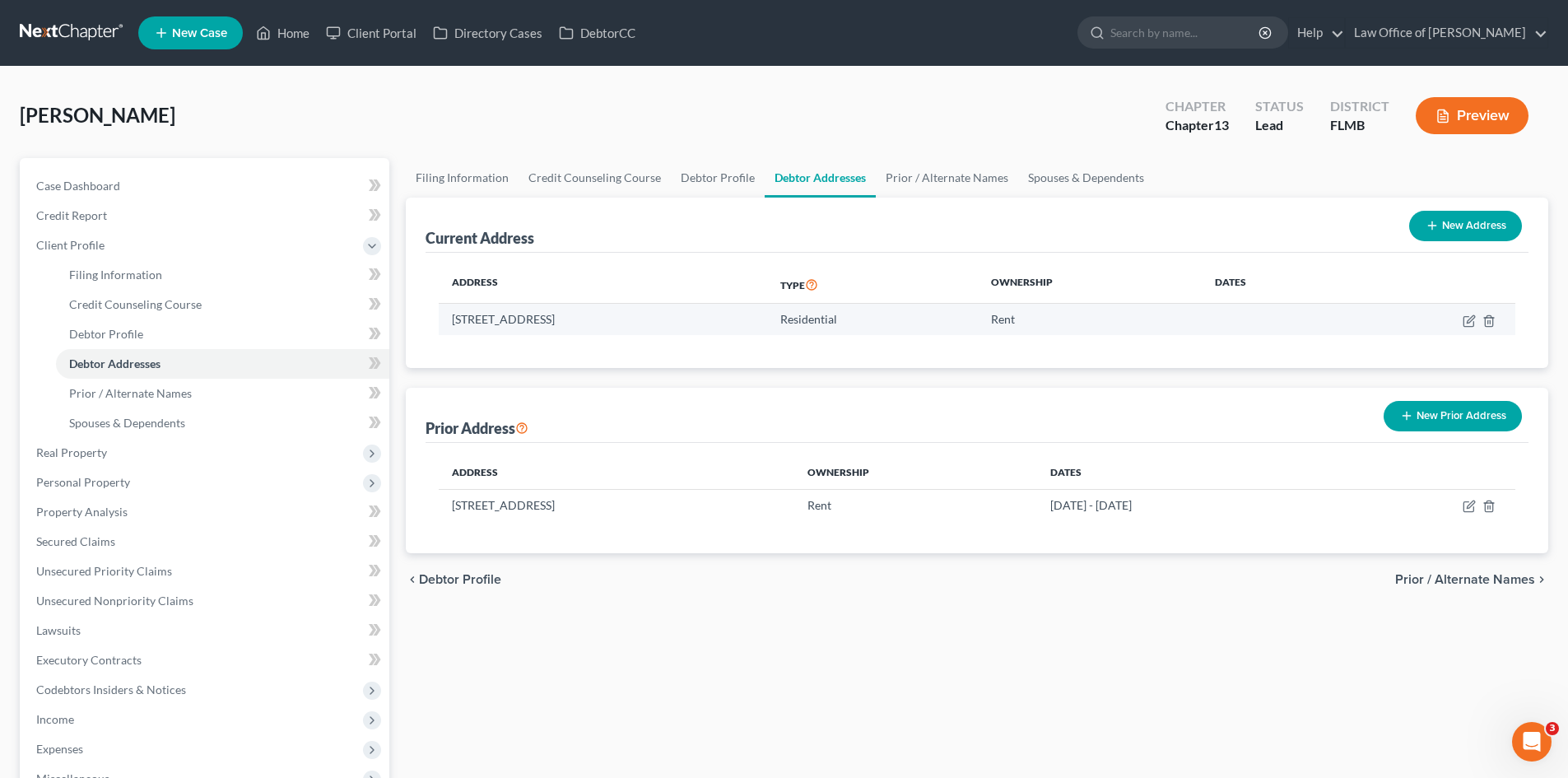
drag, startPoint x: 552, startPoint y: 320, endPoint x: 475, endPoint y: 321, distance: 77.0
click at [450, 321] on td "[STREET_ADDRESS]" at bounding box center [603, 320] width 329 height 32
copy td "[STREET_ADDRESS]"
drag, startPoint x: 600, startPoint y: 319, endPoint x: 559, endPoint y: 321, distance: 41.0
click at [559, 321] on td "[STREET_ADDRESS]" at bounding box center [603, 320] width 329 height 32
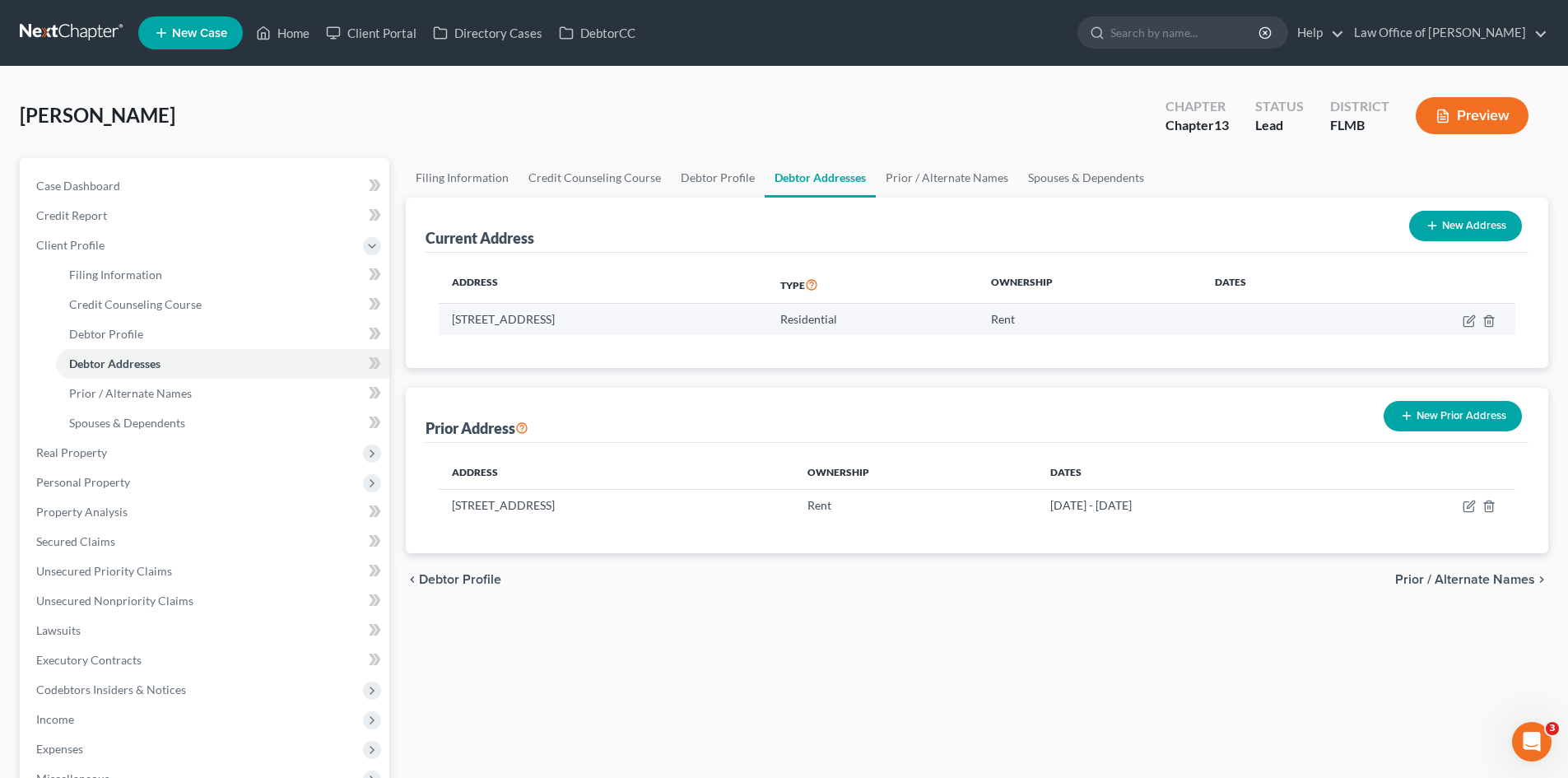
copy td "Unit 108"
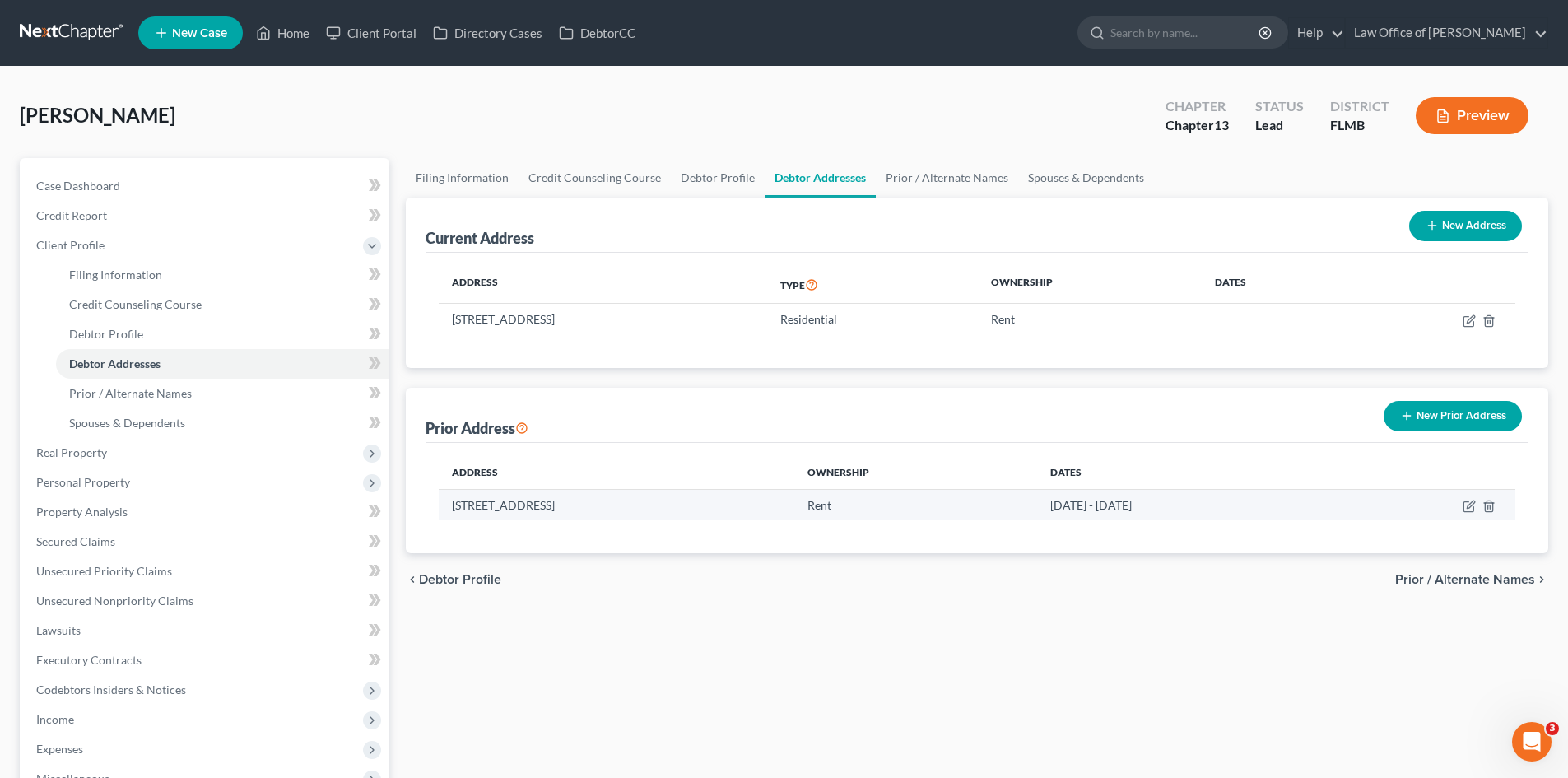
drag, startPoint x: 545, startPoint y: 506, endPoint x: 446, endPoint y: 516, distance: 99.5
click at [446, 516] on td "[STREET_ADDRESS]" at bounding box center [617, 506] width 355 height 32
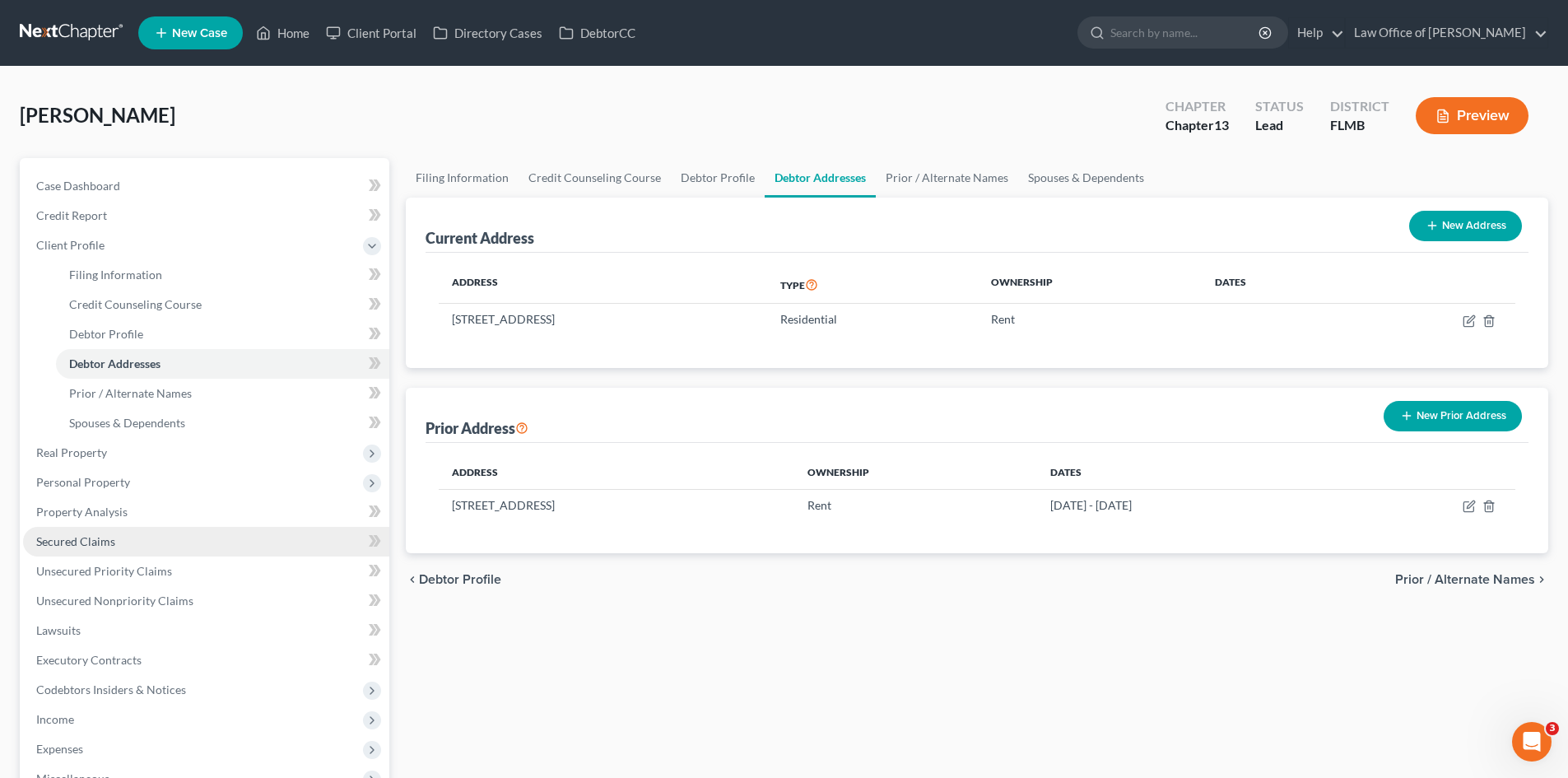
copy td "[STREET_ADDRESS]"
click at [103, 183] on span "Case Dashboard" at bounding box center [78, 186] width 84 height 14
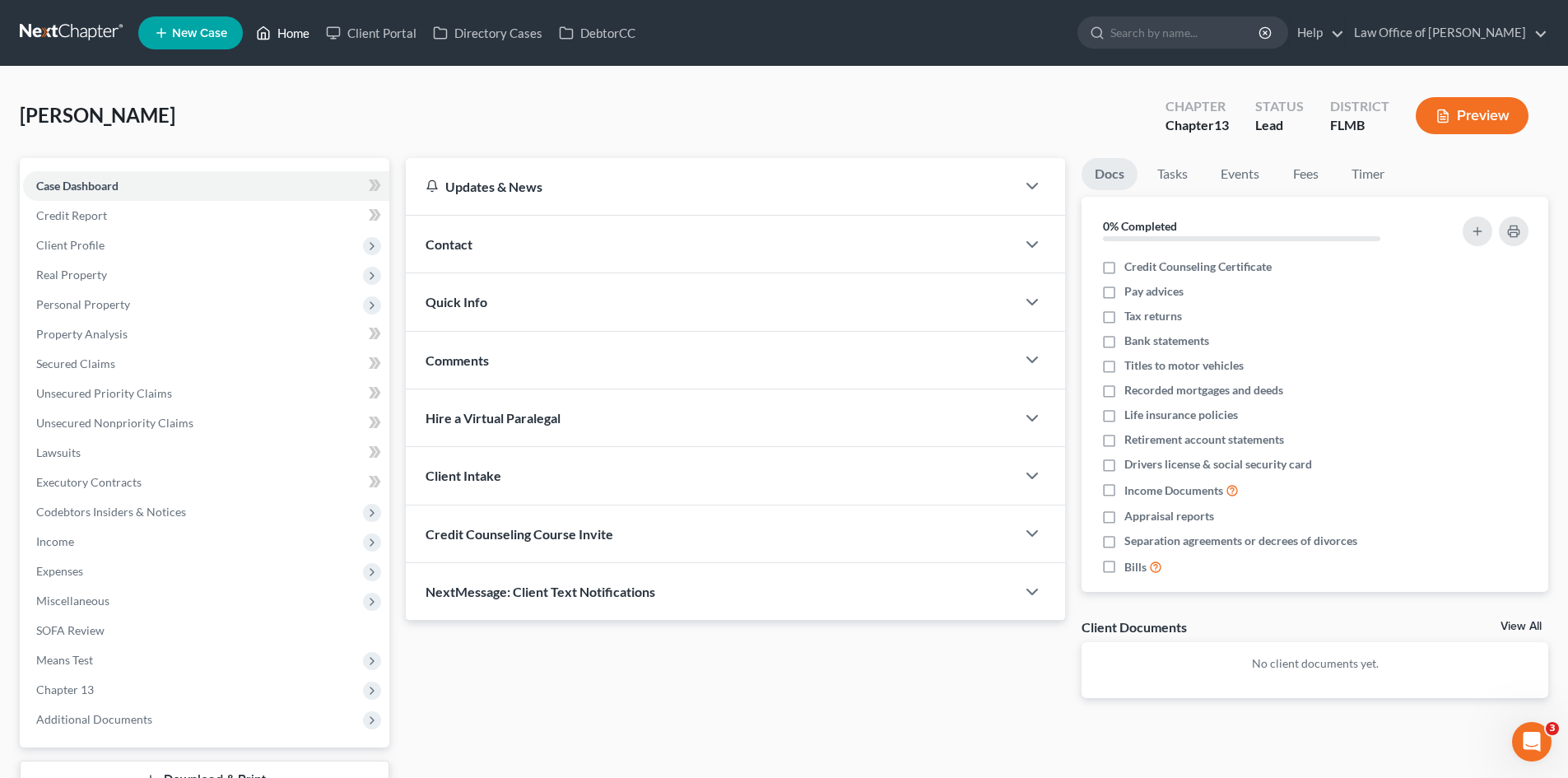
click at [300, 37] on link "Home" at bounding box center [282, 33] width 70 height 30
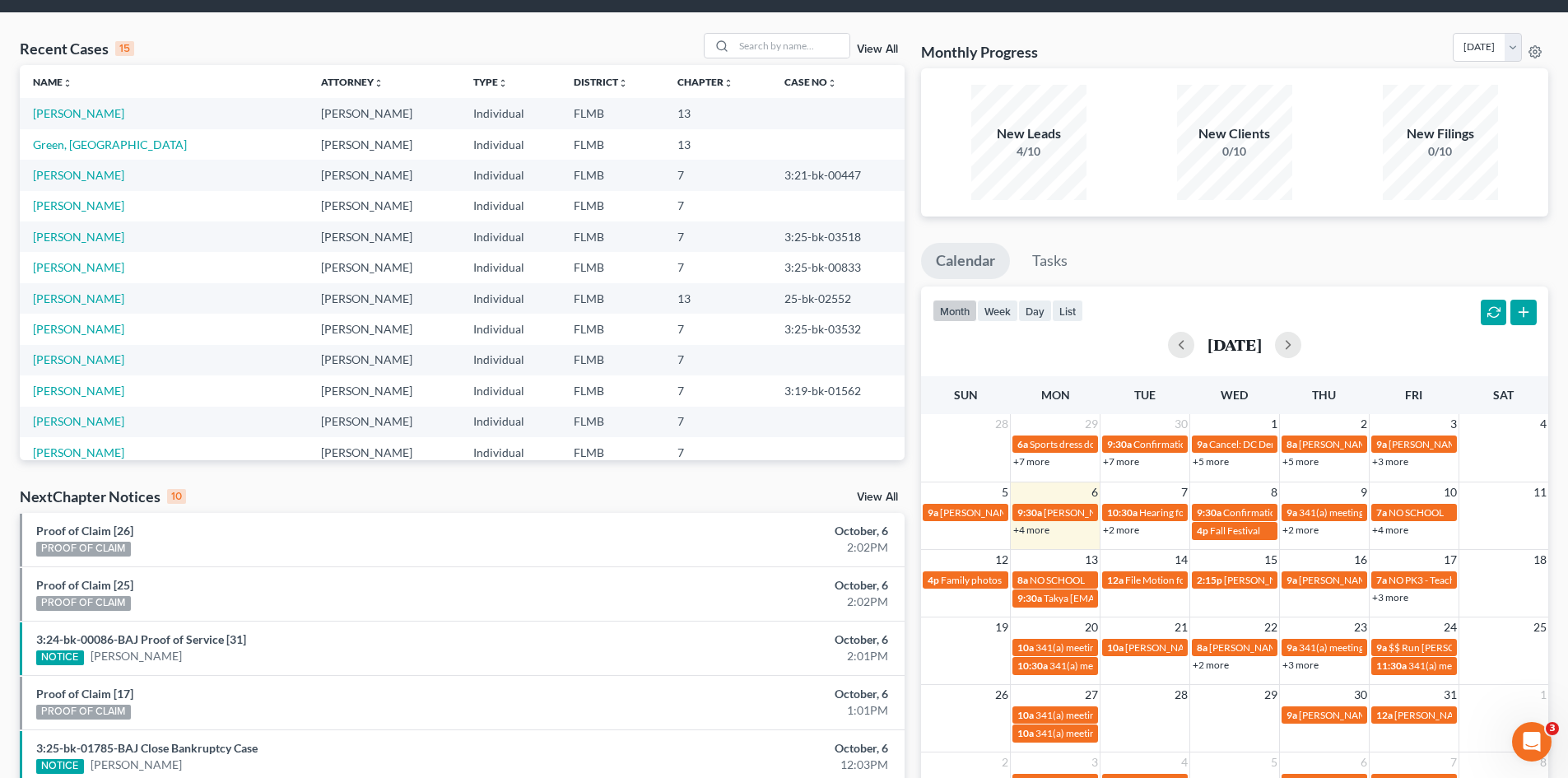
scroll to position [82, 0]
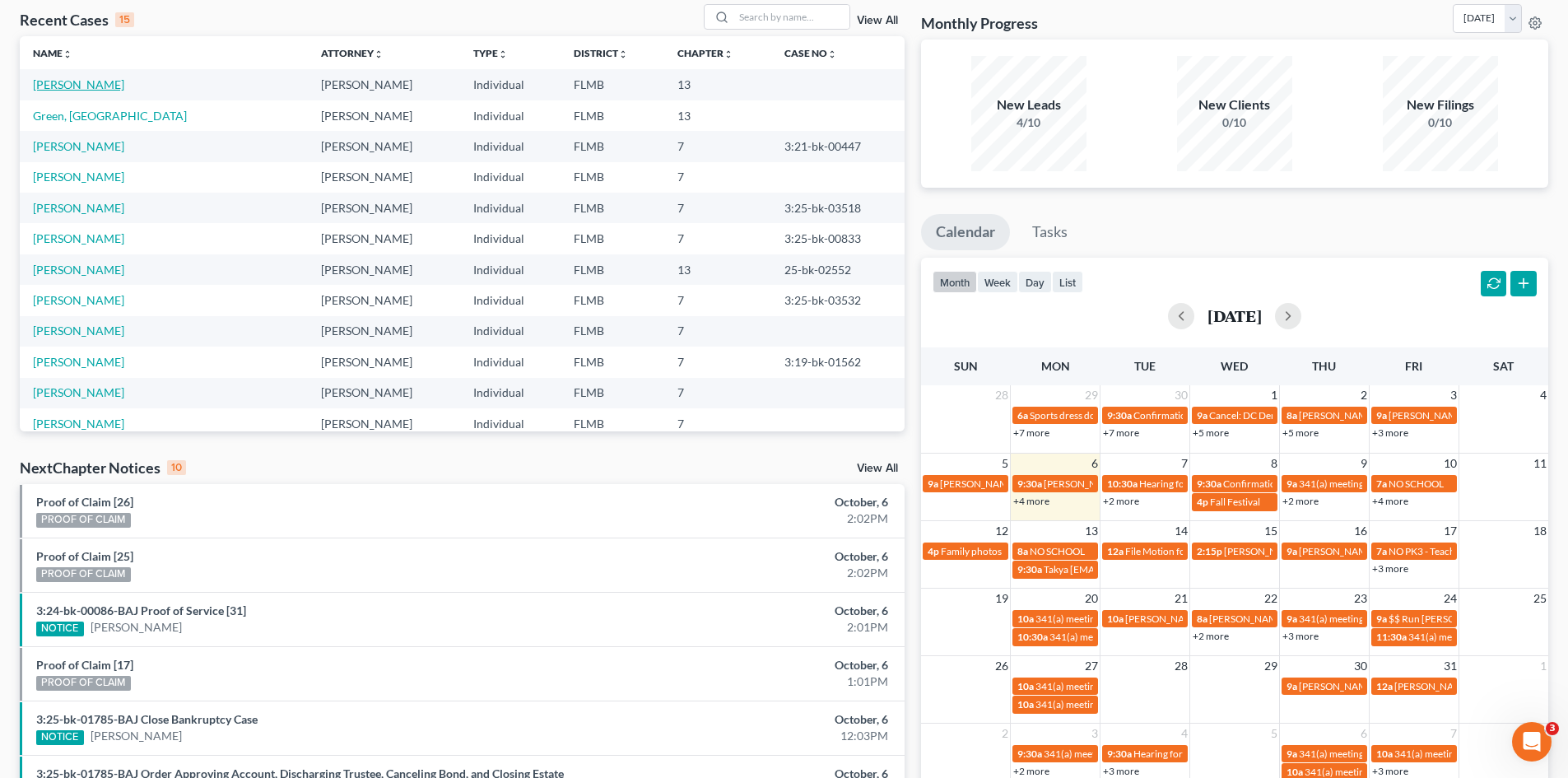
click at [56, 84] on link "[PERSON_NAME]" at bounding box center [78, 84] width 92 height 14
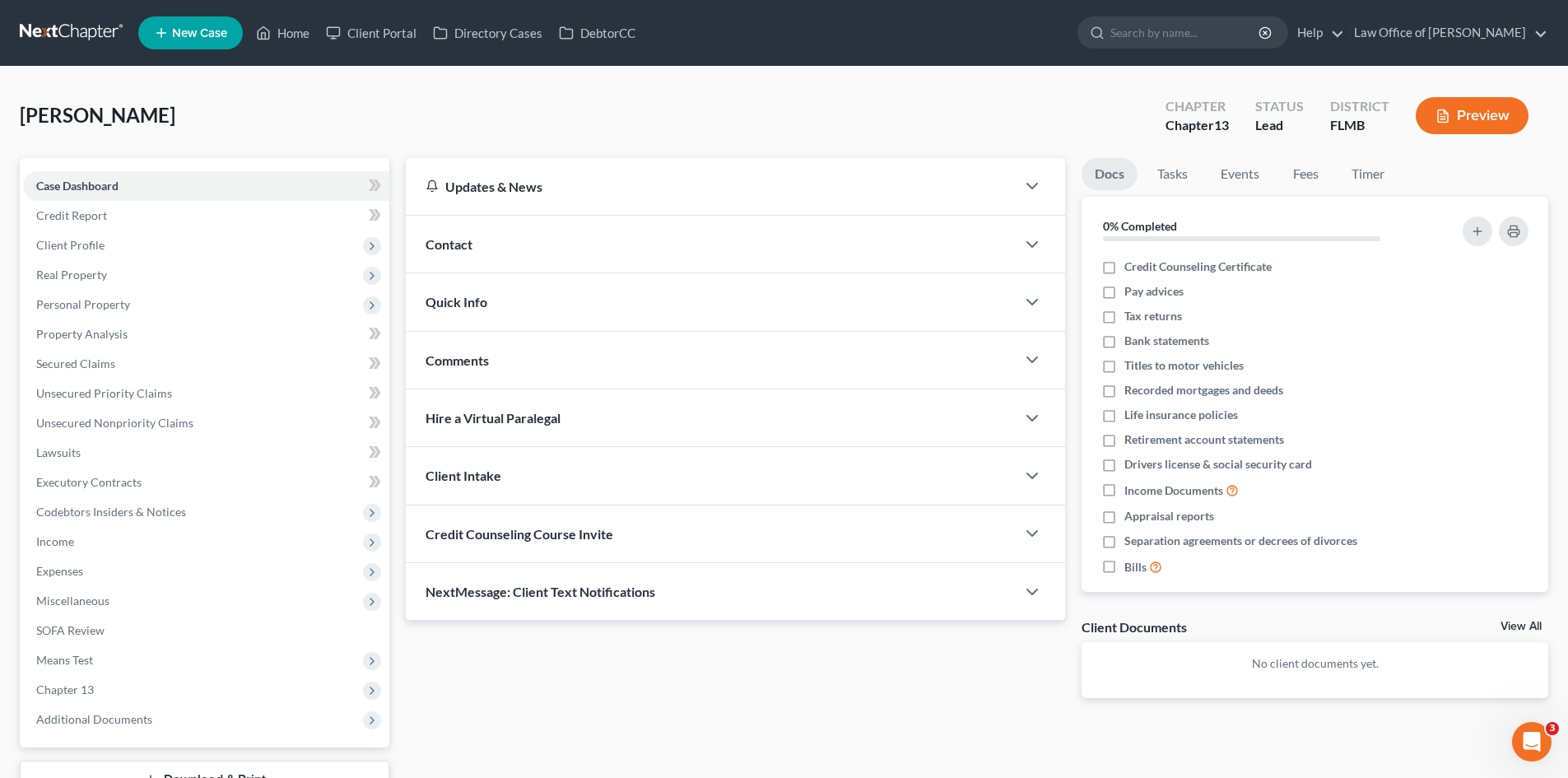
click at [472, 249] on span "Contact" at bounding box center [449, 244] width 47 height 16
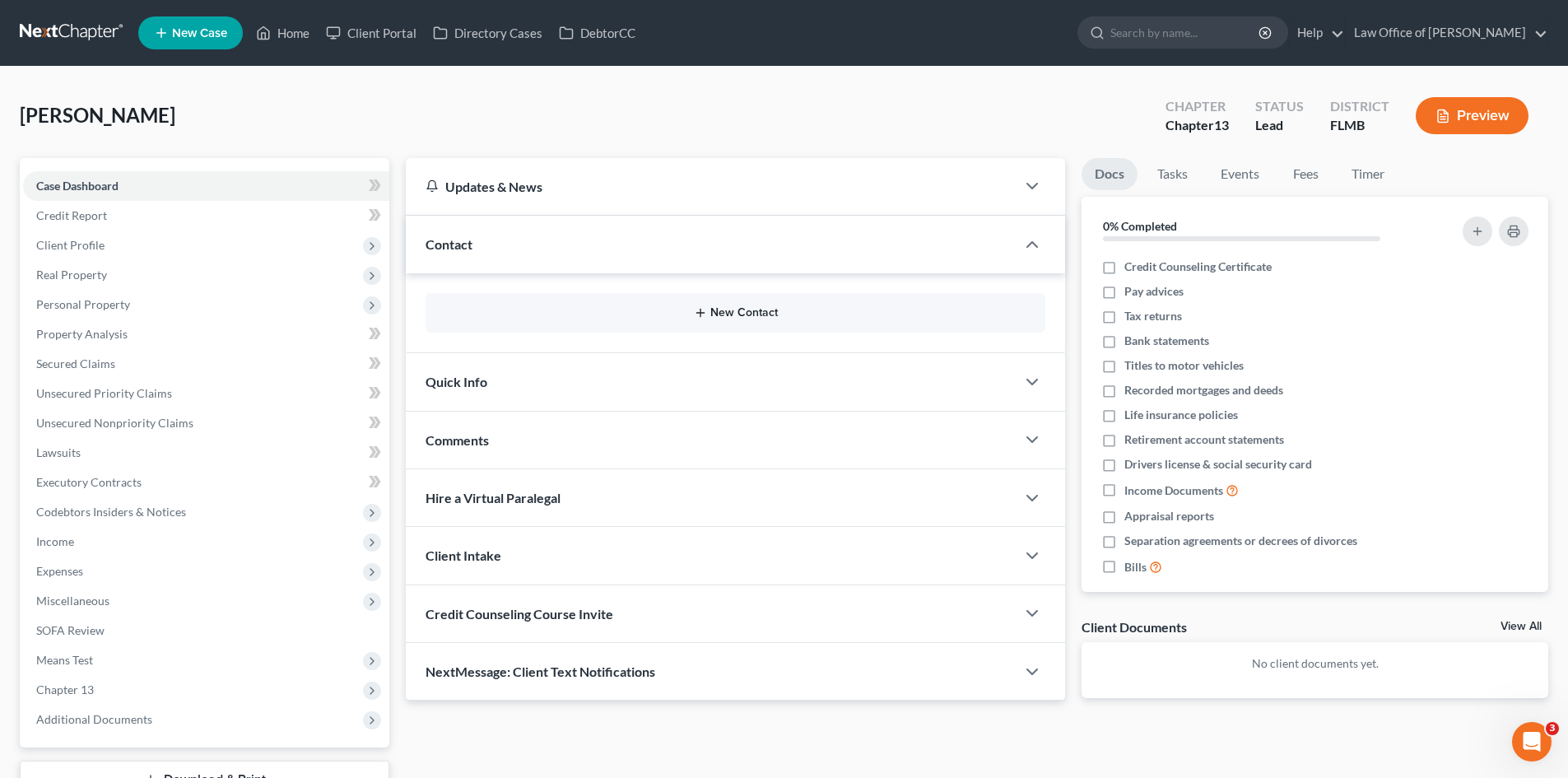
click at [671, 318] on button "New Contact" at bounding box center [735, 312] width 593 height 13
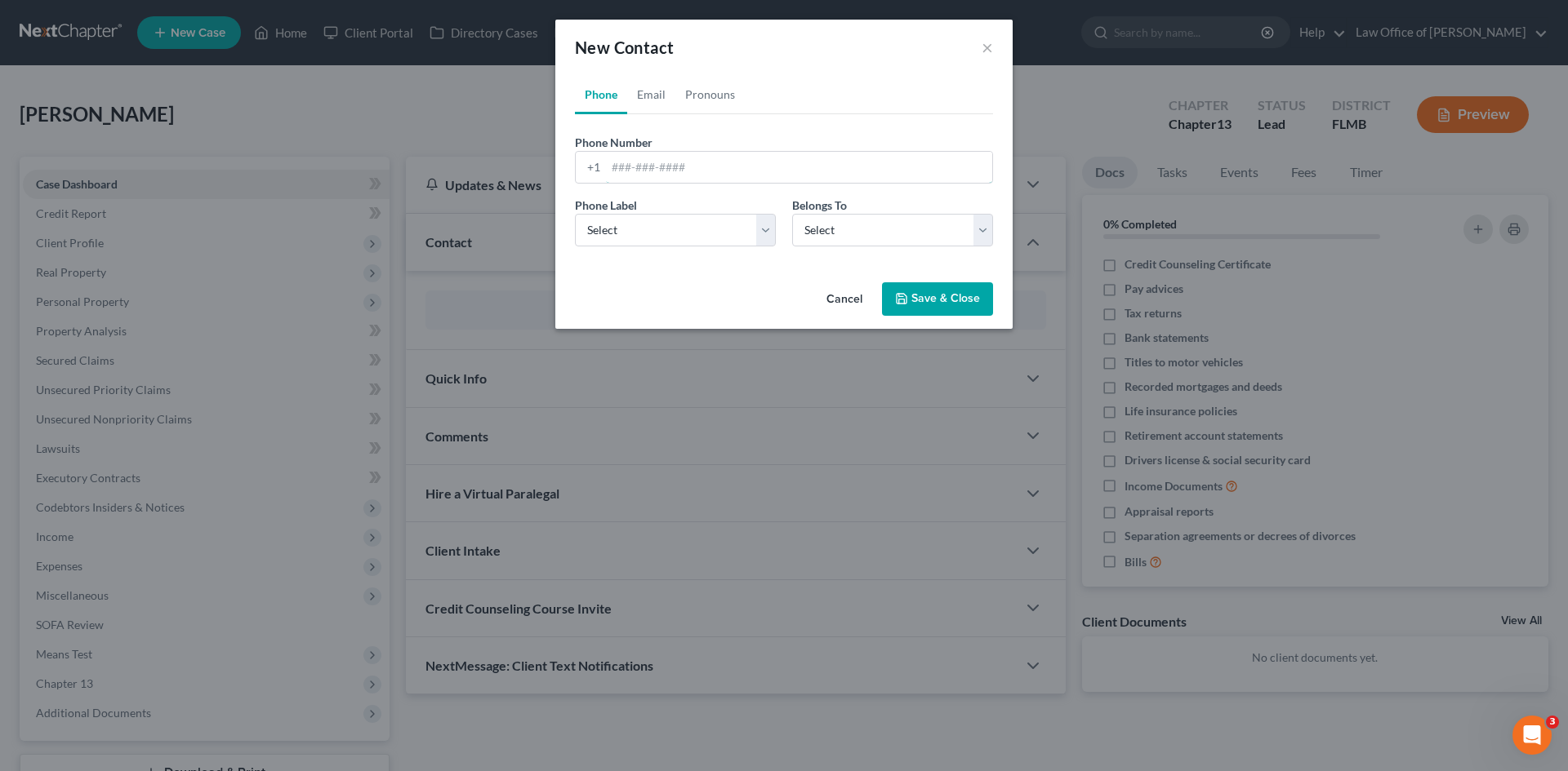
click at [707, 162] on input "tel" at bounding box center [799, 167] width 387 height 31
click at [625, 224] on select "Select Mobile Home Work Other" at bounding box center [674, 230] width 201 height 32
click at [575, 214] on select "Select Mobile Home Work Other" at bounding box center [674, 230] width 201 height 32
drag, startPoint x: 903, startPoint y: 232, endPoint x: 903, endPoint y: 245, distance: 13.0
click at [903, 232] on select "Select Client Other" at bounding box center [892, 230] width 201 height 32
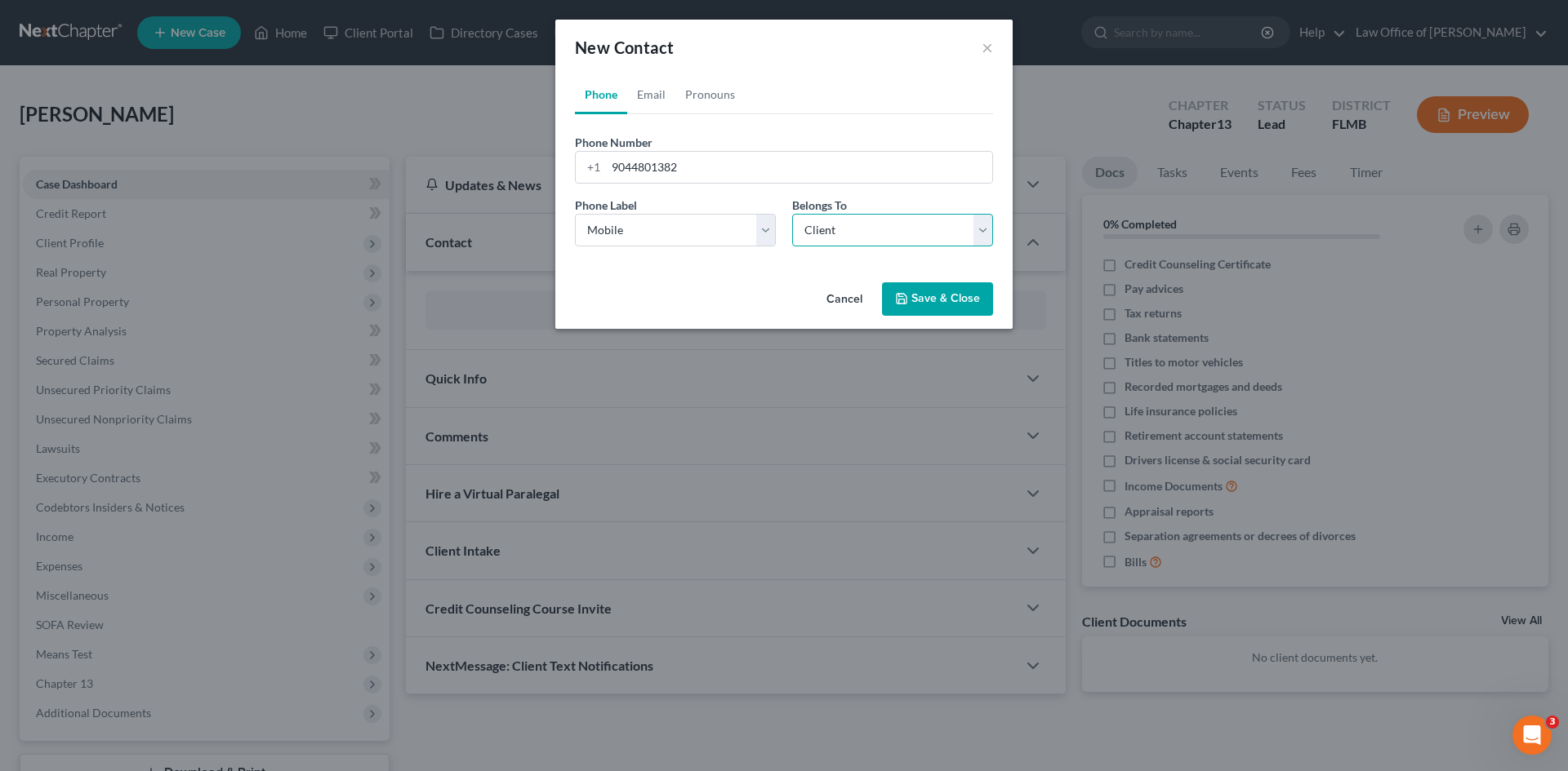
click at [792, 214] on select "Select Client Other" at bounding box center [892, 230] width 201 height 32
click at [658, 93] on link "Email" at bounding box center [651, 95] width 48 height 39
click at [656, 167] on input "email" at bounding box center [799, 167] width 387 height 31
click at [657, 229] on select "Select Home Work Other" at bounding box center [674, 230] width 201 height 32
click at [575, 214] on select "Select Home Work Other" at bounding box center [674, 230] width 201 height 32
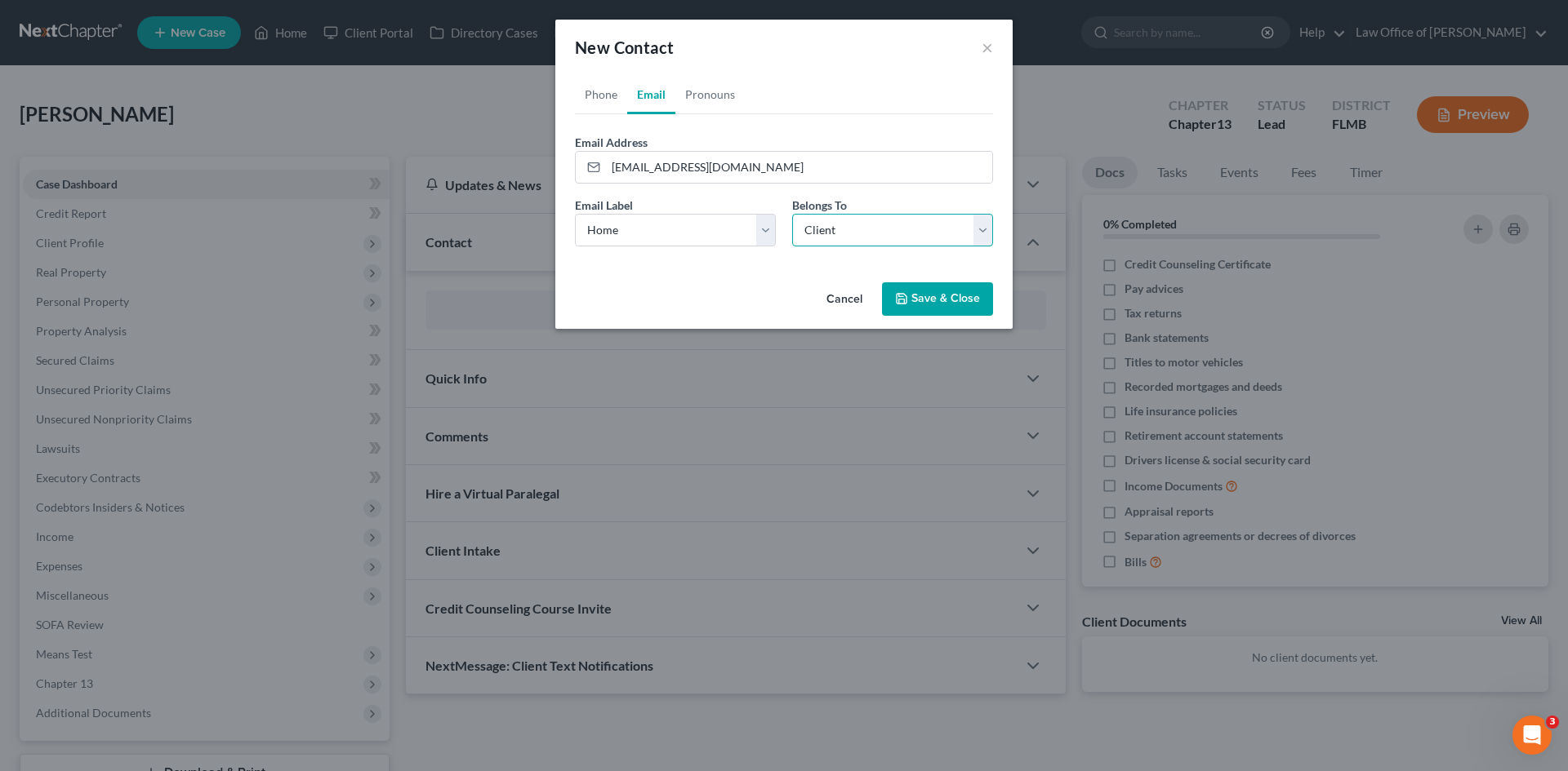
drag, startPoint x: 877, startPoint y: 214, endPoint x: 972, endPoint y: 291, distance: 122.3
click at [877, 214] on select "Select Client Other" at bounding box center [892, 230] width 201 height 32
click at [878, 220] on select "Select Client Other" at bounding box center [892, 230] width 201 height 32
click at [948, 303] on button "Save & Close" at bounding box center [937, 299] width 111 height 34
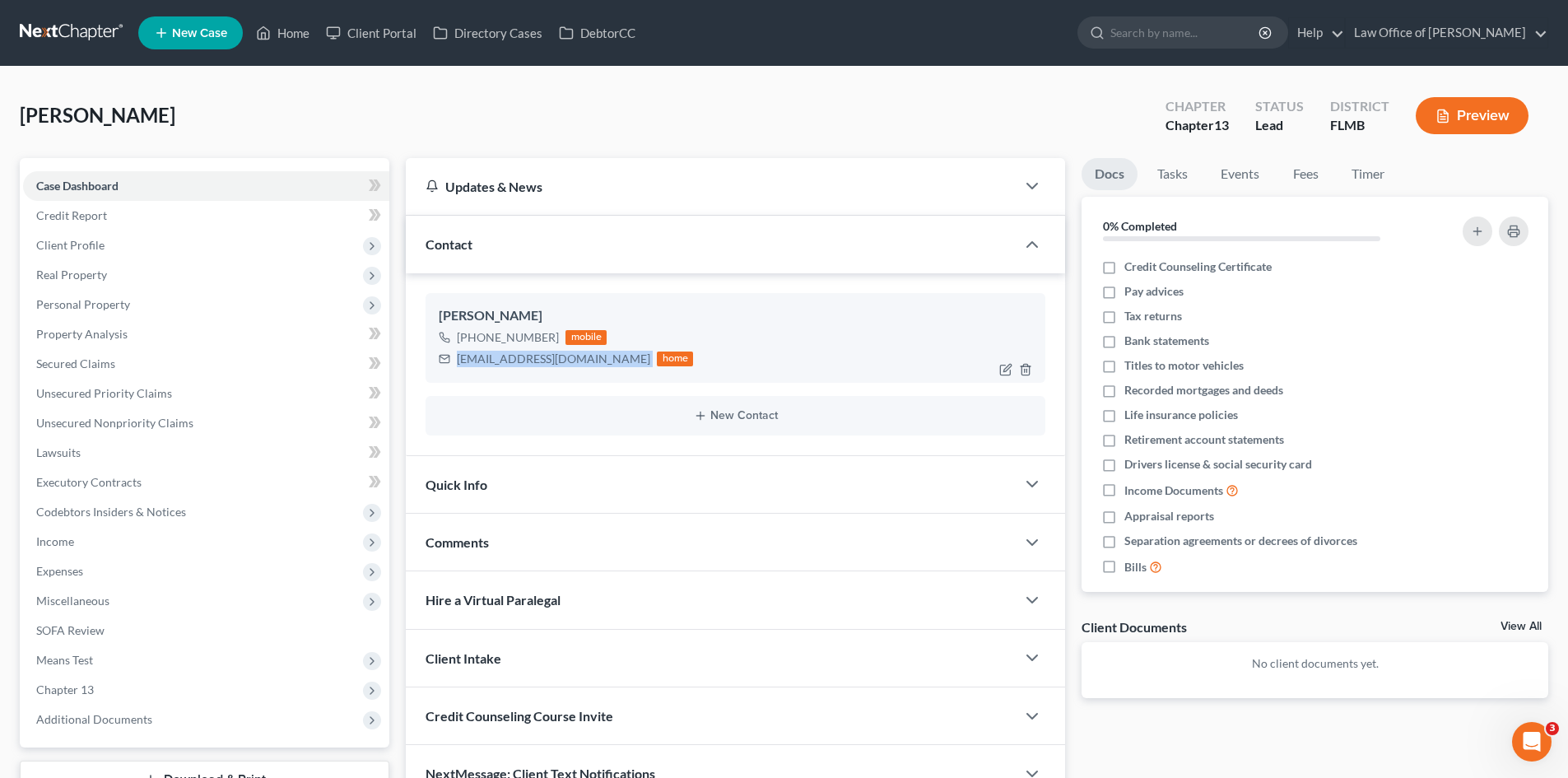
drag, startPoint x: 593, startPoint y: 364, endPoint x: 440, endPoint y: 367, distance: 153.0
click at [440, 367] on div "[EMAIL_ADDRESS][DOMAIN_NAME] home" at bounding box center [566, 359] width 255 height 22
copy div "[EMAIL_ADDRESS][DOMAIN_NAME]"
drag, startPoint x: 114, startPoint y: 236, endPoint x: 123, endPoint y: 265, distance: 30.4
click at [114, 236] on span "Client Profile" at bounding box center [205, 246] width 366 height 30
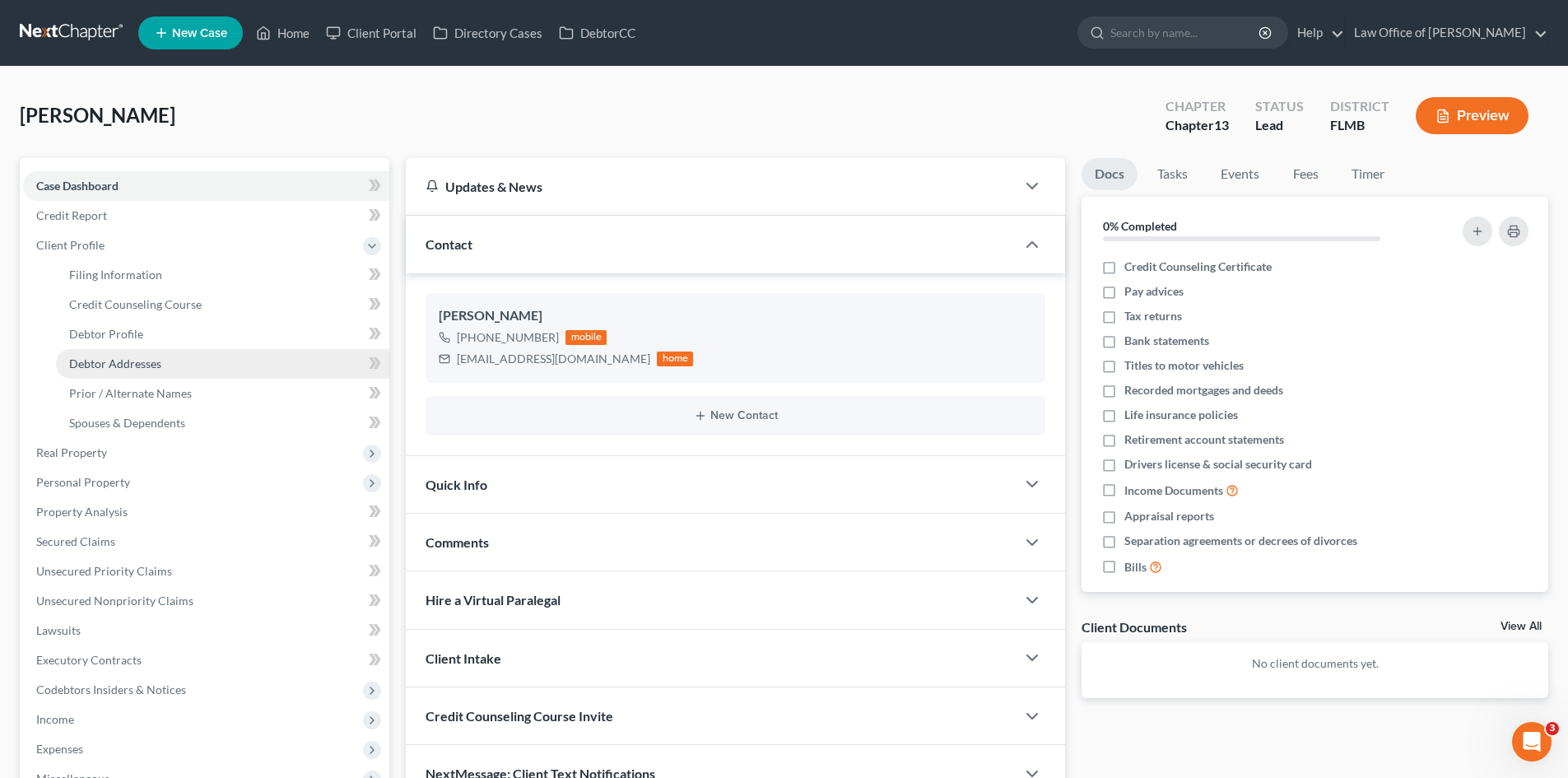
click at [127, 358] on span "Debtor Addresses" at bounding box center [114, 363] width 92 height 14
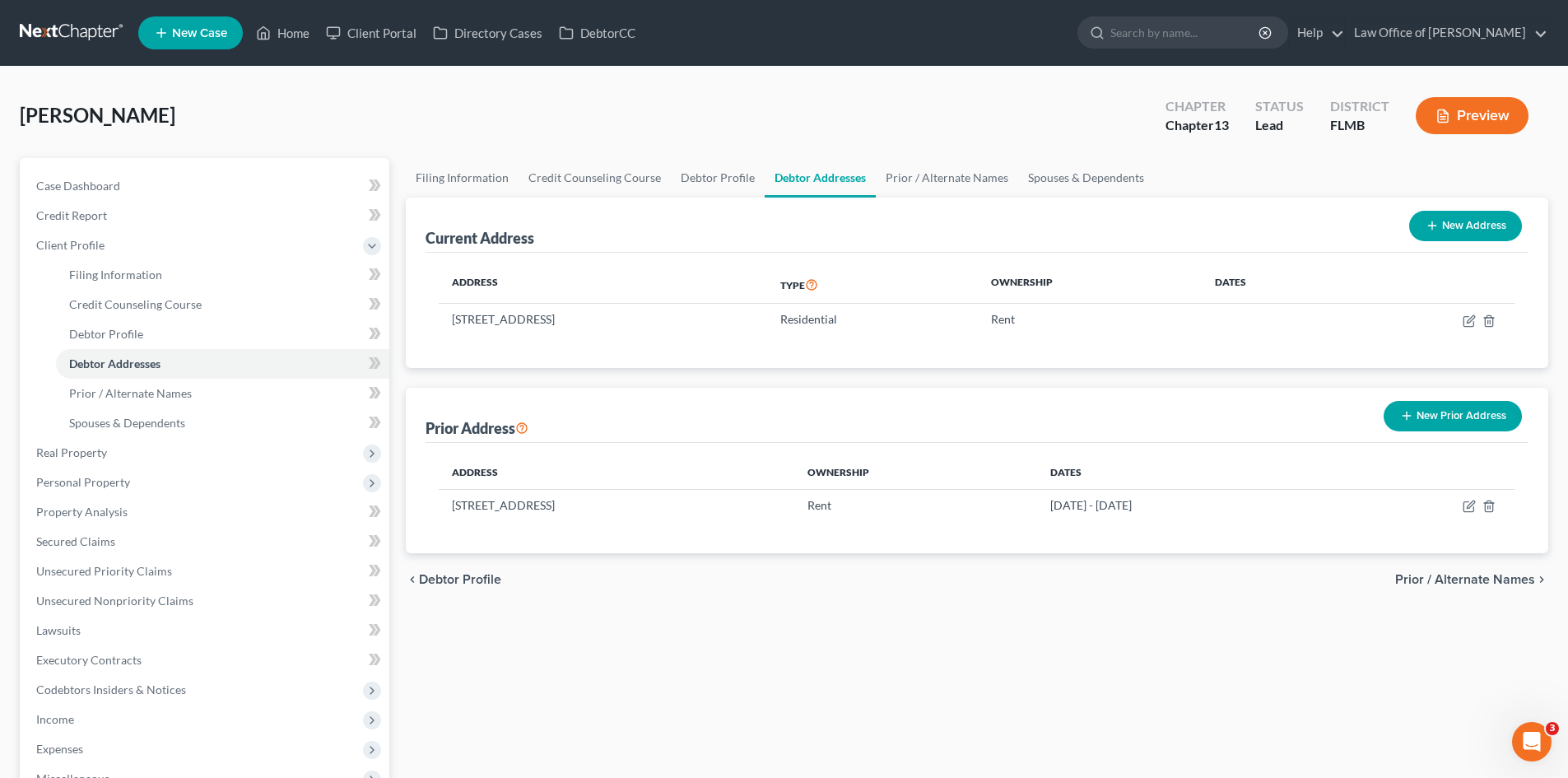
drag, startPoint x: 553, startPoint y: 319, endPoint x: 435, endPoint y: 323, distance: 118.1
click at [435, 323] on div "Address Type Ownership Dates [STREET_ADDRESS] Residential Rent" at bounding box center [977, 310] width 1103 height 116
click at [484, 321] on td "[STREET_ADDRESS]" at bounding box center [603, 320] width 329 height 32
drag, startPoint x: 534, startPoint y: 322, endPoint x: 455, endPoint y: 323, distance: 79.0
click at [455, 323] on td "[STREET_ADDRESS]" at bounding box center [603, 320] width 329 height 32
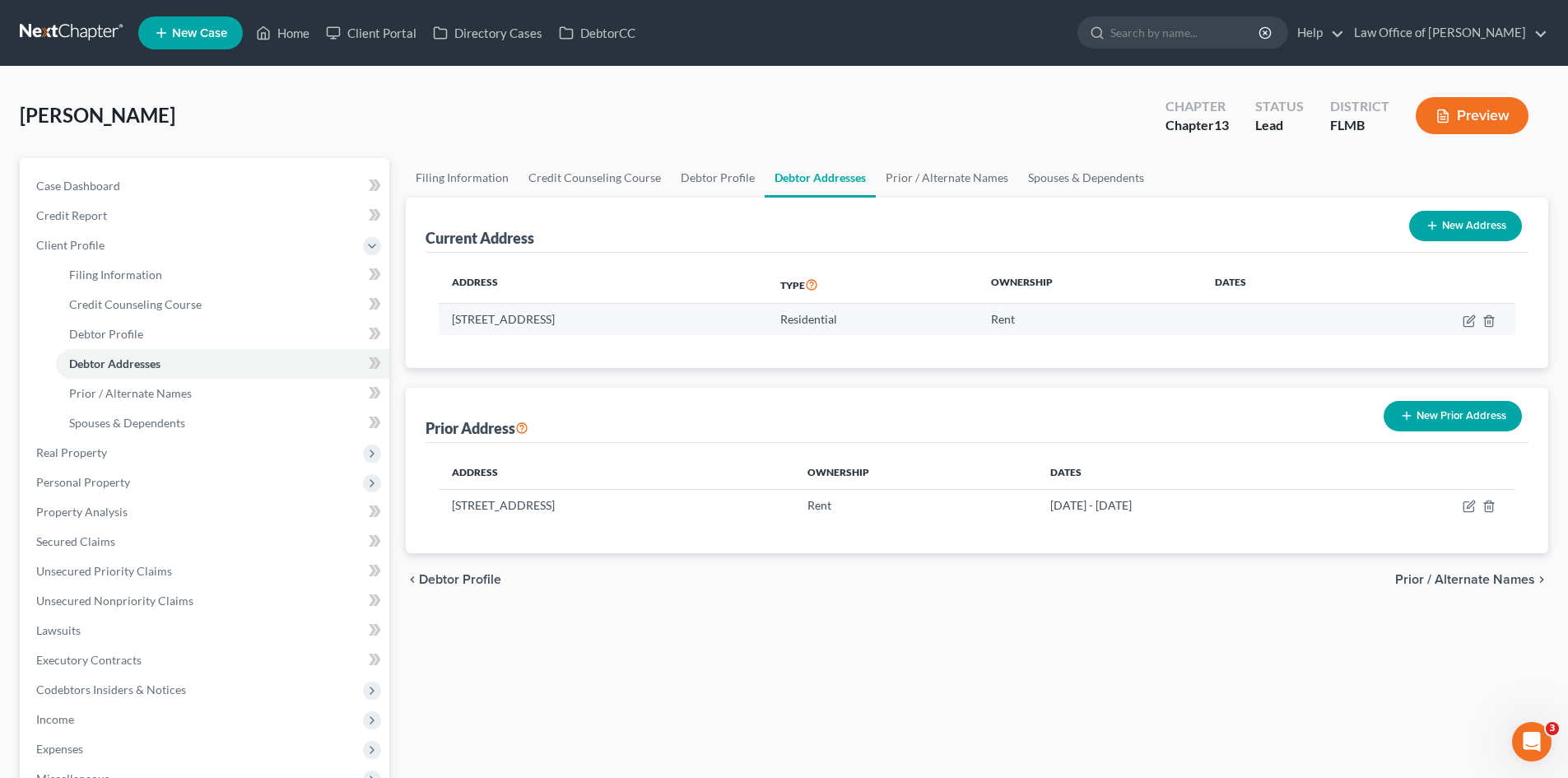
copy td "[STREET_ADDRESS]"
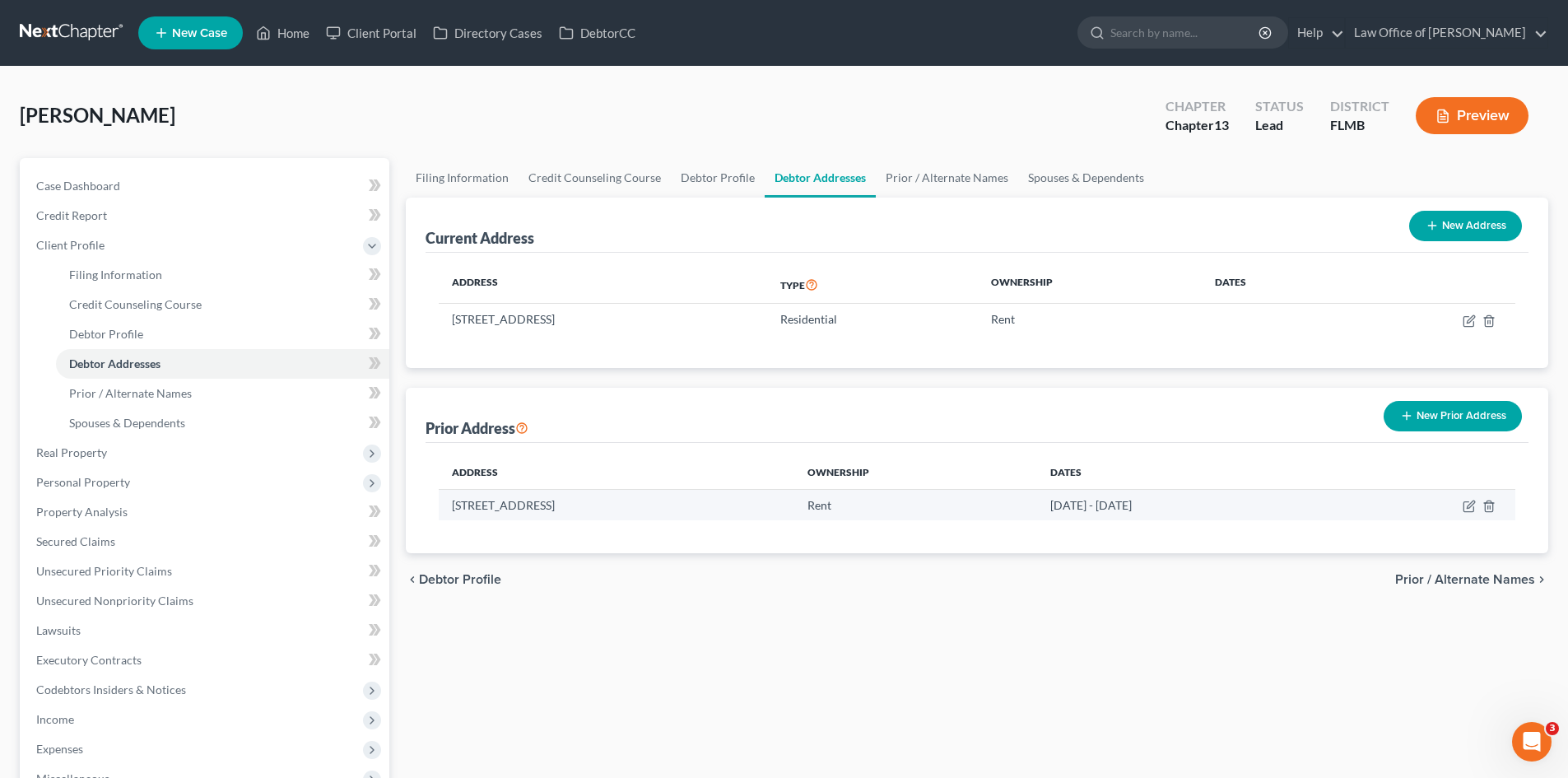
drag, startPoint x: 554, startPoint y: 506, endPoint x: 448, endPoint y: 508, distance: 106.0
click at [448, 508] on td "[STREET_ADDRESS]" at bounding box center [617, 506] width 355 height 32
copy td "[STREET_ADDRESS]"
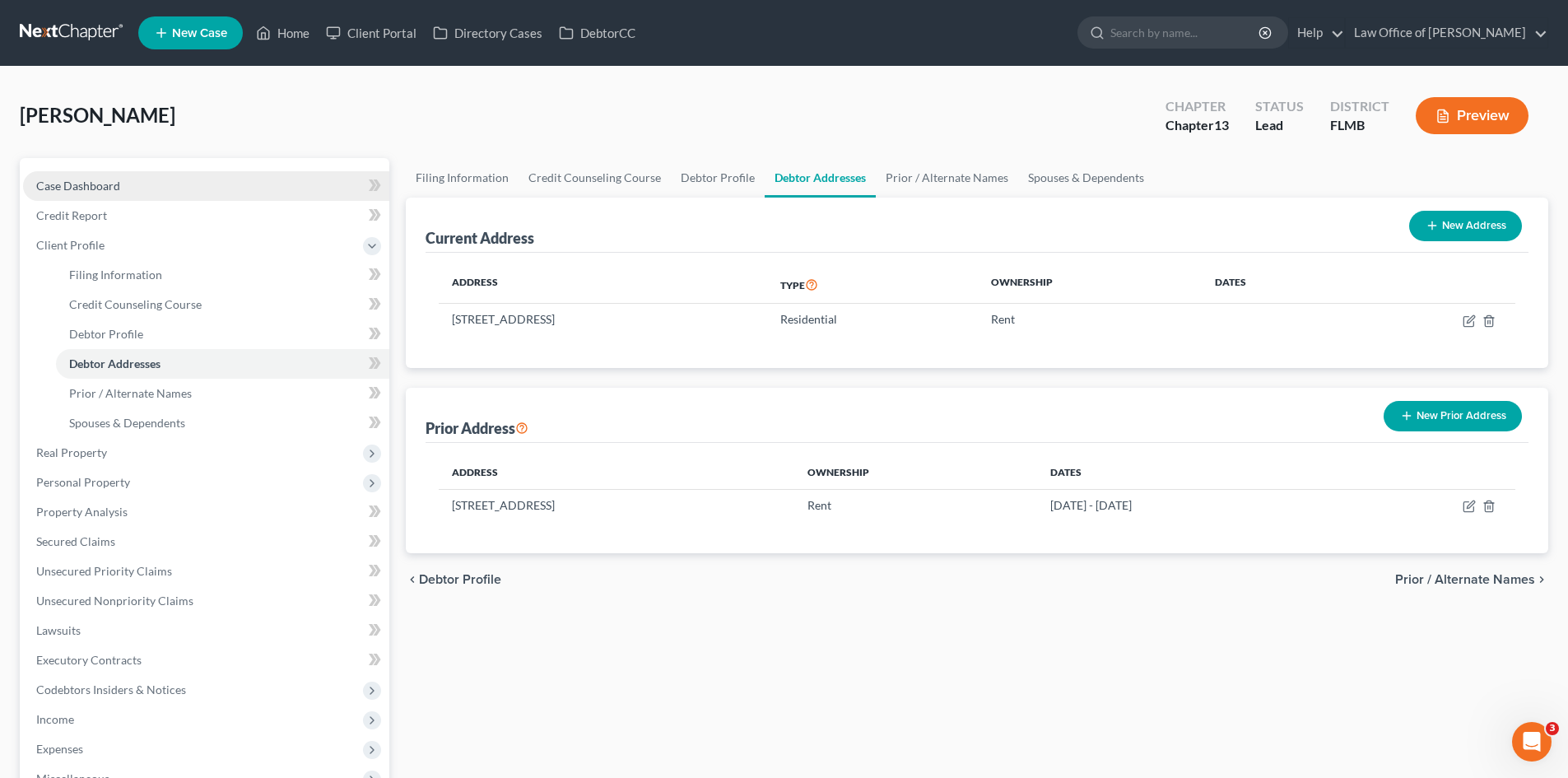
click at [113, 184] on span "Case Dashboard" at bounding box center [78, 186] width 84 height 14
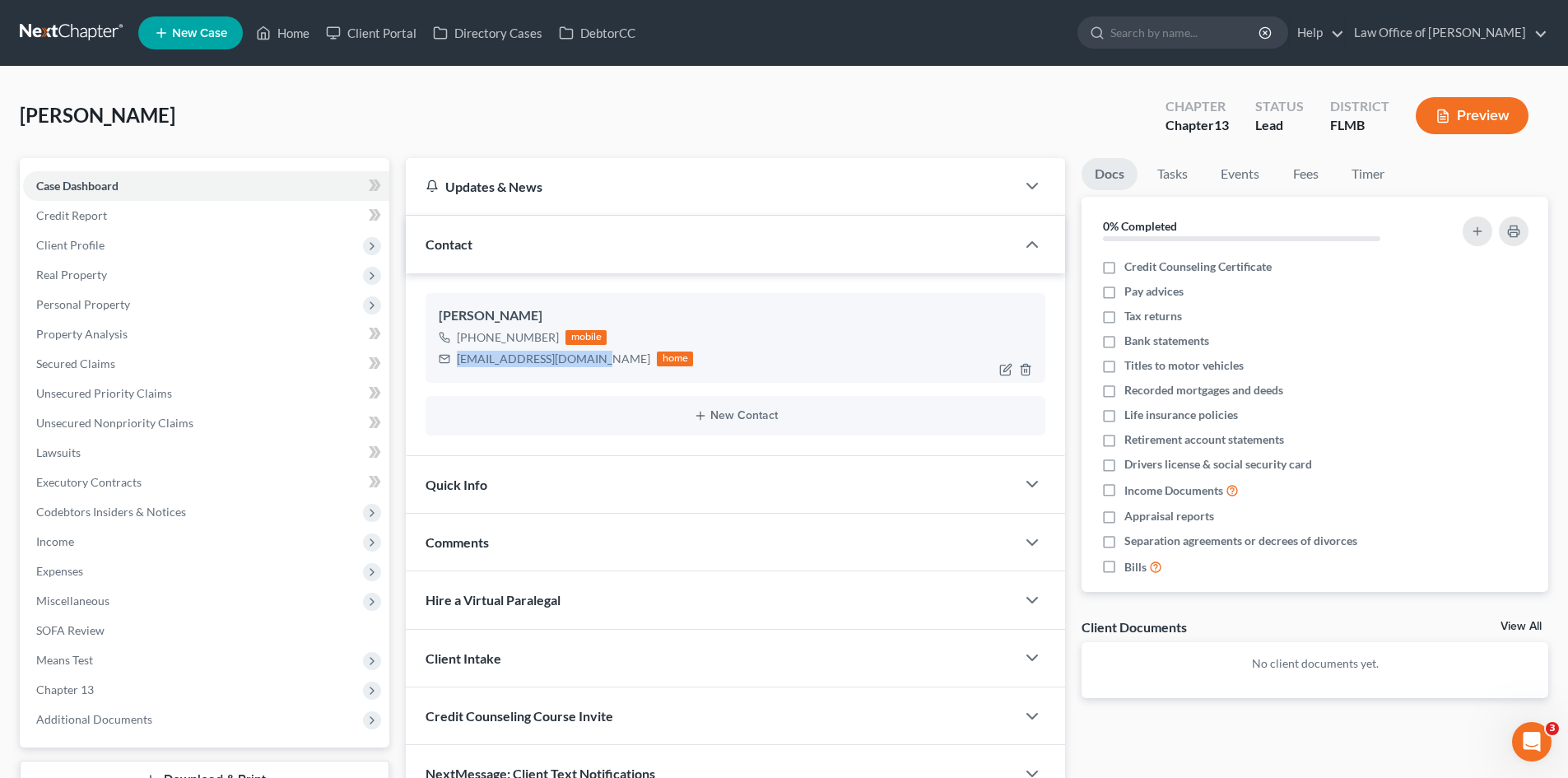
drag, startPoint x: 590, startPoint y: 364, endPoint x: 439, endPoint y: 374, distance: 151.3
click at [439, 374] on div "[PERSON_NAME] [PHONE_NUMBER] mobile [EMAIL_ADDRESS][DOMAIN_NAME] home" at bounding box center [735, 338] width 620 height 89
click at [126, 246] on span "Client Profile" at bounding box center [205, 246] width 366 height 30
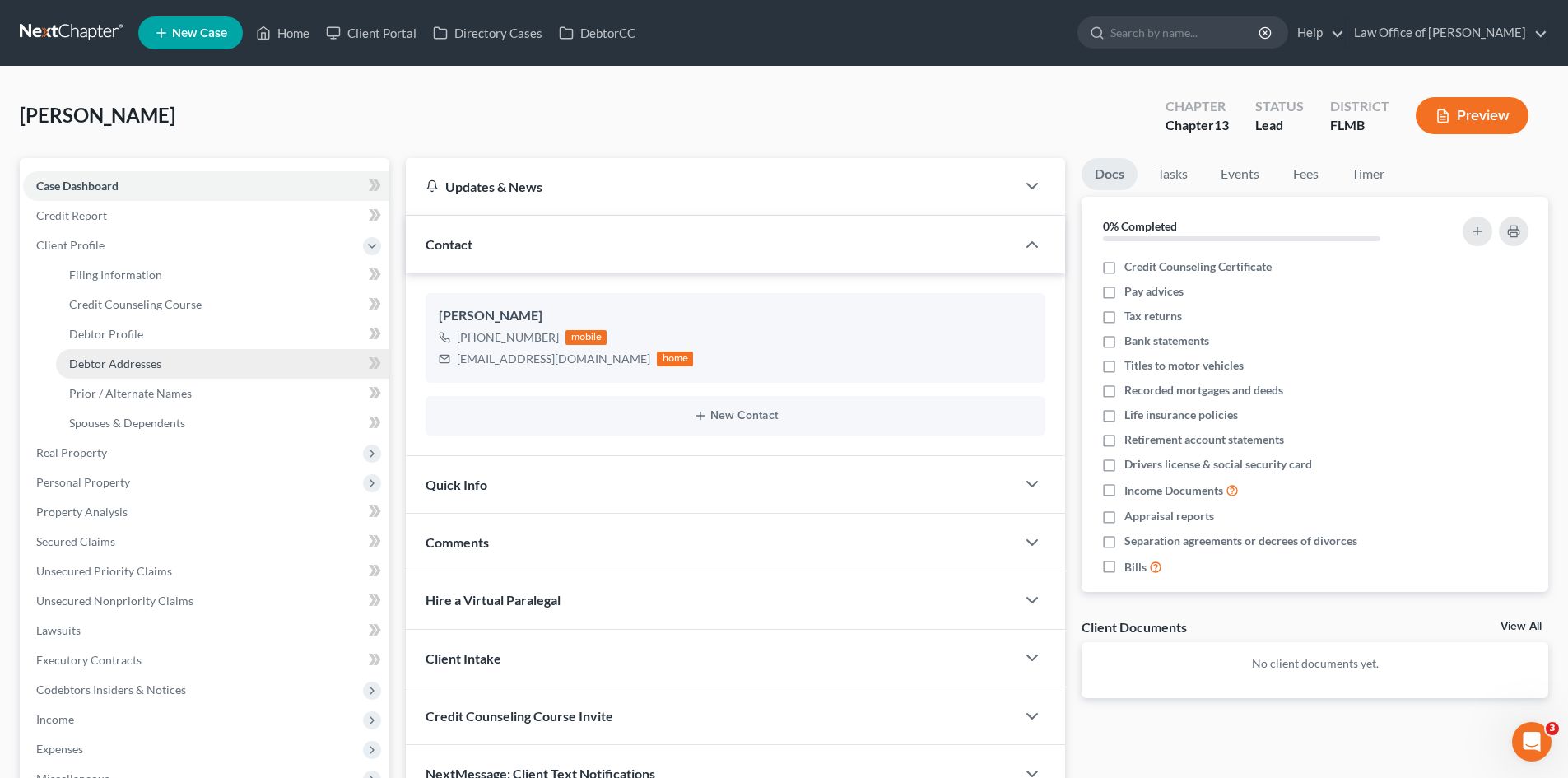
click at [208, 364] on link "Debtor Addresses" at bounding box center [223, 364] width 334 height 30
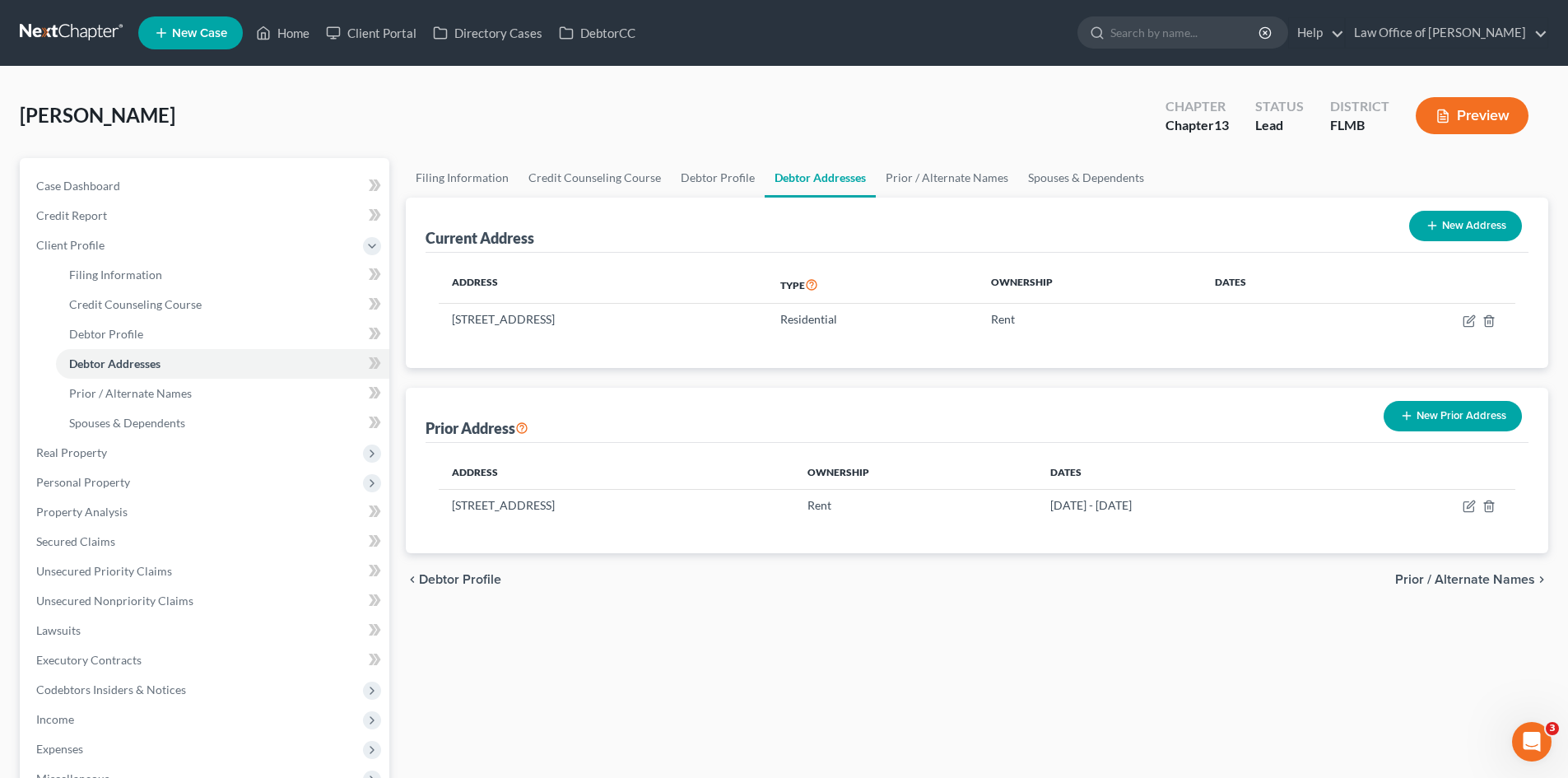
drag, startPoint x: 552, startPoint y: 322, endPoint x: 429, endPoint y: 319, distance: 123.0
click at [429, 319] on div "Address Type Ownership Dates [STREET_ADDRESS] Residential Rent" at bounding box center [977, 310] width 1103 height 116
click at [478, 317] on td "[STREET_ADDRESS]" at bounding box center [603, 320] width 329 height 32
drag, startPoint x: 552, startPoint y: 320, endPoint x: 454, endPoint y: 321, distance: 98.0
click at [454, 321] on td "[STREET_ADDRESS]" at bounding box center [603, 320] width 329 height 32
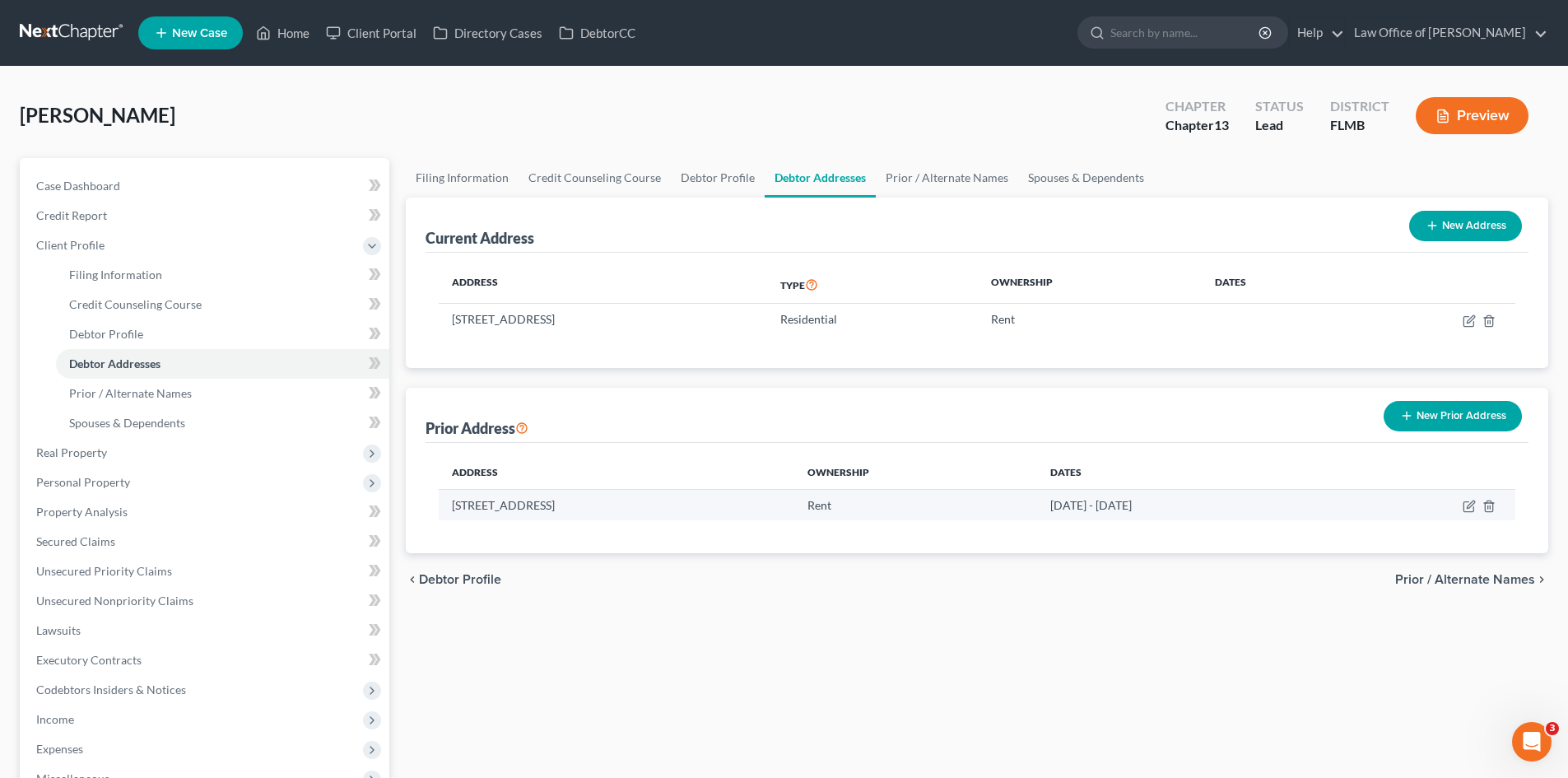
drag, startPoint x: 551, startPoint y: 505, endPoint x: 442, endPoint y: 501, distance: 109.1
click at [442, 501] on td "[STREET_ADDRESS]" at bounding box center [617, 506] width 355 height 32
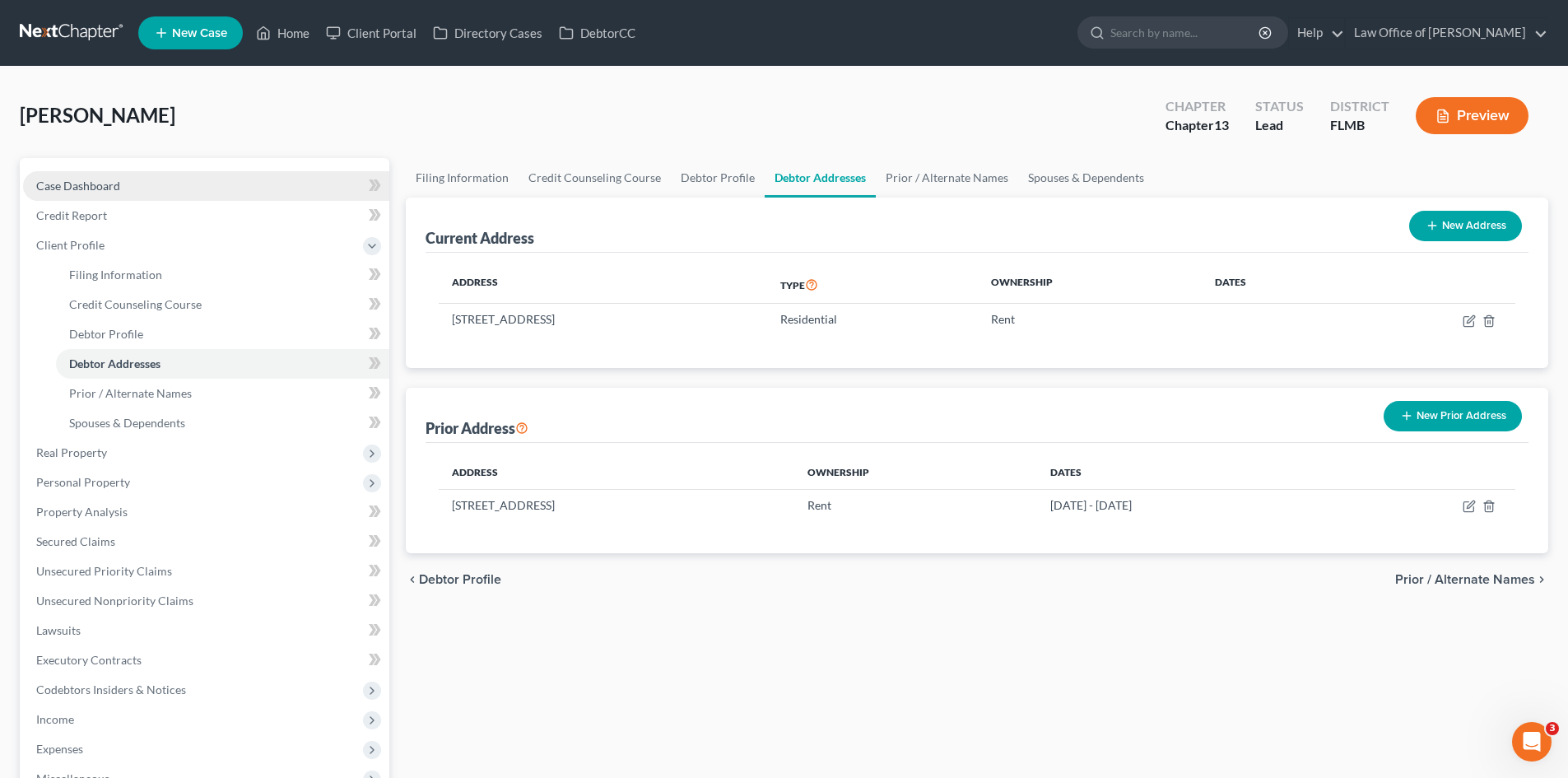
drag, startPoint x: 93, startPoint y: 181, endPoint x: 143, endPoint y: 192, distance: 51.2
click at [93, 181] on span "Case Dashboard" at bounding box center [78, 186] width 84 height 14
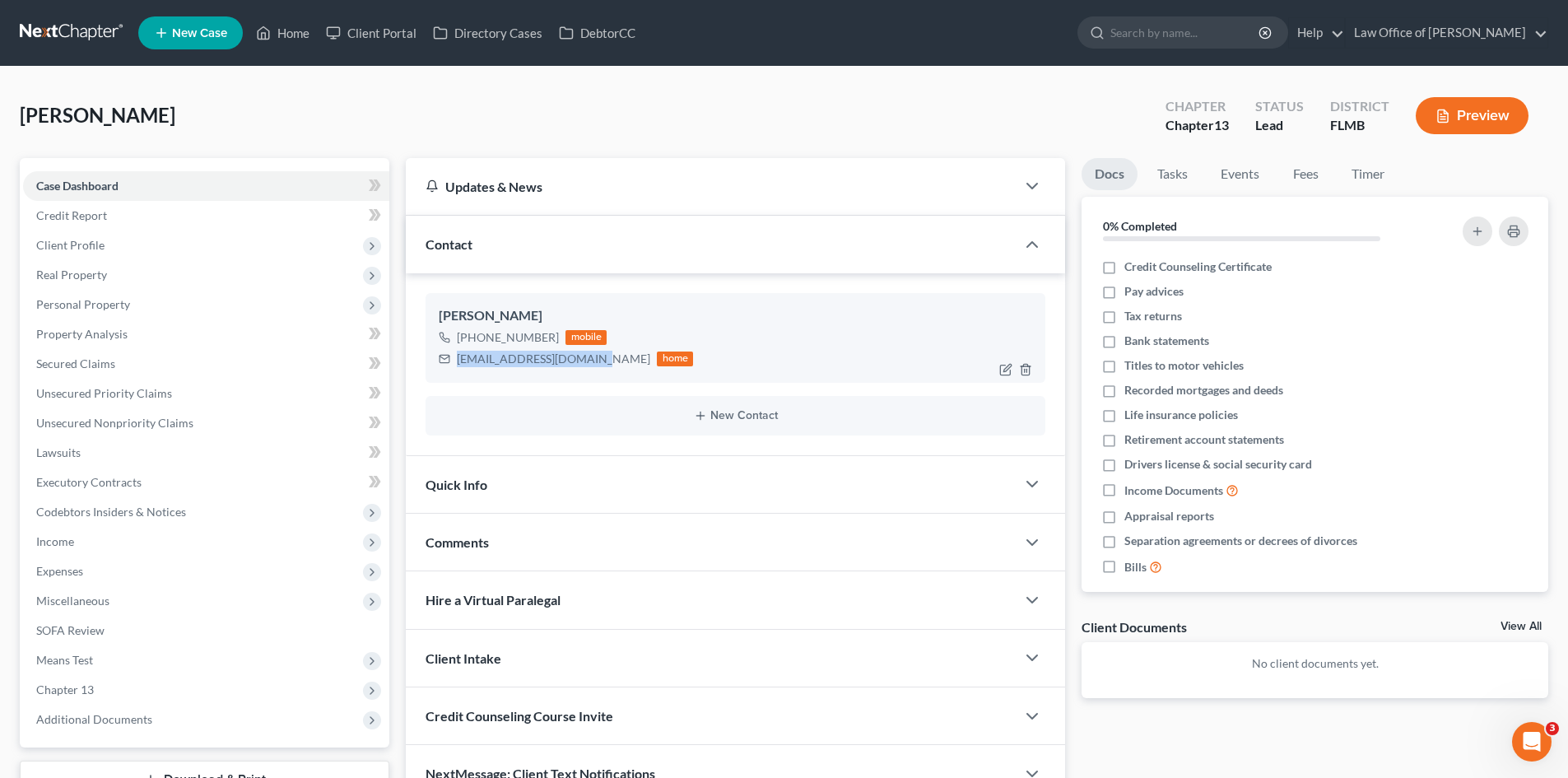
drag, startPoint x: 589, startPoint y: 360, endPoint x: 503, endPoint y: 363, distance: 86.1
click at [439, 363] on div "[EMAIL_ADDRESS][DOMAIN_NAME] home" at bounding box center [566, 359] width 255 height 22
click at [588, 363] on div "[EMAIL_ADDRESS][DOMAIN_NAME]" at bounding box center [554, 358] width 193 height 17
drag, startPoint x: 588, startPoint y: 362, endPoint x: 539, endPoint y: 359, distance: 49.1
click at [539, 359] on div "[EMAIL_ADDRESS][DOMAIN_NAME]" at bounding box center [554, 358] width 193 height 17
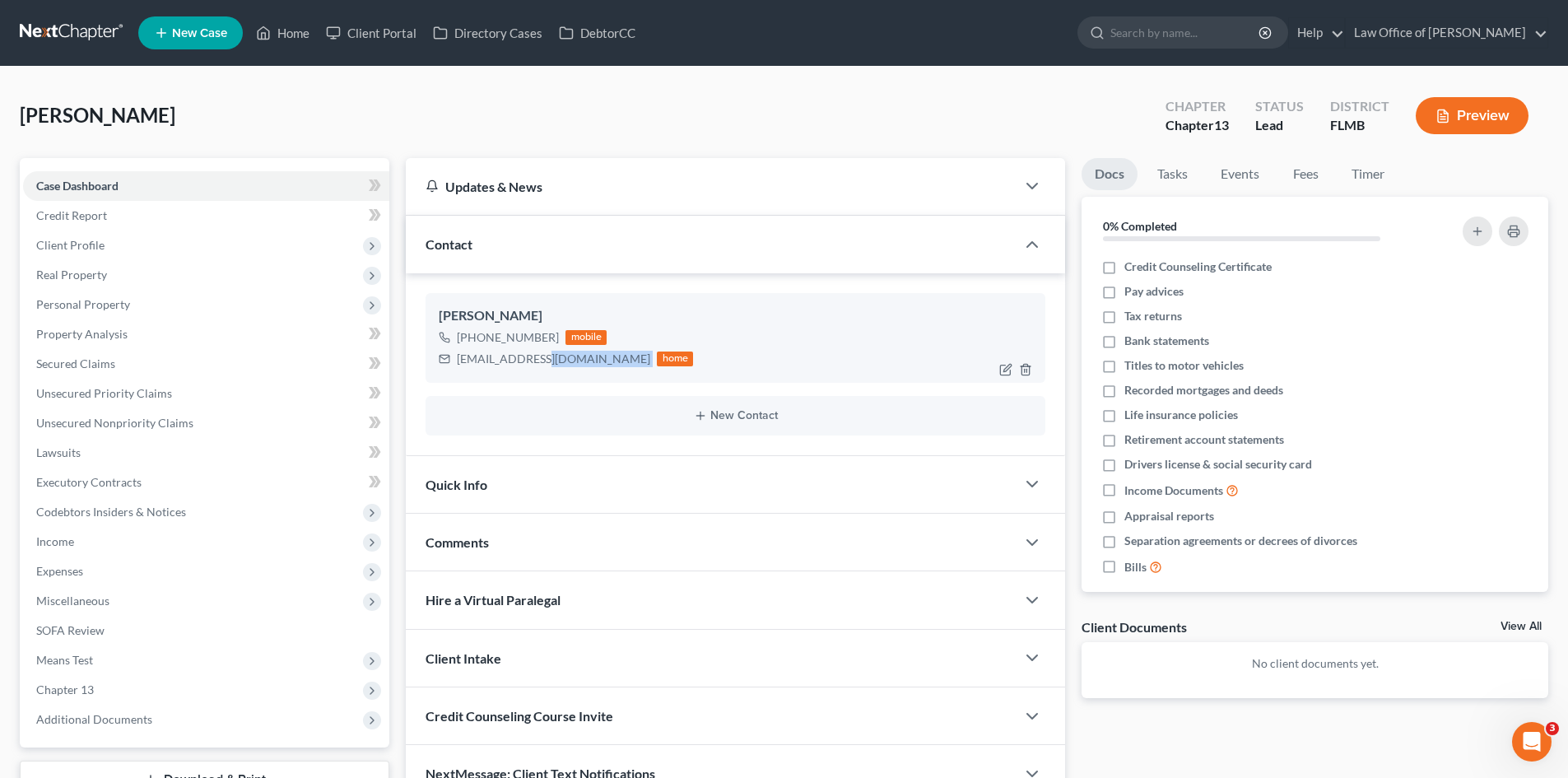
click at [577, 357] on div "[EMAIL_ADDRESS][DOMAIN_NAME]" at bounding box center [554, 358] width 193 height 17
drag, startPoint x: 589, startPoint y: 358, endPoint x: 428, endPoint y: 362, distance: 161.0
click at [428, 362] on div "[PERSON_NAME] [PHONE_NUMBER] mobile [EMAIL_ADDRESS][DOMAIN_NAME] home" at bounding box center [735, 338] width 620 height 89
drag, startPoint x: 265, startPoint y: 27, endPoint x: 276, endPoint y: 35, distance: 13.6
click at [266, 27] on icon at bounding box center [262, 33] width 15 height 20
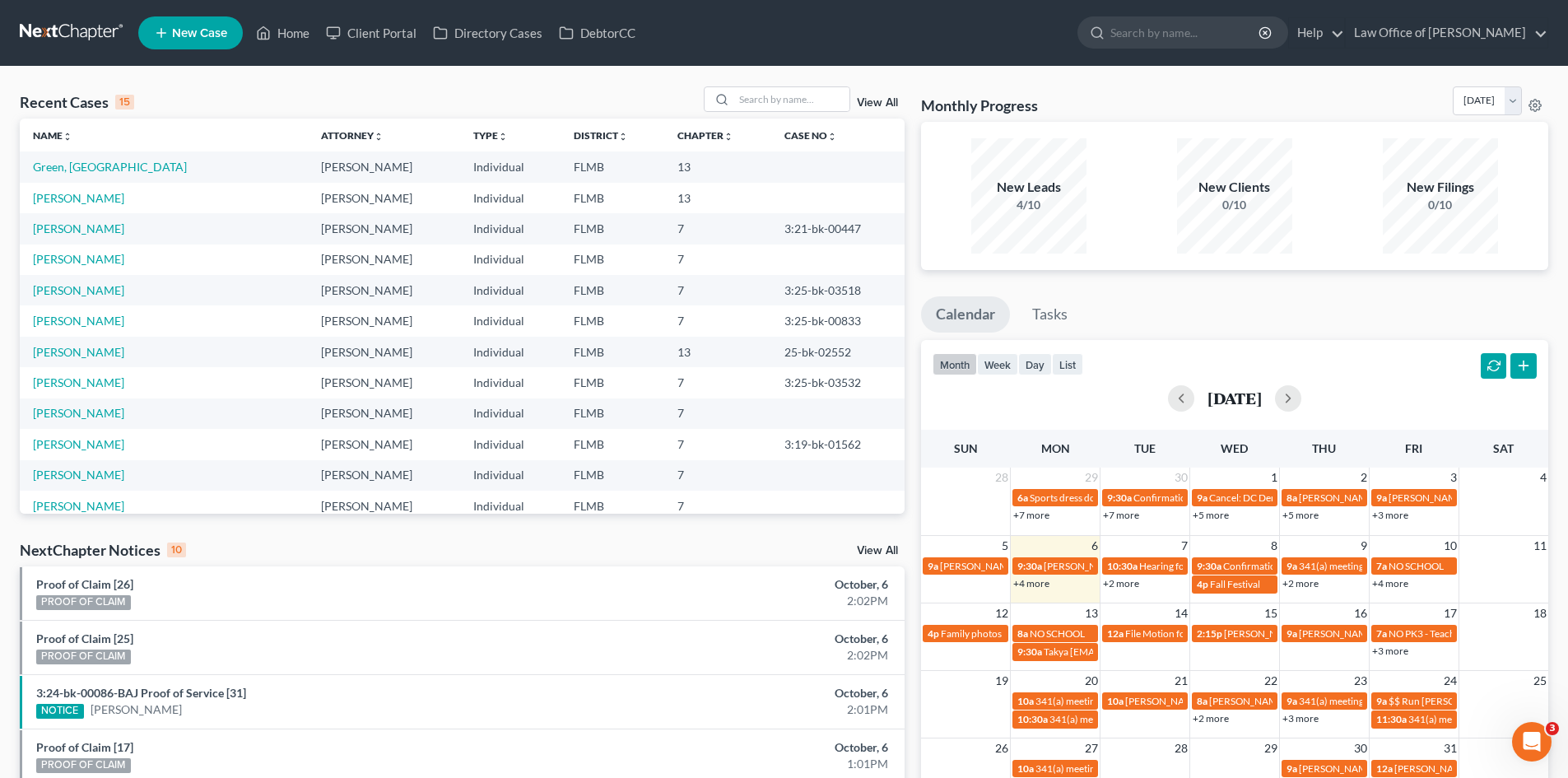
click at [1040, 586] on link "+4 more" at bounding box center [1031, 584] width 37 height 13
click at [77, 157] on td "Green, [GEOGRAPHIC_DATA]" at bounding box center [164, 167] width 288 height 31
click at [80, 169] on link "Green, [GEOGRAPHIC_DATA]" at bounding box center [110, 167] width 154 height 14
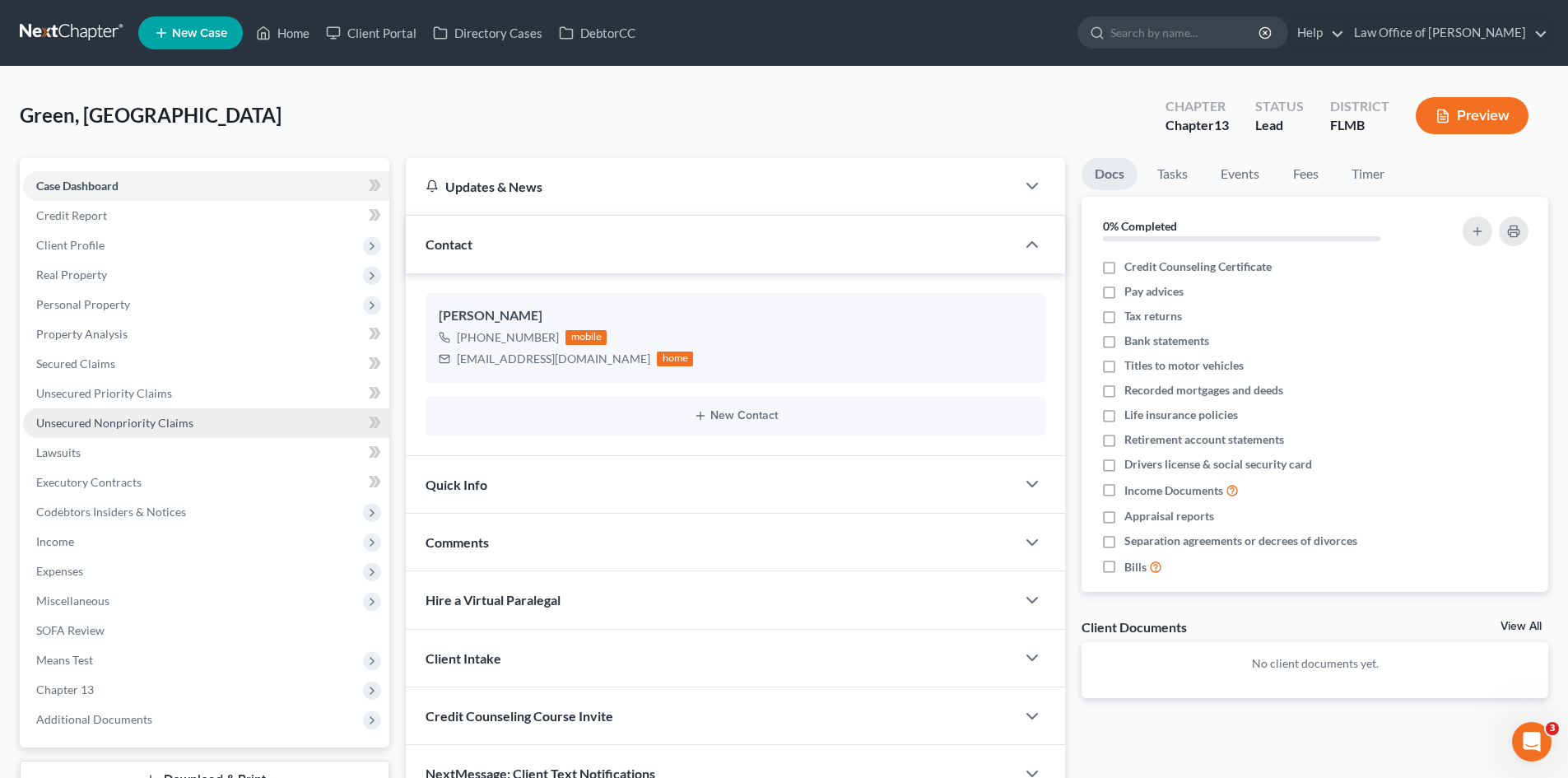
click at [137, 428] on span "Unsecured Nonpriority Claims" at bounding box center [114, 423] width 157 height 14
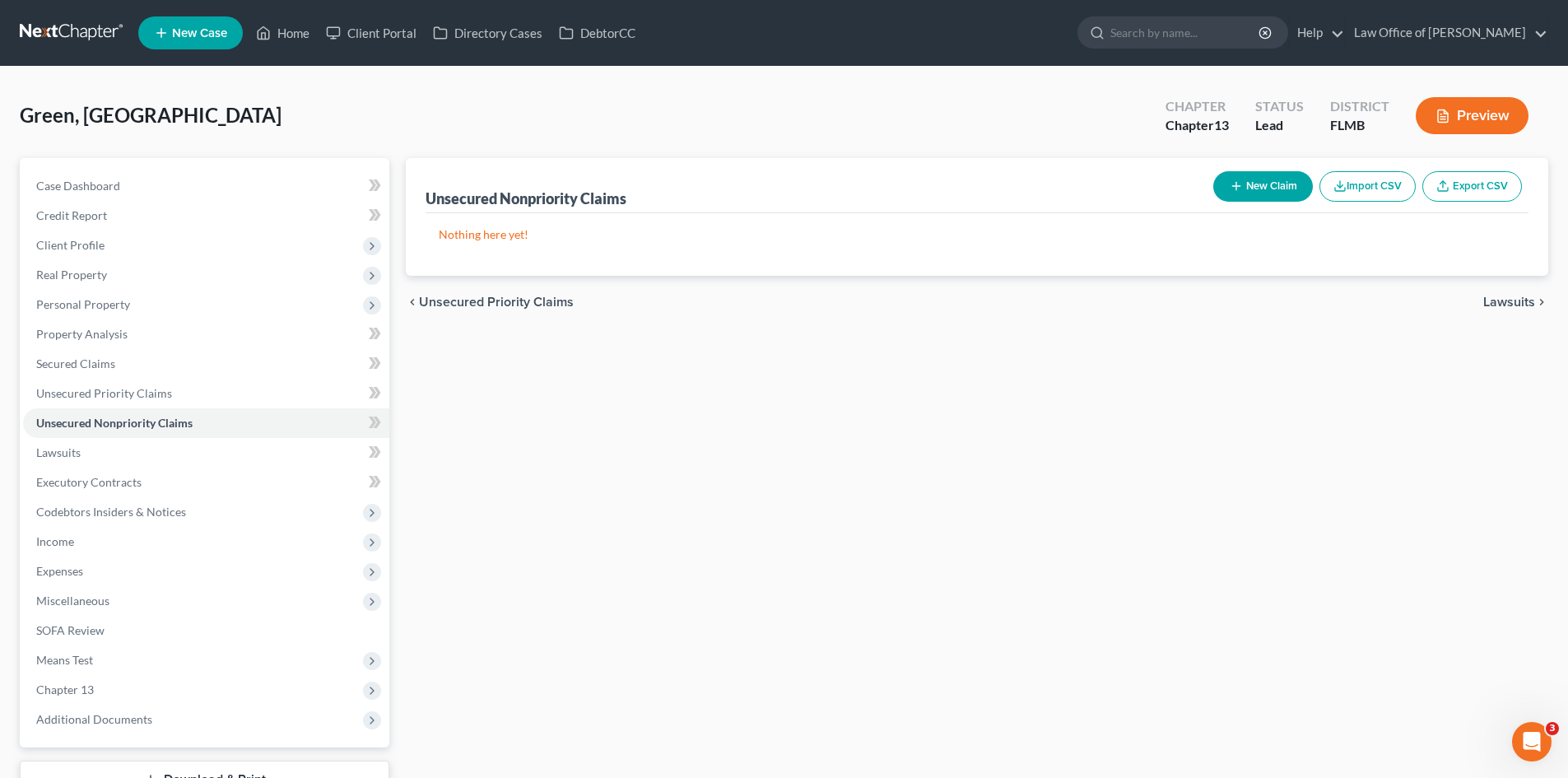
click at [1251, 179] on button "New Claim" at bounding box center [1263, 187] width 100 height 31
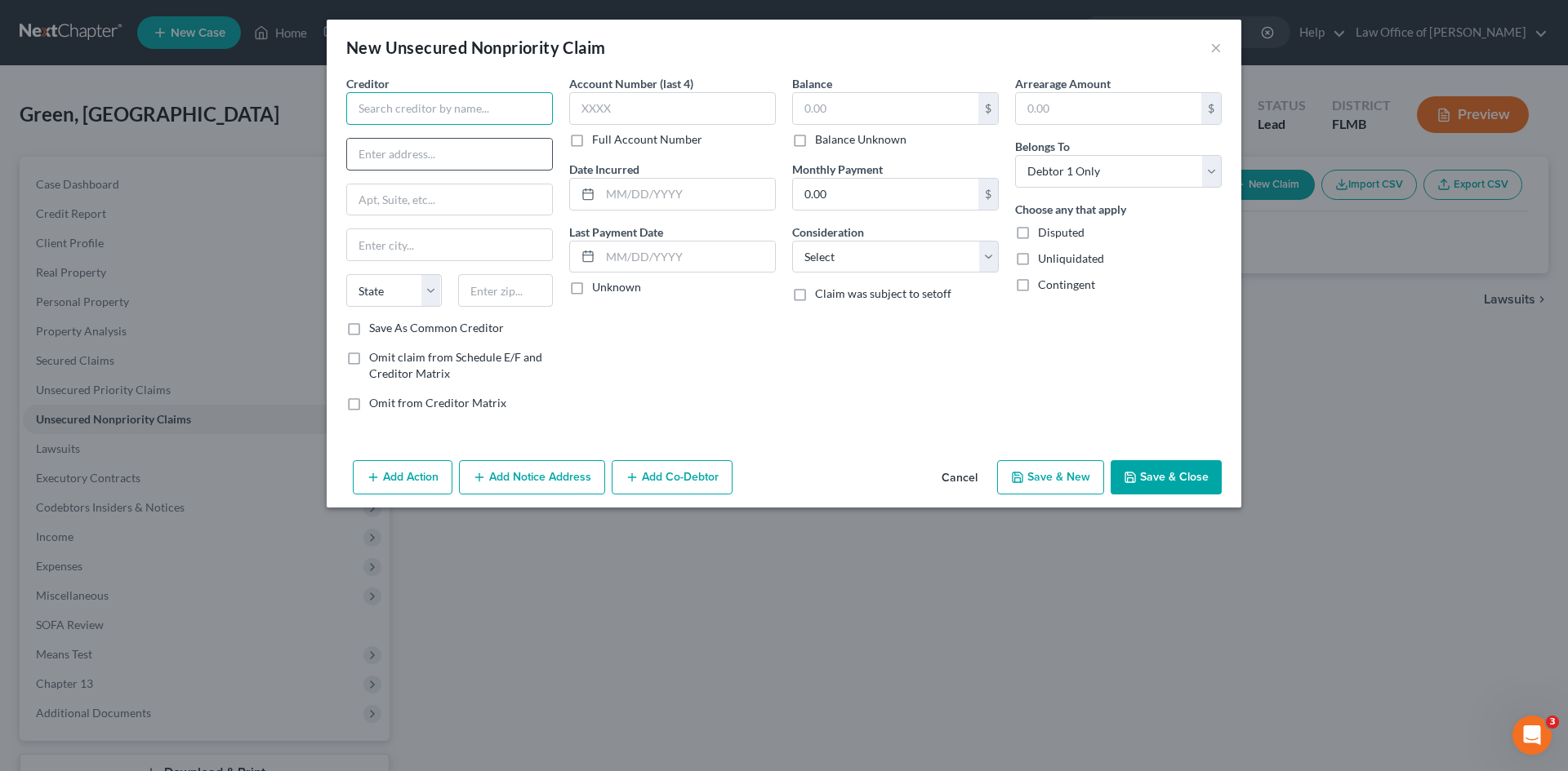
drag, startPoint x: 411, startPoint y: 104, endPoint x: 436, endPoint y: 165, distance: 65.9
click at [411, 105] on input "text" at bounding box center [449, 108] width 207 height 32
click at [383, 106] on input "text" at bounding box center [449, 108] width 207 height 32
paste input "MOHELA/SERVICING"
click at [438, 153] on input "text" at bounding box center [449, 155] width 205 height 31
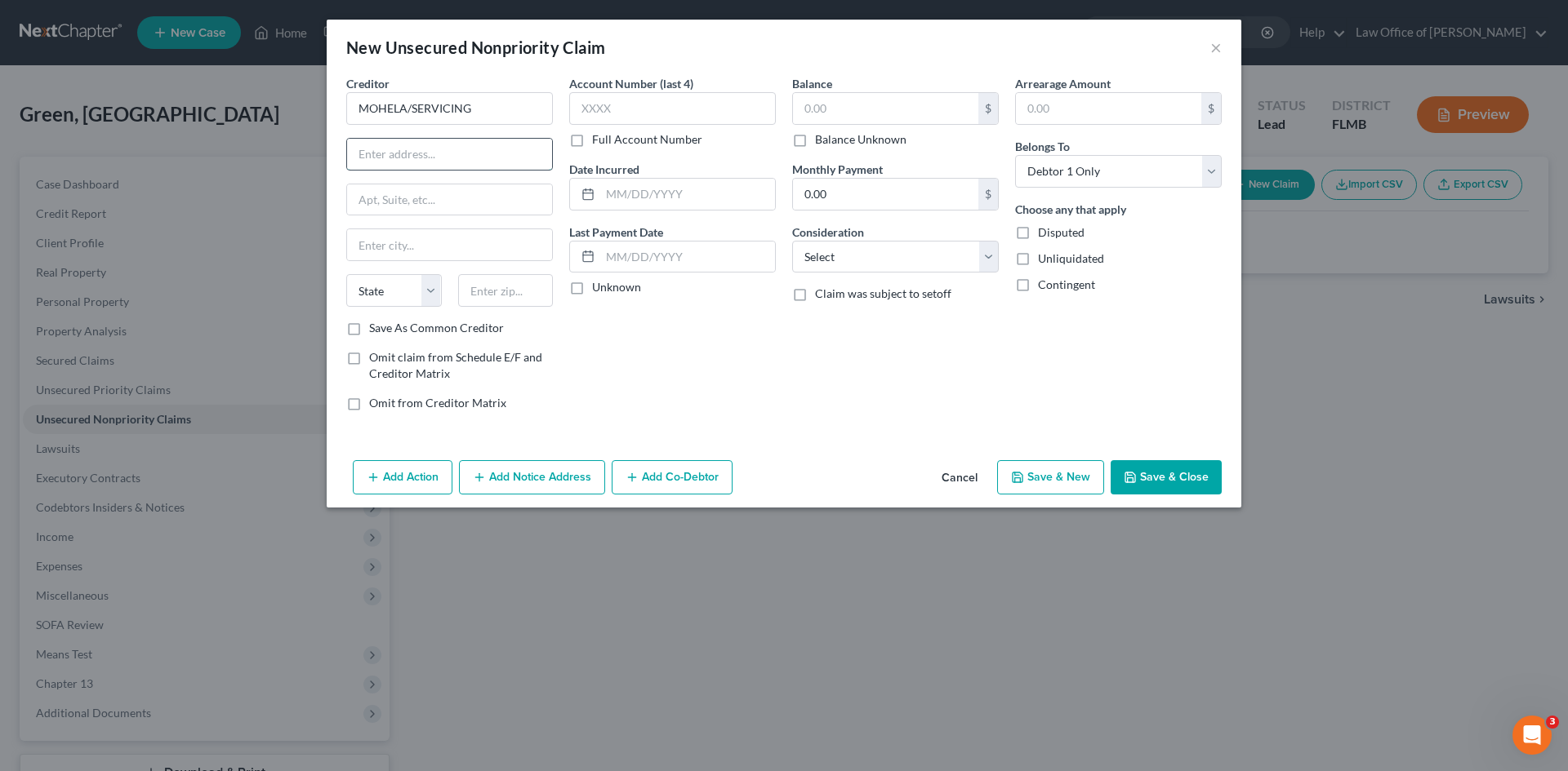
click at [396, 147] on input "text" at bounding box center [449, 155] width 205 height 31
paste input "633 SPIRIT DR"
click at [503, 299] on input "text" at bounding box center [506, 290] width 96 height 32
click at [666, 372] on div "Account Number (last 4) Full Account Number Date Incurred Last Payment Date Unk…" at bounding box center [672, 249] width 223 height 349
drag, startPoint x: 520, startPoint y: 285, endPoint x: 460, endPoint y: 275, distance: 60.8
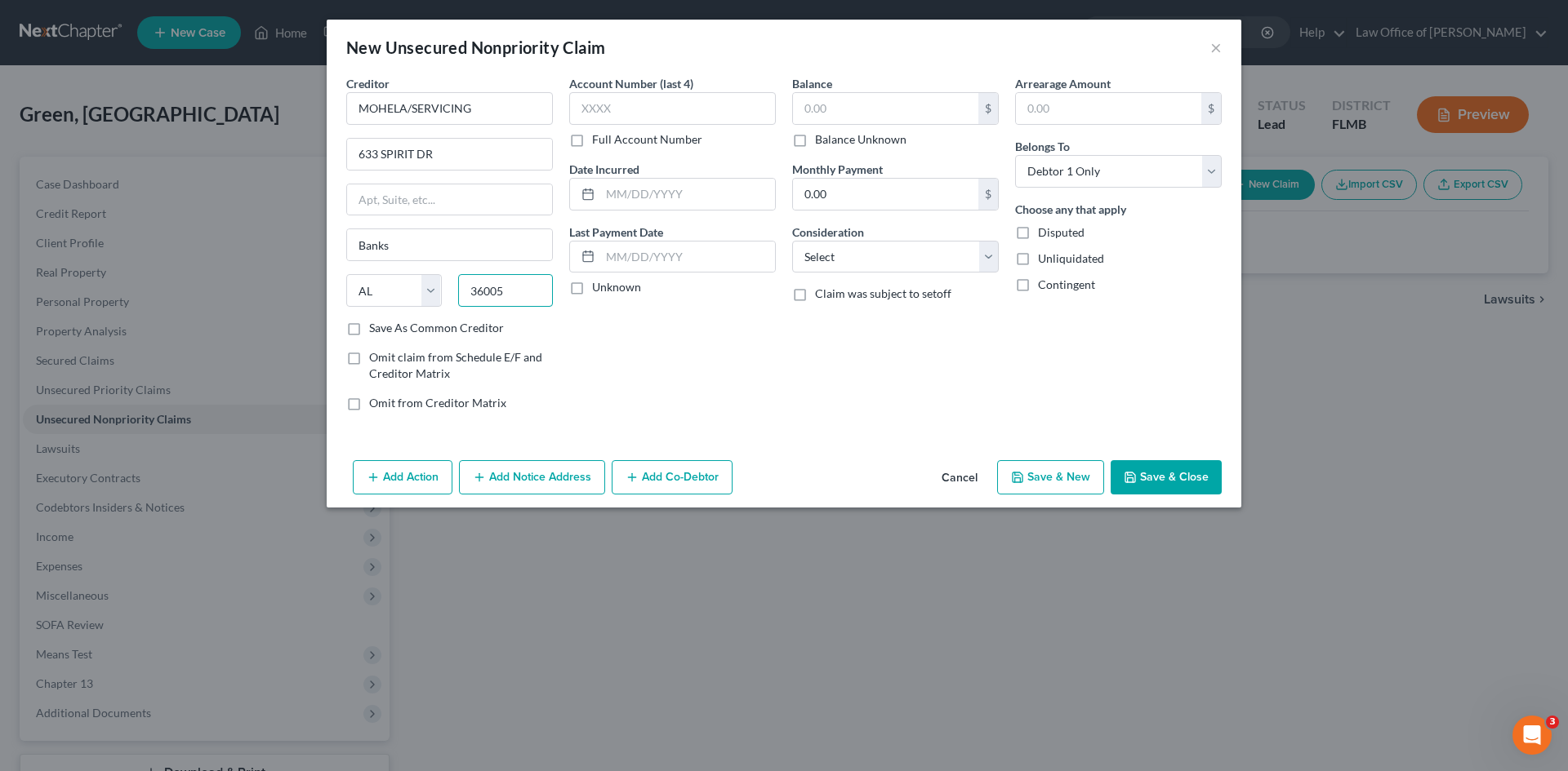
click at [447, 288] on div "State [US_STATE] AK AR AZ CA CO CT DE DC [GEOGRAPHIC_DATA] [GEOGRAPHIC_DATA] GU…" at bounding box center [449, 296] width 223 height 46
click at [667, 347] on div "Account Number (last 4) Full Account Number Date Incurred Last Payment Date Unk…" at bounding box center [672, 249] width 223 height 349
click at [879, 113] on input "text" at bounding box center [885, 109] width 185 height 31
click at [904, 411] on div "Balance 4,825.00 $ Balance Unknown Balance Undetermined 4,825.00 $ Balance Unkn…" at bounding box center [896, 249] width 223 height 349
click at [1038, 480] on button "Save & New" at bounding box center [1050, 477] width 107 height 34
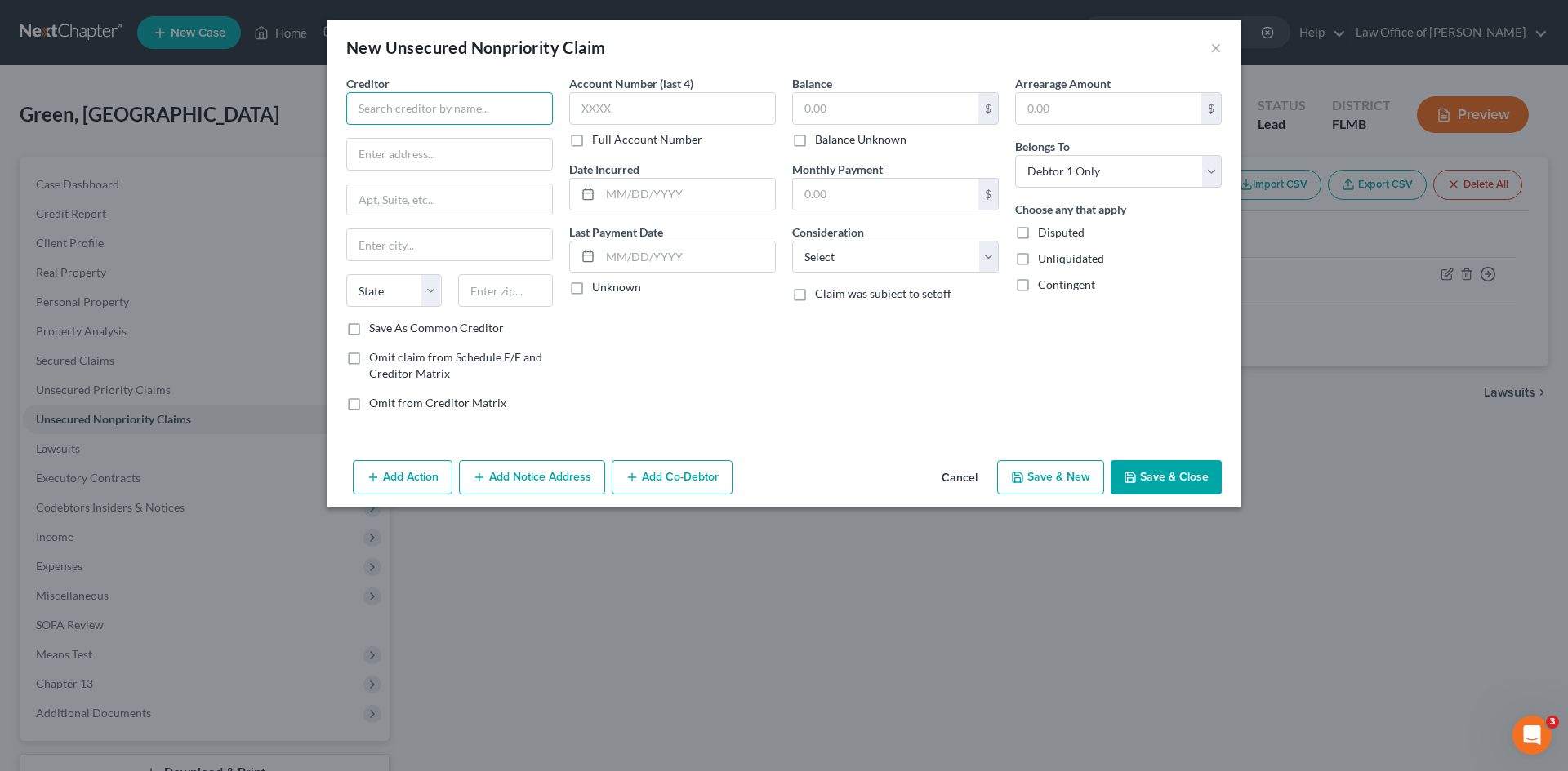
click at [433, 107] on input "text" at bounding box center [449, 108] width 207 height 32
paste input "MOHELA/SERVICING"
click at [369, 337] on label "Save As Common Creditor" at bounding box center [437, 328] width 135 height 17
click at [376, 331] on input "Save As Common Creditor" at bounding box center [381, 325] width 11 height 11
click at [422, 158] on input "text" at bounding box center [449, 155] width 205 height 31
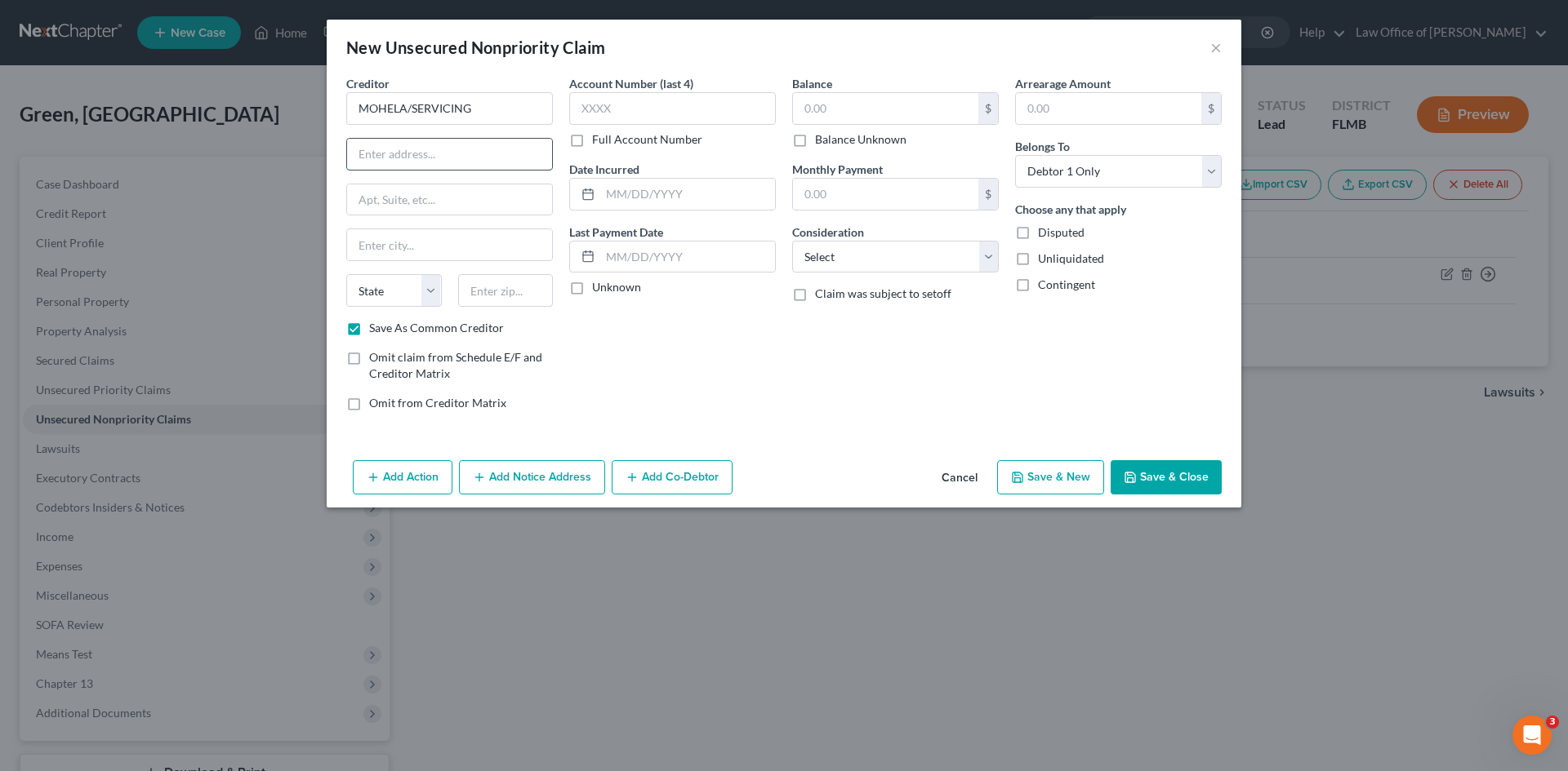
paste input "633 SPIRIT DR"
drag, startPoint x: 500, startPoint y: 291, endPoint x: 488, endPoint y: 281, distance: 15.6
click at [499, 291] on input "text" at bounding box center [506, 290] width 96 height 32
click at [650, 400] on div "Account Number (last 4) Full Account Number Date Incurred Last Payment Date Unk…" at bounding box center [672, 249] width 223 height 349
click at [865, 109] on input "text" at bounding box center [885, 109] width 185 height 31
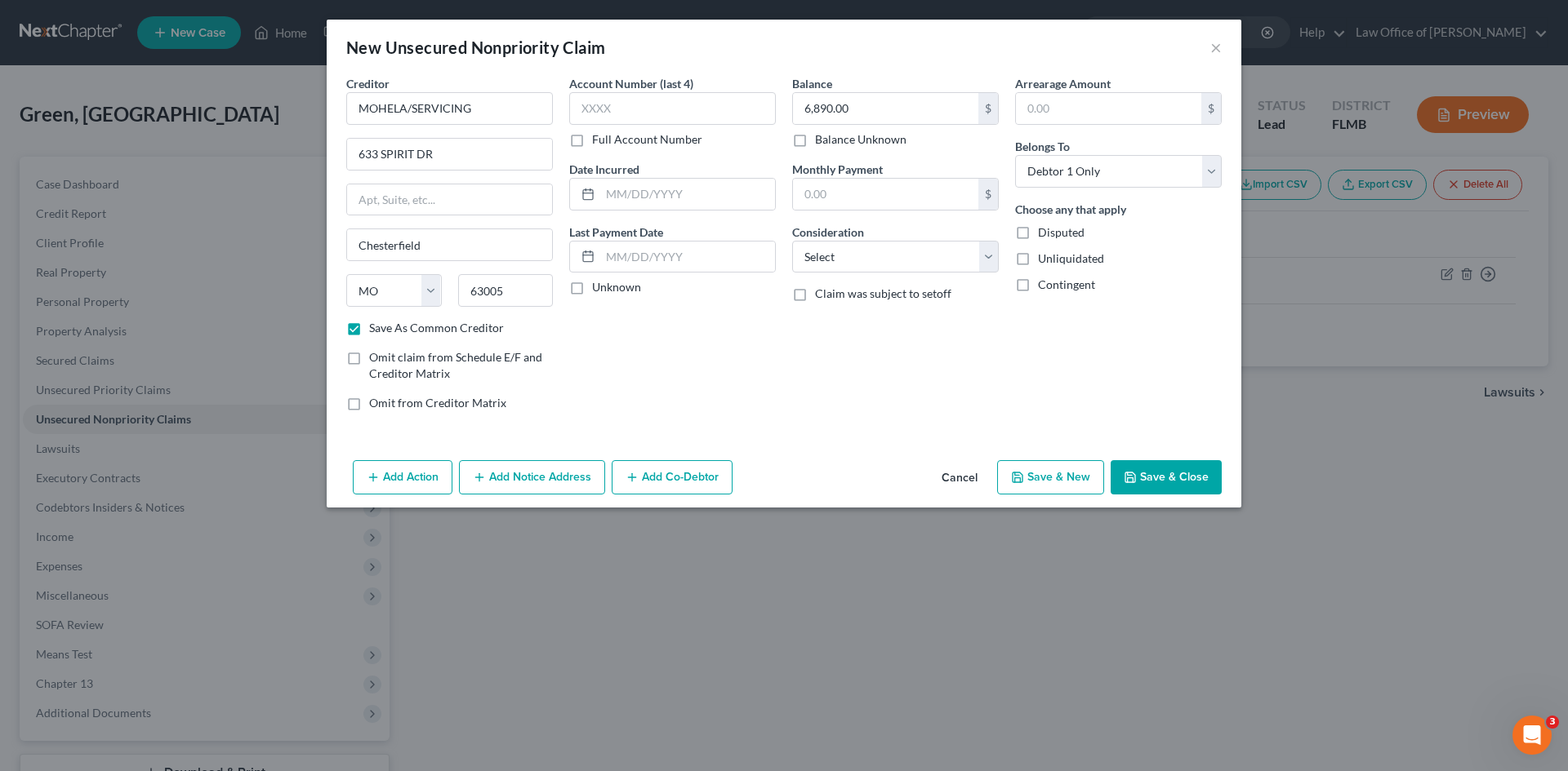
click at [931, 422] on div "Balance 6,890.00 $ Balance Unknown Balance Undetermined 6,890.00 $ Balance Unkn…" at bounding box center [896, 249] width 223 height 349
click at [776, 383] on div "Account Number (last 4) Full Account Number Date Incurred Last Payment Date Unk…" at bounding box center [672, 249] width 223 height 349
click at [794, 378] on div "Balance 6,890.00 $ Balance Unknown Balance Undetermined 6,890.00 $ Balance Unkn…" at bounding box center [896, 249] width 223 height 349
click at [1062, 473] on button "Save & New" at bounding box center [1050, 477] width 107 height 34
click at [1209, 42] on div "New Unsecured Nonpriority Claim ×" at bounding box center [784, 47] width 914 height 56
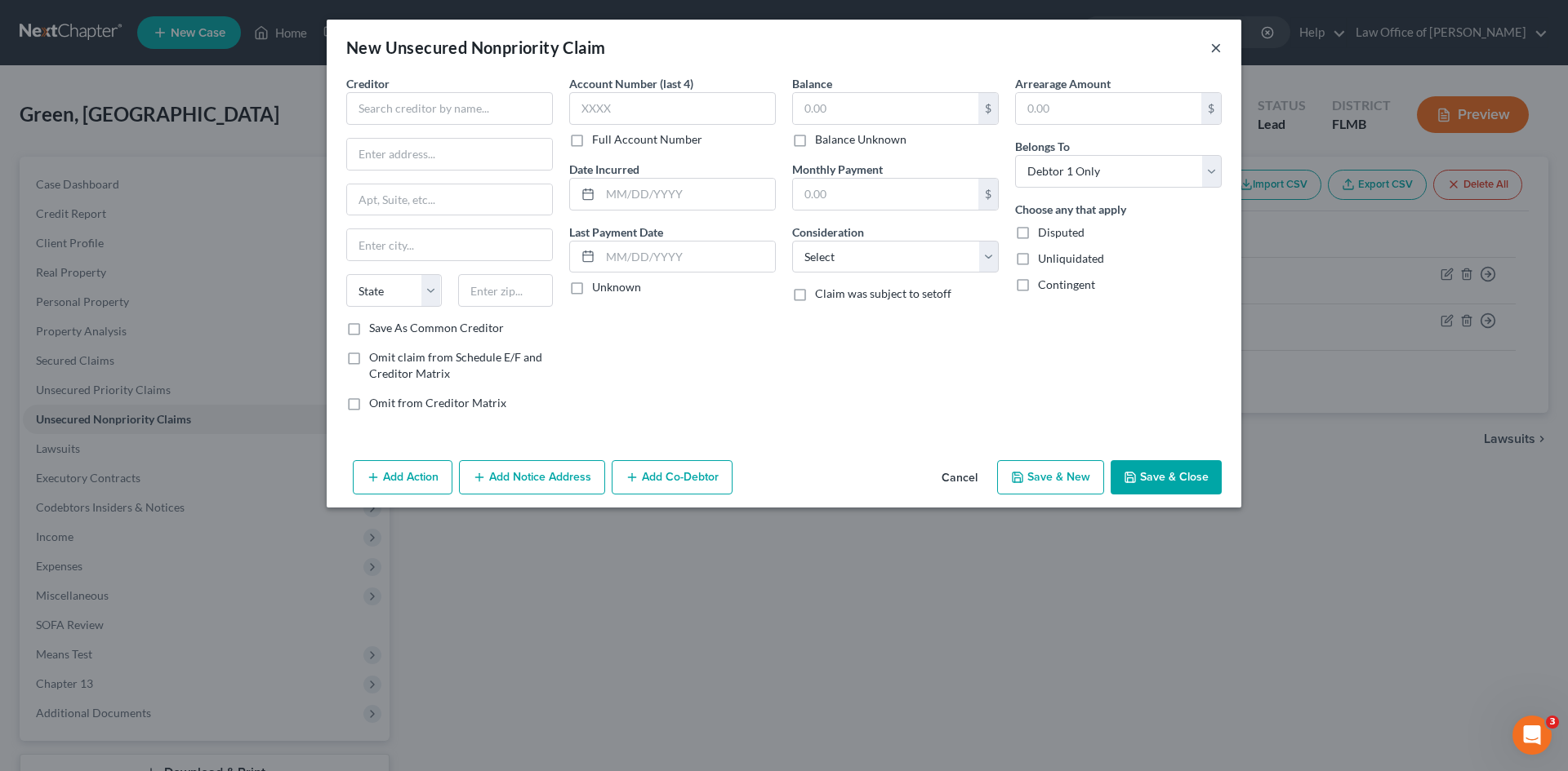
click at [1213, 44] on button "×" at bounding box center [1216, 47] width 12 height 20
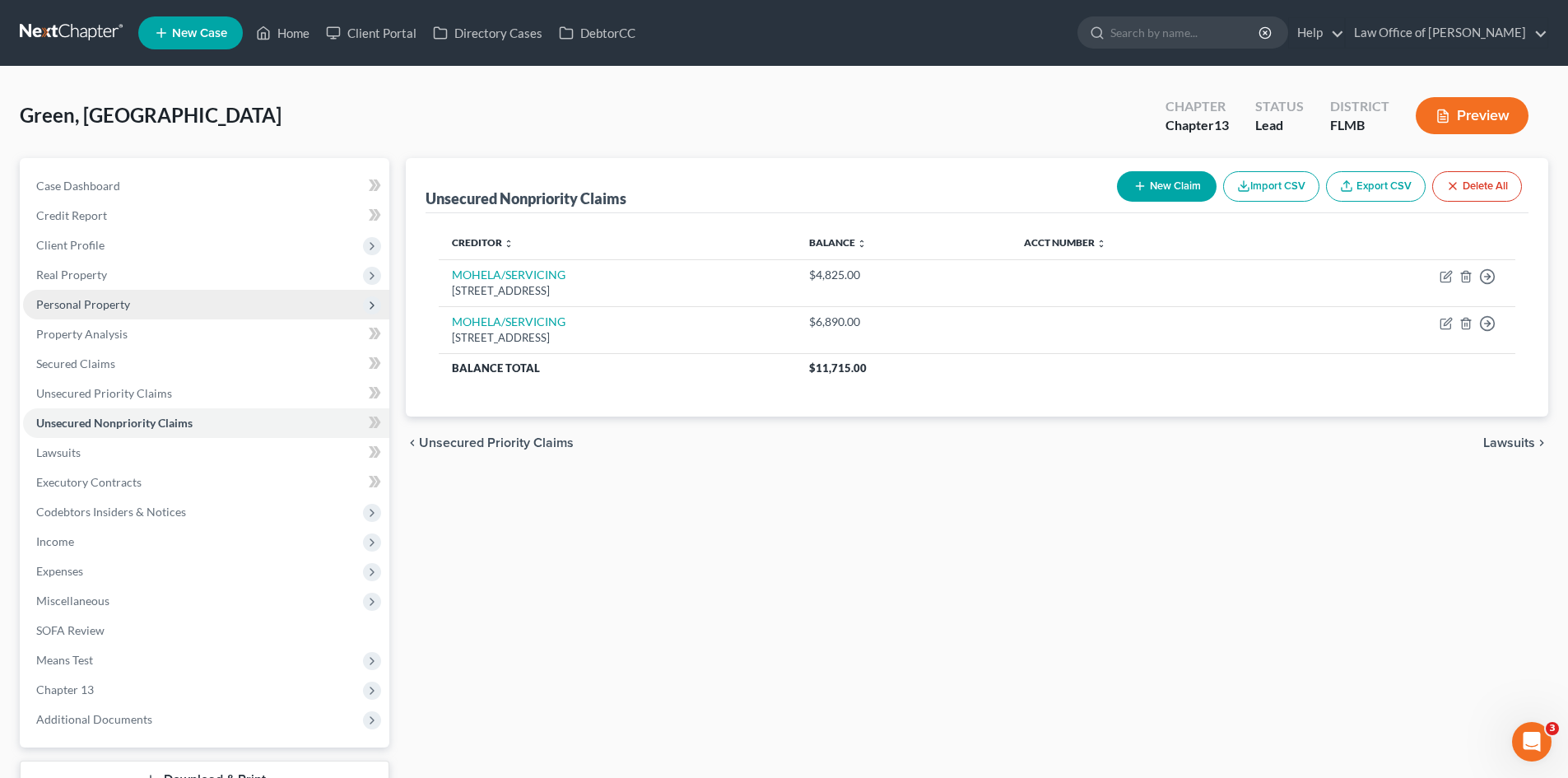
click at [125, 301] on span "Personal Property" at bounding box center [83, 304] width 94 height 14
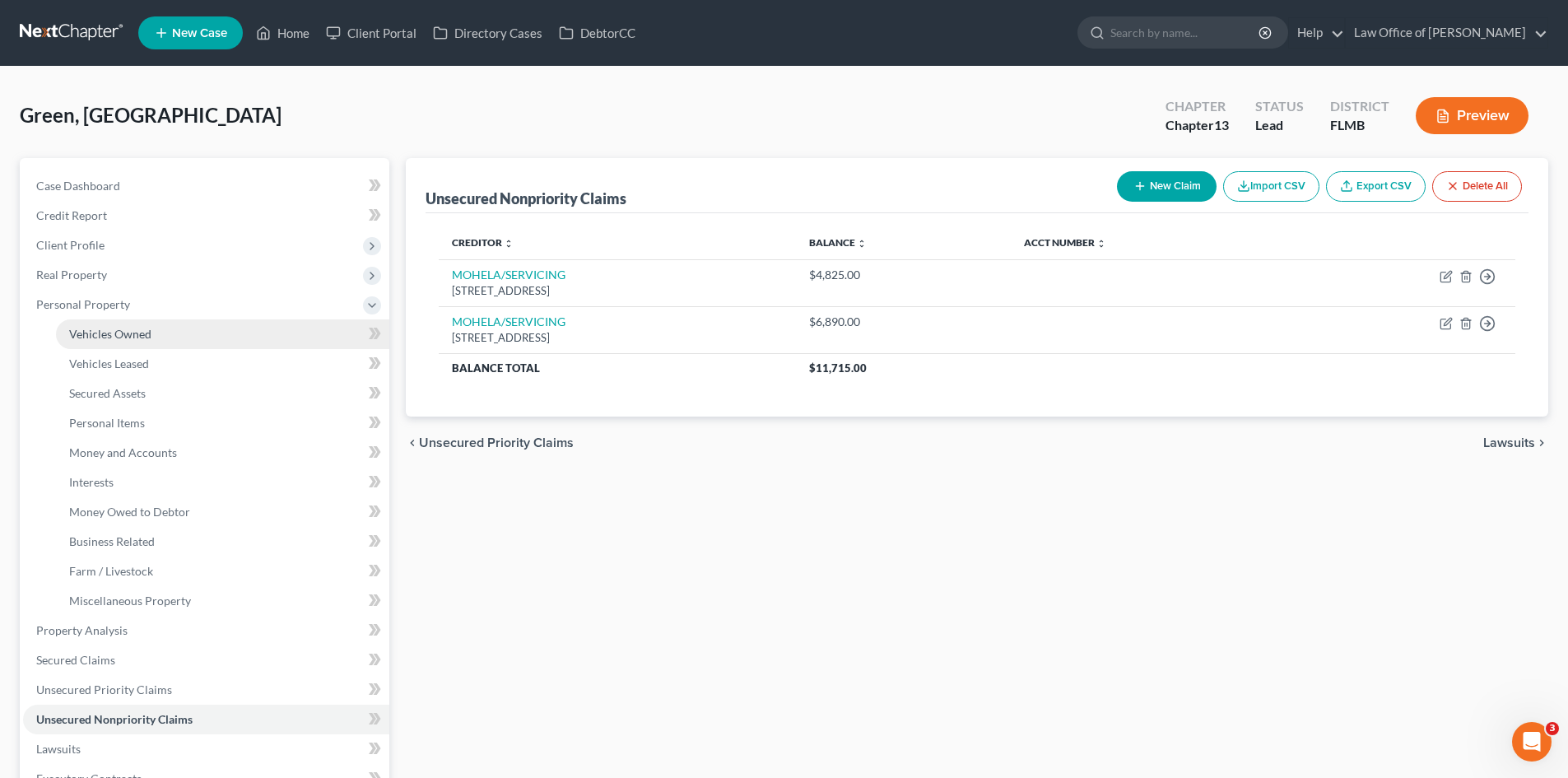
click at [135, 333] on span "Vehicles Owned" at bounding box center [110, 334] width 82 height 14
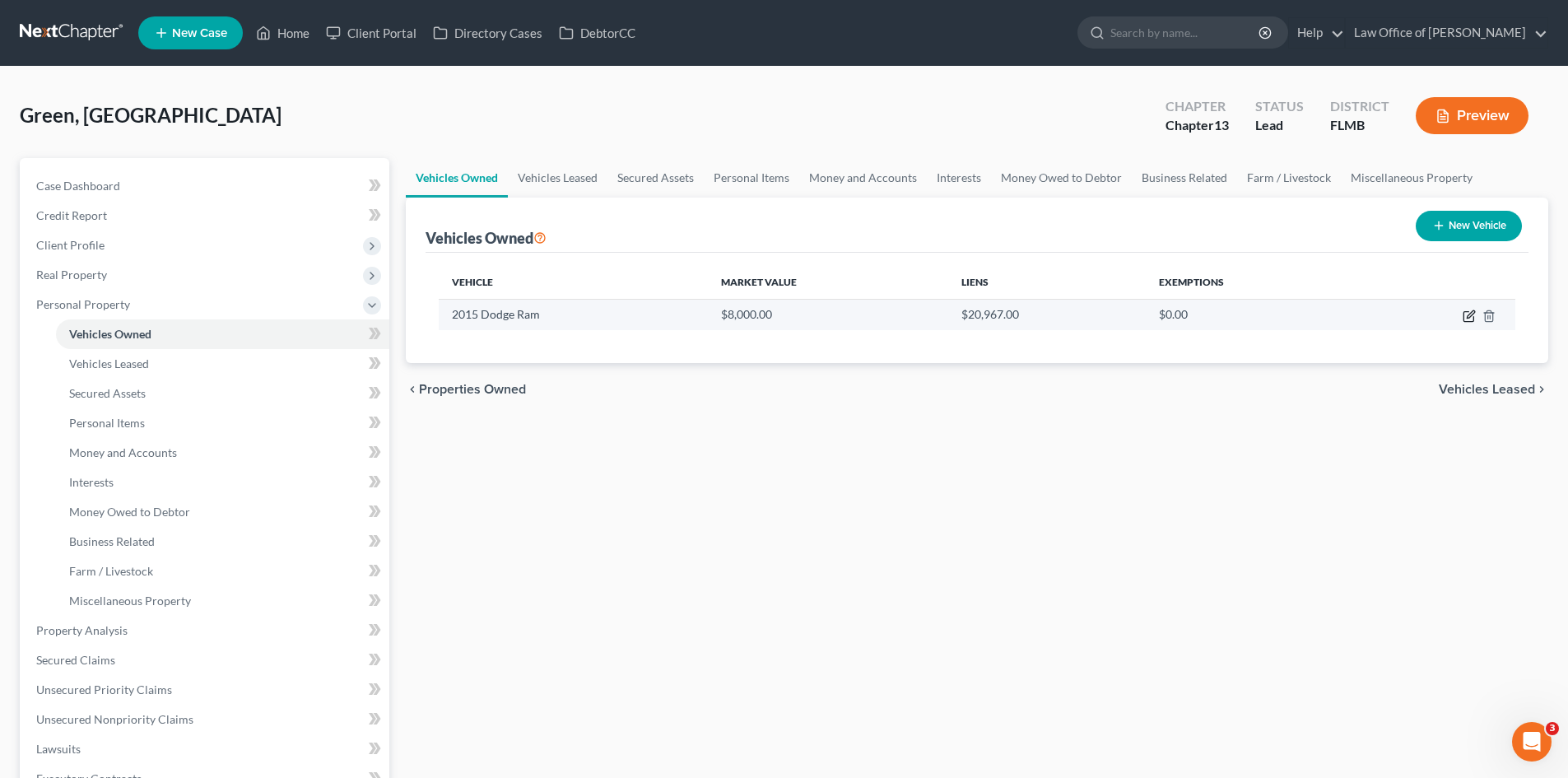
click at [1469, 316] on icon "button" at bounding box center [1468, 316] width 13 height 13
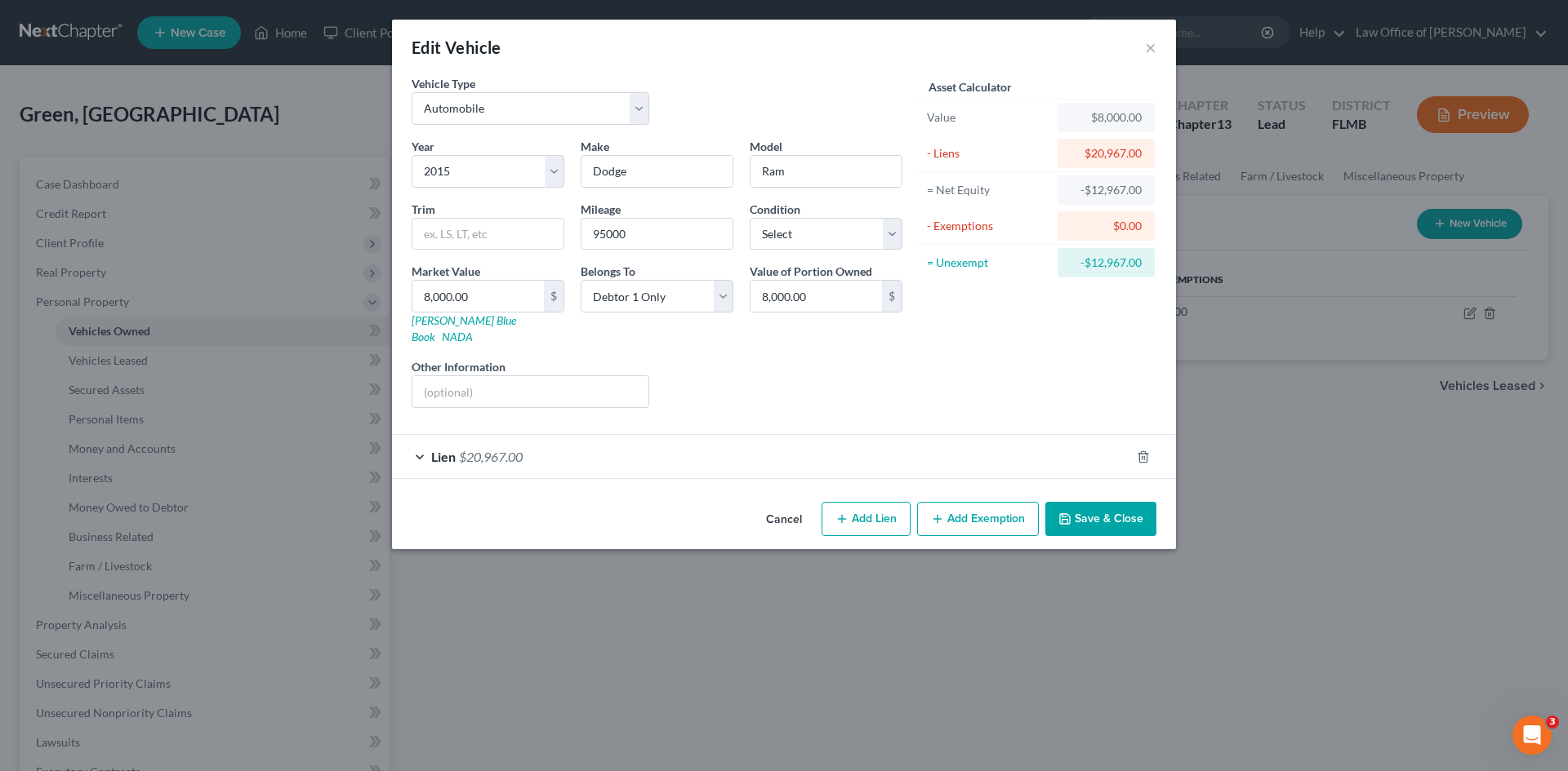
click at [580, 456] on div "Lien $20,967.00" at bounding box center [761, 457] width 738 height 43
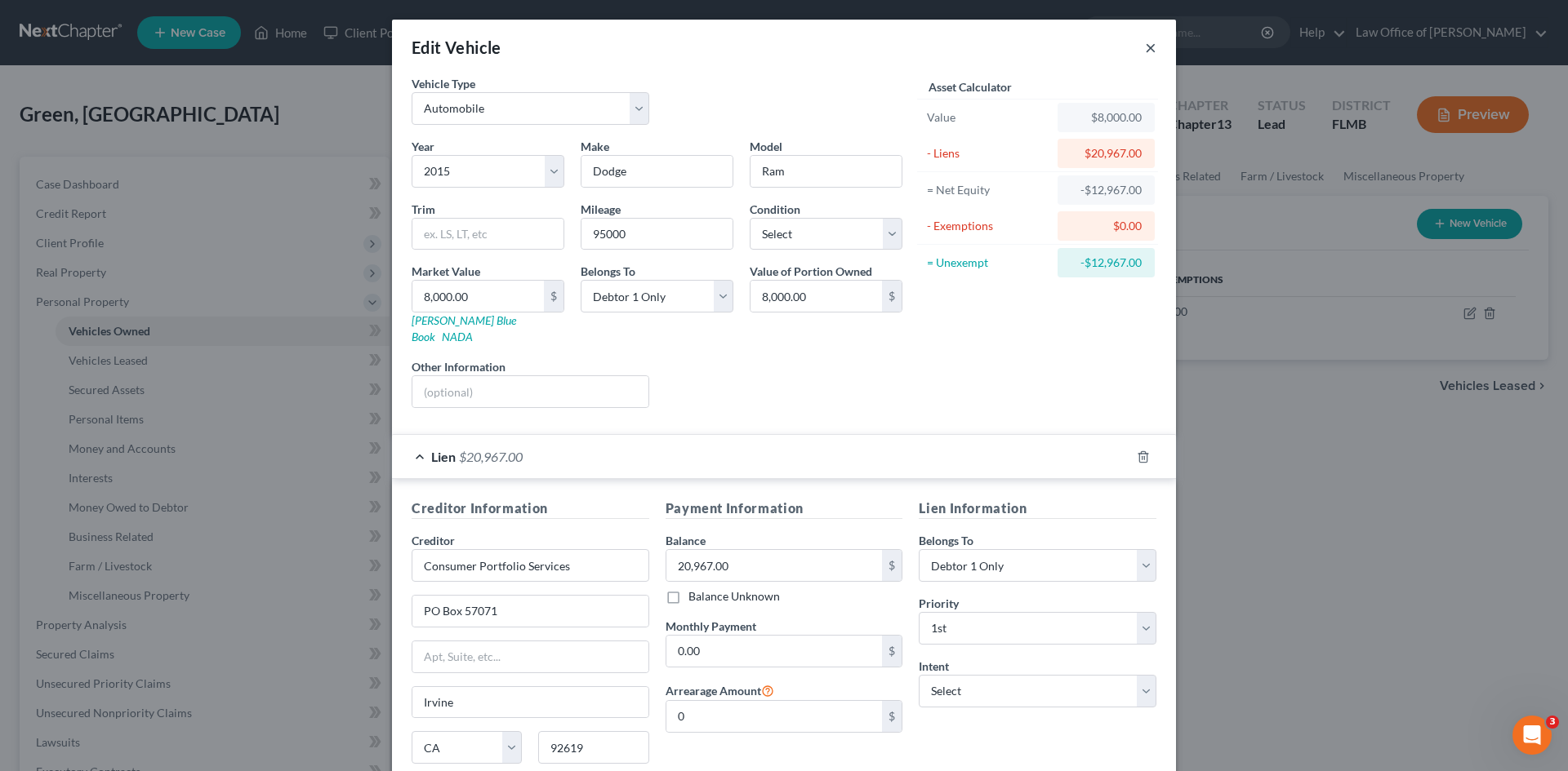
click at [1149, 46] on button "×" at bounding box center [1151, 47] width 12 height 20
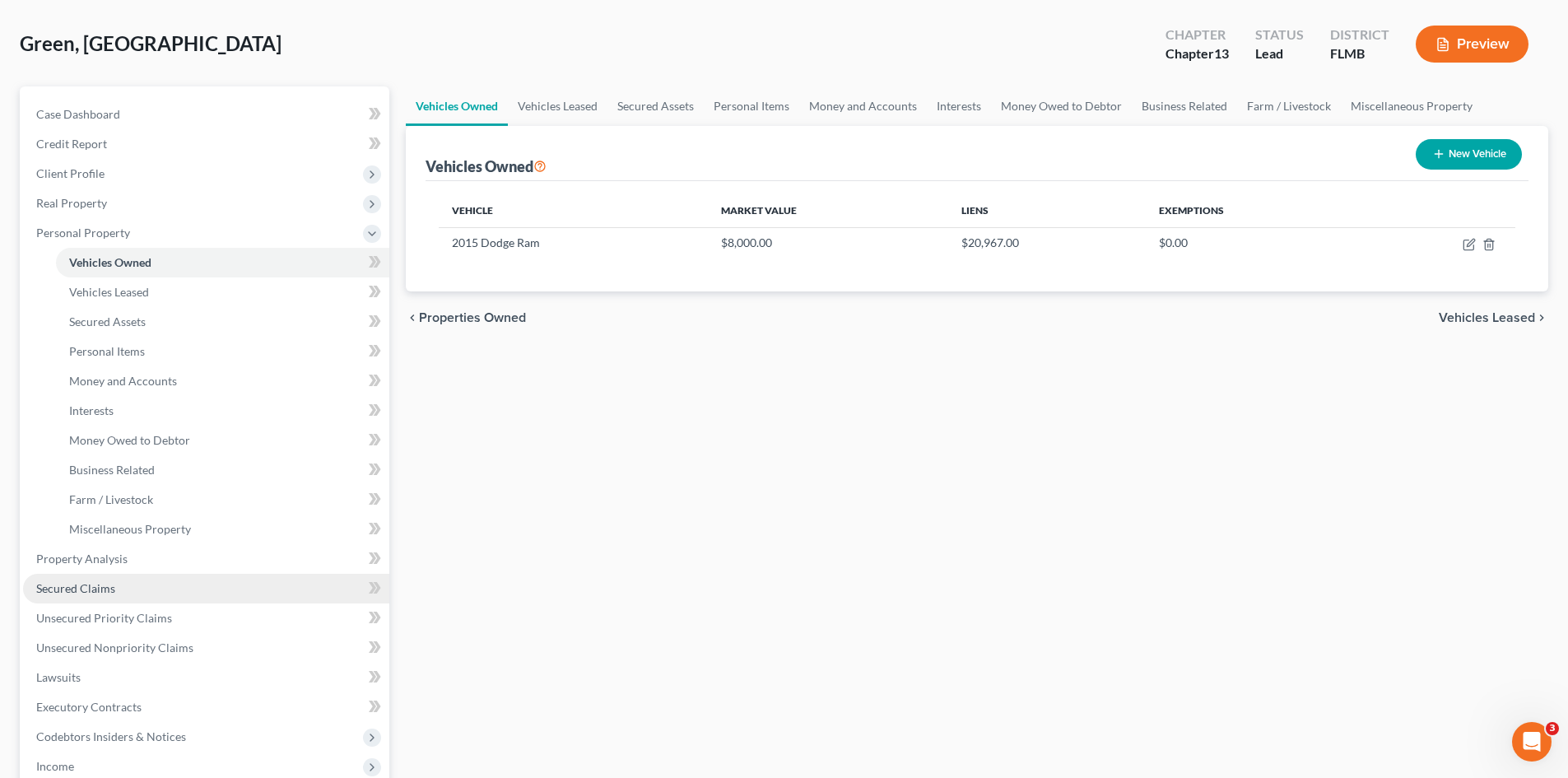
scroll to position [165, 0]
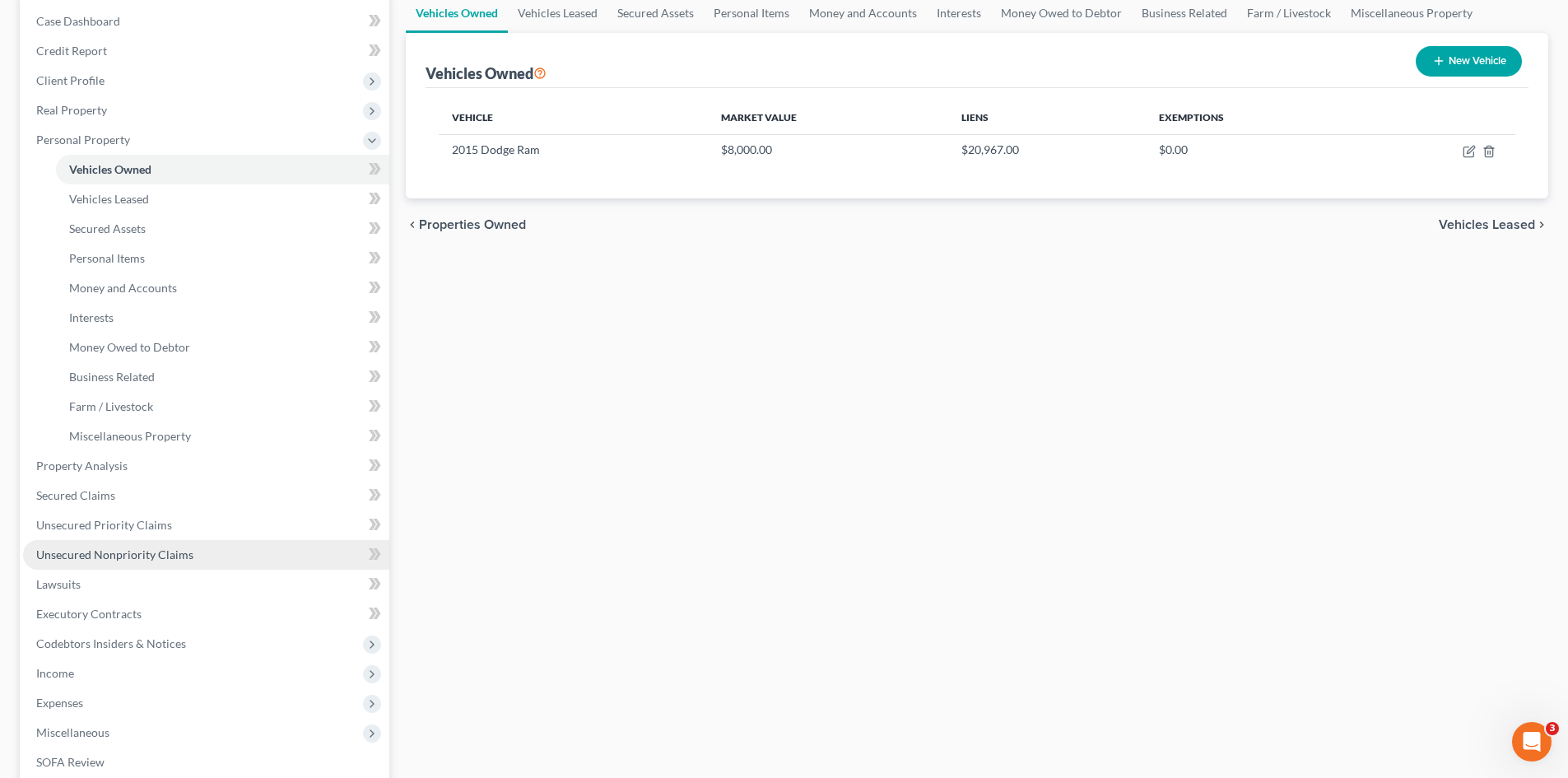
click at [107, 559] on span "Unsecured Nonpriority Claims" at bounding box center [114, 555] width 157 height 14
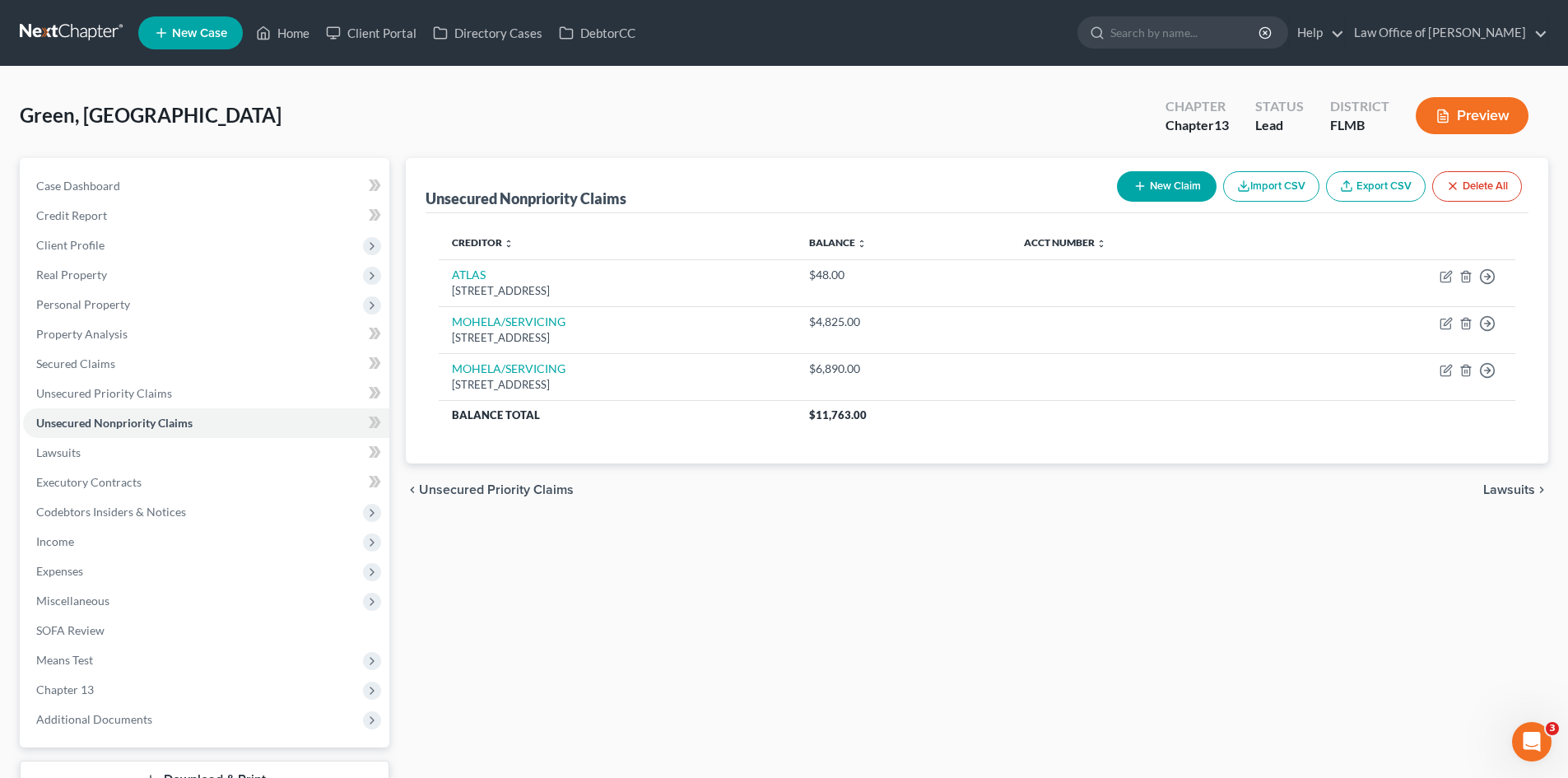
click at [1155, 191] on button "New Claim" at bounding box center [1166, 187] width 100 height 31
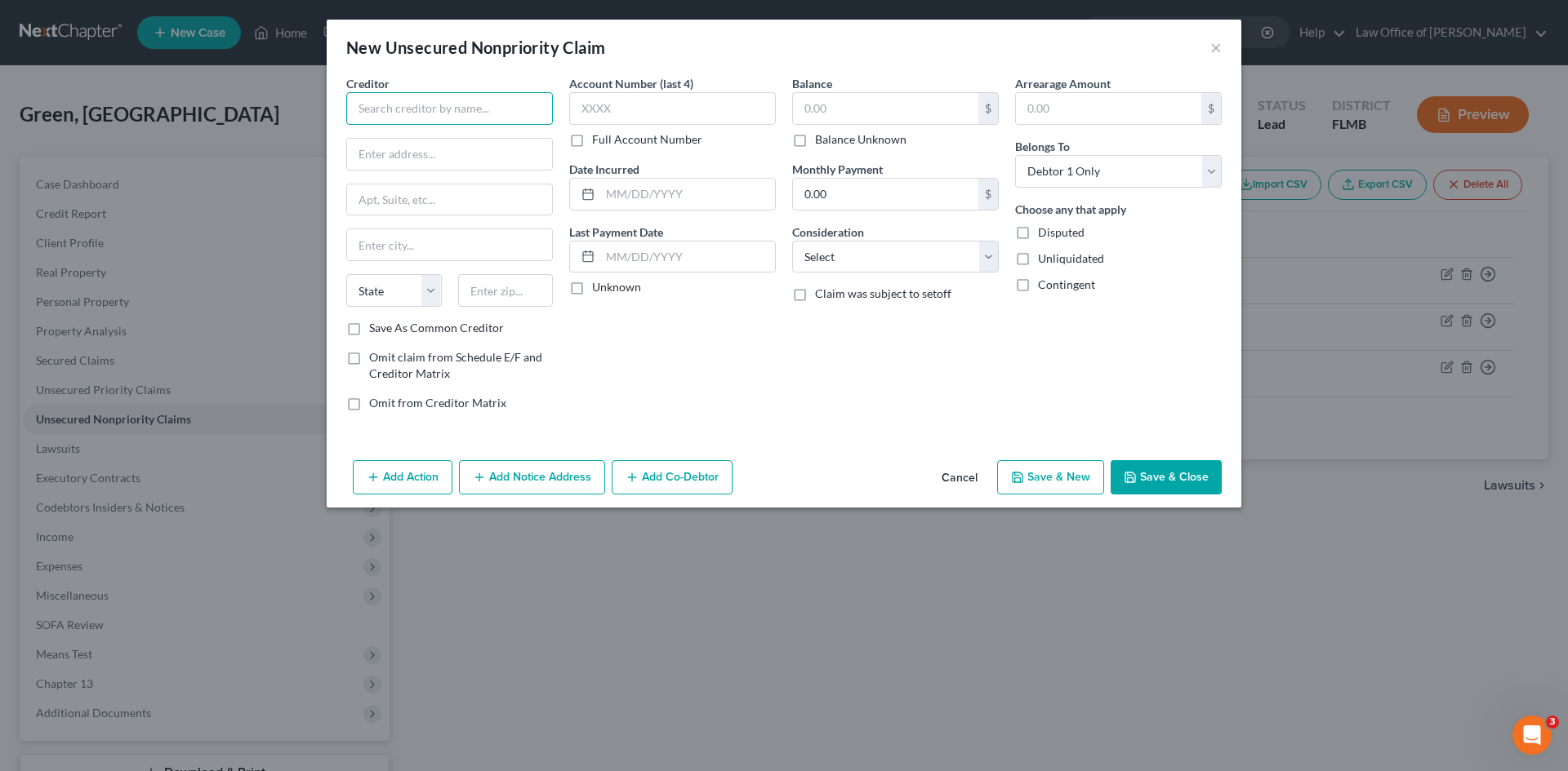
click at [410, 106] on input "text" at bounding box center [449, 108] width 207 height 32
paste input "JEFFERSON CAPITAL LLC"
click at [491, 141] on div "JEFFERSON CAPITAL LLC" at bounding box center [444, 137] width 170 height 17
click at [628, 332] on div "Account Number (last 4) Full Account Number Date Incurred Last Payment Date Unk…" at bounding box center [672, 249] width 223 height 349
click at [893, 113] on input "text" at bounding box center [885, 109] width 185 height 31
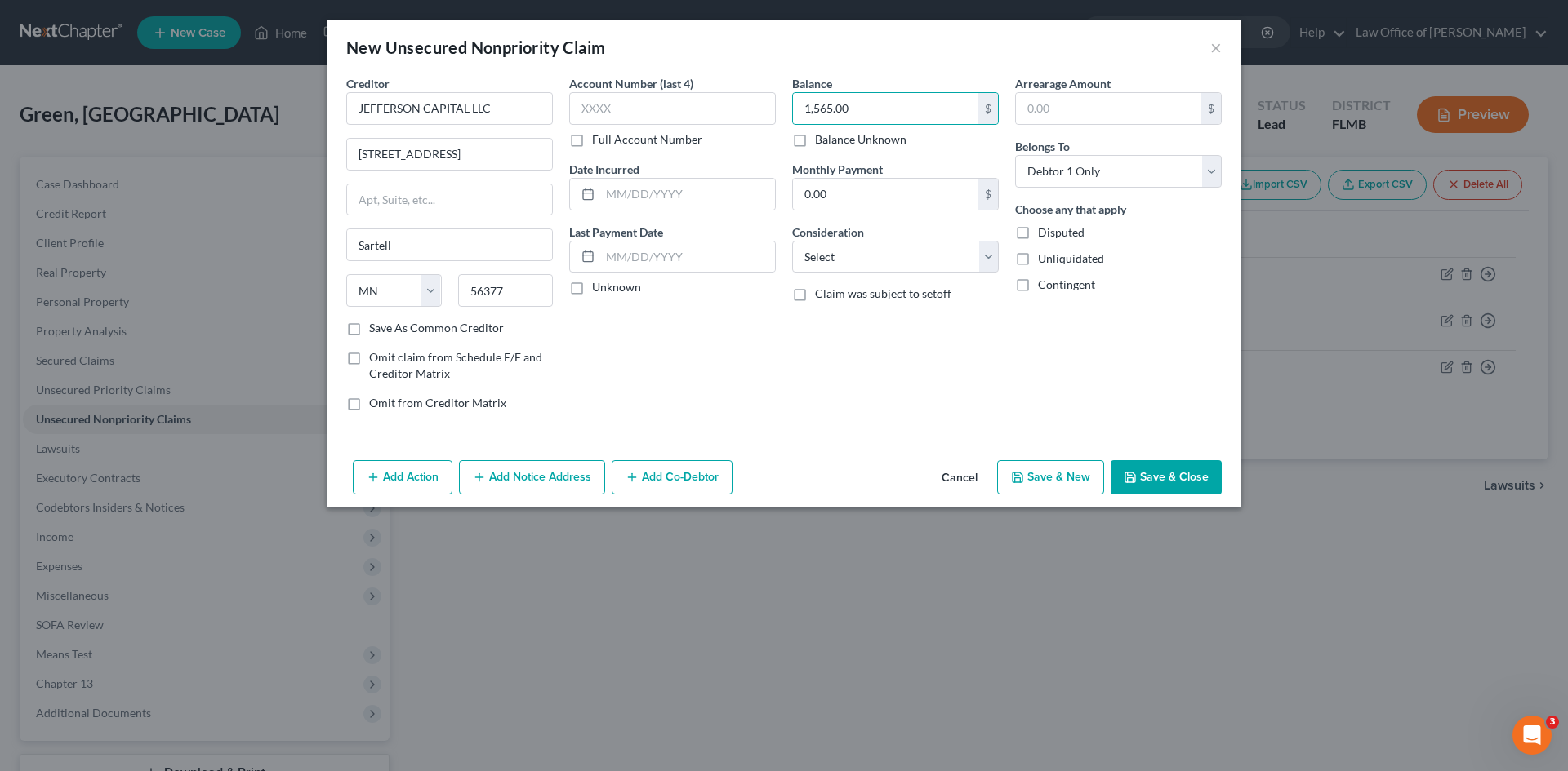
click at [859, 401] on div "Balance 1,565.00 $ Balance Unknown Balance Undetermined 1,565.00 $ Balance Unkn…" at bounding box center [896, 249] width 223 height 349
click at [867, 125] on div "1,565.00 $ Balance Unknown" at bounding box center [895, 119] width 207 height 56
click at [874, 107] on input "1,565.00" at bounding box center [885, 109] width 185 height 31
click at [946, 412] on div "Balance 15,665.00 $ Balance Unknown Balance Undetermined 15,665.00 $ Balance Un…" at bounding box center [896, 249] width 223 height 349
drag, startPoint x: 1067, startPoint y: 478, endPoint x: 1078, endPoint y: 476, distance: 11.2
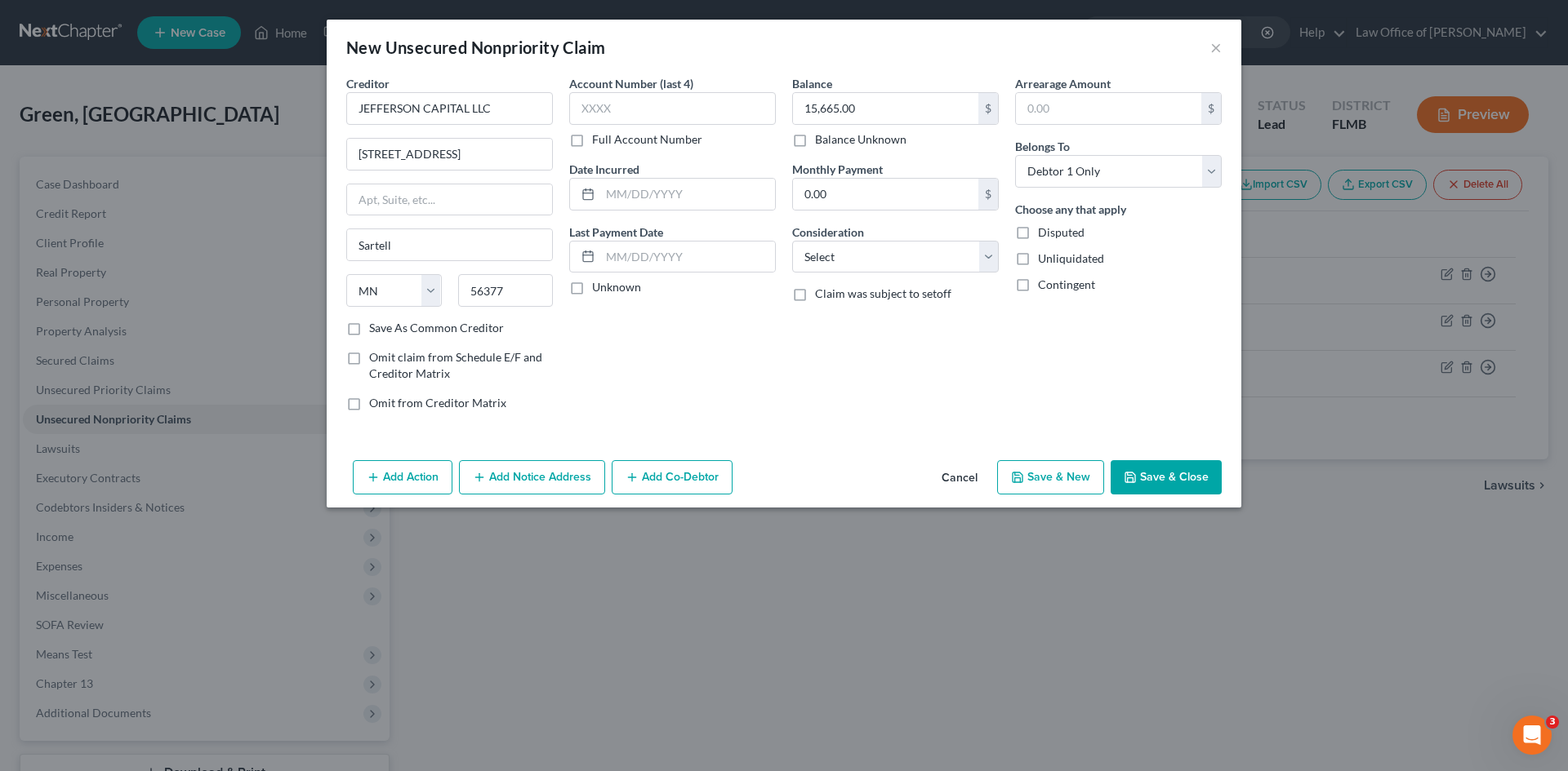
click at [1078, 476] on button "Save & New" at bounding box center [1050, 477] width 107 height 34
click at [400, 106] on input "text" at bounding box center [449, 108] width 207 height 32
click at [406, 110] on input "text" at bounding box center [449, 108] width 207 height 32
click at [417, 105] on input "text" at bounding box center [449, 108] width 207 height 32
paste input "21ST MORTGAGE CORPORATION"
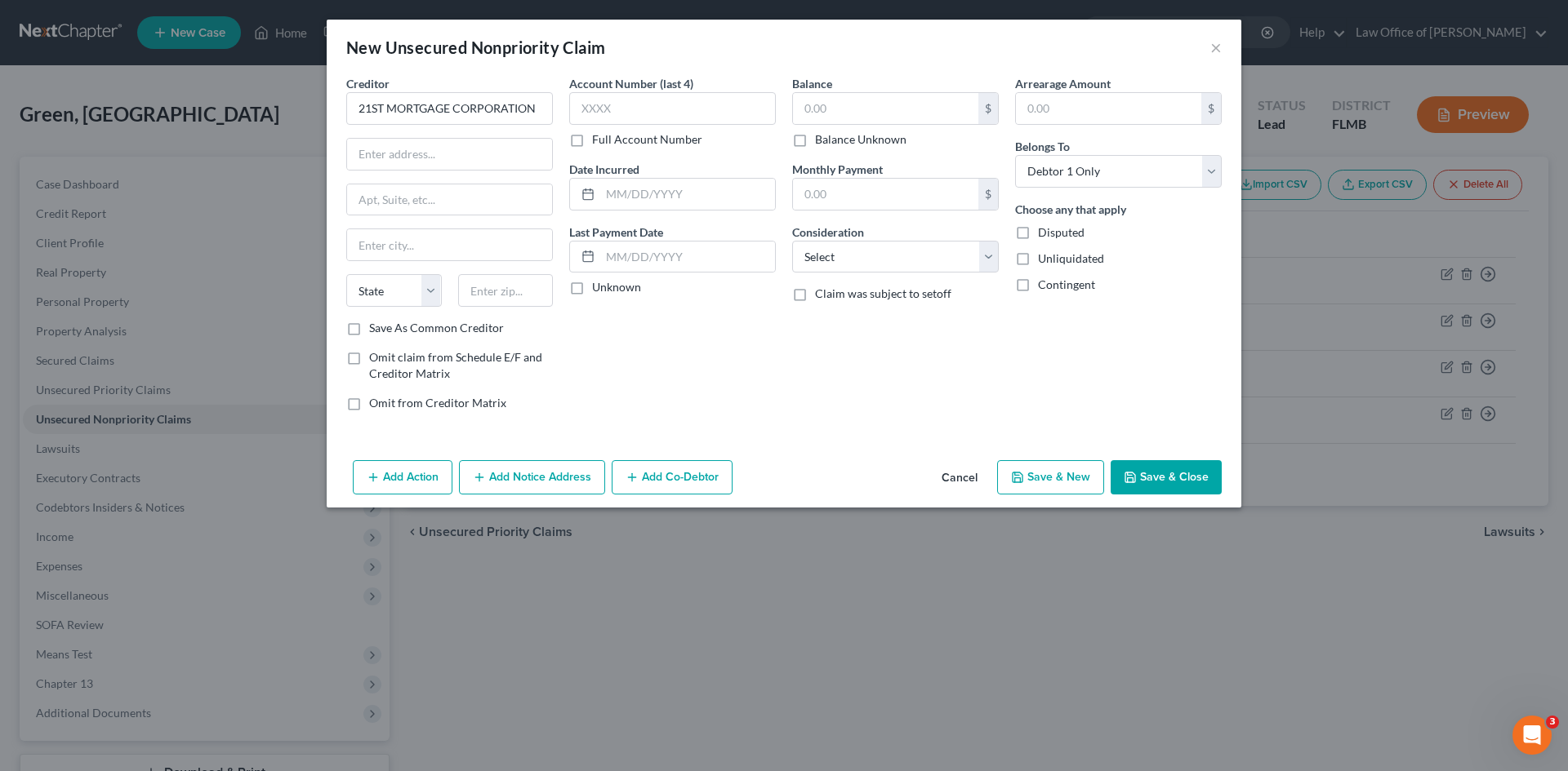
click at [953, 475] on button "Cancel" at bounding box center [959, 477] width 62 height 32
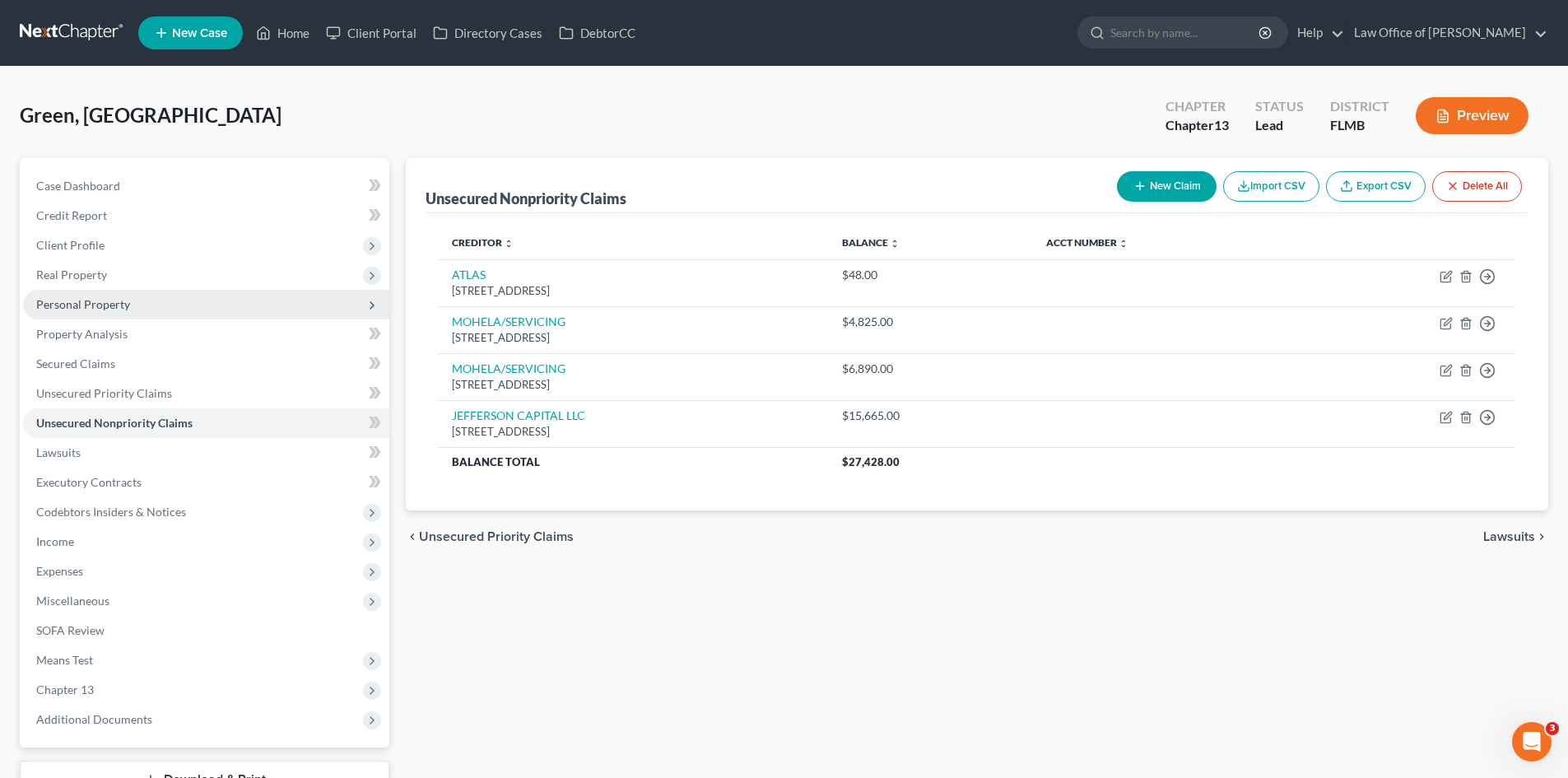
click at [102, 310] on span "Personal Property" at bounding box center [83, 304] width 94 height 14
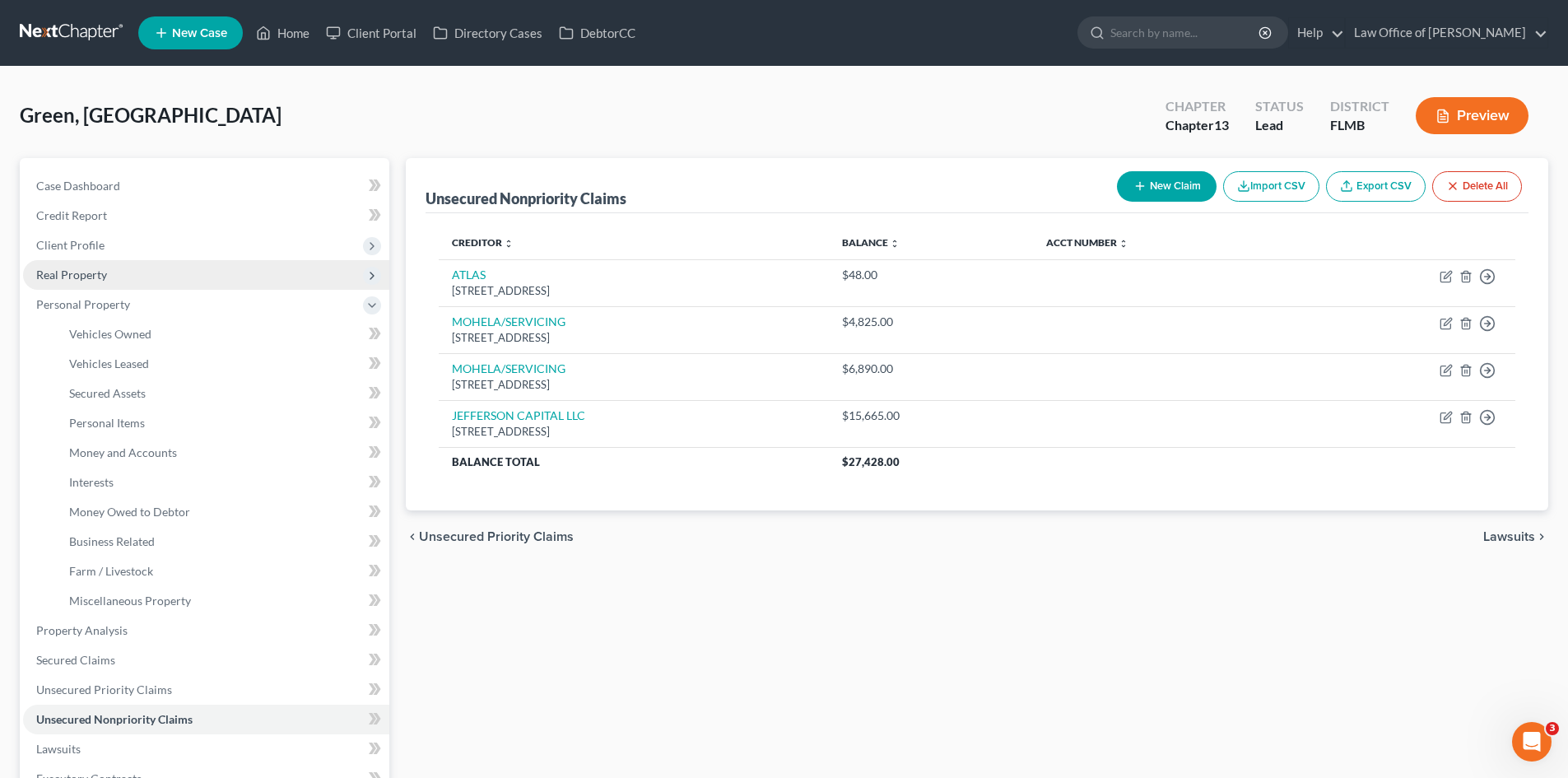
click at [70, 270] on span "Real Property" at bounding box center [72, 274] width 71 height 14
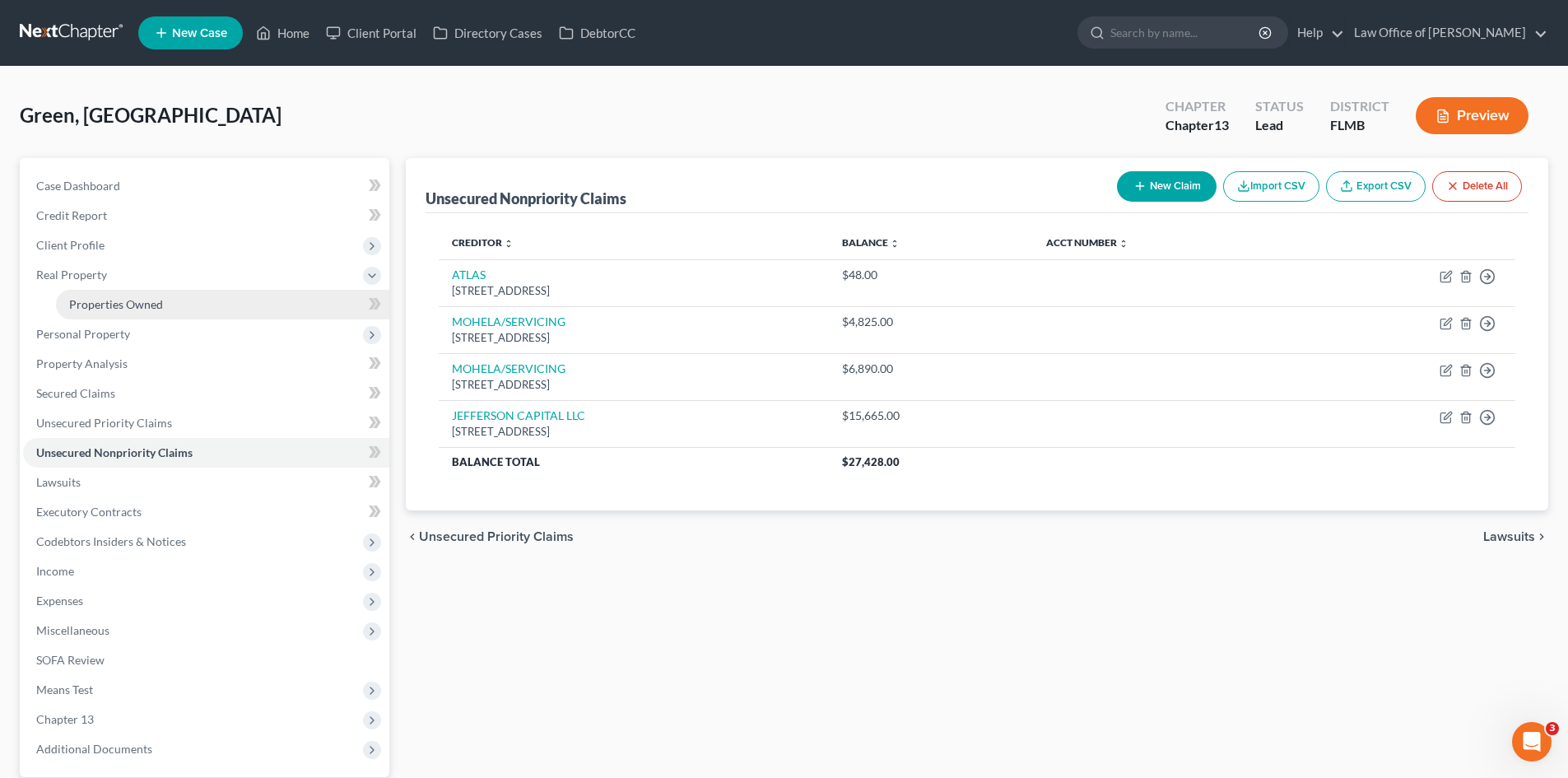
click at [122, 308] on span "Properties Owned" at bounding box center [115, 304] width 94 height 14
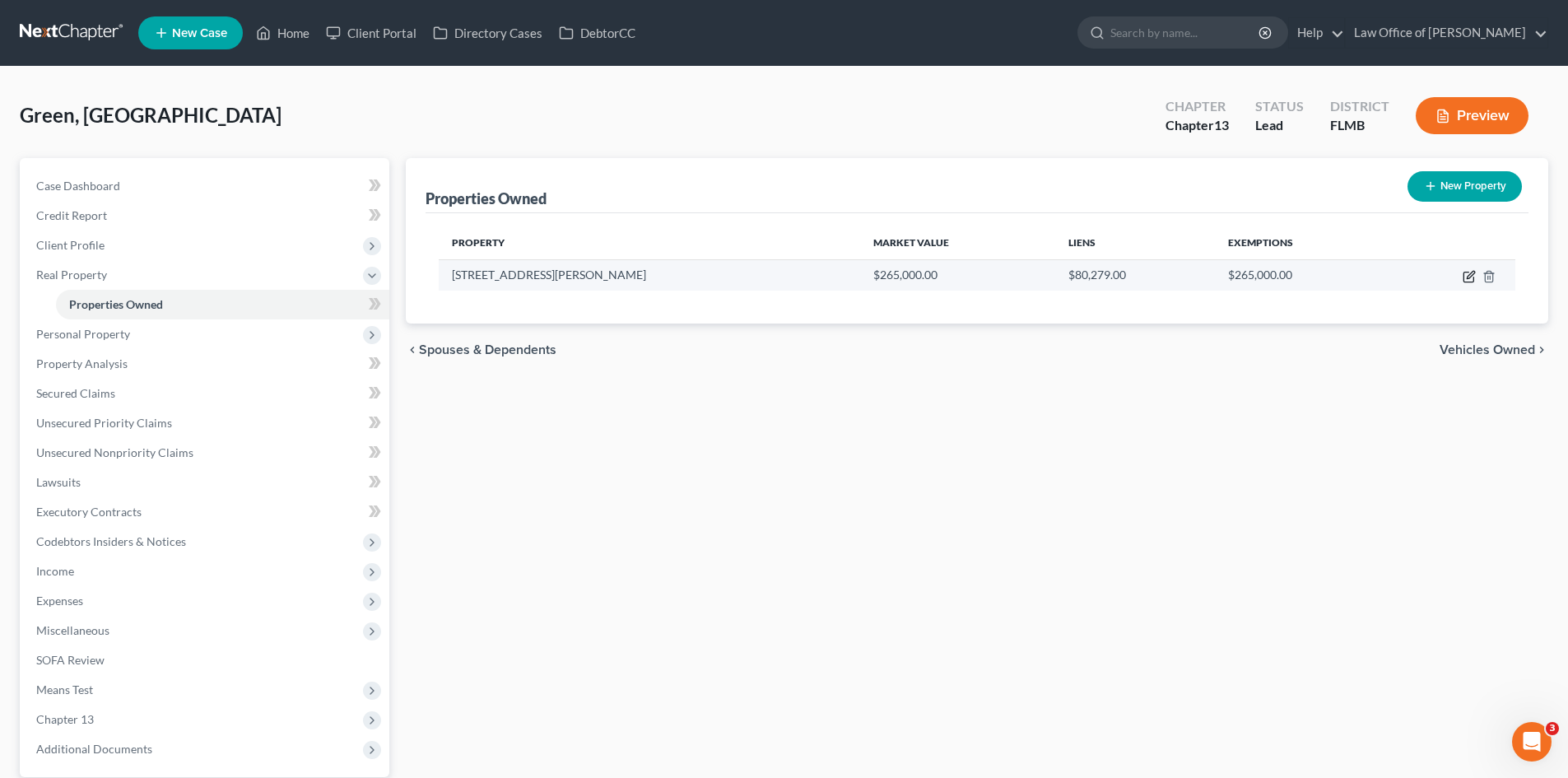
click at [1471, 275] on icon "button" at bounding box center [1468, 276] width 13 height 13
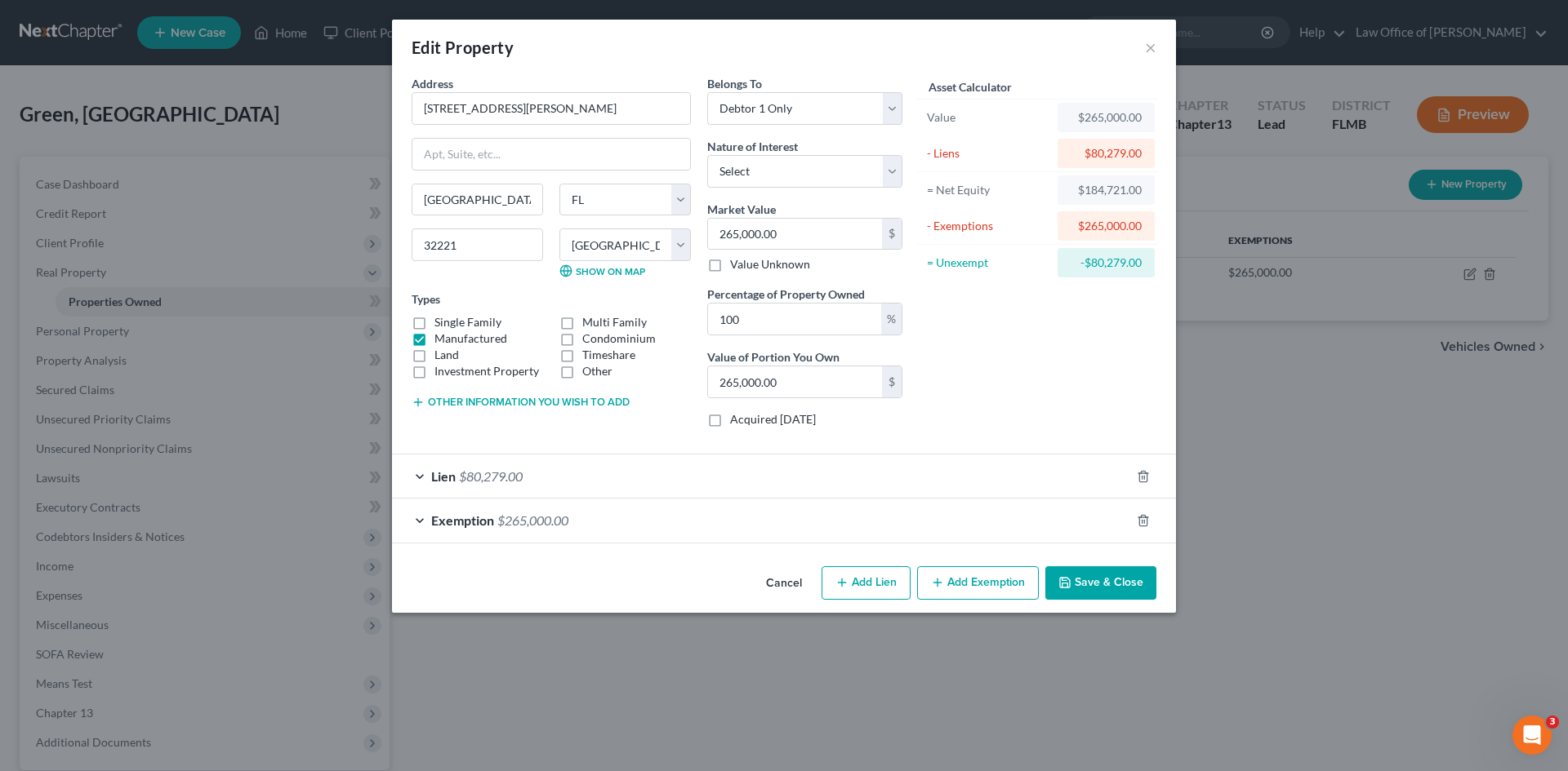
click at [650, 485] on div "Lien $80,279.00" at bounding box center [761, 476] width 738 height 43
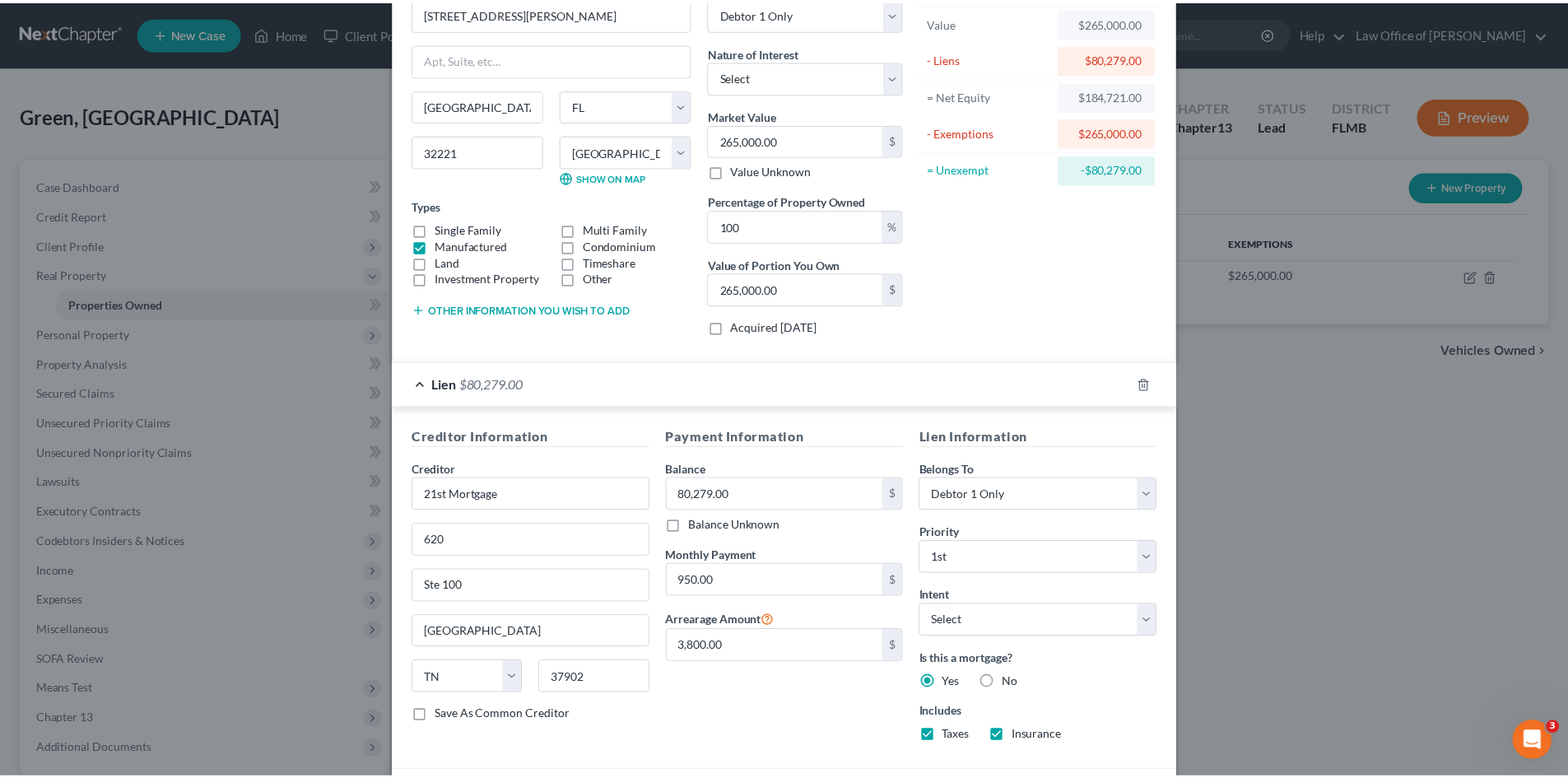
scroll to position [225, 0]
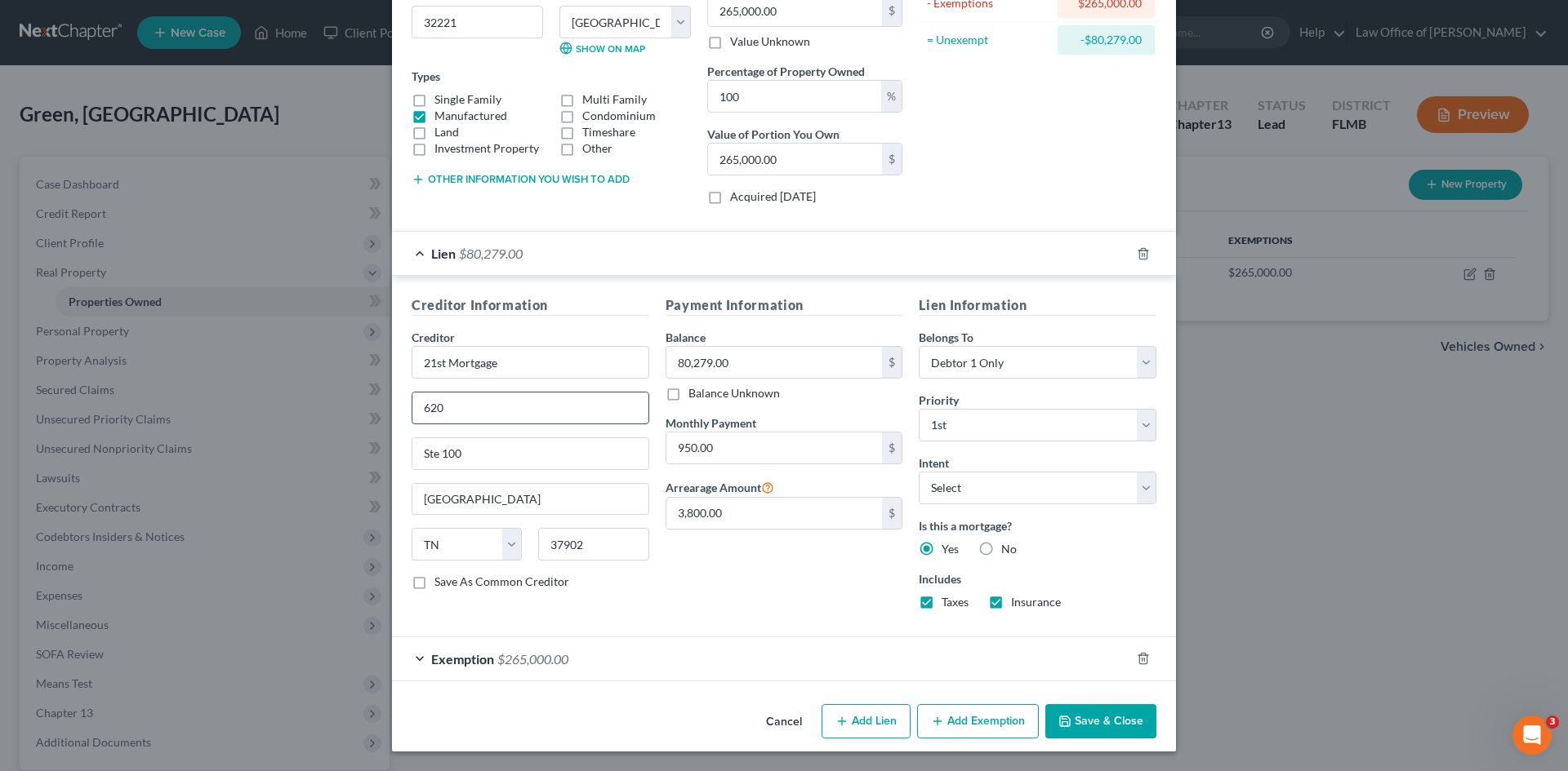
click at [463, 413] on input "620" at bounding box center [530, 408] width 236 height 31
drag, startPoint x: 463, startPoint y: 413, endPoint x: 394, endPoint y: 412, distance: 69.0
click at [394, 412] on div "Creditor Information Creditor * 21st Mortgage [STREET_ADDRESS][GEOGRAPHIC_DATA]…" at bounding box center [783, 456] width 784 height 361
paste input "07 MARKET ST"
drag, startPoint x: 414, startPoint y: 578, endPoint x: 522, endPoint y: 530, distance: 118.2
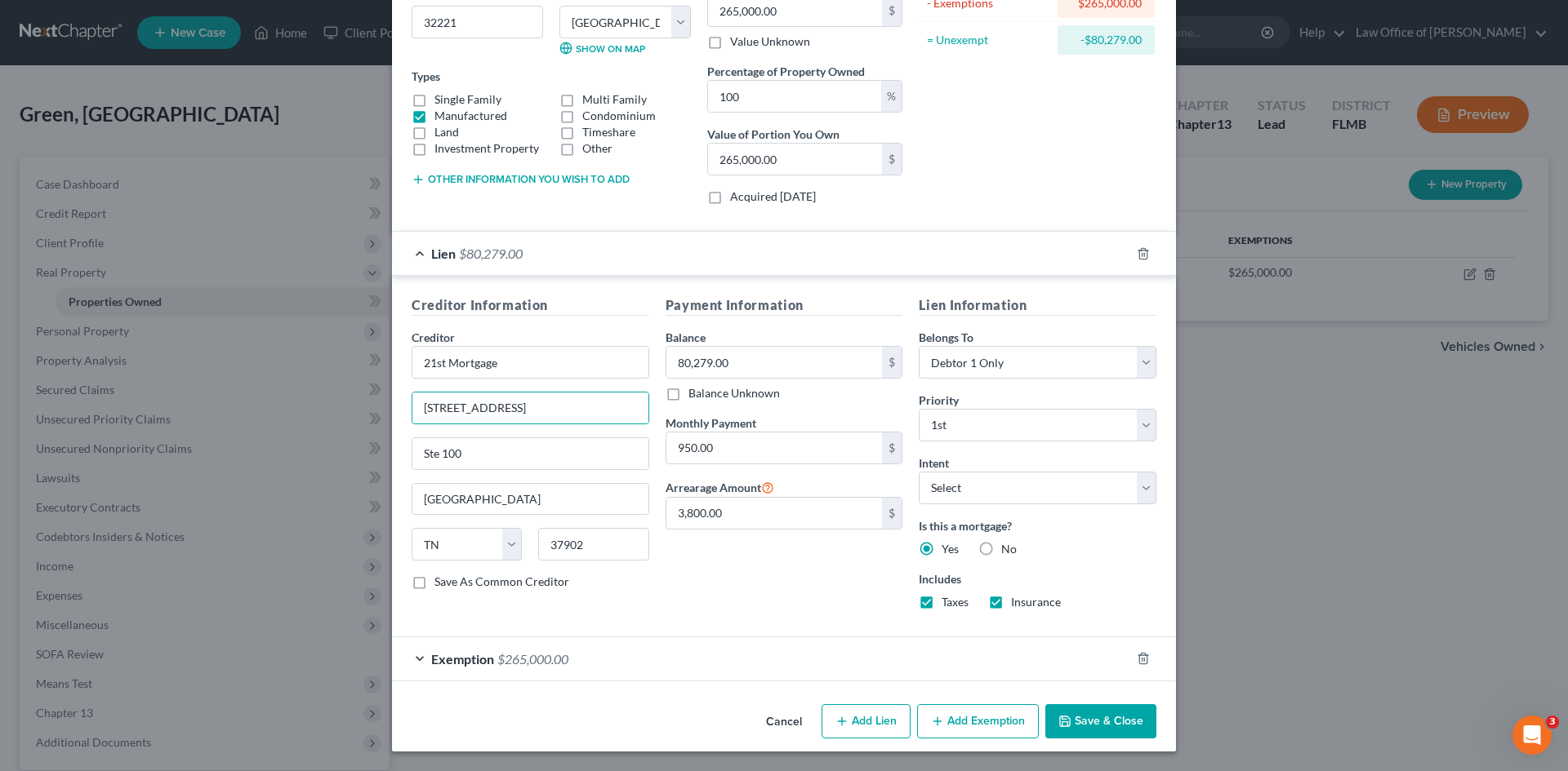
click at [435, 577] on label "Save As Common Creditor" at bounding box center [502, 581] width 135 height 17
click at [440, 577] on input "Save As Common Creditor" at bounding box center [445, 578] width 11 height 11
drag, startPoint x: 474, startPoint y: 369, endPoint x: 495, endPoint y: 366, distance: 21.2
click at [471, 367] on input "21st Mortgage" at bounding box center [530, 362] width 238 height 32
drag, startPoint x: 505, startPoint y: 366, endPoint x: 391, endPoint y: 360, distance: 114.2
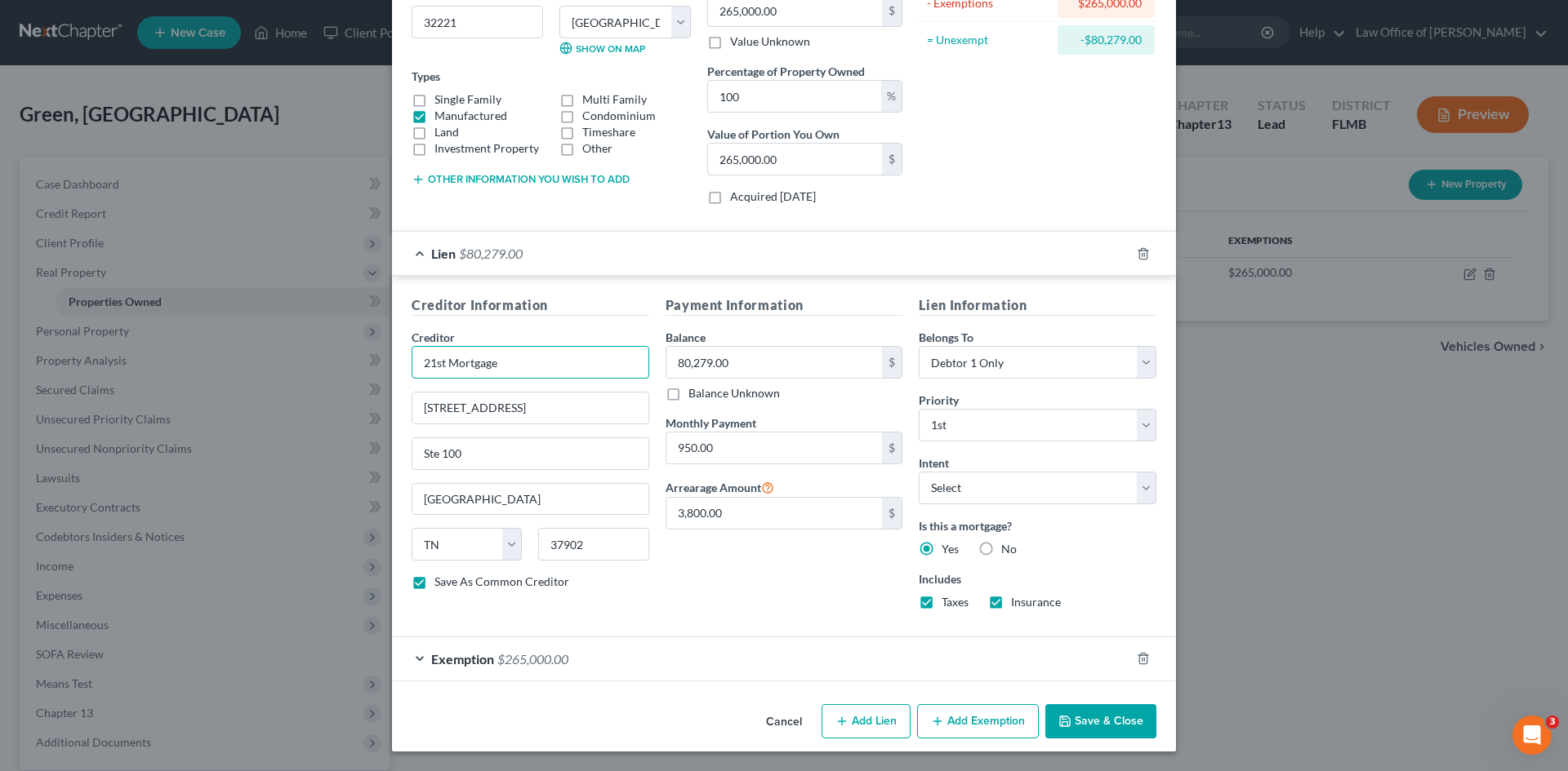
click at [392, 360] on div "Creditor Information Creditor * 21st Mortgage [STREET_ADDRESS][GEOGRAPHIC_DATA]…" at bounding box center [783, 456] width 784 height 361
paste input "ST MORTGAGE CORPORATION"
click at [488, 452] on input "Ste 100" at bounding box center [530, 454] width 236 height 31
drag, startPoint x: 413, startPoint y: 455, endPoint x: 384, endPoint y: 455, distance: 29.0
click at [384, 455] on div "Edit Property × Address * [GEOGRAPHIC_DATA][PERSON_NAME] [GEOGRAPHIC_DATA] [US_…" at bounding box center [784, 386] width 1568 height 771
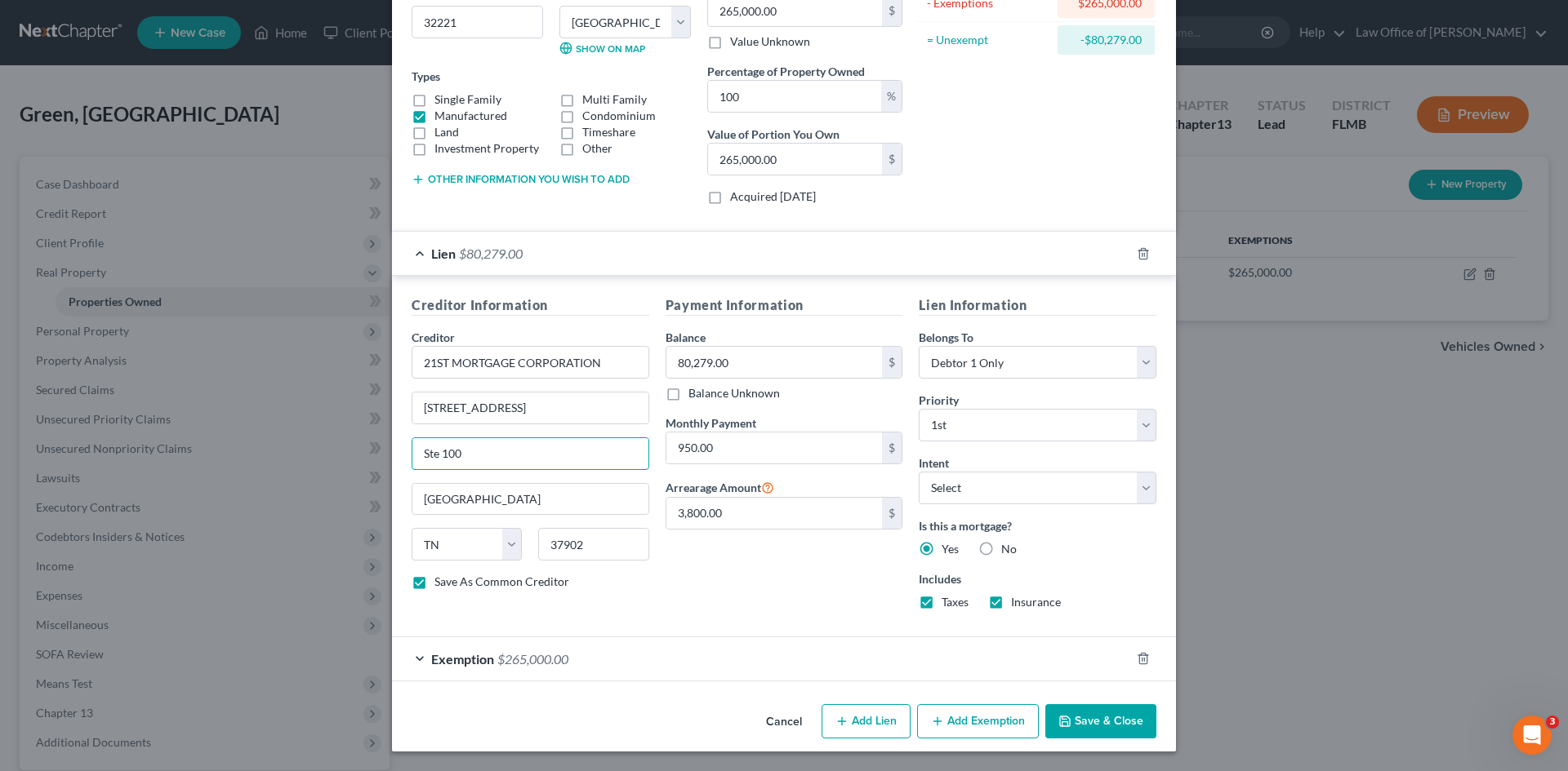
paste input "TE 521"
click at [709, 625] on div "Creditor Information Creditor * 21ST MORTGAGE CORPORATION [STREET_ADDRESS] [US_…" at bounding box center [783, 456] width 784 height 361
click at [741, 370] on input "80,279.00" at bounding box center [774, 363] width 216 height 31
click at [737, 575] on div "Payment Information Balance 81,071.00 $ Balance Unknown Balance Undetermined 81…" at bounding box center [784, 459] width 254 height 328
click at [780, 454] on input "950.00" at bounding box center [774, 448] width 216 height 31
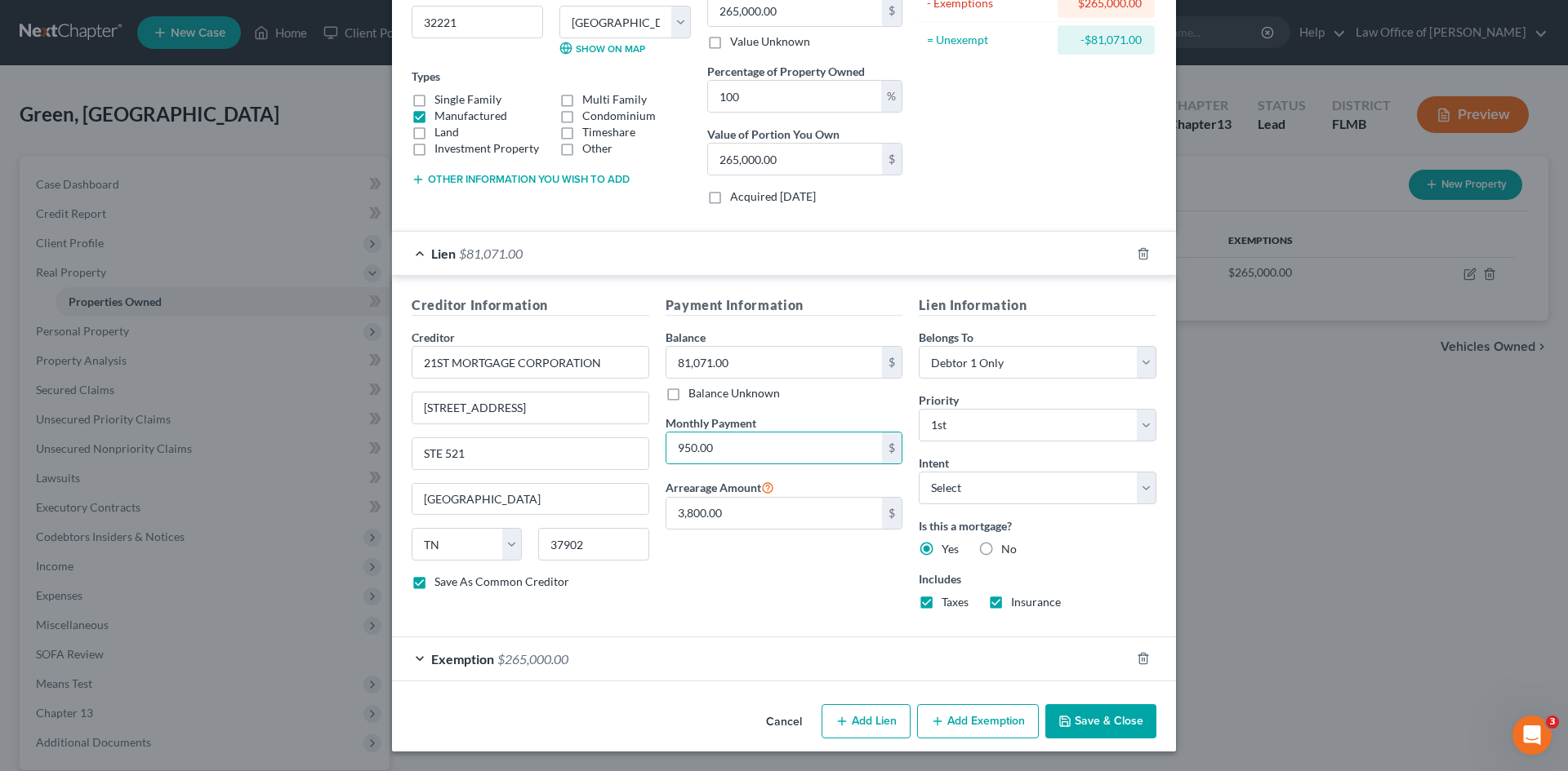
click at [831, 588] on div "Payment Information Balance 81,071.00 $ Balance Unknown Balance Undetermined 81…" at bounding box center [784, 459] width 254 height 328
click at [1052, 714] on button "Save & Close" at bounding box center [1100, 721] width 111 height 34
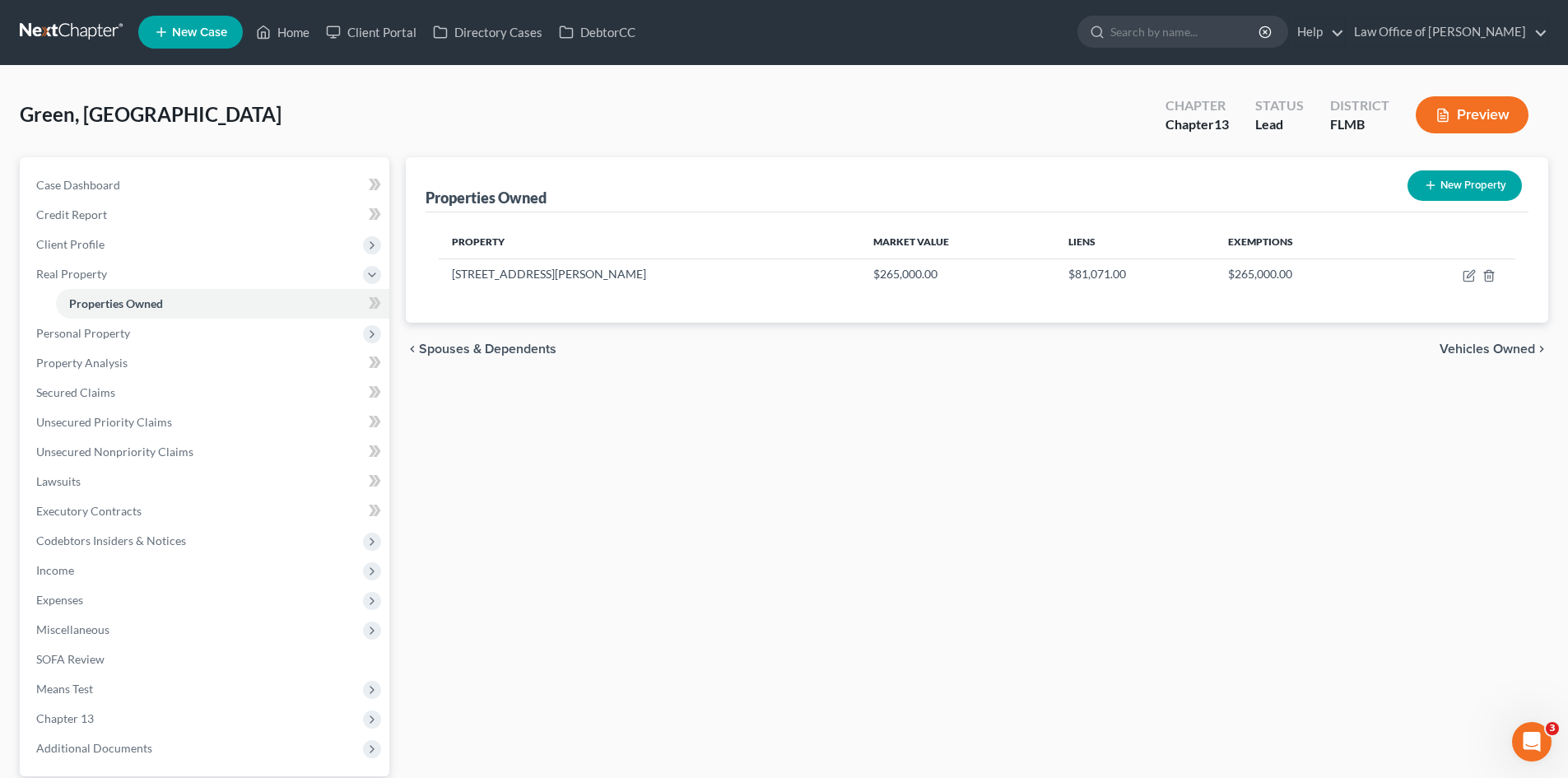
scroll to position [0, 0]
click at [196, 448] on link "Unsecured Nonpriority Claims" at bounding box center [205, 453] width 366 height 30
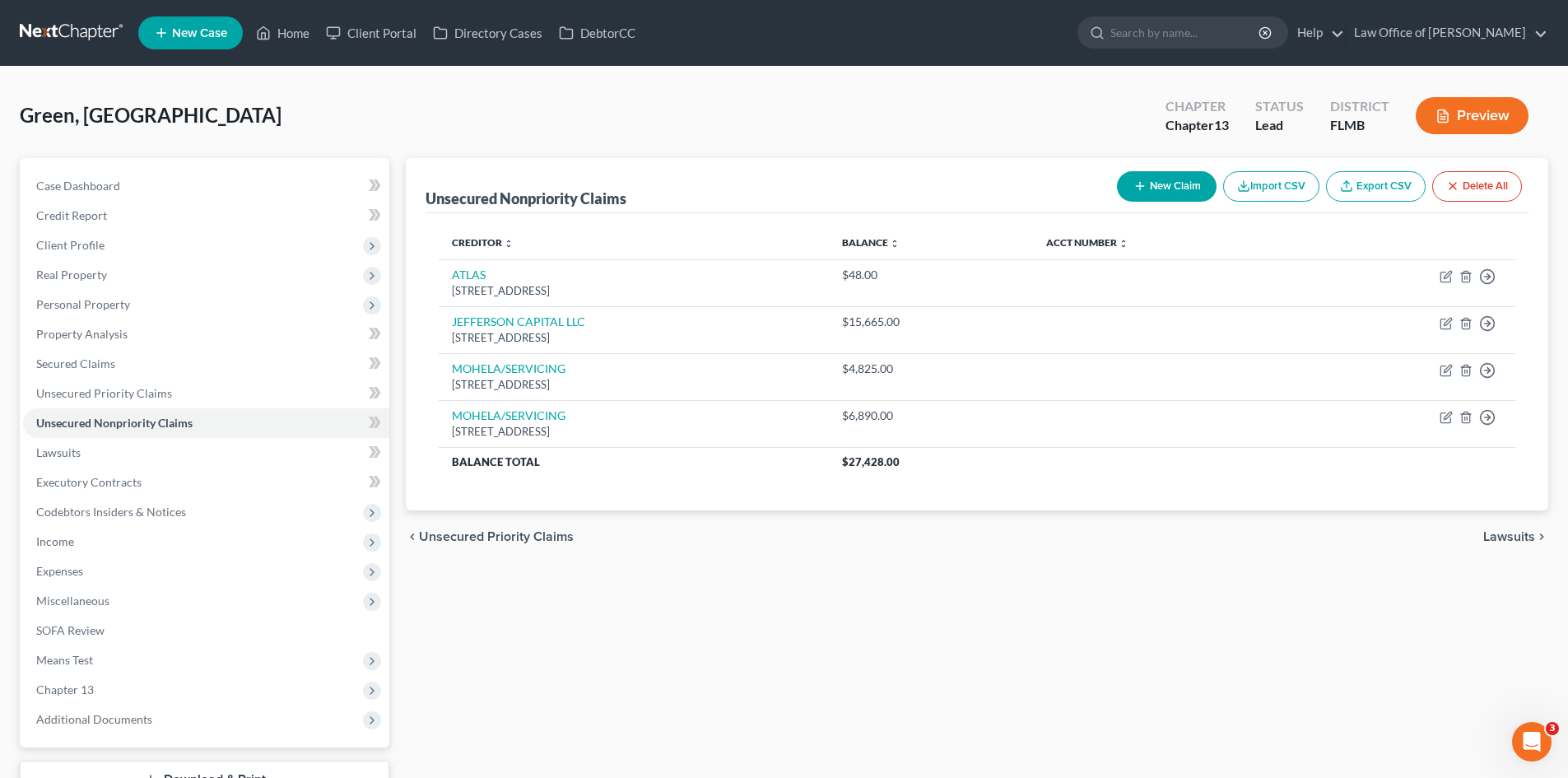
click at [1168, 194] on button "New Claim" at bounding box center [1166, 187] width 100 height 31
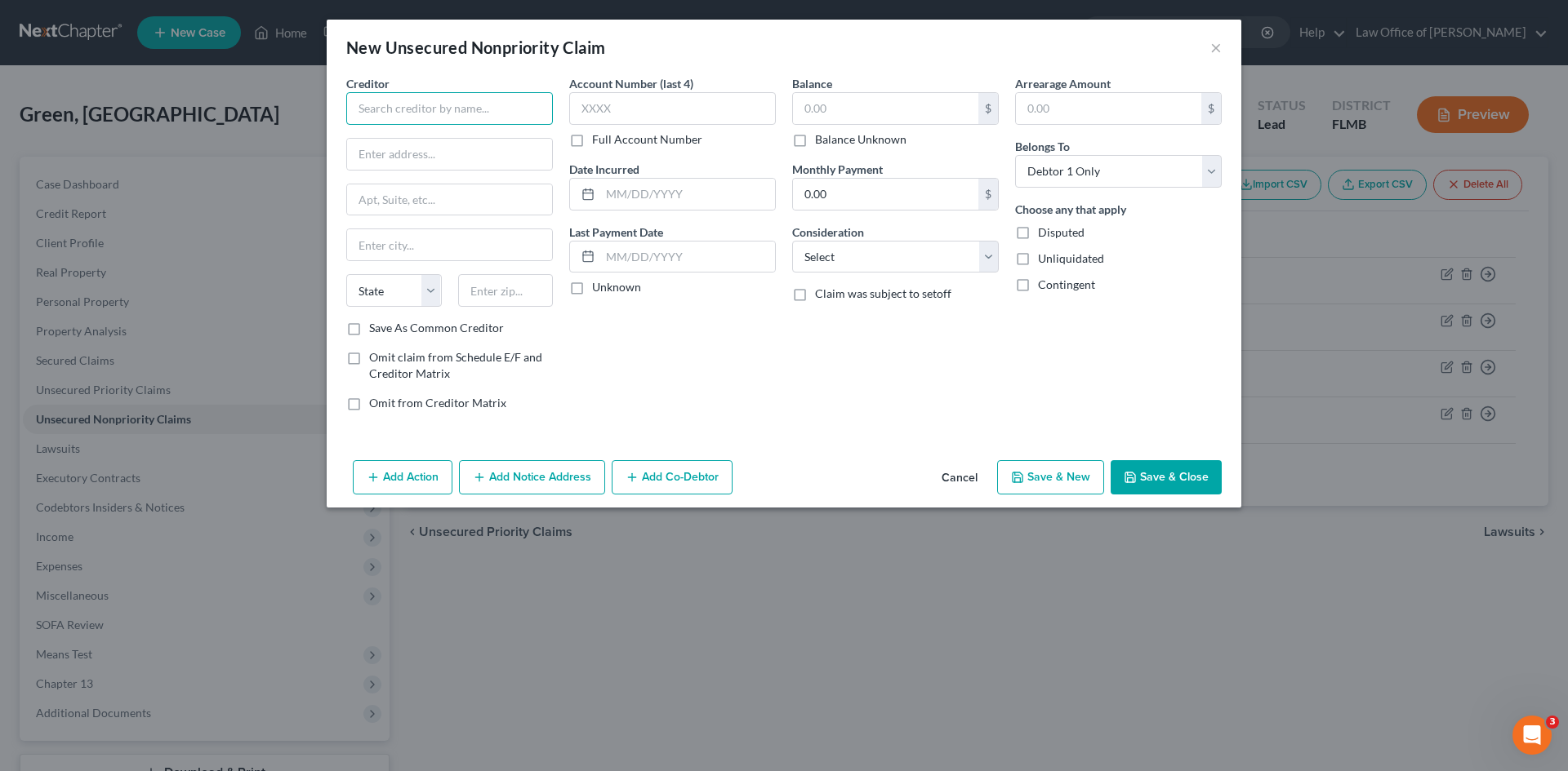
click at [435, 109] on input "text" at bounding box center [449, 108] width 207 height 32
paste input "ATLAS"
click at [462, 146] on div "[STREET_ADDRESS]" at bounding box center [444, 152] width 170 height 14
click at [940, 105] on input "text" at bounding box center [885, 109] width 185 height 31
click at [823, 357] on div "Balance 60.00 $ Balance Unknown Balance Undetermined 60.00 $ Balance Unknown Mo…" at bounding box center [896, 249] width 223 height 349
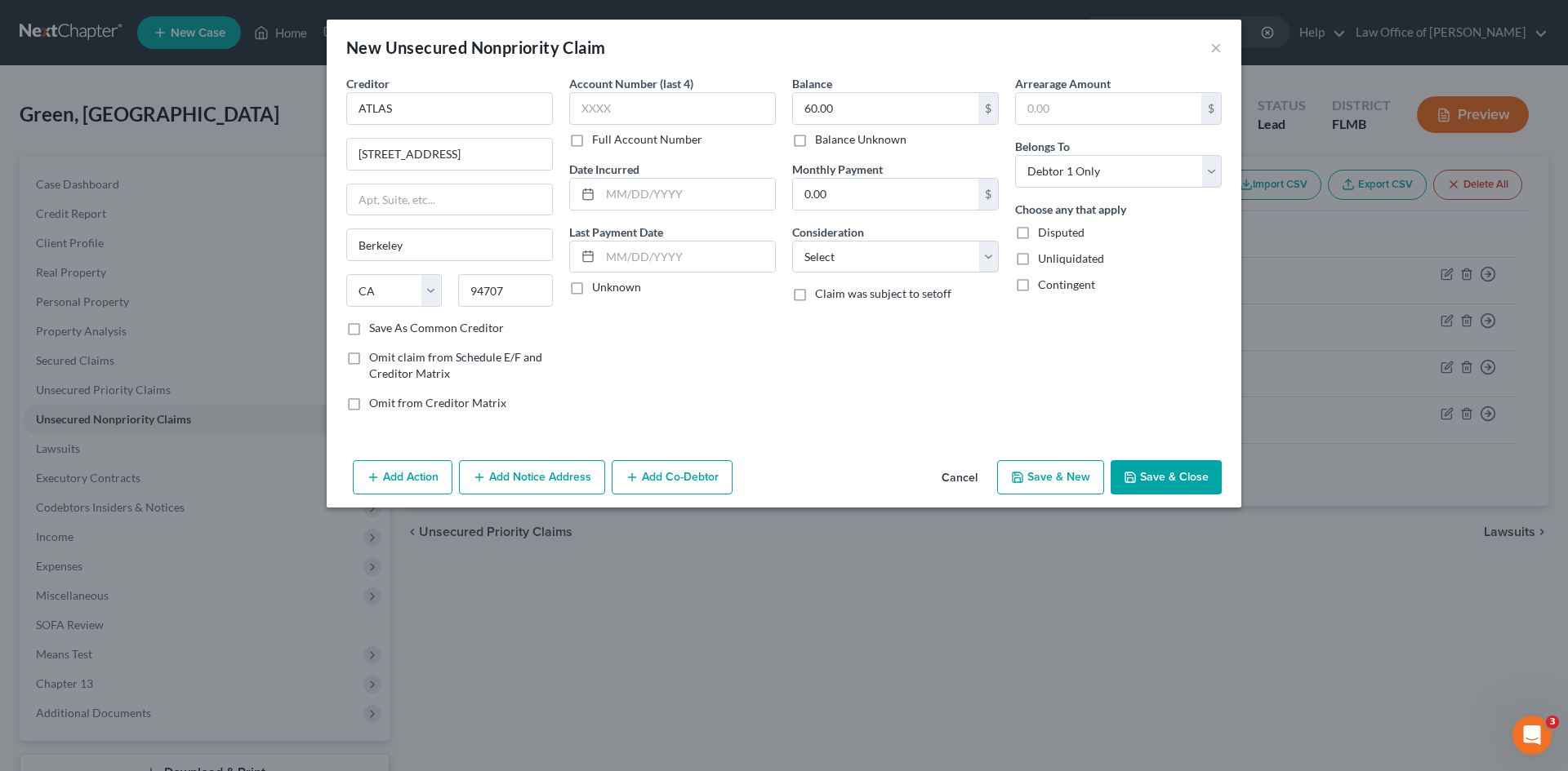
click at [1086, 474] on button "Save & New" at bounding box center [1050, 477] width 107 height 34
click at [375, 101] on input "text" at bounding box center [449, 108] width 207 height 32
paste input "DEPT OF ED/AIDVANTAGE"
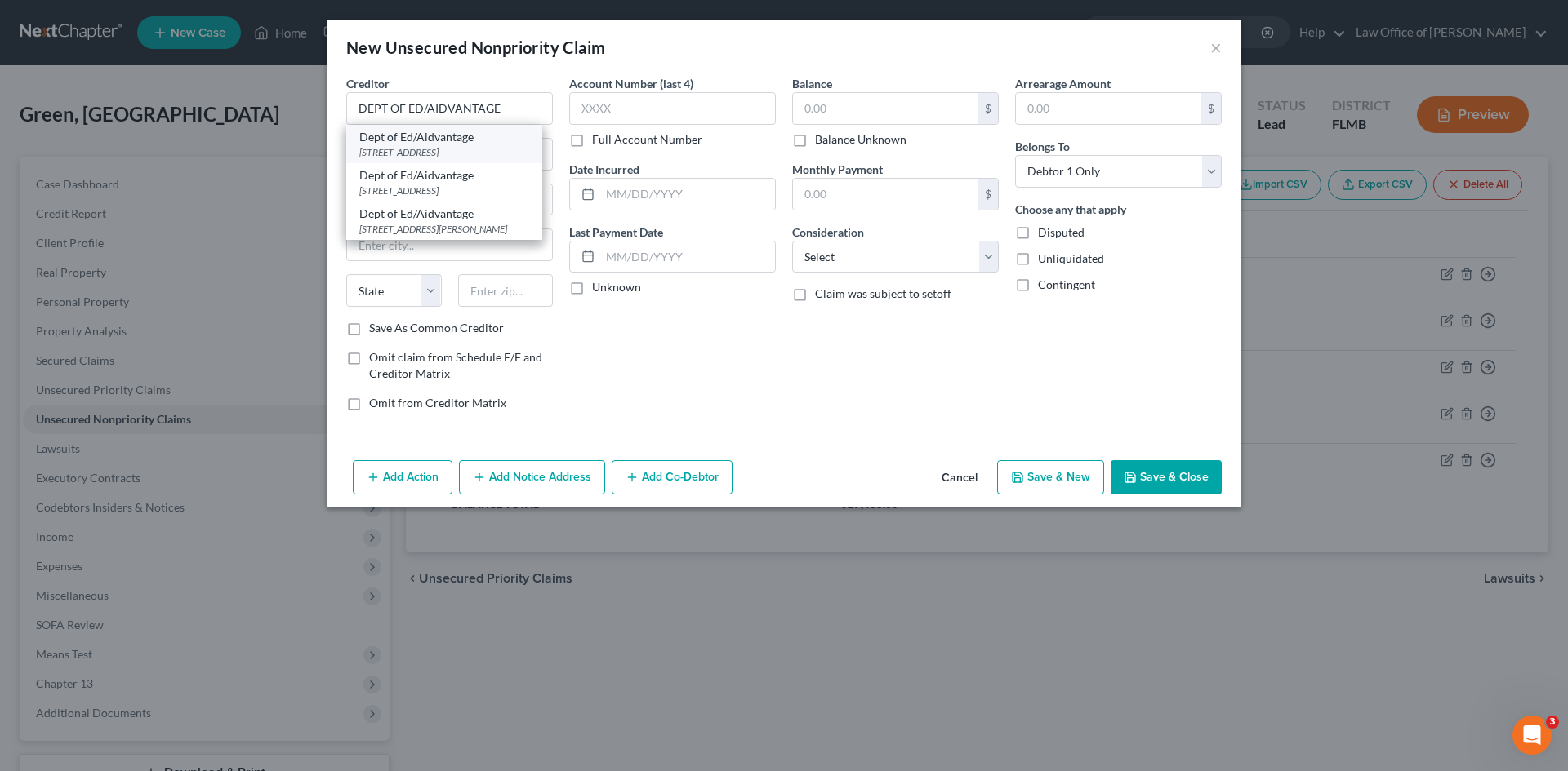
click at [414, 138] on div "Dept of Ed/Aidvantage" at bounding box center [444, 137] width 170 height 17
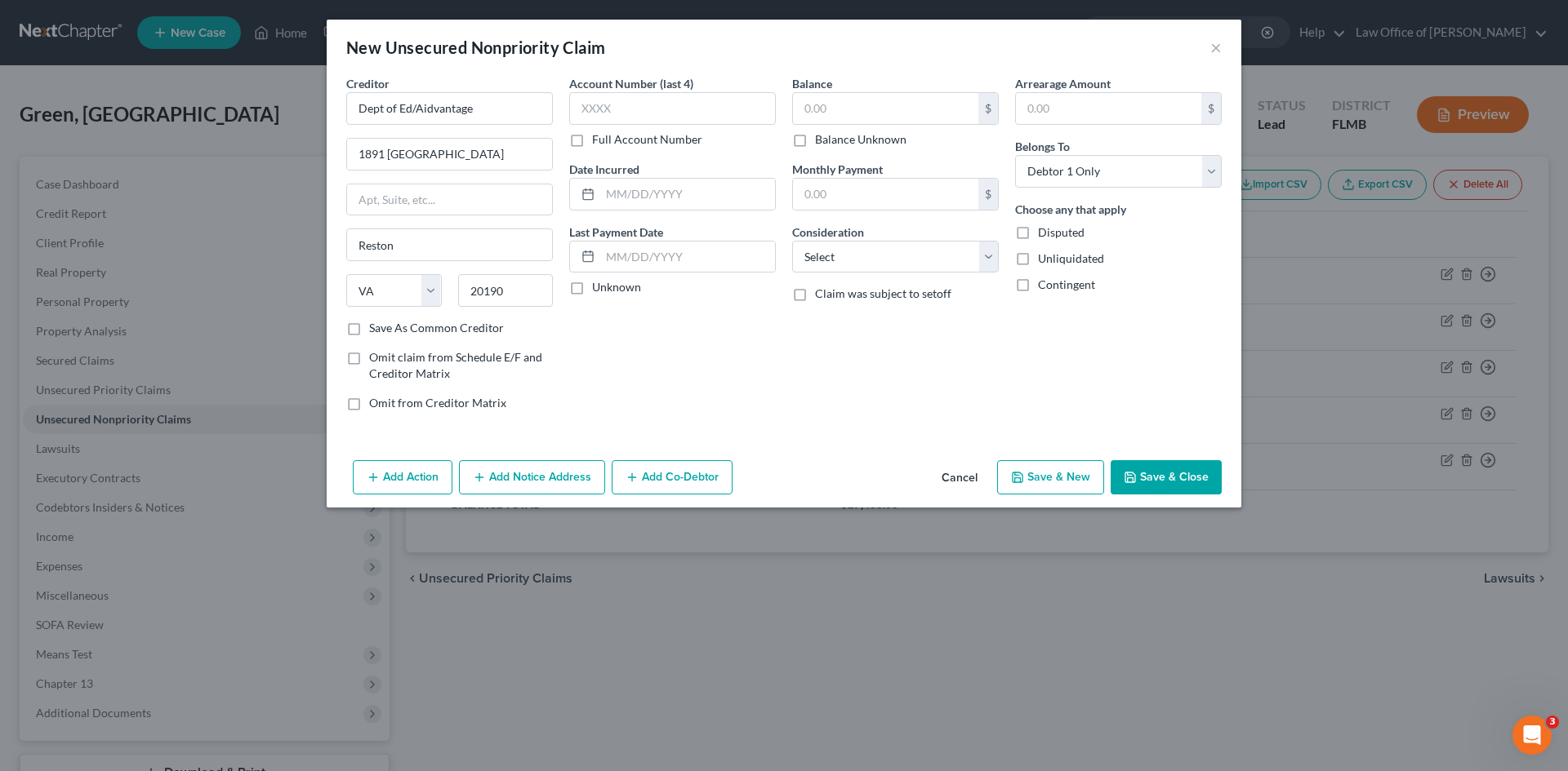
click at [725, 345] on div "Account Number (last 4) Full Account Number Date Incurred Last Payment Date Unk…" at bounding box center [672, 249] width 223 height 349
drag, startPoint x: 835, startPoint y: 114, endPoint x: 815, endPoint y: 111, distance: 20.2
click at [835, 114] on input "text" at bounding box center [885, 109] width 185 height 31
click at [927, 442] on div "Creditor * Dept of Ed/Aidvantage 1891 [GEOGRAPHIC_DATA] [GEOGRAPHIC_DATA] [US_S…" at bounding box center [784, 264] width 914 height 379
click at [1086, 476] on button "Save & New" at bounding box center [1050, 477] width 107 height 34
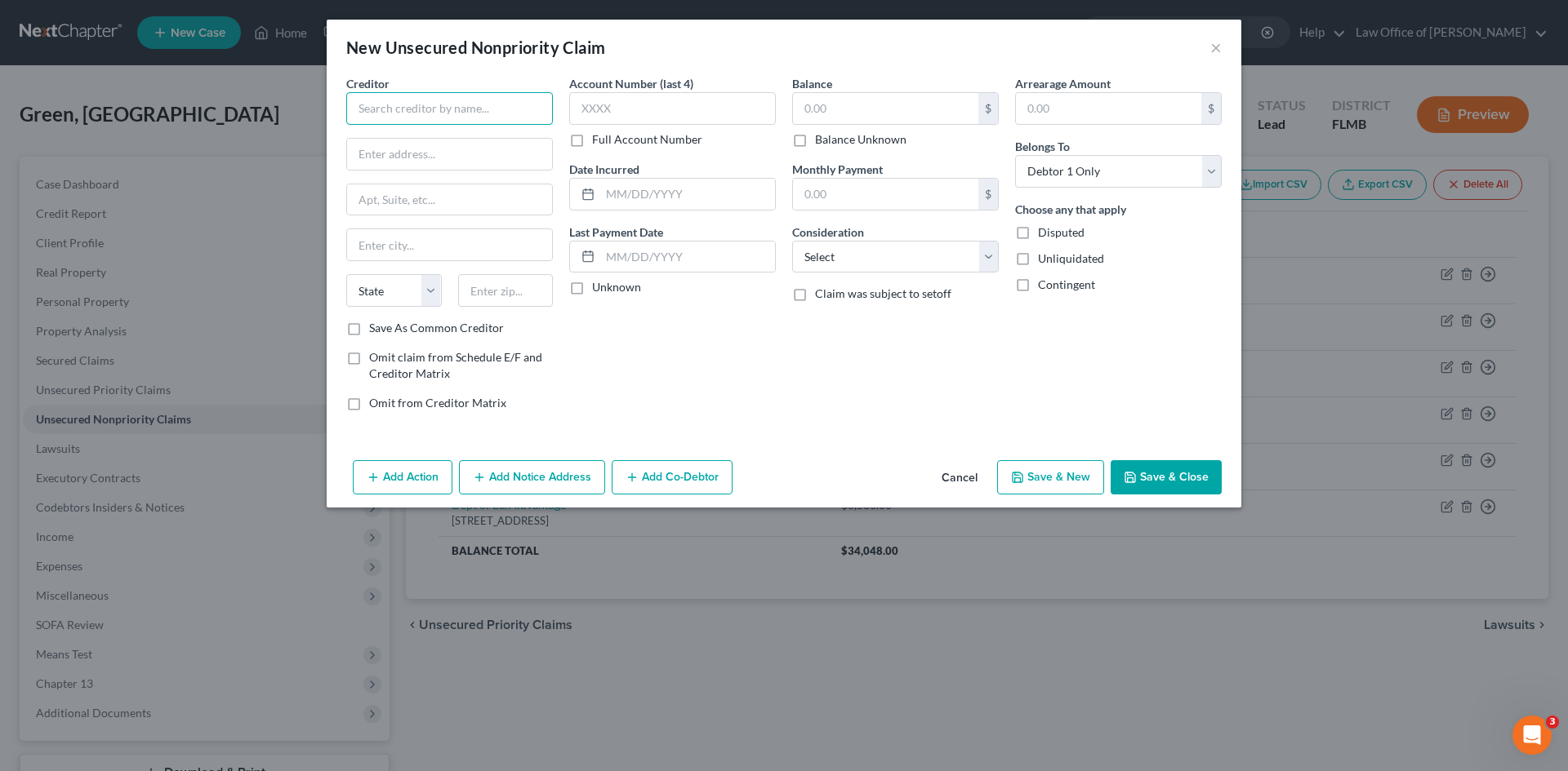
drag, startPoint x: 413, startPoint y: 104, endPoint x: 403, endPoint y: 108, distance: 10.8
click at [410, 107] on input "text" at bounding box center [449, 108] width 207 height 32
paste input "DEPT OF ED/AIDVANTAGE"
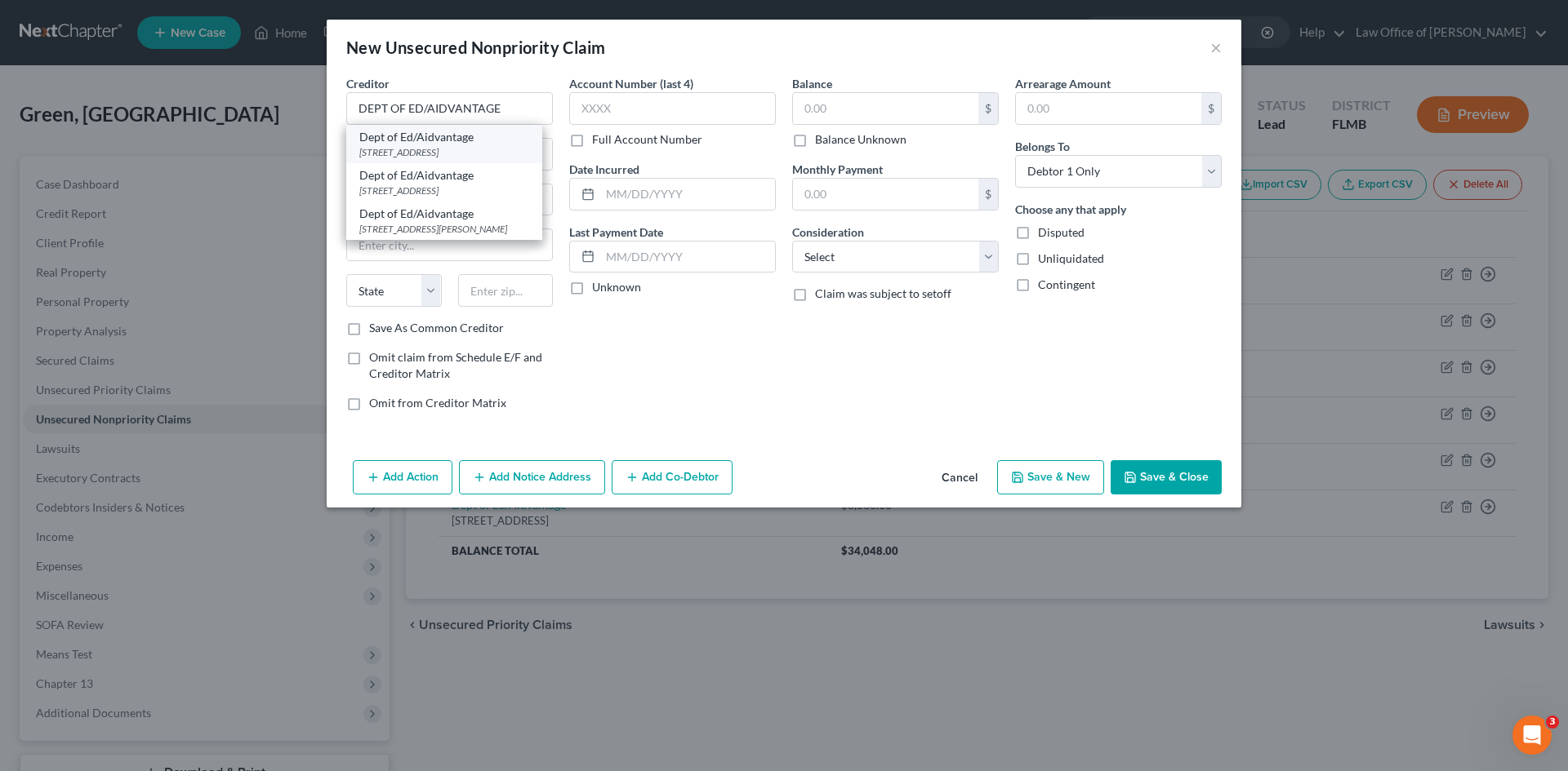
click at [430, 151] on div "[STREET_ADDRESS]" at bounding box center [444, 152] width 170 height 14
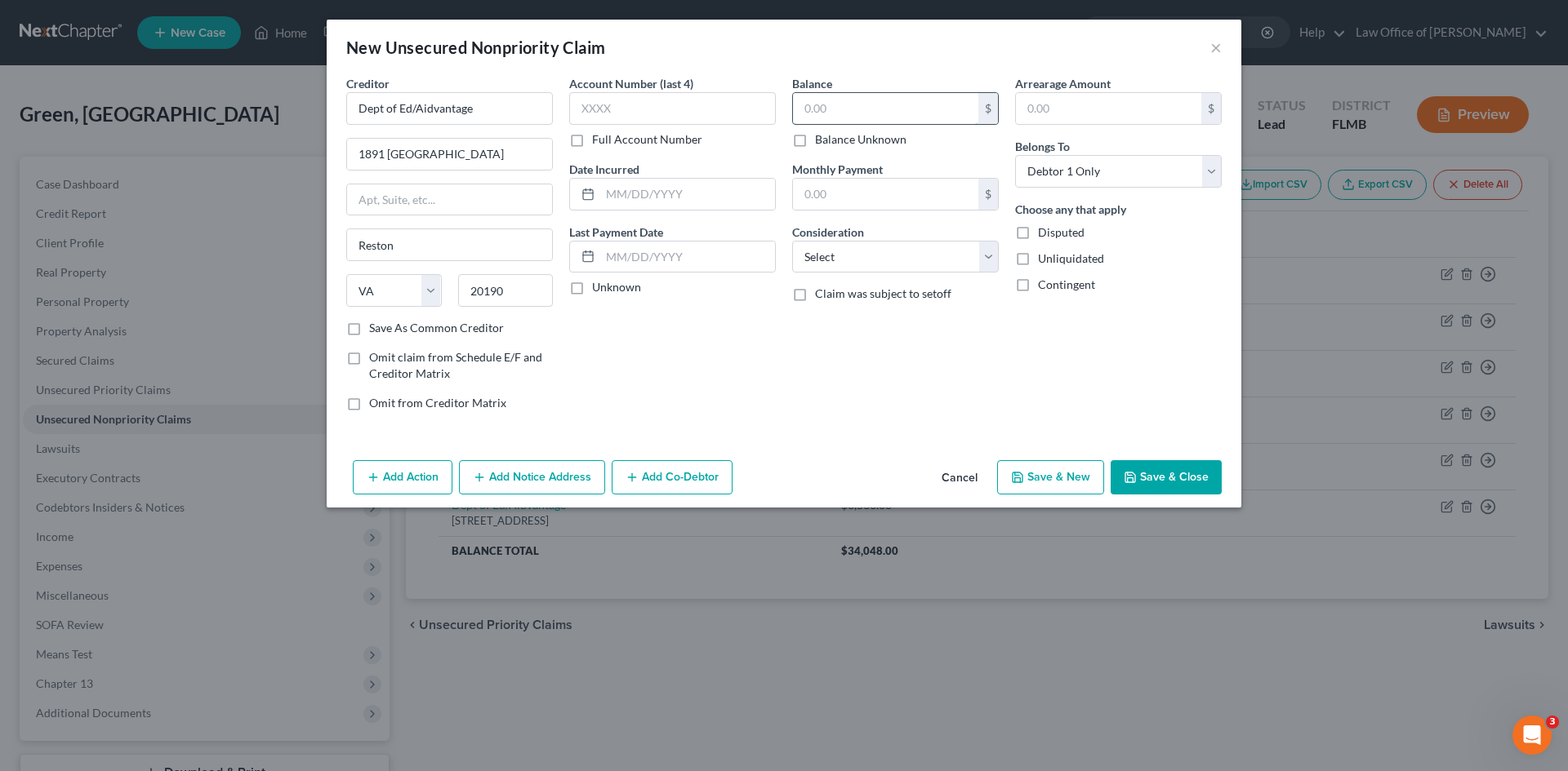
click at [901, 115] on input "text" at bounding box center [885, 109] width 185 height 31
click at [1044, 476] on button "Save & New" at bounding box center [1050, 477] width 107 height 34
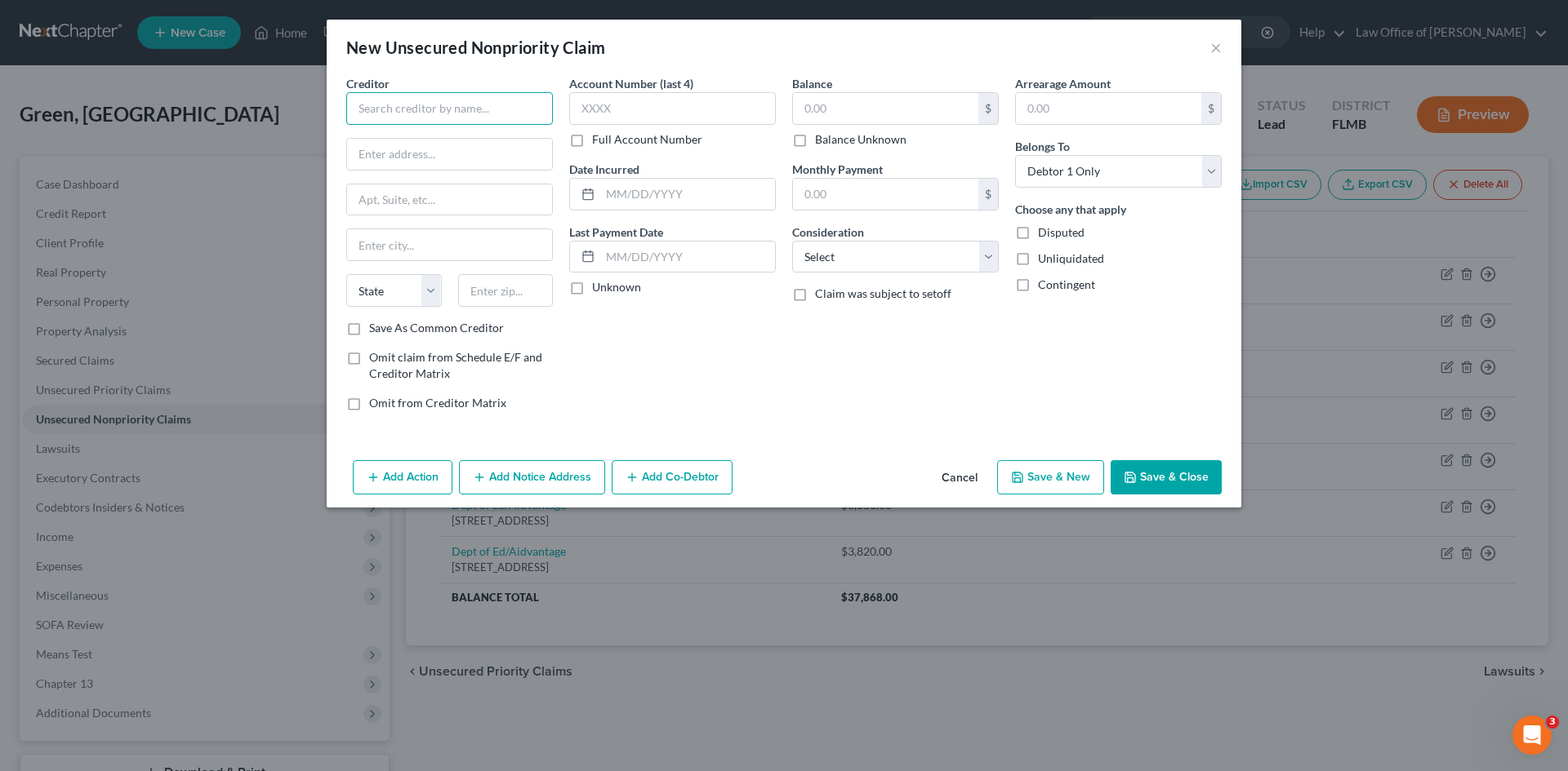
click at [460, 115] on input "text" at bounding box center [449, 108] width 207 height 32
paste input "Current"
click at [470, 198] on div "[STREET_ADDRESS][US_STATE]" at bounding box center [444, 191] width 170 height 14
click at [830, 113] on input "text" at bounding box center [885, 109] width 185 height 31
click at [1068, 482] on button "Save & New" at bounding box center [1050, 477] width 107 height 34
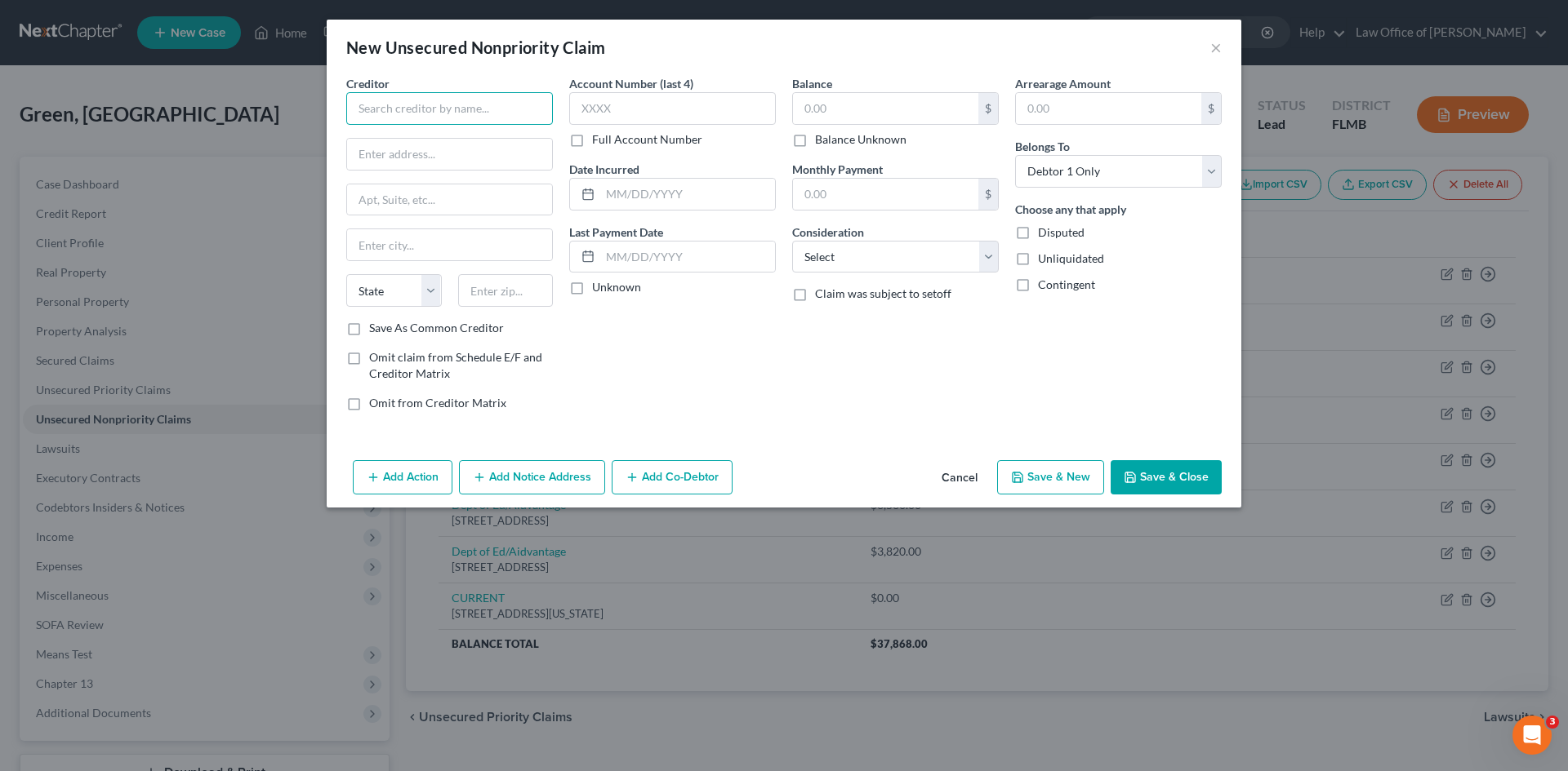
click at [417, 105] on input "text" at bounding box center [449, 108] width 207 height 32
paste input "WORLDWIDE AUTO CREDIT, LLC"
click at [874, 109] on input "text" at bounding box center [885, 109] width 185 height 31
click at [884, 422] on div "Balance 8,870.00 $ Balance Unknown Balance Undetermined 8,870.00 $ Balance Unkn…" at bounding box center [896, 249] width 223 height 349
click at [414, 156] on input "text" at bounding box center [449, 155] width 205 height 31
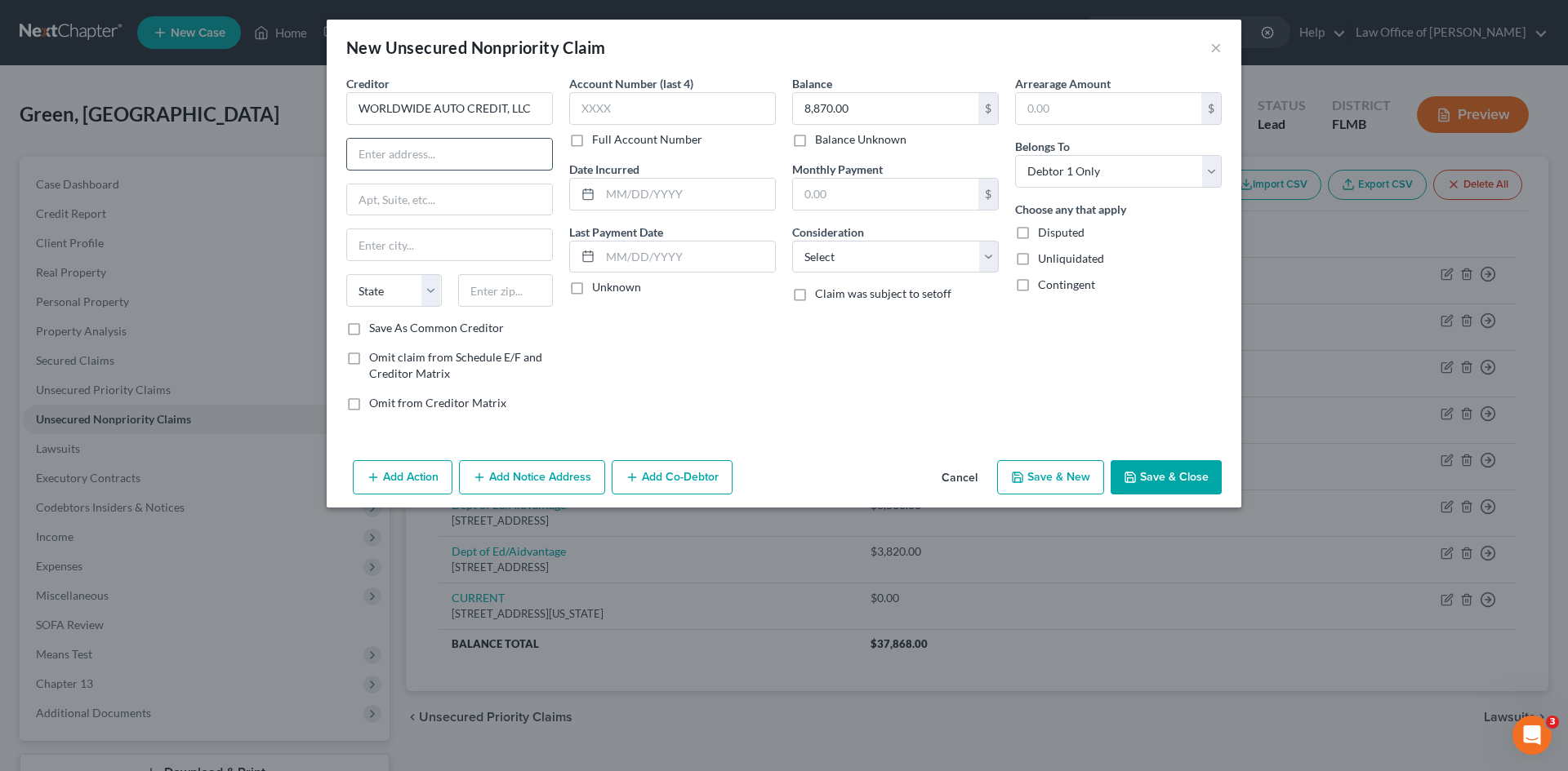
paste input "[STREET_ADDRESS]"
click at [521, 297] on input "text" at bounding box center [506, 290] width 96 height 32
click at [850, 424] on div "Balance 8,870.00 $ Balance Unknown Balance Undetermined 8,870.00 $ Balance Unkn…" at bounding box center [896, 249] width 223 height 349
click at [829, 389] on div "Balance 8,870.00 $ Balance Unknown Balance Undetermined 8,870.00 $ Balance Unkn…" at bounding box center [896, 249] width 223 height 349
click at [510, 297] on input "32211" at bounding box center [506, 290] width 96 height 32
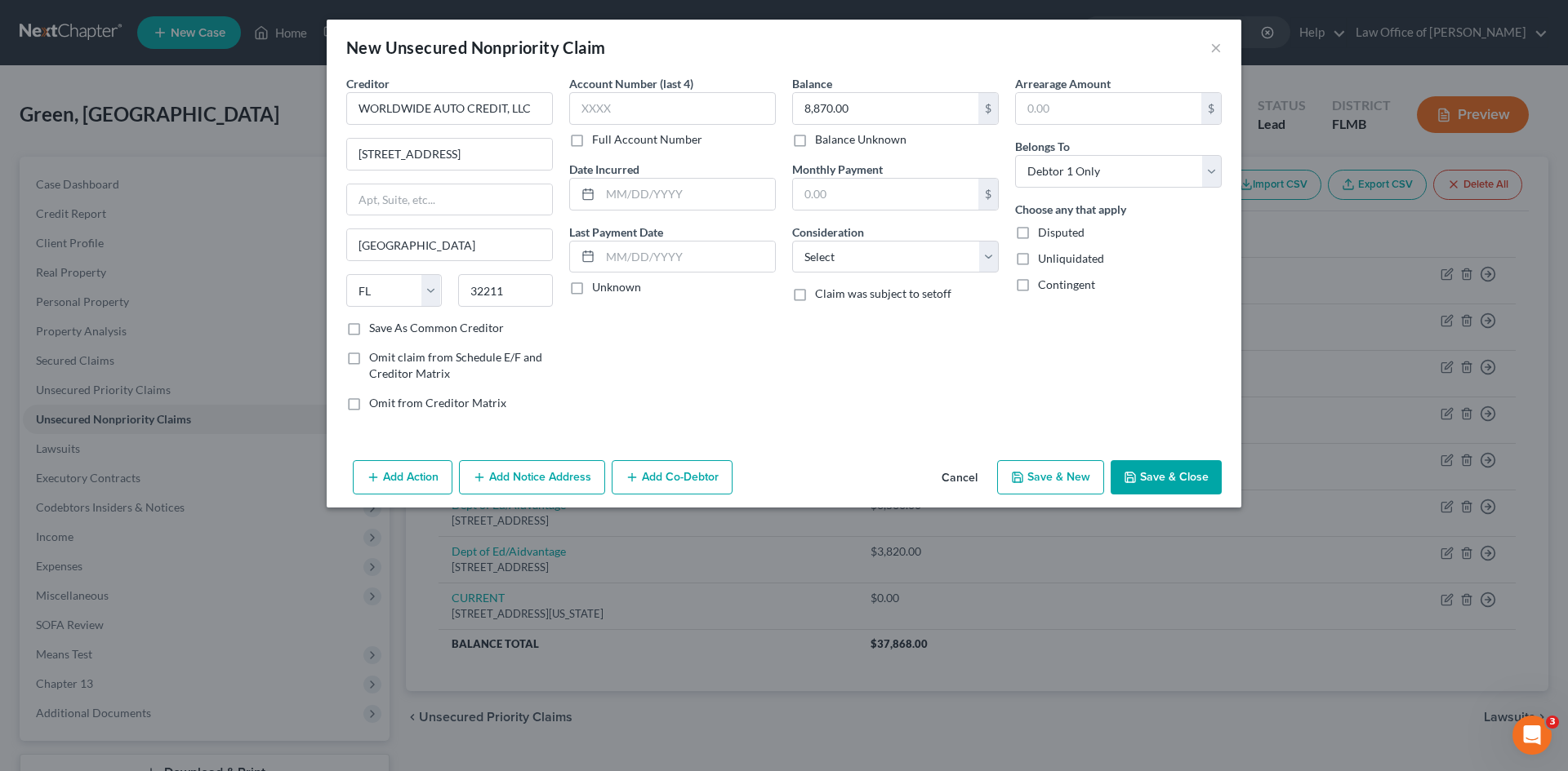
click at [674, 344] on div "Account Number (last 4) Full Account Number Date Incurred Last Payment Date Unk…" at bounding box center [672, 249] width 223 height 349
click at [1092, 366] on div "Arrearage Amount $ Belongs To * Select Debtor 1 Only Debtor 2 Only Debtor 1 And…" at bounding box center [1119, 249] width 223 height 349
click at [1059, 476] on button "Save & New" at bounding box center [1050, 477] width 107 height 34
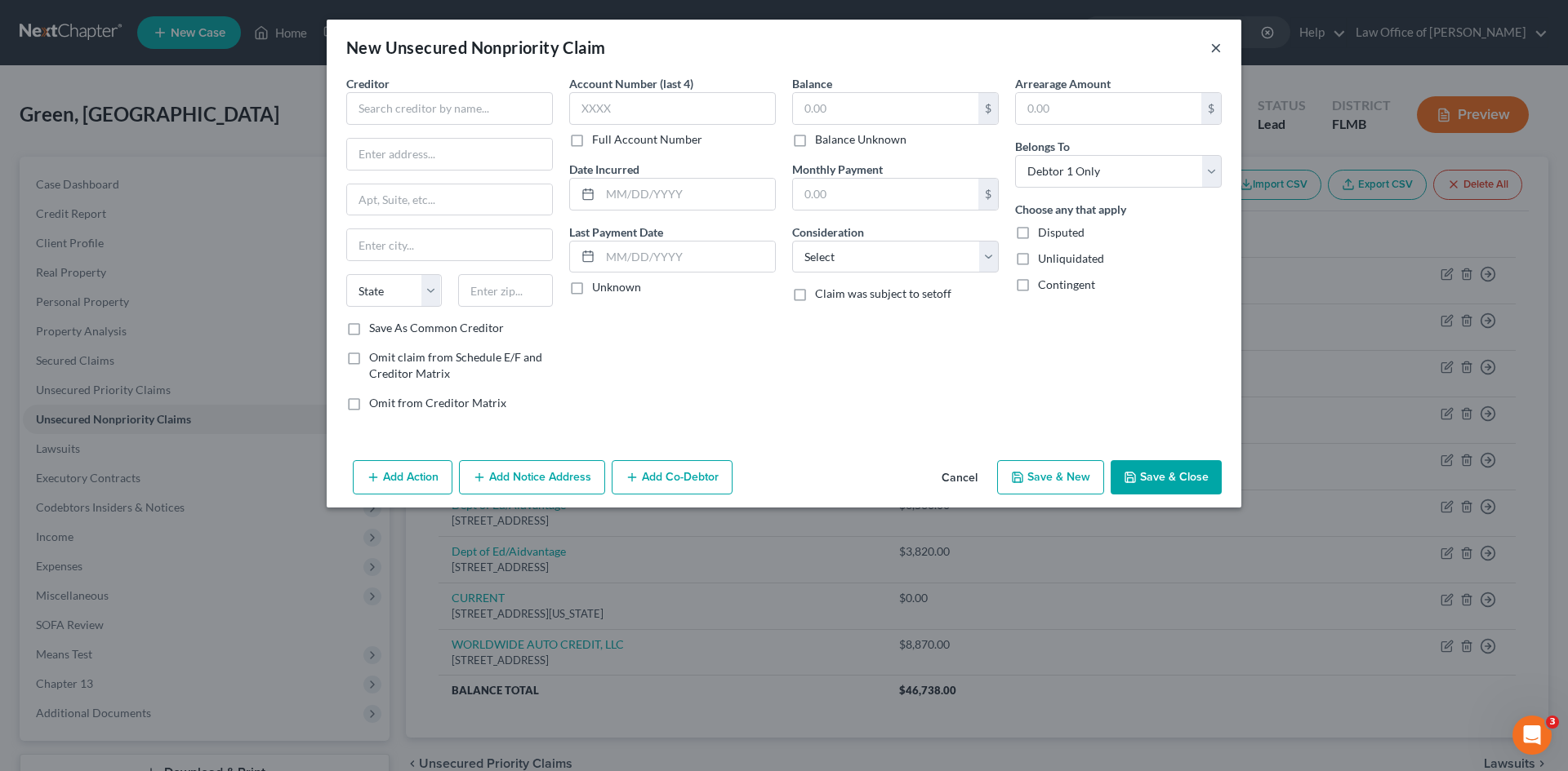
click at [1217, 47] on button "×" at bounding box center [1216, 47] width 12 height 20
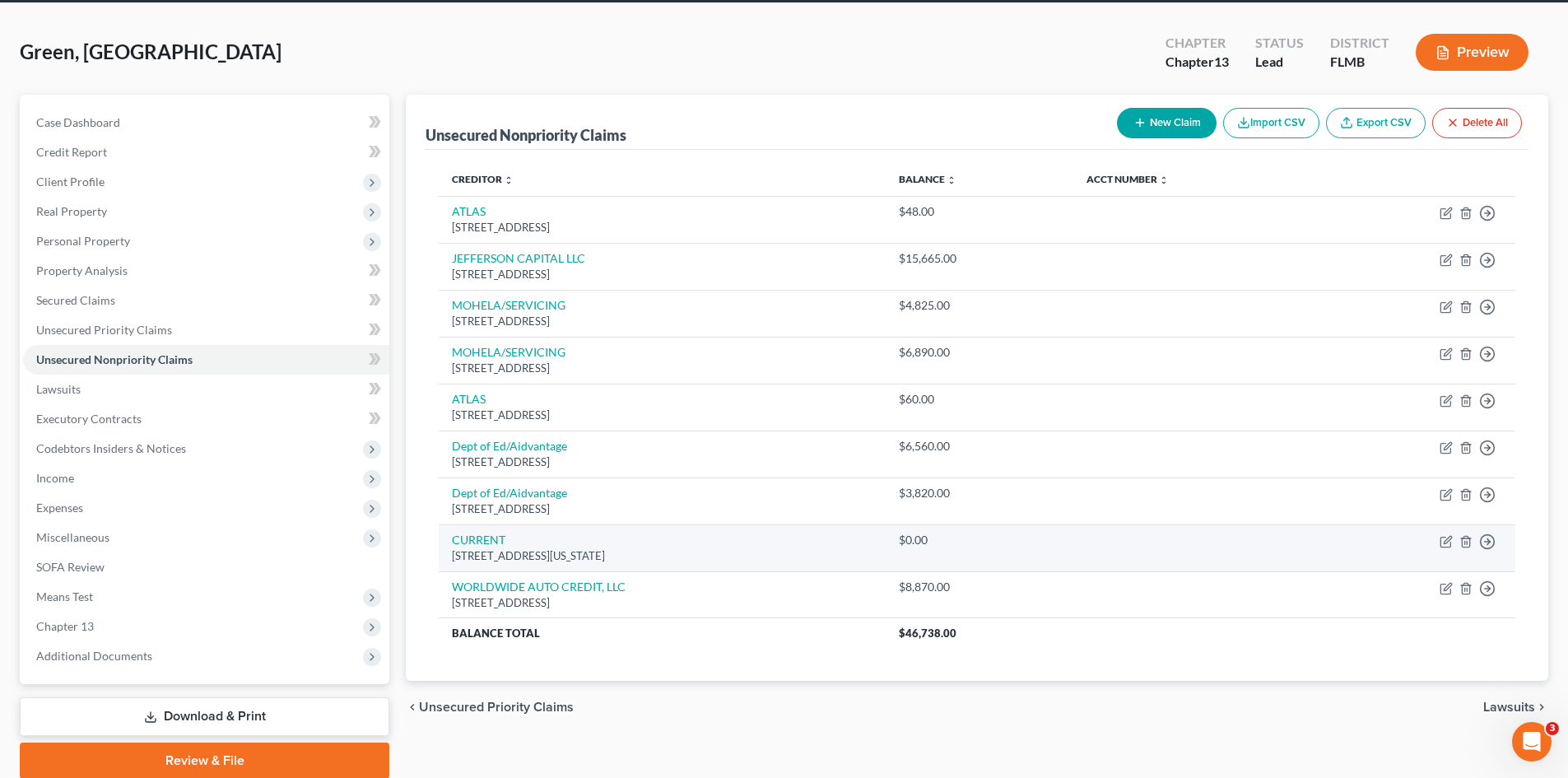
scroll to position [126, 0]
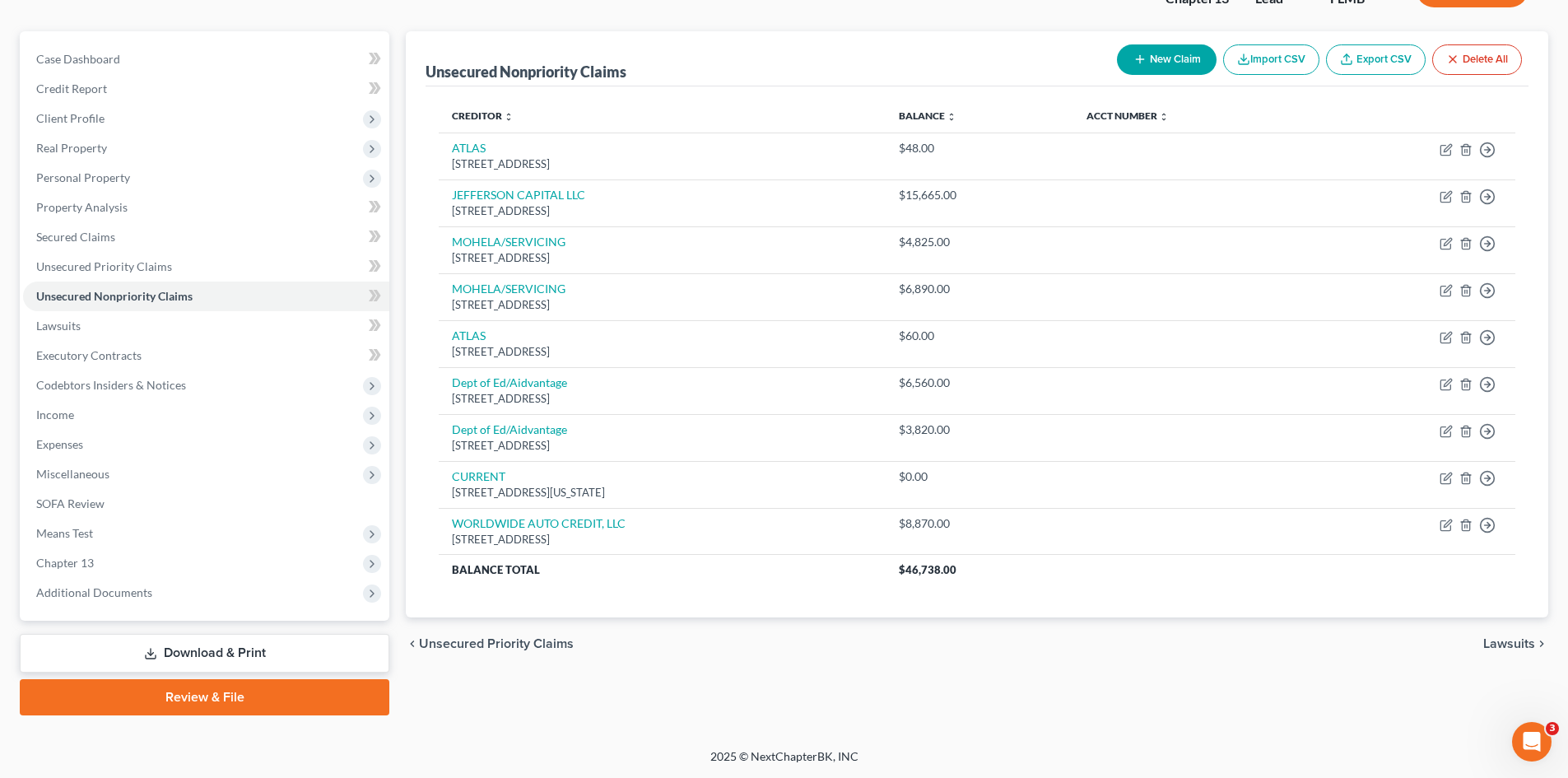
click at [1164, 67] on button "New Claim" at bounding box center [1166, 59] width 100 height 31
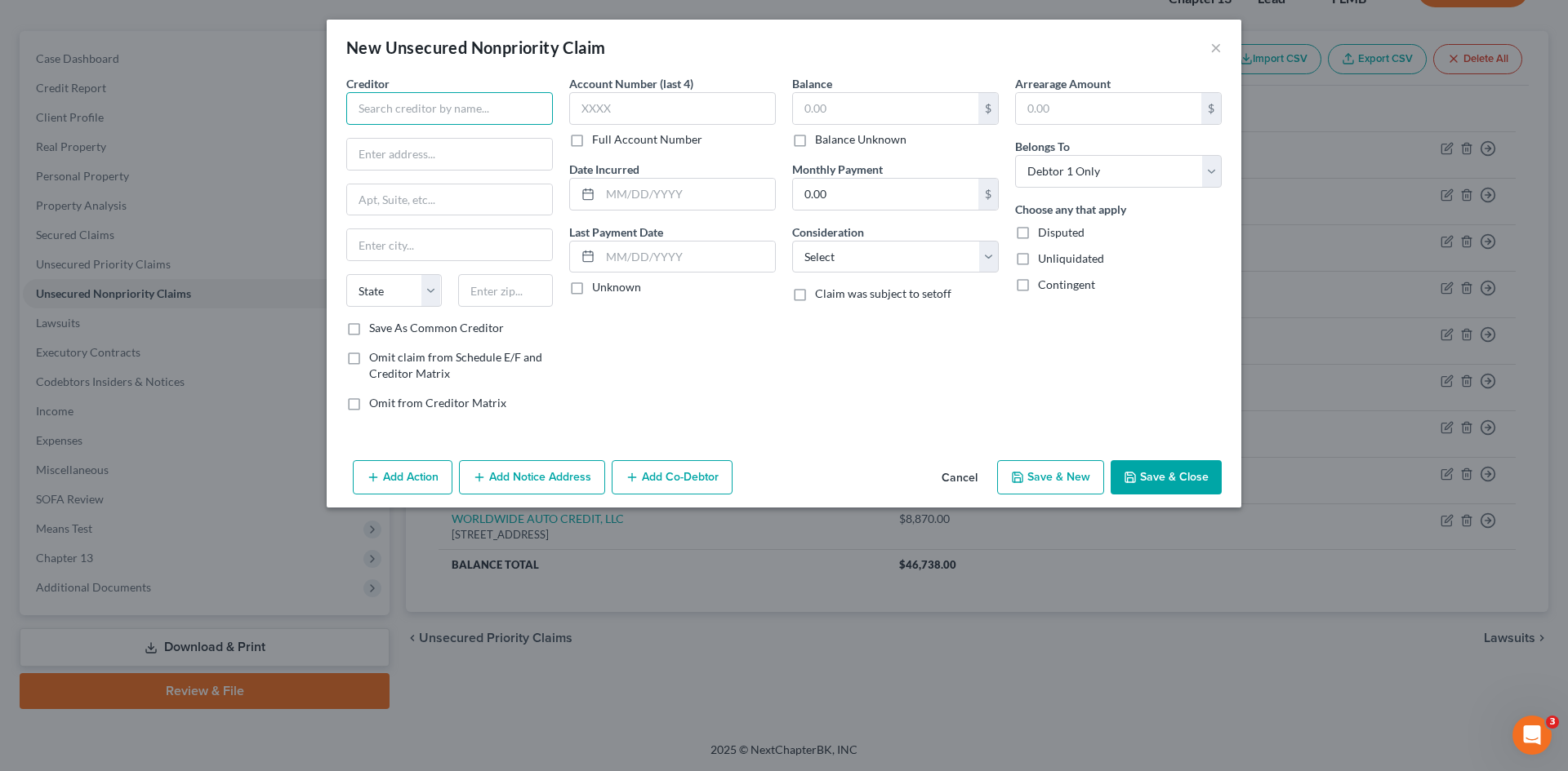
click at [456, 114] on input "text" at bounding box center [449, 108] width 207 height 32
paste input "CHIMEFIN/STRIDE BANK"
click at [465, 157] on input "text" at bounding box center [449, 155] width 205 height 31
paste input "[STREET_ADDRESS]"
click at [393, 207] on input "text" at bounding box center [449, 201] width 205 height 31
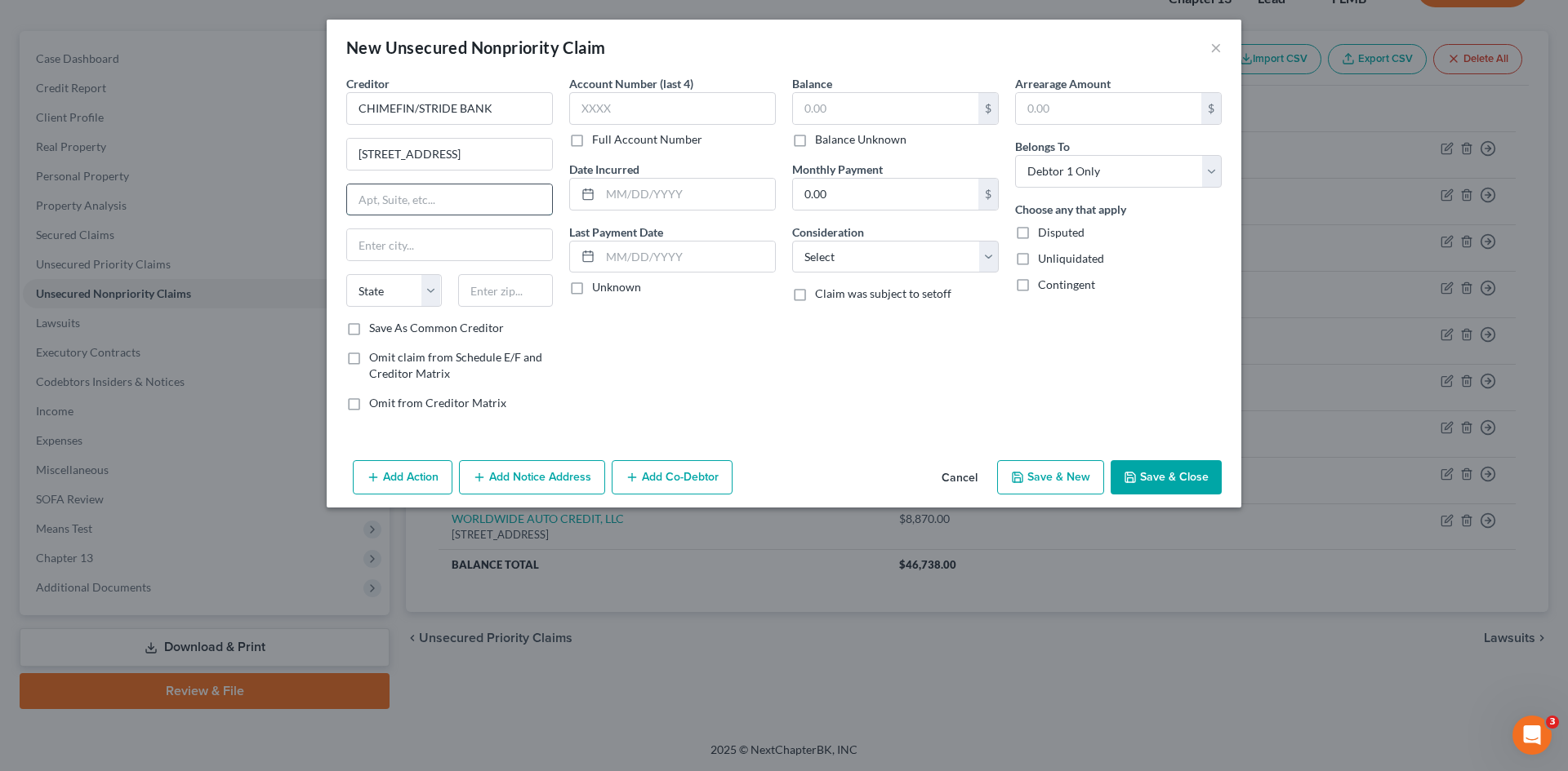
paste input "STE 201"
click at [508, 281] on input "text" at bounding box center [506, 290] width 96 height 32
click at [573, 348] on div "Account Number (last 4) Full Account Number Date Incurred Last Payment Date Unk…" at bounding box center [672, 249] width 223 height 349
click at [868, 106] on input "text" at bounding box center [885, 109] width 185 height 31
click at [1059, 477] on button "Save & New" at bounding box center [1050, 477] width 107 height 34
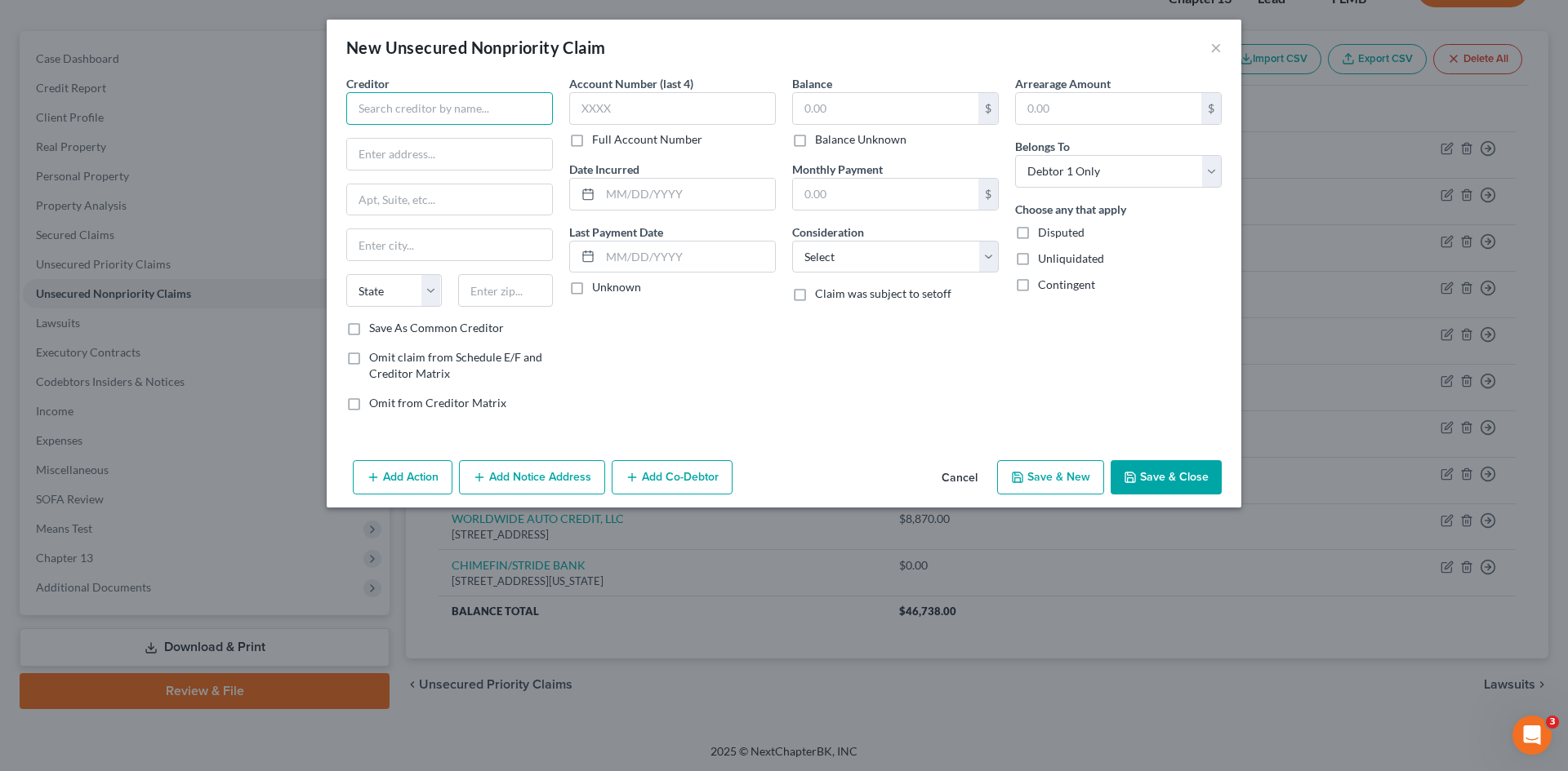
click at [404, 112] on input "text" at bounding box center [449, 108] width 207 height 32
paste input "WORLDWIDE AUTO CREDIT, LLC"
drag, startPoint x: 353, startPoint y: 329, endPoint x: 213, endPoint y: 400, distance: 157.0
click at [369, 330] on label "Save As Common Creditor" at bounding box center [437, 328] width 135 height 17
click at [376, 330] on input "Save As Common Creditor" at bounding box center [381, 325] width 11 height 11
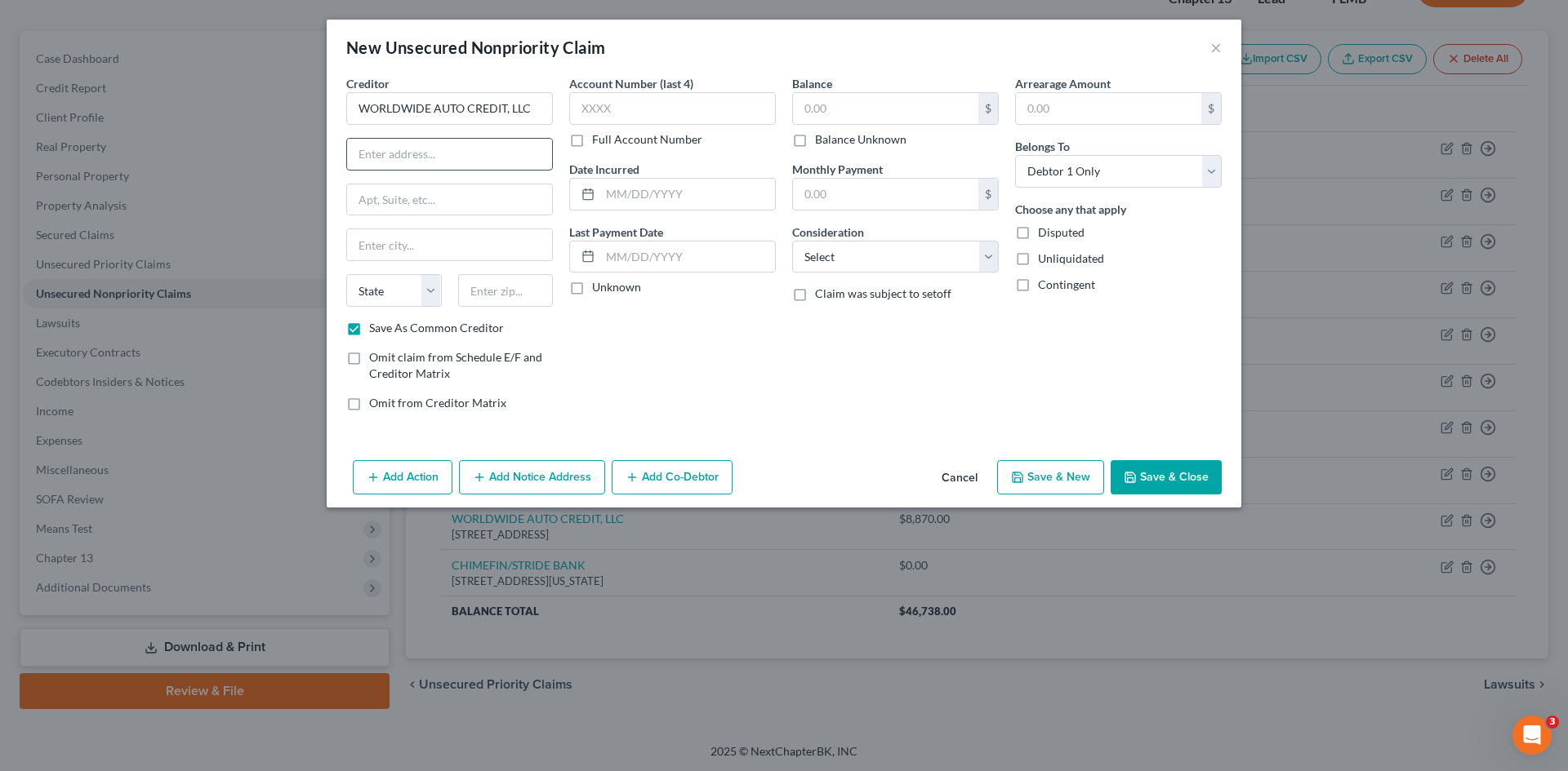
click at [431, 147] on input "text" at bounding box center [449, 155] width 205 height 31
paste input "[STREET_ADDRESS]"
click at [581, 379] on div "Account Number (last 4) Full Account Number Date Incurred Last Payment Date Unk…" at bounding box center [672, 249] width 223 height 349
click at [484, 303] on input "text" at bounding box center [506, 290] width 96 height 32
click at [660, 345] on div "Account Number (last 4) Full Account Number Date Incurred Last Payment Date Unk…" at bounding box center [672, 249] width 223 height 349
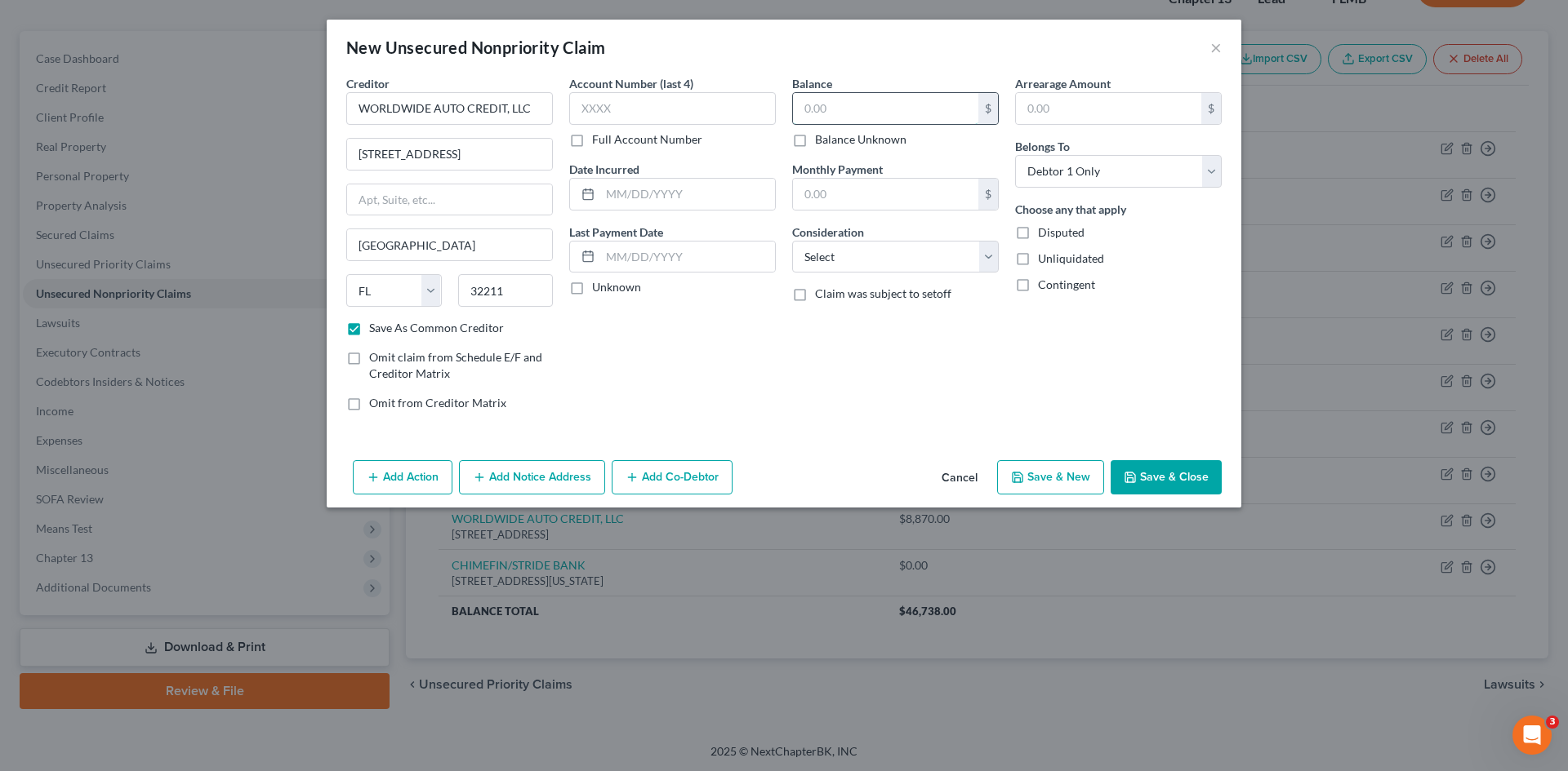
click at [819, 97] on input "text" at bounding box center [885, 109] width 185 height 31
drag, startPoint x: 983, startPoint y: 364, endPoint x: 1073, endPoint y: 404, distance: 98.5
click at [986, 363] on div "Balance 3,035.00 $ Balance Unknown Balance Undetermined 3,035.00 $ Balance Unkn…" at bounding box center [896, 249] width 223 height 349
click at [1052, 477] on button "Save & New" at bounding box center [1050, 477] width 107 height 34
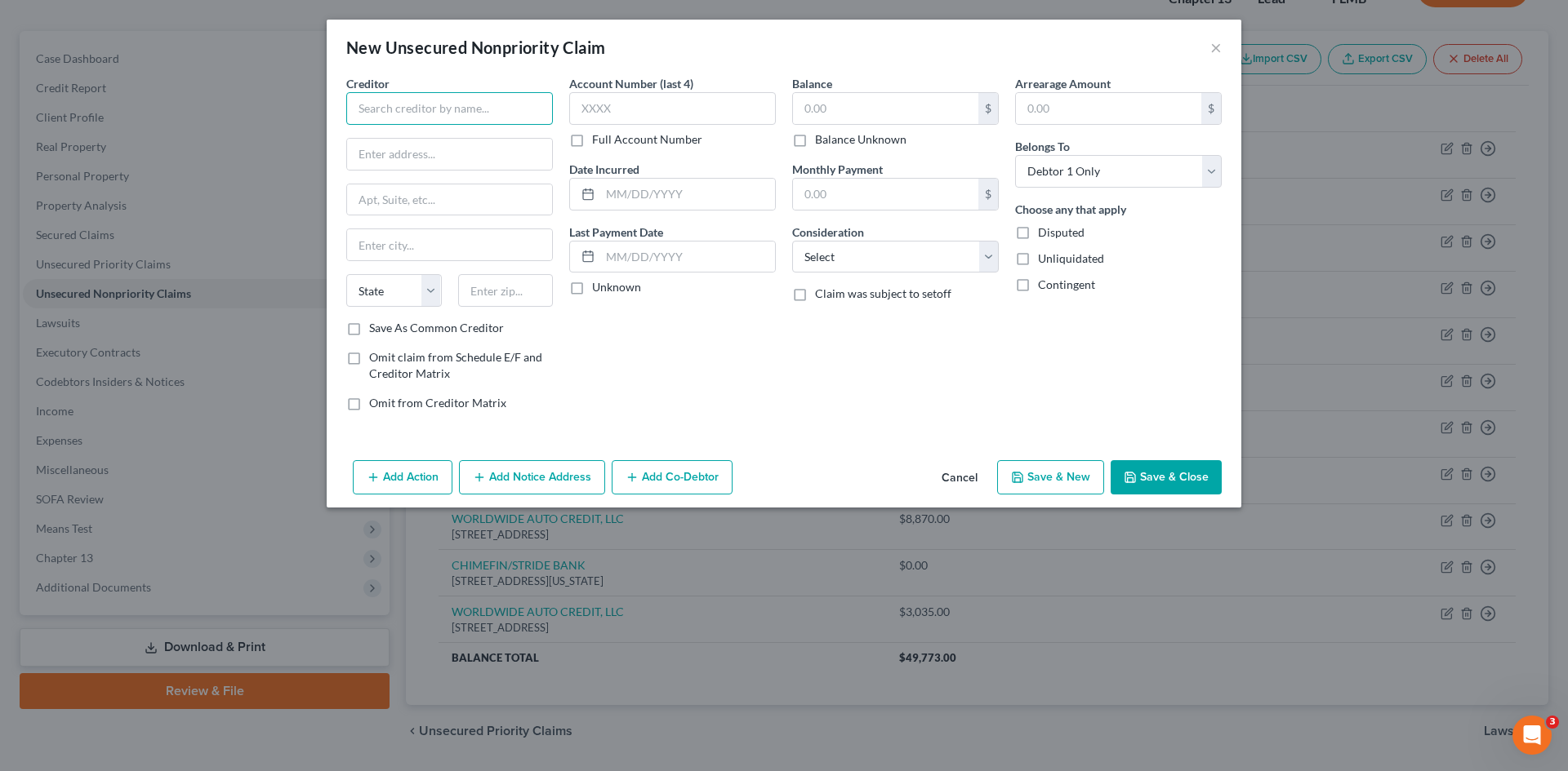
click at [392, 108] on input "text" at bounding box center [449, 108] width 207 height 32
click at [393, 107] on input "text" at bounding box center [449, 108] width 207 height 32
paste input "SANTANDER CONSUMER [GEOGRAPHIC_DATA]"
click at [369, 334] on label "Save As Common Creditor" at bounding box center [437, 328] width 135 height 17
click at [376, 331] on input "Save As Common Creditor" at bounding box center [381, 325] width 11 height 11
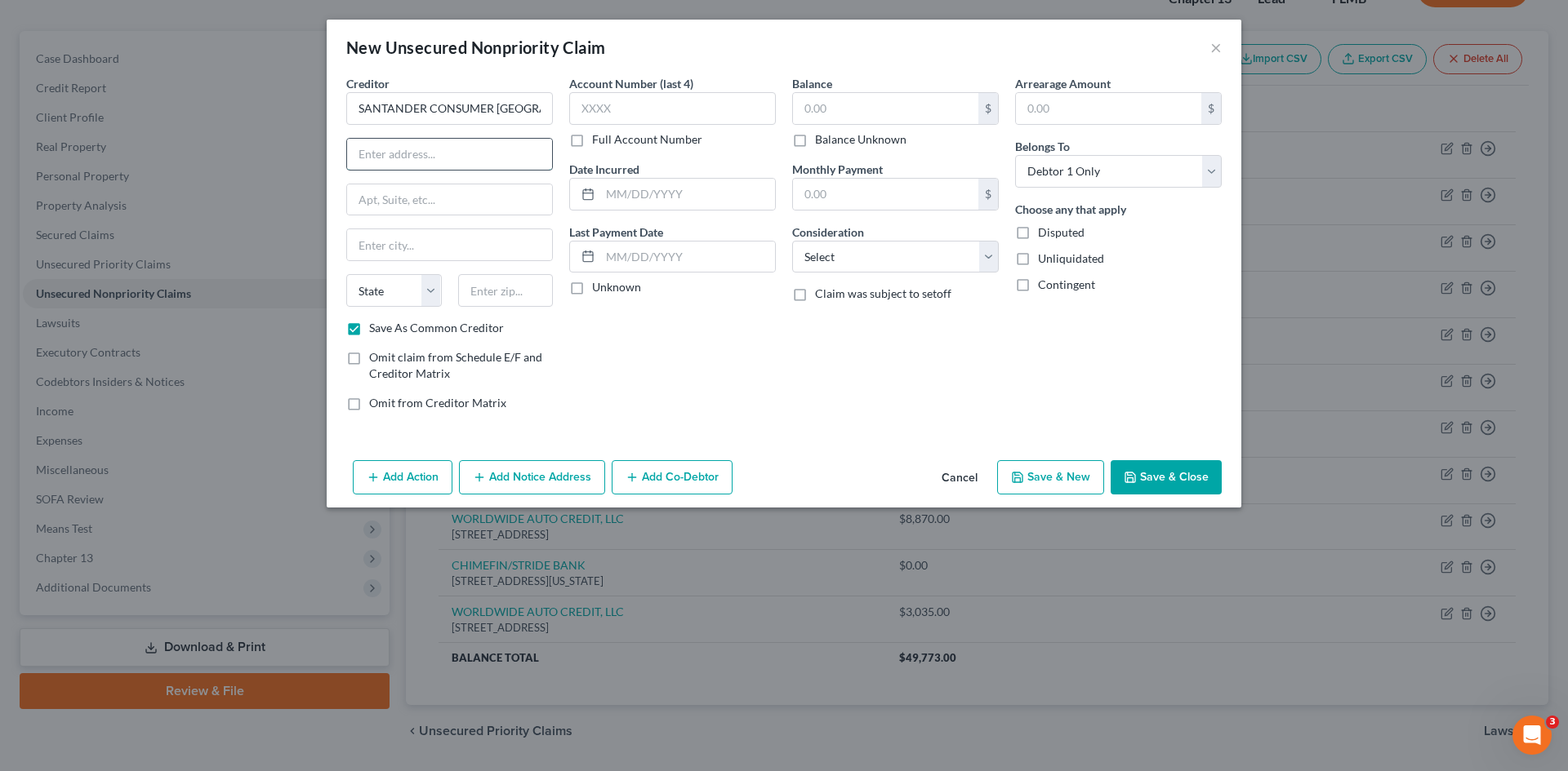
click at [392, 157] on input "text" at bounding box center [449, 155] width 205 height 31
paste input "PO BOX 961211"
click at [492, 298] on input "text" at bounding box center [506, 290] width 96 height 32
click at [726, 391] on div "Account Number (last 4) Full Account Number Date Incurred Last Payment Date Unk…" at bounding box center [672, 249] width 223 height 349
click at [842, 108] on input "text" at bounding box center [885, 109] width 185 height 31
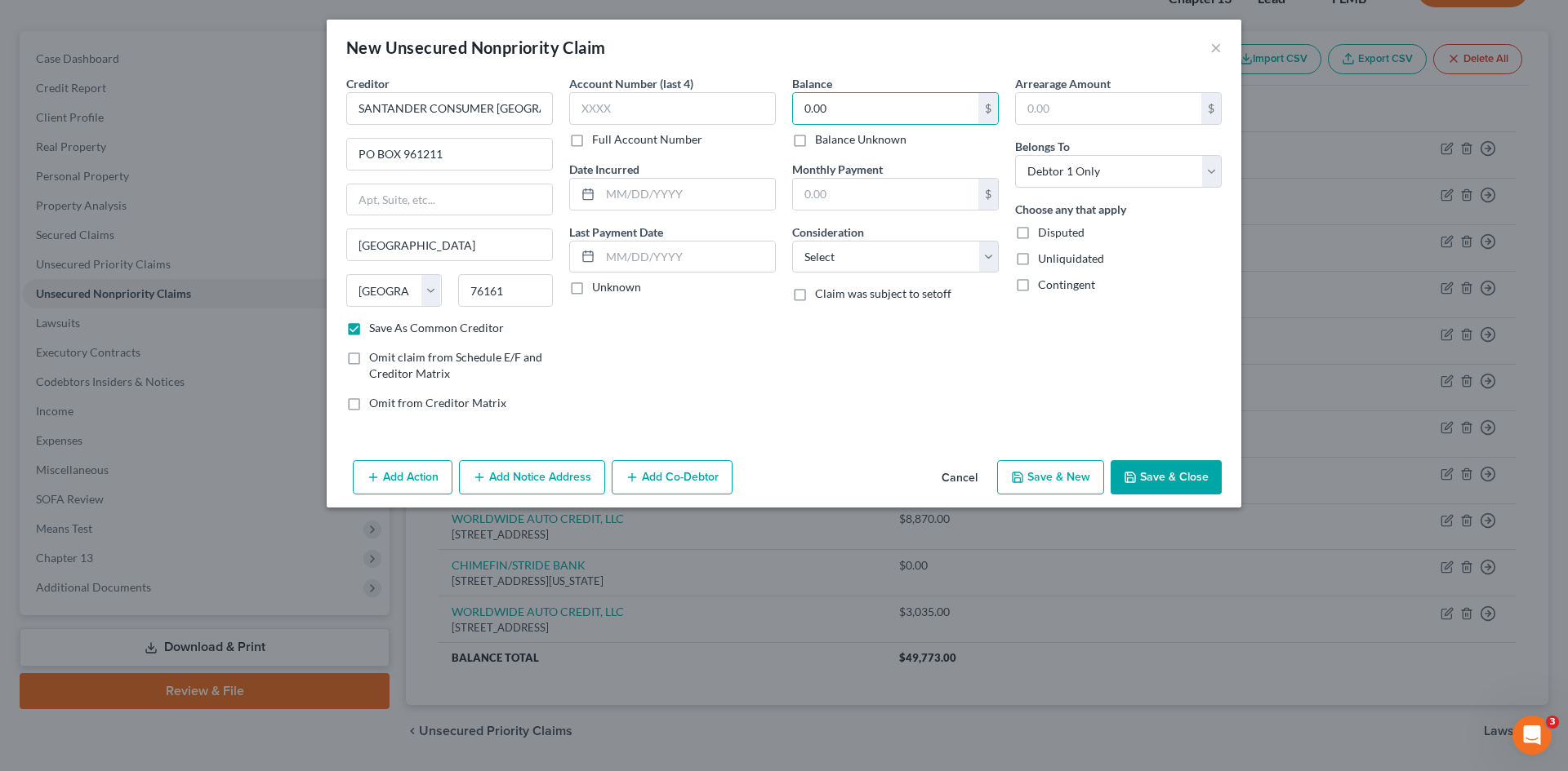
click at [878, 370] on div "Balance 0.00 $ Balance Unknown Balance Undetermined 0.00 $ Balance Unknown Mont…" at bounding box center [896, 249] width 223 height 349
drag, startPoint x: 845, startPoint y: 96, endPoint x: 843, endPoint y: 109, distance: 13.2
click at [845, 99] on div "Balance 0.00 $ Balance Unknown Balance Undetermined 0.00 $ Balance Unknown" at bounding box center [895, 112] width 207 height 72
click at [1097, 366] on div "Arrearage Amount $ Belongs To * Select Debtor 1 Only Debtor 2 Only Debtor 1 And…" at bounding box center [1119, 249] width 223 height 349
click at [627, 107] on input "17," at bounding box center [671, 108] width 207 height 32
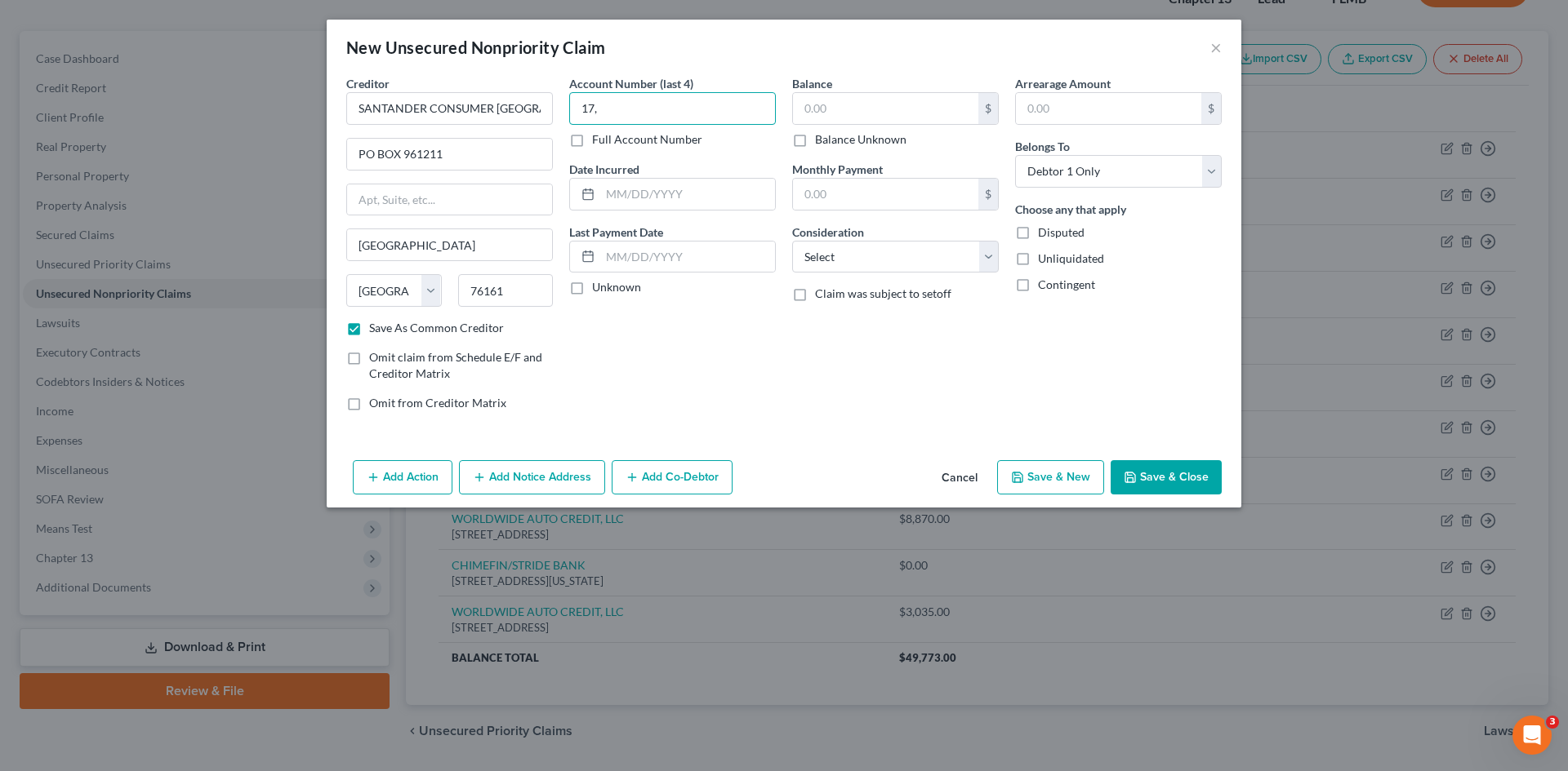
drag, startPoint x: 615, startPoint y: 103, endPoint x: 564, endPoint y: 96, distance: 51.5
click at [564, 96] on div "Account Number (last 4) 17, Full Account Number Date Incurred Last Payment Date…" at bounding box center [672, 249] width 223 height 349
click at [815, 144] on label "Balance Unknown" at bounding box center [860, 139] width 91 height 17
click at [821, 142] on input "Balance Unknown" at bounding box center [826, 136] width 11 height 11
click at [895, 147] on label "Balance Unknown" at bounding box center [860, 139] width 91 height 17
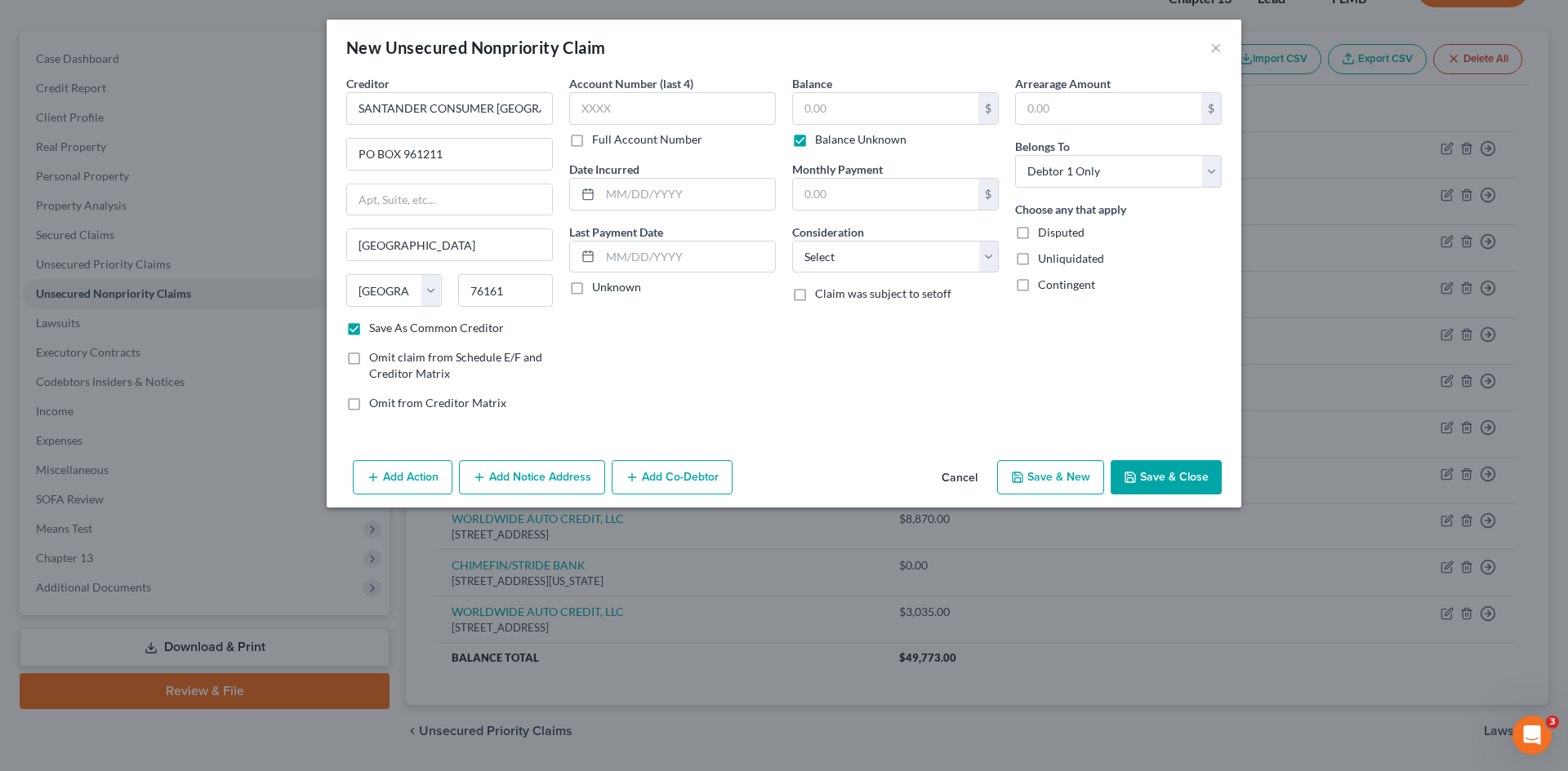
click at [832, 142] on input "Balance Unknown" at bounding box center [826, 136] width 11 height 11
click at [815, 145] on label "Balance Unknown" at bounding box center [860, 139] width 91 height 17
click at [821, 142] on input "Balance Unknown" at bounding box center [826, 136] width 11 height 11
click at [815, 142] on label "Balance Unknown" at bounding box center [860, 139] width 91 height 17
click at [821, 142] on input "Balance Unknown" at bounding box center [826, 136] width 11 height 11
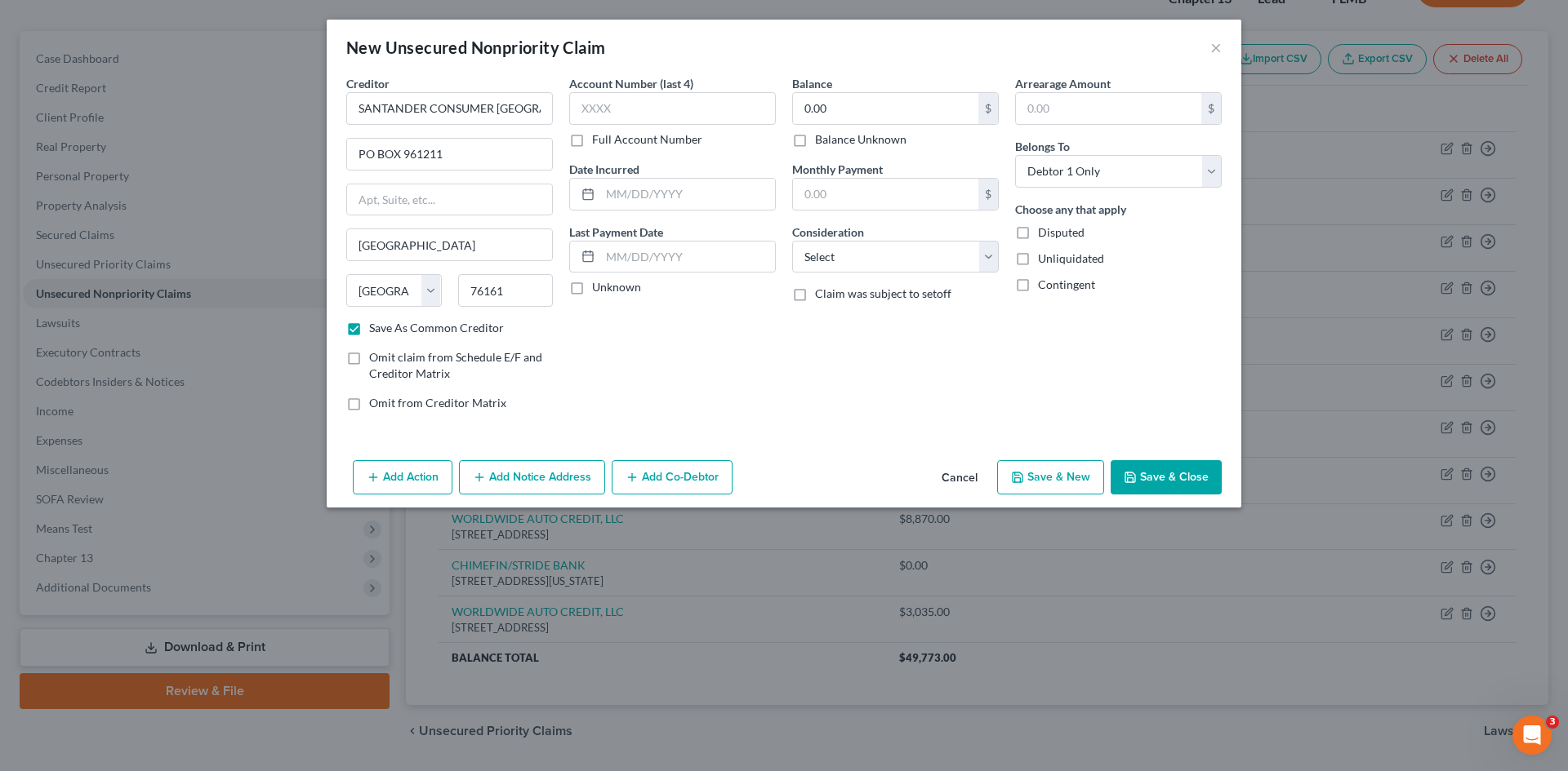
click at [815, 141] on label "Balance Unknown" at bounding box center [860, 139] width 91 height 17
click at [821, 141] on input "Balance Unknown" at bounding box center [826, 136] width 11 height 11
click at [1032, 482] on button "Save & New" at bounding box center [1050, 477] width 107 height 34
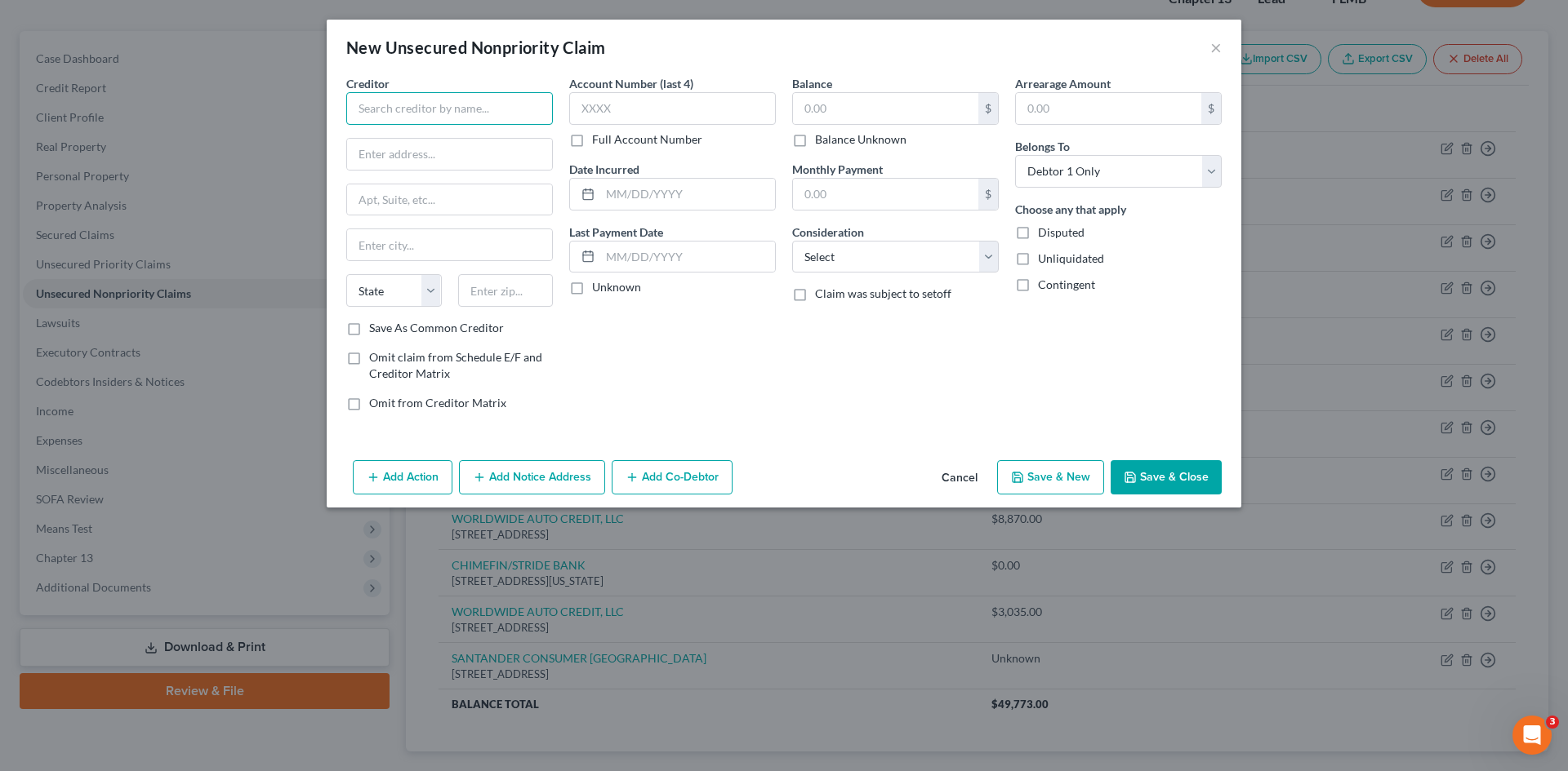
click at [383, 111] on input "text" at bounding box center [449, 108] width 207 height 32
paste input "LEAD BANK"
click at [369, 332] on label "Save As Common Creditor" at bounding box center [437, 328] width 135 height 17
click at [376, 331] on input "Save As Common Creditor" at bounding box center [381, 325] width 11 height 11
click at [373, 158] on input "text" at bounding box center [449, 155] width 205 height 31
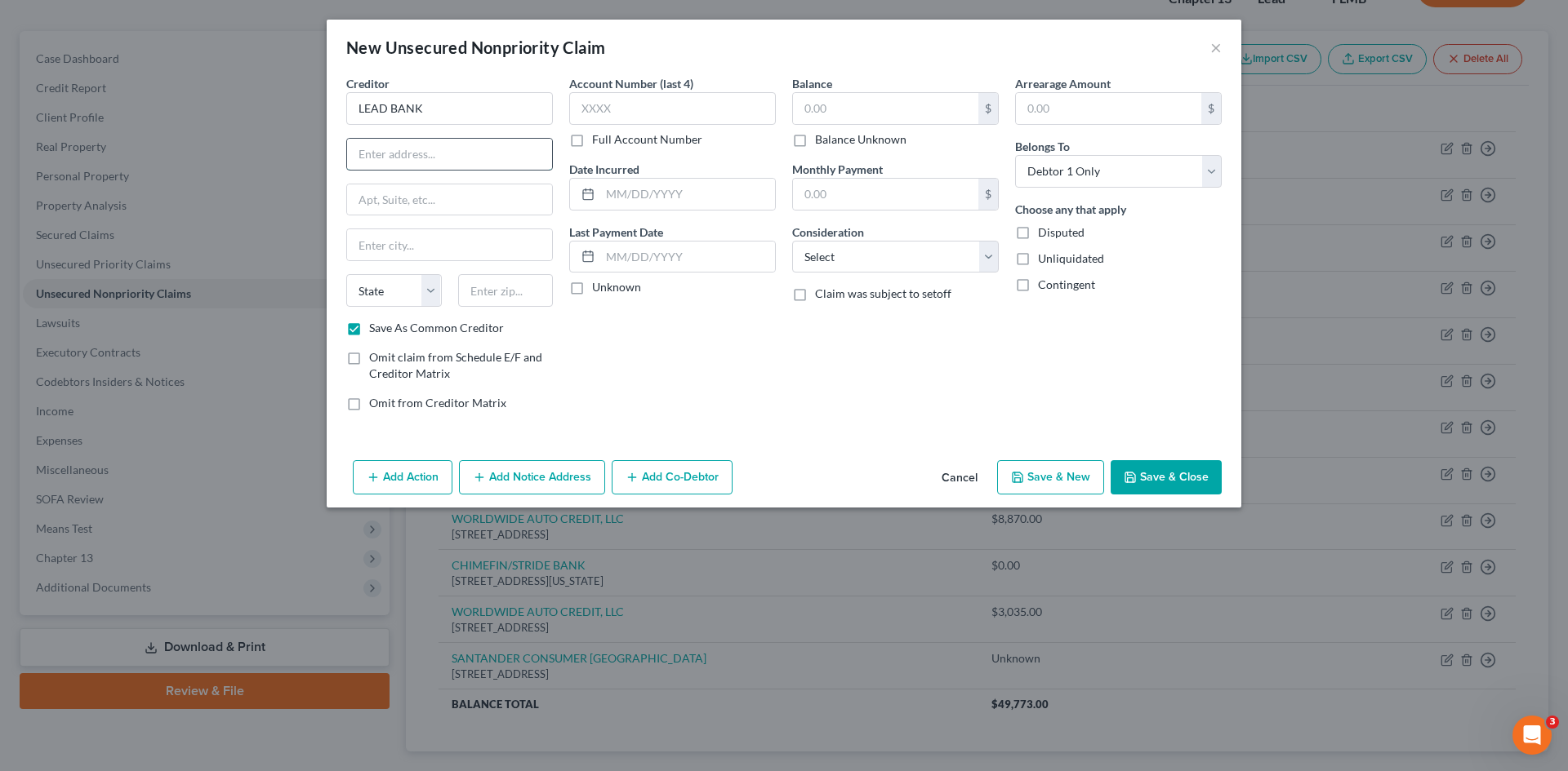
paste input "[STREET_ADDRESS]"
click at [395, 190] on input "text" at bounding box center [449, 201] width 205 height 31
paste input "UNIT 400"
click at [522, 297] on input "text" at bounding box center [506, 290] width 96 height 32
click at [643, 393] on div "Account Number (last 4) Full Account Number Date Incurred Last Payment Date Unk…" at bounding box center [672, 249] width 223 height 349
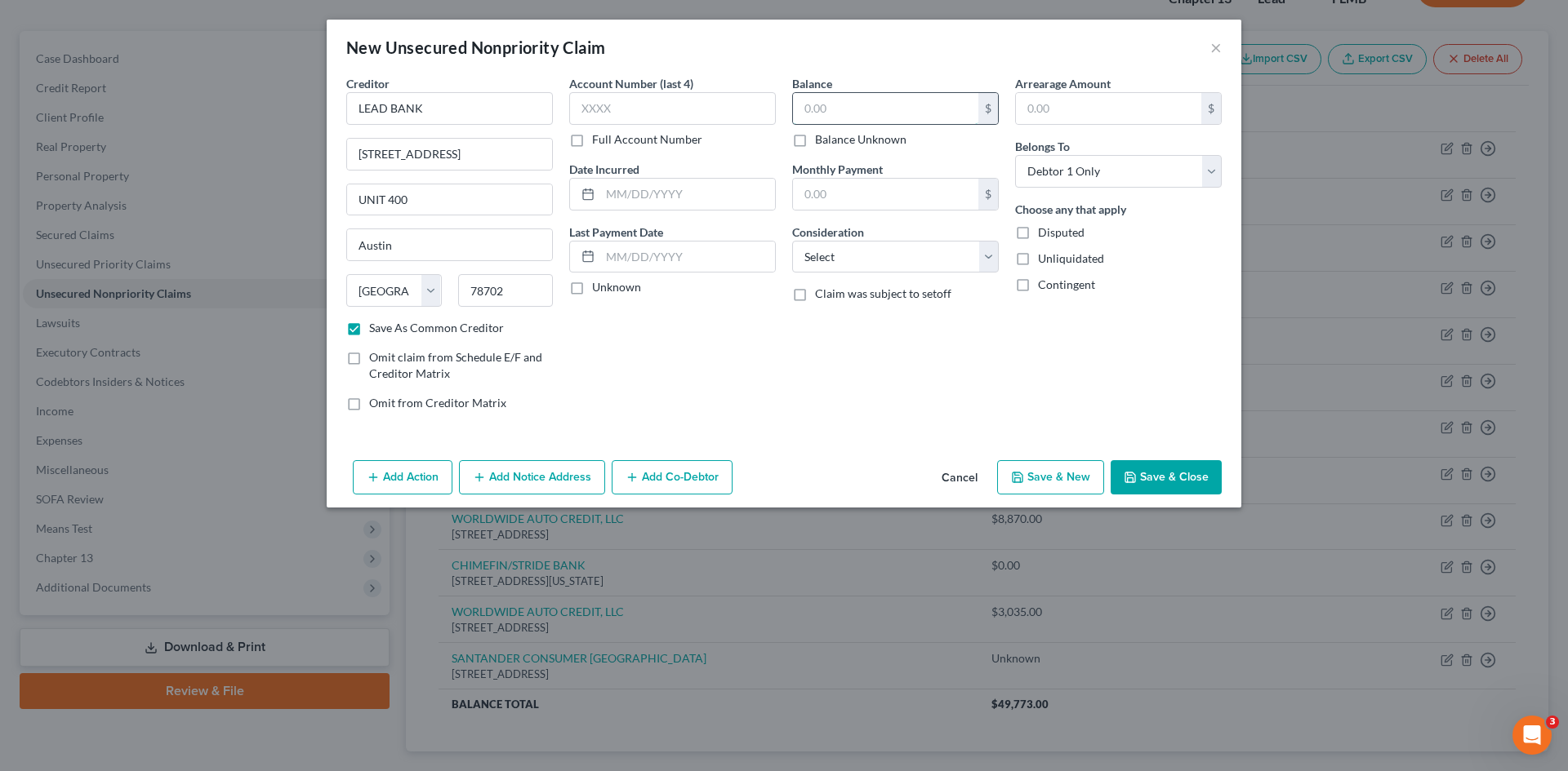
click at [856, 100] on input "text" at bounding box center [885, 109] width 185 height 31
click at [815, 139] on label "Balance Unknown" at bounding box center [860, 139] width 91 height 17
click at [821, 139] on input "Balance Unknown" at bounding box center [826, 136] width 11 height 11
click at [1052, 477] on button "Save & New" at bounding box center [1050, 477] width 107 height 34
click at [968, 486] on button "Cancel" at bounding box center [959, 477] width 62 height 32
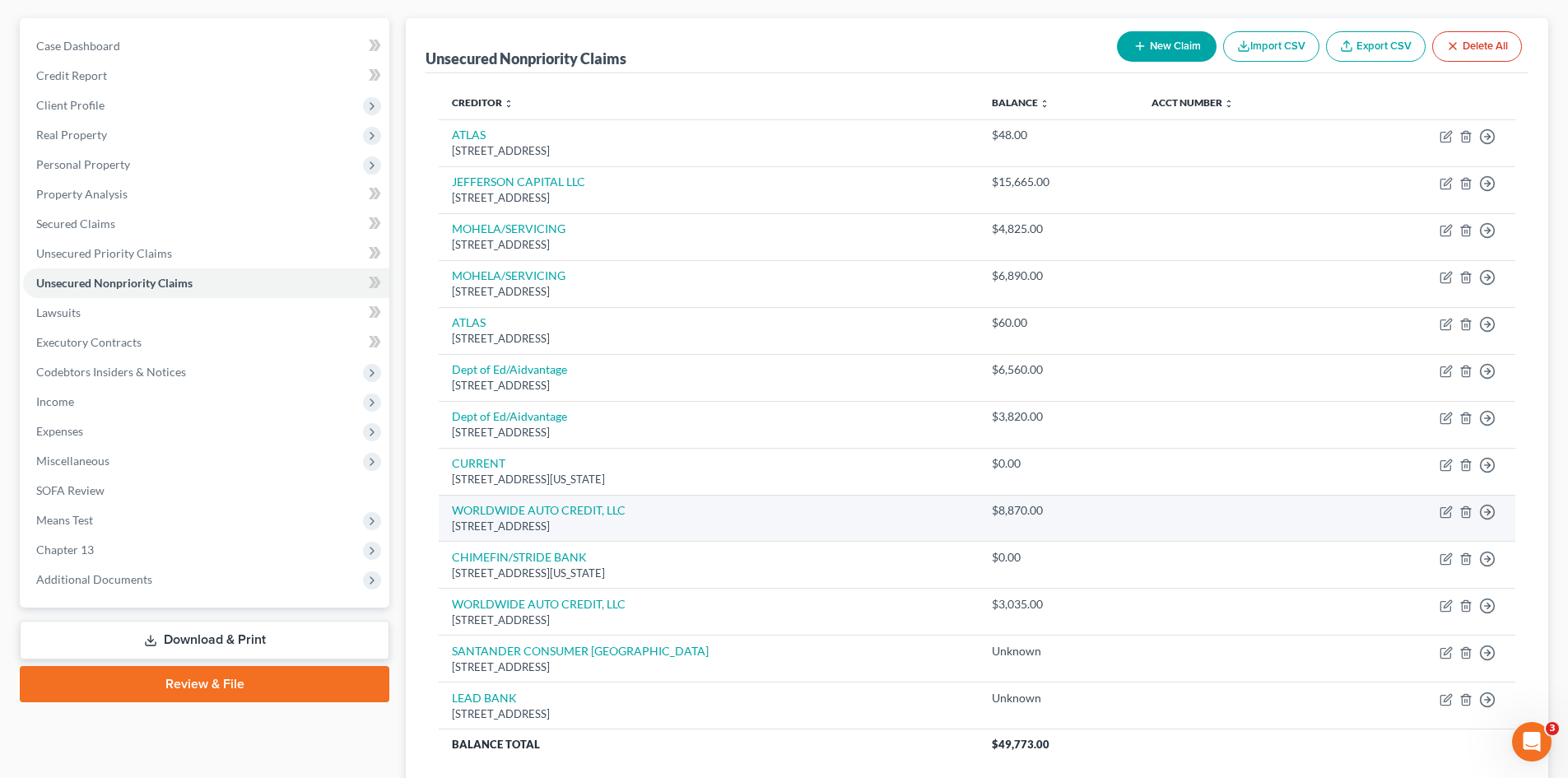
scroll to position [0, 0]
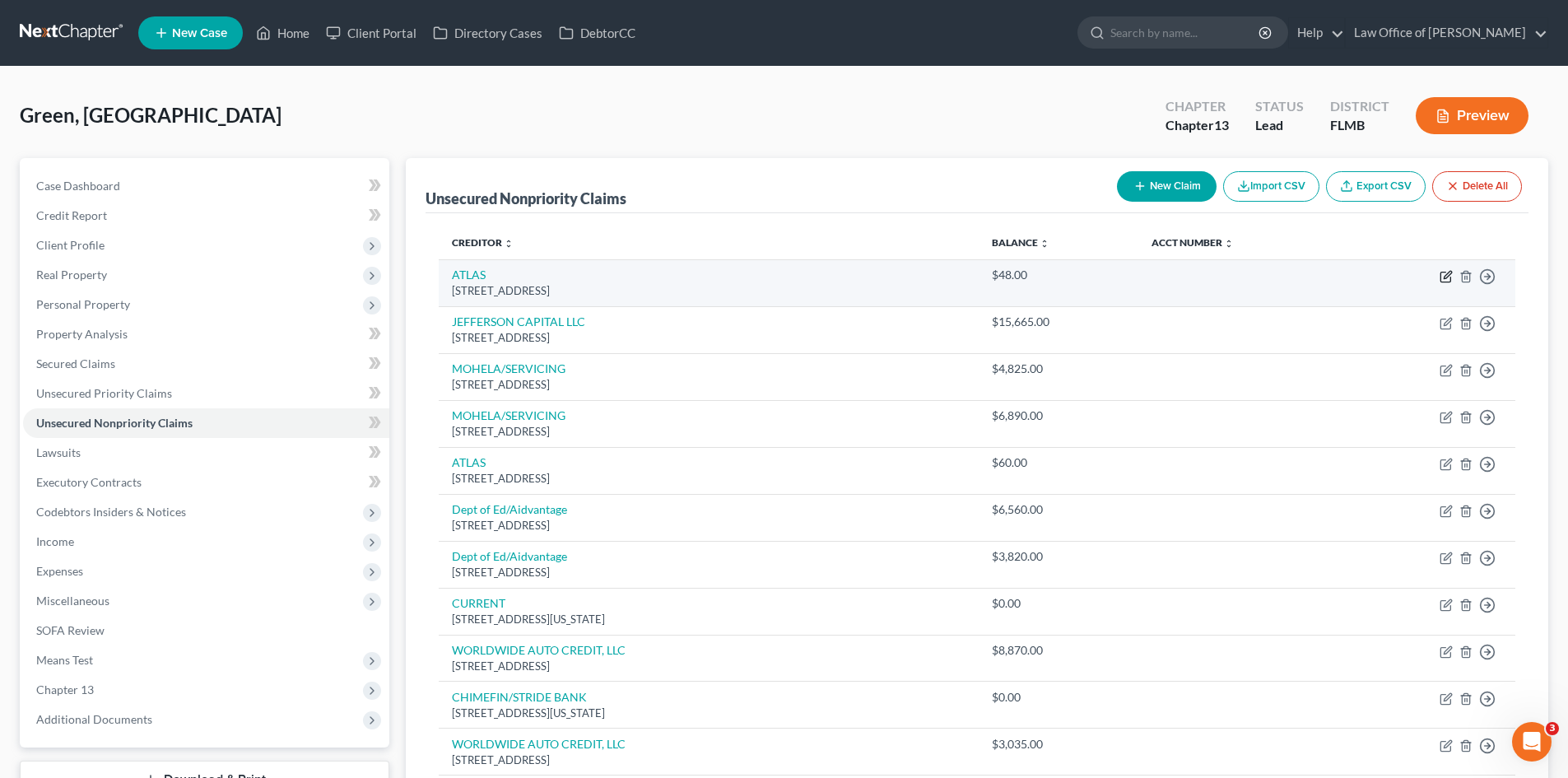
click at [1446, 275] on icon "button" at bounding box center [1448, 274] width 8 height 8
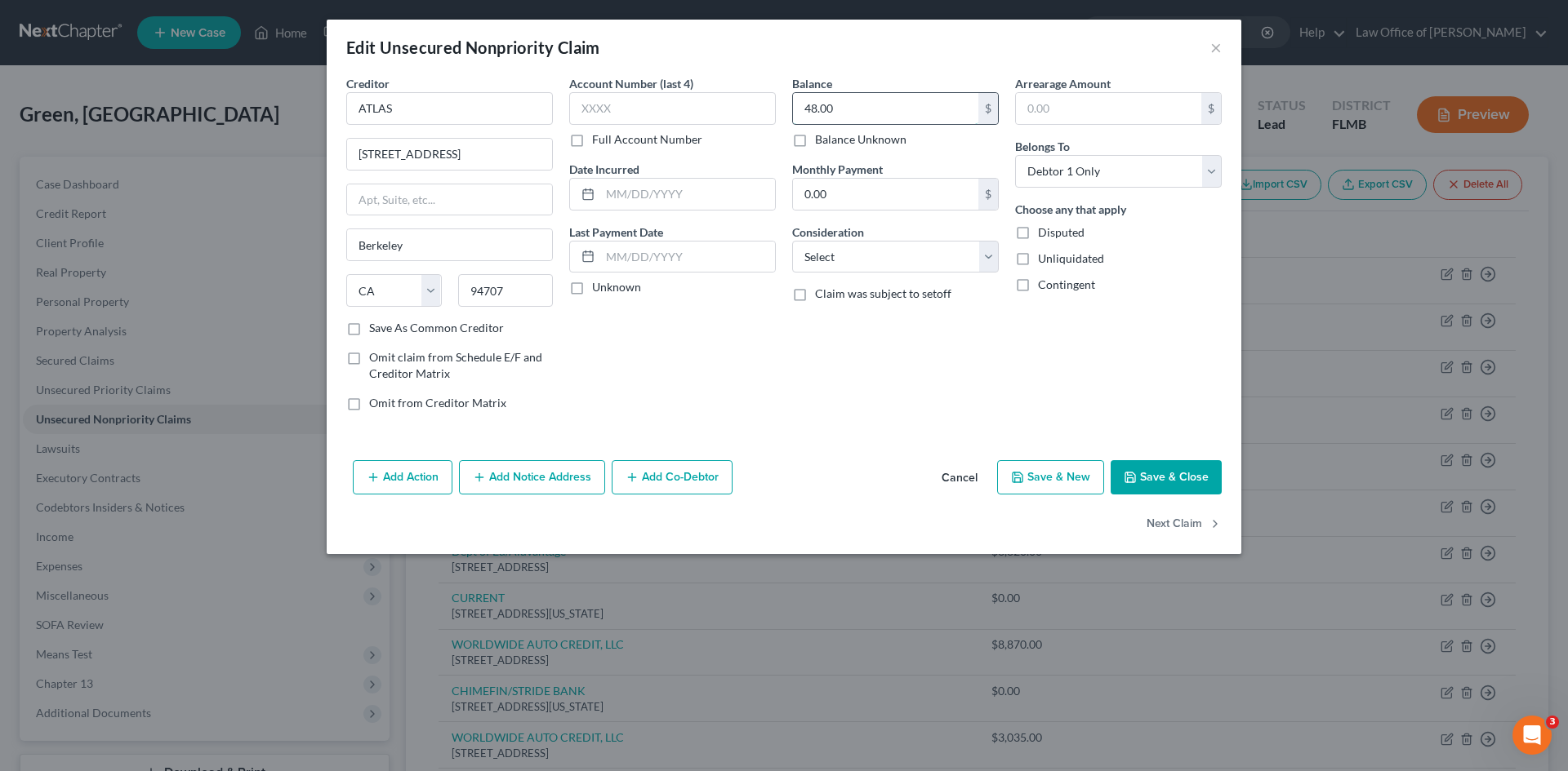
click at [915, 99] on input "48.00" at bounding box center [885, 109] width 185 height 31
click at [1175, 476] on button "Save & Close" at bounding box center [1166, 477] width 111 height 34
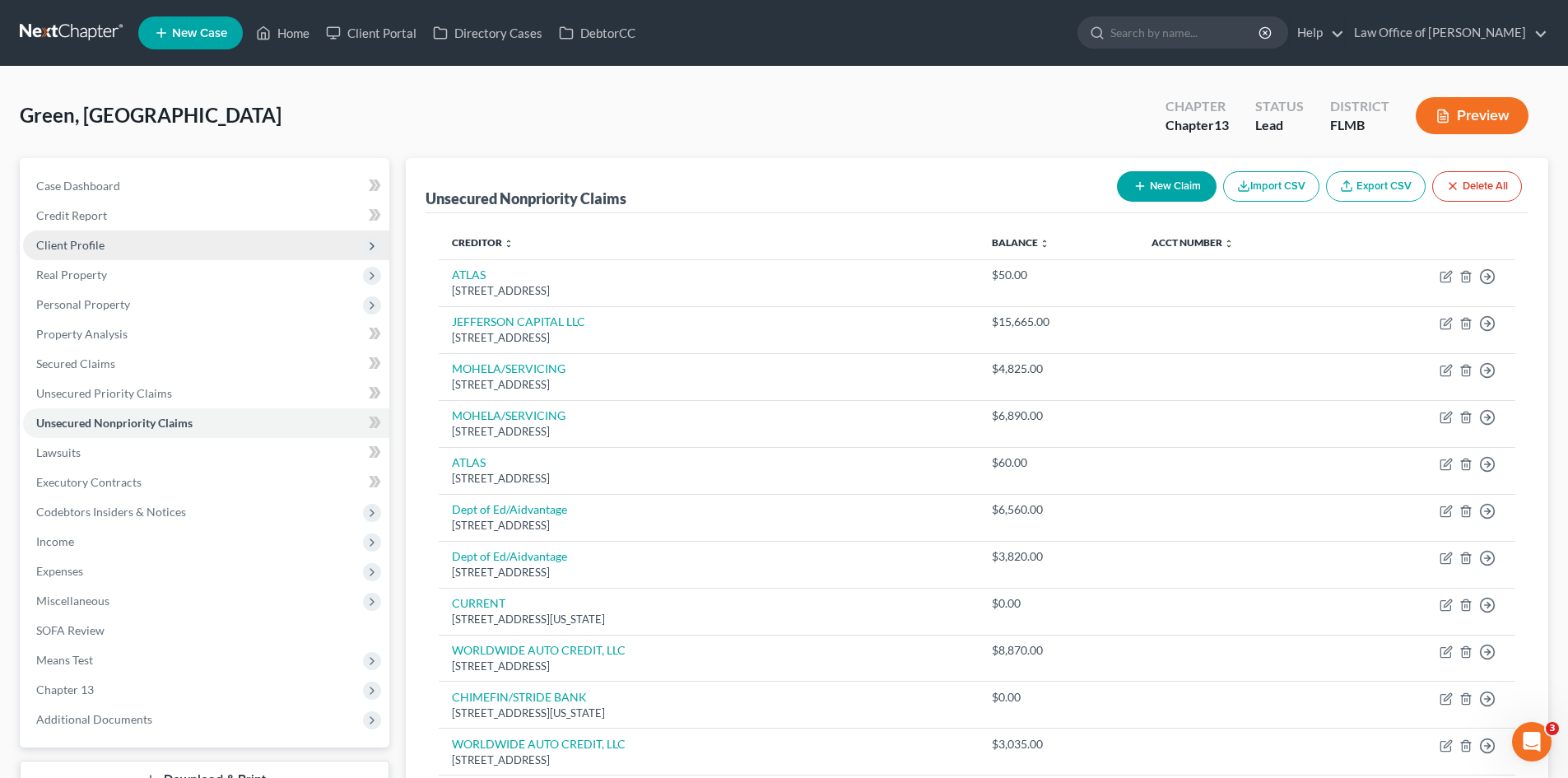
click at [103, 256] on span "Client Profile" at bounding box center [205, 246] width 366 height 30
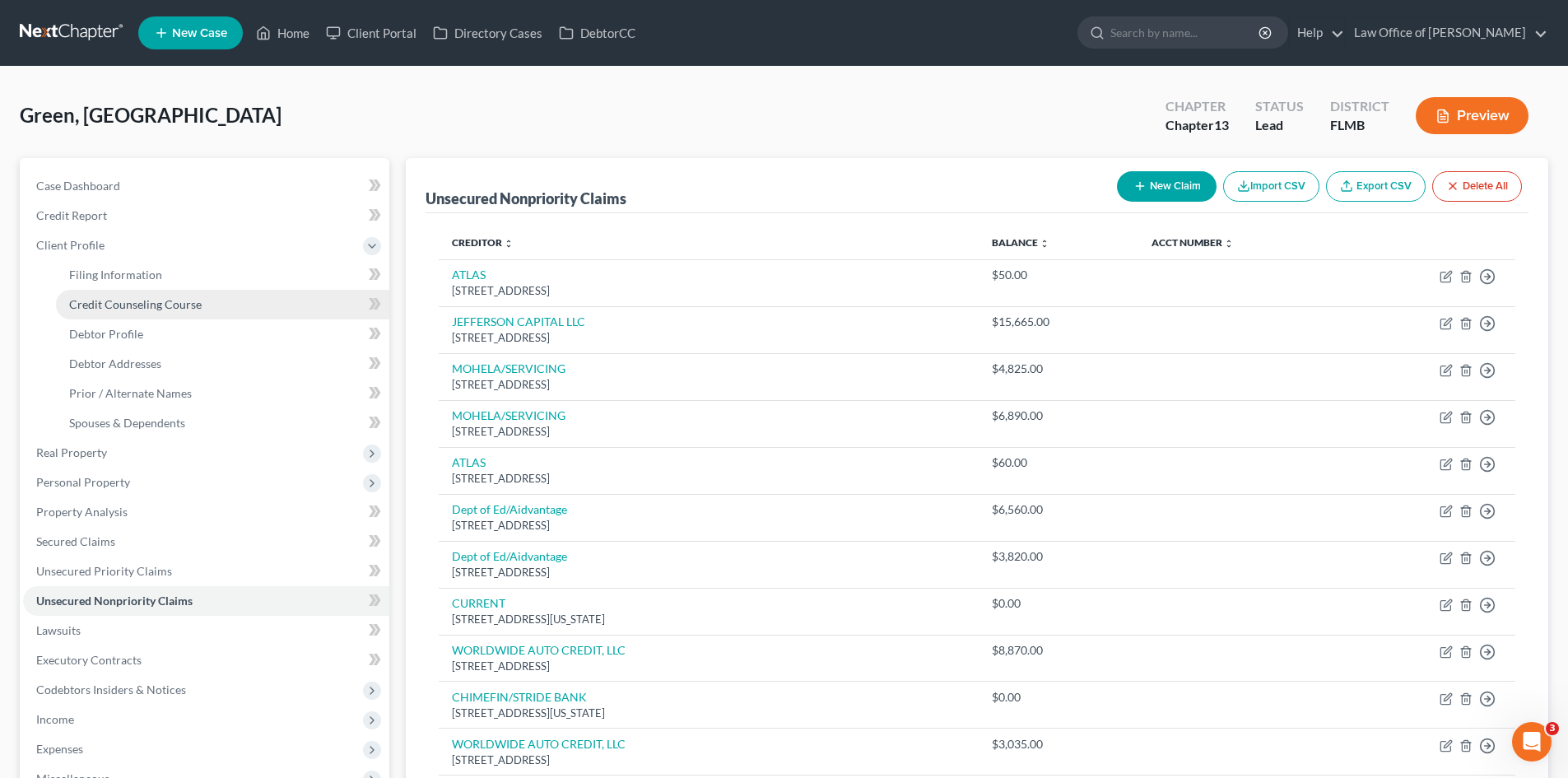
click at [161, 310] on span "Credit Counseling Course" at bounding box center [135, 304] width 132 height 14
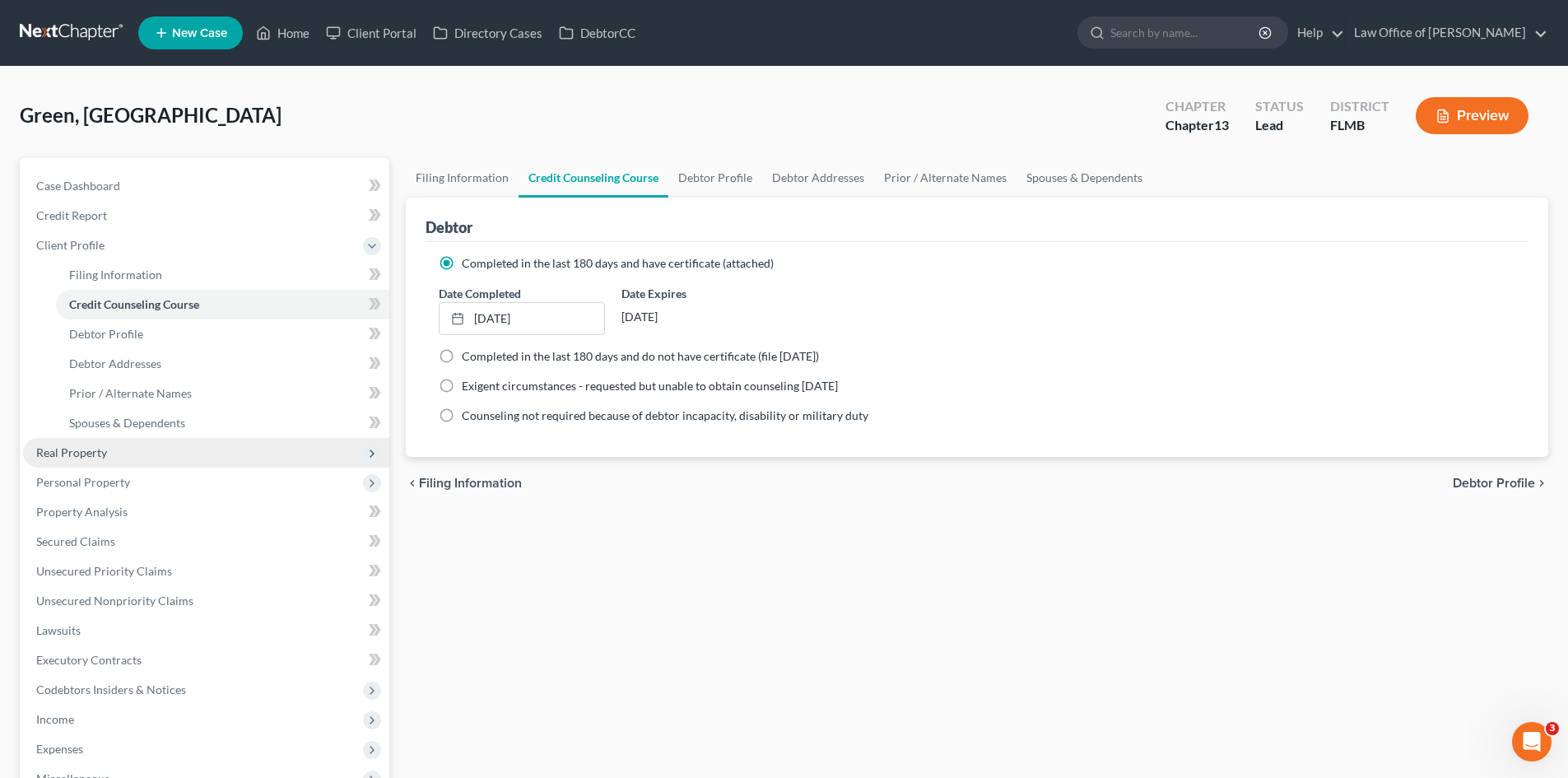
click at [111, 459] on span "Real Property" at bounding box center [205, 453] width 366 height 30
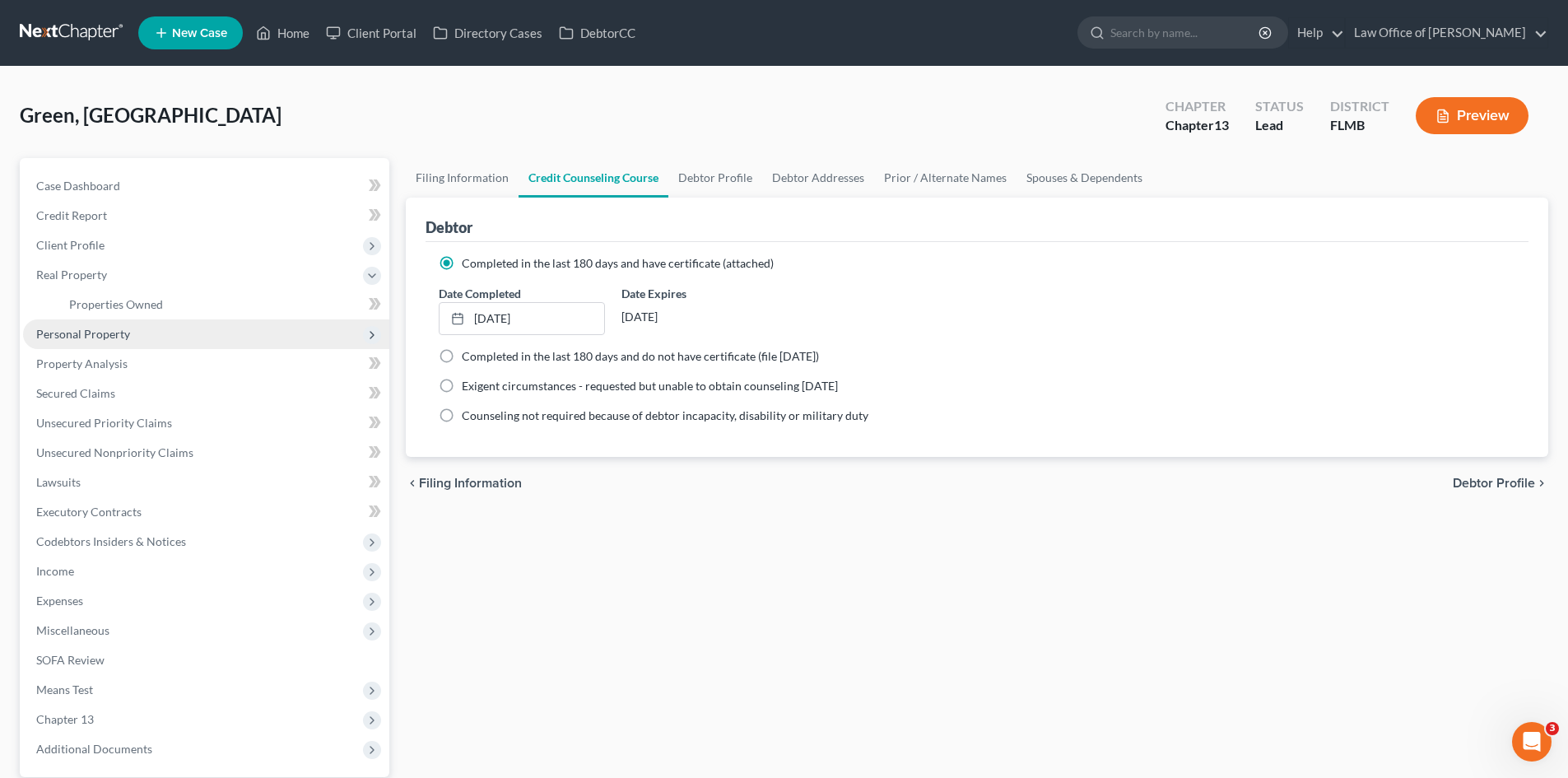
click at [146, 341] on span "Personal Property" at bounding box center [205, 335] width 366 height 30
click at [153, 340] on link "Vehicles Owned" at bounding box center [223, 335] width 334 height 30
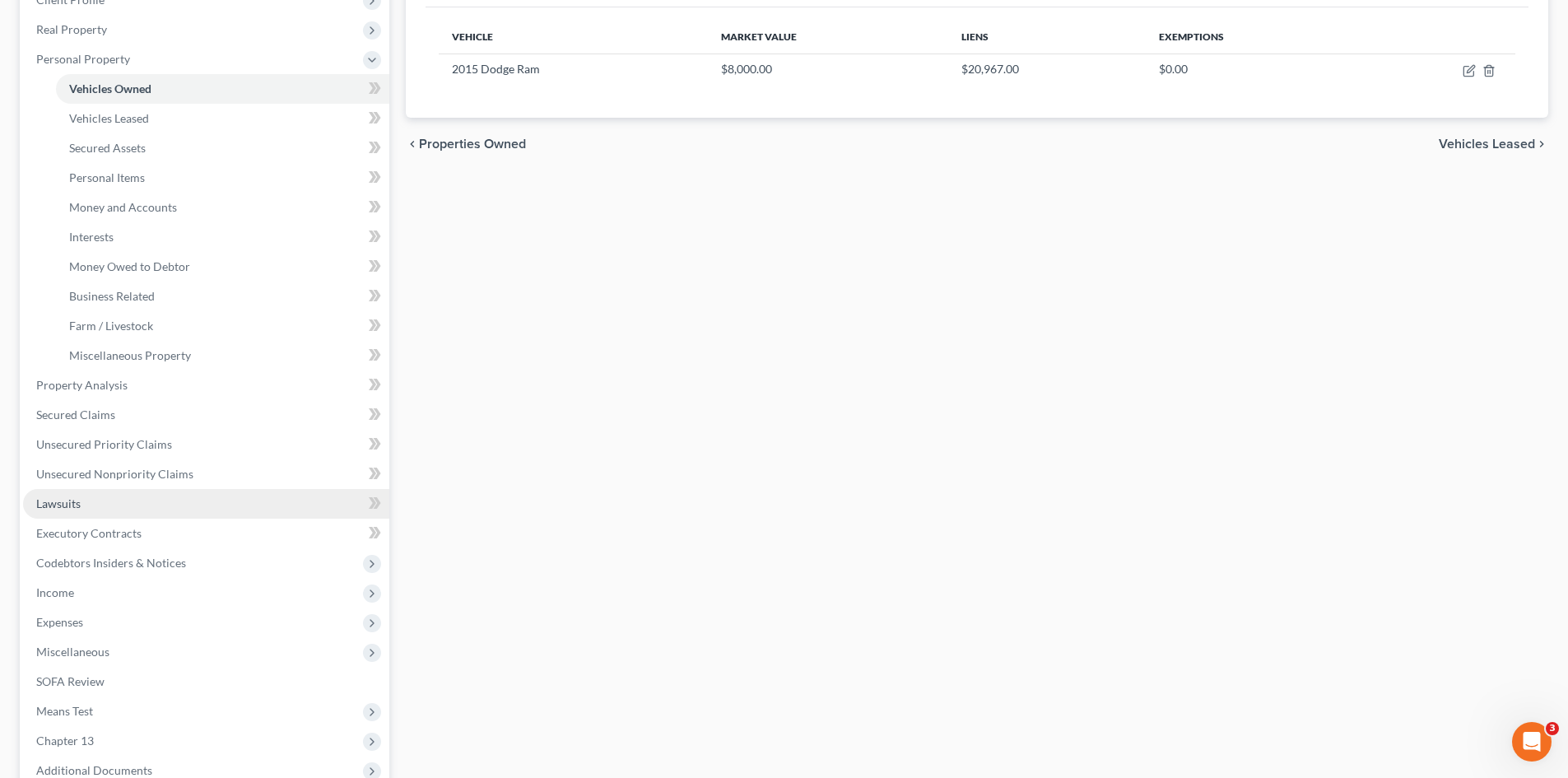
scroll to position [247, 0]
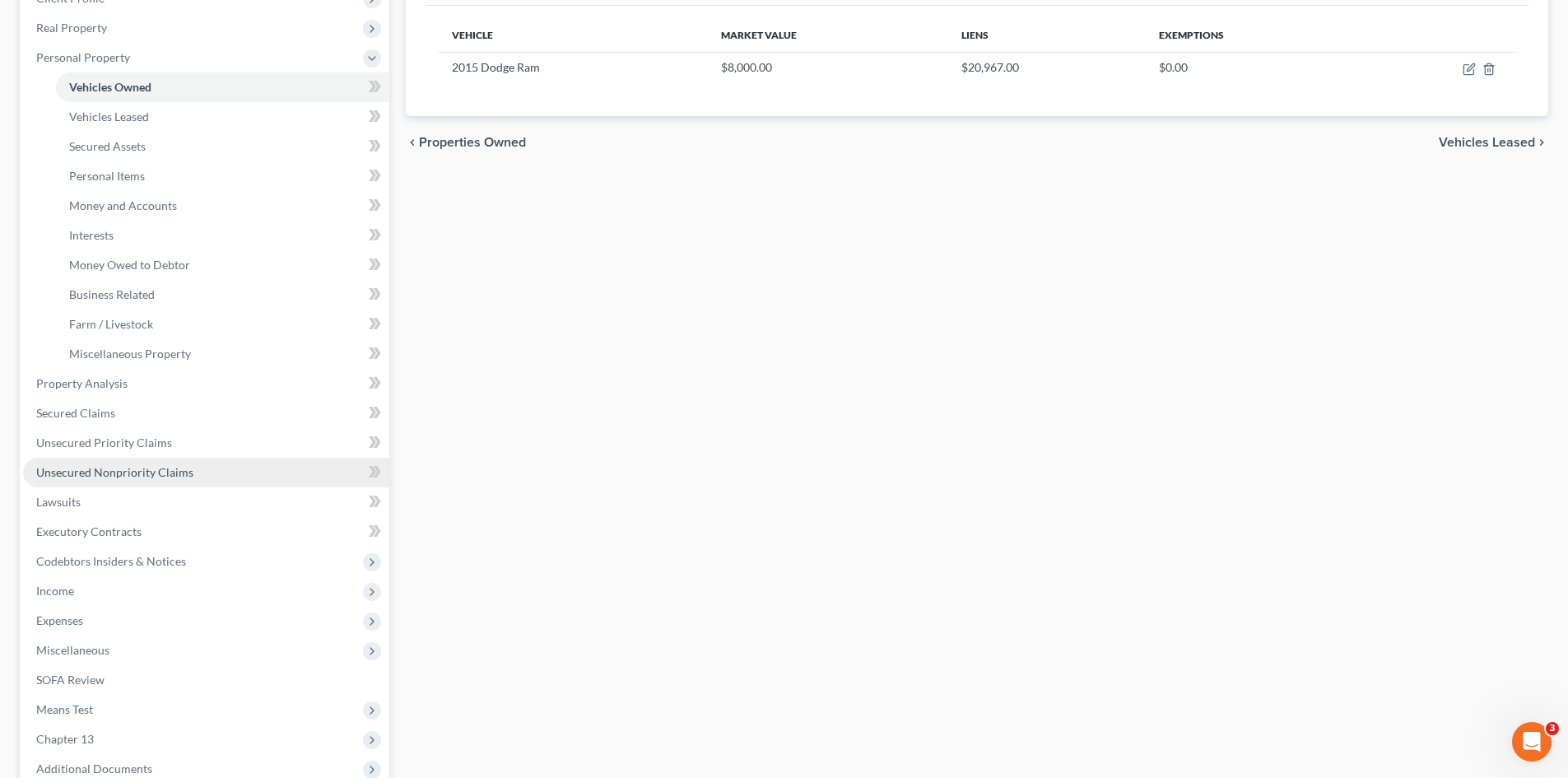
click at [131, 470] on span "Unsecured Nonpriority Claims" at bounding box center [114, 472] width 157 height 14
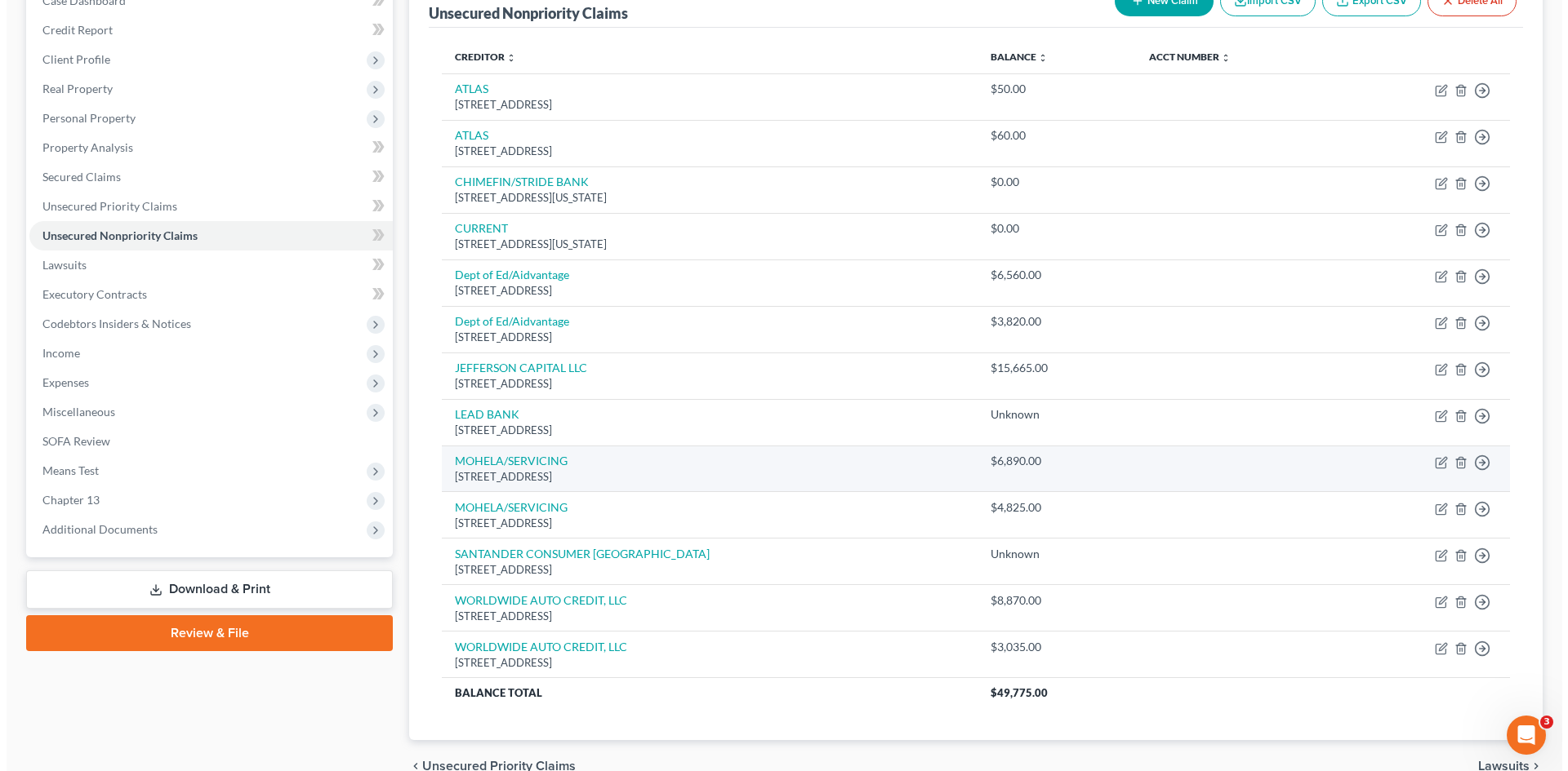
scroll to position [185, 0]
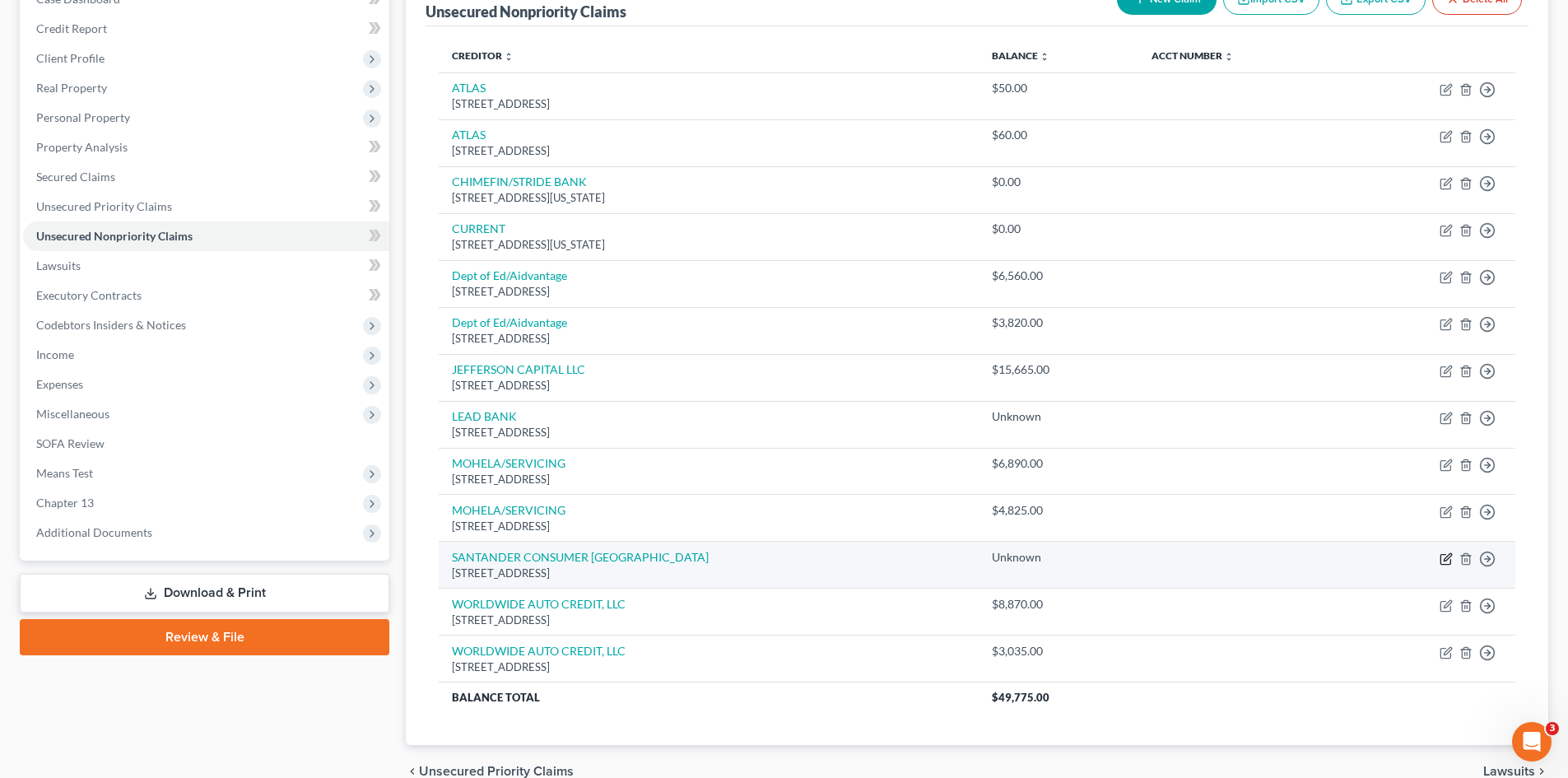
click at [1447, 559] on icon "button" at bounding box center [1446, 559] width 13 height 13
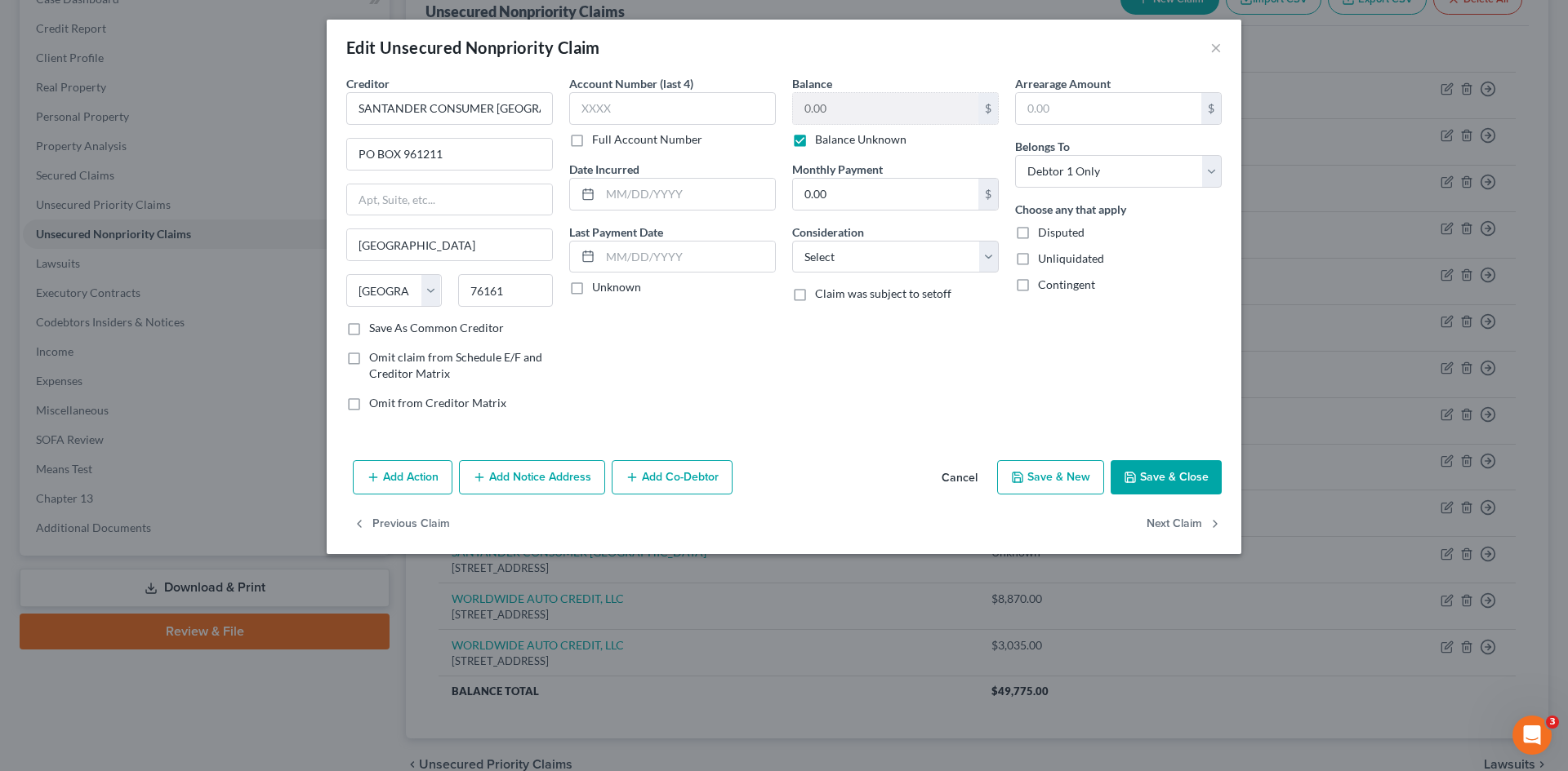
click at [546, 478] on button "Add Notice Address" at bounding box center [531, 477] width 146 height 34
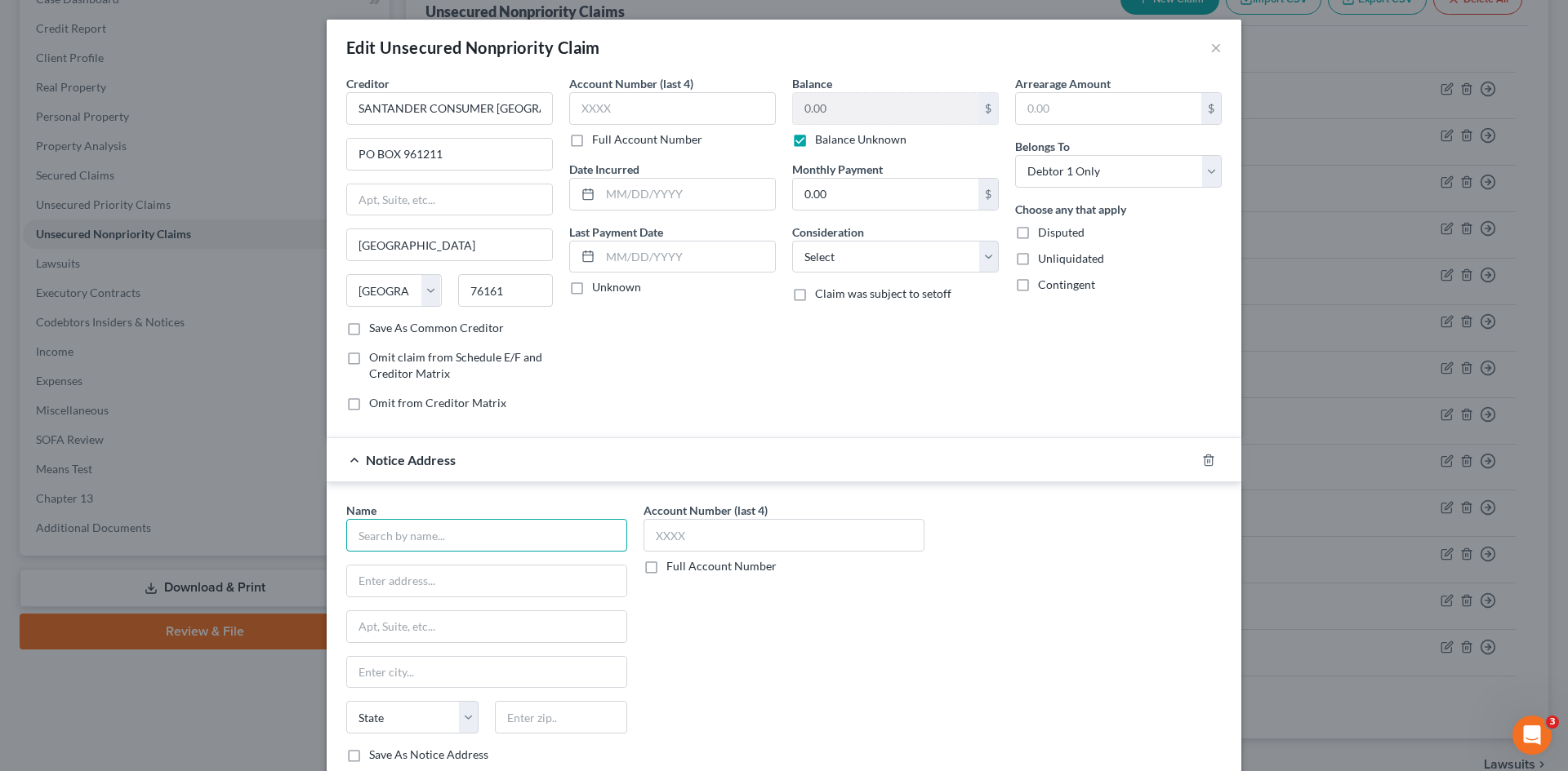
click at [438, 549] on input "text" at bounding box center [486, 535] width 281 height 32
paste input "MANAGEMENT SERVICES INC"
drag, startPoint x: 517, startPoint y: 541, endPoint x: 405, endPoint y: 535, distance: 112.2
click at [327, 541] on div "Name * MANAGEMENT SERVICES INC State [US_STATE] AK AR AZ CA CO [GEOGRAPHIC_DATA…" at bounding box center [784, 636] width 914 height 307
click at [421, 578] on input "text" at bounding box center [486, 581] width 279 height 31
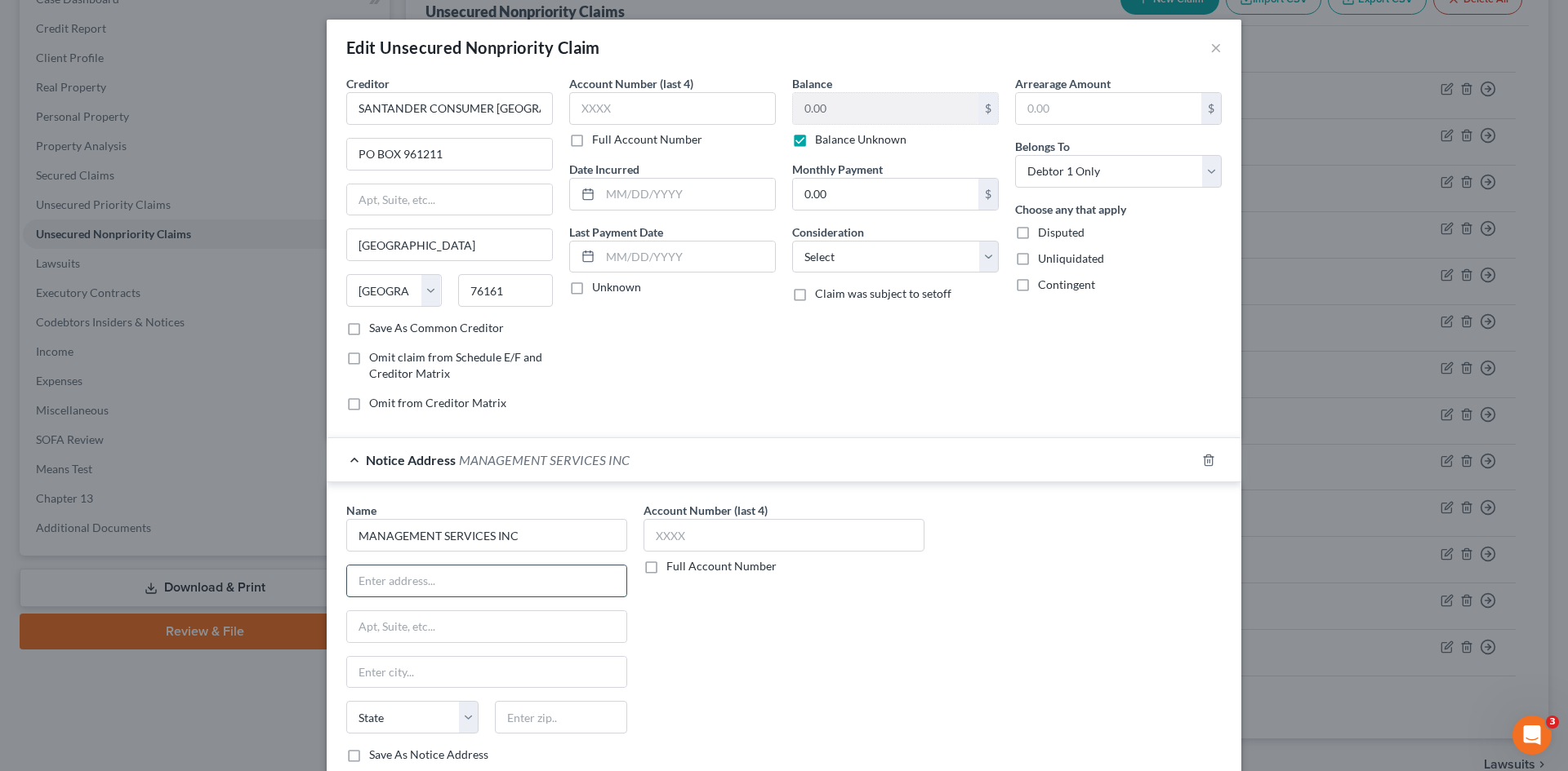
paste input "[STREET_ADDRESS]"
click at [521, 297] on input "76161" at bounding box center [506, 290] width 96 height 32
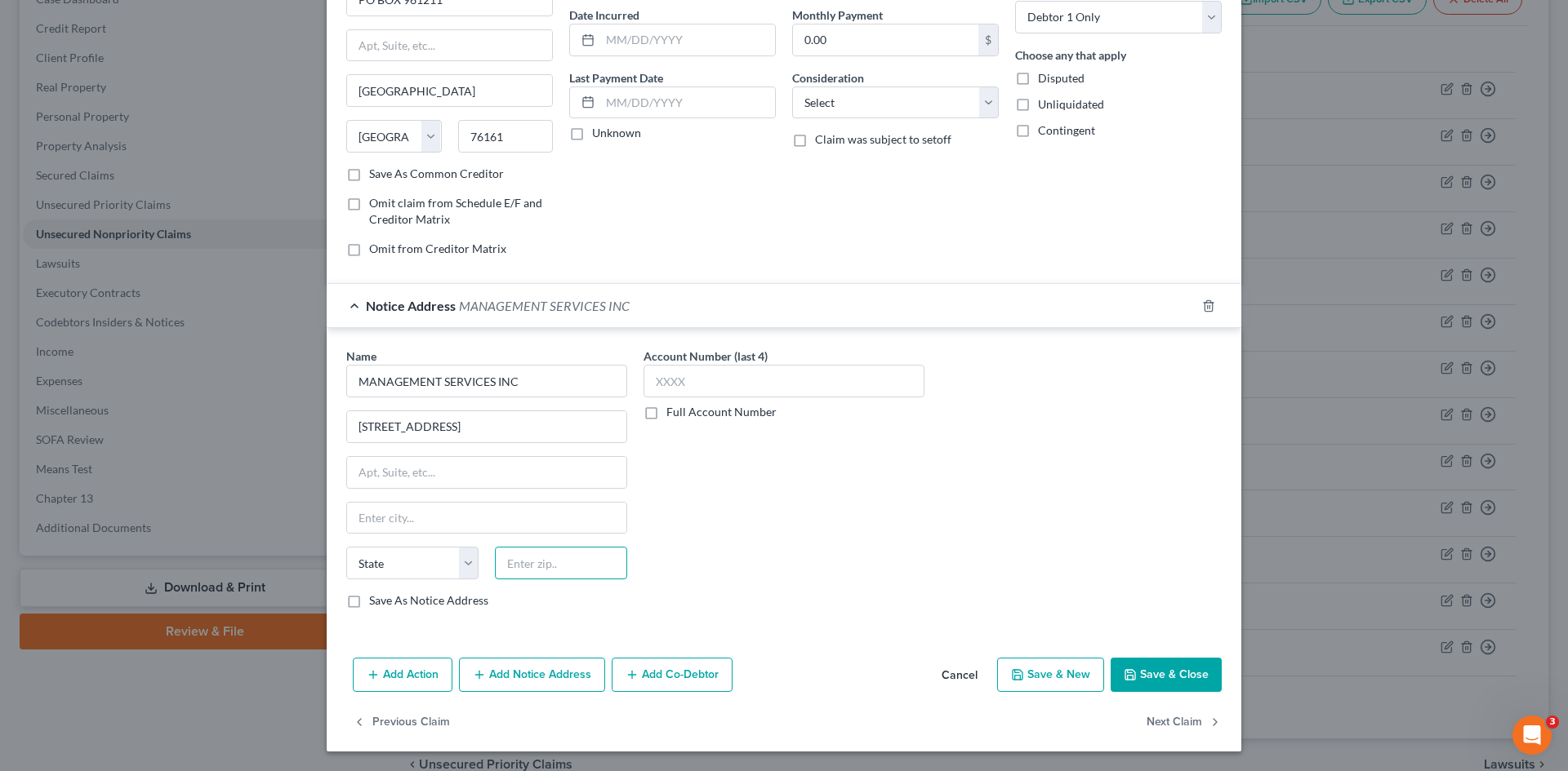
click at [562, 568] on input "text" at bounding box center [561, 563] width 132 height 32
paste input "19053"
click at [741, 531] on div "Account Number (last 4) Full Account Number" at bounding box center [784, 484] width 298 height 274
click at [1165, 672] on button "Save & Close" at bounding box center [1166, 674] width 111 height 34
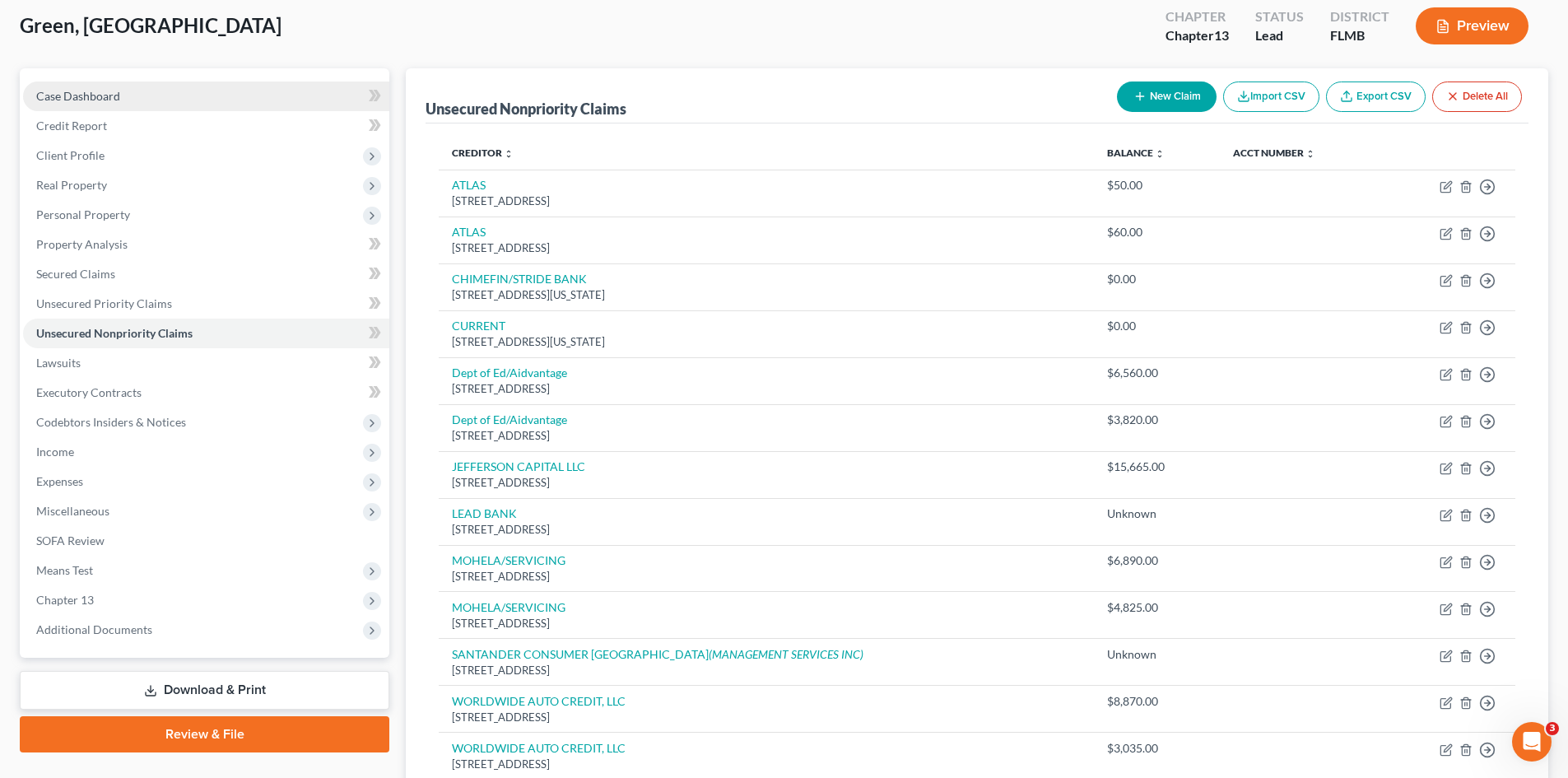
scroll to position [0, 0]
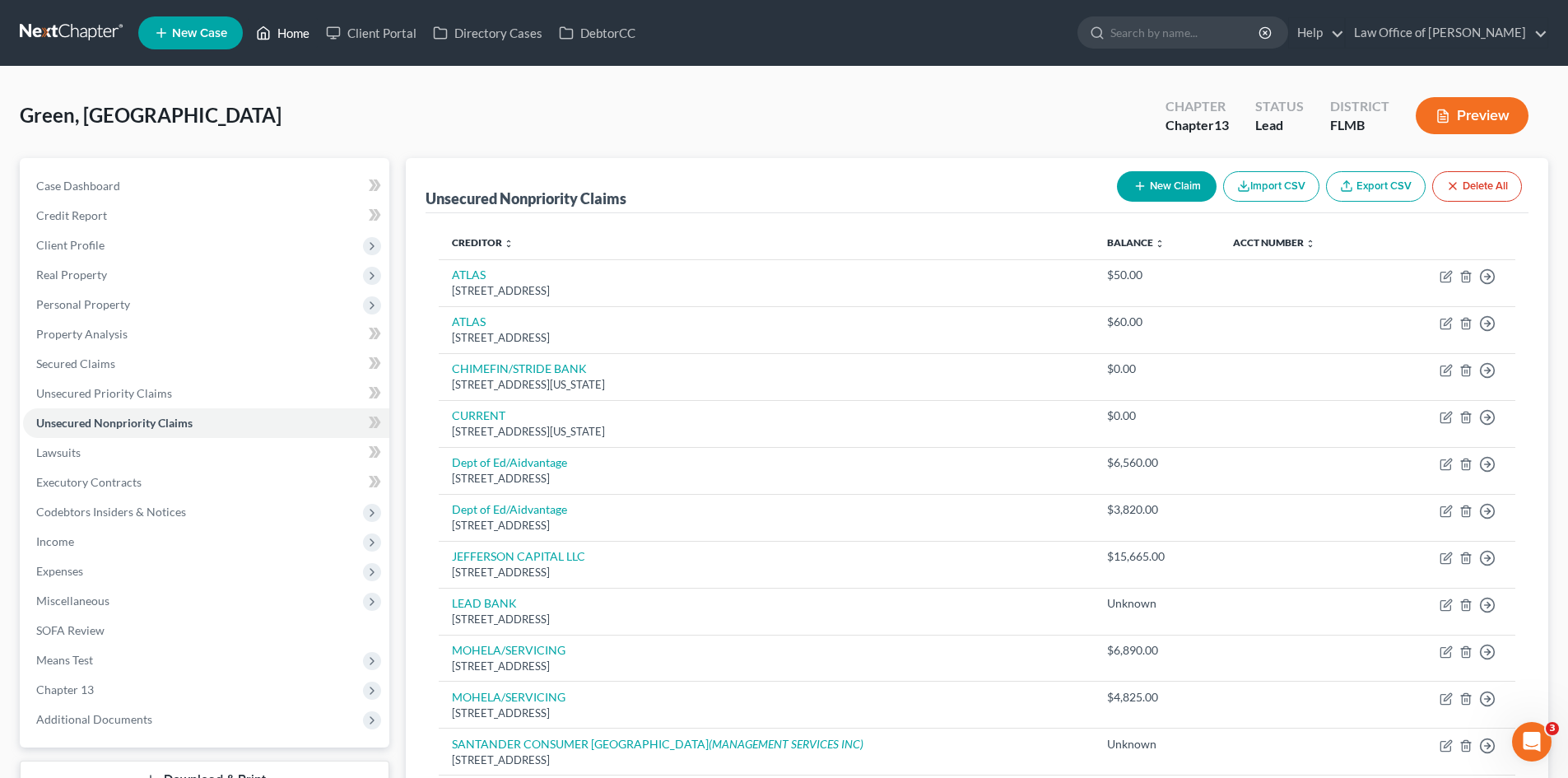
click at [297, 27] on link "Home" at bounding box center [282, 33] width 70 height 30
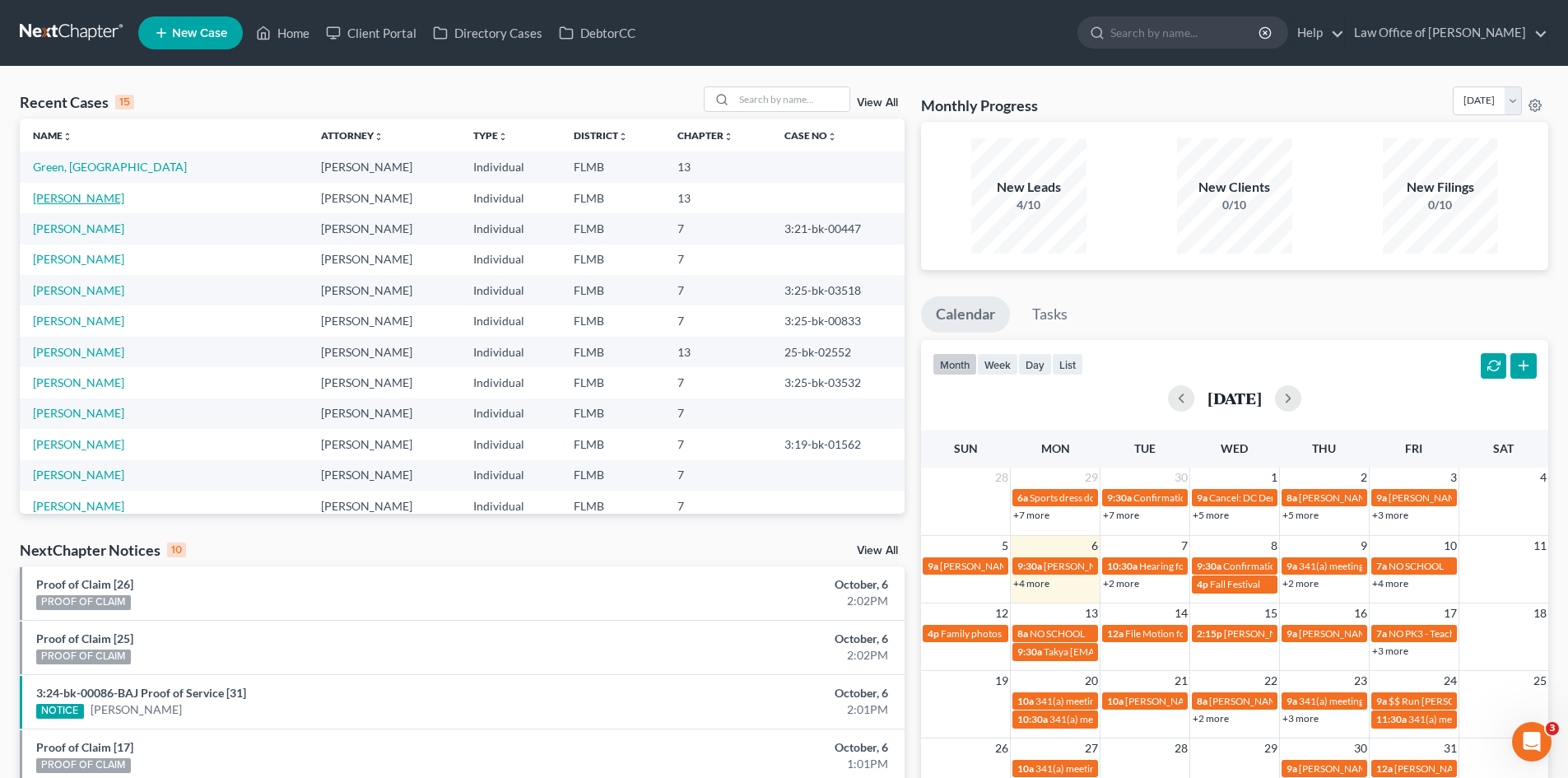
click at [67, 200] on link "[PERSON_NAME]" at bounding box center [78, 198] width 92 height 14
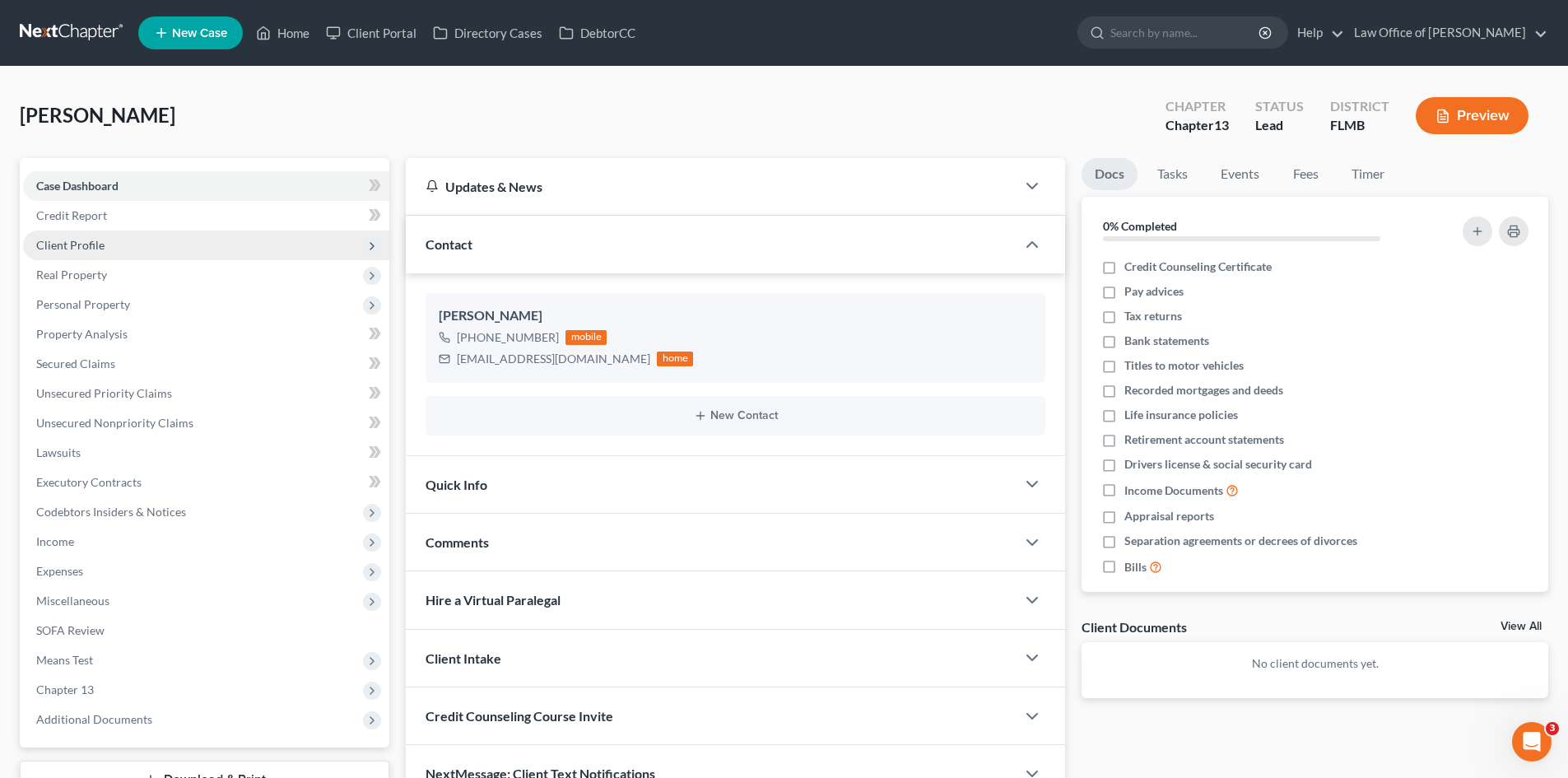
click at [107, 241] on span "Client Profile" at bounding box center [205, 246] width 366 height 30
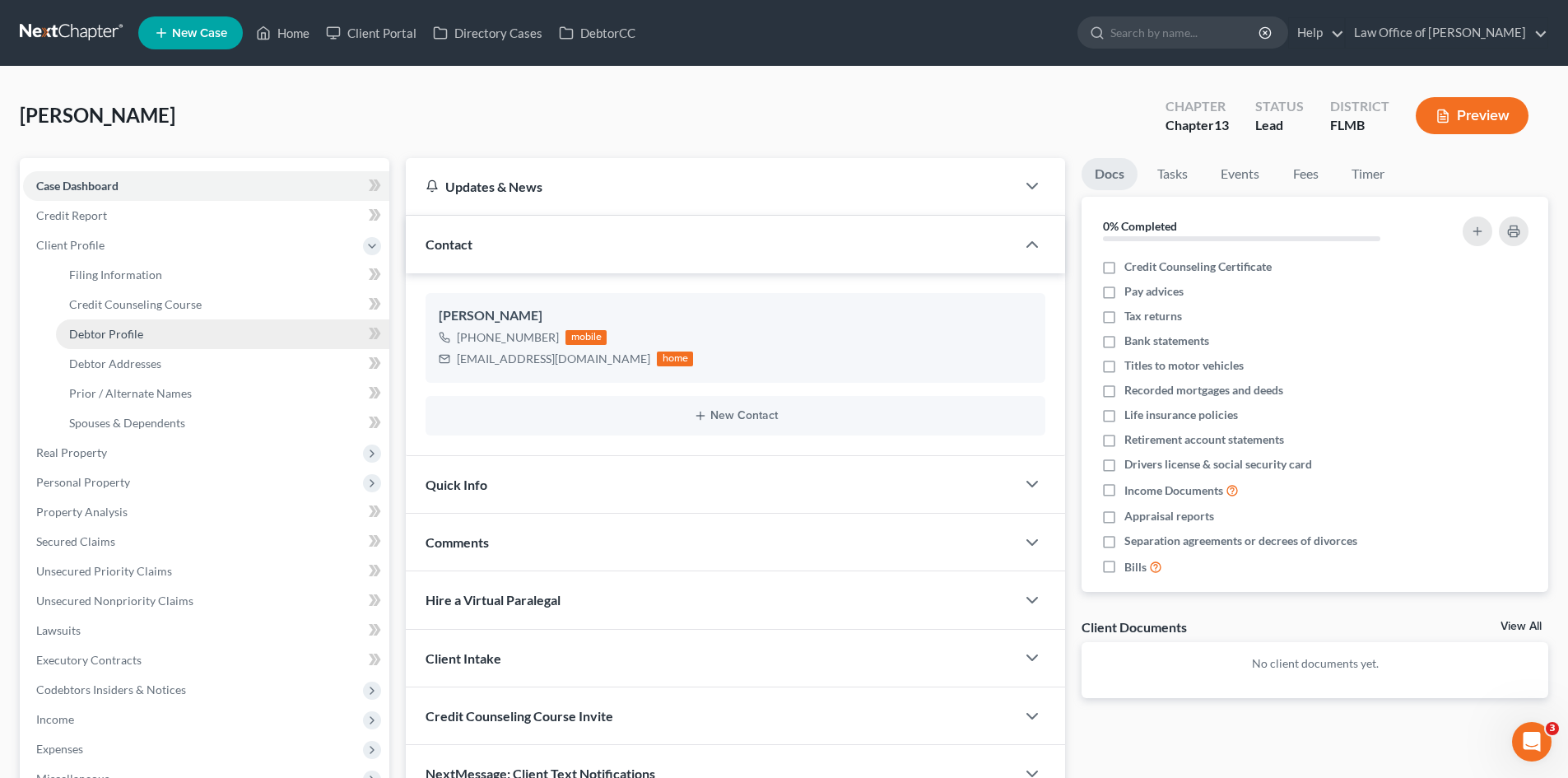
click at [151, 335] on link "Debtor Profile" at bounding box center [223, 335] width 334 height 30
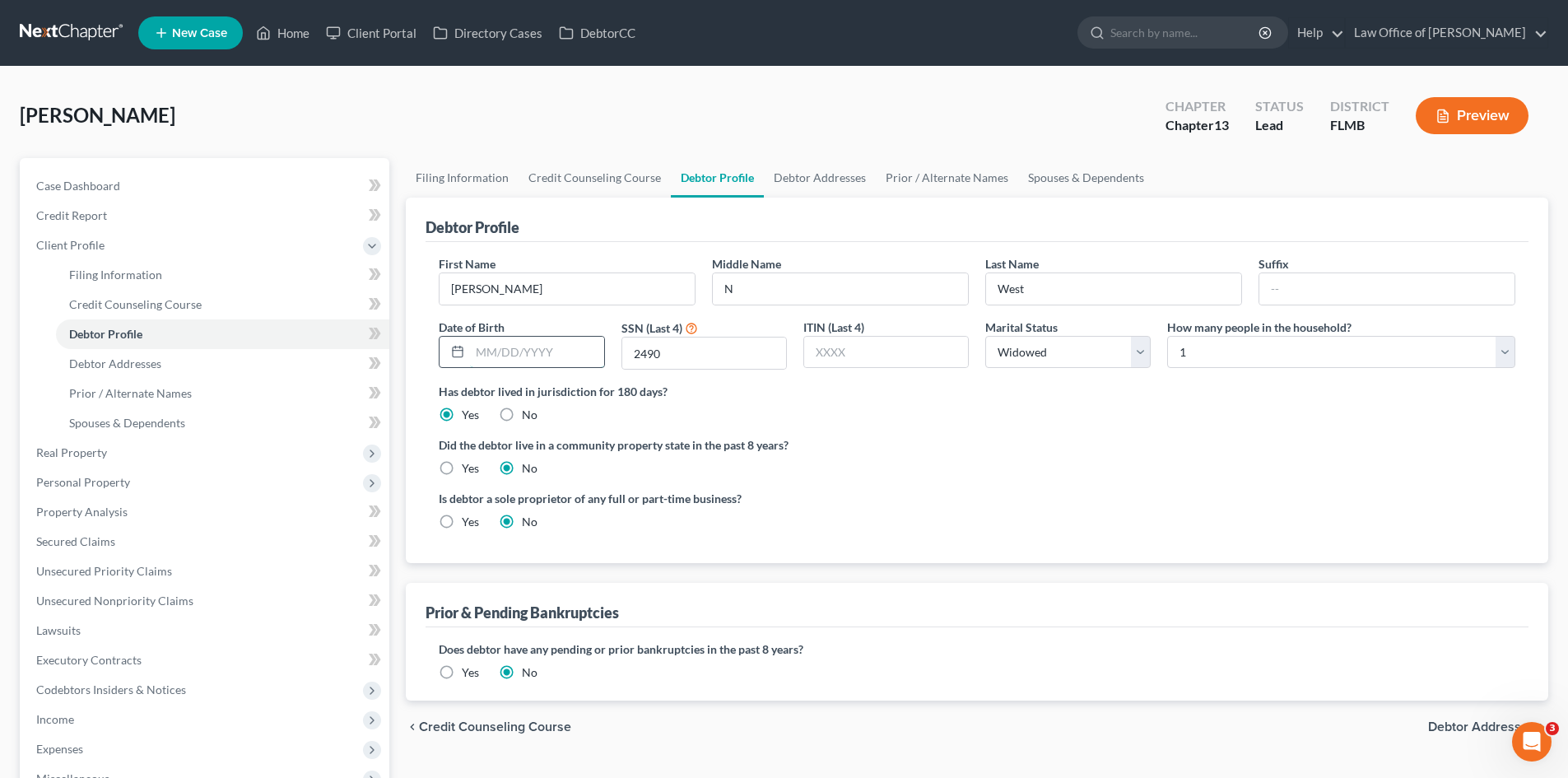
click at [523, 348] on input "text" at bounding box center [536, 352] width 133 height 32
click at [837, 473] on div "Did the debtor live in a community property state in the past 8 years? Yes No" at bounding box center [977, 456] width 1077 height 40
click at [626, 183] on link "Credit Counseling Course" at bounding box center [595, 178] width 152 height 39
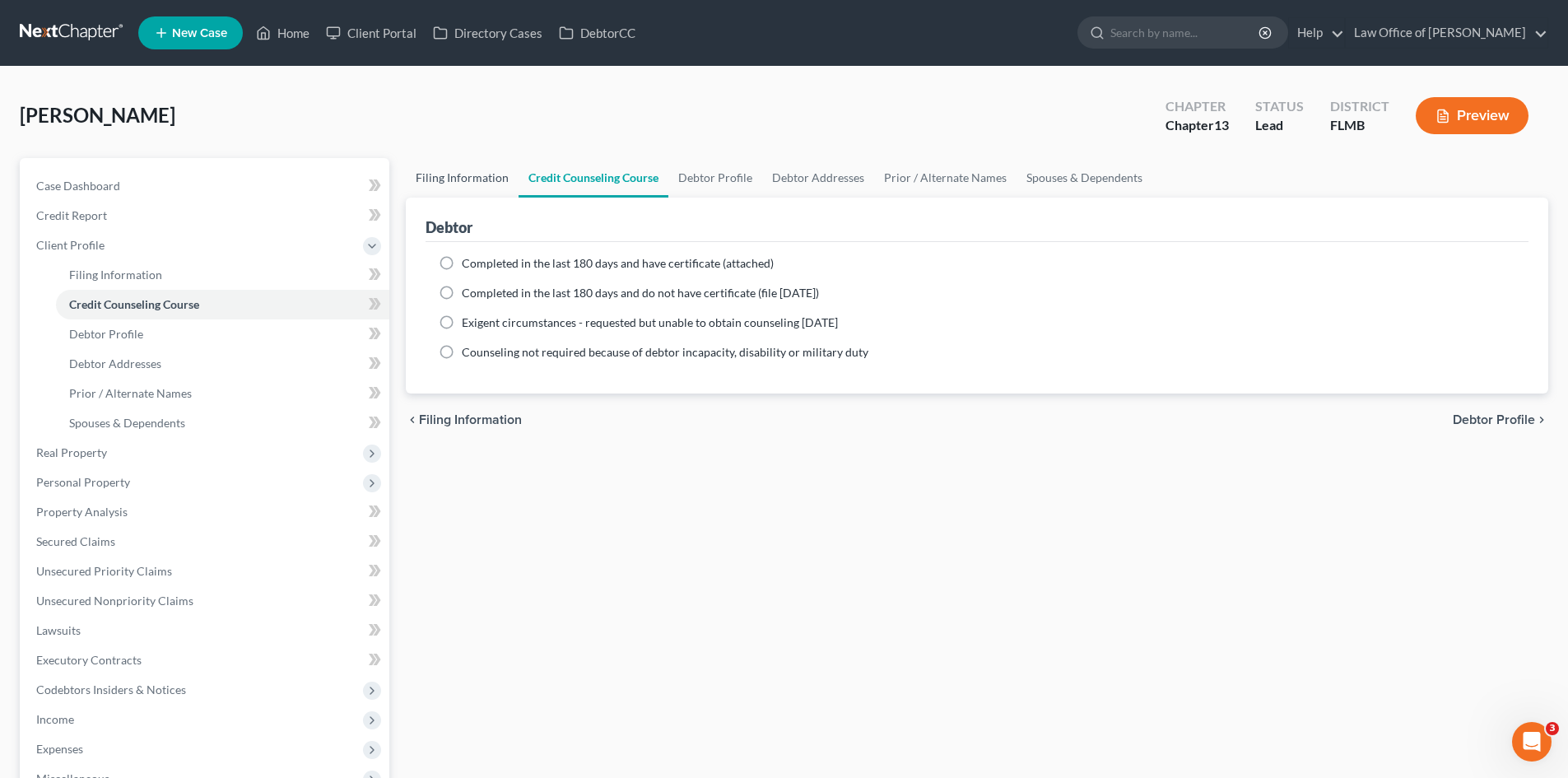
click at [481, 191] on link "Filing Information" at bounding box center [462, 178] width 112 height 39
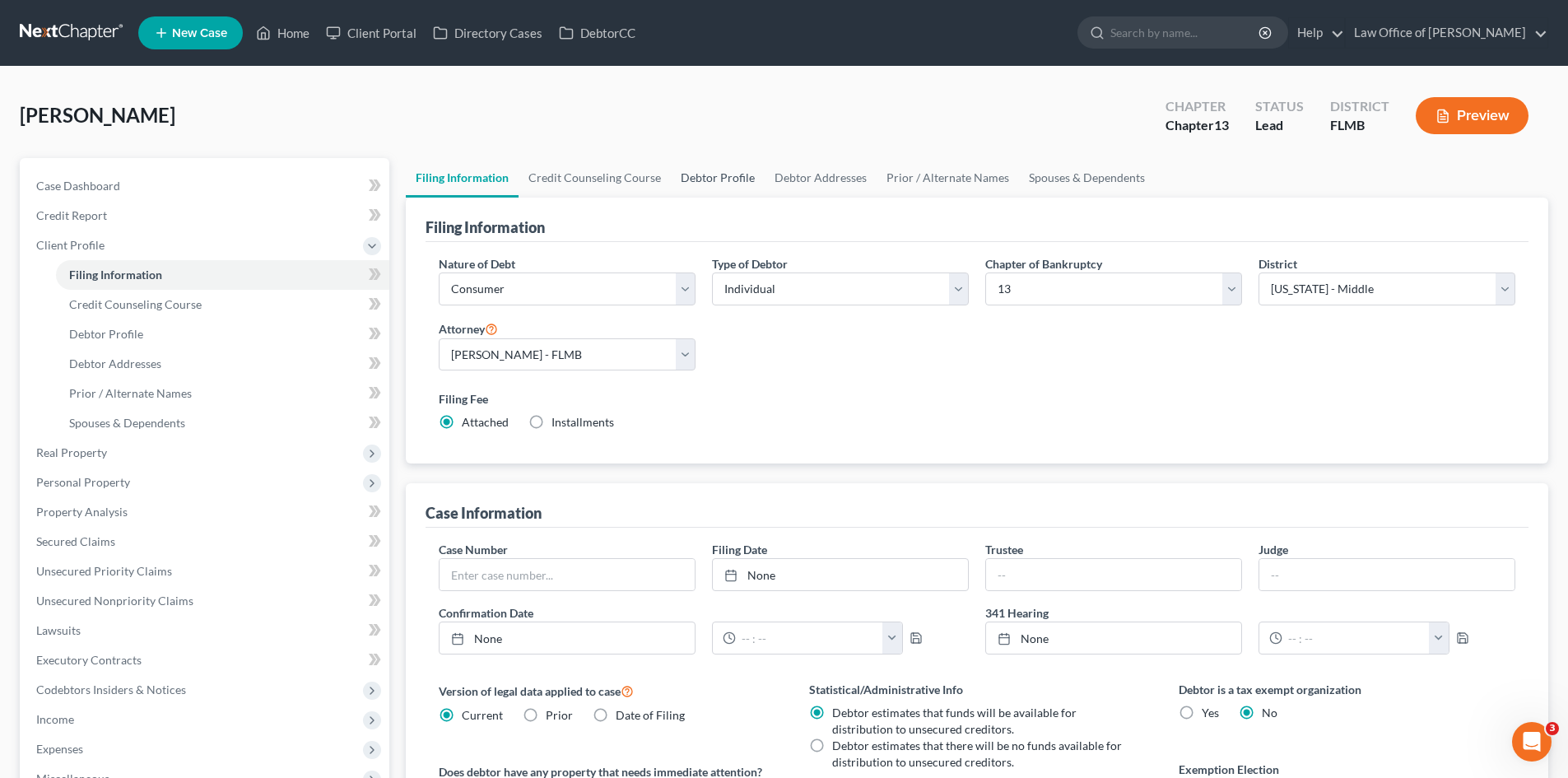
click at [684, 179] on link "Debtor Profile" at bounding box center [717, 178] width 94 height 39
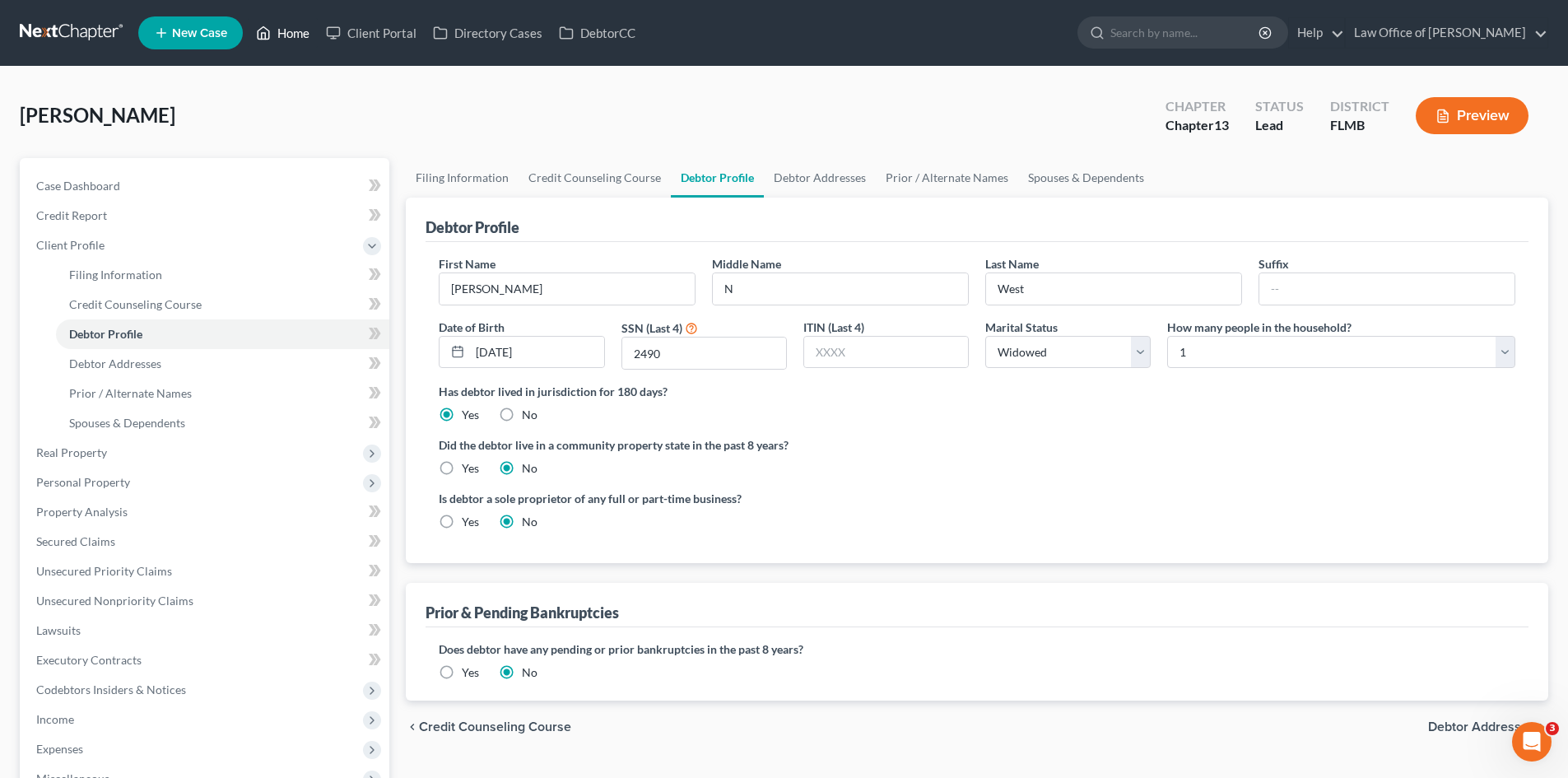
click at [303, 30] on link "Home" at bounding box center [282, 33] width 70 height 30
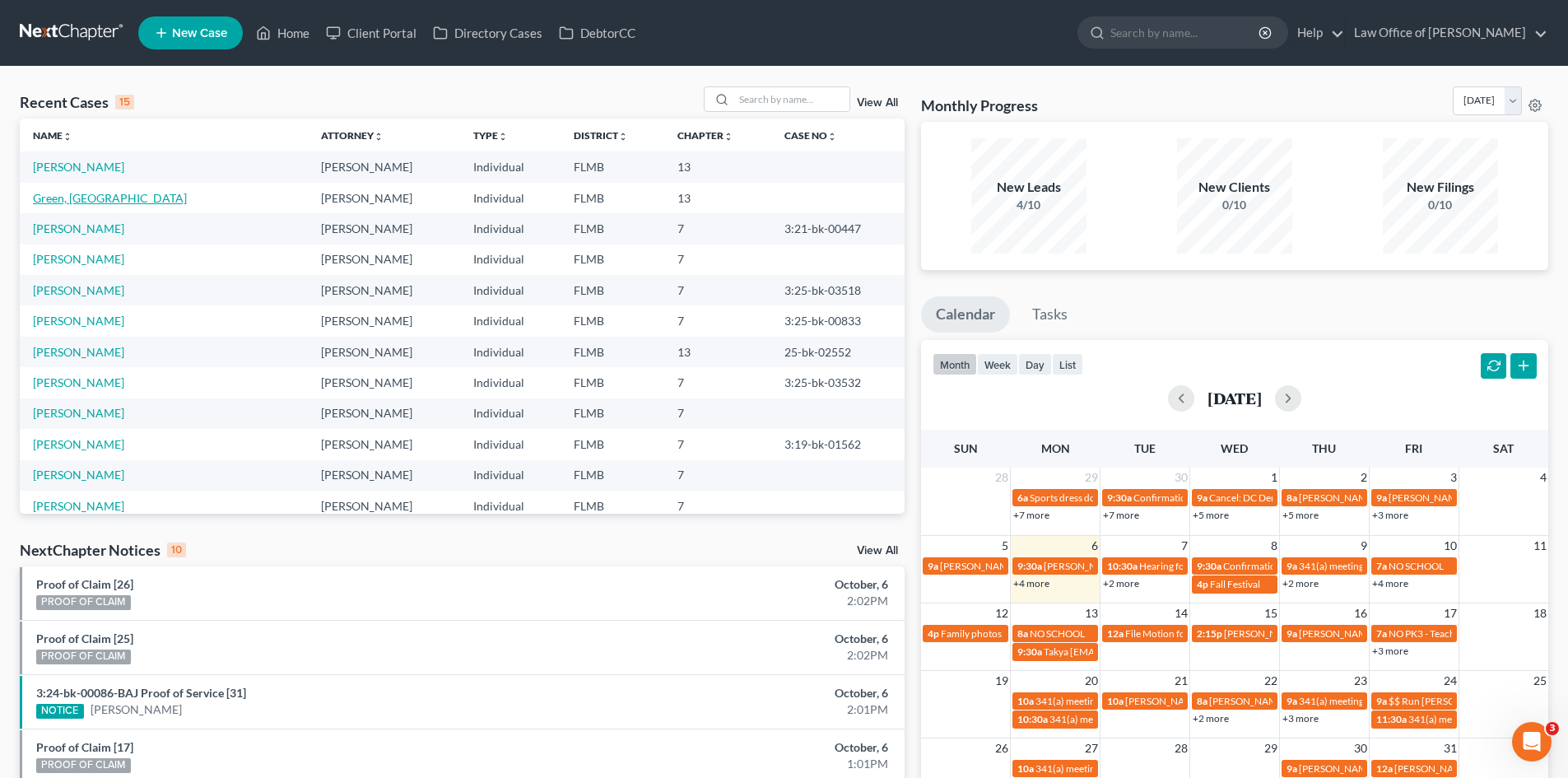
click at [75, 203] on link "Green, [GEOGRAPHIC_DATA]" at bounding box center [110, 198] width 154 height 14
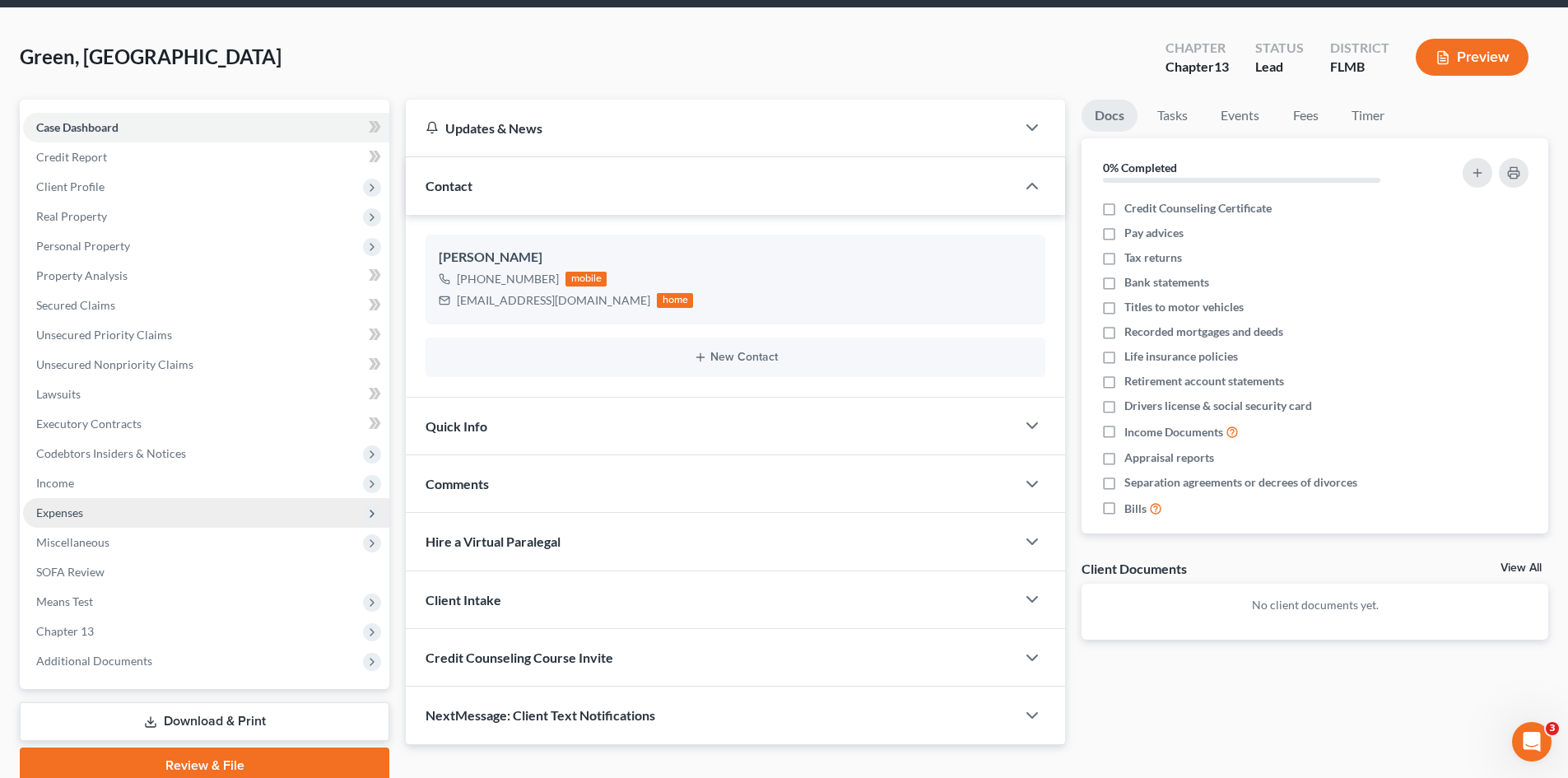
scroll to position [126, 0]
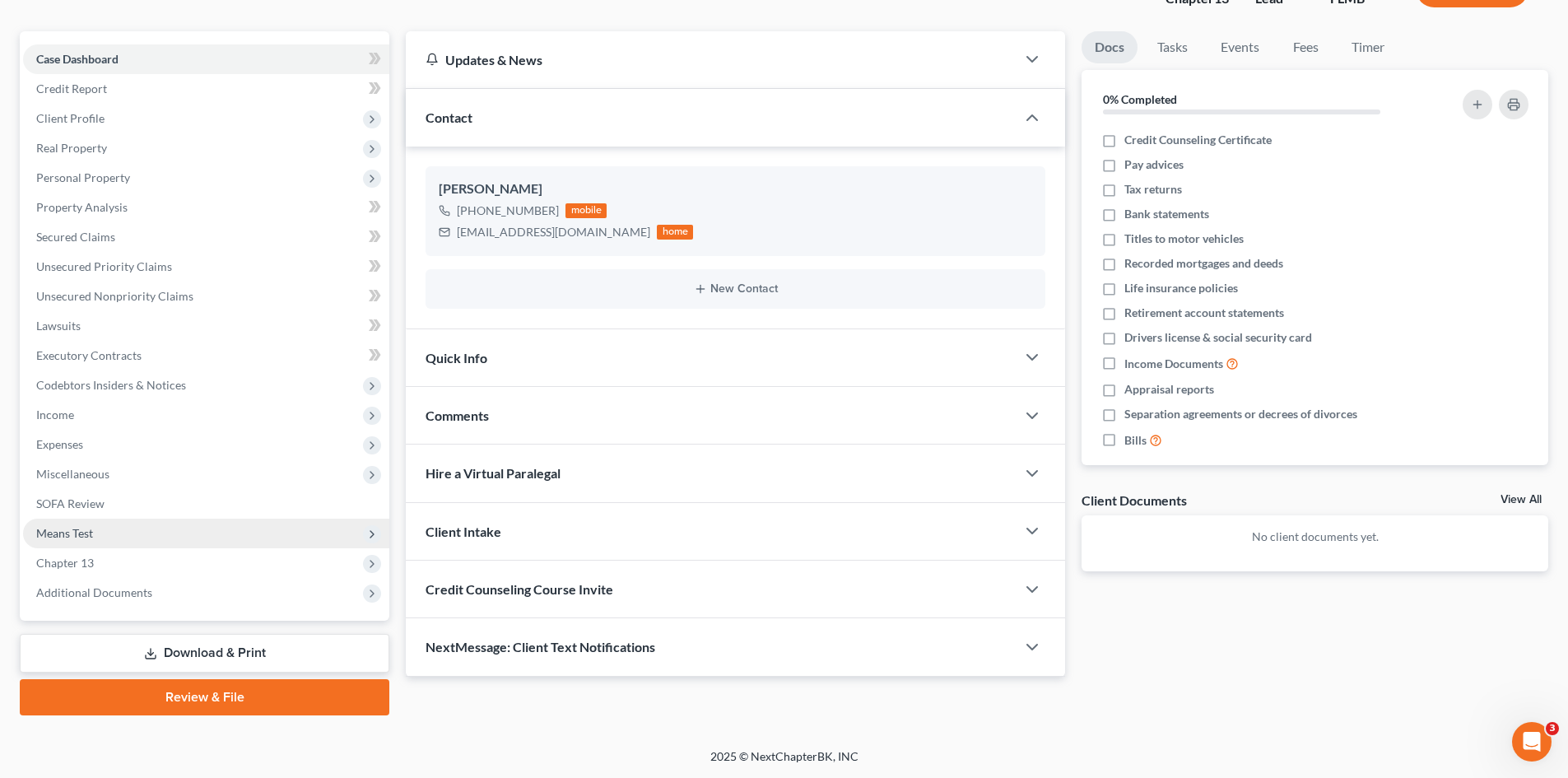
click at [135, 539] on span "Means Test" at bounding box center [205, 534] width 366 height 30
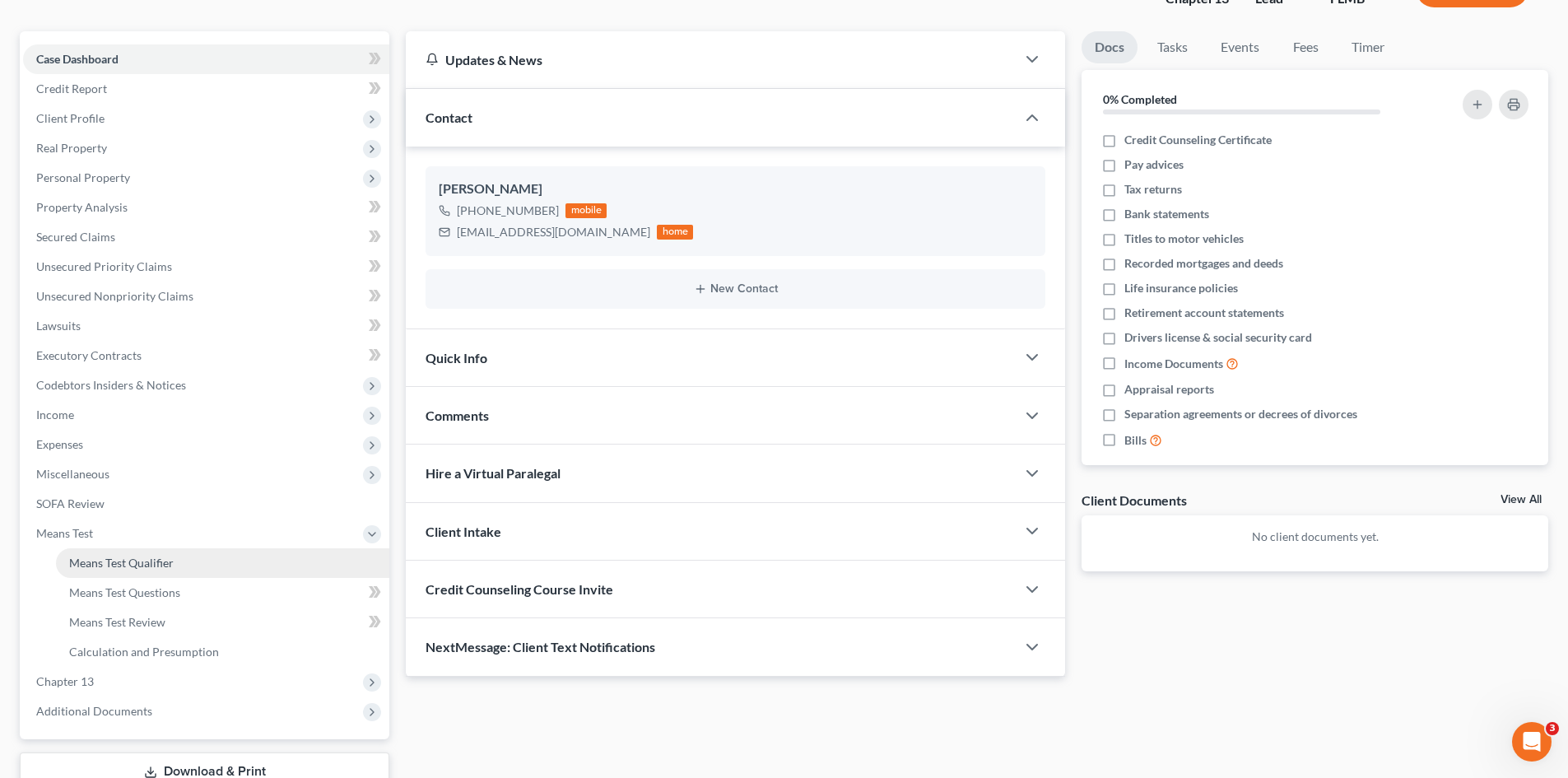
click at [137, 568] on span "Means Test Qualifier" at bounding box center [121, 563] width 105 height 14
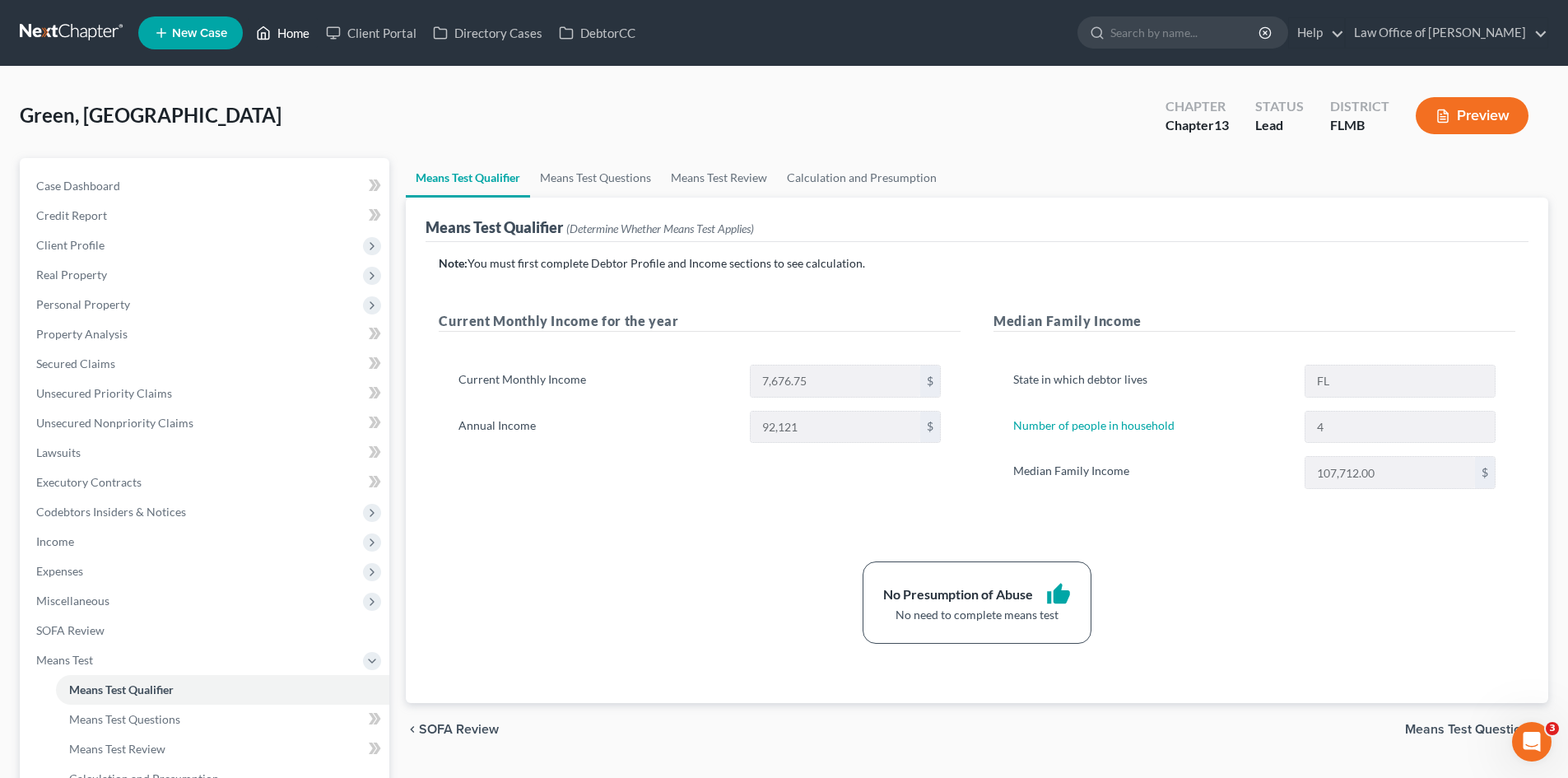
click at [277, 38] on link "Home" at bounding box center [282, 33] width 70 height 30
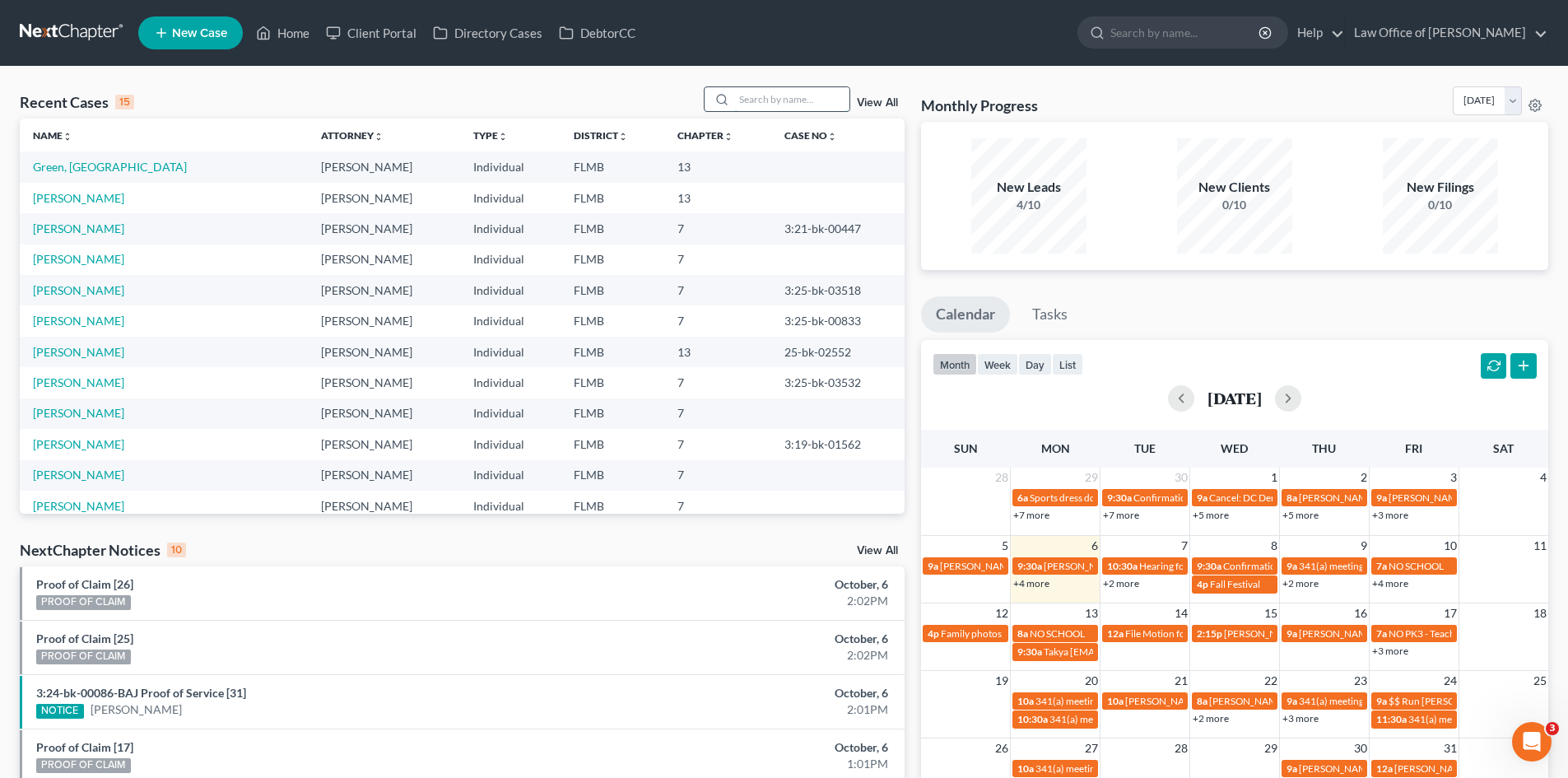
click at [754, 95] on input "search" at bounding box center [791, 99] width 115 height 24
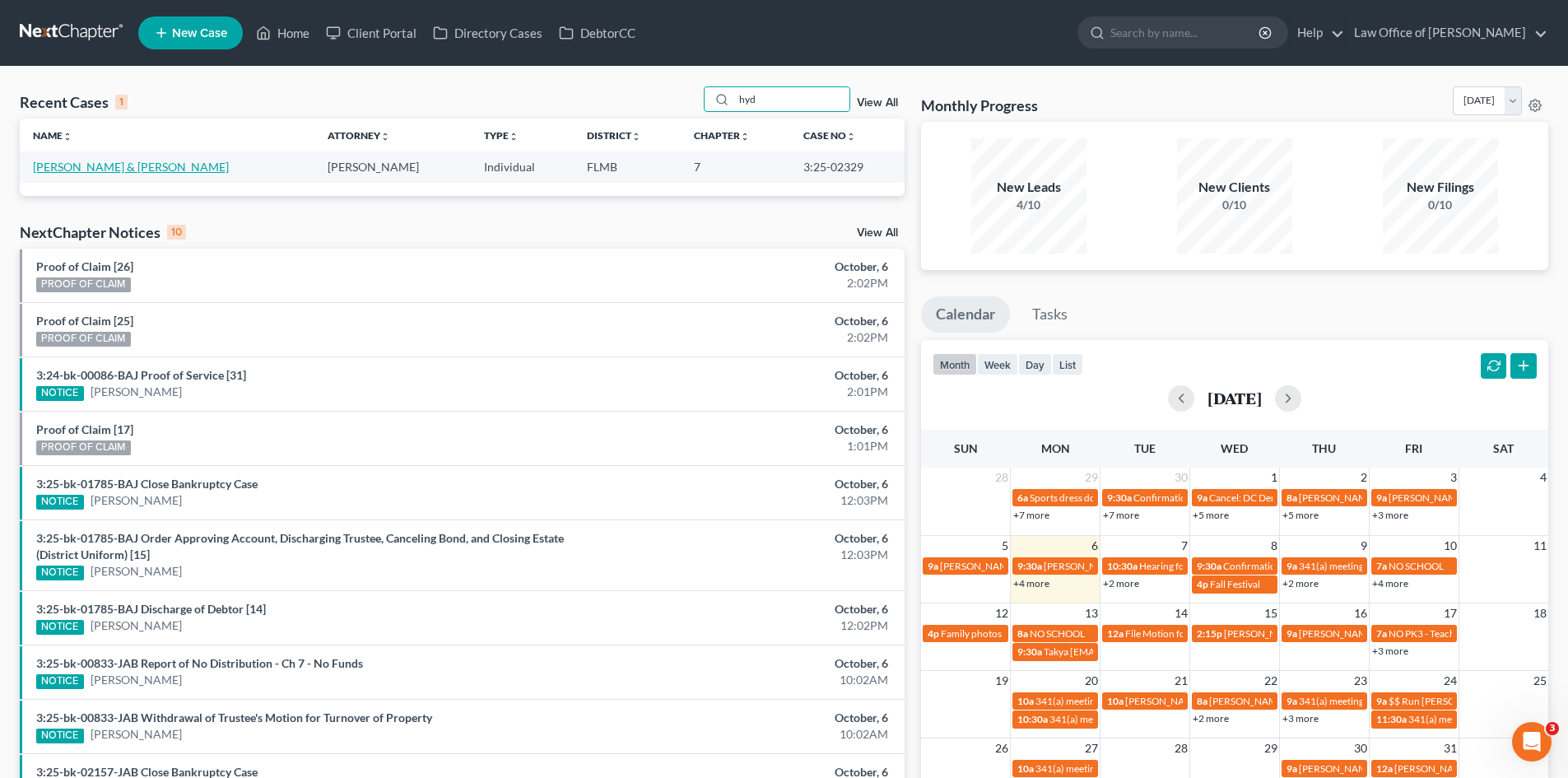
click at [92, 170] on link "[PERSON_NAME] & [PERSON_NAME]" at bounding box center [130, 167] width 196 height 14
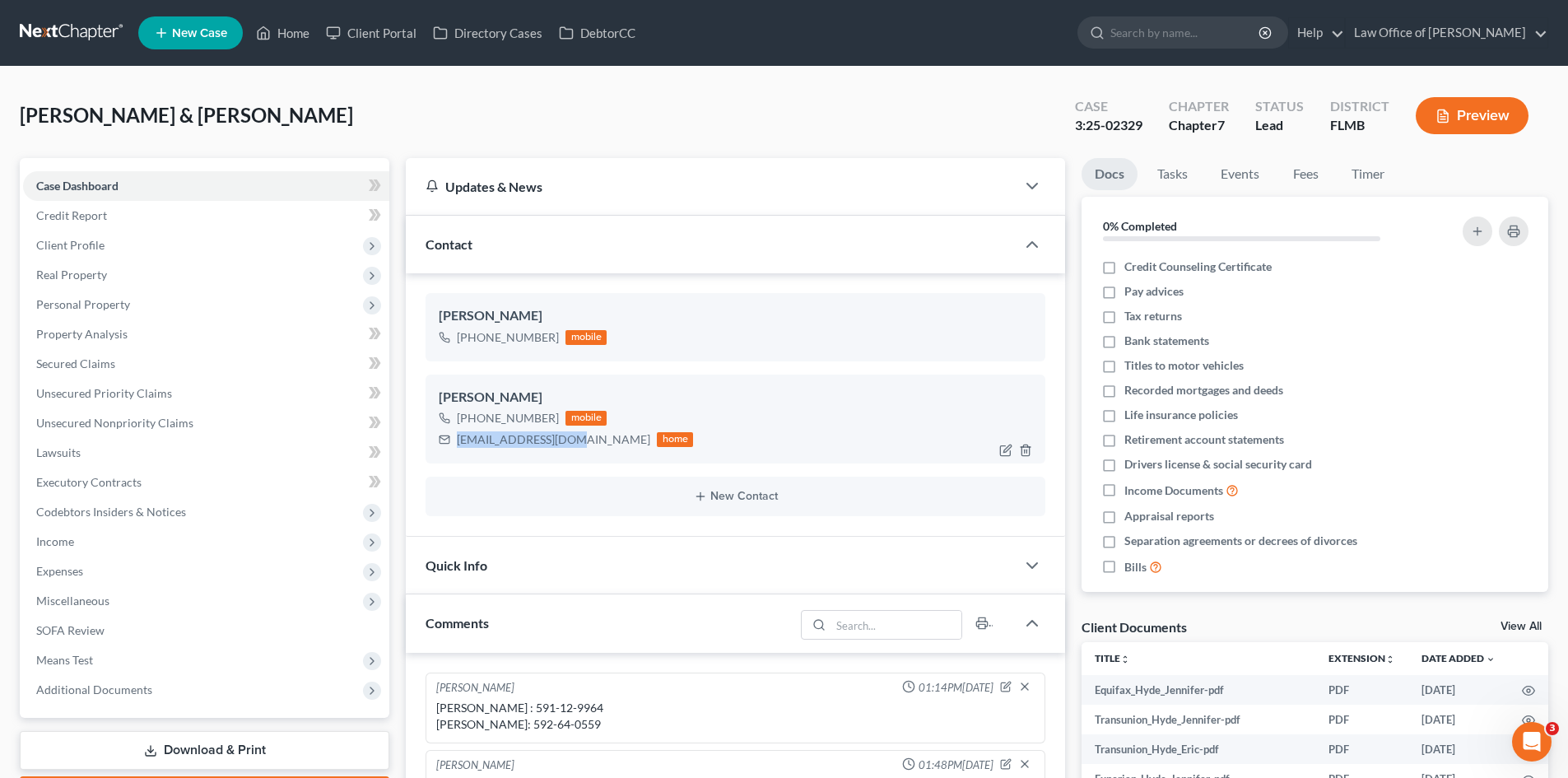
drag, startPoint x: 564, startPoint y: 441, endPoint x: 430, endPoint y: 442, distance: 134.0
click at [430, 442] on div "[PERSON_NAME] [PHONE_NUMBER] mobile [EMAIL_ADDRESS][DOMAIN_NAME] home" at bounding box center [735, 420] width 620 height 89
click at [281, 33] on link "Home" at bounding box center [282, 33] width 70 height 30
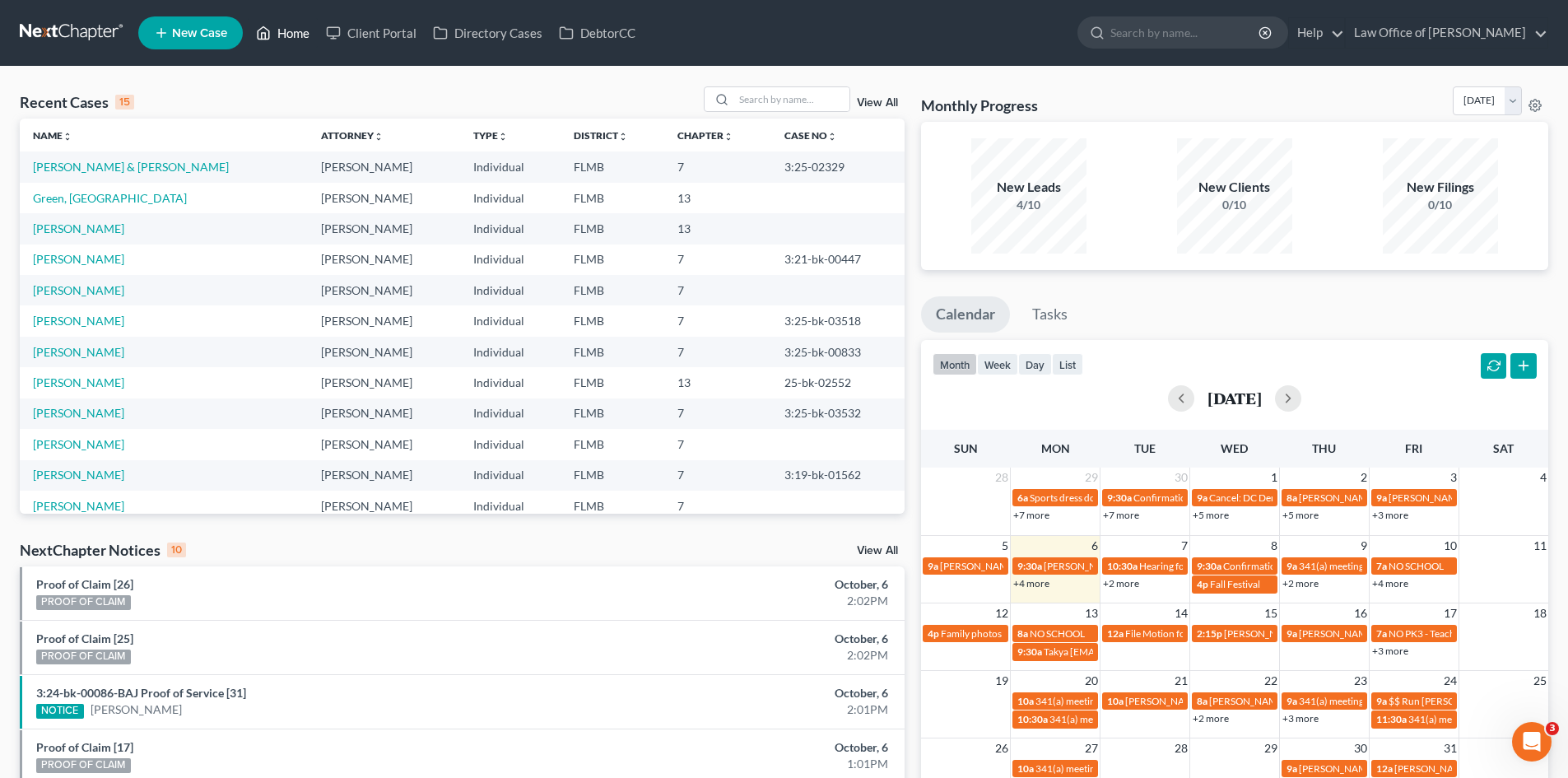
click at [1068, 612] on td "13" at bounding box center [1055, 613] width 90 height 21
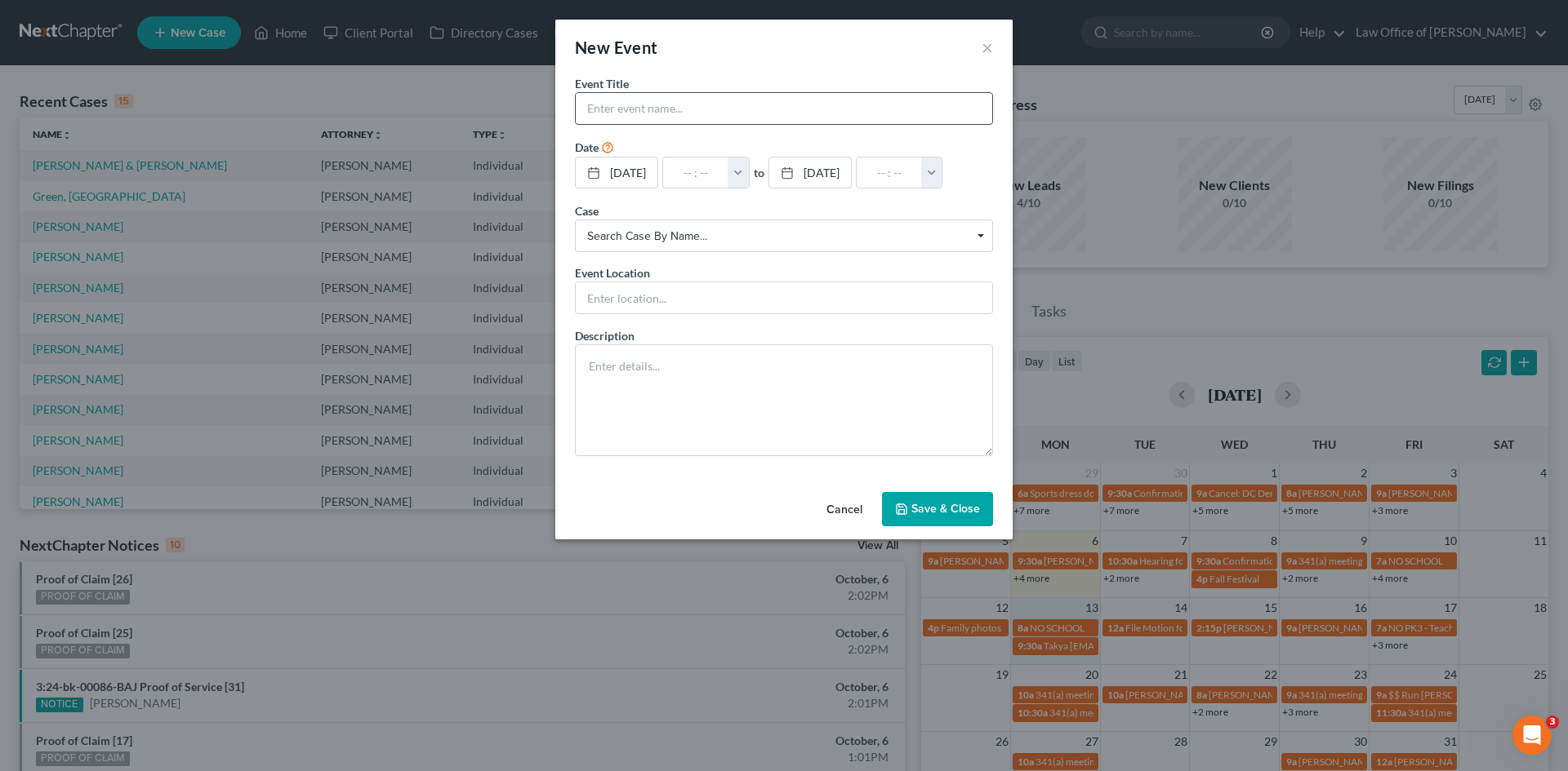
click at [638, 113] on input "text" at bounding box center [783, 109] width 416 height 31
click at [688, 172] on input "text" at bounding box center [695, 173] width 66 height 31
click at [731, 434] on textarea at bounding box center [783, 400] width 418 height 112
click at [806, 110] on input "Hyde payment ? ask what works best for you" at bounding box center [783, 109] width 416 height 31
drag, startPoint x: 807, startPoint y: 110, endPoint x: 769, endPoint y: 113, distance: 38.1
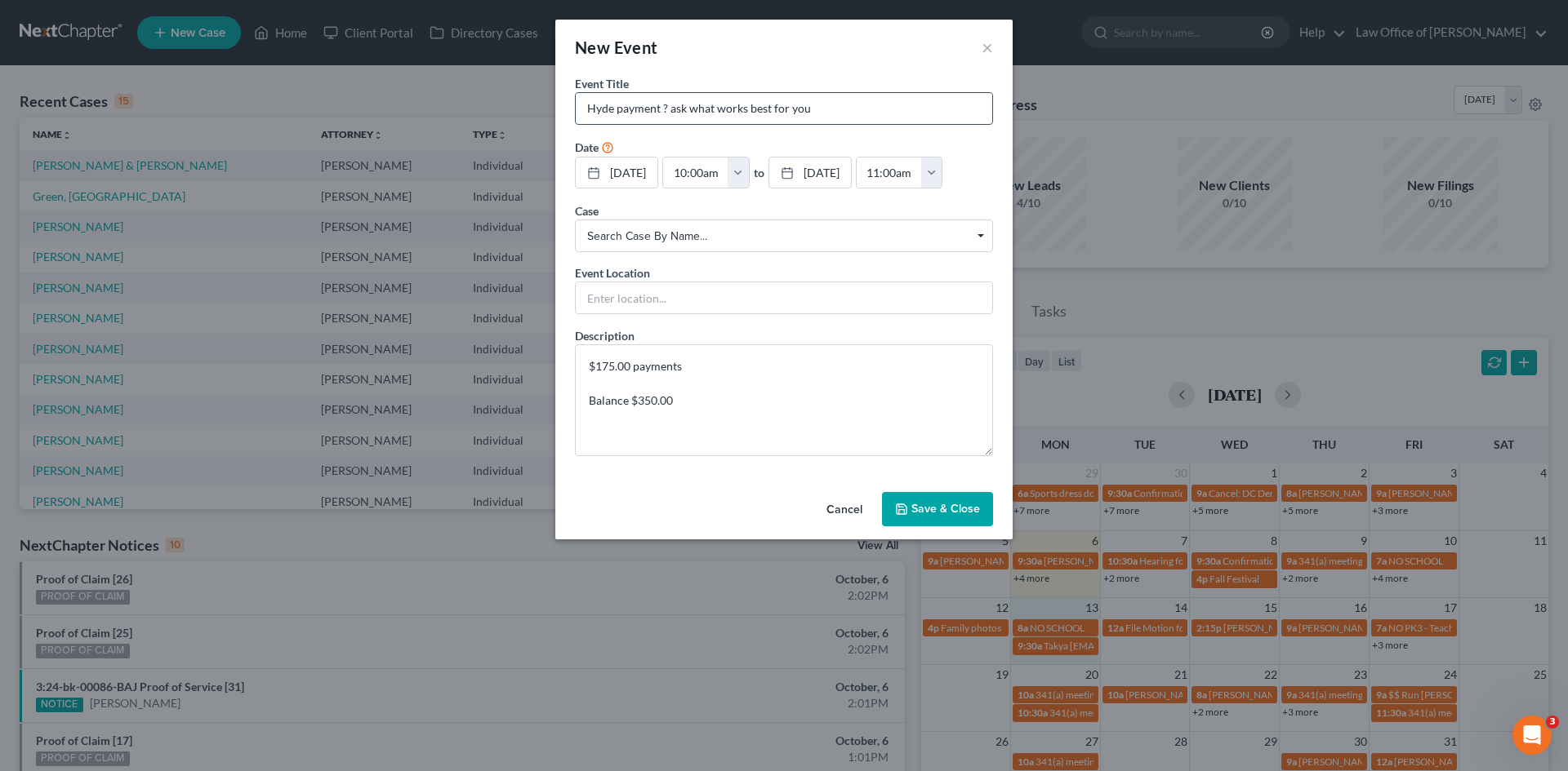
click at [771, 113] on input "Hyde payment ? ask what works best for you" at bounding box center [783, 109] width 416 height 31
click at [945, 526] on button "Save & Close" at bounding box center [937, 509] width 111 height 34
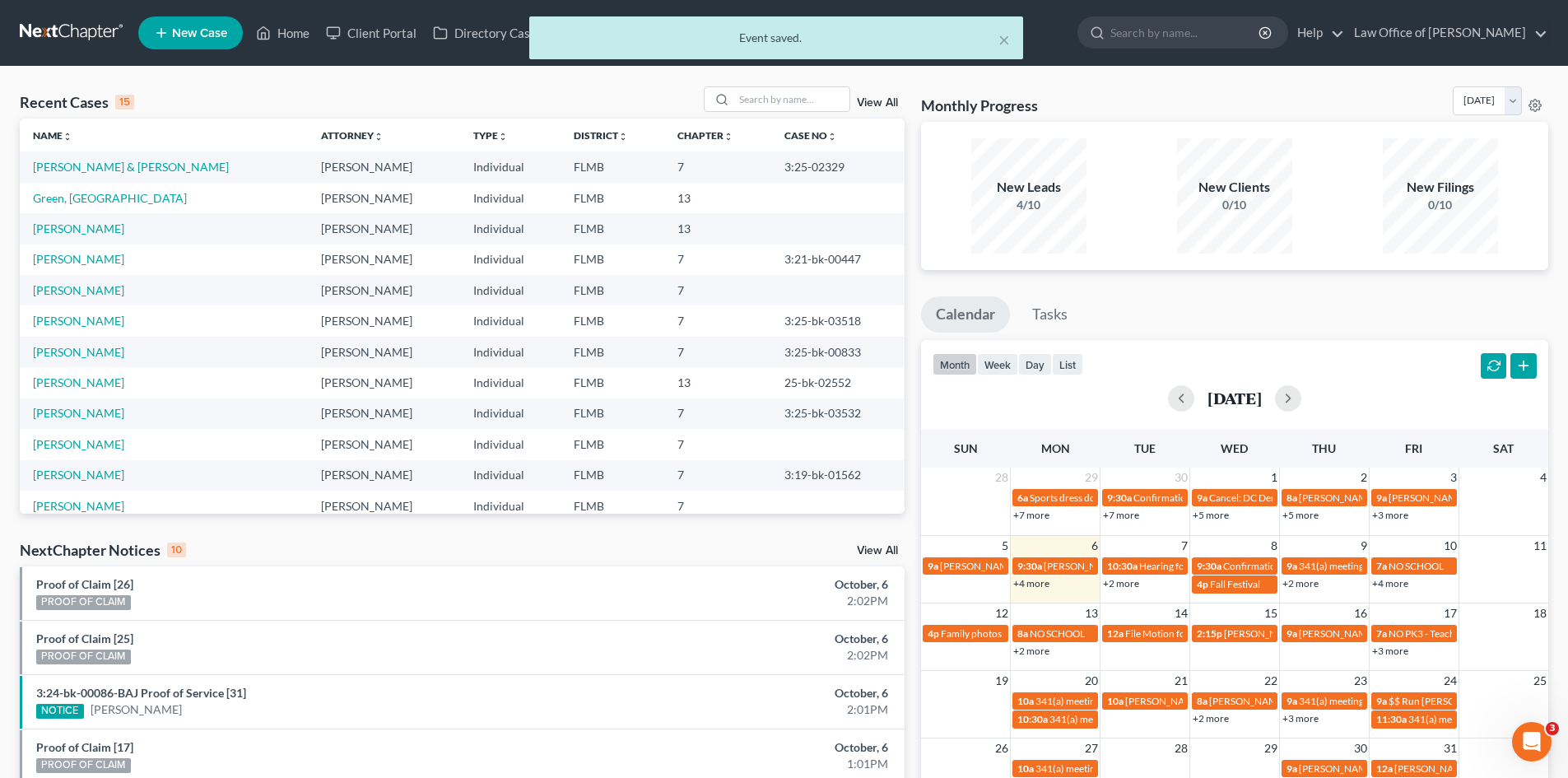
click at [1045, 652] on link "+2 more" at bounding box center [1031, 651] width 37 height 13
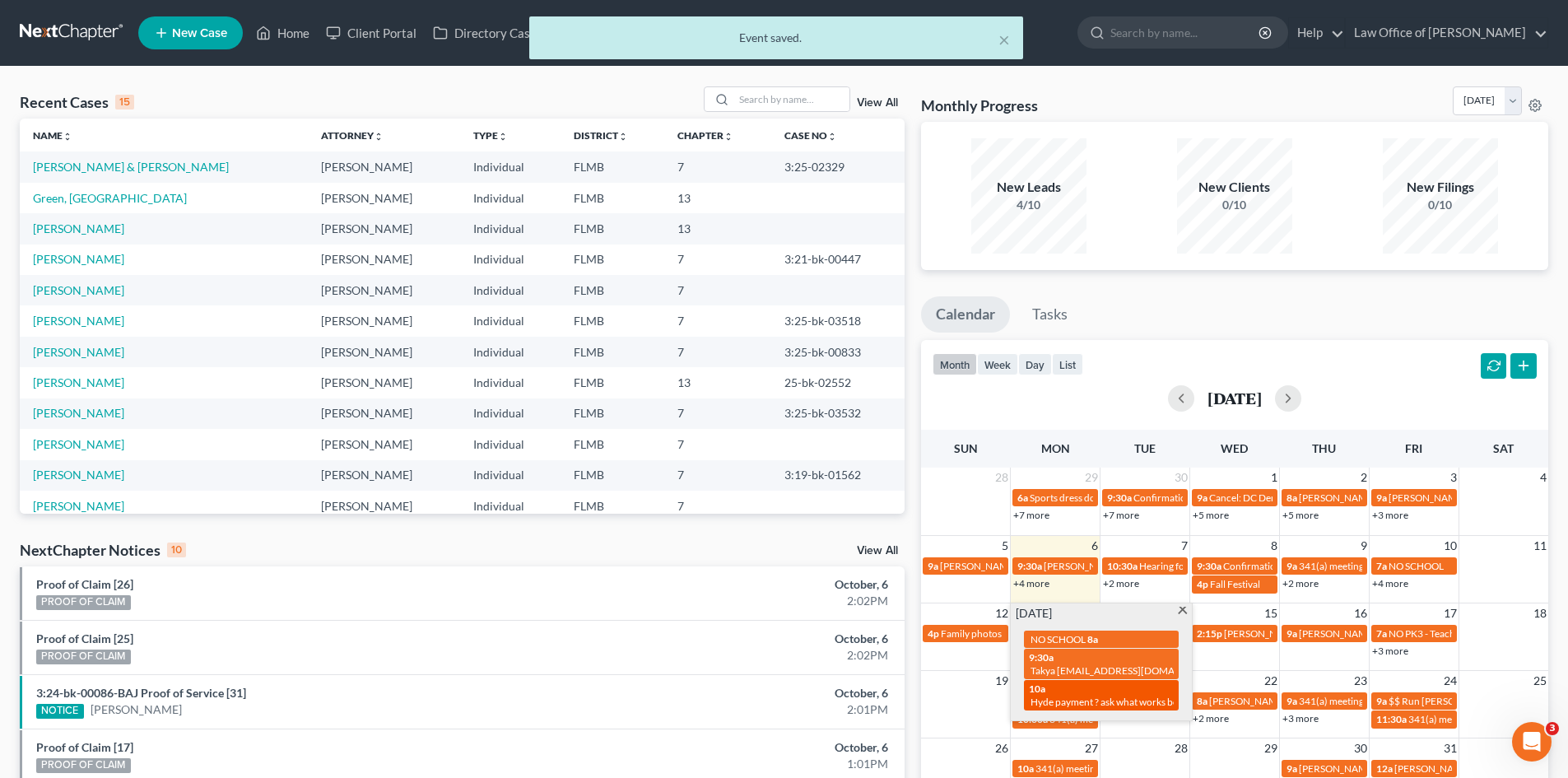
click at [1056, 696] on span "Hyde payment ? ask what works best" at bounding box center [1107, 702] width 155 height 13
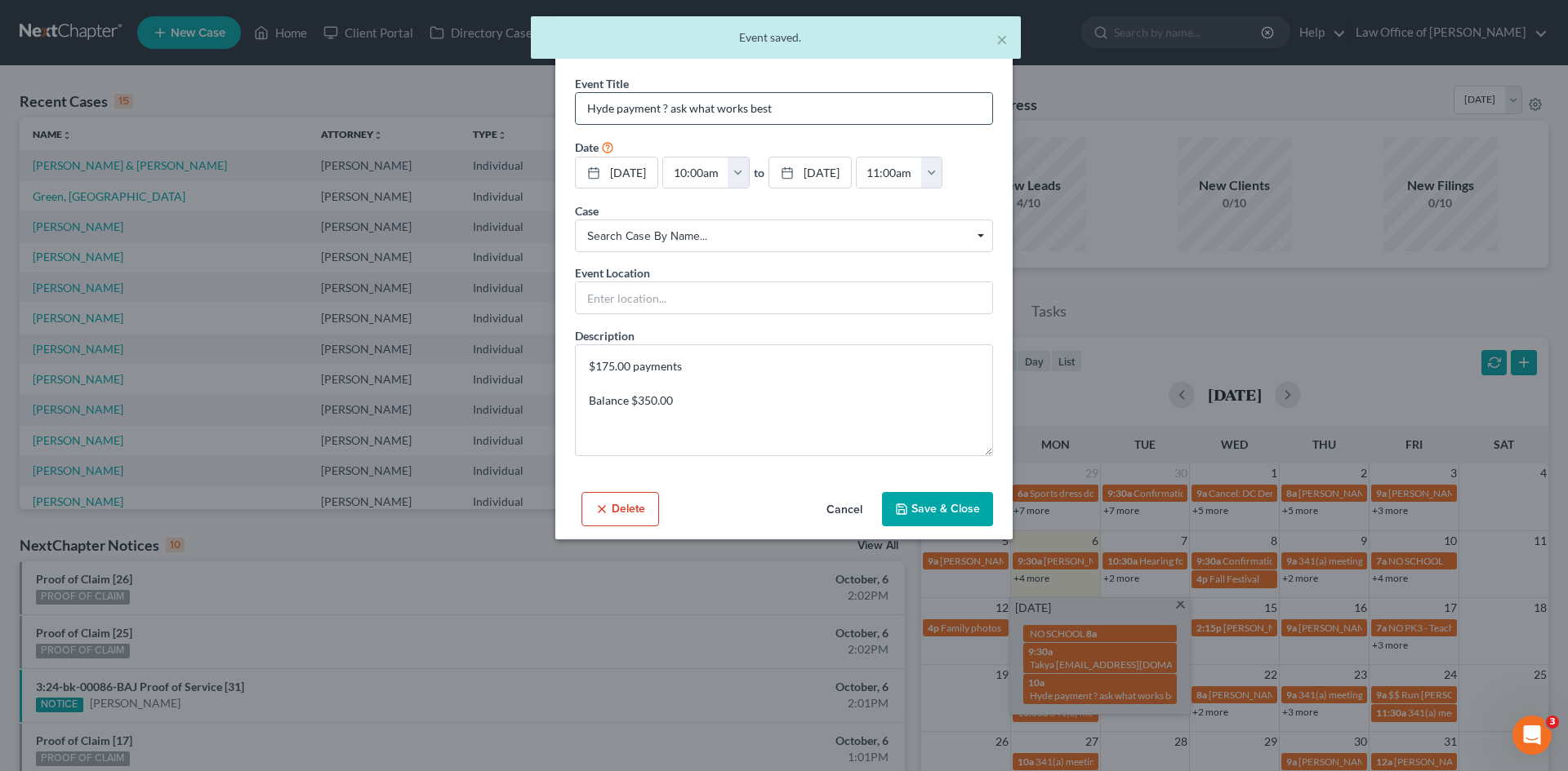
click at [589, 108] on input "Hyde payment ? ask what works best" at bounding box center [783, 109] width 416 height 31
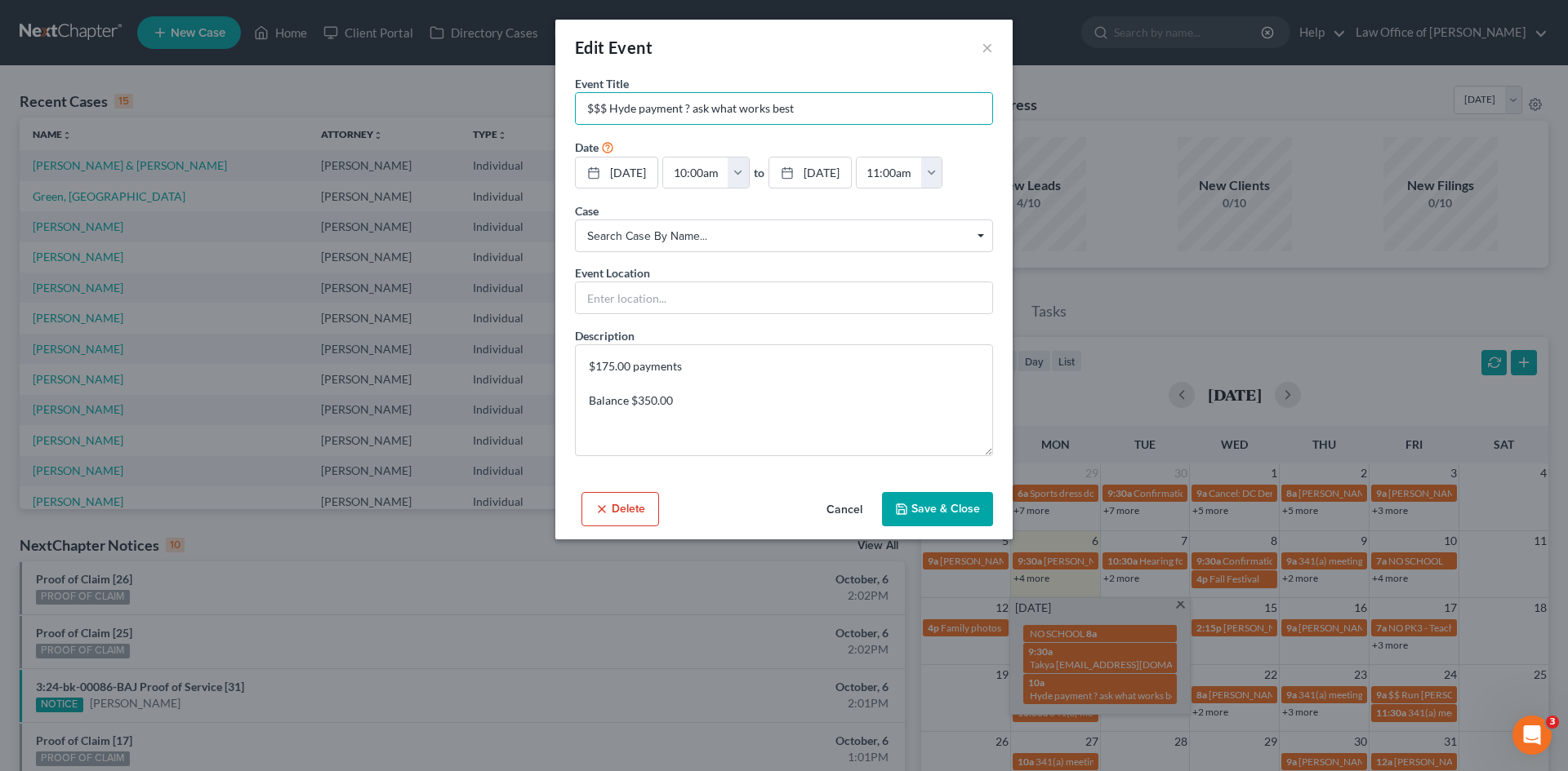
click at [953, 526] on button "Save & Close" at bounding box center [937, 509] width 111 height 34
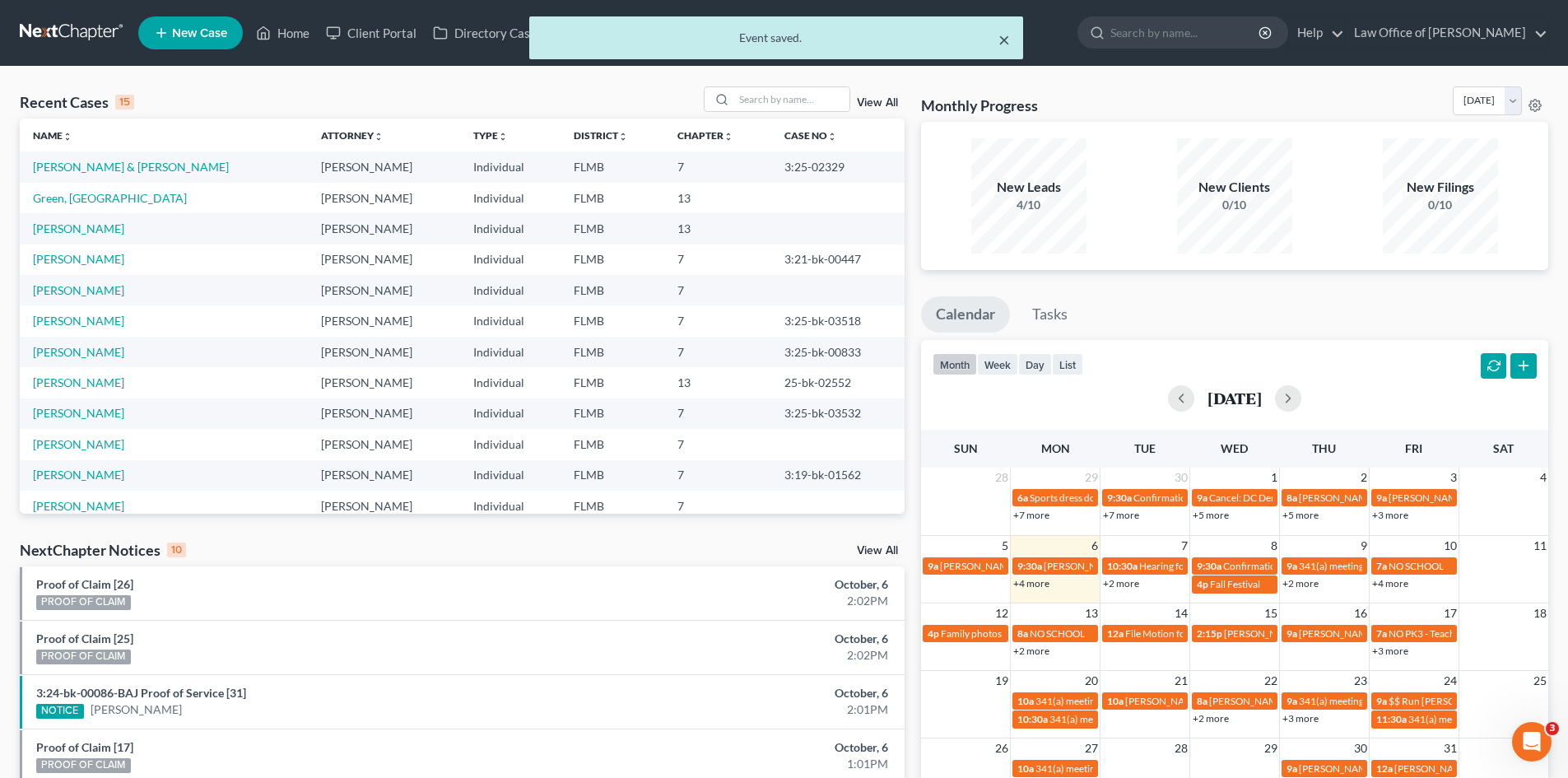
click at [1005, 39] on button "×" at bounding box center [1005, 39] width 12 height 20
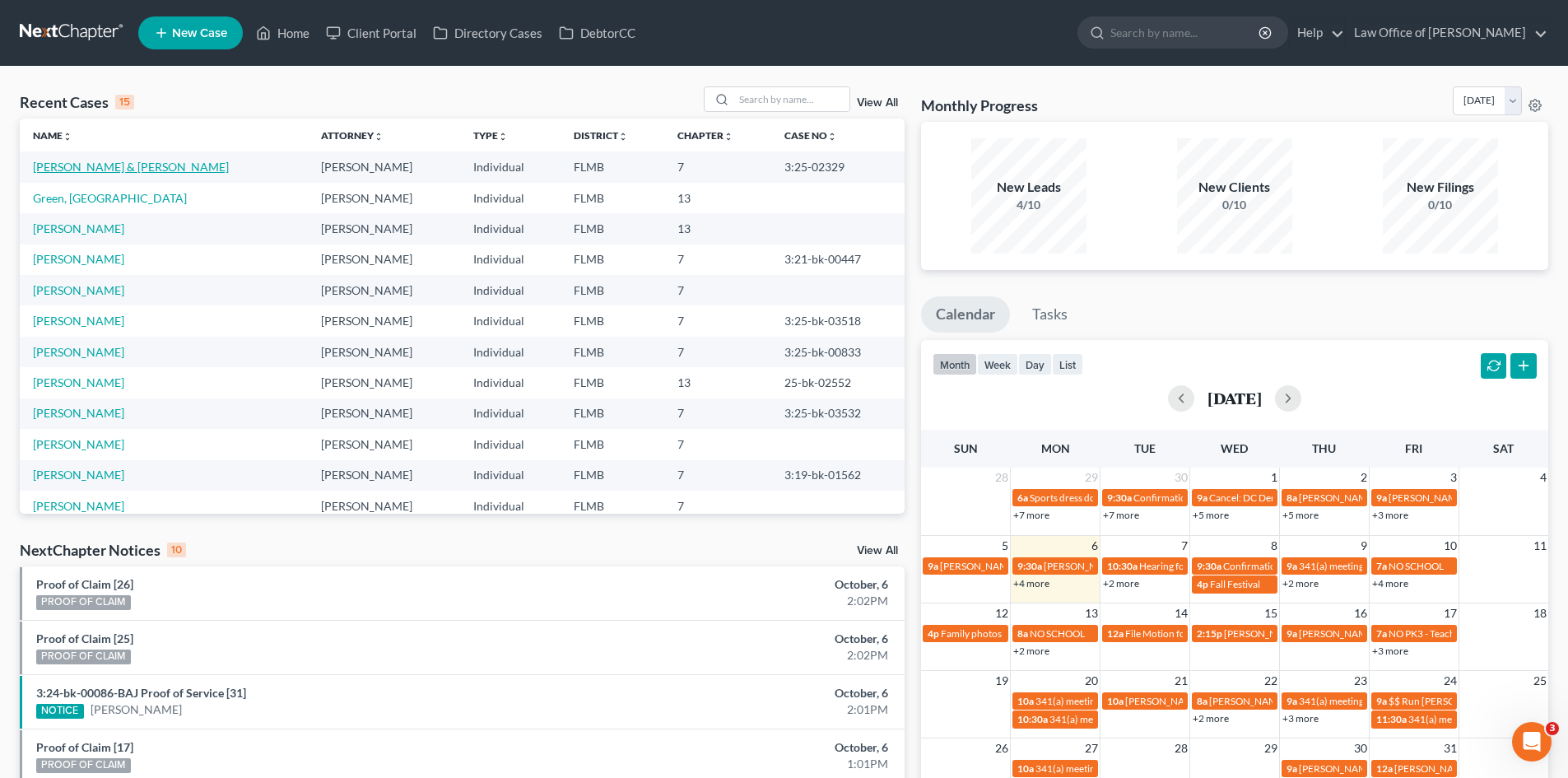
click at [97, 162] on link "[PERSON_NAME] & [PERSON_NAME]" at bounding box center [130, 167] width 196 height 14
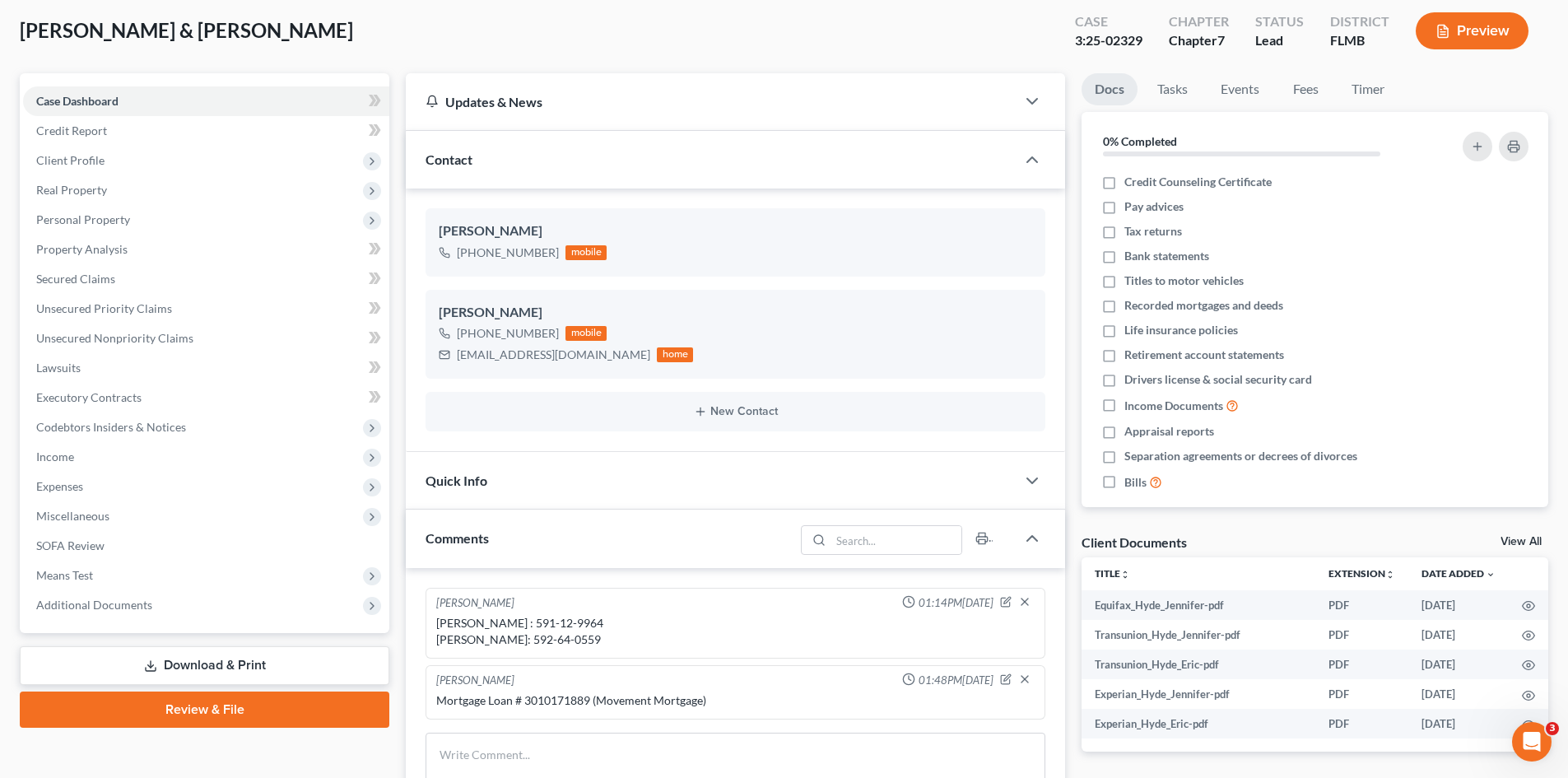
scroll to position [247, 0]
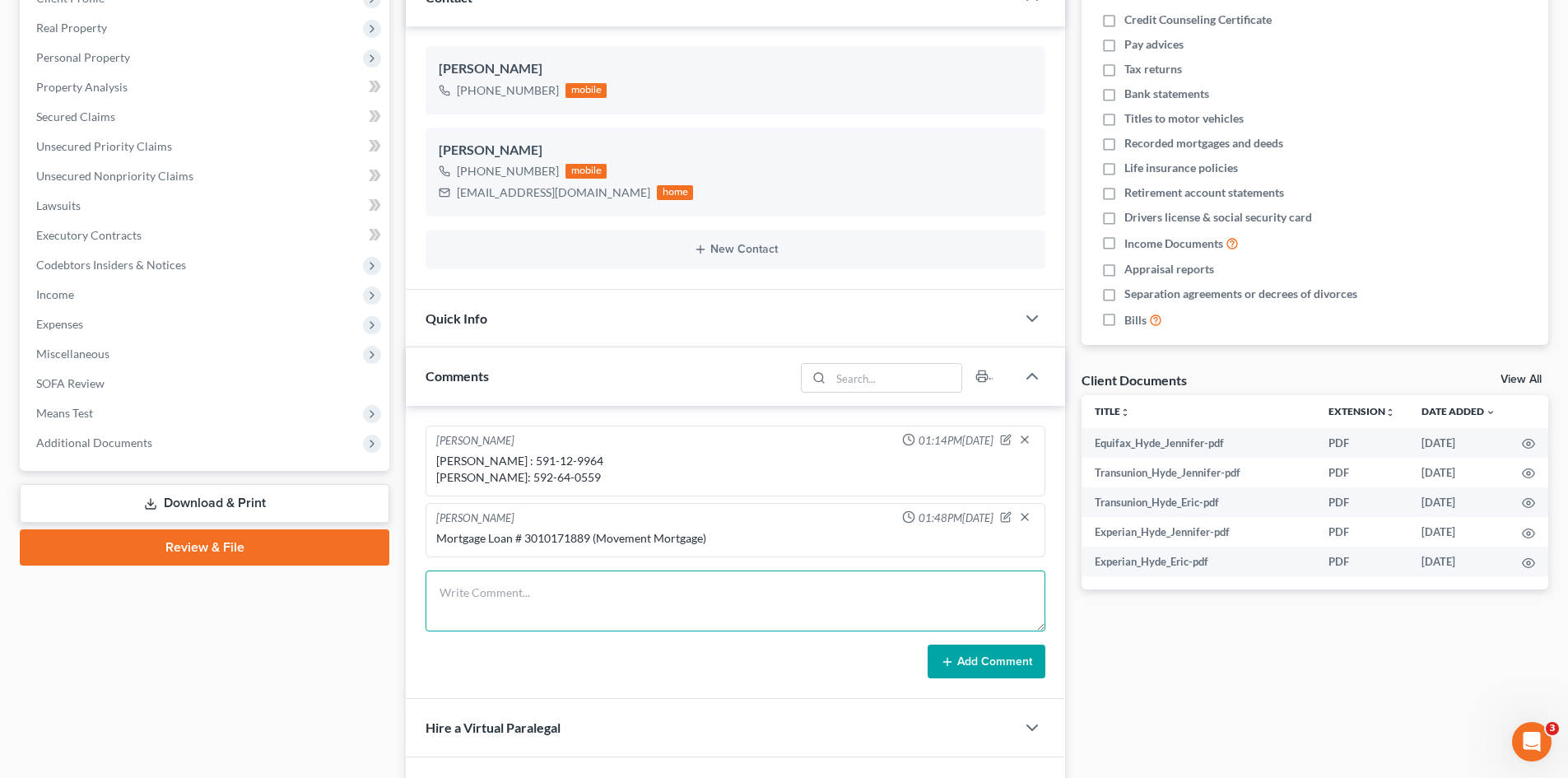
click at [533, 608] on textarea at bounding box center [735, 601] width 620 height 61
click at [985, 662] on button "Add Comment" at bounding box center [986, 661] width 117 height 35
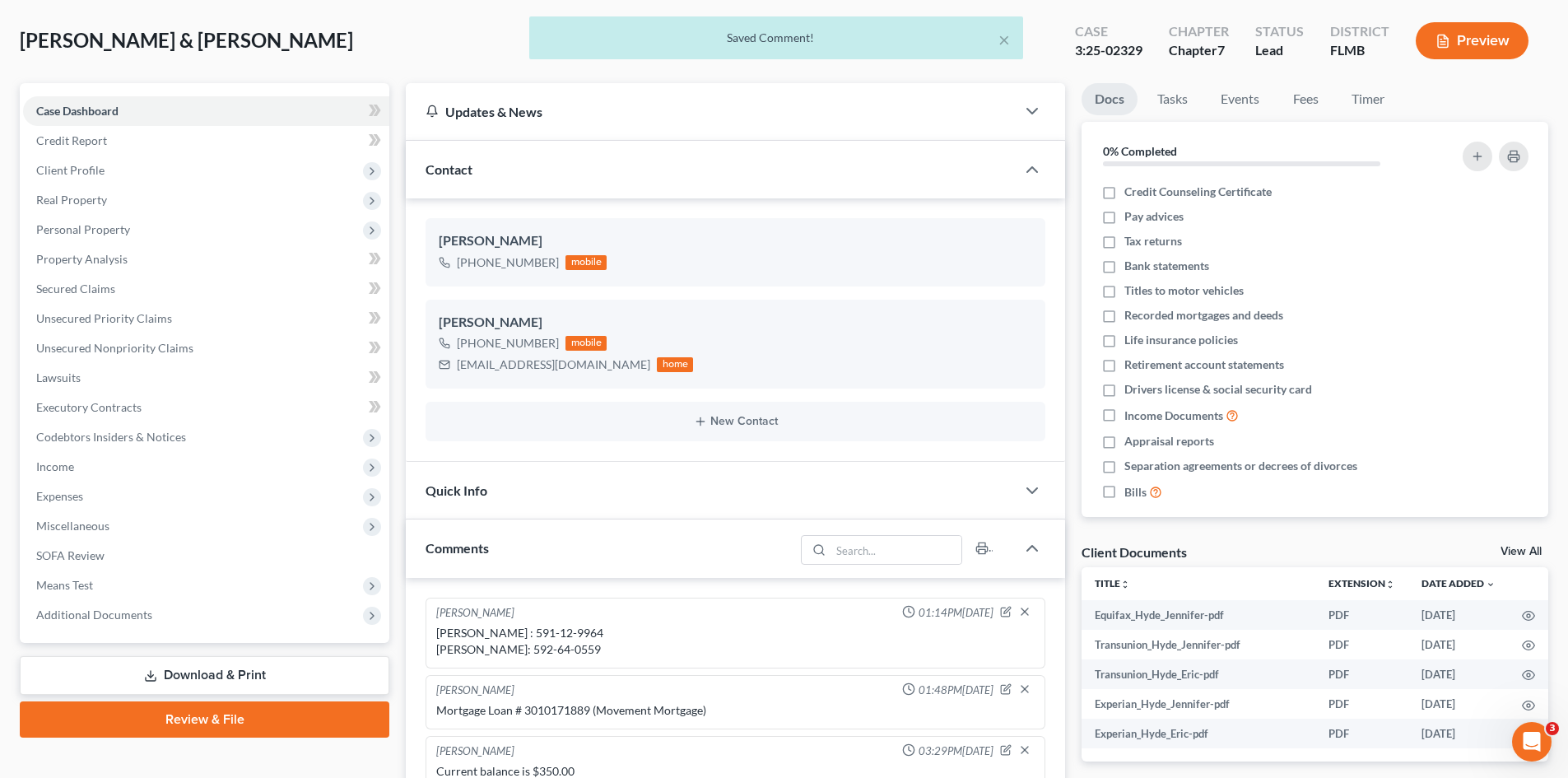
scroll to position [0, 0]
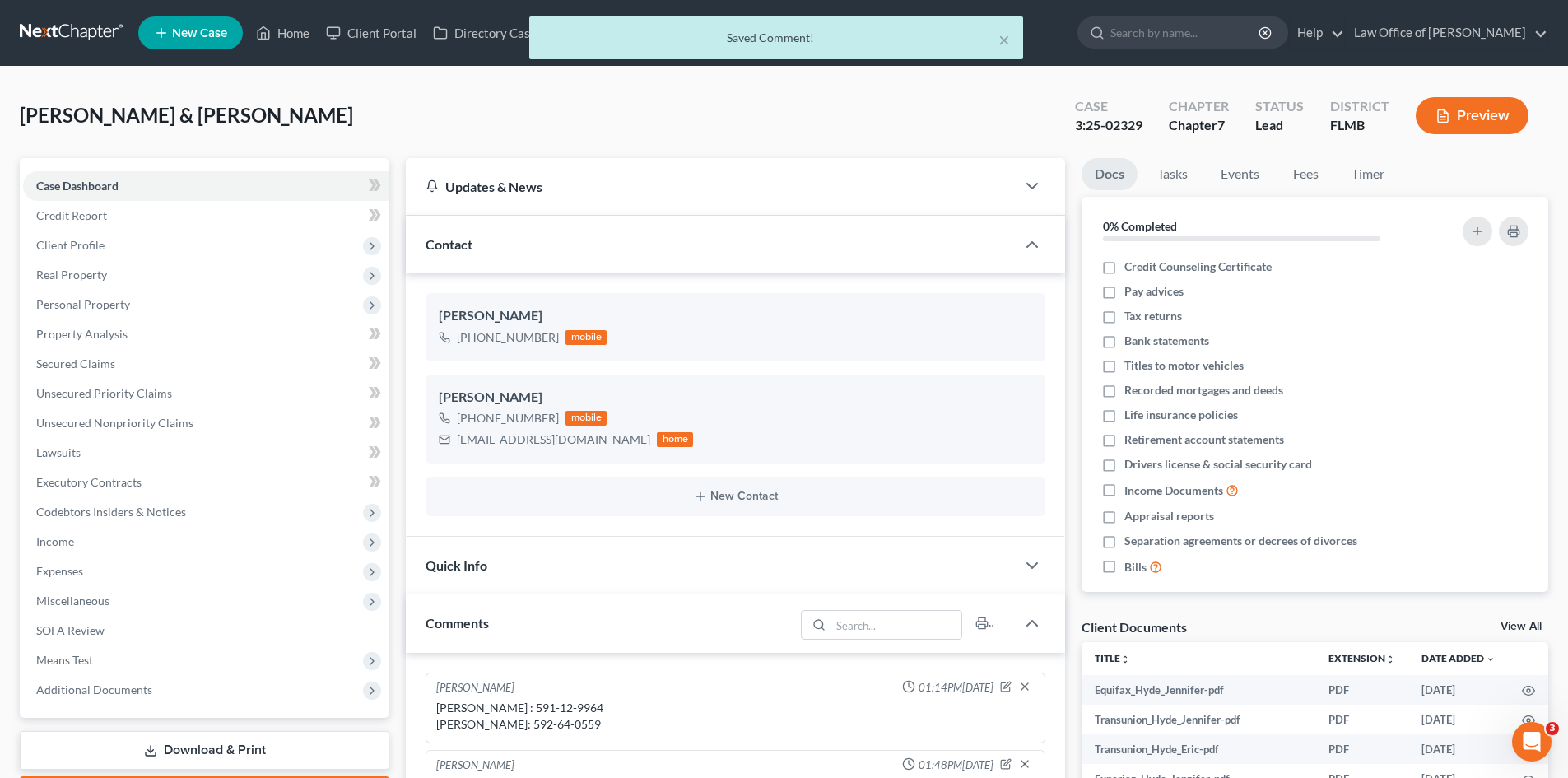
drag, startPoint x: 285, startPoint y: 24, endPoint x: 303, endPoint y: 87, distance: 65.5
click at [285, 24] on div "× Saved Comment!" at bounding box center [776, 42] width 1568 height 51
click at [283, 33] on div "× Saved Comment!" at bounding box center [776, 42] width 1568 height 51
click at [289, 36] on div "× Saved Comment!" at bounding box center [776, 42] width 1568 height 51
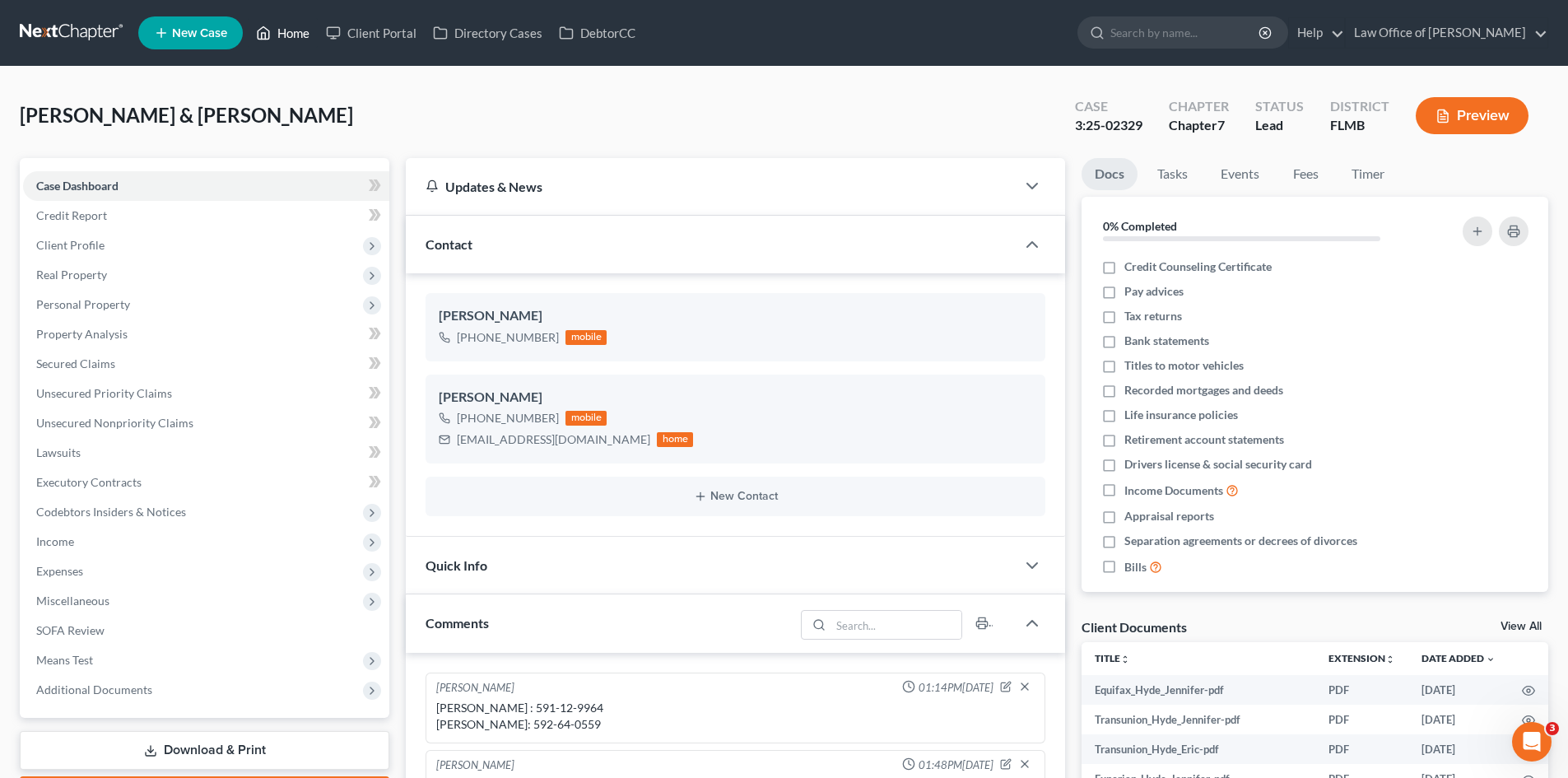
click at [289, 28] on link "Home" at bounding box center [282, 33] width 70 height 30
click at [290, 35] on link "Home" at bounding box center [282, 33] width 70 height 30
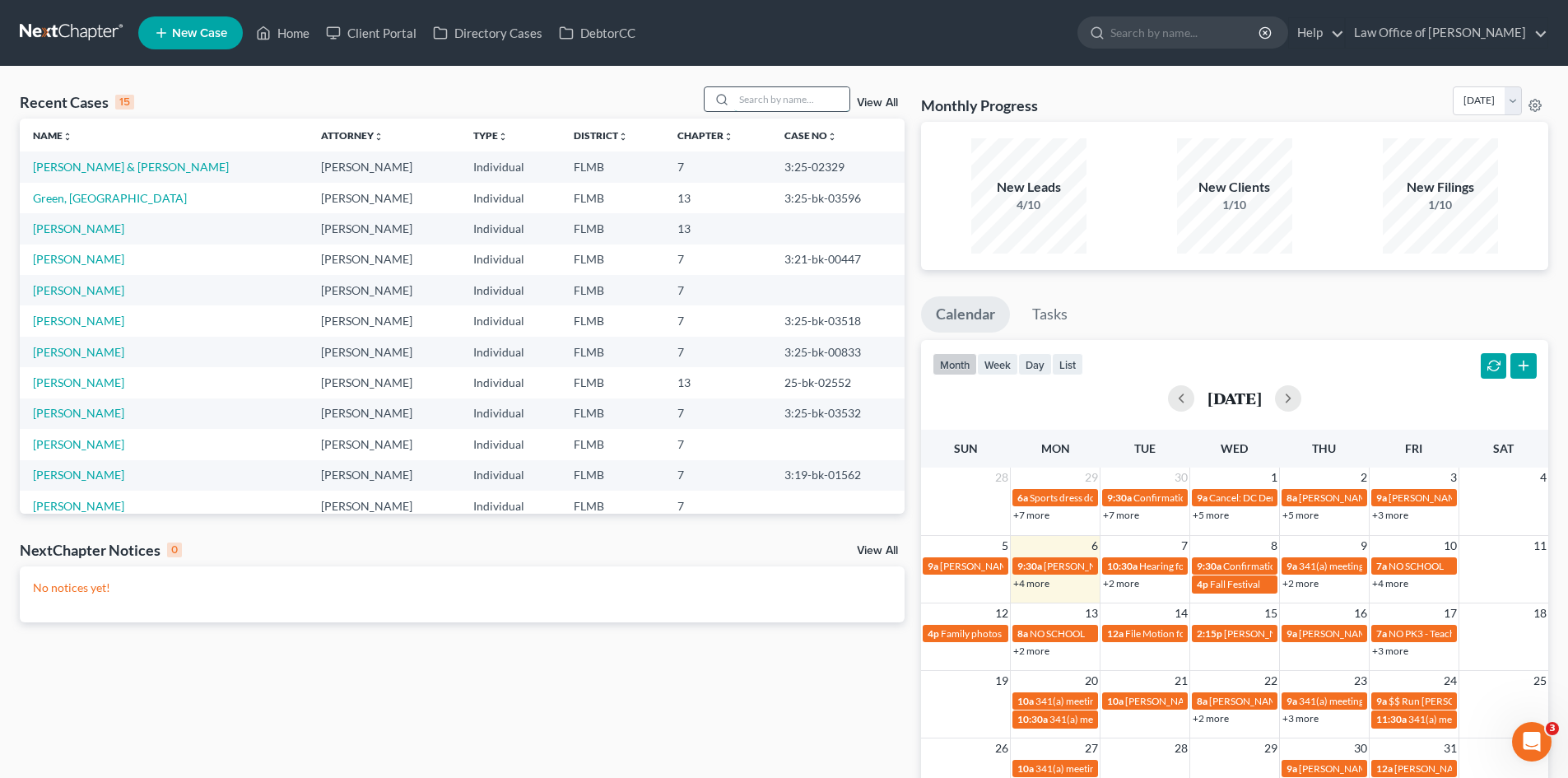
click at [817, 93] on input "search" at bounding box center [791, 99] width 115 height 24
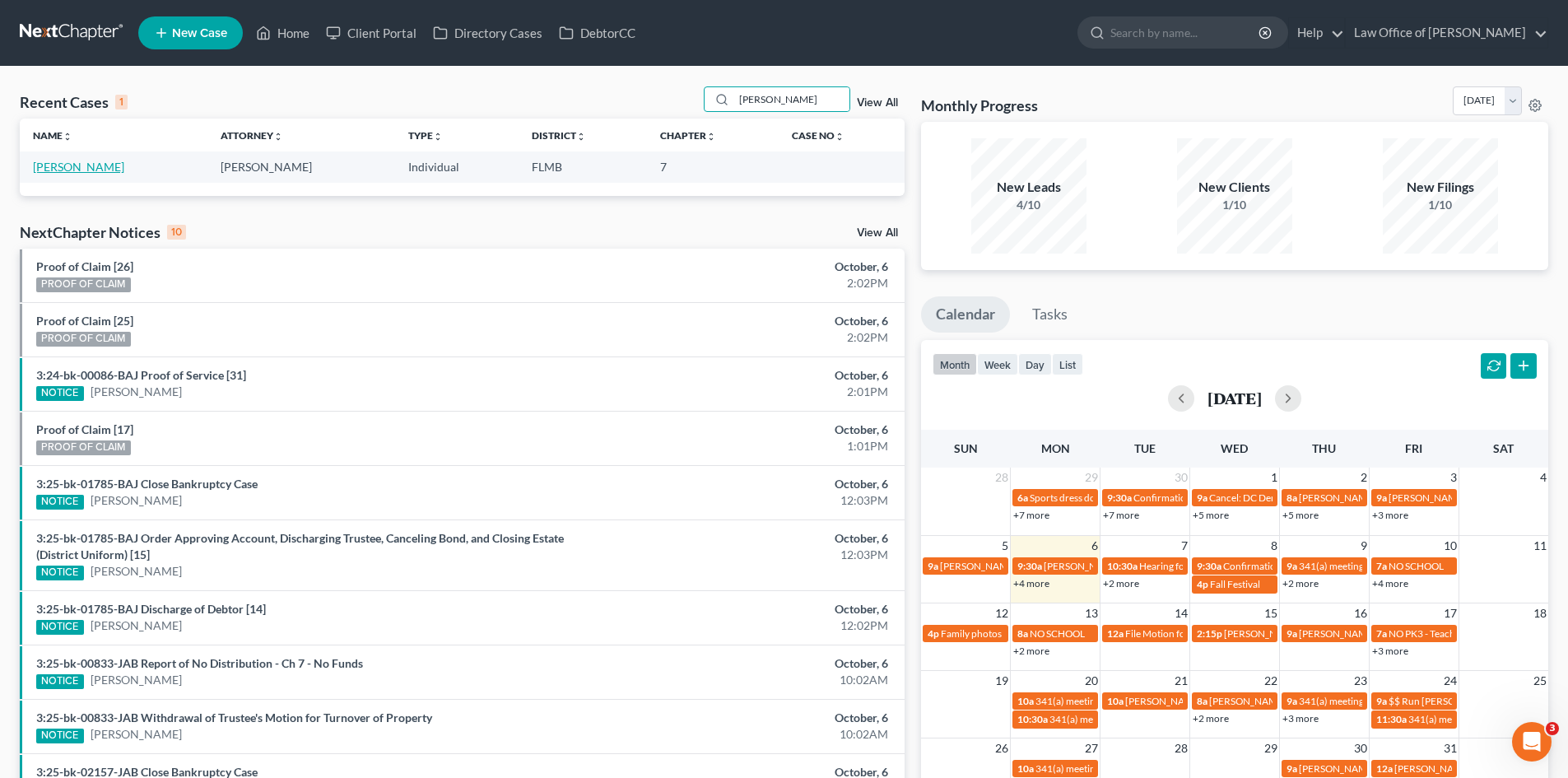
click at [61, 172] on link "[PERSON_NAME]" at bounding box center [78, 167] width 92 height 14
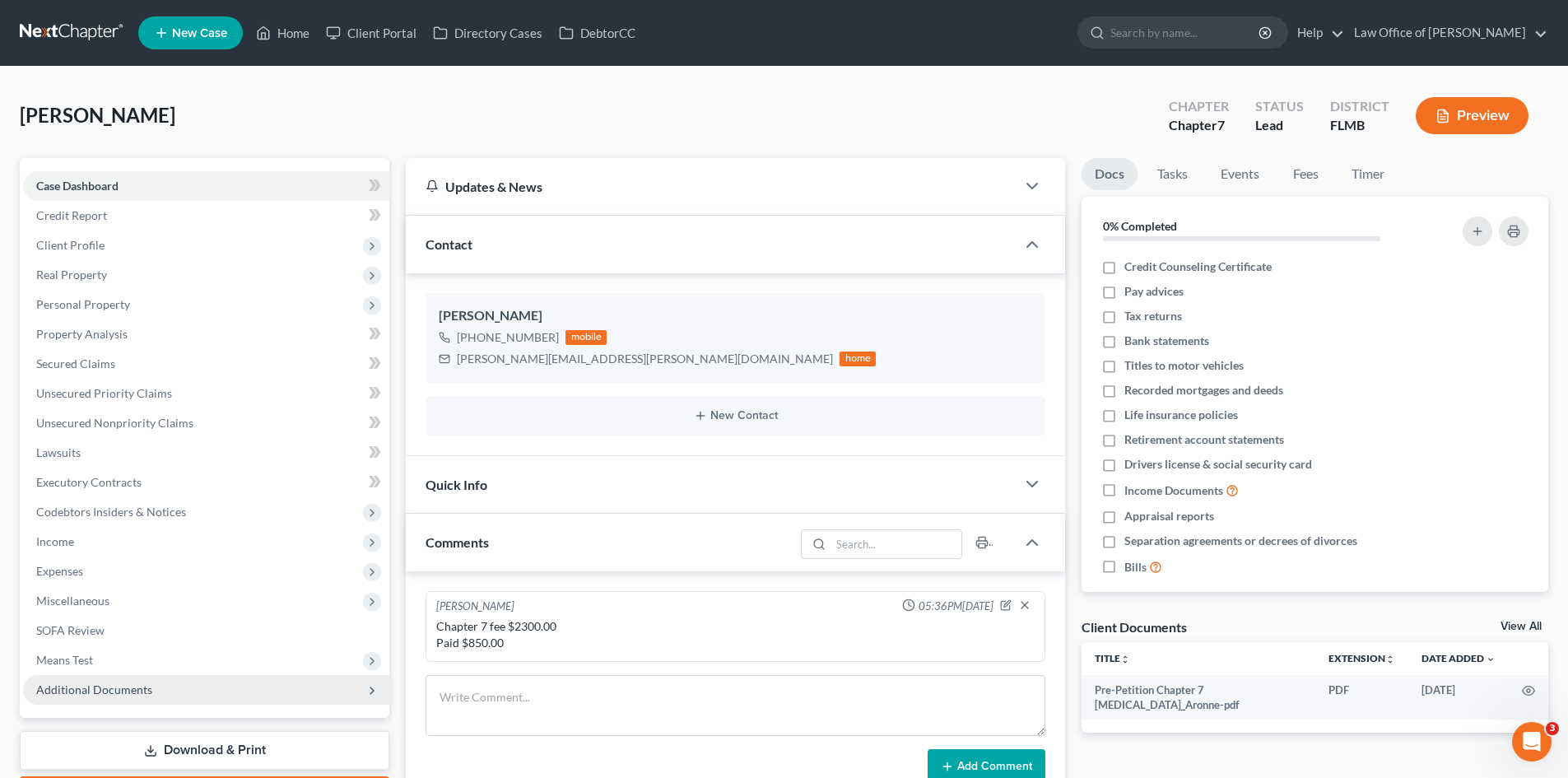
click at [83, 695] on span "Additional Documents" at bounding box center [95, 690] width 116 height 14
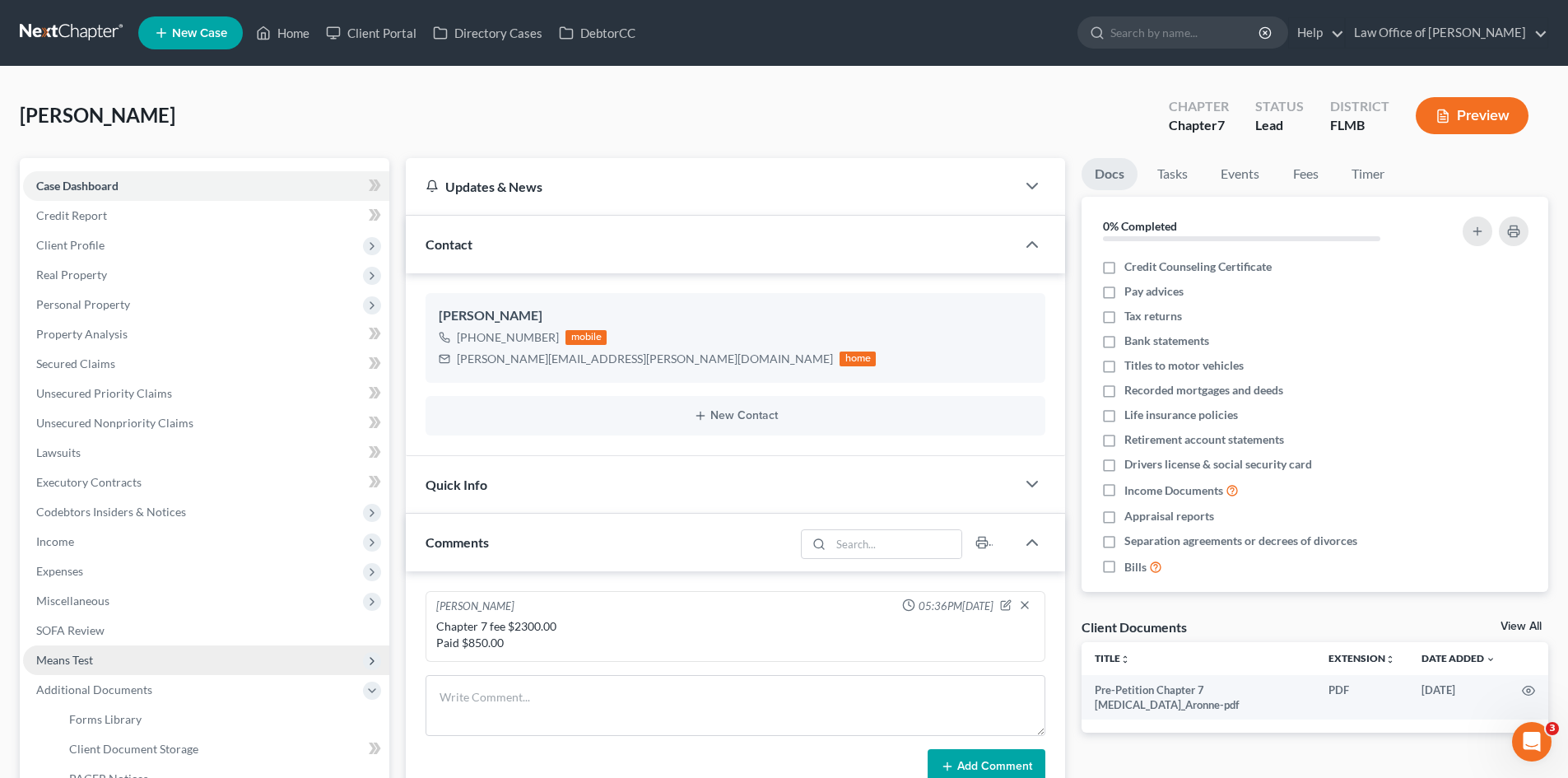
scroll to position [321, 0]
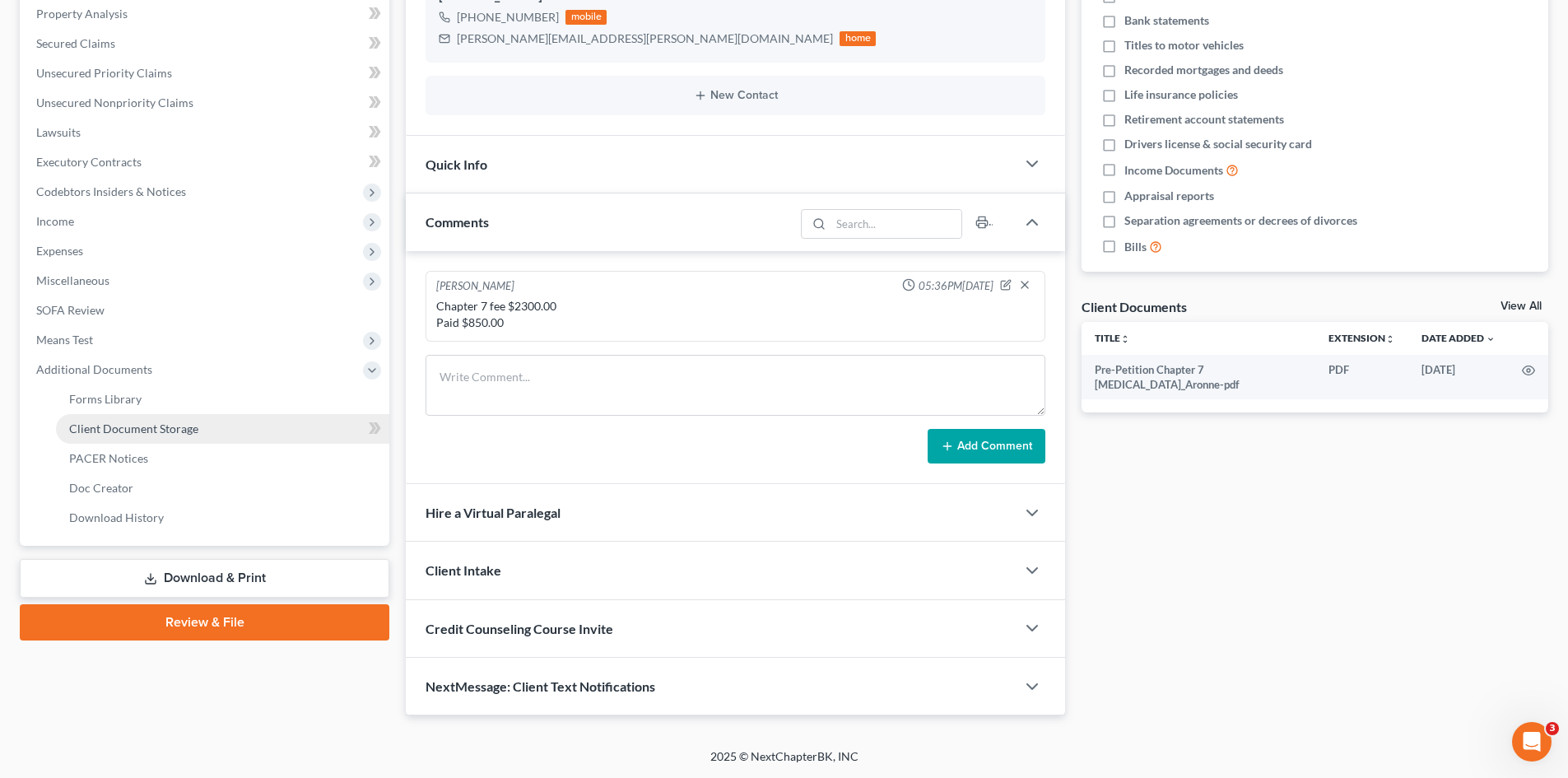
click at [165, 422] on span "Client Document Storage" at bounding box center [133, 428] width 129 height 14
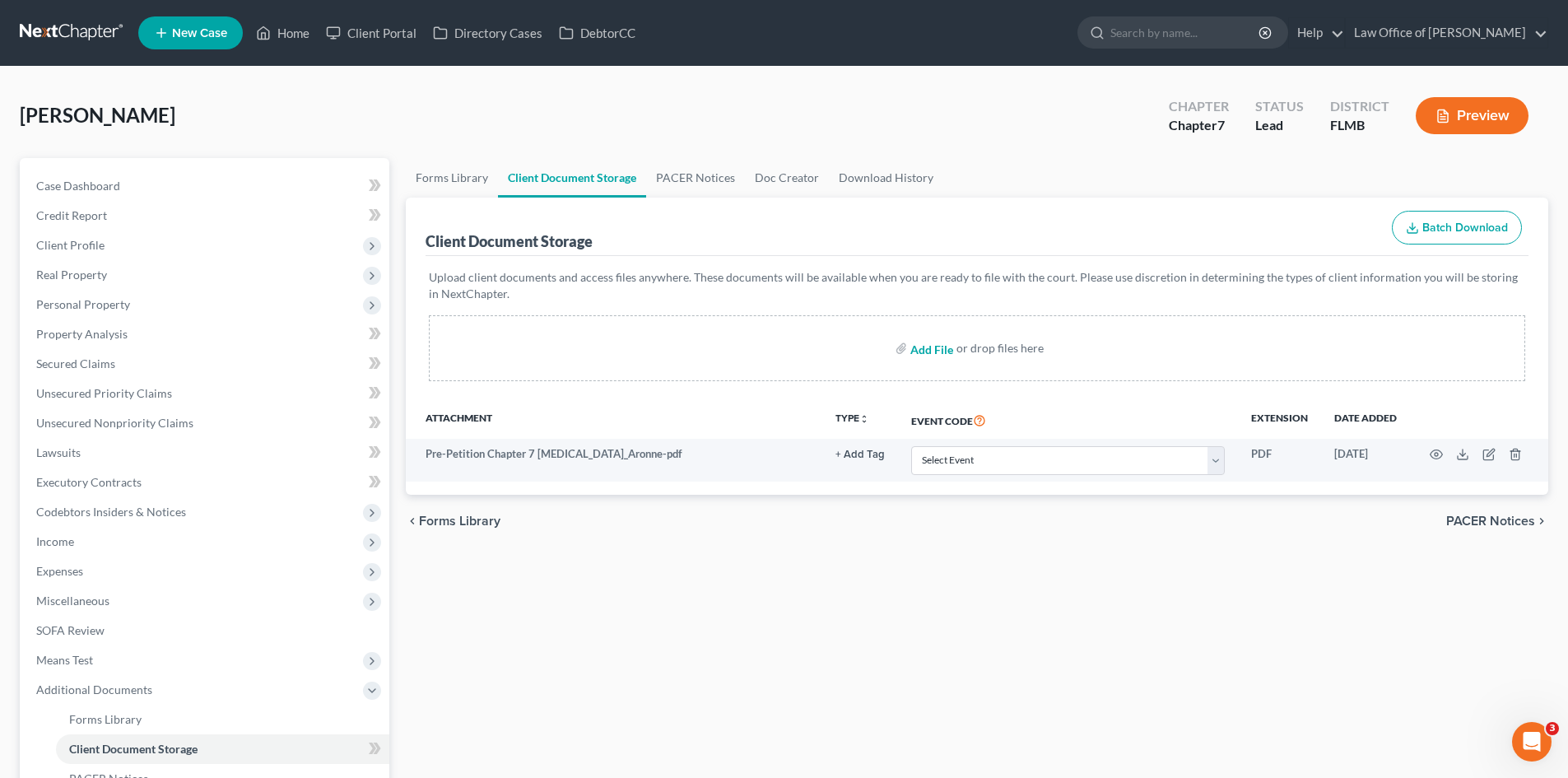
click at [945, 353] on input "file" at bounding box center [931, 349] width 39 height 30
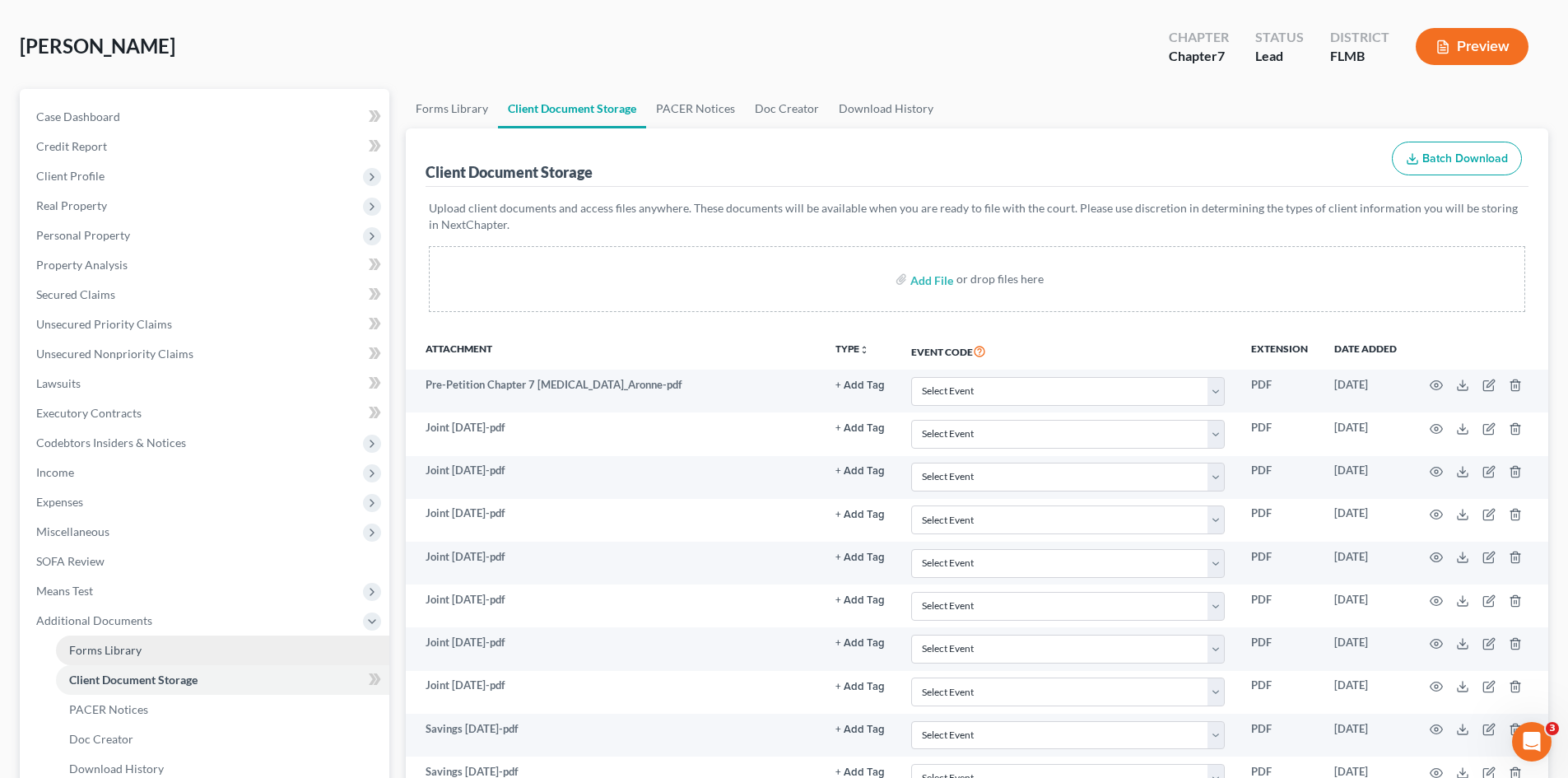
scroll to position [59, 0]
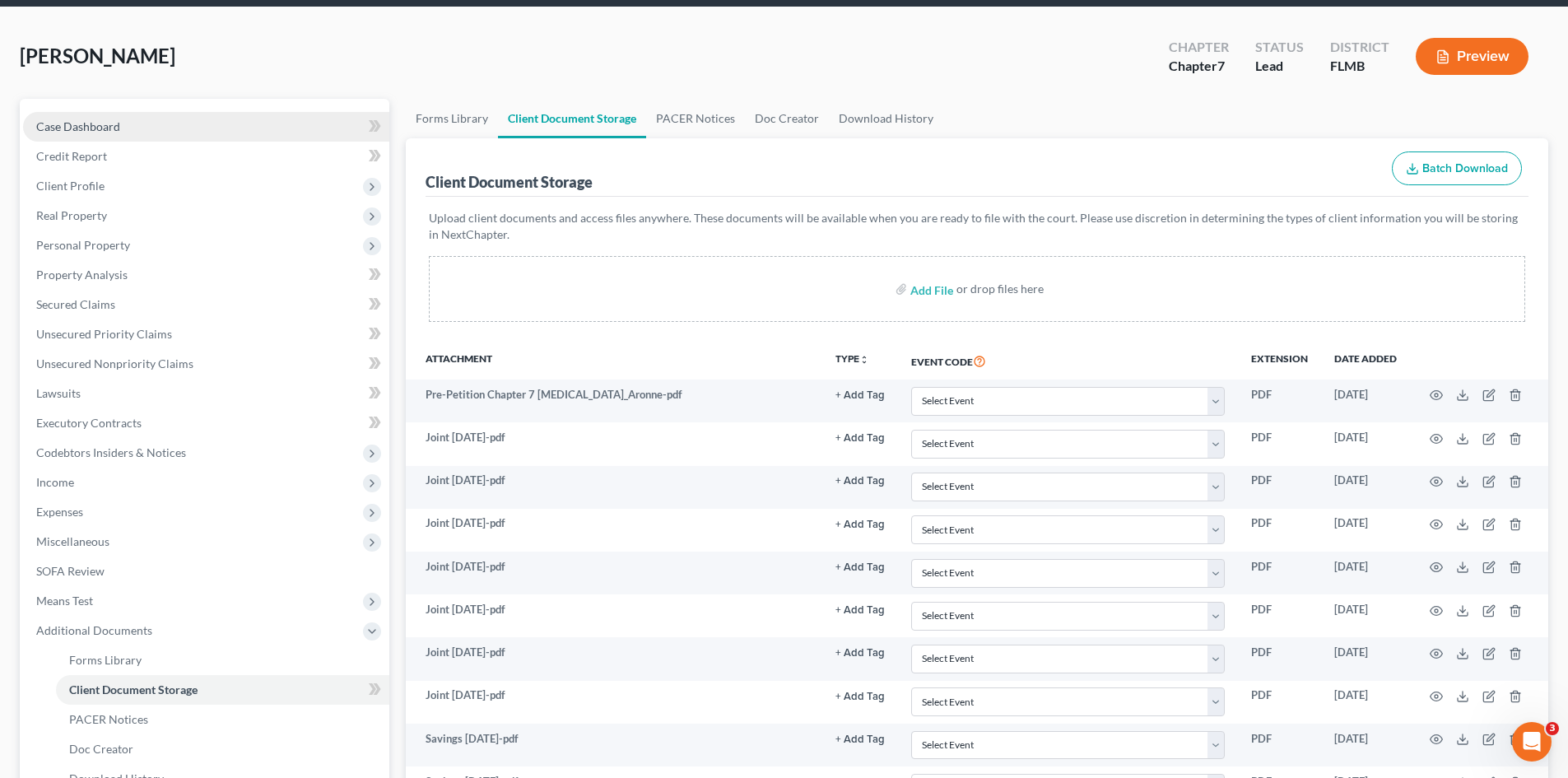
click at [111, 122] on span "Case Dashboard" at bounding box center [78, 126] width 84 height 14
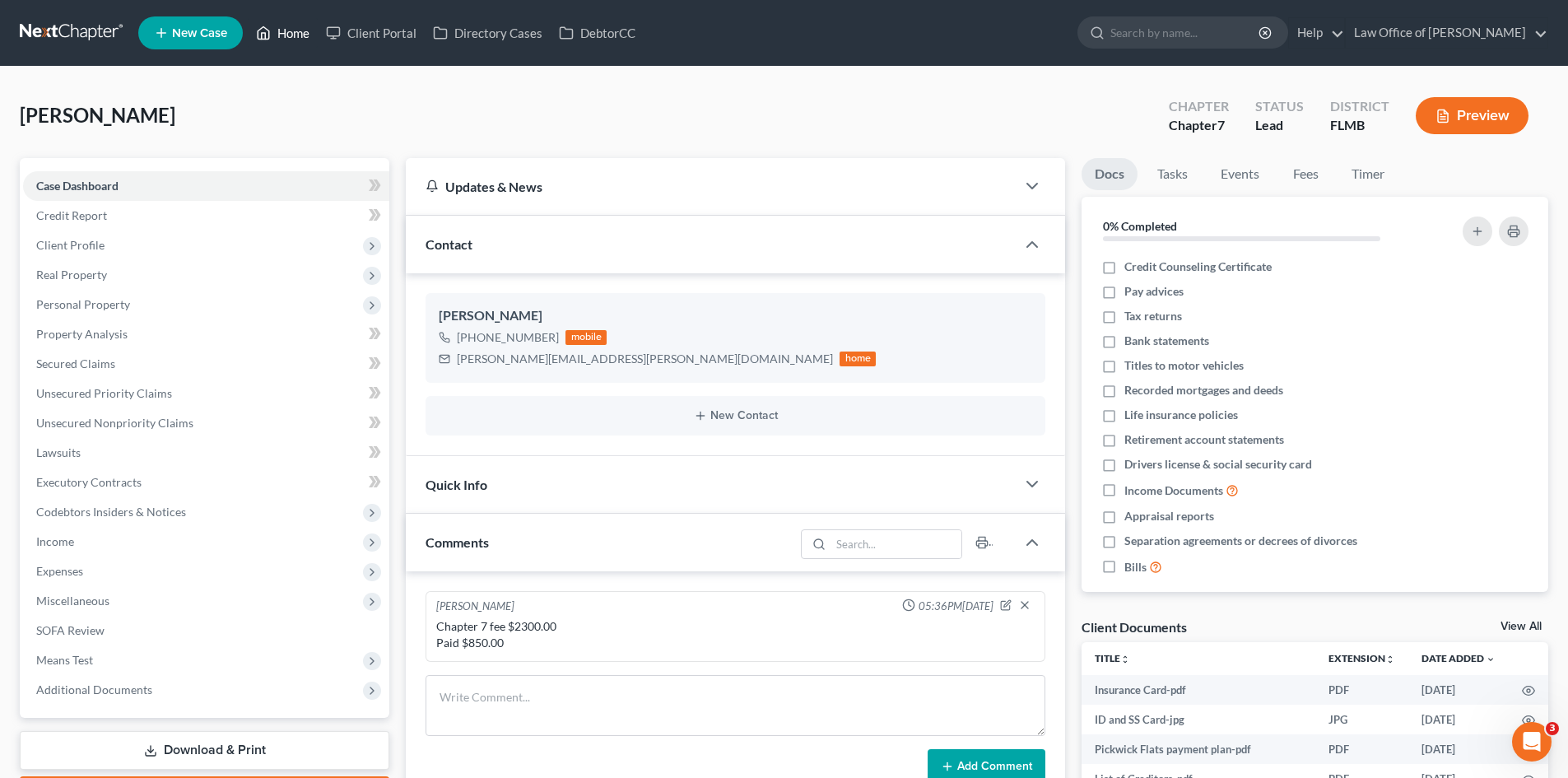
click at [293, 21] on link "Home" at bounding box center [282, 33] width 70 height 30
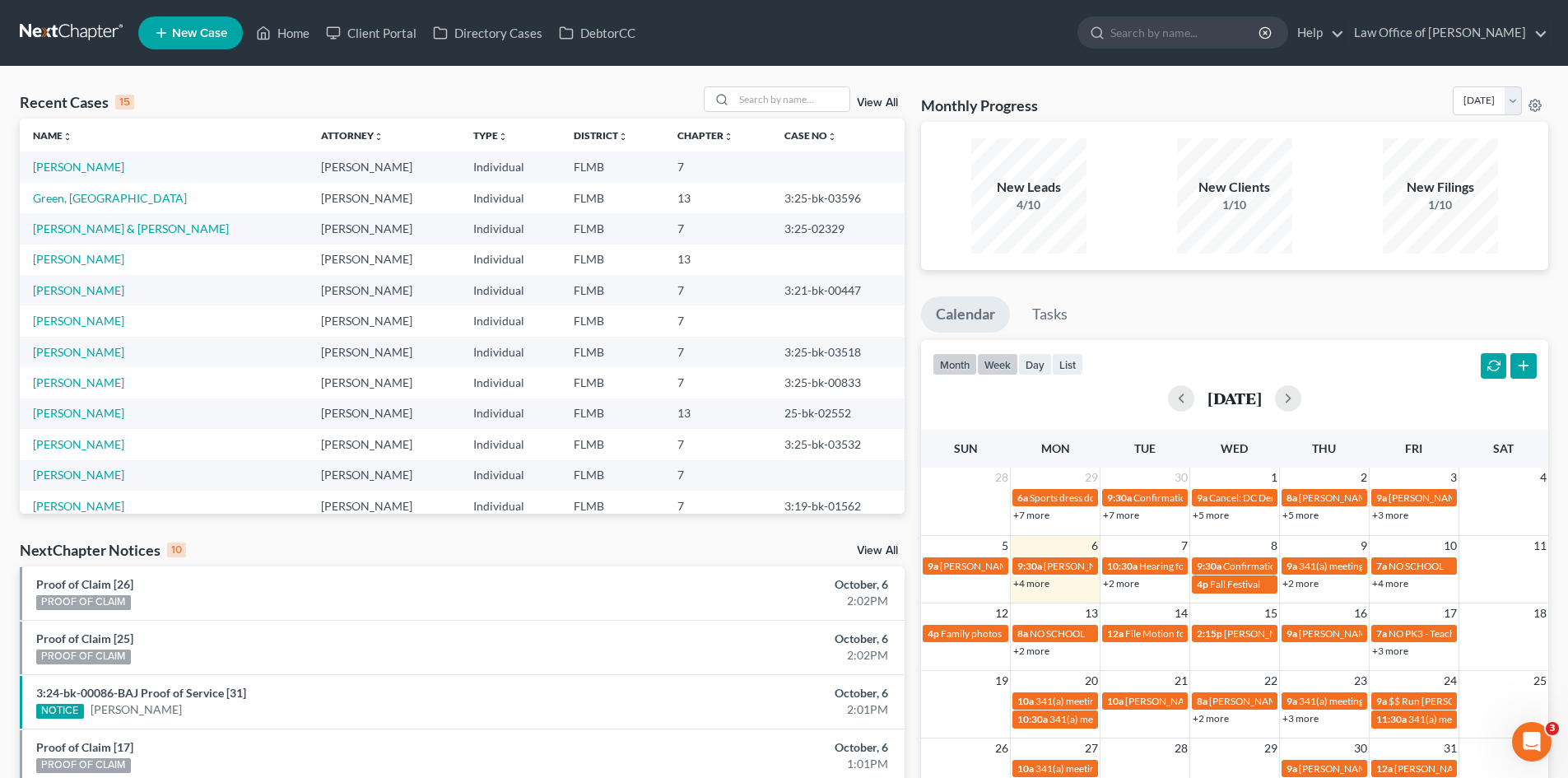
click at [996, 365] on button "week" at bounding box center [998, 364] width 41 height 23
